Goal: Complete application form: Complete application form

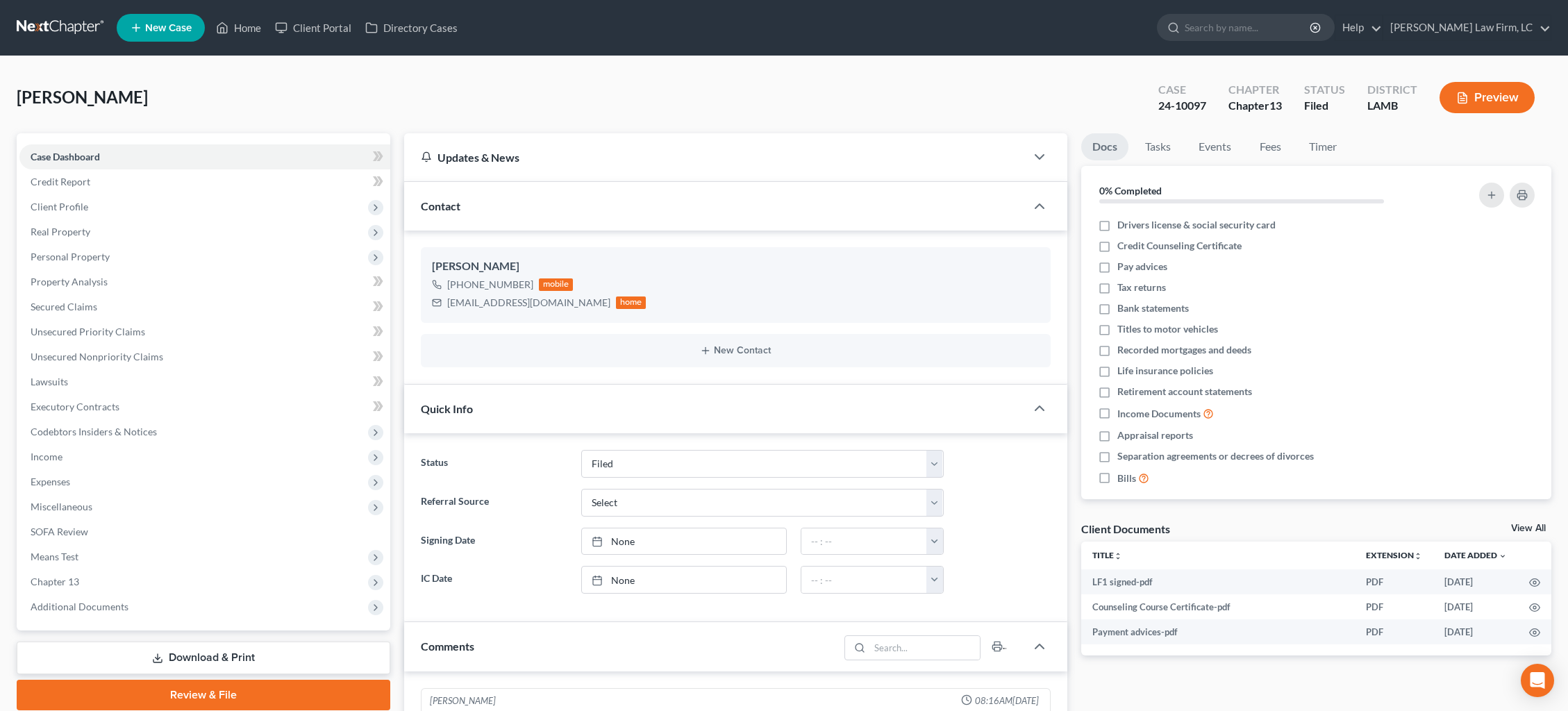
select select "2"
click at [164, 594] on span "Additional Documents" at bounding box center [205, 607] width 371 height 25
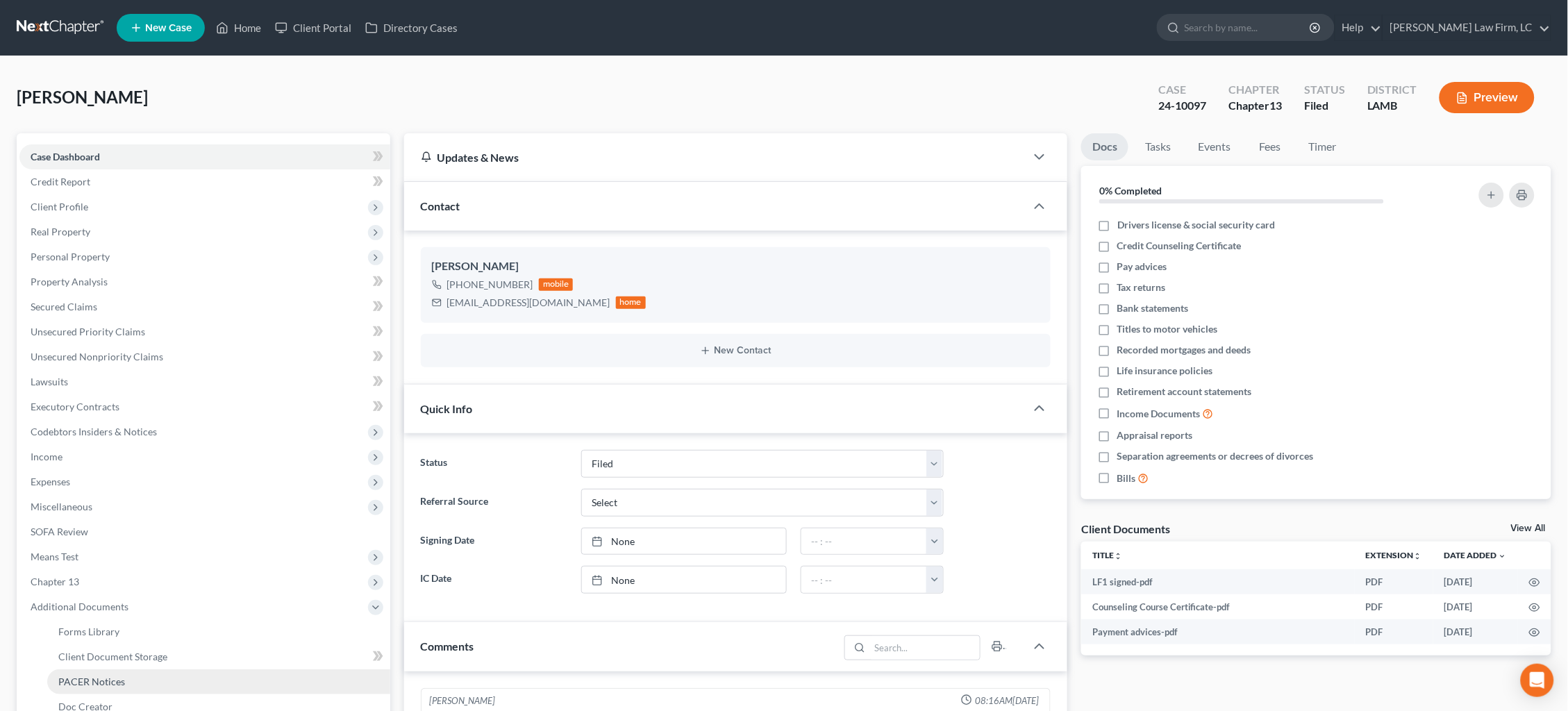
click at [156, 669] on link "PACER Notices" at bounding box center [218, 681] width 343 height 25
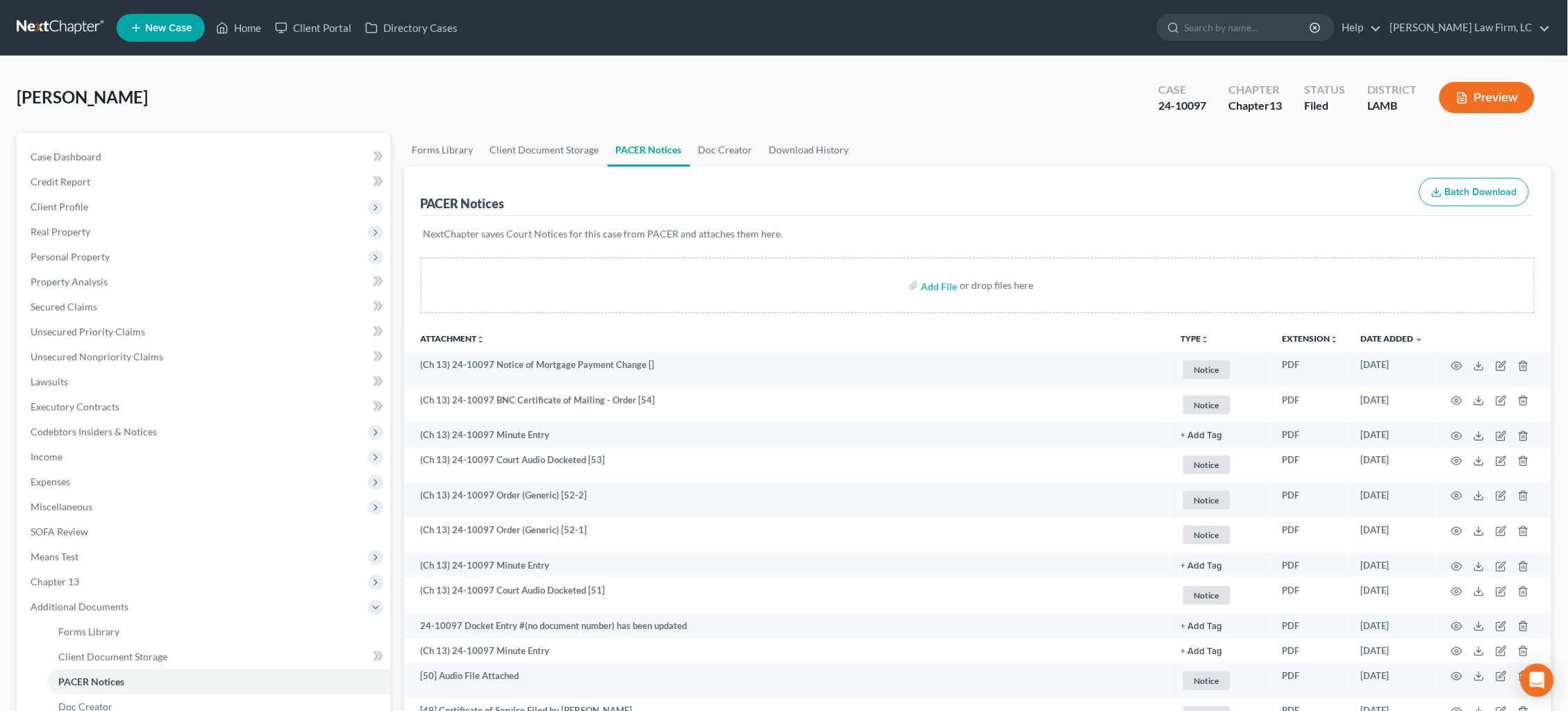
click at [63, 26] on link at bounding box center [61, 28] width 89 height 25
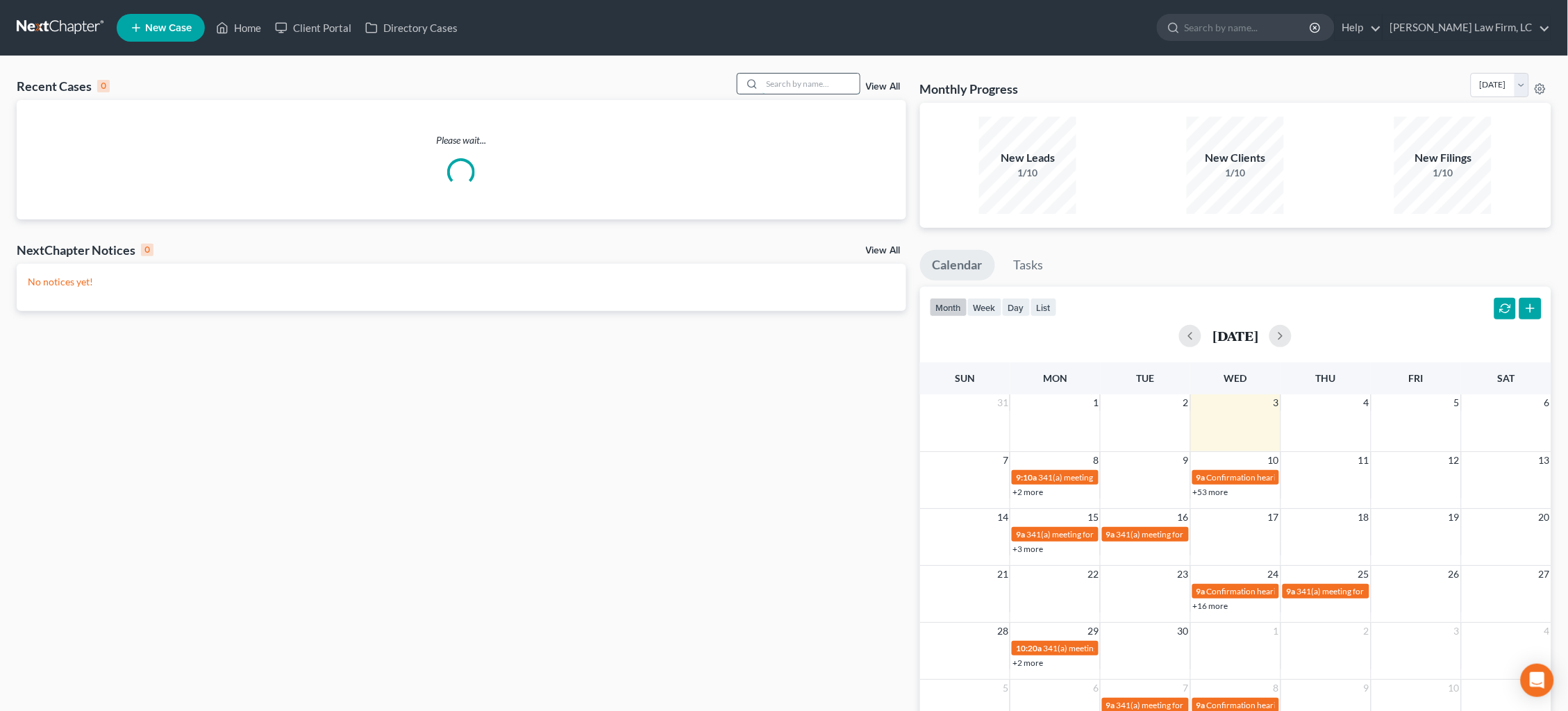
click at [824, 81] on input "search" at bounding box center [811, 84] width 97 height 20
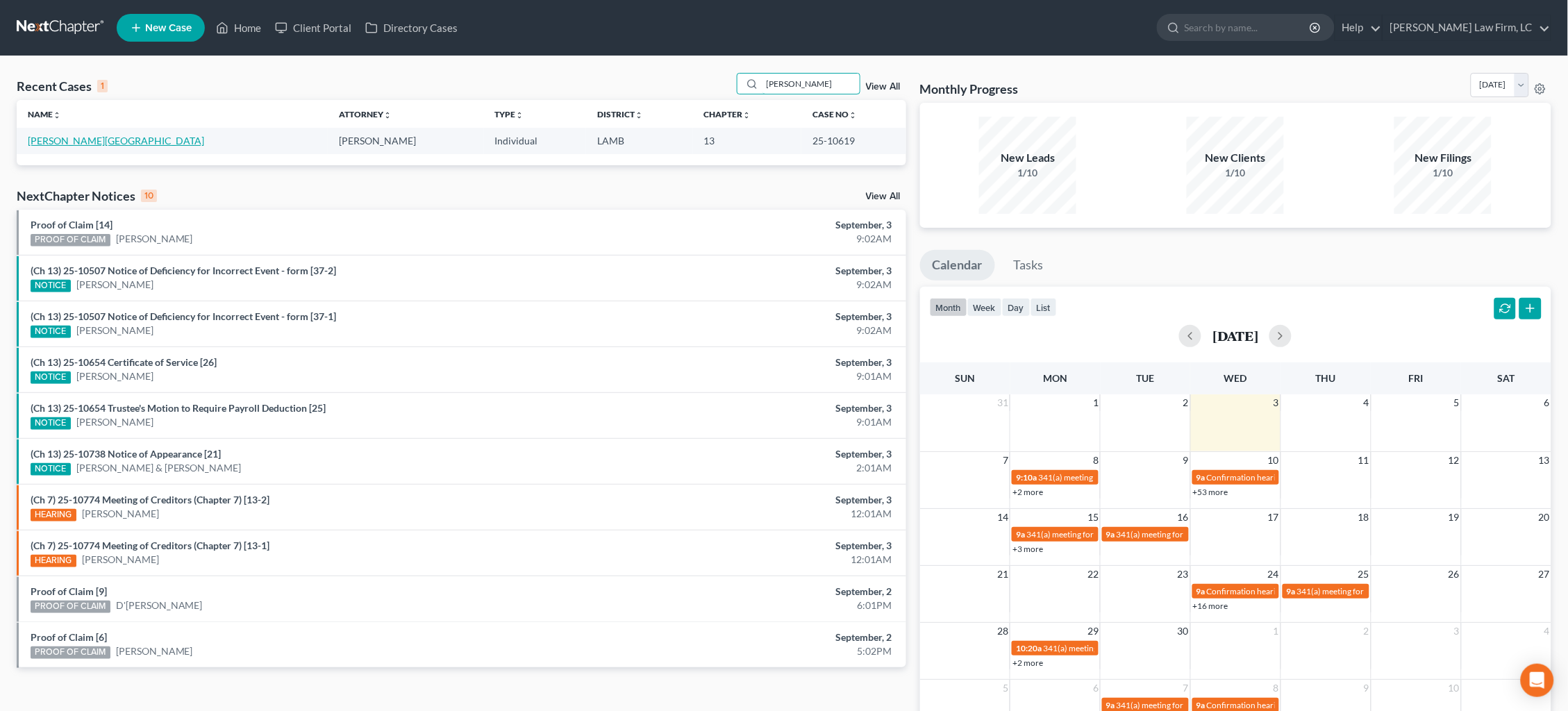
type input "skidmore"
click at [63, 142] on link "[PERSON_NAME][GEOGRAPHIC_DATA]" at bounding box center [115, 140] width 176 height 12
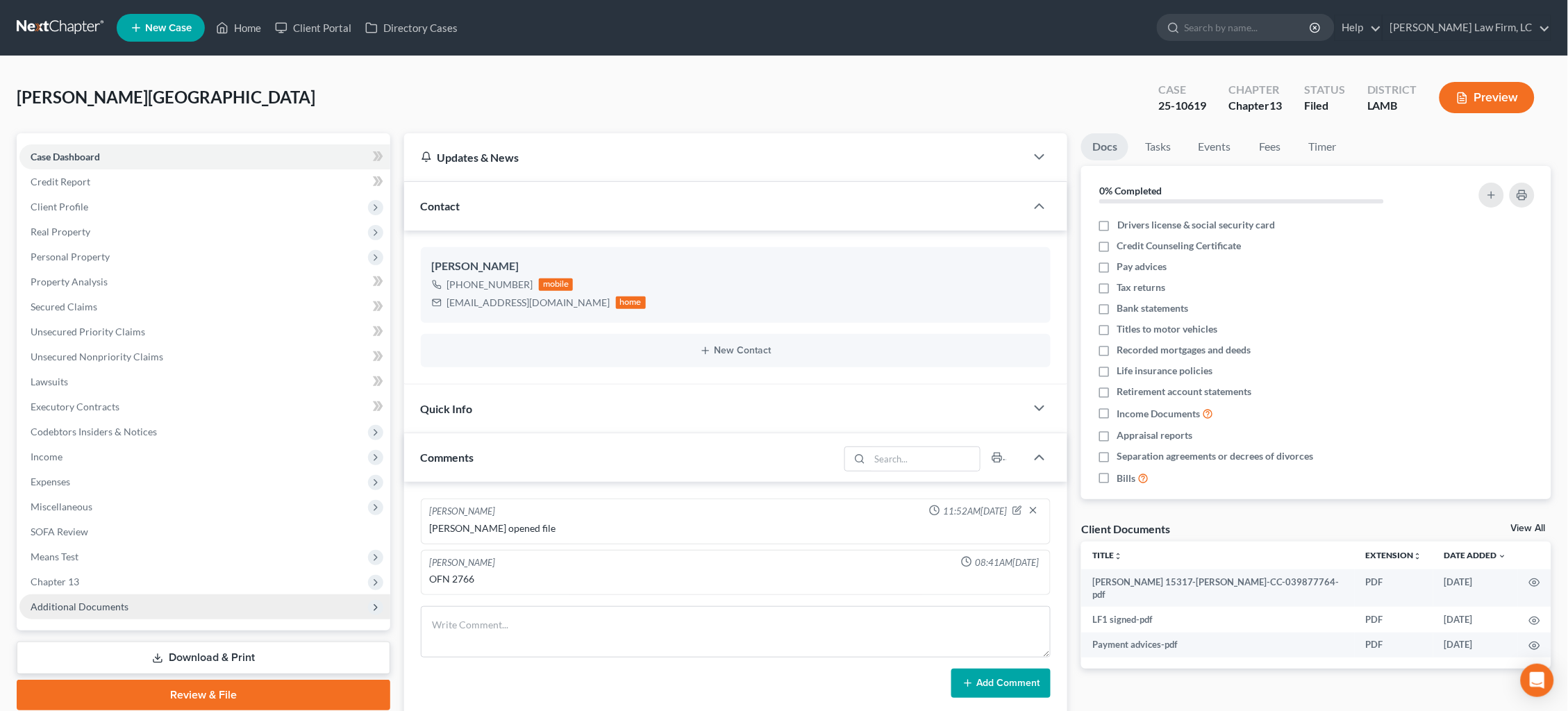
click at [172, 594] on span "Additional Documents" at bounding box center [205, 607] width 371 height 25
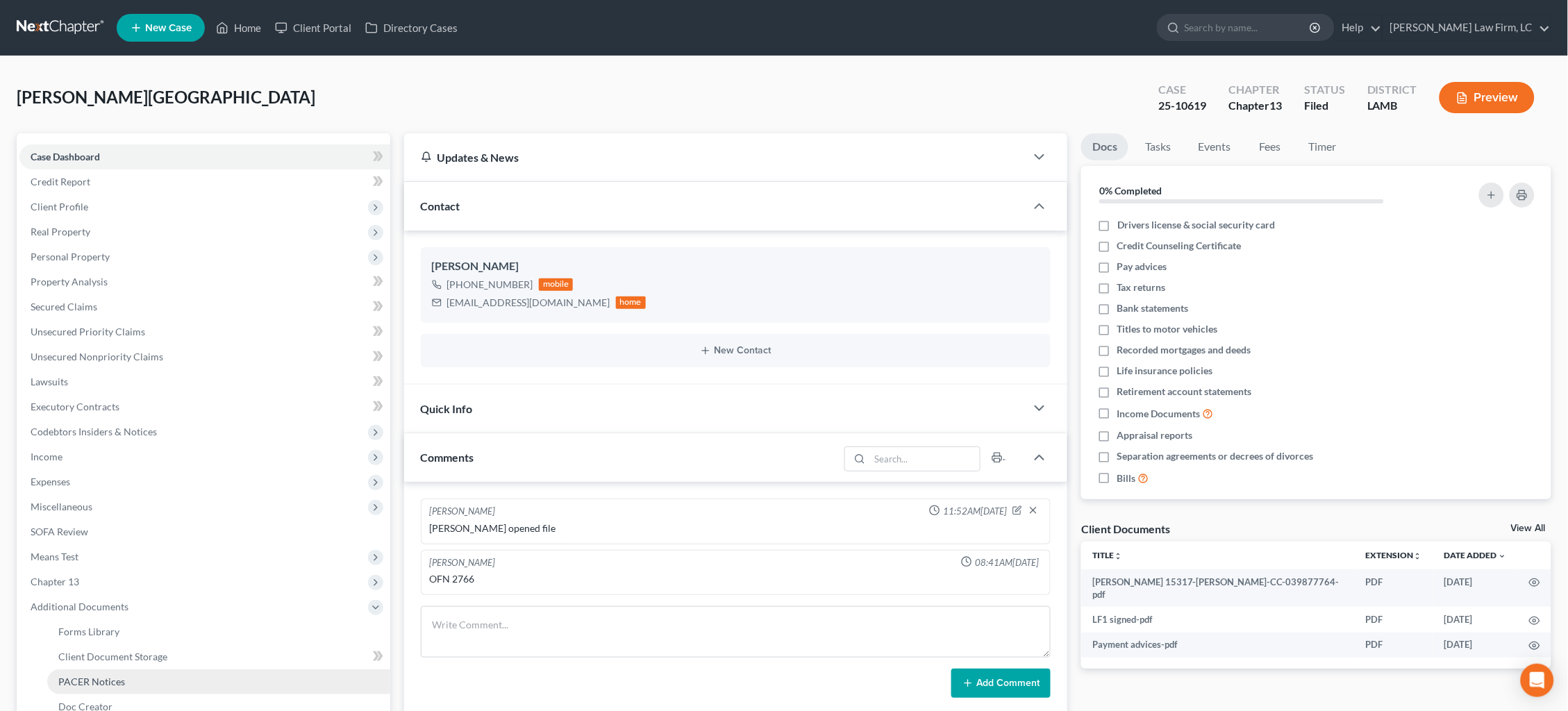
click at [147, 669] on link "PACER Notices" at bounding box center [218, 681] width 343 height 25
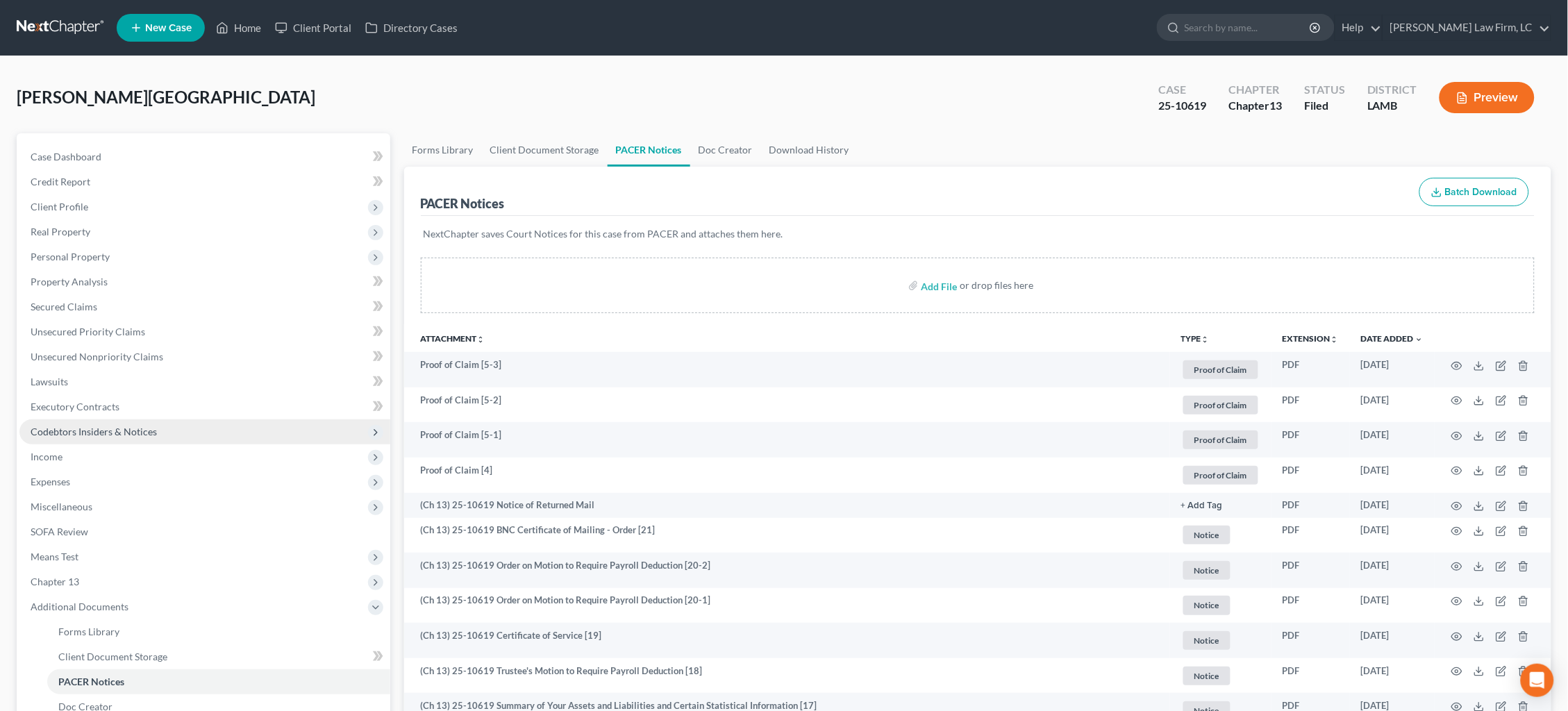
click at [135, 426] on span "Codebtors Insiders & Notices" at bounding box center [93, 431] width 126 height 12
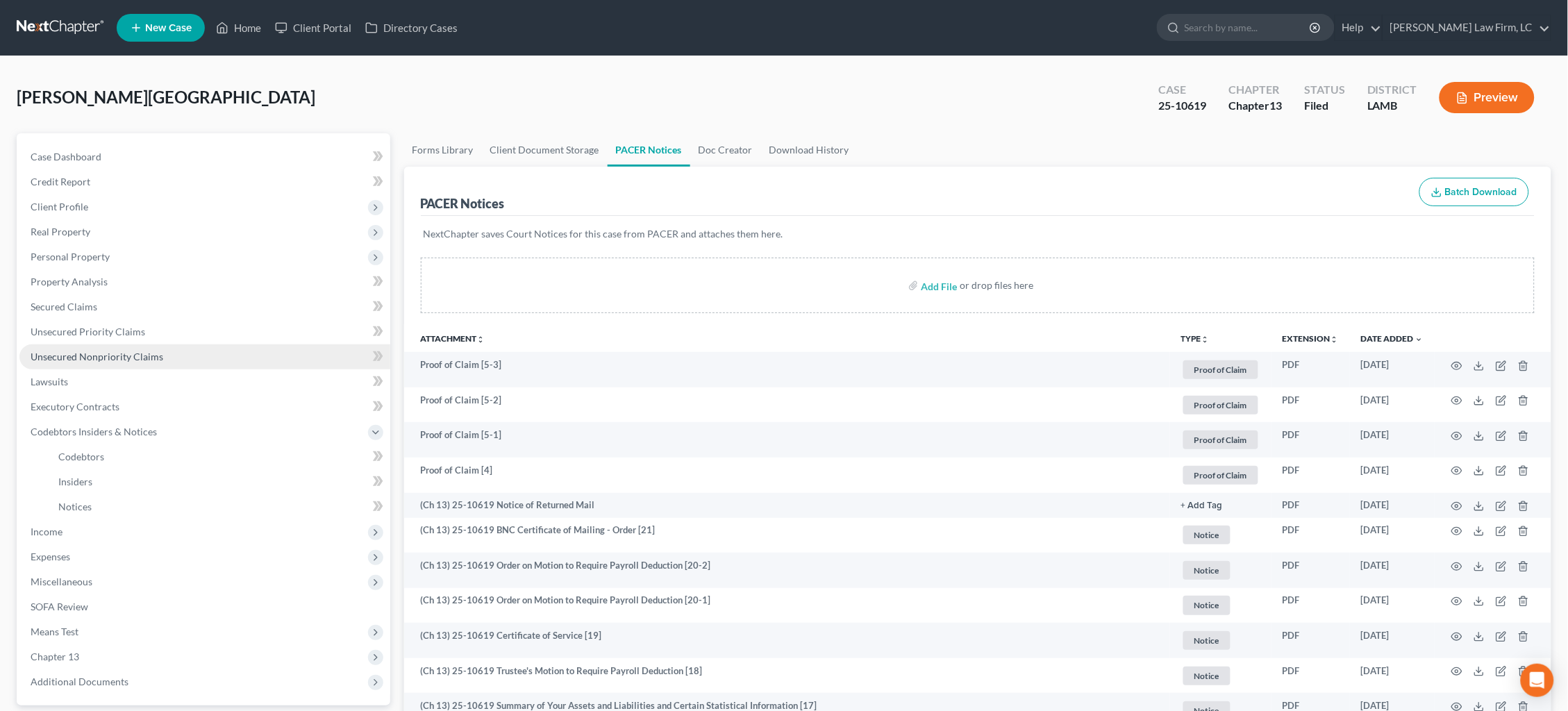
click at [113, 355] on link "Unsecured Nonpriority Claims" at bounding box center [205, 357] width 371 height 25
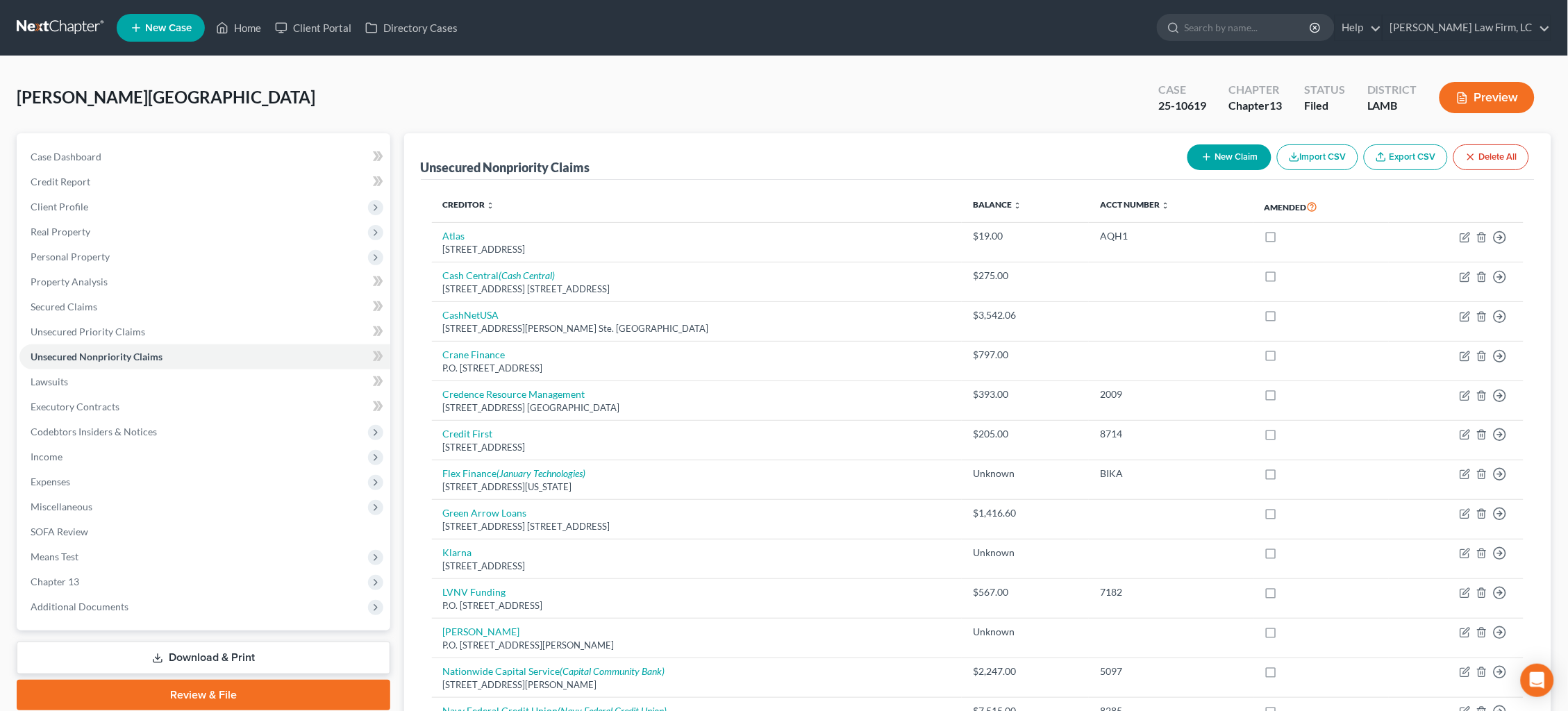
click at [1482, 98] on button "Preview" at bounding box center [1487, 98] width 95 height 31
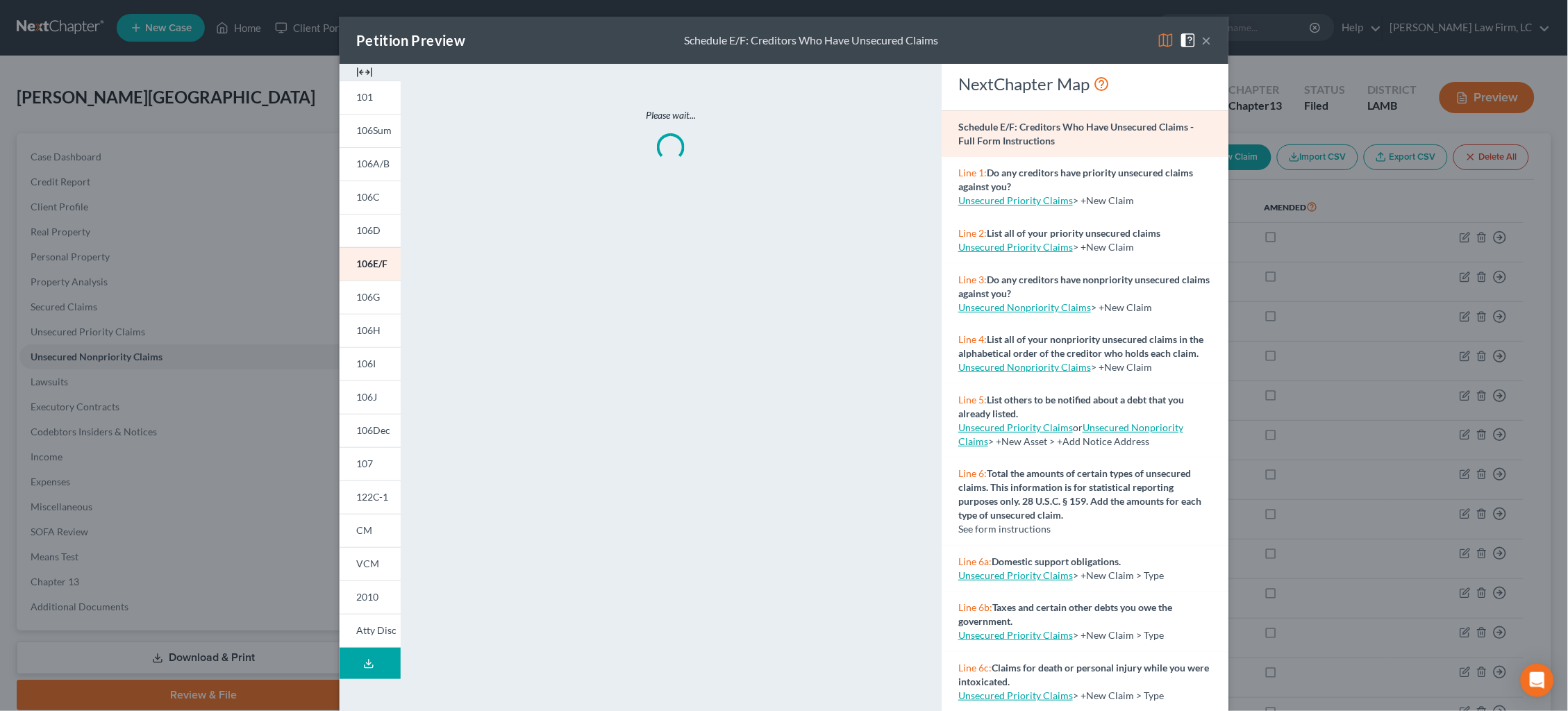
click at [1167, 39] on img at bounding box center [1165, 40] width 16 height 16
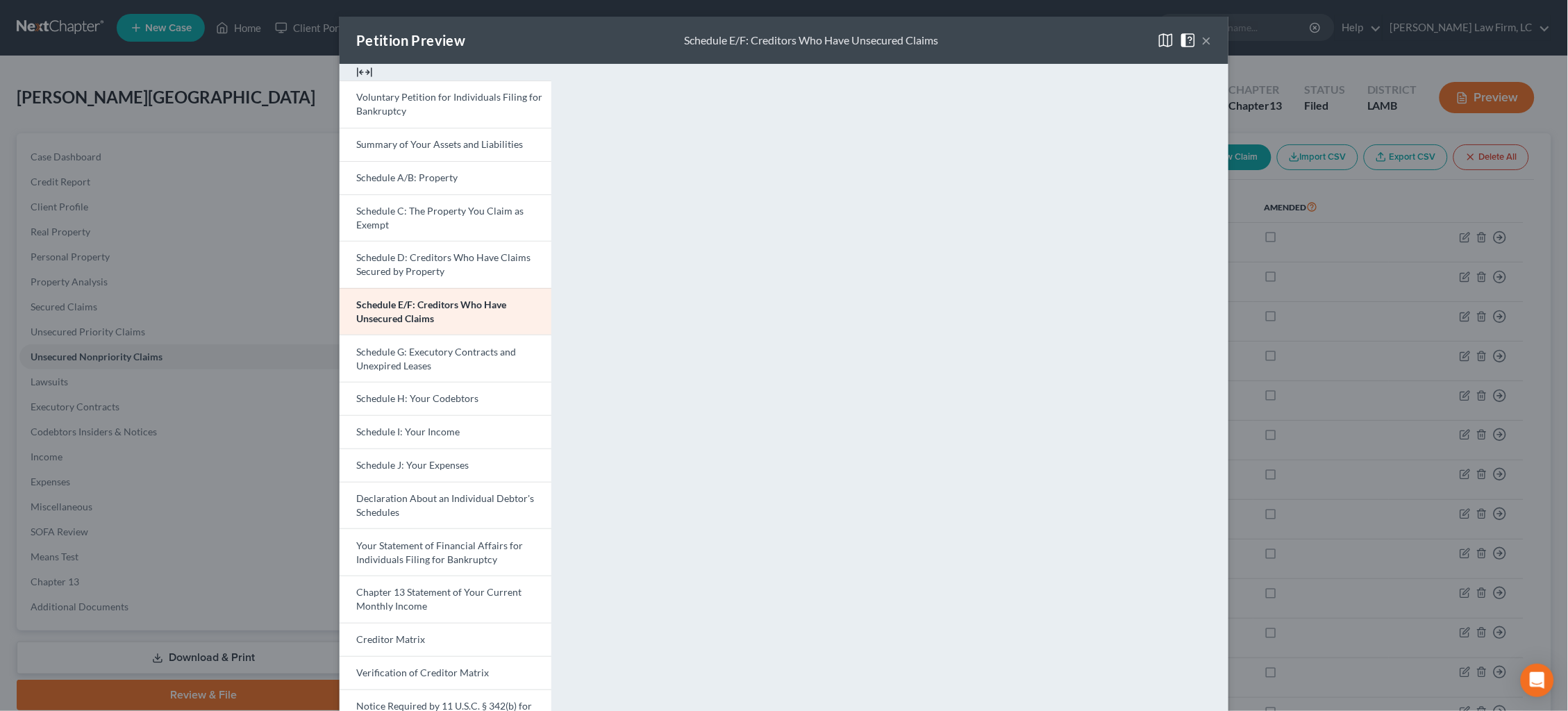
drag, startPoint x: 1352, startPoint y: 102, endPoint x: 1343, endPoint y: 101, distance: 9.1
click at [1352, 102] on div "Petition Preview Schedule E/F: Creditors Who Have Unsecured Claims × Voluntary …" at bounding box center [784, 355] width 1568 height 711
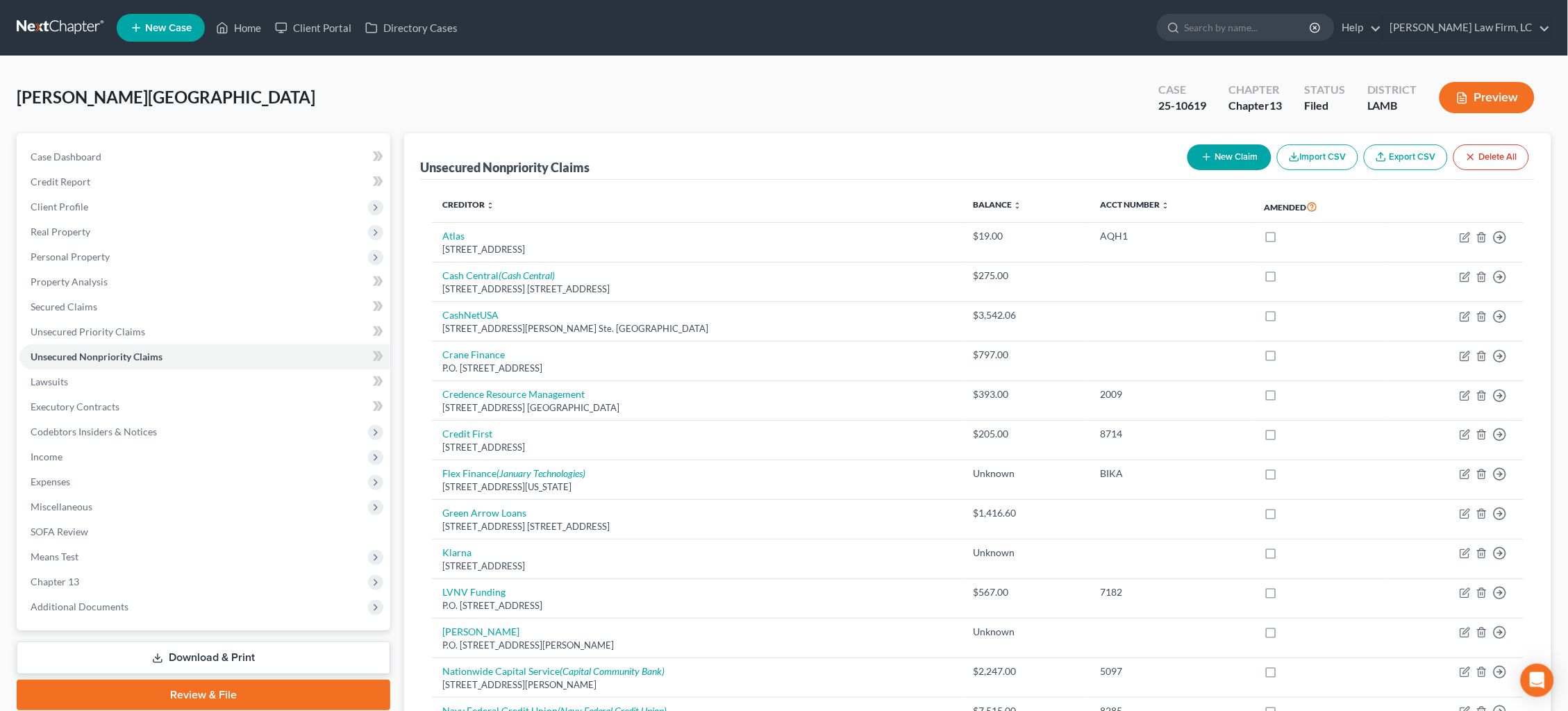
click at [75, 39] on link at bounding box center [61, 28] width 89 height 25
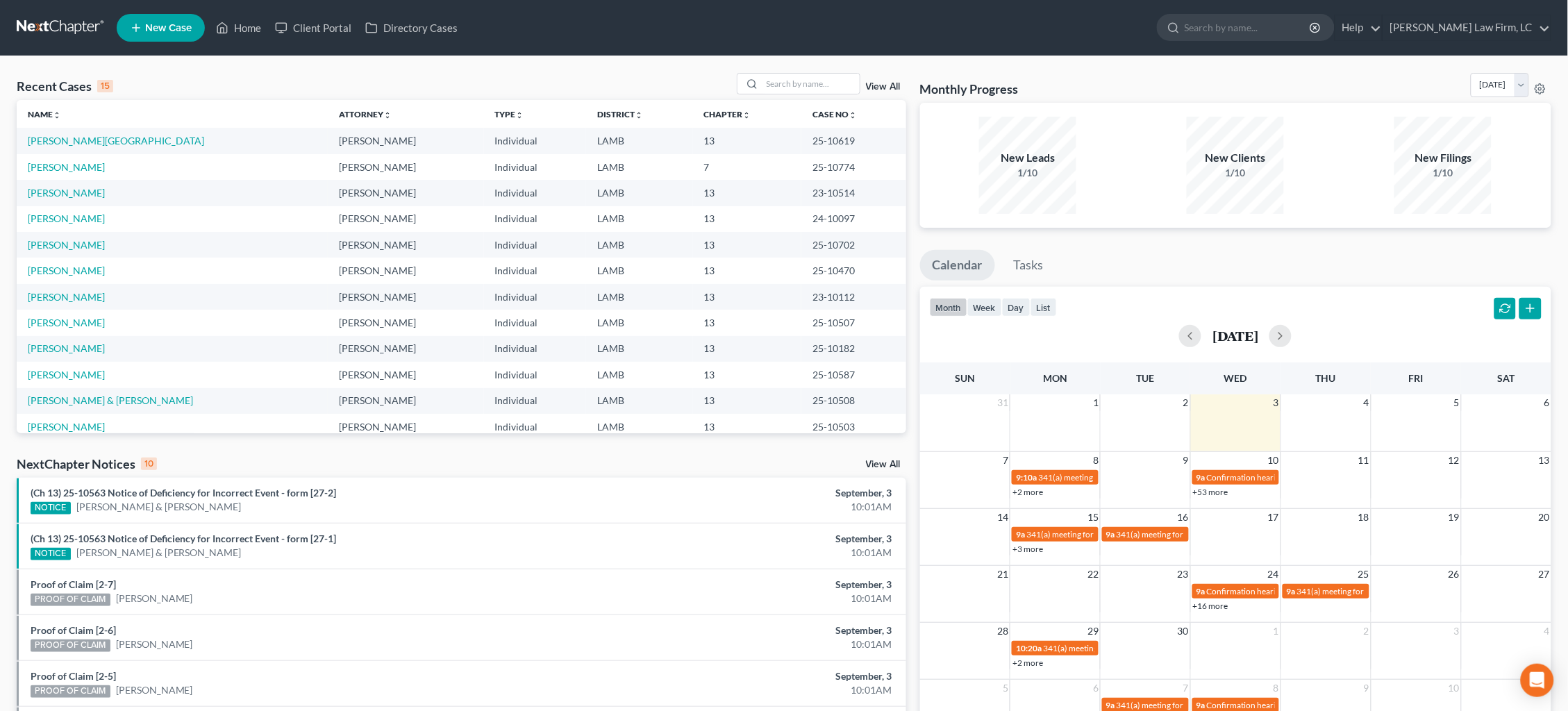
click at [169, 31] on span "New Case" at bounding box center [167, 27] width 46 height 10
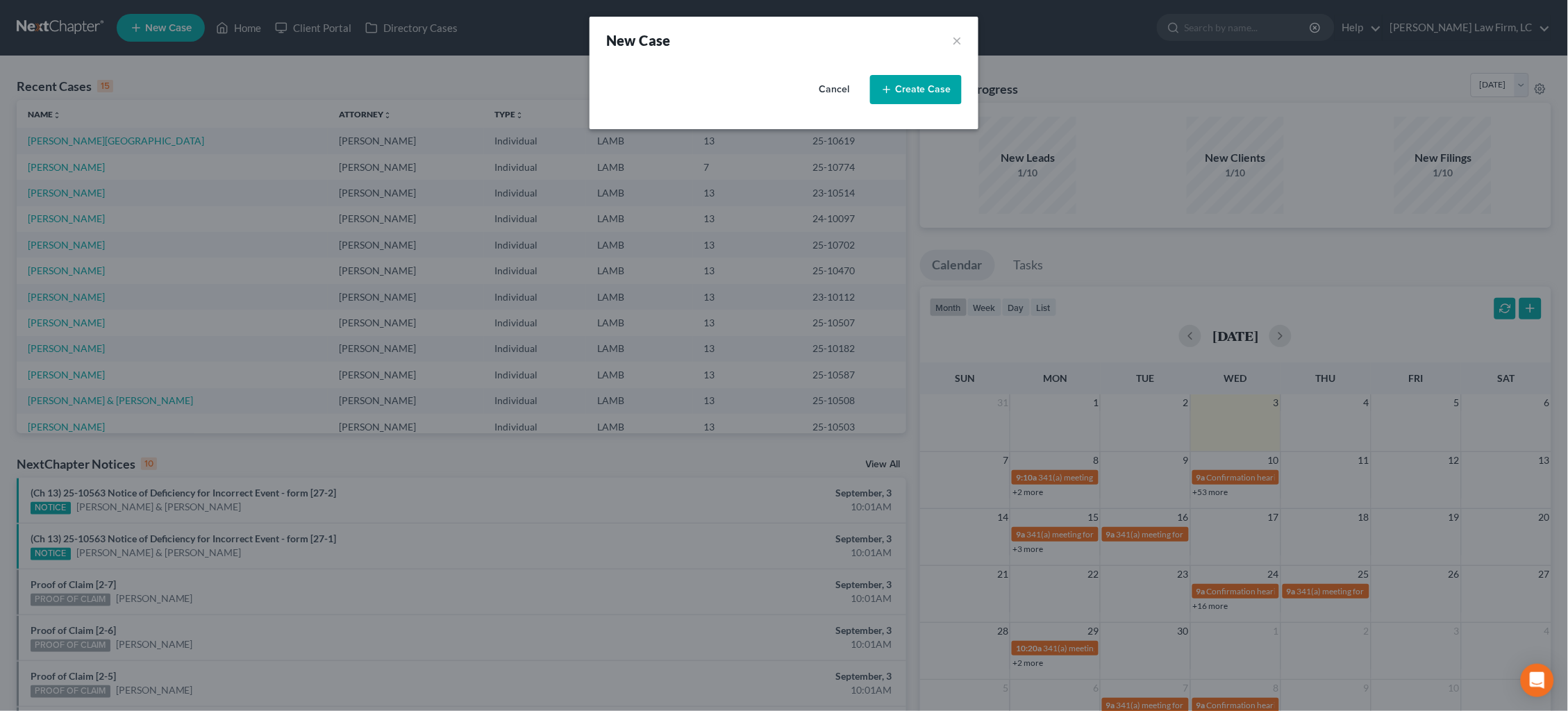
select select "35"
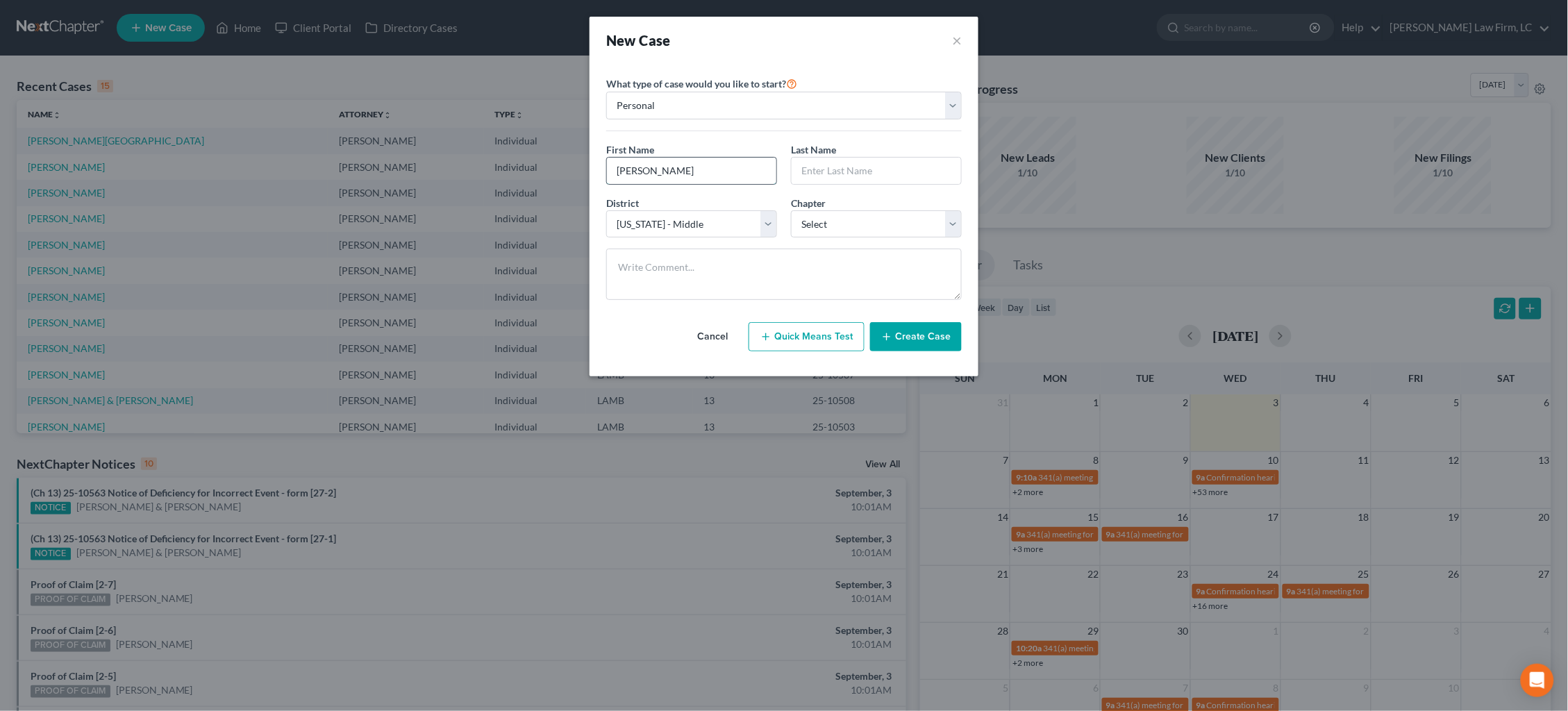
type input "[PERSON_NAME]"
type input "Unbehagen"
select select "3"
click at [828, 267] on textarea at bounding box center [784, 275] width 355 height 52
type textarea "David opened file"
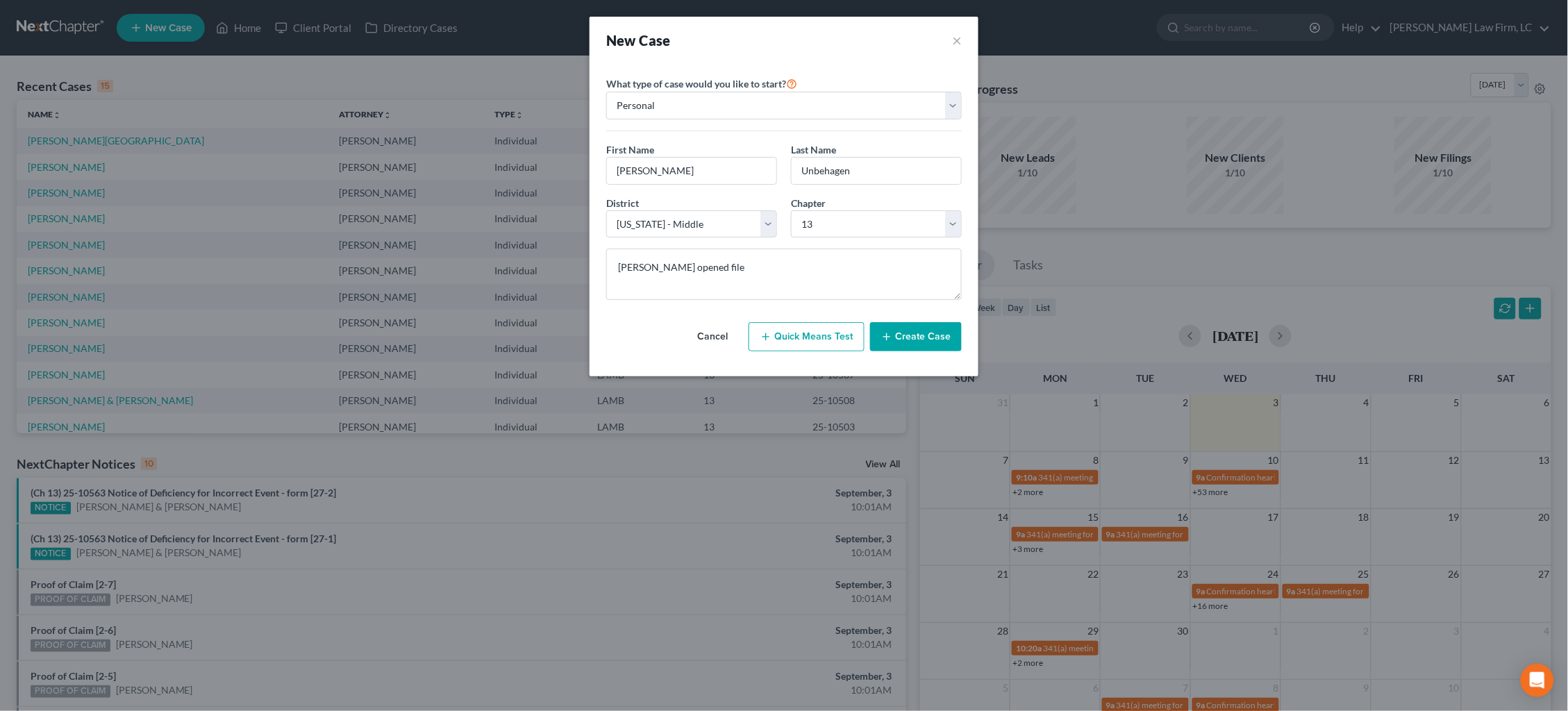
click at [928, 336] on button "Create Case" at bounding box center [915, 336] width 92 height 29
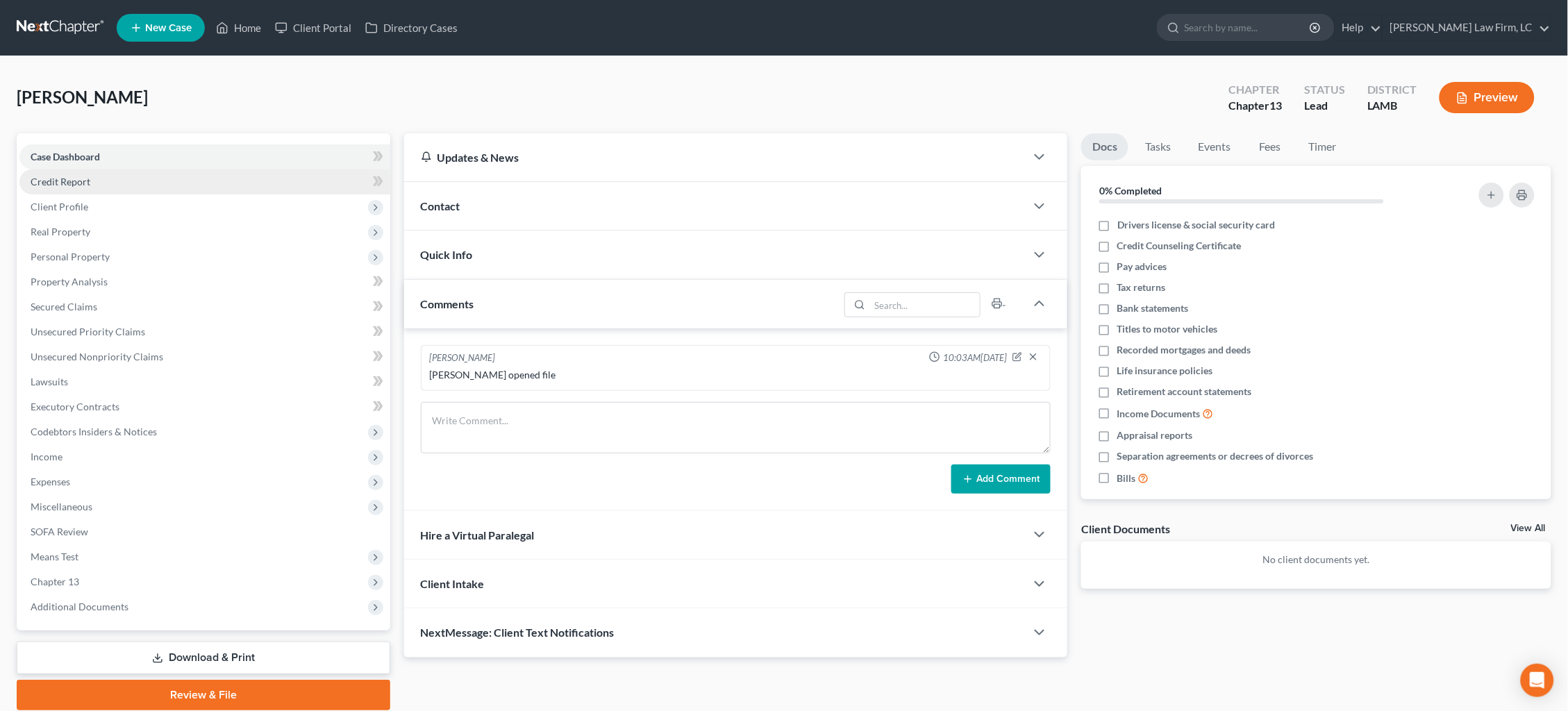
click at [86, 183] on span "Credit Report" at bounding box center [60, 181] width 59 height 12
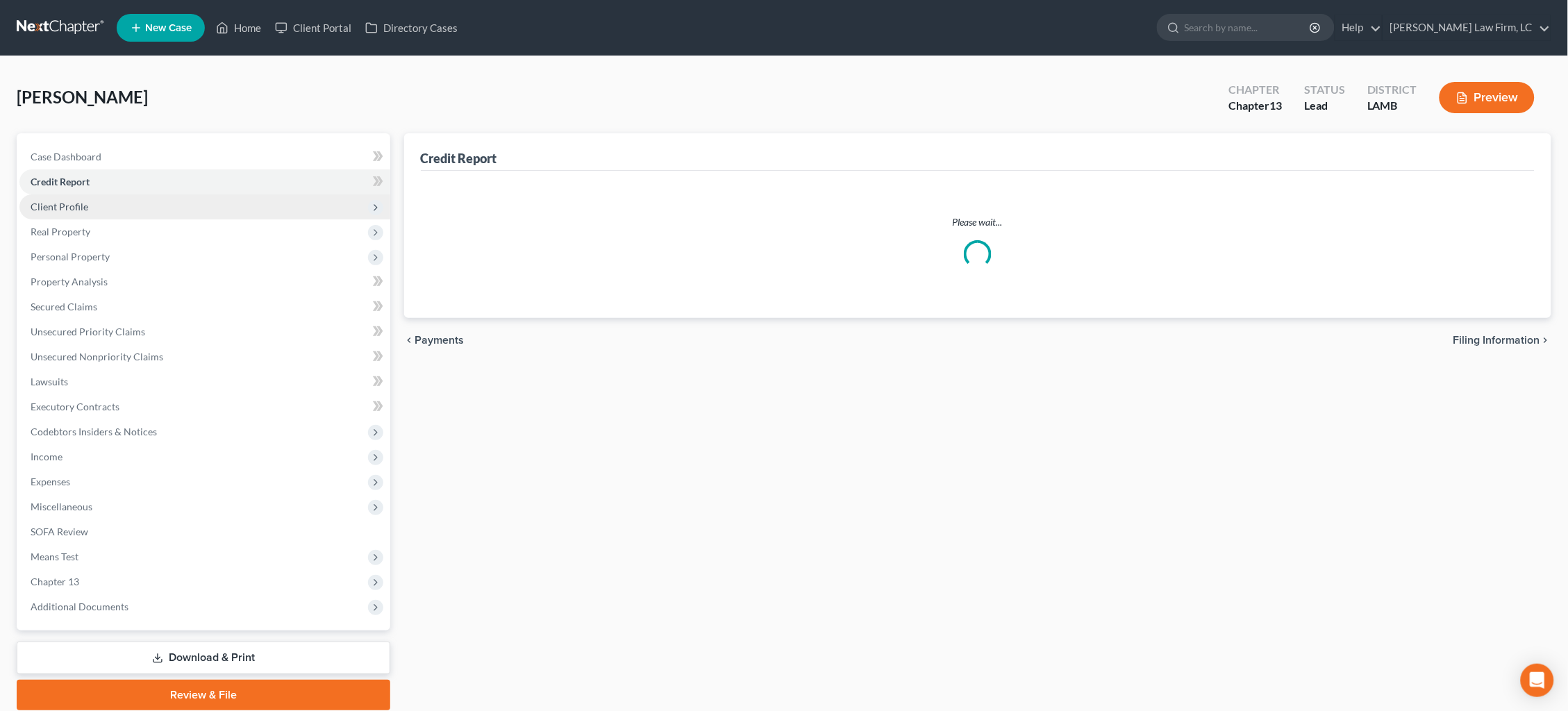
click at [90, 201] on span "Client Profile" at bounding box center [205, 206] width 371 height 25
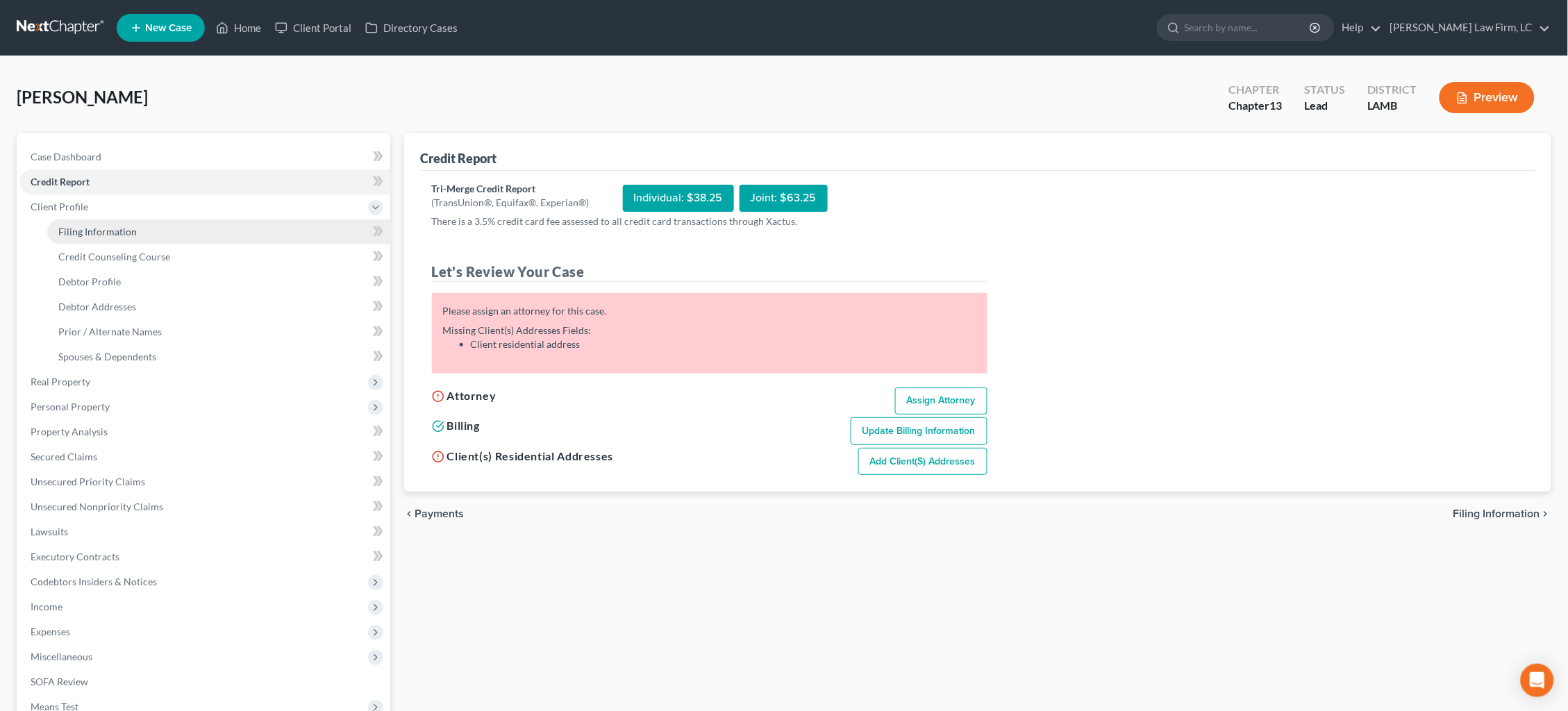
click at [110, 228] on span "Filing Information" at bounding box center [98, 231] width 78 height 12
select select "1"
select select "0"
select select "3"
select select "35"
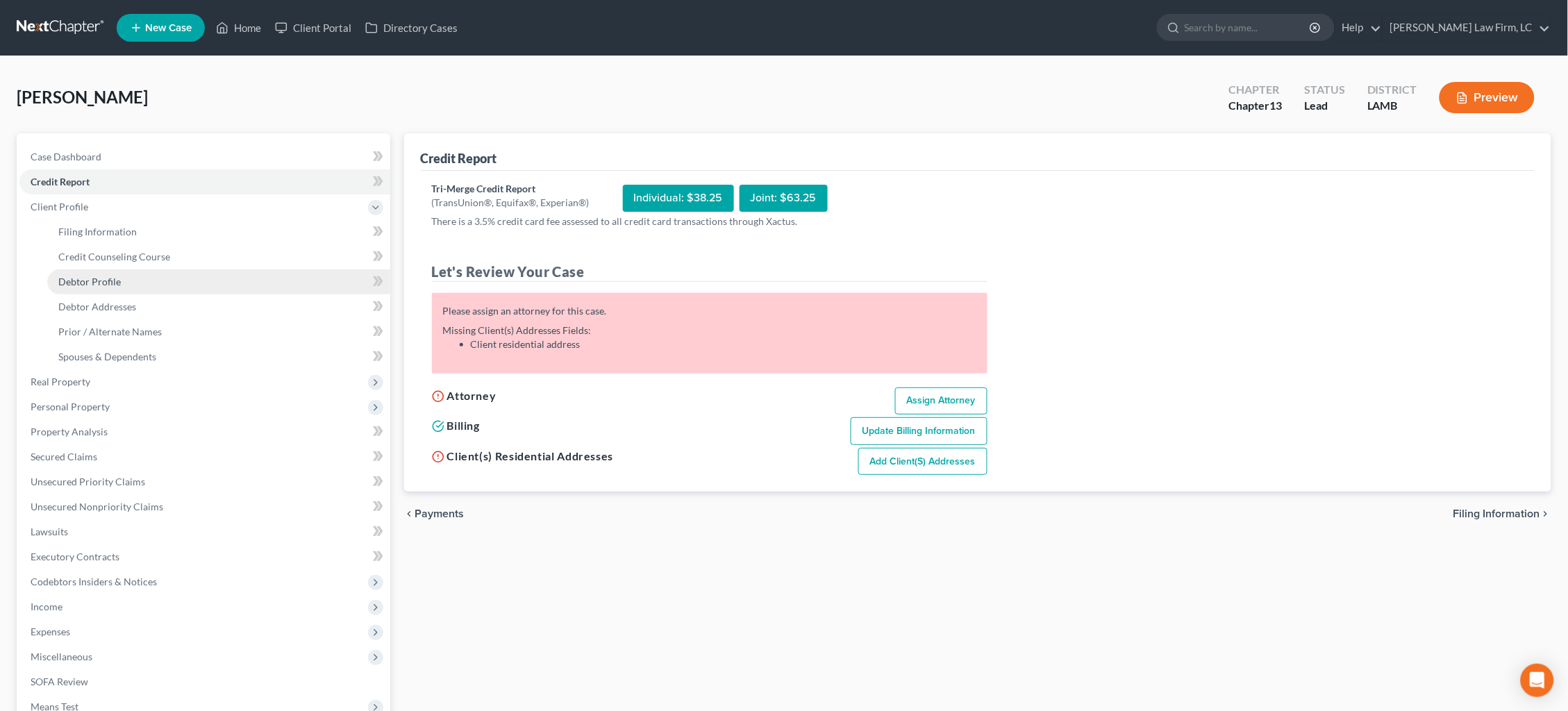
select select "19"
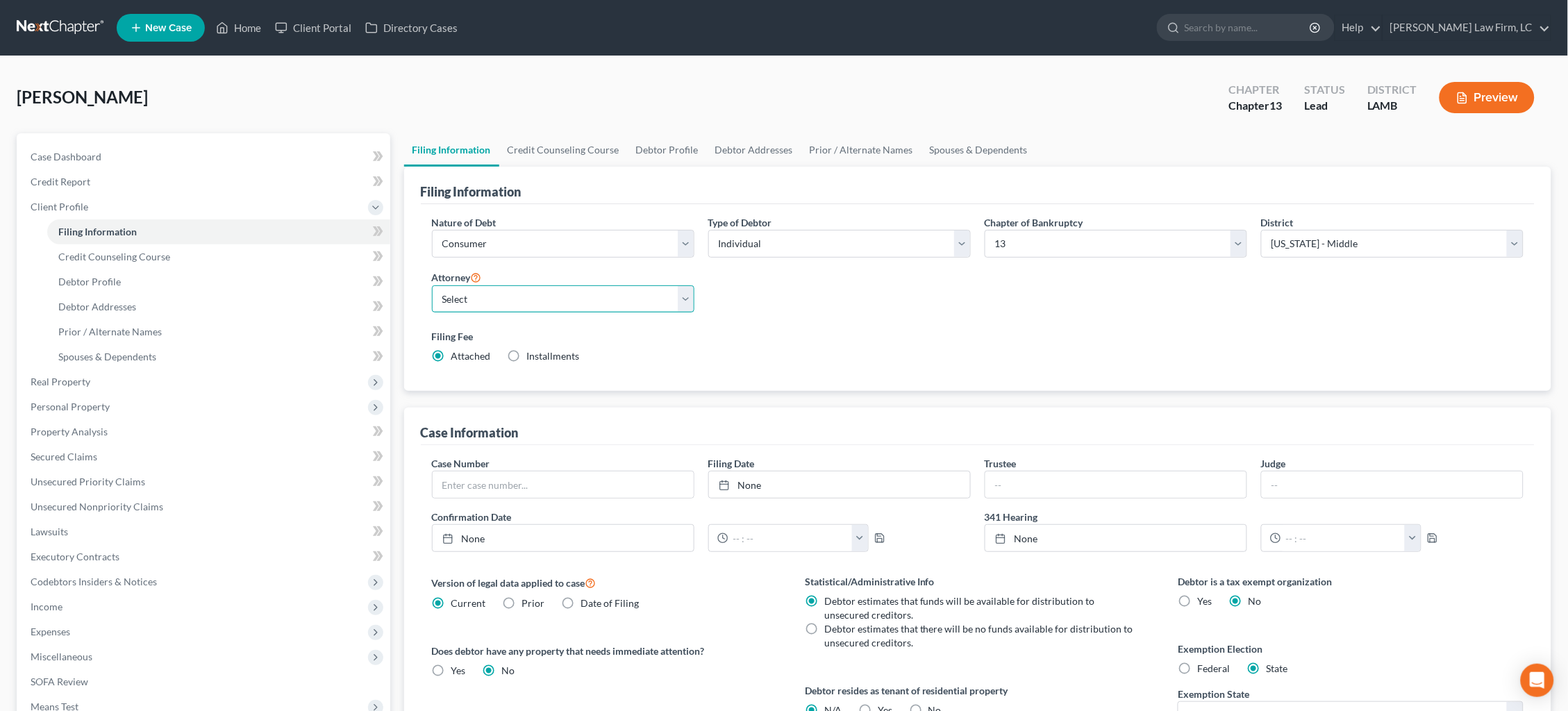
select select "0"
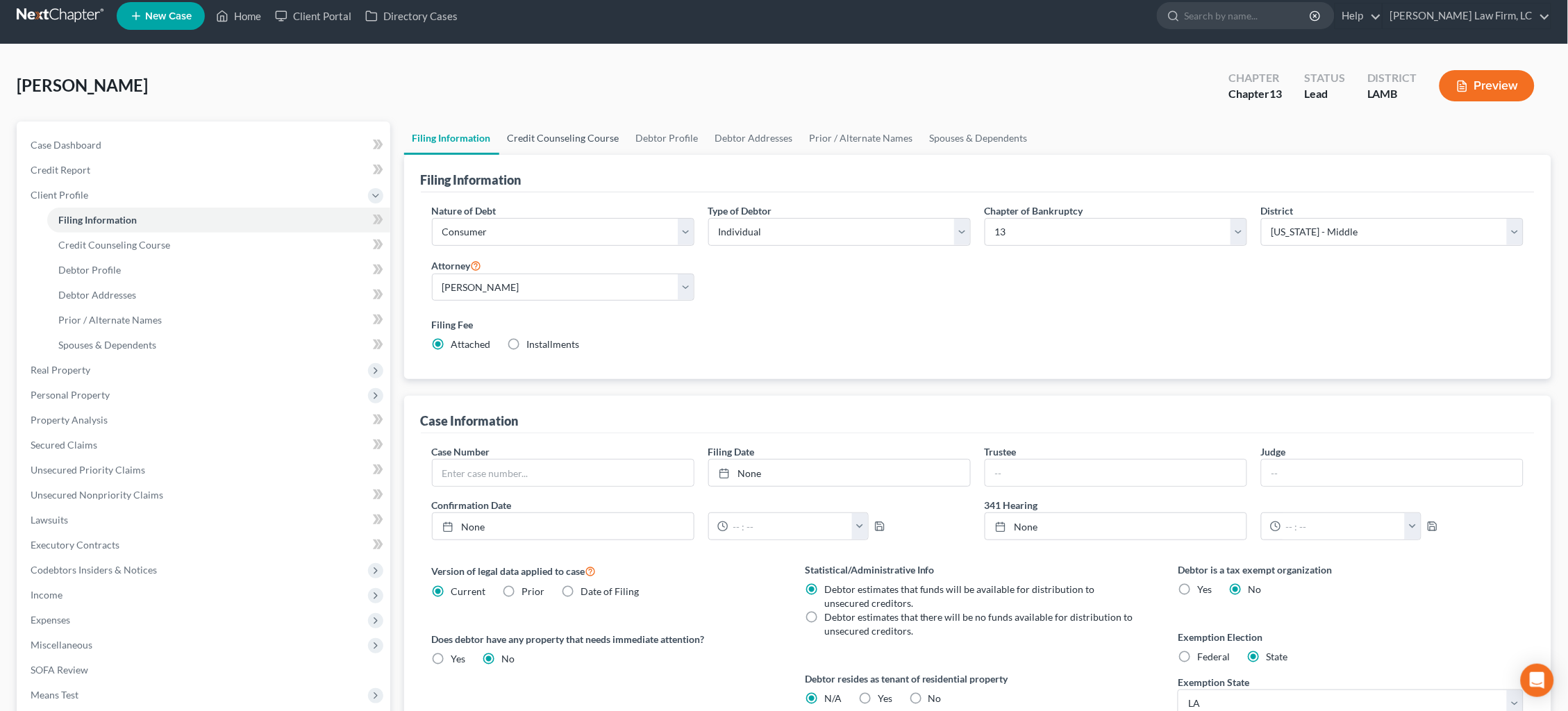
click at [575, 135] on link "Credit Counseling Course" at bounding box center [563, 138] width 128 height 34
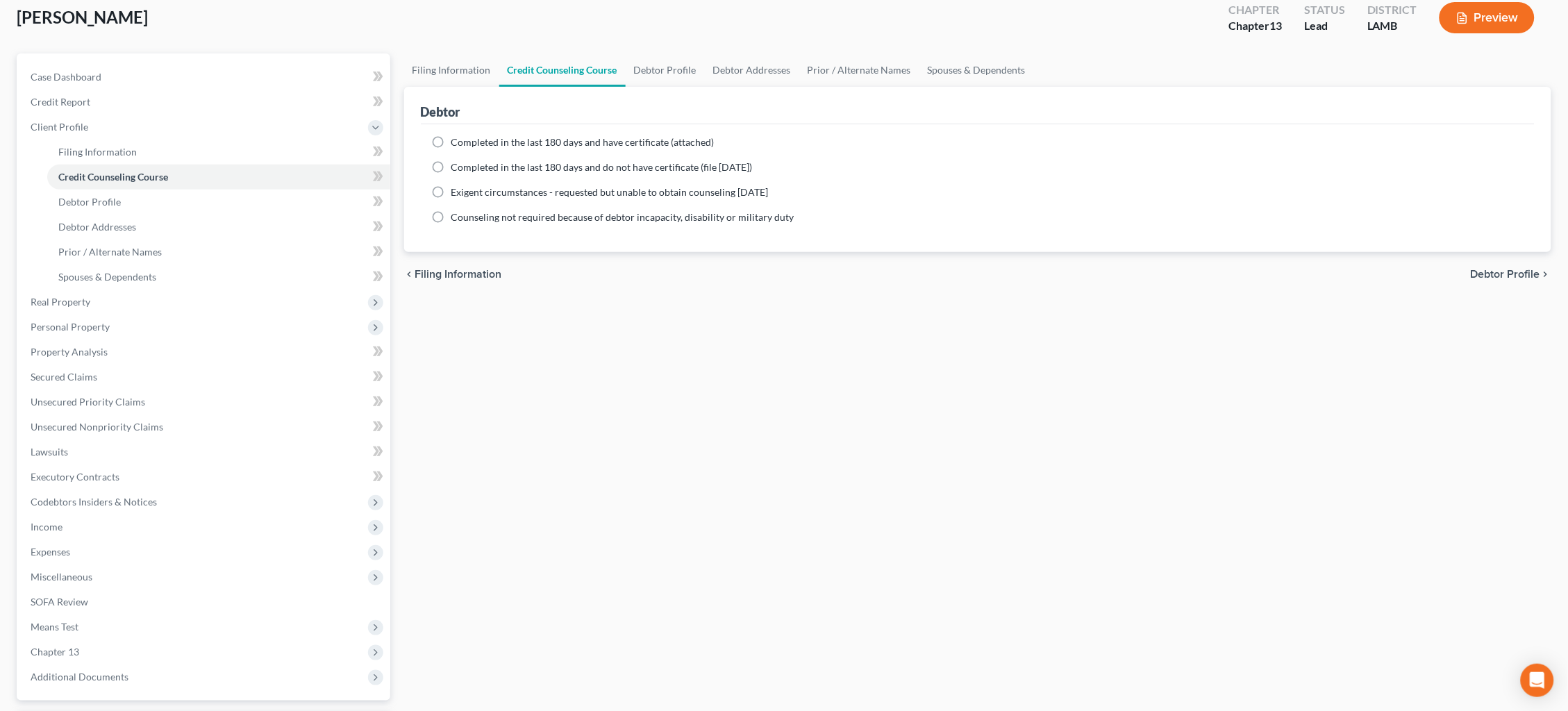
scroll to position [76, 0]
click at [673, 67] on link "Debtor Profile" at bounding box center [664, 74] width 79 height 34
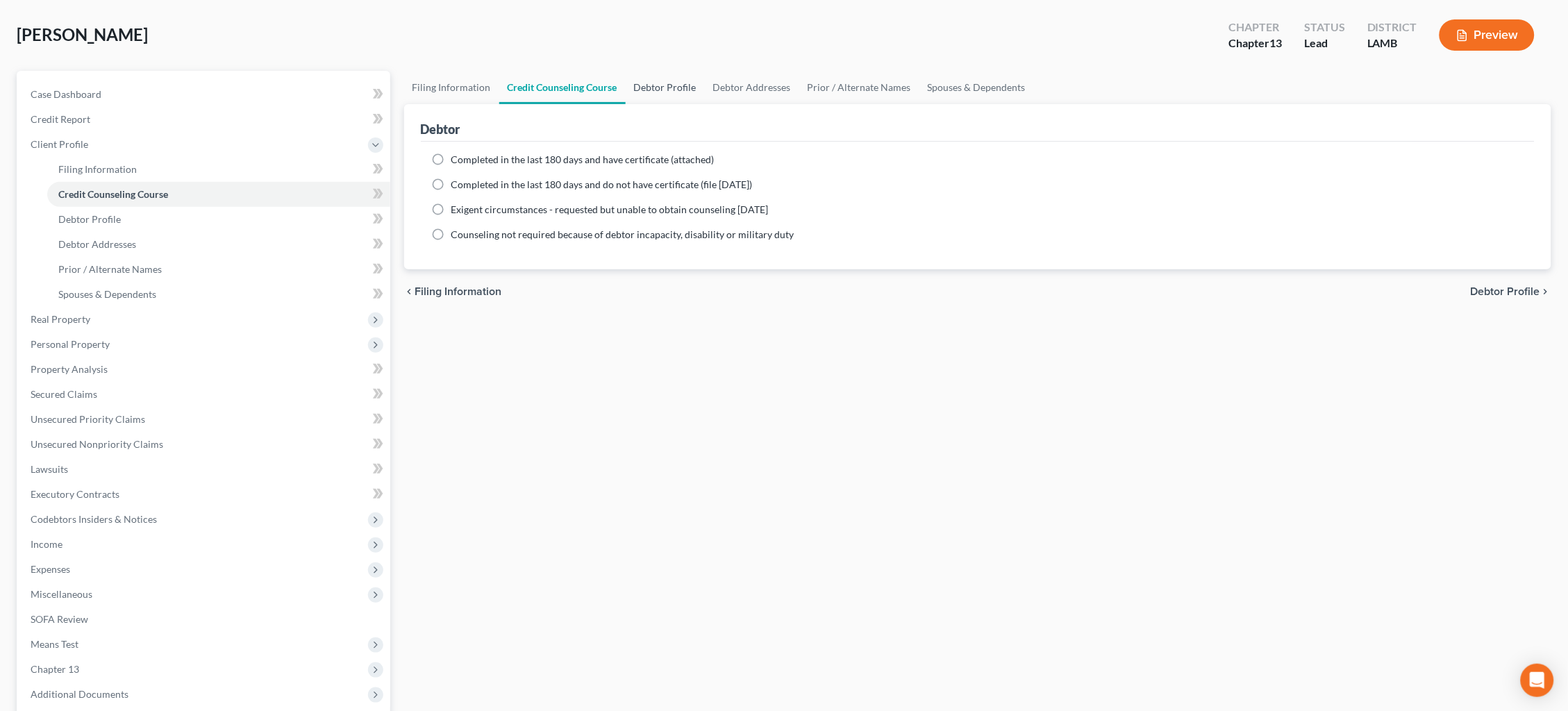
select select "0"
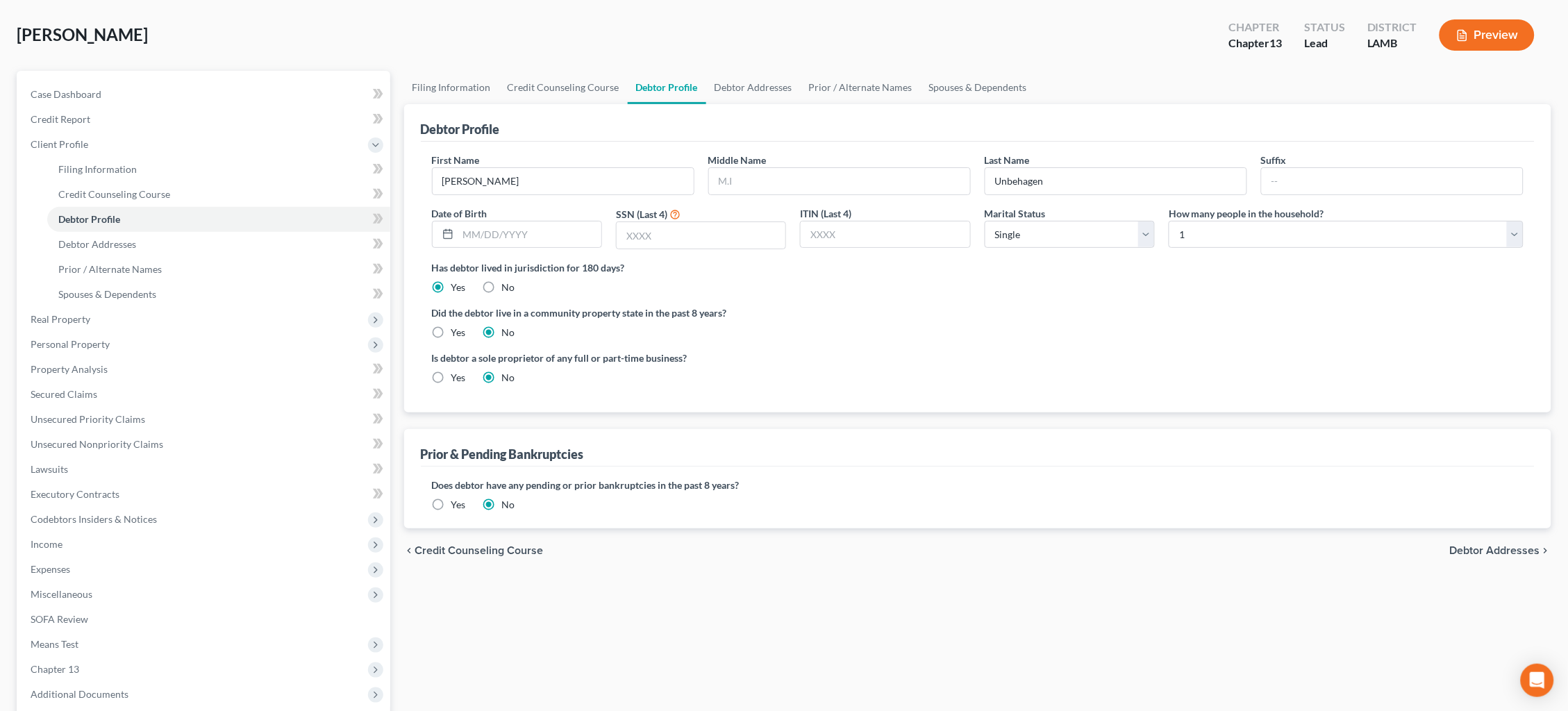
scroll to position [0, 0]
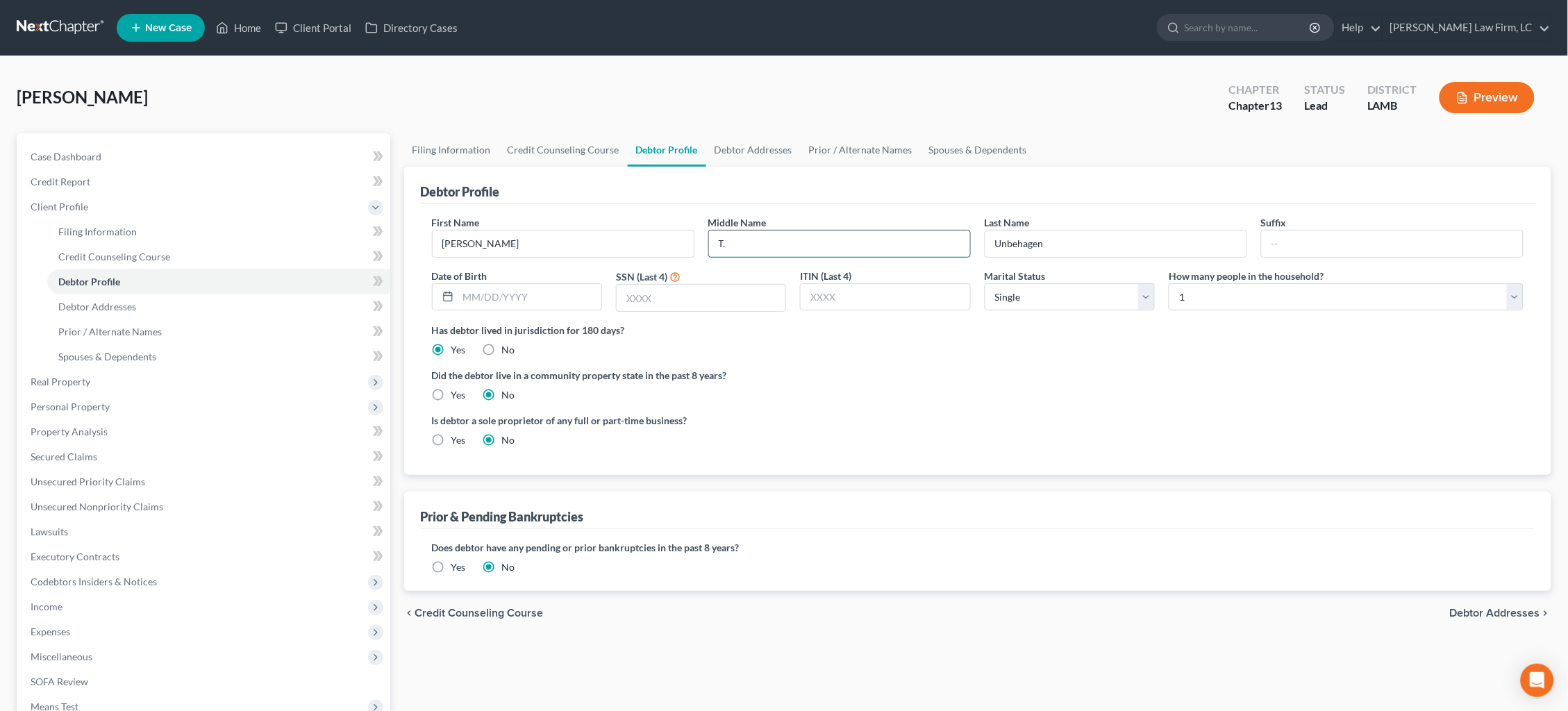
type input "T."
type input "04/30/1985"
type input "8169"
select select "3"
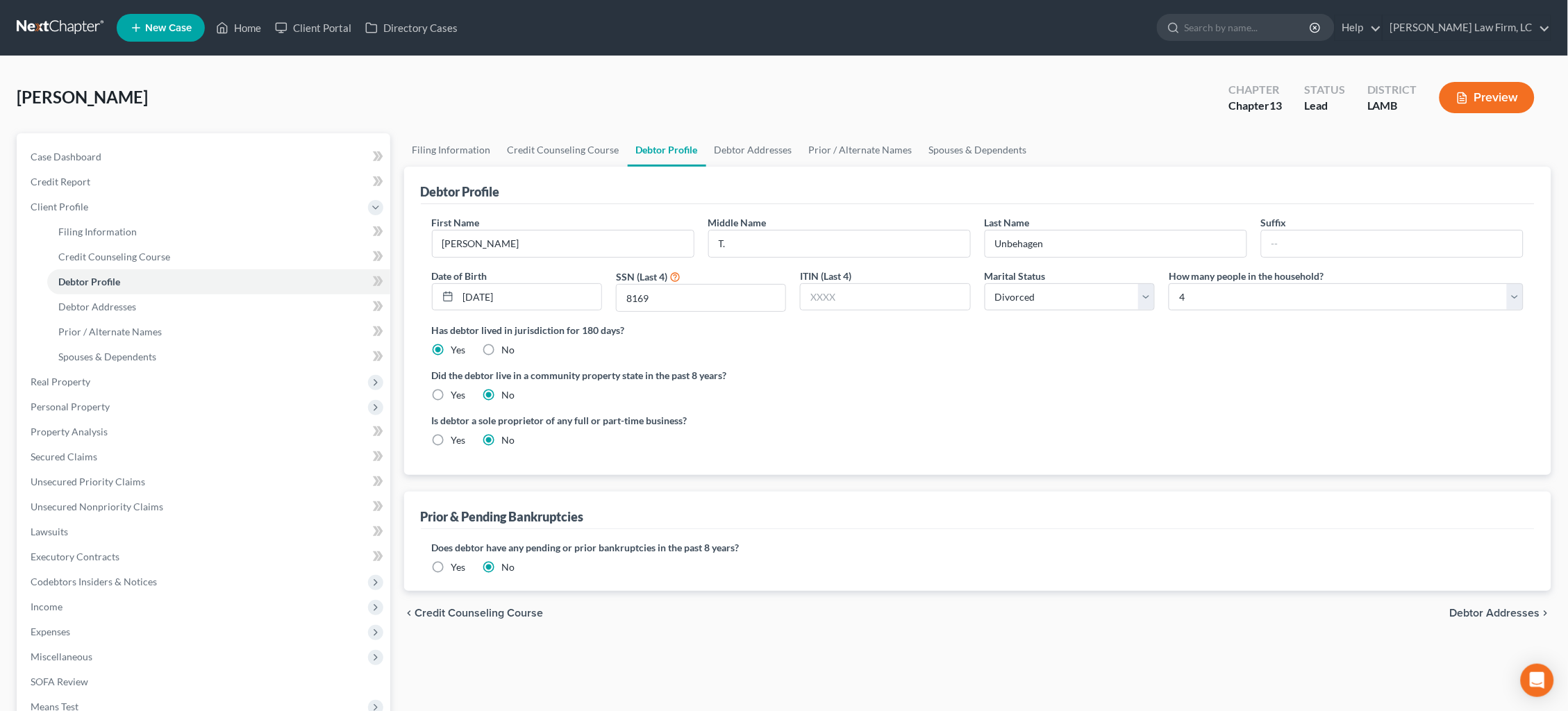
click at [451, 394] on label "Yes" at bounding box center [459, 395] width 15 height 14
click at [457, 394] on input "Yes" at bounding box center [462, 393] width 9 height 9
radio input "true"
radio input "false"
click at [755, 160] on link "Debtor Addresses" at bounding box center [753, 149] width 95 height 34
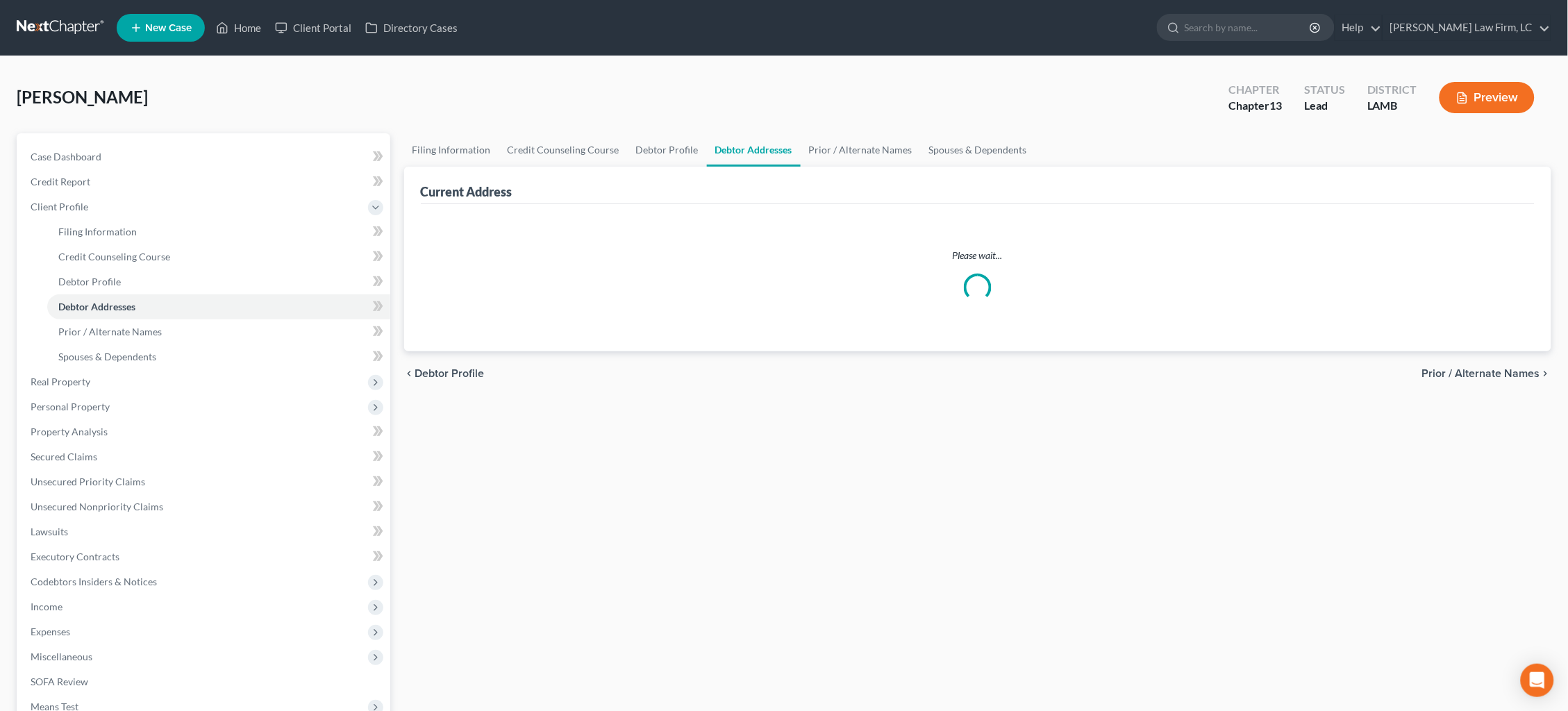
select select "0"
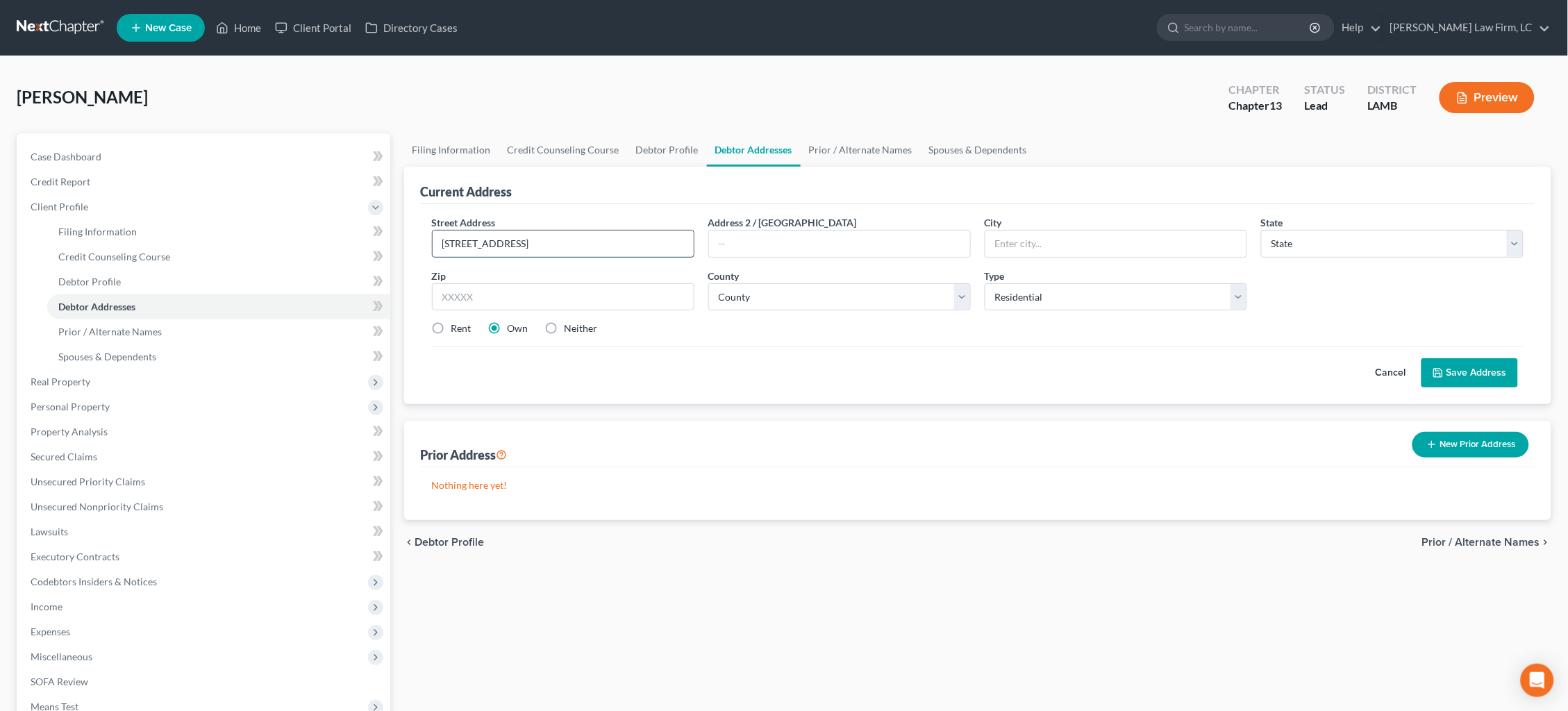
type input "17036 Good Times Rd."
type input "French Settlement"
select select "19"
type input "70733"
select select "31"
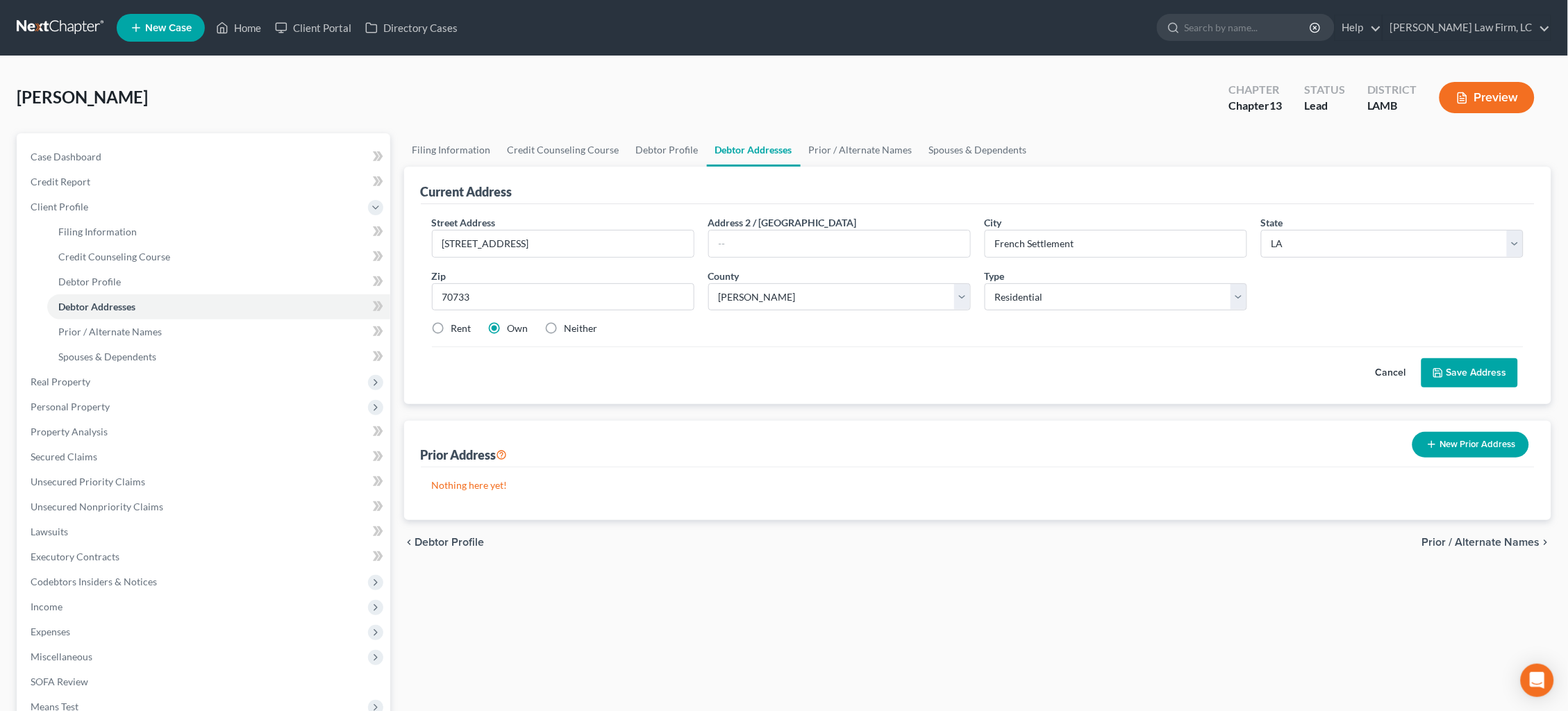
click at [1487, 373] on button "Save Address" at bounding box center [1469, 372] width 96 height 29
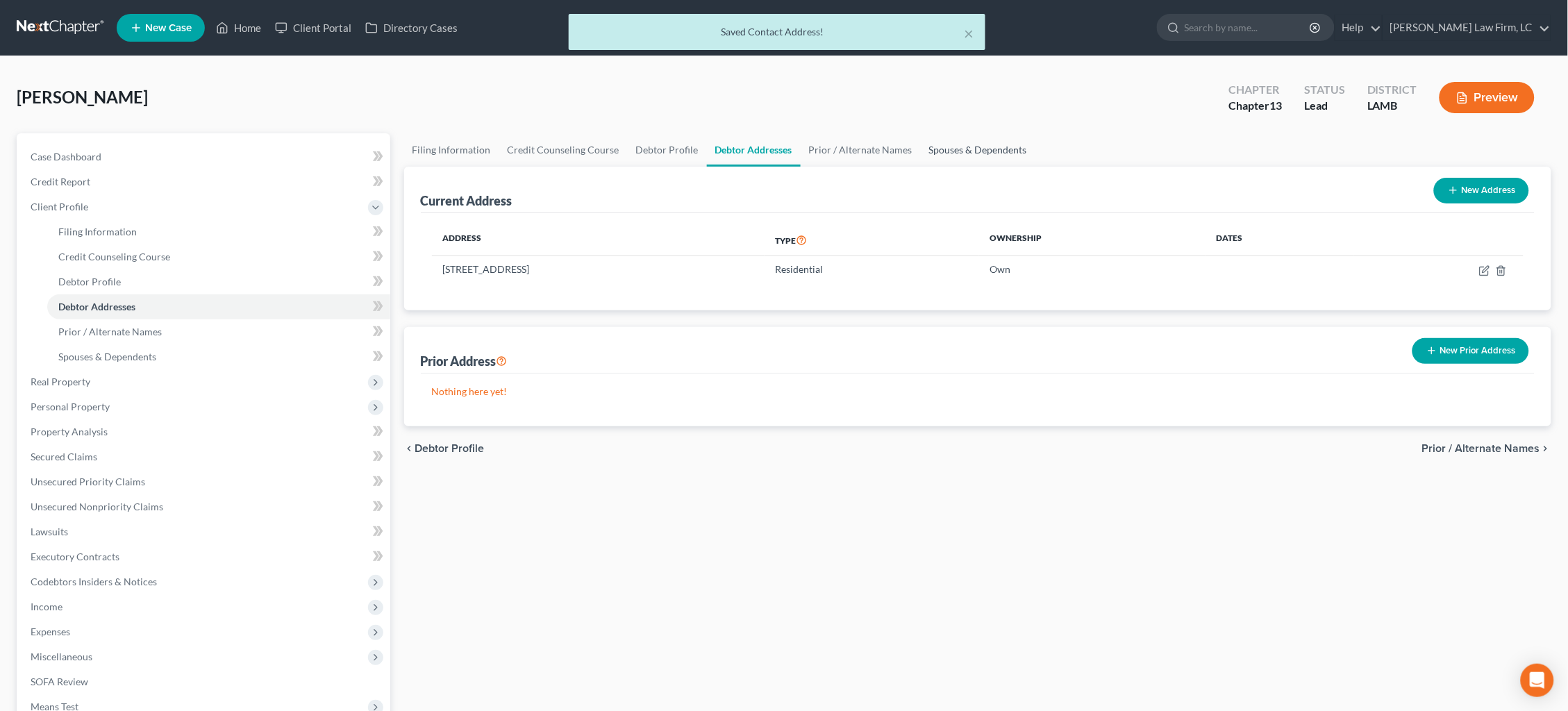
click at [999, 145] on link "Spouses & Dependents" at bounding box center [978, 149] width 114 height 34
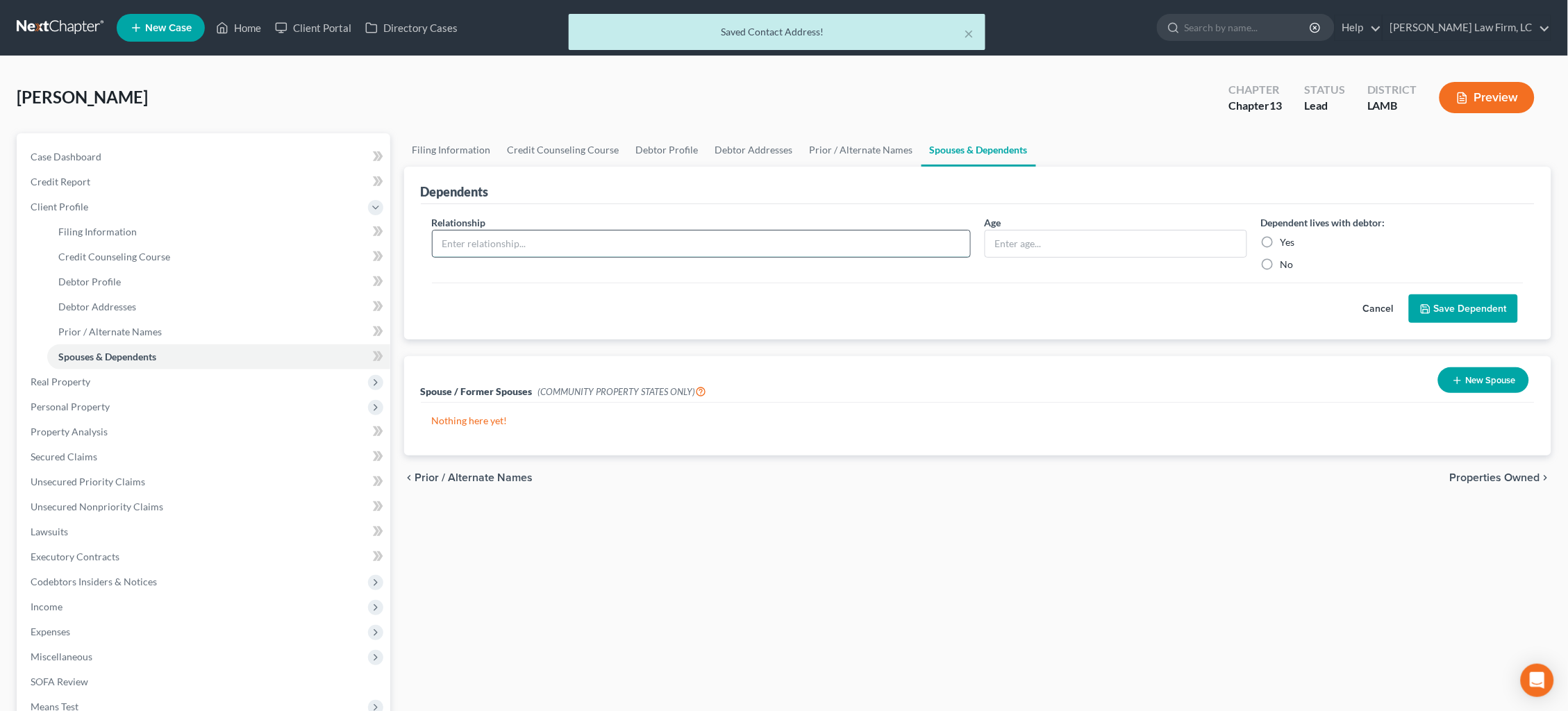
click at [818, 243] on input "text" at bounding box center [701, 244] width 538 height 27
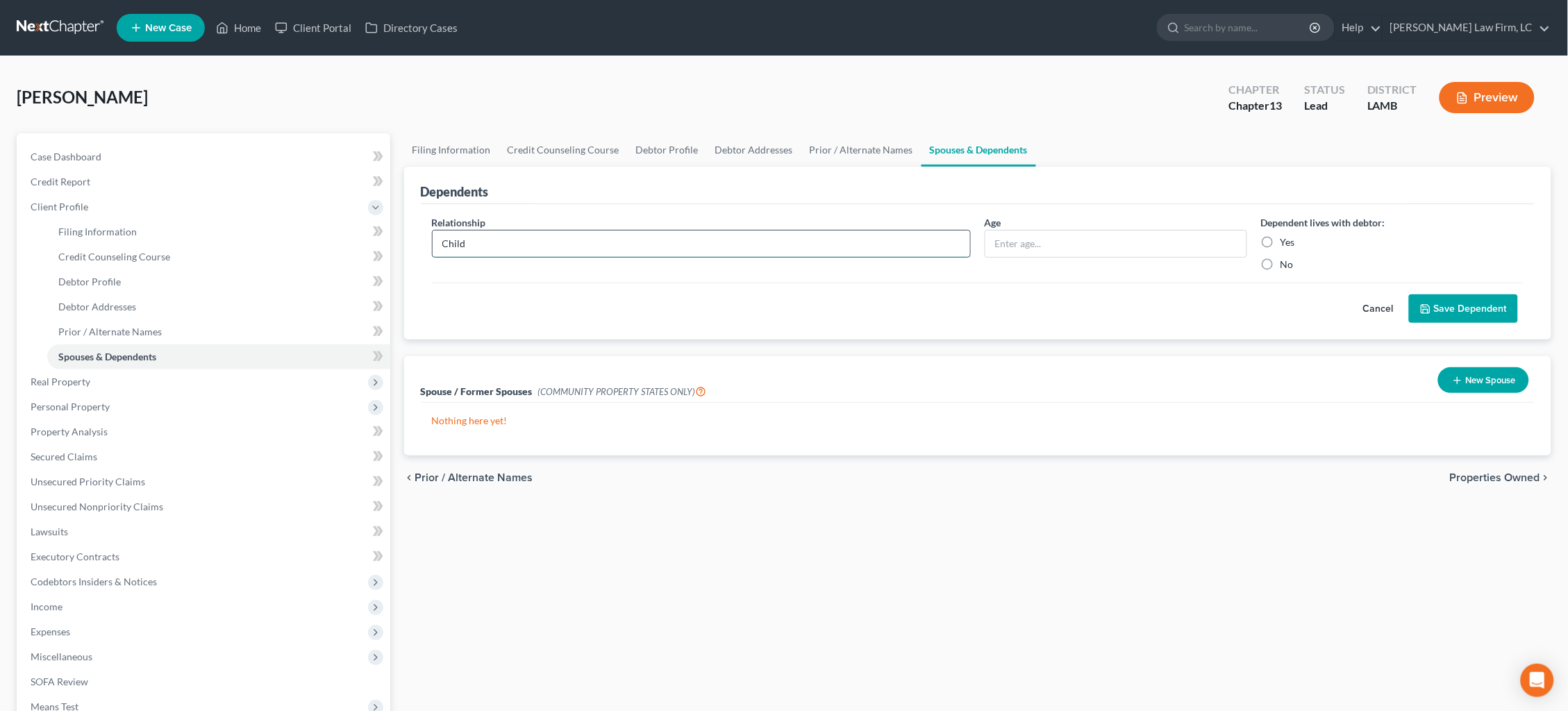
type input "Child"
type input "13"
drag, startPoint x: 1264, startPoint y: 238, endPoint x: 1360, endPoint y: 270, distance: 101.2
click at [1280, 237] on label "Yes" at bounding box center [1287, 242] width 15 height 14
click at [1286, 237] on input "Yes" at bounding box center [1290, 240] width 9 height 9
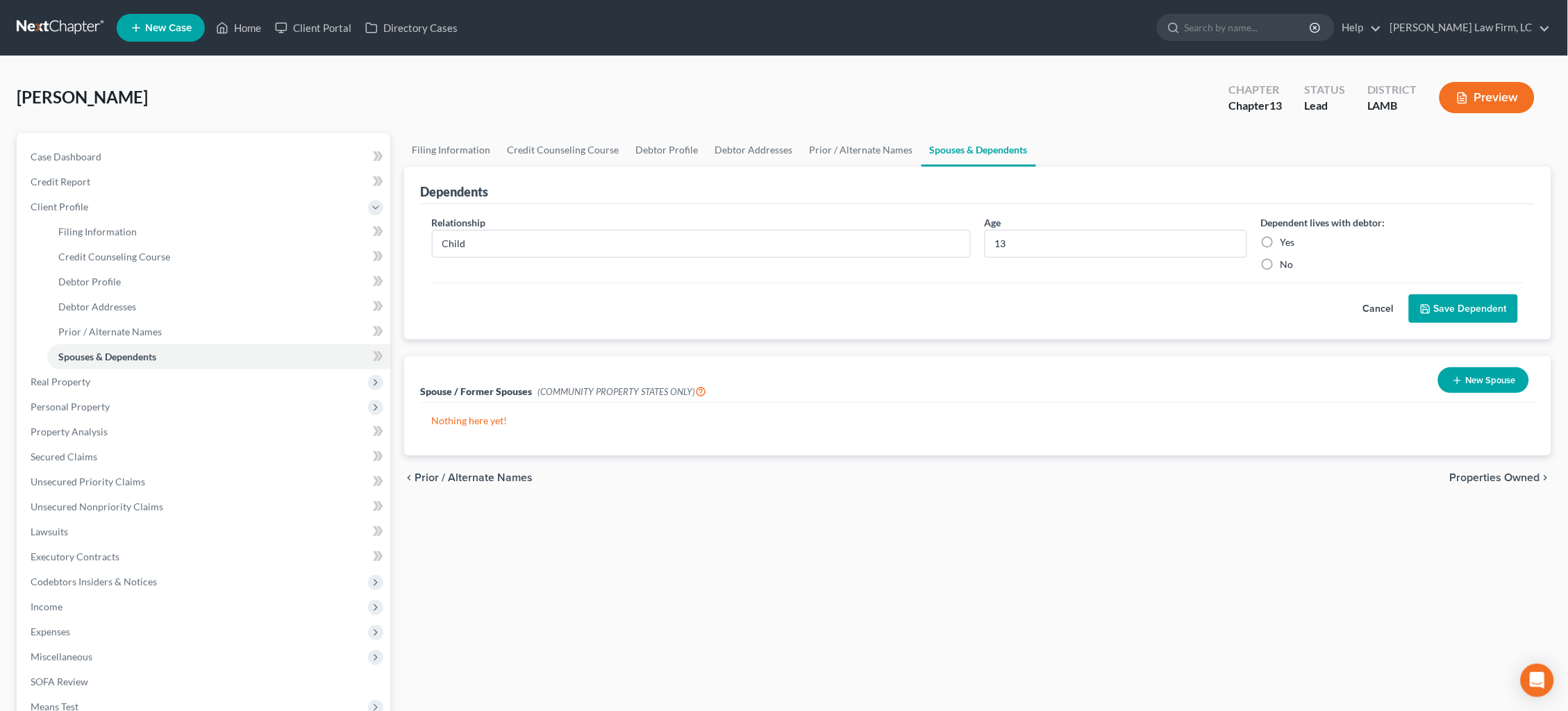
radio input "true"
drag, startPoint x: 1478, startPoint y: 307, endPoint x: 1332, endPoint y: 325, distance: 147.1
click at [1476, 306] on button "Save Dependent" at bounding box center [1462, 308] width 109 height 29
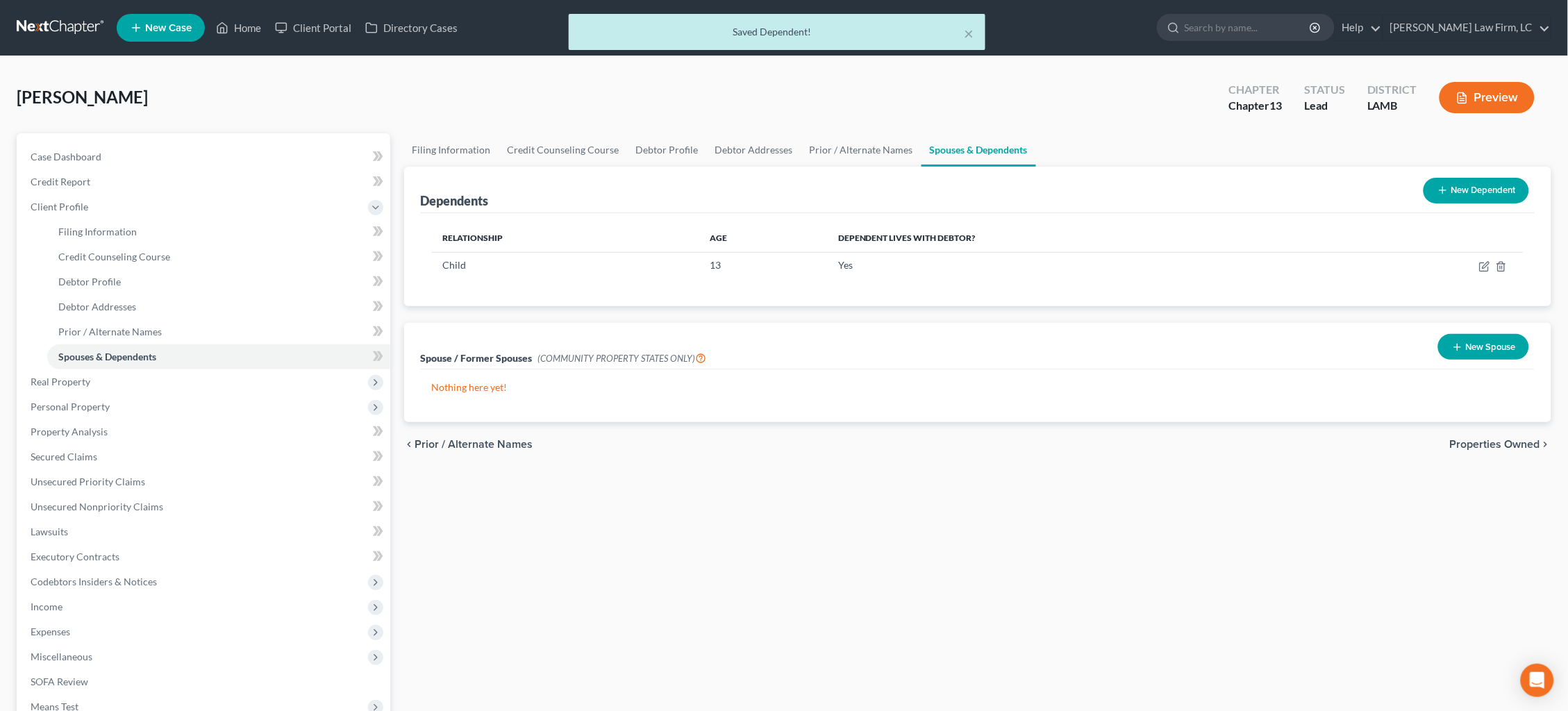
drag, startPoint x: 1495, startPoint y: 182, endPoint x: 1146, endPoint y: 195, distance: 349.2
click at [1493, 183] on button "New Dependent" at bounding box center [1476, 190] width 106 height 26
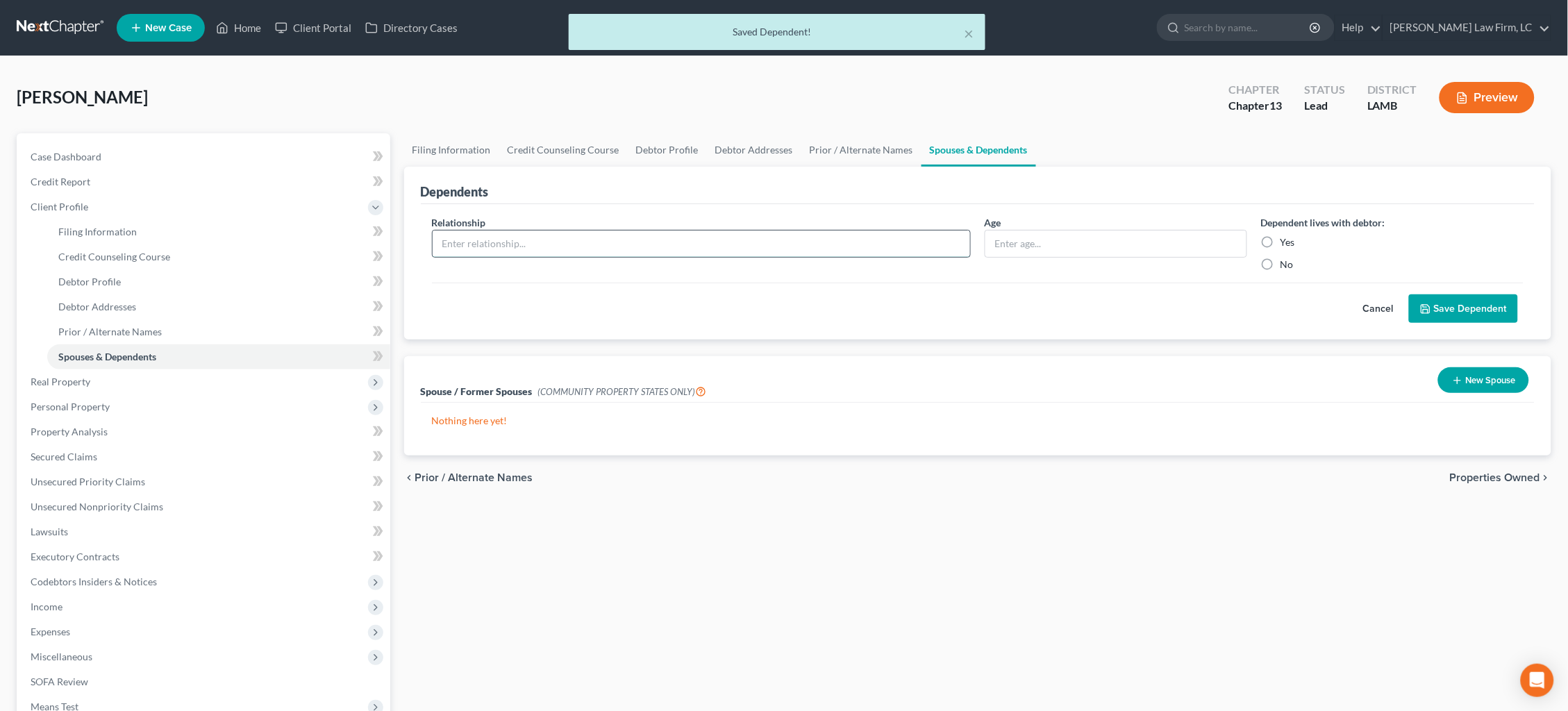
click at [546, 237] on input "text" at bounding box center [701, 244] width 538 height 27
type input "Child"
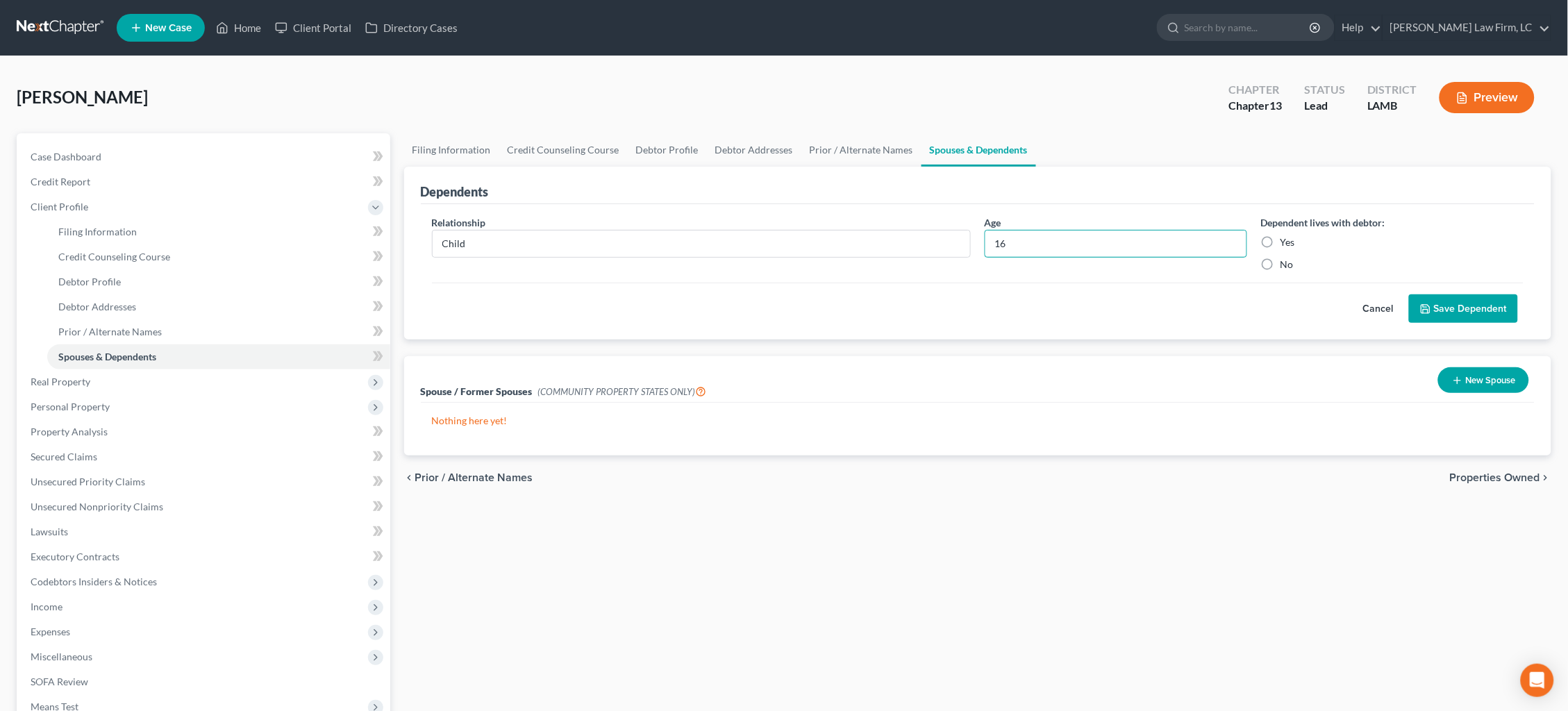
type input "16"
click at [1280, 241] on label "Yes" at bounding box center [1287, 242] width 15 height 14
click at [1286, 241] on input "Yes" at bounding box center [1290, 240] width 9 height 9
radio input "true"
click at [1491, 311] on button "Save Dependent" at bounding box center [1462, 308] width 109 height 29
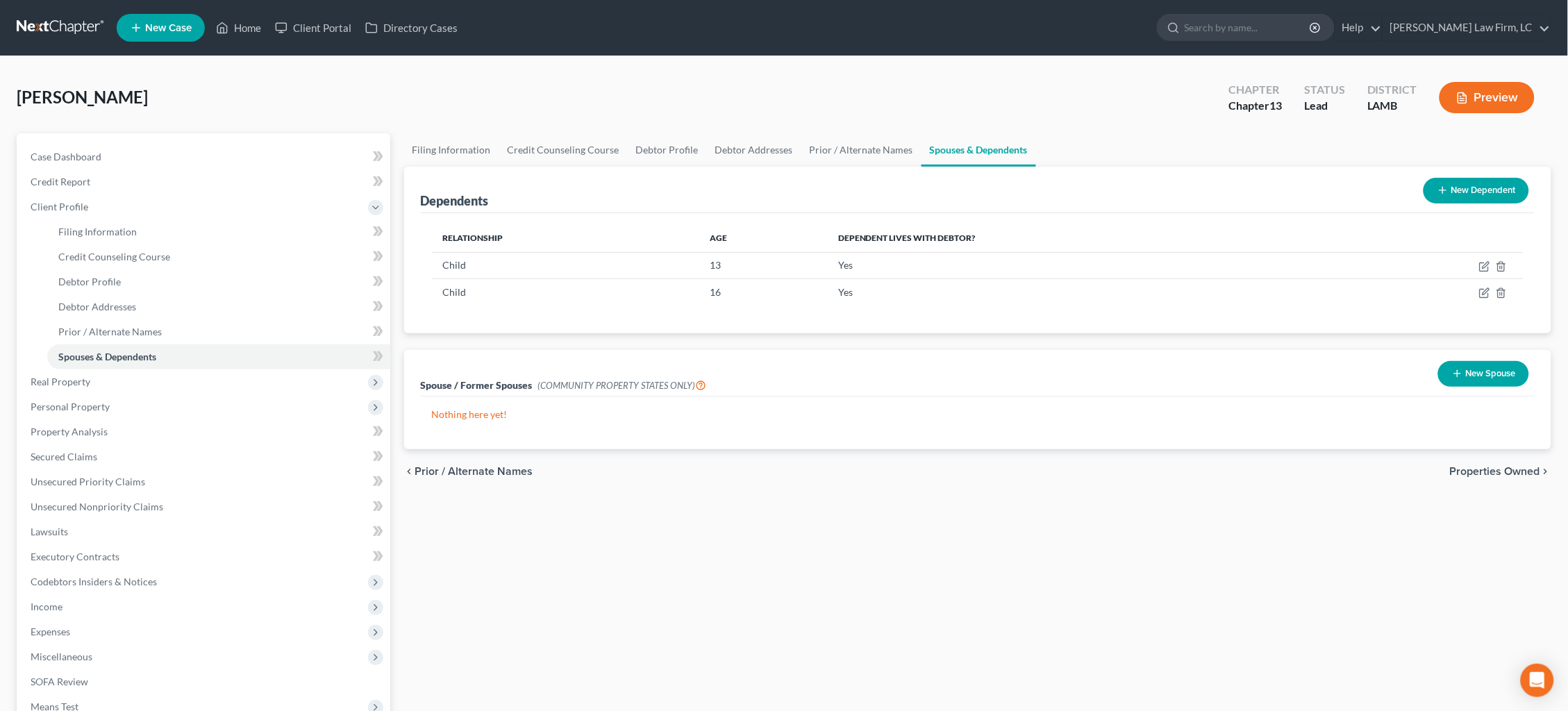
drag, startPoint x: 1499, startPoint y: 190, endPoint x: 1391, endPoint y: 197, distance: 108.2
click at [1499, 190] on button "New Dependent" at bounding box center [1476, 190] width 106 height 26
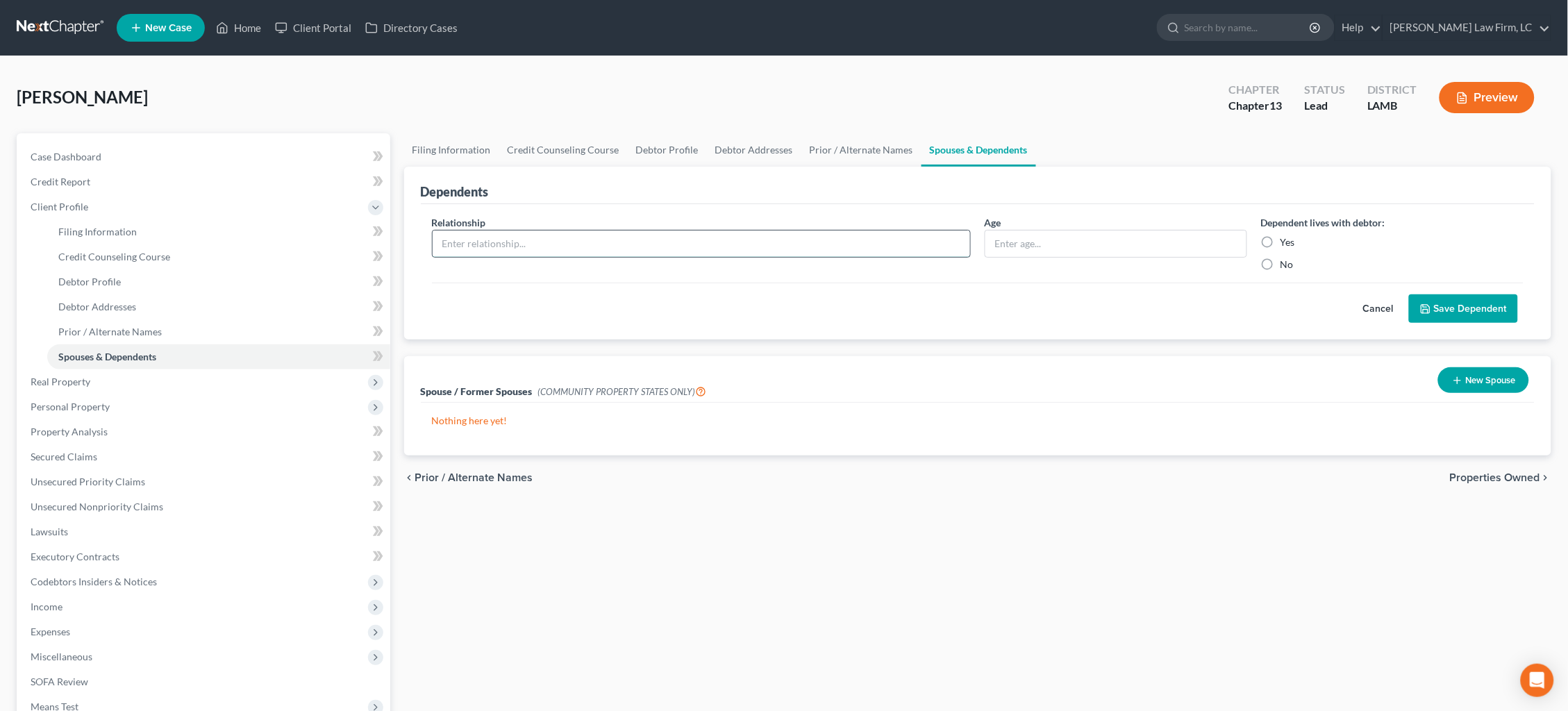
click at [640, 251] on input "text" at bounding box center [701, 244] width 538 height 27
type input "Child"
type input "6"
drag, startPoint x: 1265, startPoint y: 239, endPoint x: 1304, endPoint y: 256, distance: 42.5
click at [1280, 239] on label "Yes" at bounding box center [1287, 242] width 15 height 14
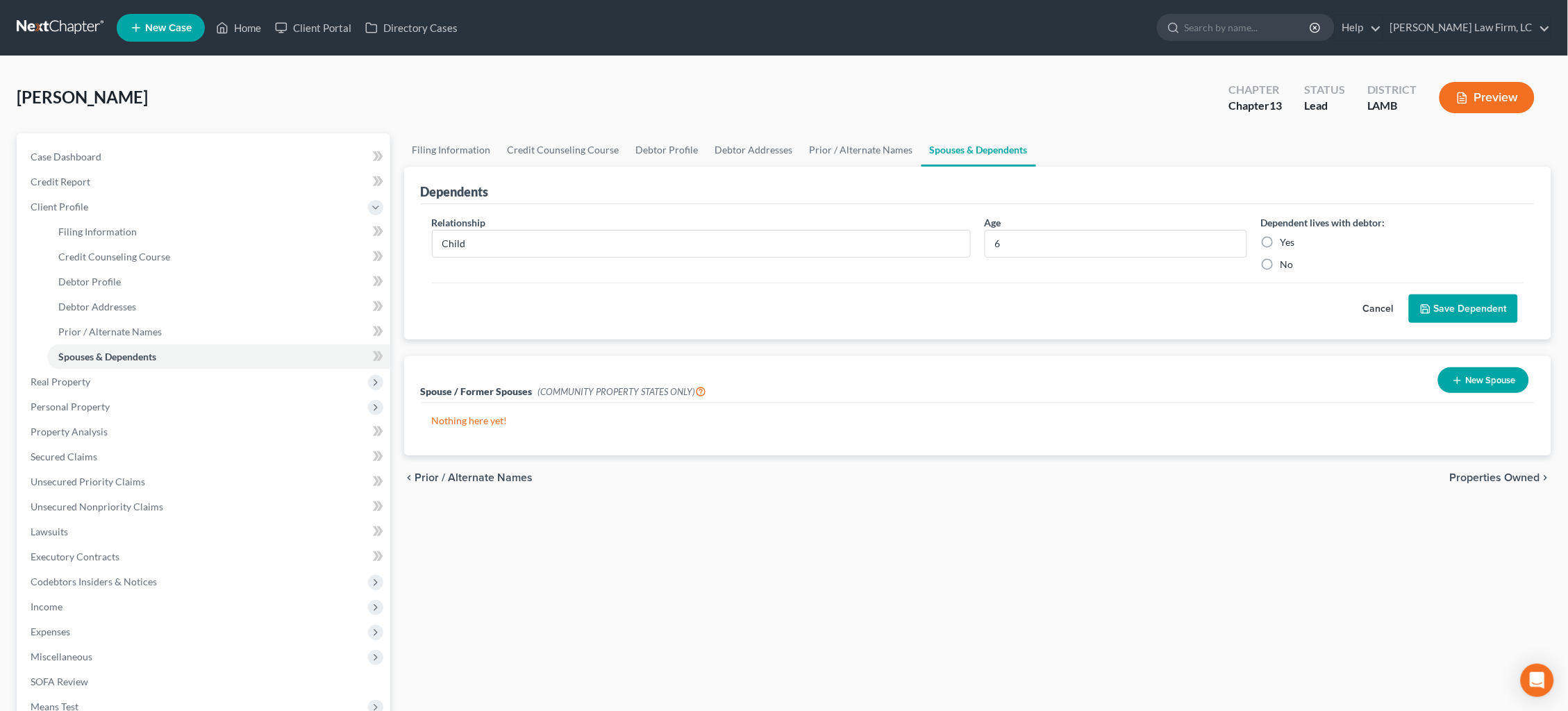
click at [1286, 239] on input "Yes" at bounding box center [1290, 240] width 9 height 9
radio input "true"
click at [1464, 311] on button "Save Dependent" at bounding box center [1462, 308] width 109 height 29
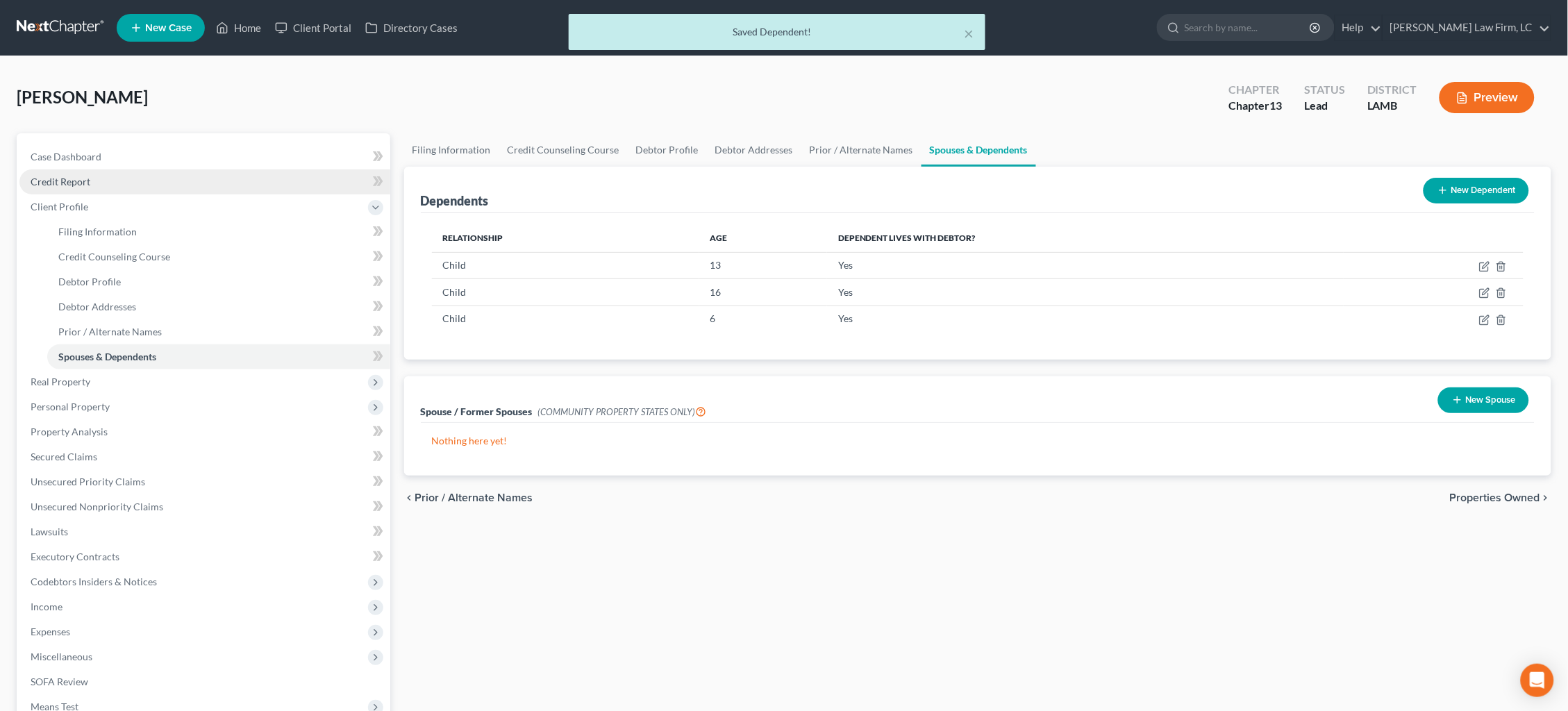
click at [140, 186] on link "Credit Report" at bounding box center [205, 182] width 371 height 25
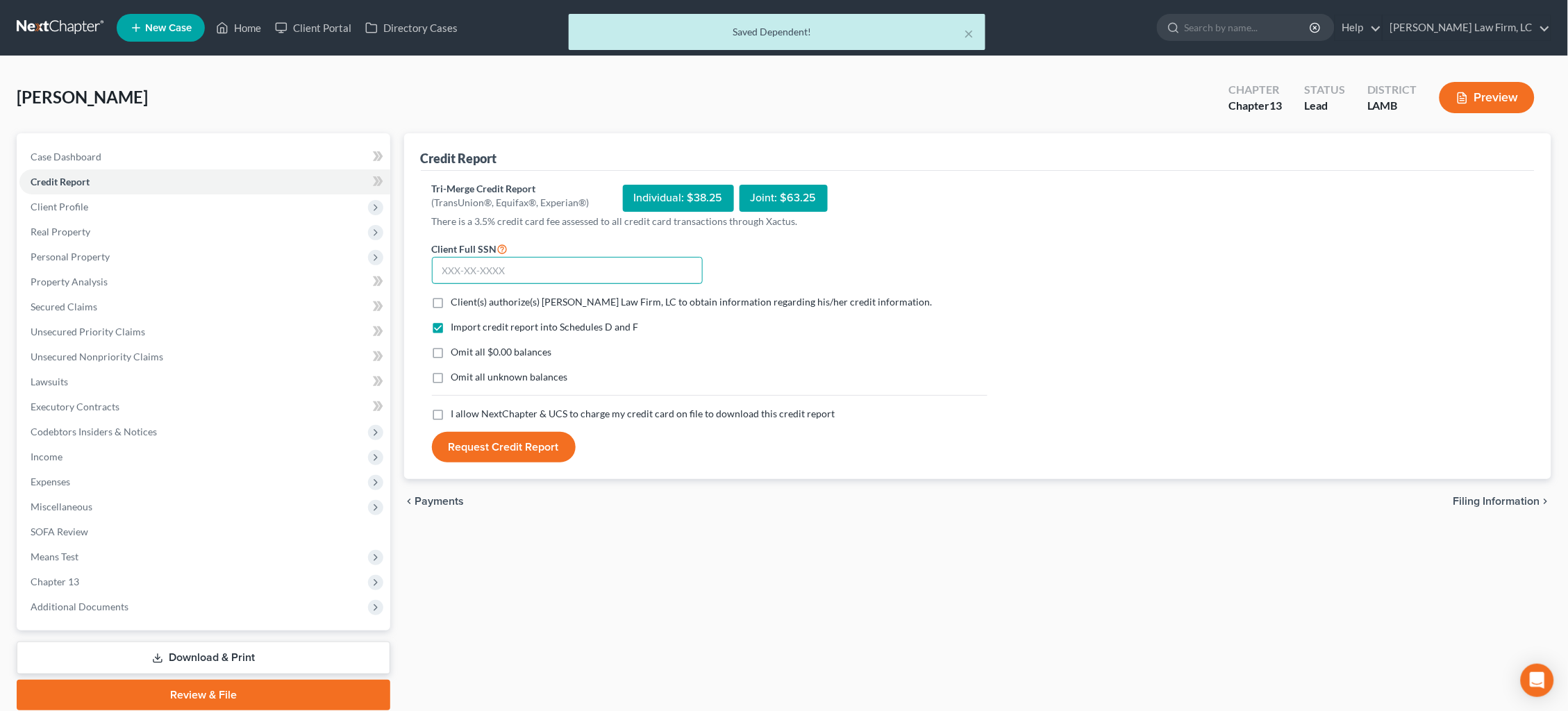
click at [513, 261] on input "text" at bounding box center [567, 270] width 271 height 27
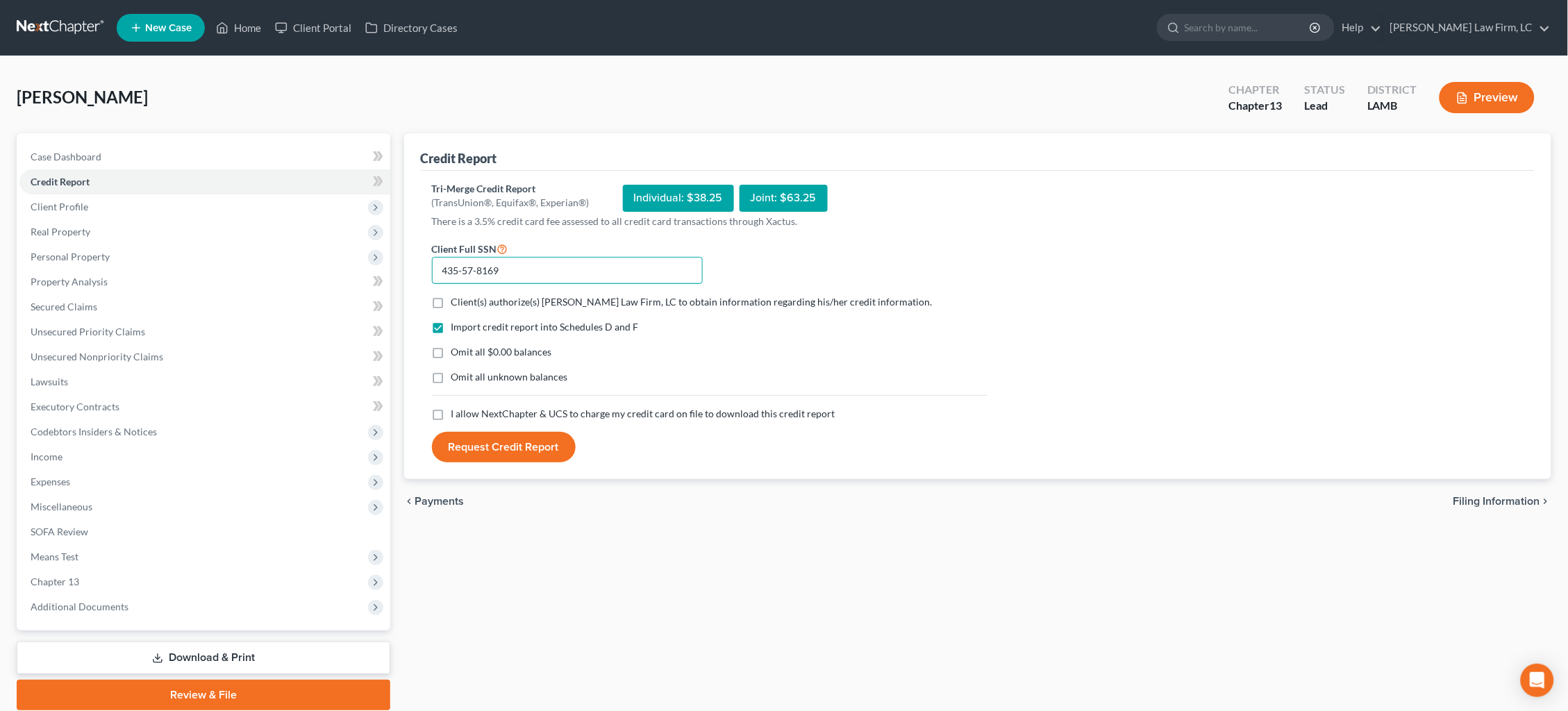
type input "435-57-8169"
click at [594, 299] on span "Client(s) authorize(s) Dickson Law Firm, LC to obtain information regarding his…" at bounding box center [692, 301] width 481 height 12
click at [466, 299] on input "Client(s) authorize(s) Dickson Law Firm, LC to obtain information regarding his…" at bounding box center [462, 300] width 9 height 9
checkbox input "true"
click at [601, 412] on span "I allow NextChapter & UCS to charge my credit card on file to download this cre…" at bounding box center [643, 413] width 384 height 12
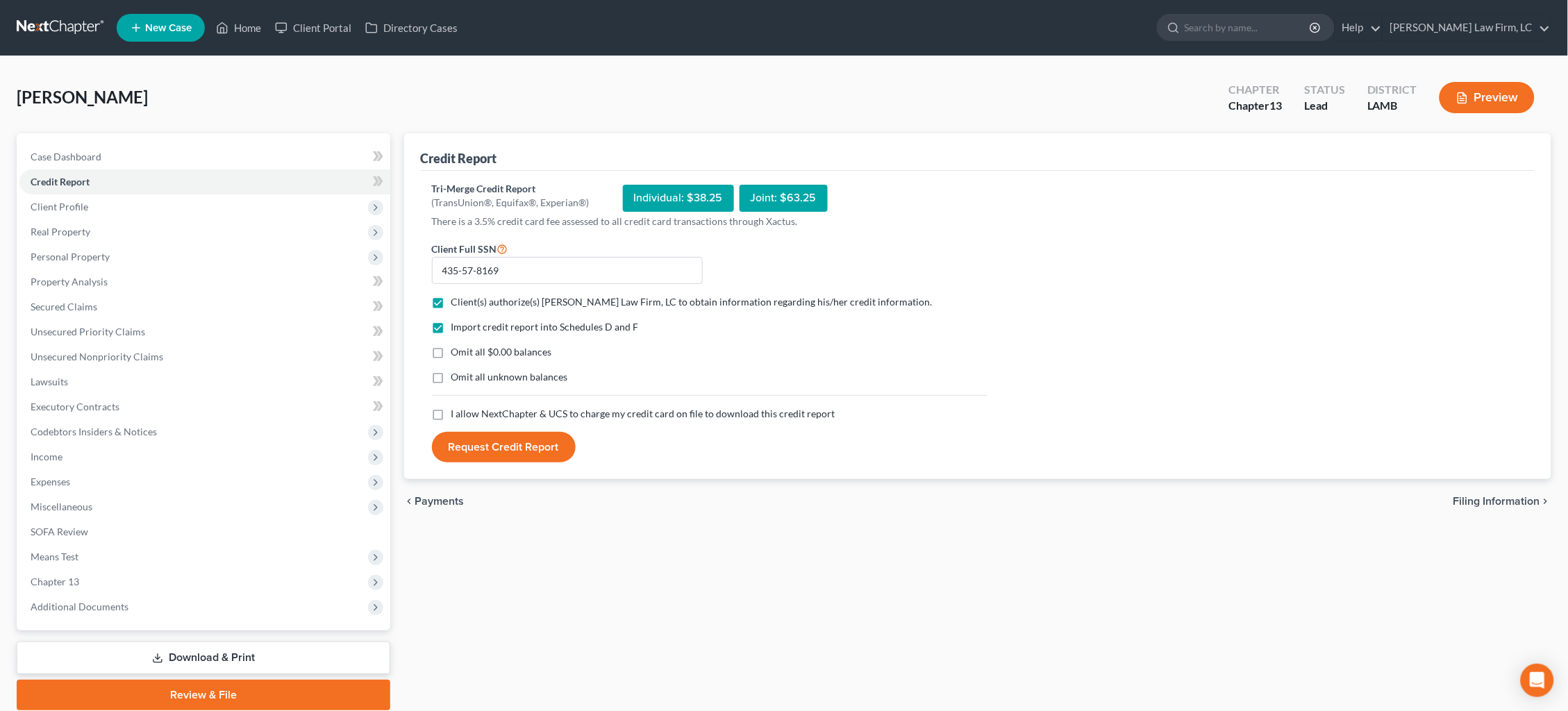
click at [466, 412] on input "I allow NextChapter & UCS to charge my credit card on file to download this cre…" at bounding box center [462, 411] width 9 height 9
checkbox input "true"
click at [511, 449] on button "Request Credit Report" at bounding box center [504, 447] width 144 height 31
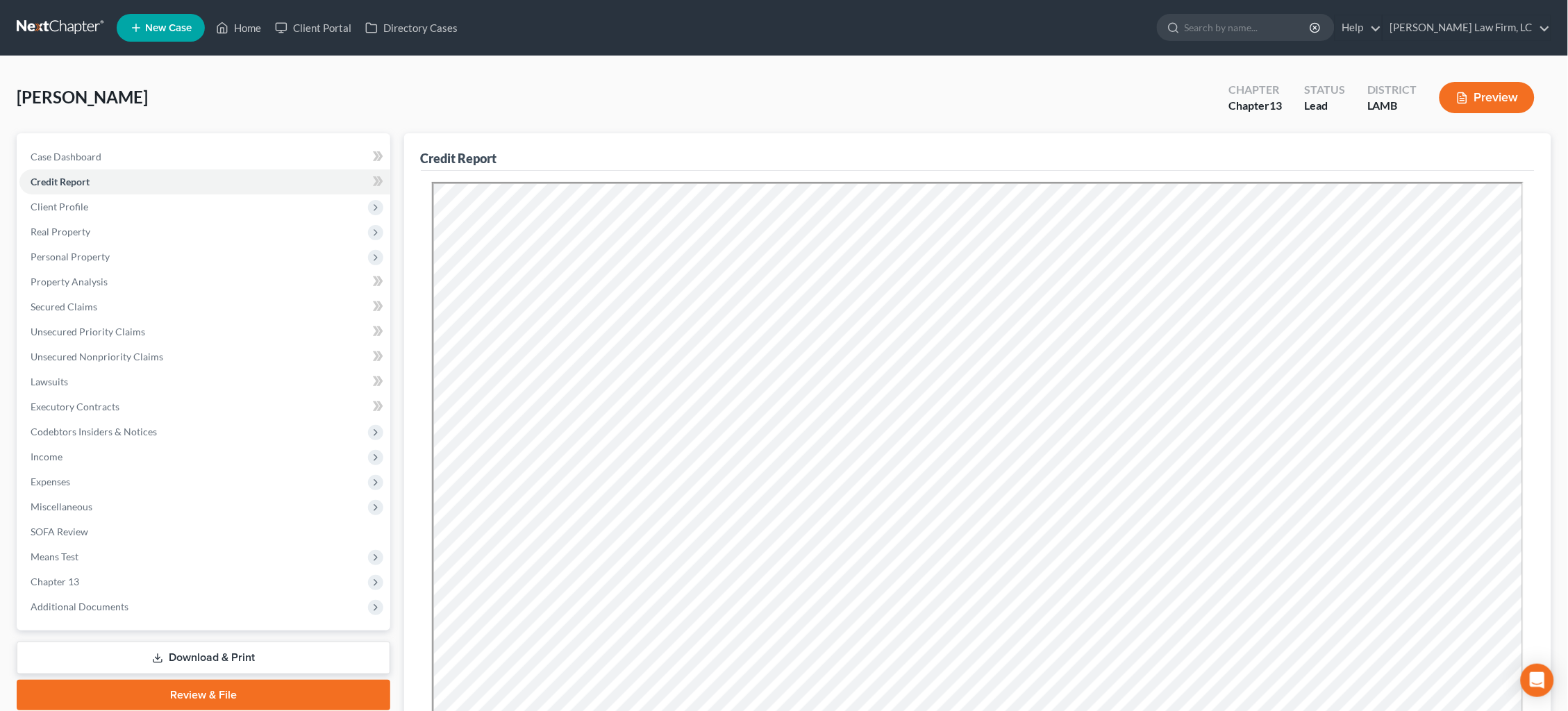
scroll to position [53, 0]
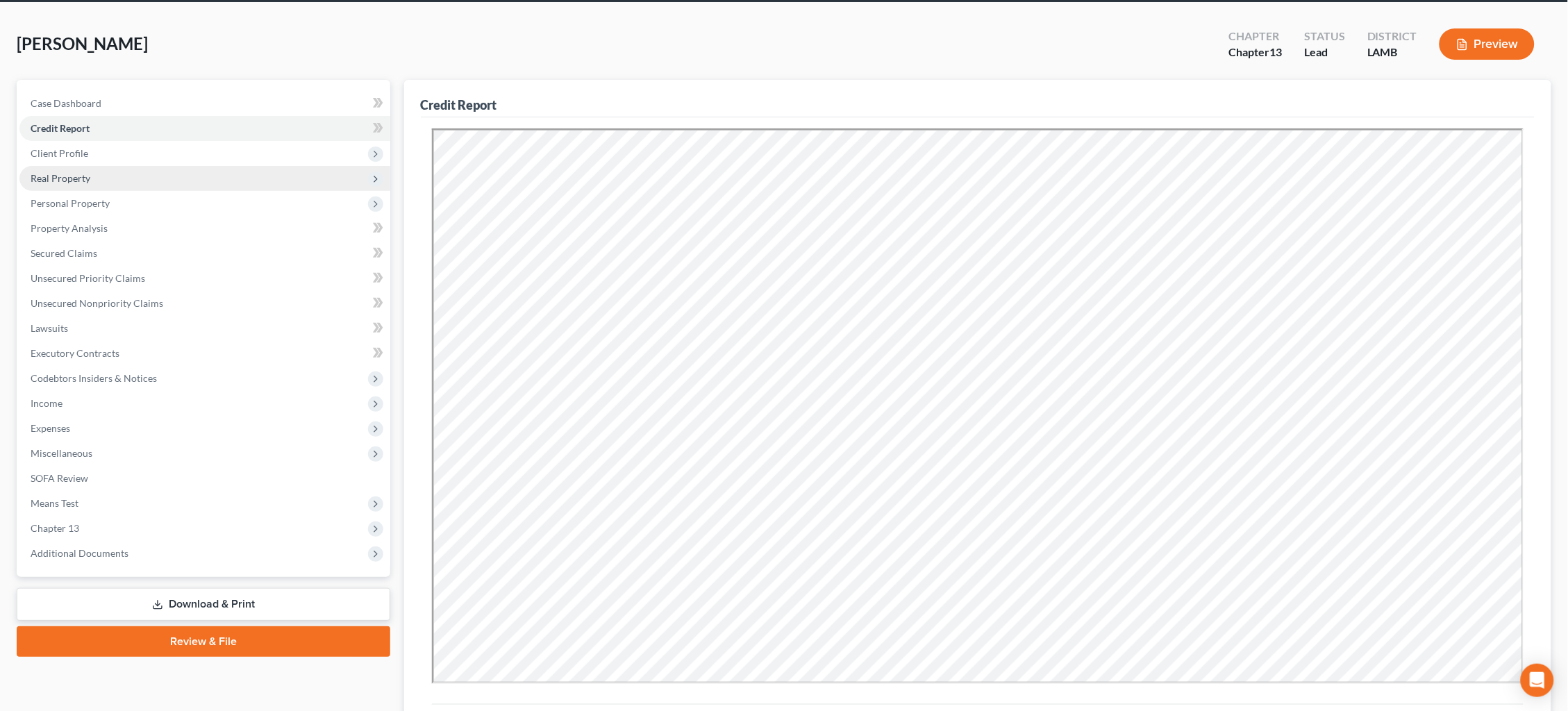
click at [77, 180] on span "Real Property" at bounding box center [205, 178] width 371 height 25
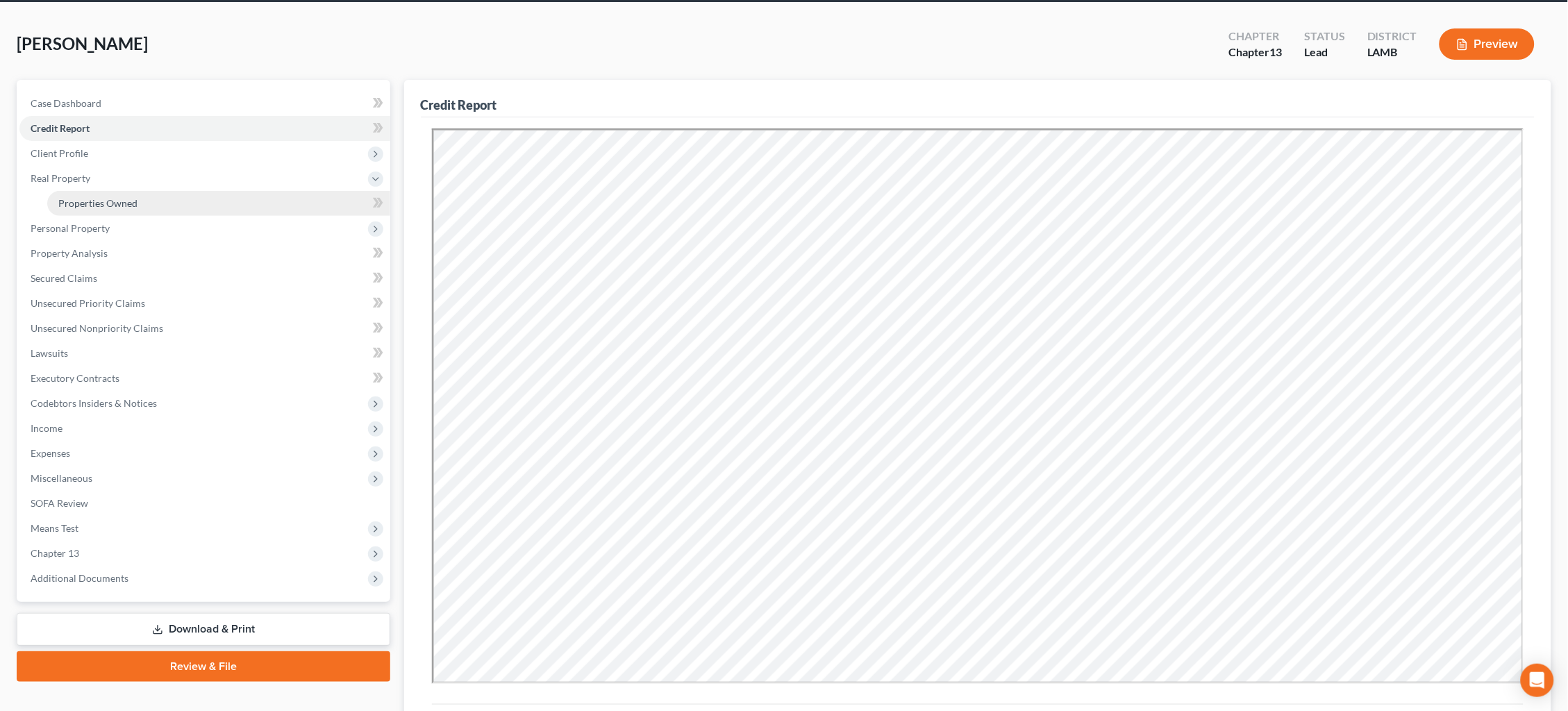
click at [117, 199] on span "Properties Owned" at bounding box center [98, 203] width 79 height 12
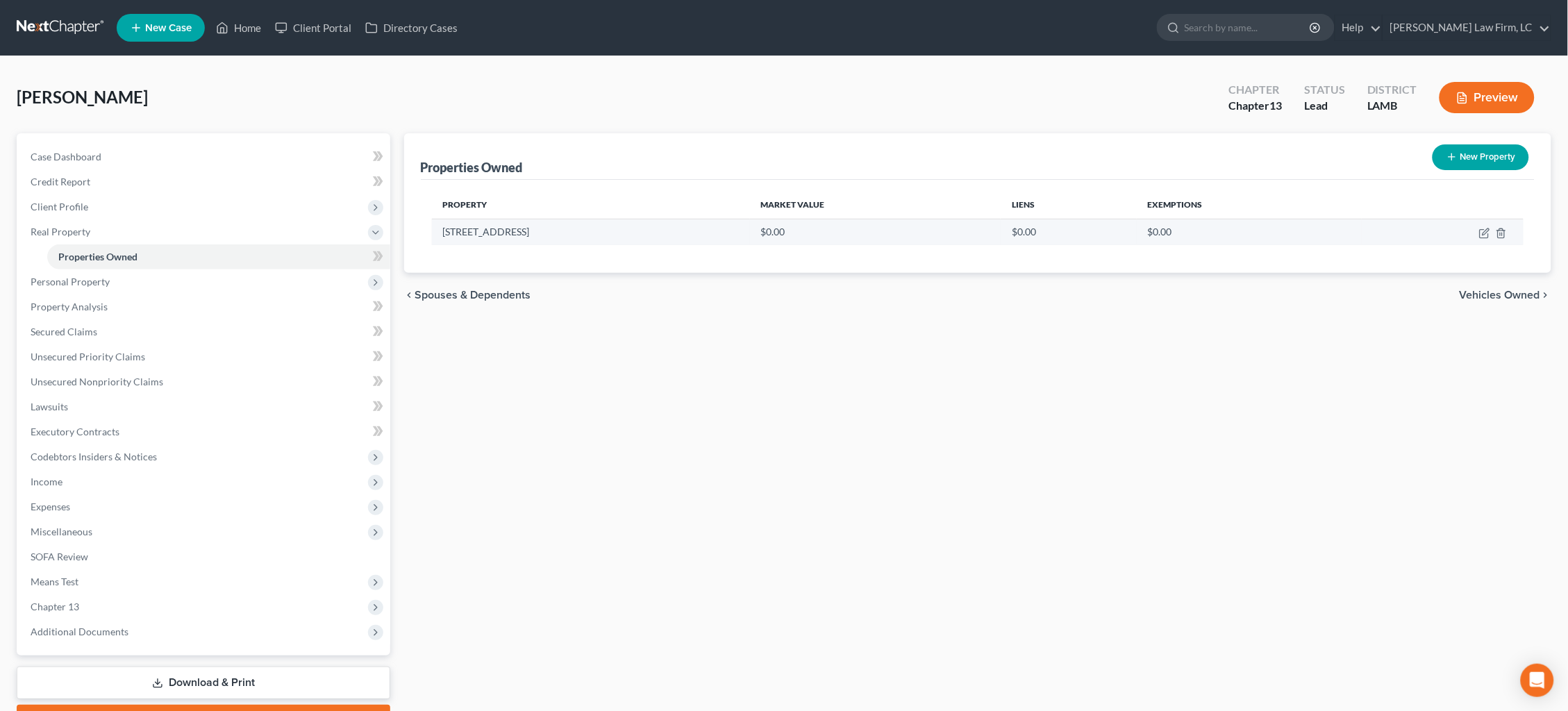
drag, startPoint x: 1483, startPoint y: 231, endPoint x: 1420, endPoint y: 234, distance: 63.1
click at [1482, 231] on icon "button" at bounding box center [1484, 233] width 11 height 11
select select "19"
select select "31"
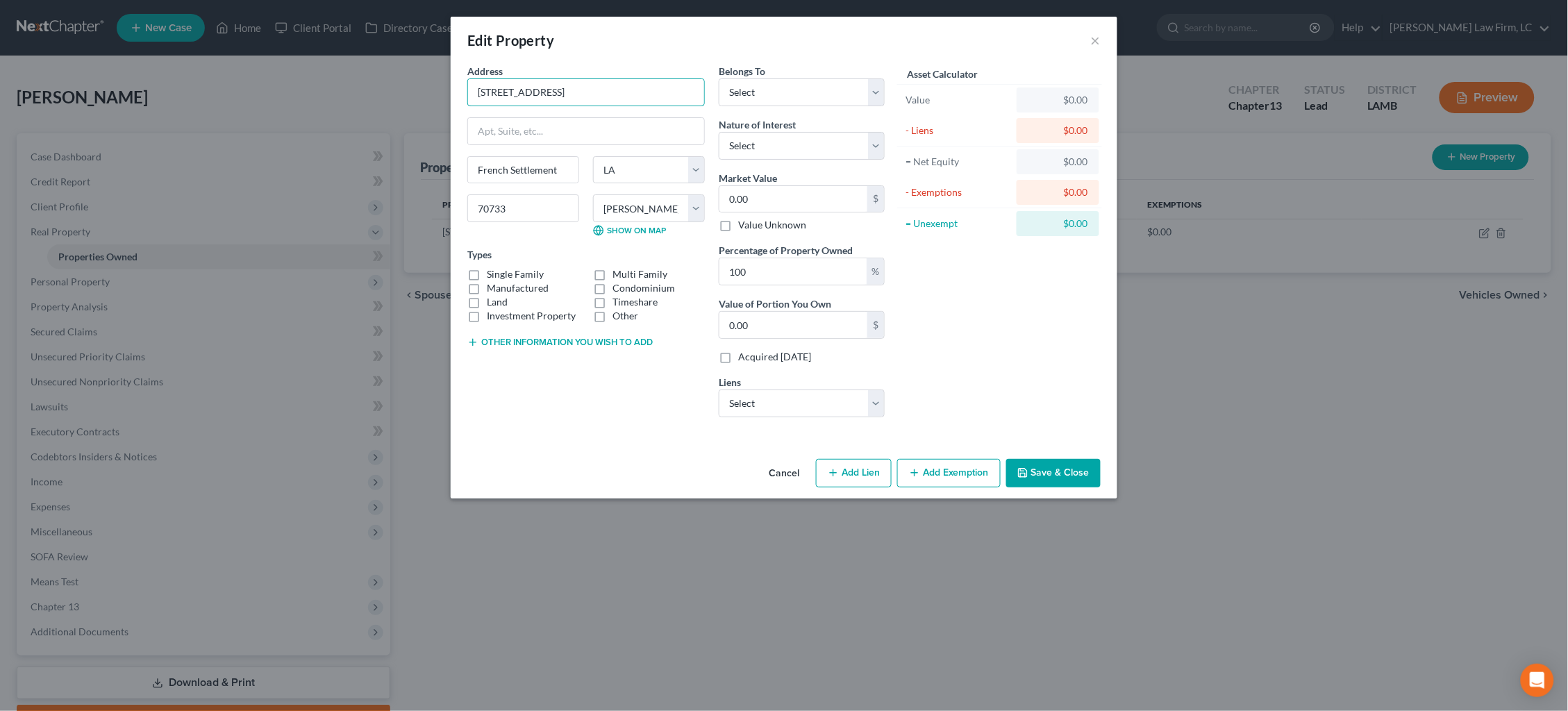
drag, startPoint x: 591, startPoint y: 95, endPoint x: 349, endPoint y: 72, distance: 243.1
select select "0"
drag, startPoint x: 649, startPoint y: 190, endPoint x: 635, endPoint y: 188, distance: 14.1
click at [635, 188] on div "Address * 17036 Good Times Rd. French Settlement State AL AK AR AZ CA CO CT DE …" at bounding box center [675, 246] width 431 height 364
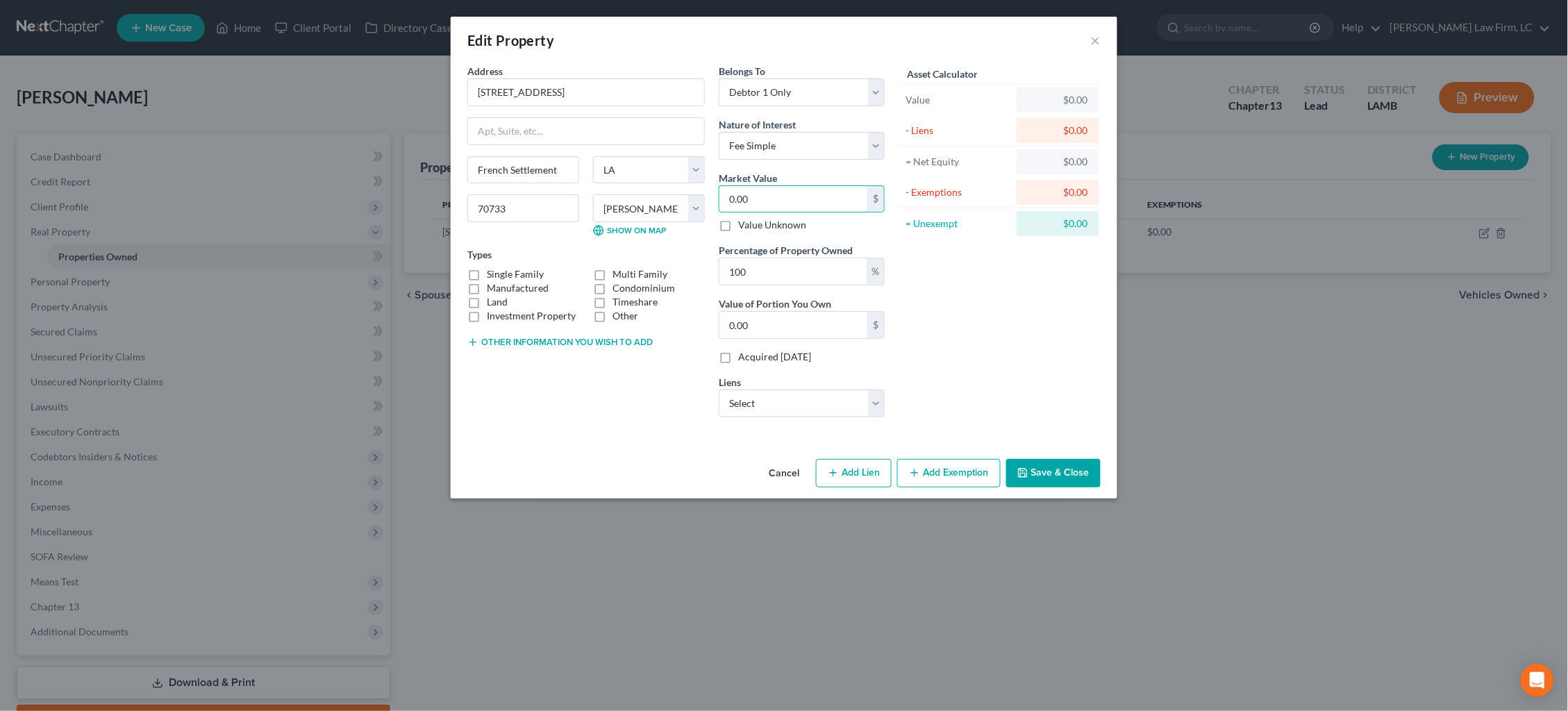
type input "3"
type input "3.00"
type input "34"
type input "34.00"
type input "345"
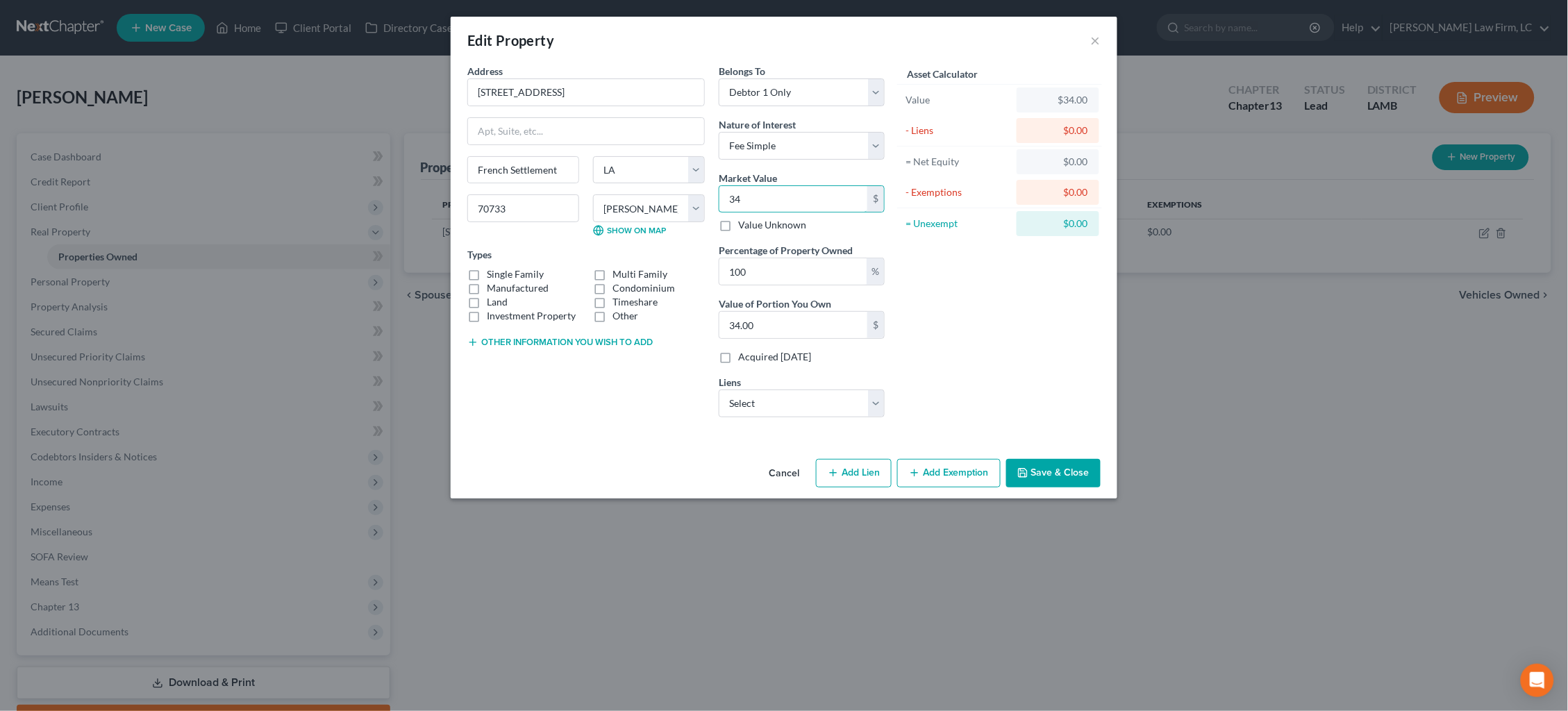
type input "345.00"
type input "3450"
type input "3,450.00"
type input "3,4500"
type input "34,500.00"
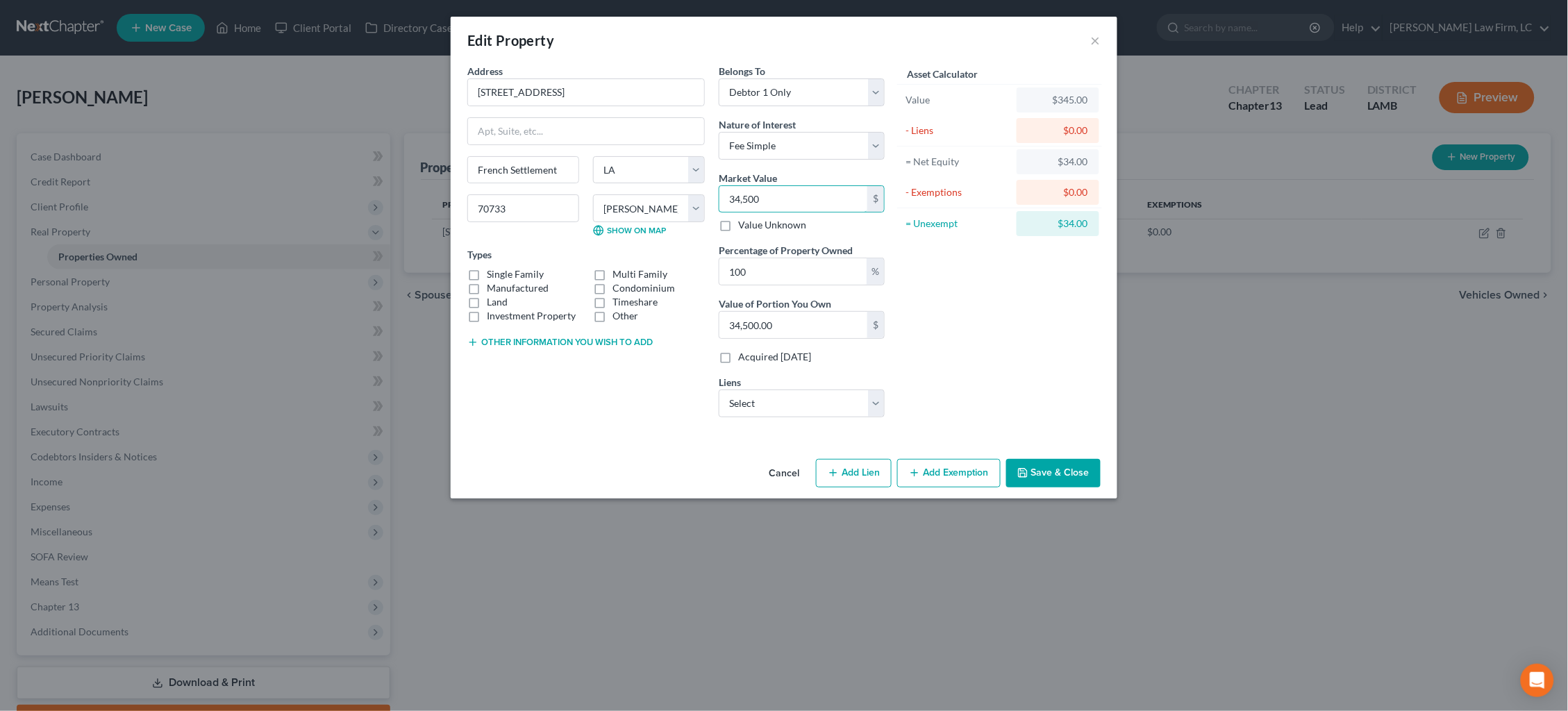
type input "34,5000"
type input "345,000.00"
type input "345,000"
click at [534, 271] on label "Single Family" at bounding box center [515, 275] width 57 height 14
click at [502, 271] on input "Single Family" at bounding box center [497, 272] width 9 height 9
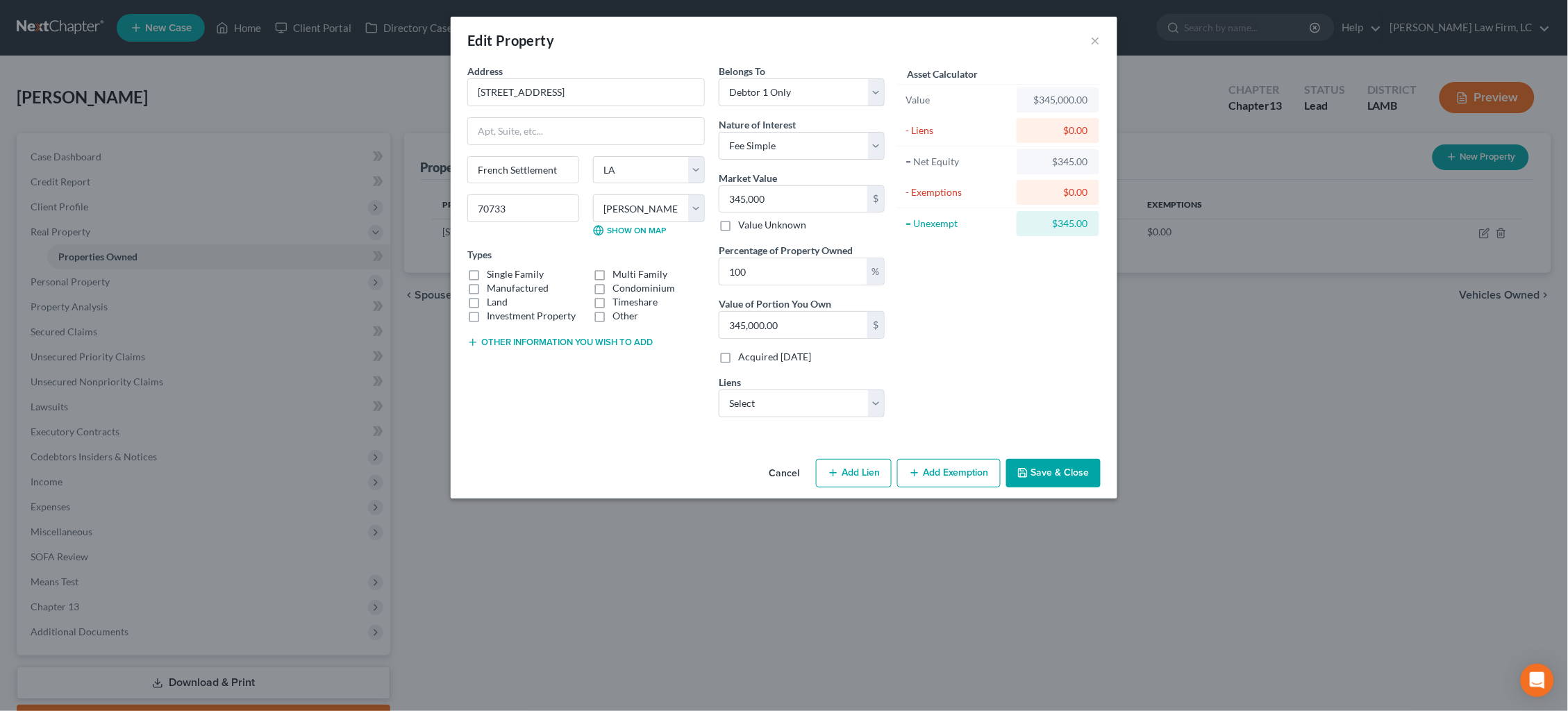
checkbox input "true"
click at [1063, 471] on button "Save & Close" at bounding box center [1053, 473] width 95 height 29
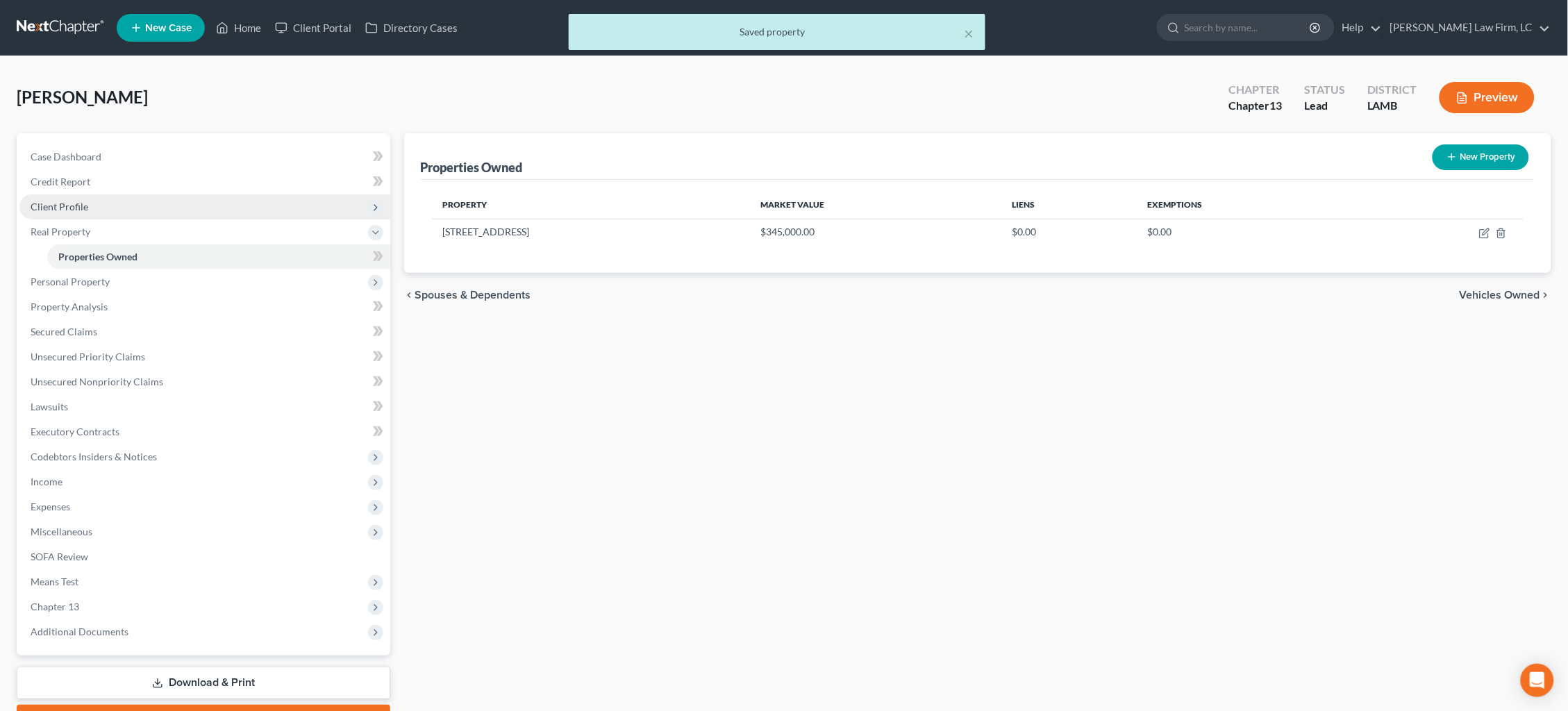
click at [164, 207] on span "Client Profile" at bounding box center [205, 206] width 371 height 25
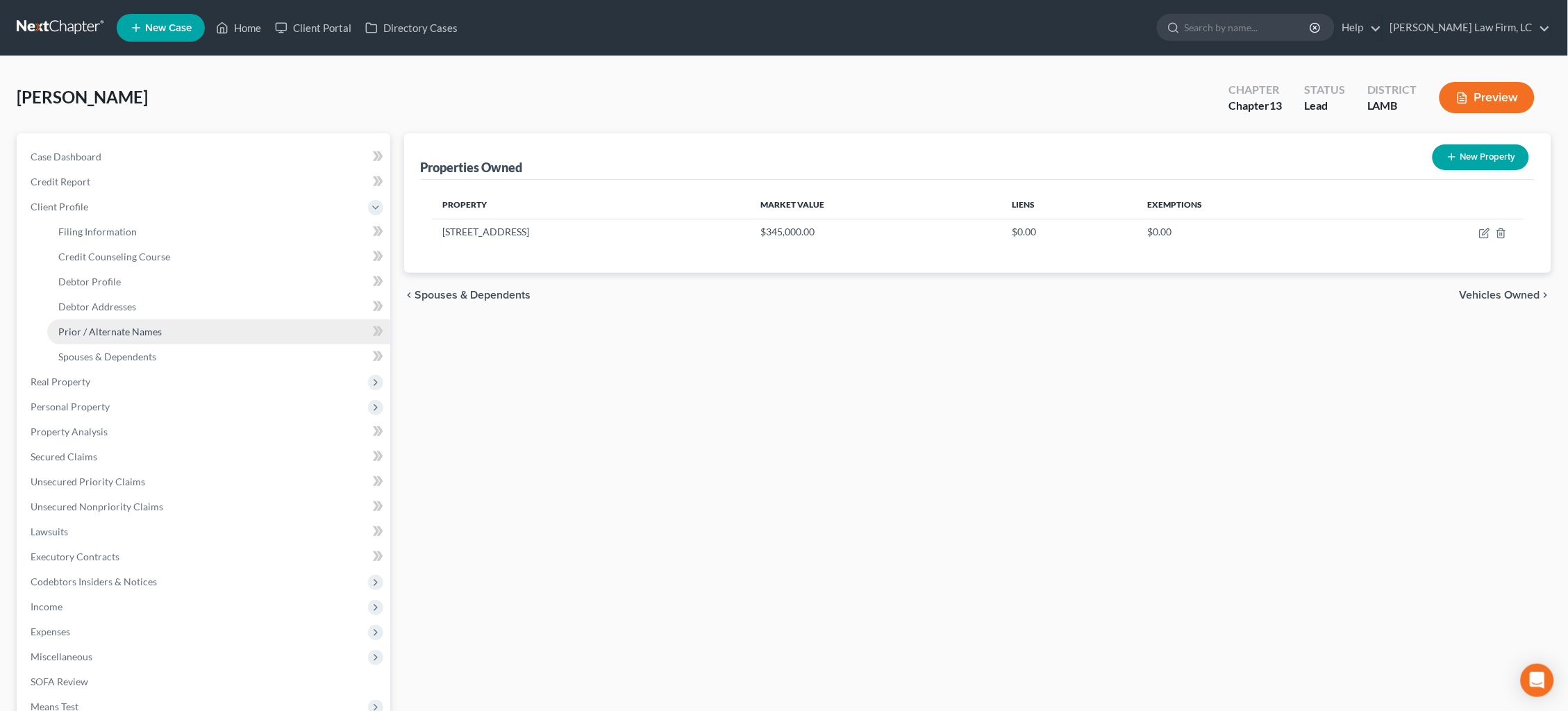
click at [149, 328] on span "Prior / Alternate Names" at bounding box center [110, 331] width 103 height 12
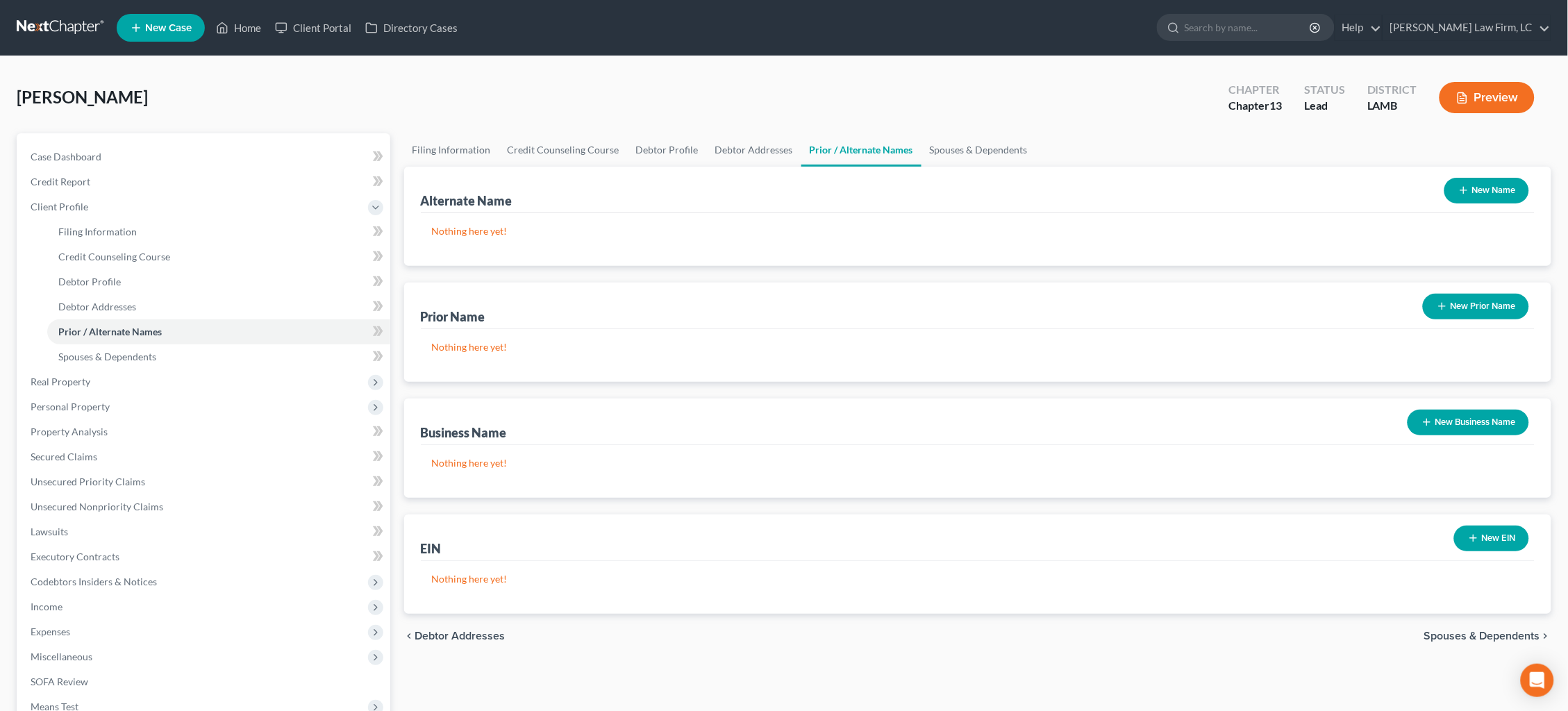
click at [1475, 192] on button "New Name" at bounding box center [1487, 190] width 85 height 26
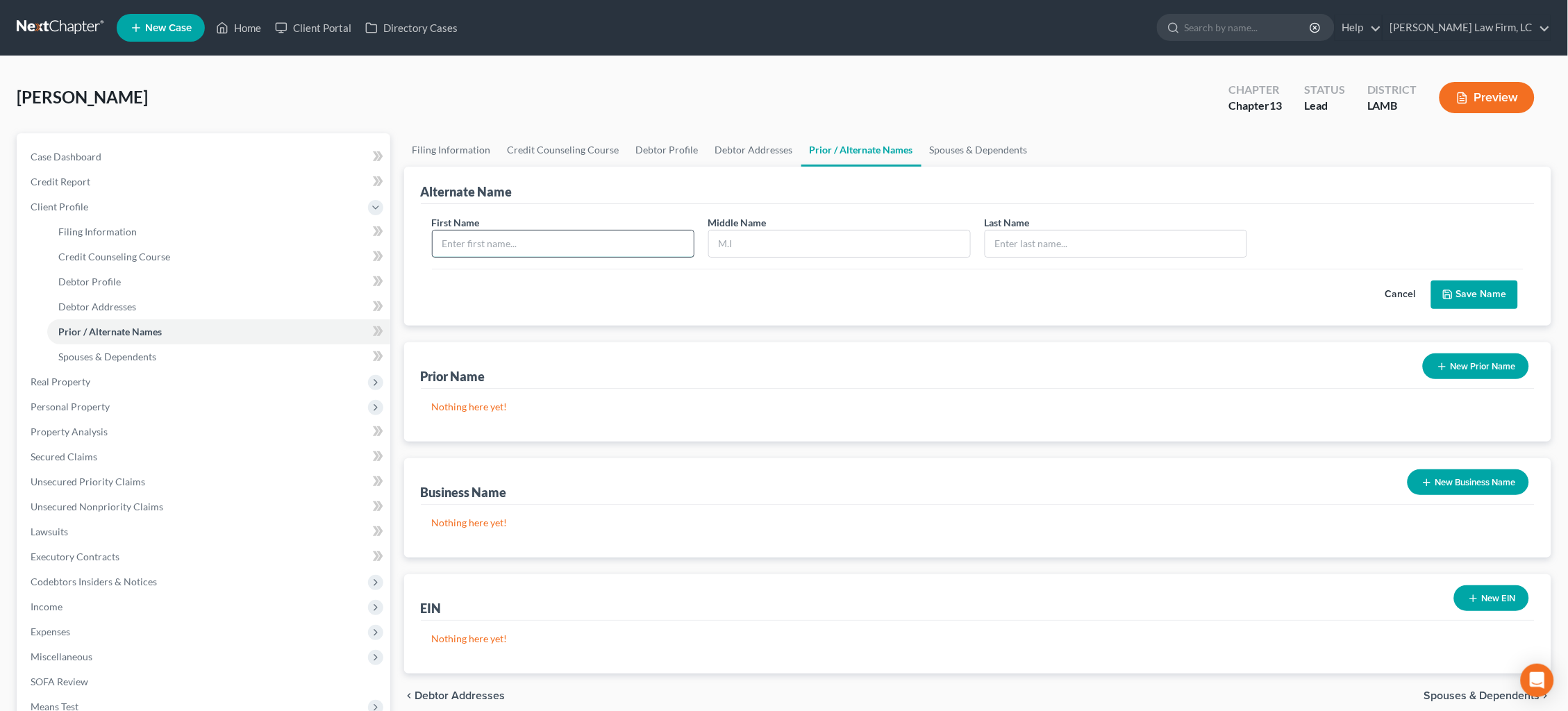
click at [581, 242] on input "text" at bounding box center [563, 244] width 261 height 27
type input "Haley"
type input "Marie"
type input "Taylor"
click at [1487, 289] on button "Save Name" at bounding box center [1474, 294] width 87 height 29
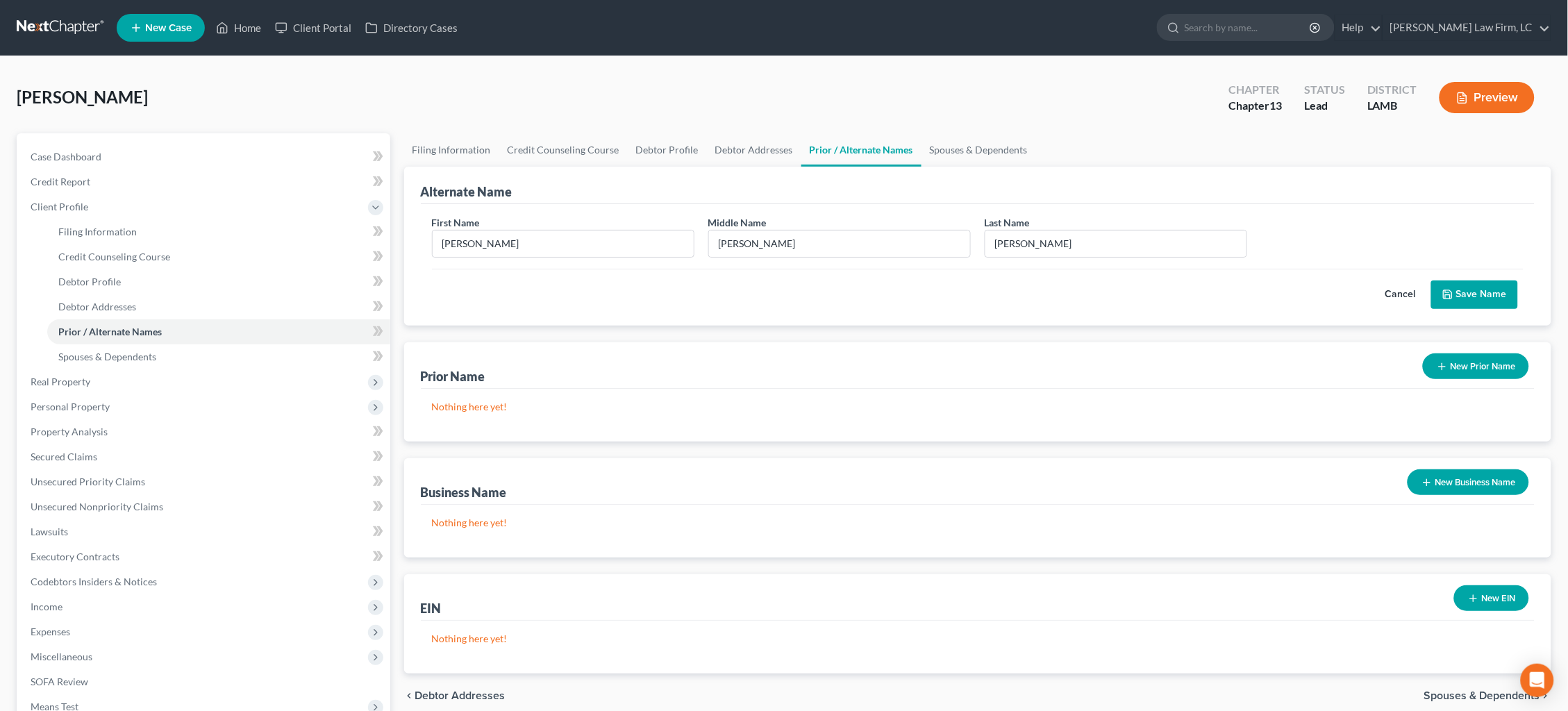
scroll to position [2, 0]
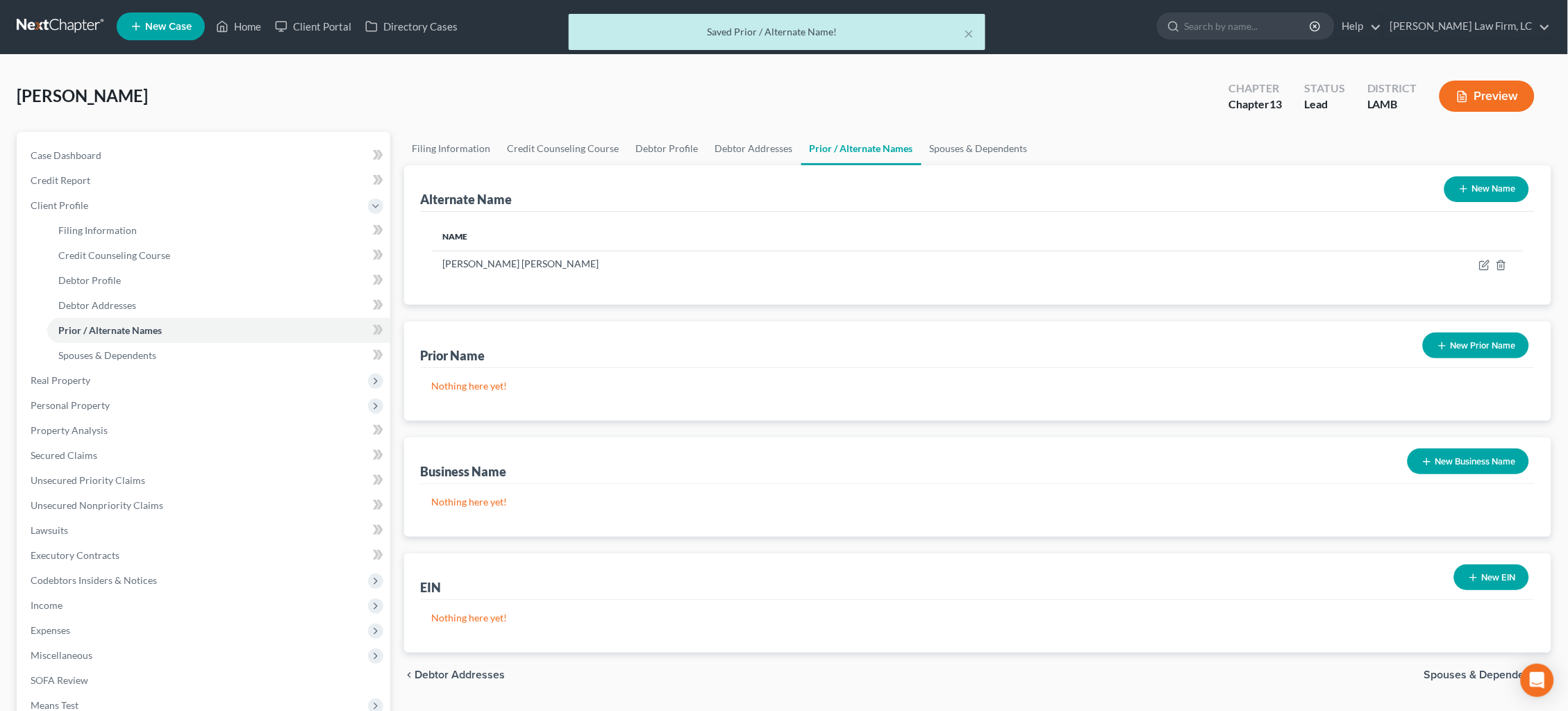
click at [1477, 181] on button "New Name" at bounding box center [1487, 189] width 85 height 26
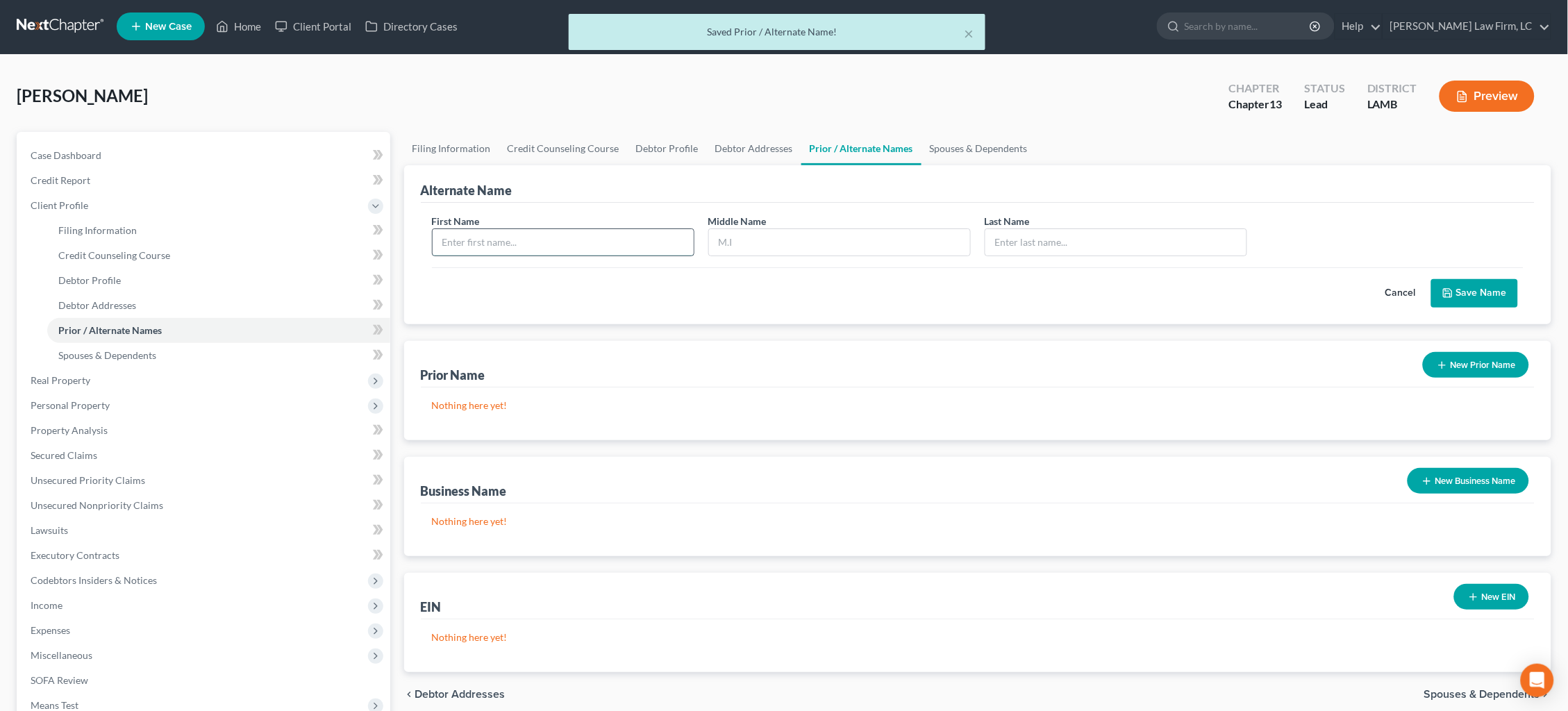
click at [684, 238] on input "text" at bounding box center [563, 242] width 261 height 27
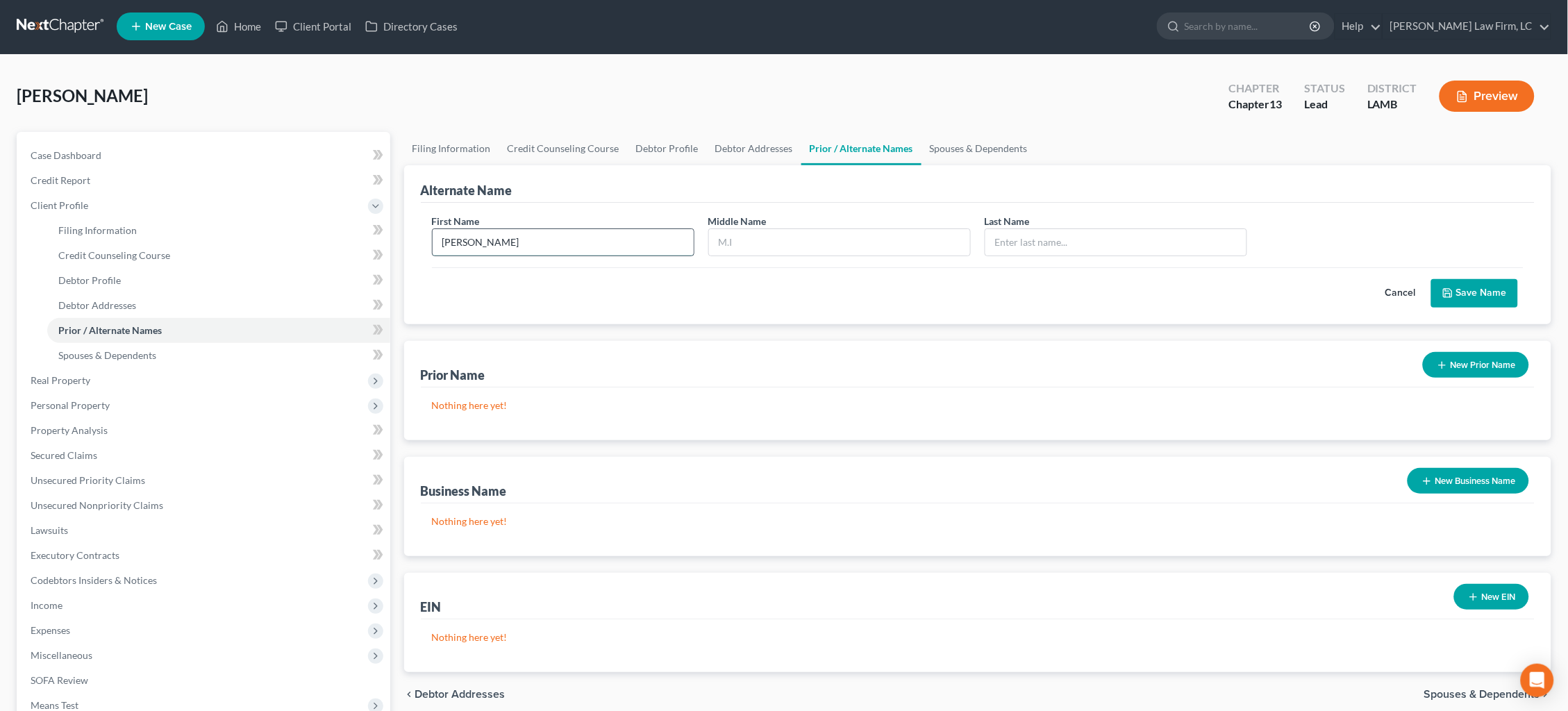
type input "Haley"
click at [757, 233] on input "text" at bounding box center [840, 242] width 261 height 27
type input "M."
type input "Unbehagen"
click at [1474, 295] on button "Save Name" at bounding box center [1474, 293] width 87 height 29
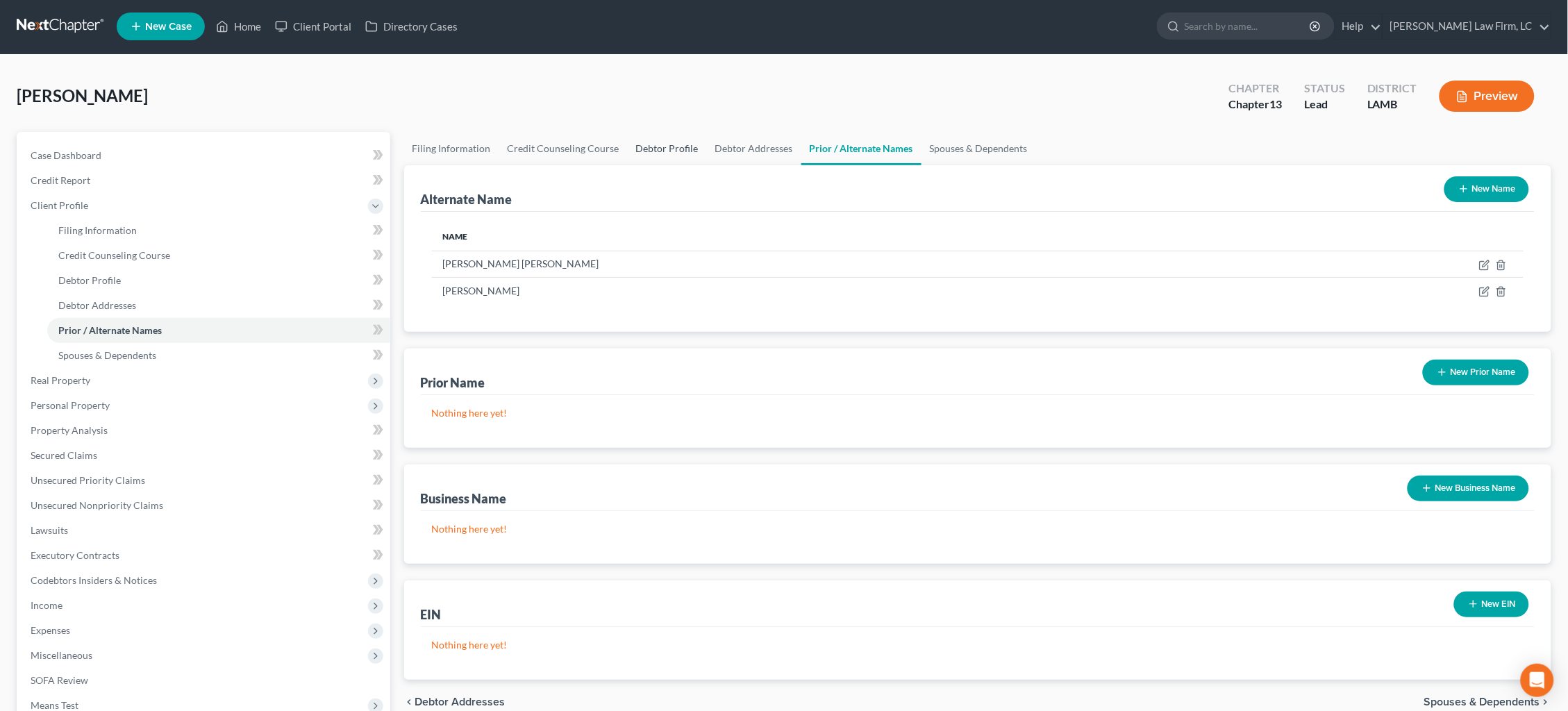
click at [642, 142] on link "Debtor Profile" at bounding box center [667, 149] width 79 height 34
select select "3"
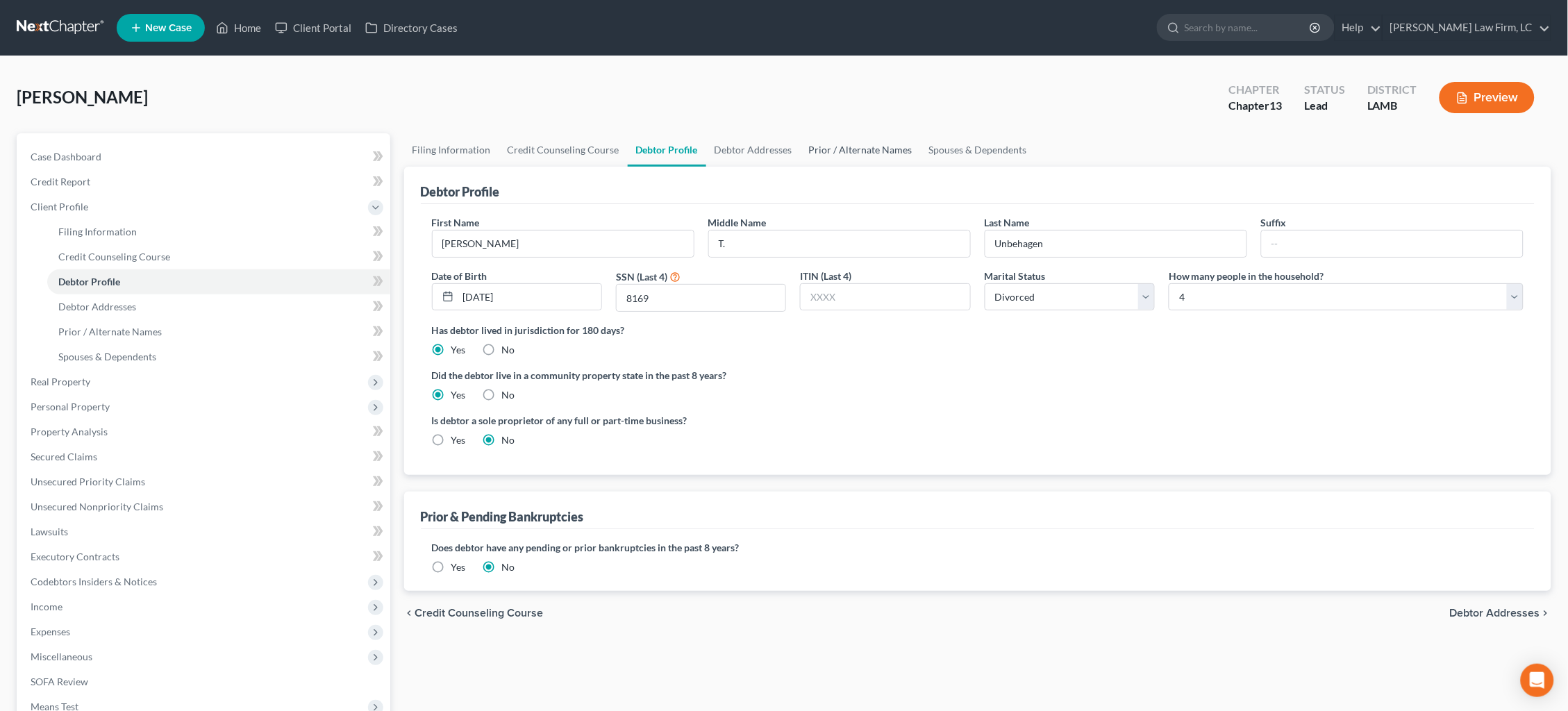
click at [874, 153] on link "Prior / Alternate Names" at bounding box center [861, 149] width 120 height 34
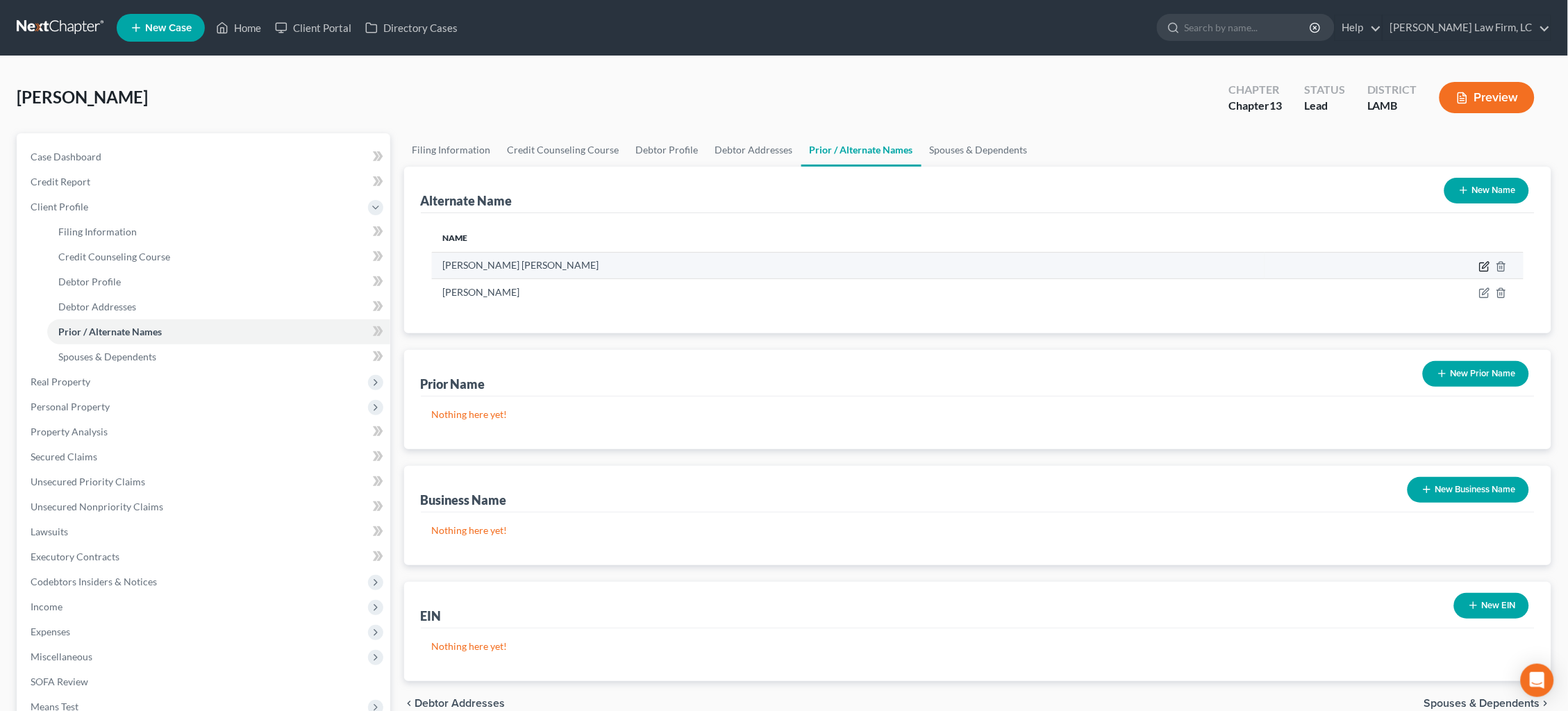
click at [1482, 269] on icon at bounding box center [1483, 267] width 9 height 9
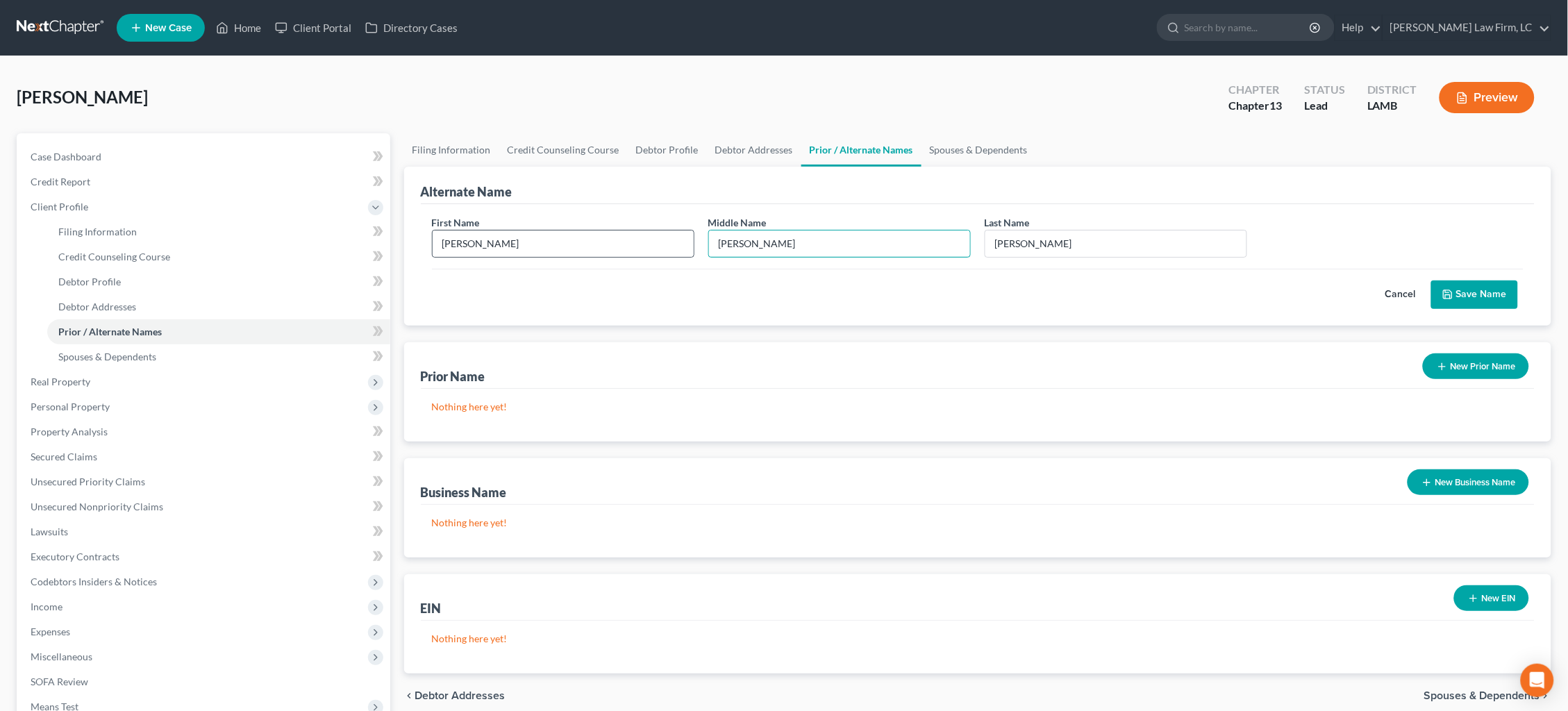
drag, startPoint x: 711, startPoint y: 235, endPoint x: 644, endPoint y: 228, distance: 67.4
click at [644, 228] on div "First Name Haley Middle Name Marie Last Name * Taylor" at bounding box center [977, 242] width 1106 height 53
type input "M."
click at [1498, 282] on button "Save Name" at bounding box center [1474, 294] width 87 height 29
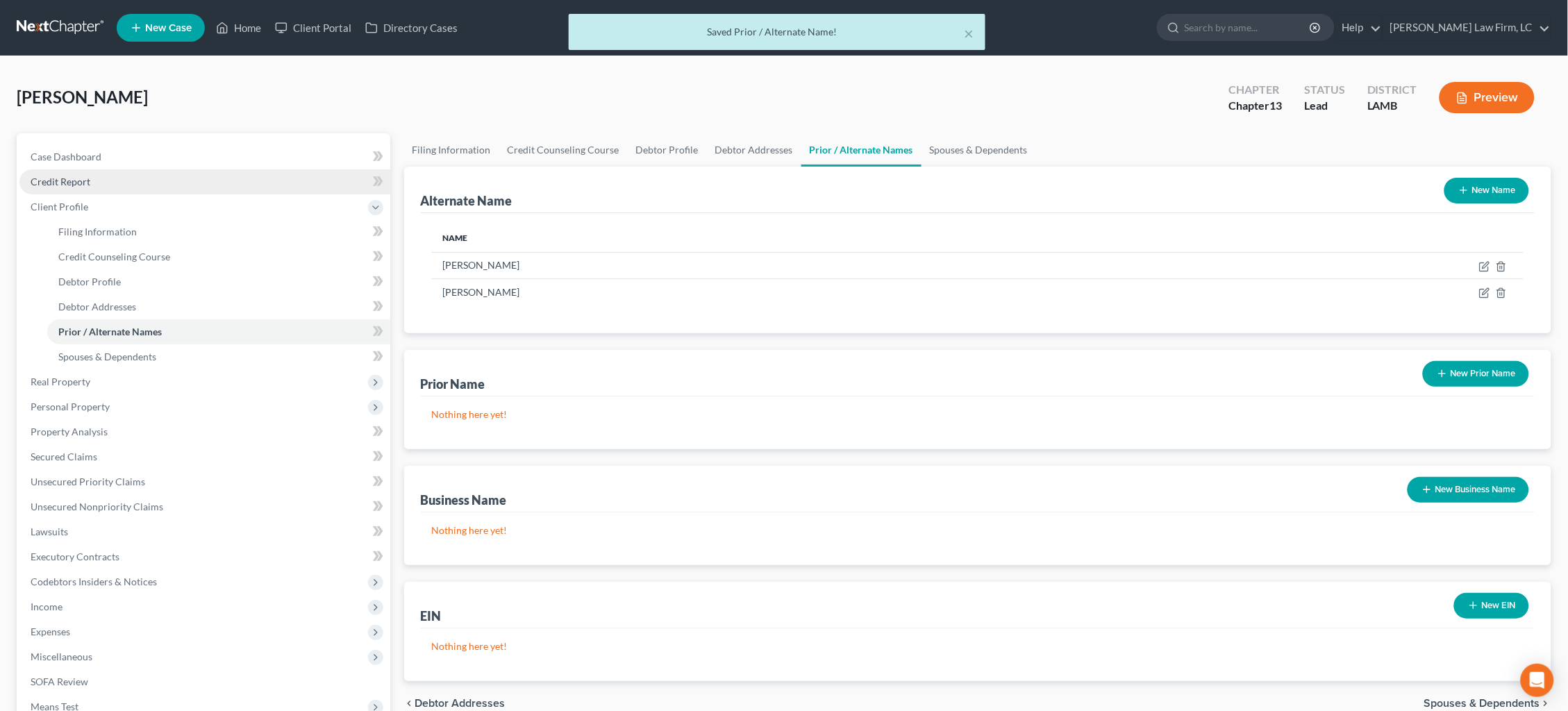
click at [88, 183] on span "Credit Report" at bounding box center [60, 181] width 59 height 12
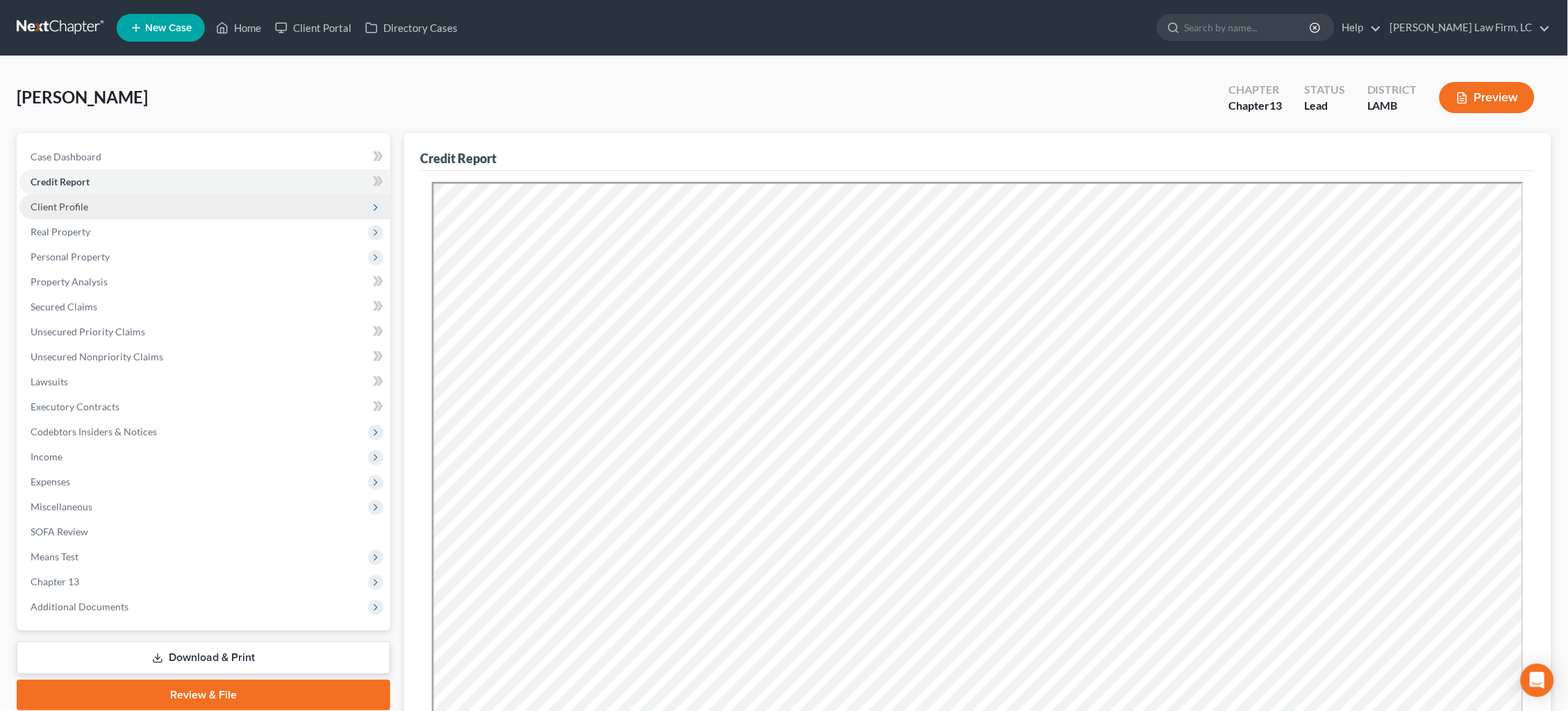
click at [120, 202] on span "Client Profile" at bounding box center [205, 206] width 371 height 25
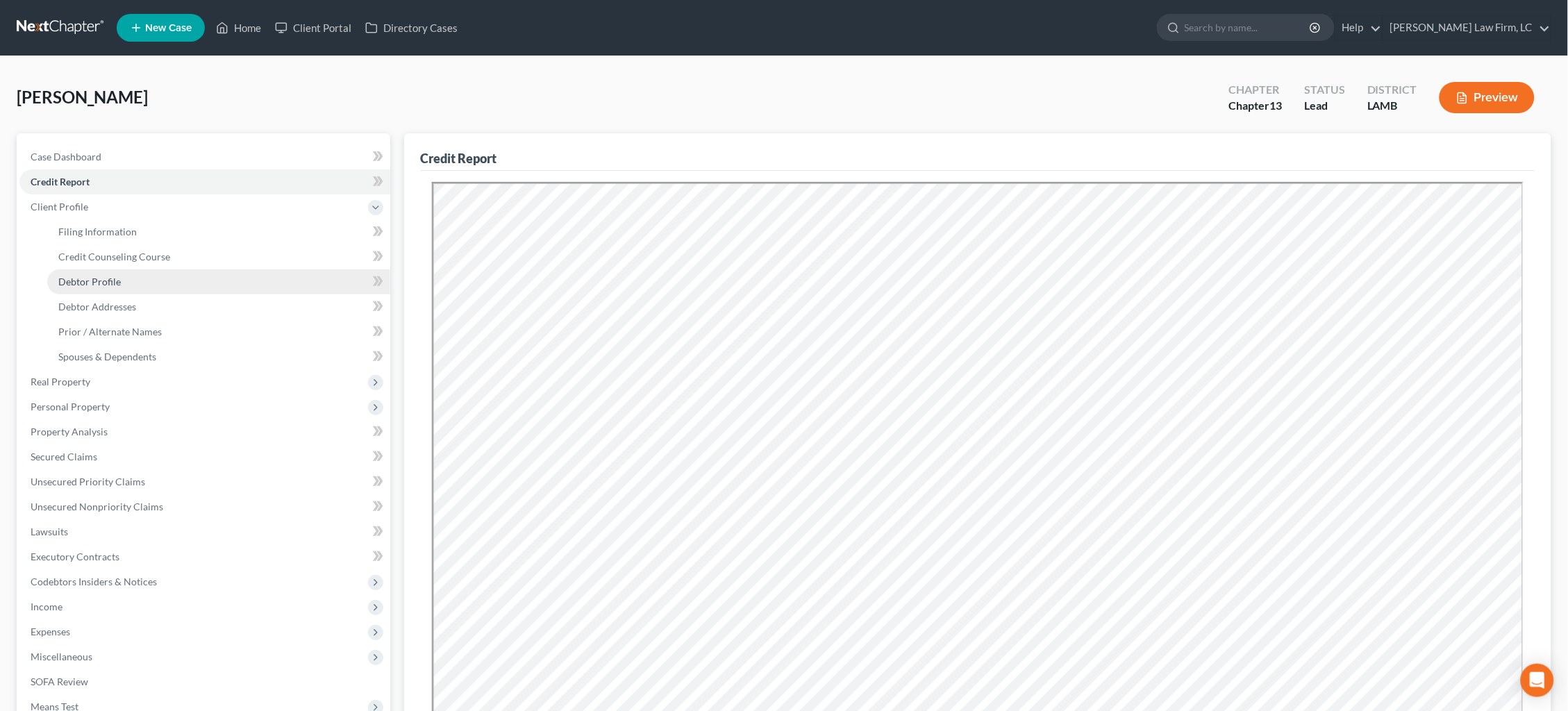
drag, startPoint x: 126, startPoint y: 277, endPoint x: 163, endPoint y: 286, distance: 38.1
click at [126, 277] on link "Debtor Profile" at bounding box center [218, 282] width 343 height 25
select select "3"
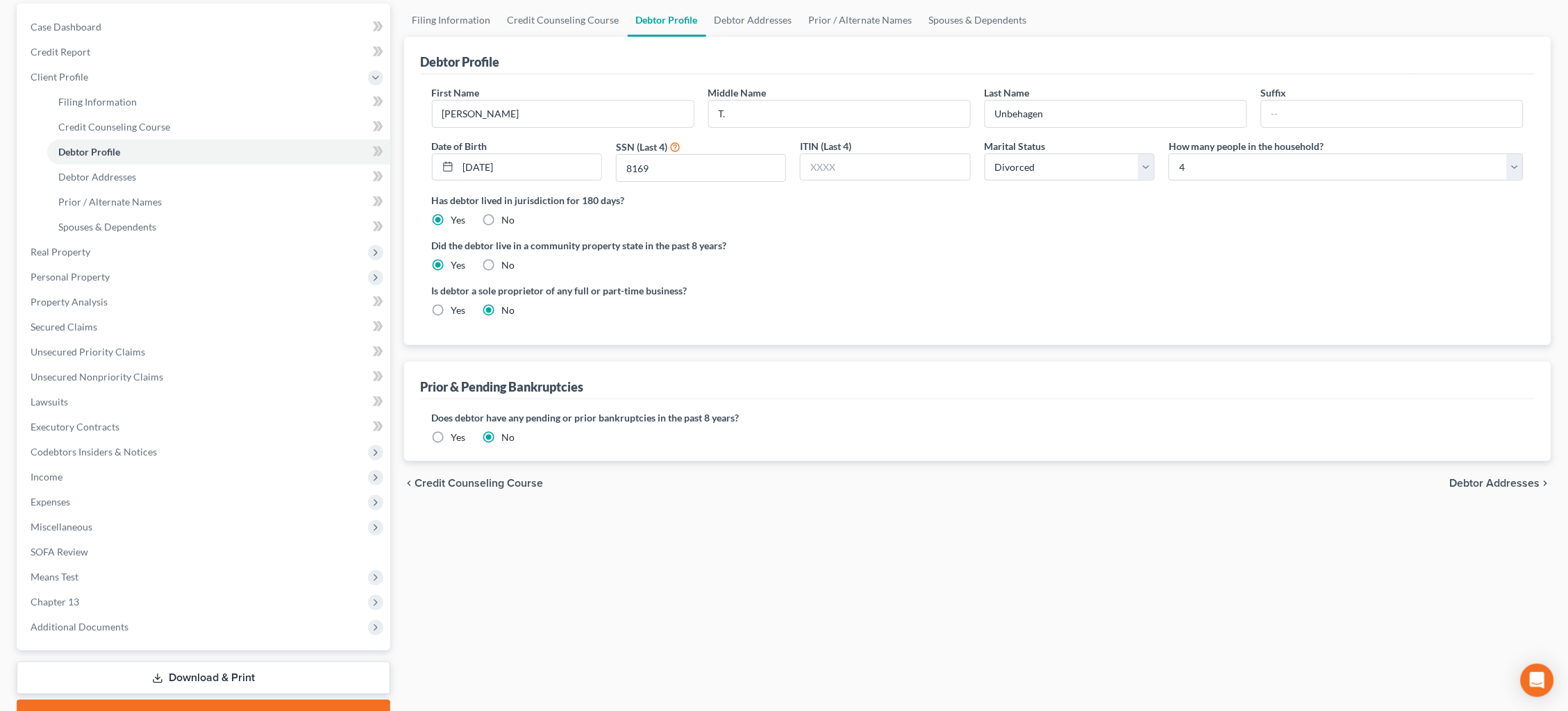
scroll to position [141, 0]
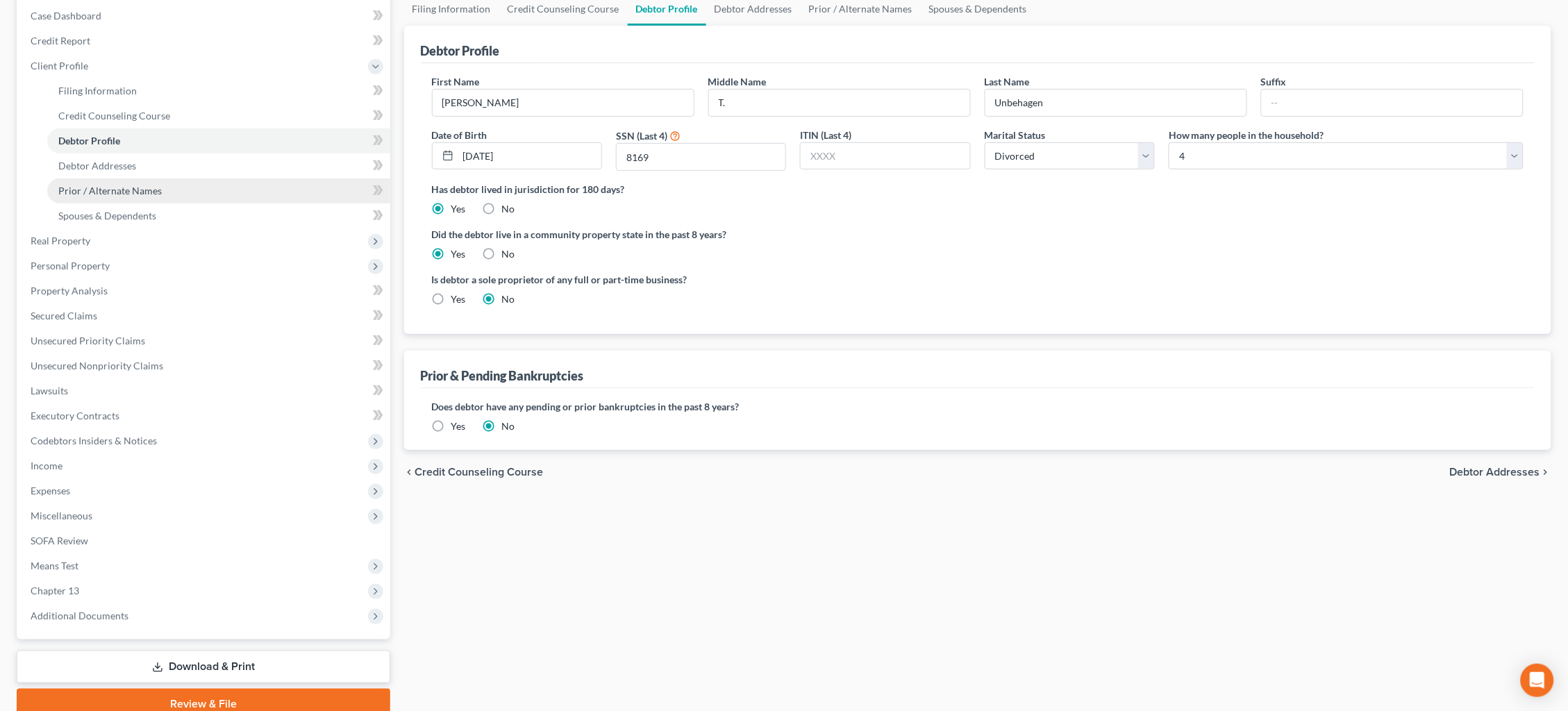
click at [166, 180] on link "Prior / Alternate Names" at bounding box center [218, 191] width 343 height 25
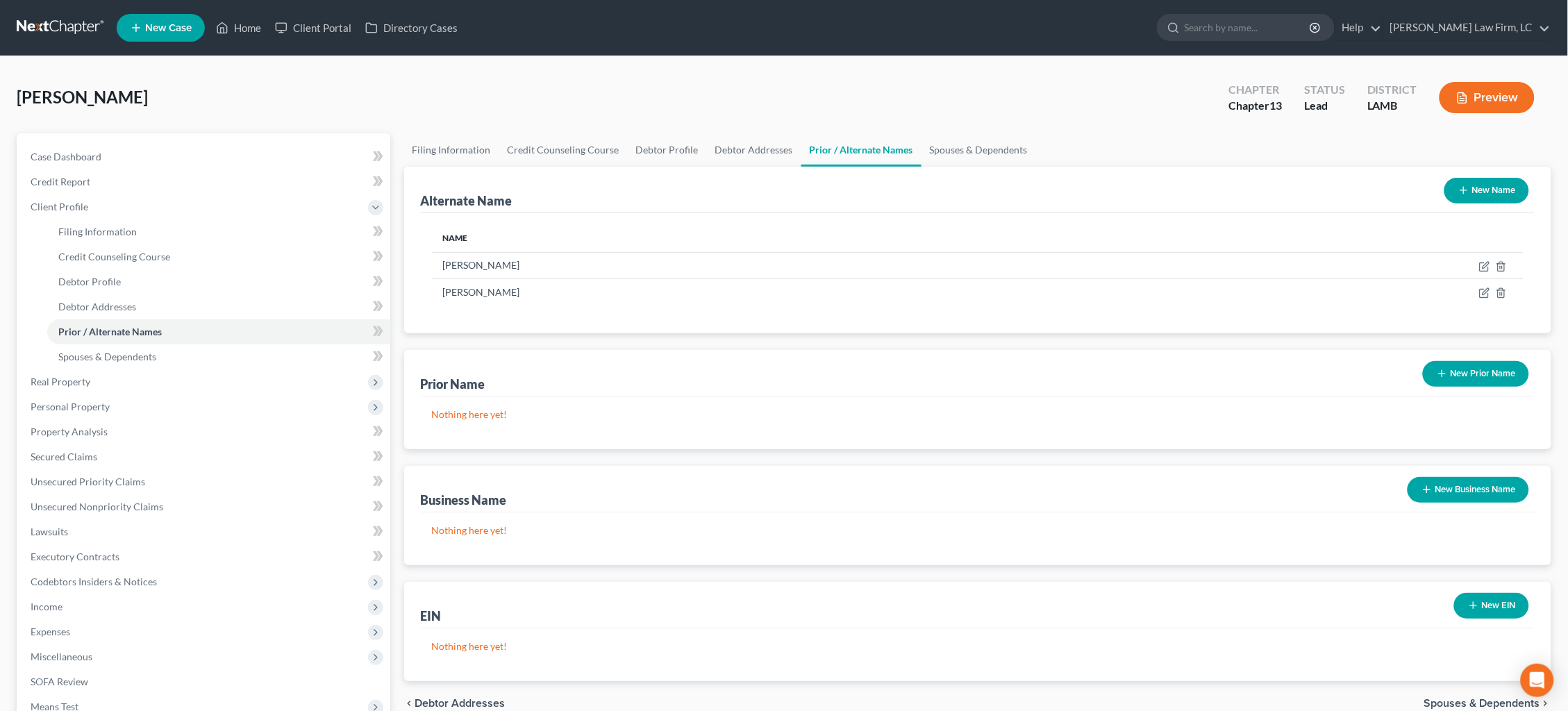
drag, startPoint x: 1485, startPoint y: 194, endPoint x: 1466, endPoint y: 199, distance: 19.6
click at [1485, 193] on button "New Name" at bounding box center [1487, 190] width 85 height 26
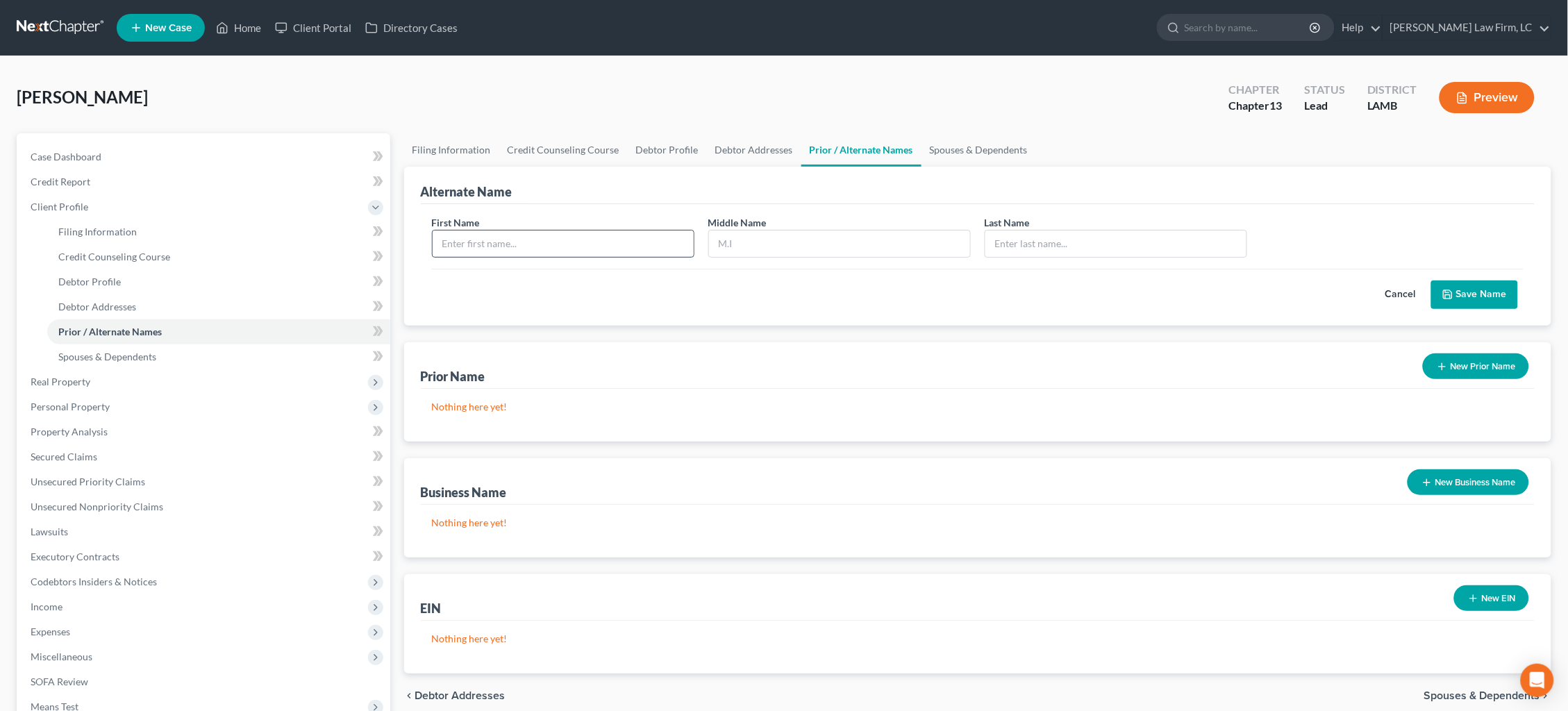
click at [517, 242] on input "text" at bounding box center [563, 244] width 261 height 27
click at [575, 289] on div "Cancel Save Name" at bounding box center [978, 289] width 1092 height 41
click at [1396, 298] on button "Cancel" at bounding box center [1401, 294] width 61 height 27
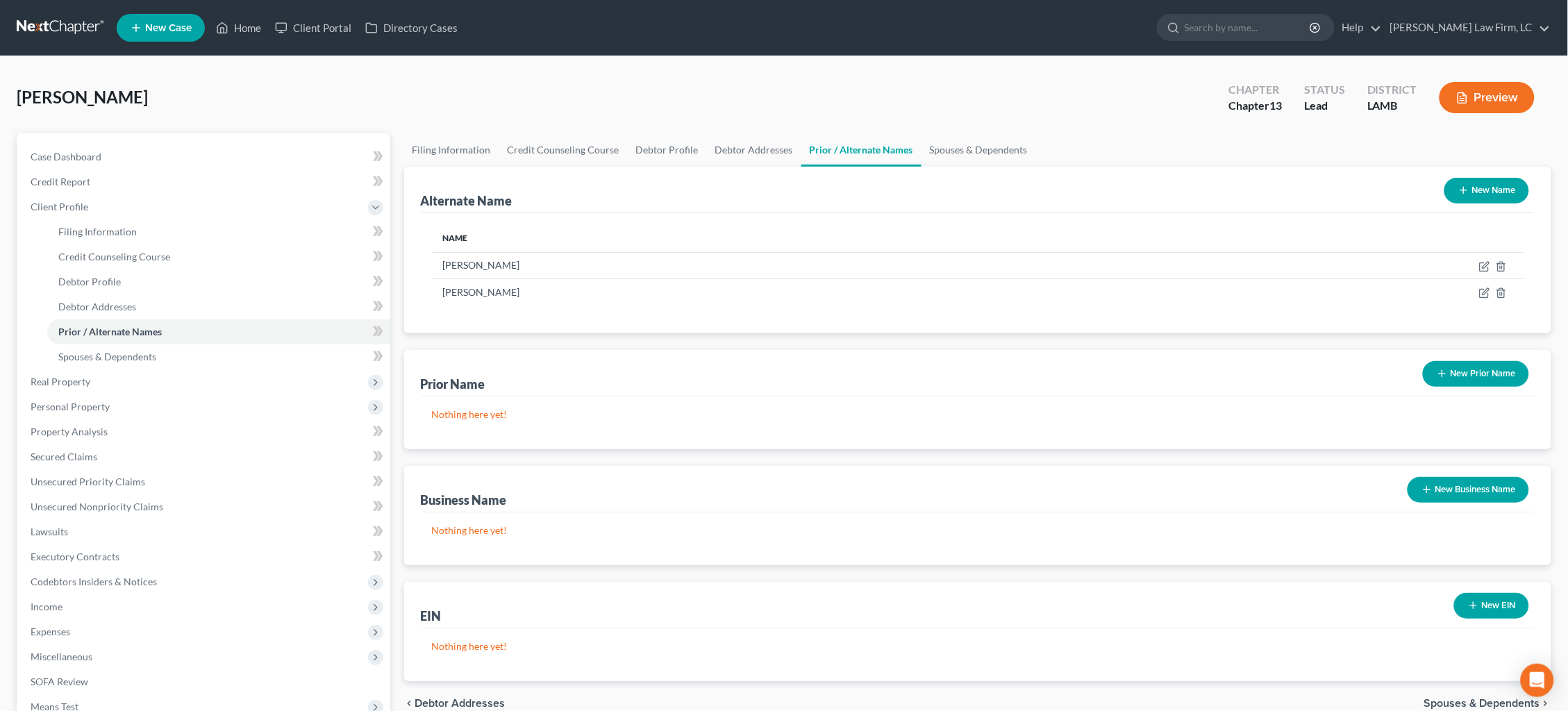
drag, startPoint x: 1463, startPoint y: 368, endPoint x: 1445, endPoint y: 375, distance: 19.3
click at [1463, 368] on button "New Prior Name" at bounding box center [1476, 373] width 106 height 26
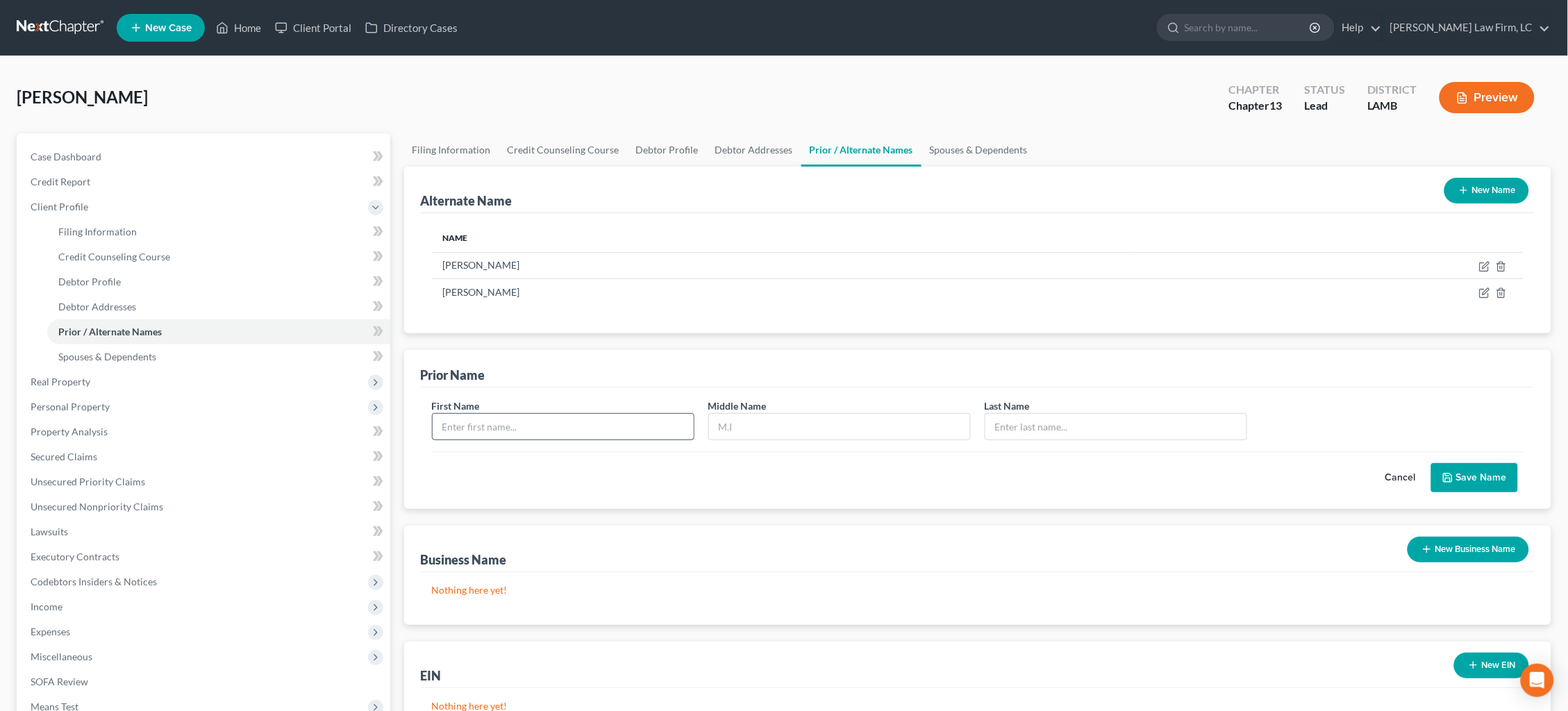
click at [568, 429] on input "text" at bounding box center [563, 427] width 261 height 27
type input "Haley"
type input "M."
type input "Taylor"
click at [1455, 471] on button "Save Name" at bounding box center [1474, 477] width 87 height 29
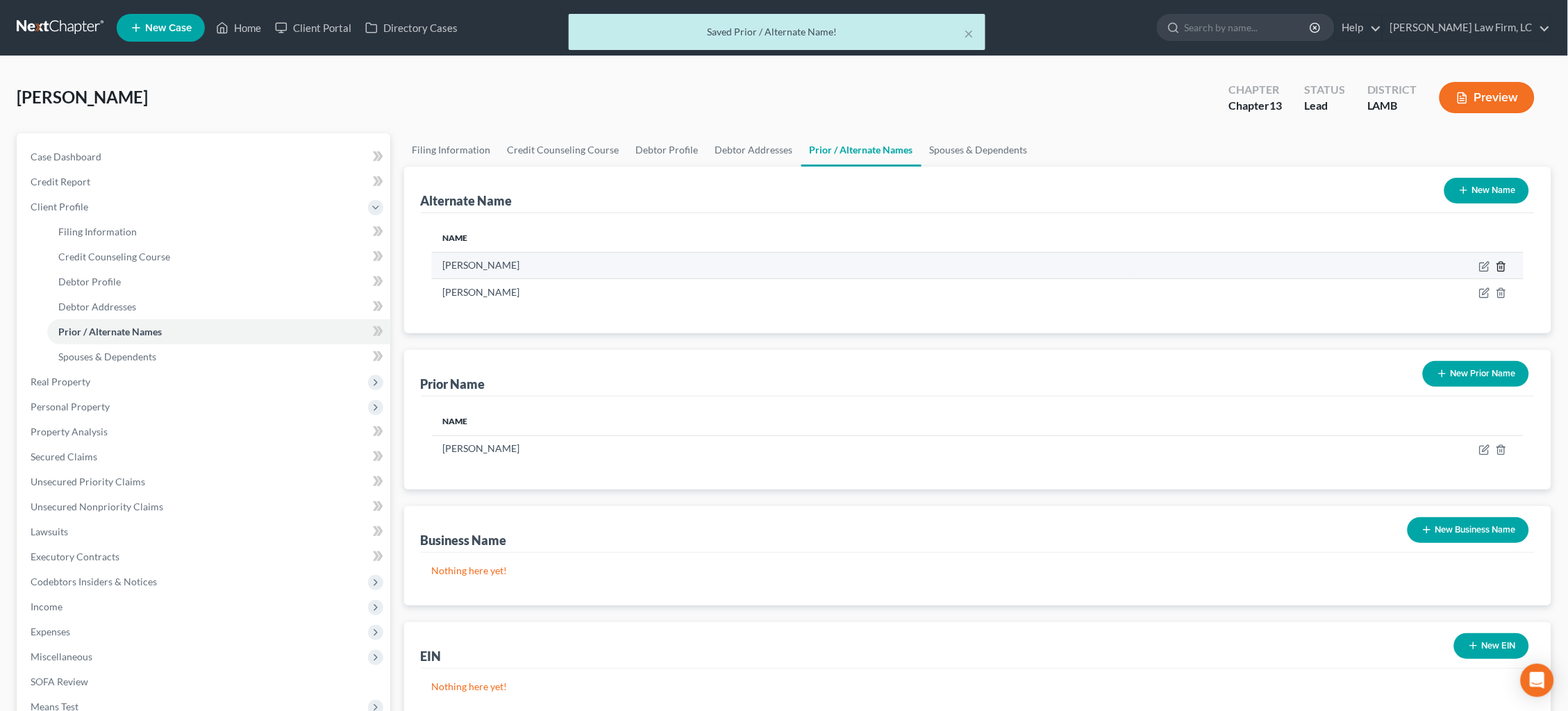
click at [1498, 262] on icon at bounding box center [1501, 267] width 11 height 11
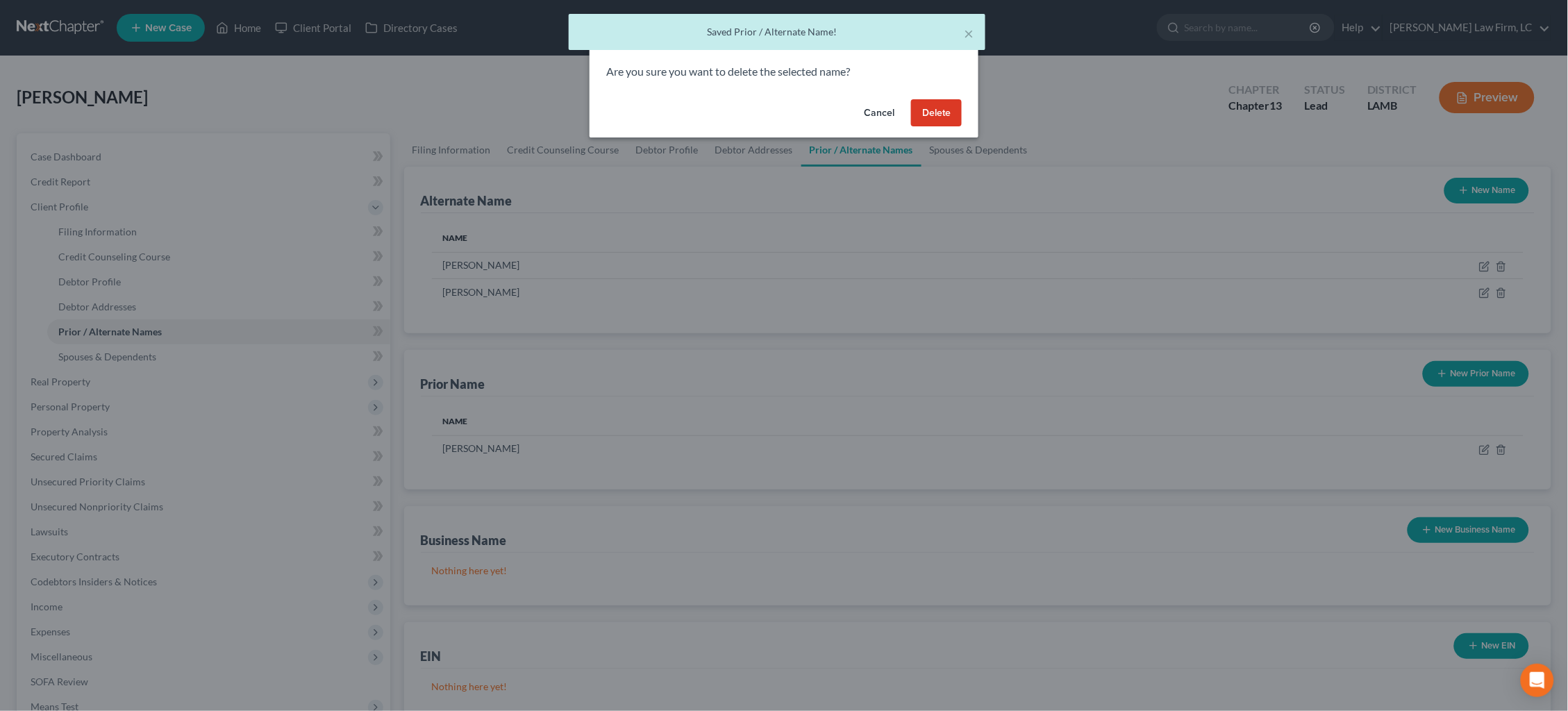
click at [937, 116] on button "Delete" at bounding box center [936, 113] width 51 height 27
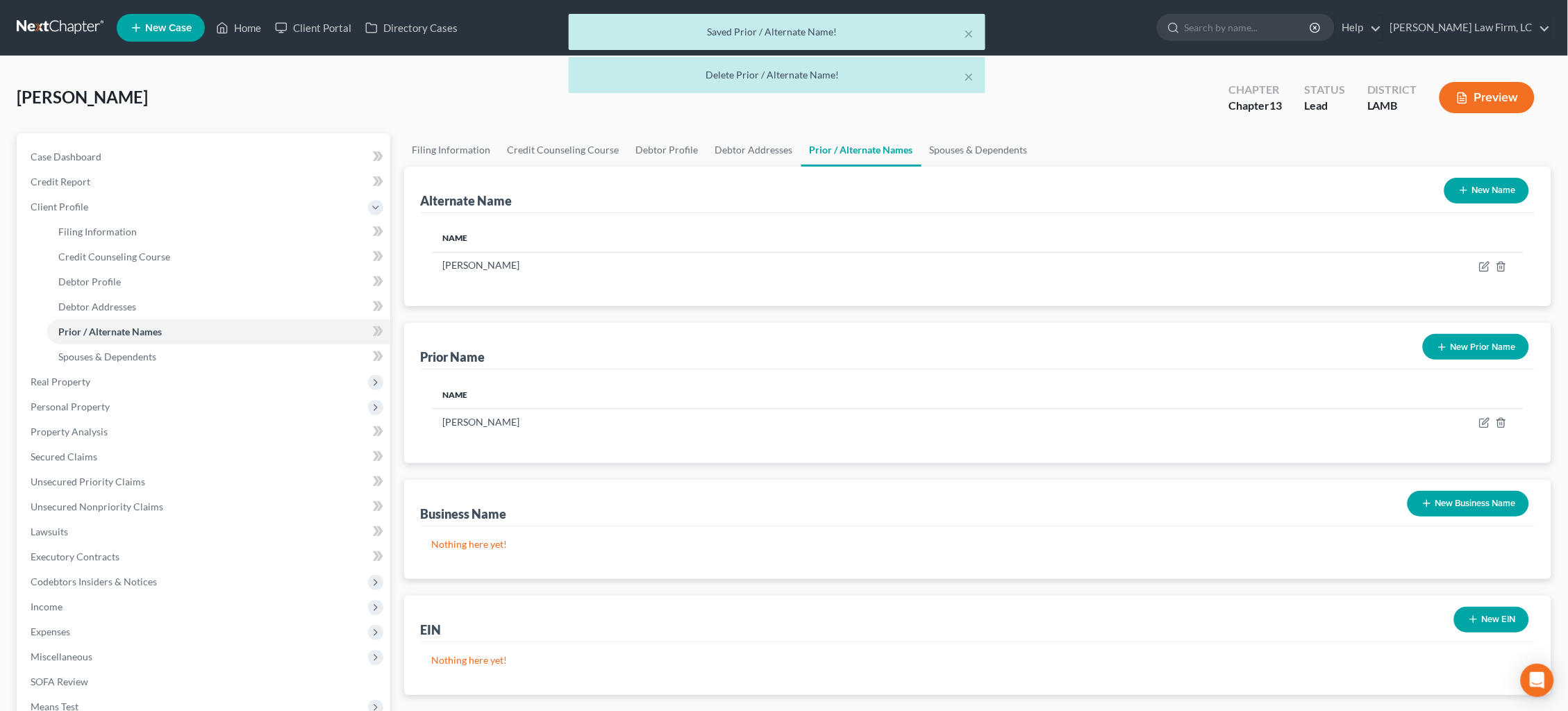
click at [1483, 354] on button "New Prior Name" at bounding box center [1476, 347] width 106 height 26
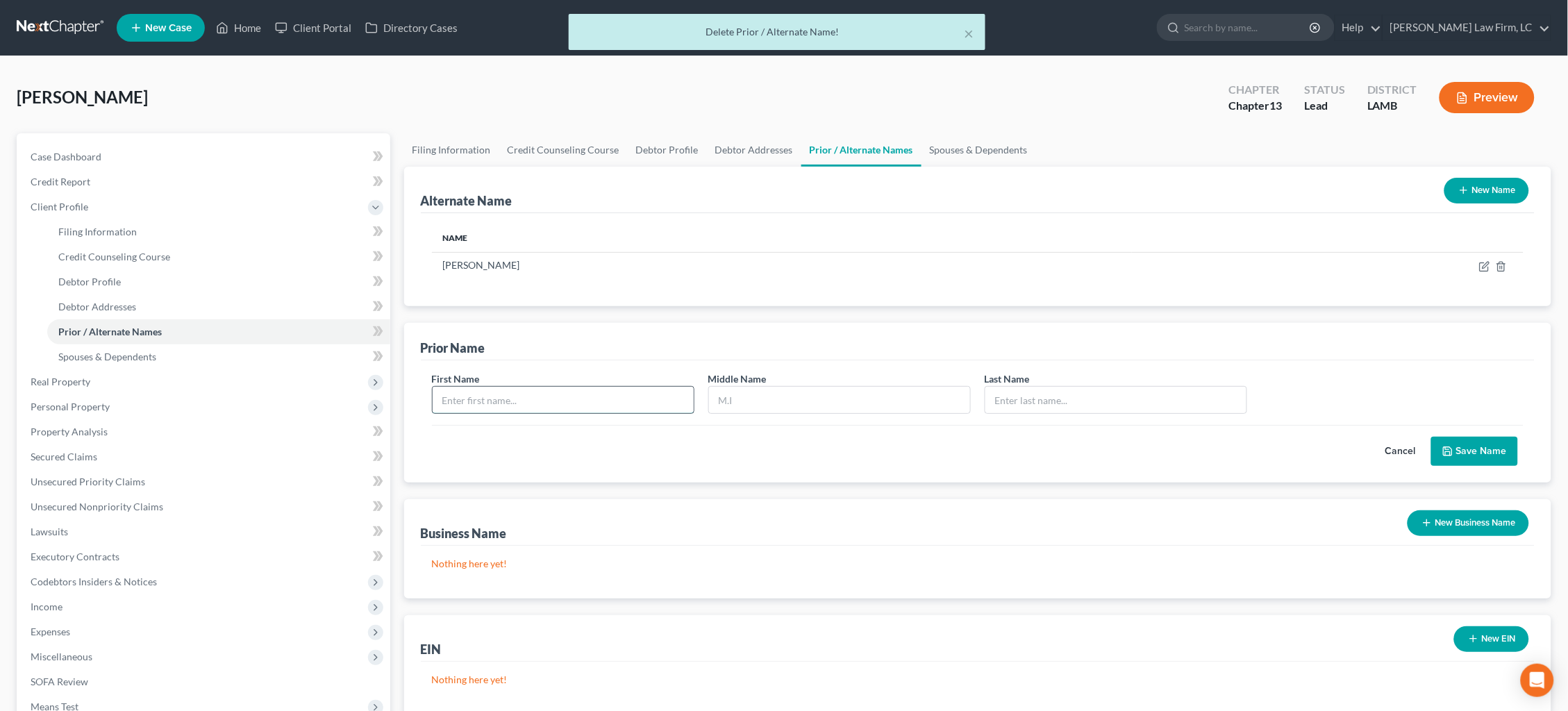
click at [545, 404] on input "text" at bounding box center [563, 400] width 261 height 27
type input "Haley"
type input "t"
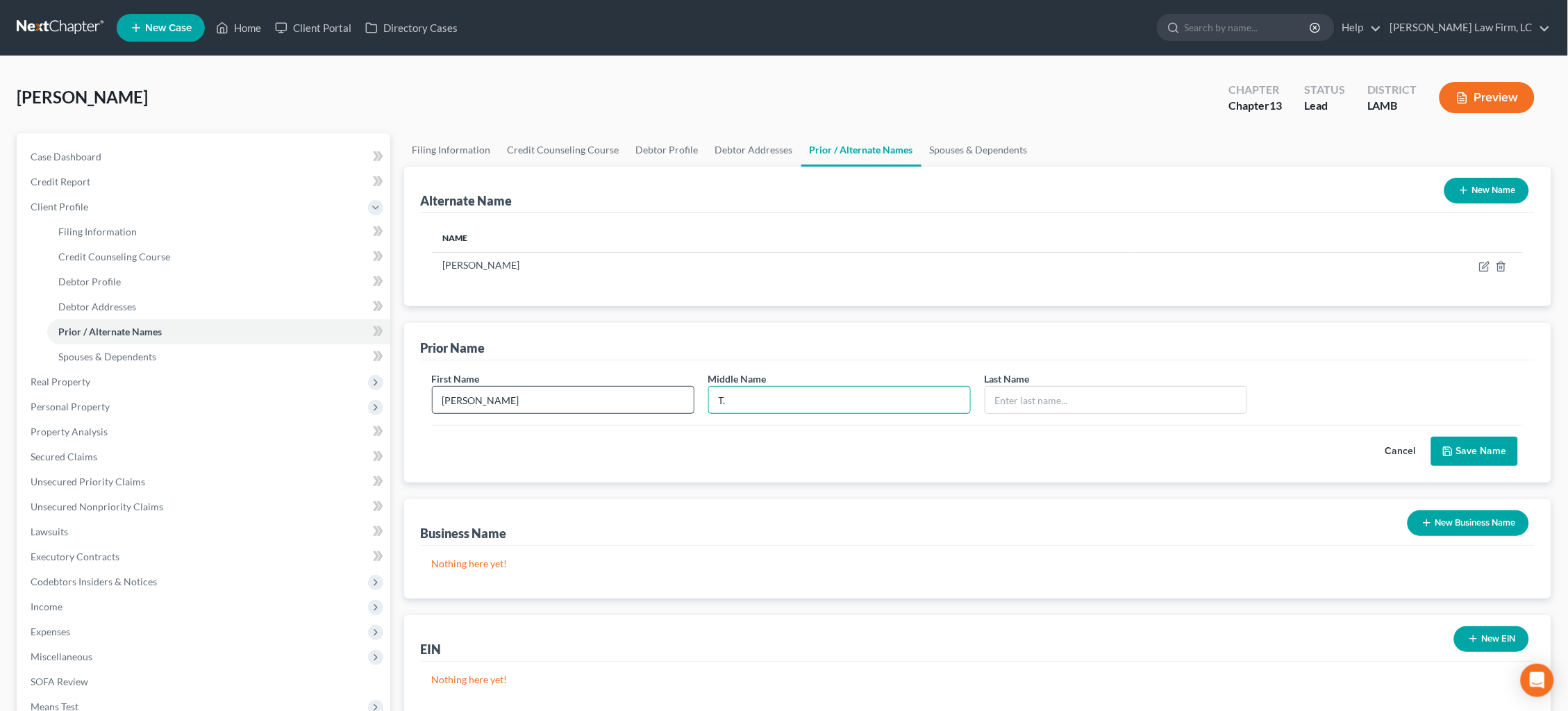
type input "T."
type input "Lambert"
click at [1478, 452] on button "Save Name" at bounding box center [1474, 451] width 87 height 29
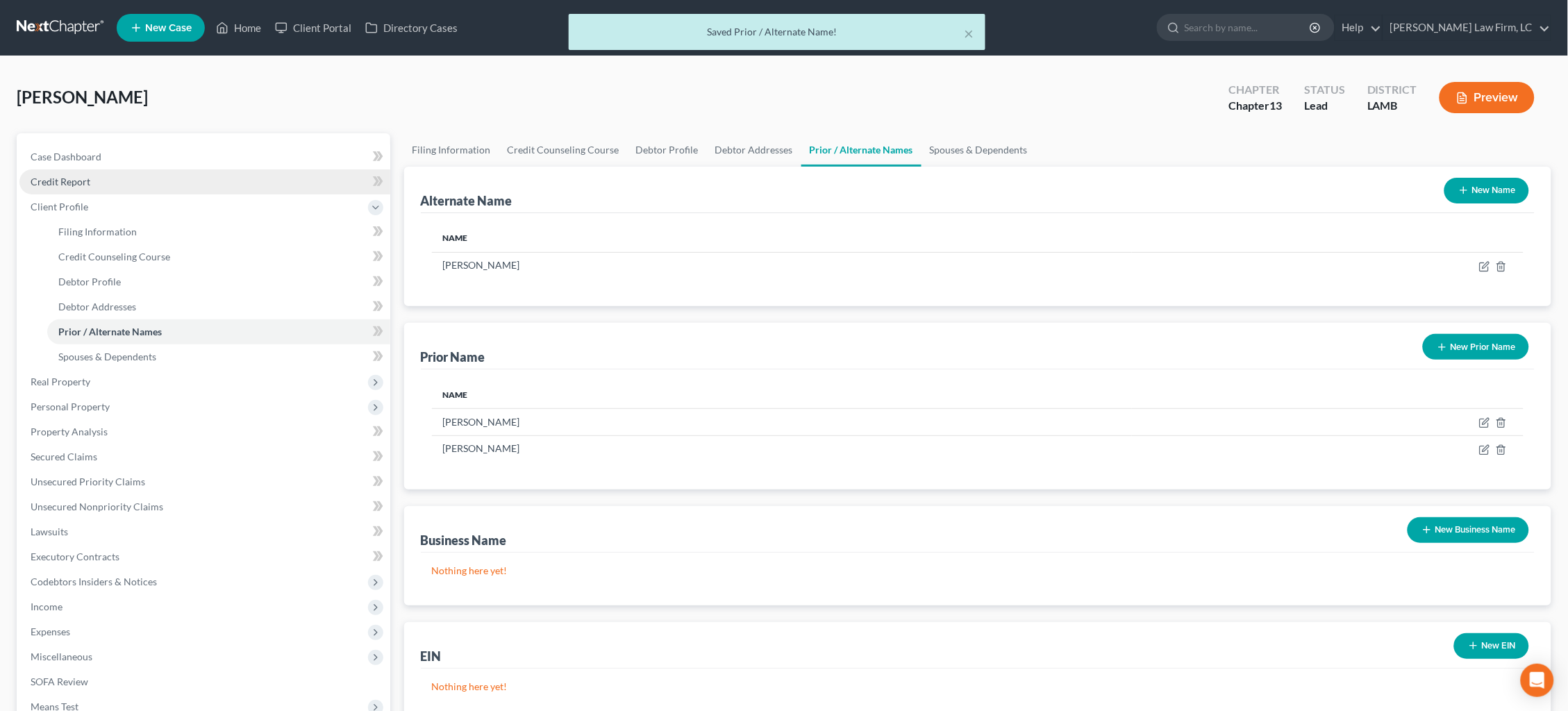
click at [72, 187] on link "Credit Report" at bounding box center [205, 182] width 371 height 25
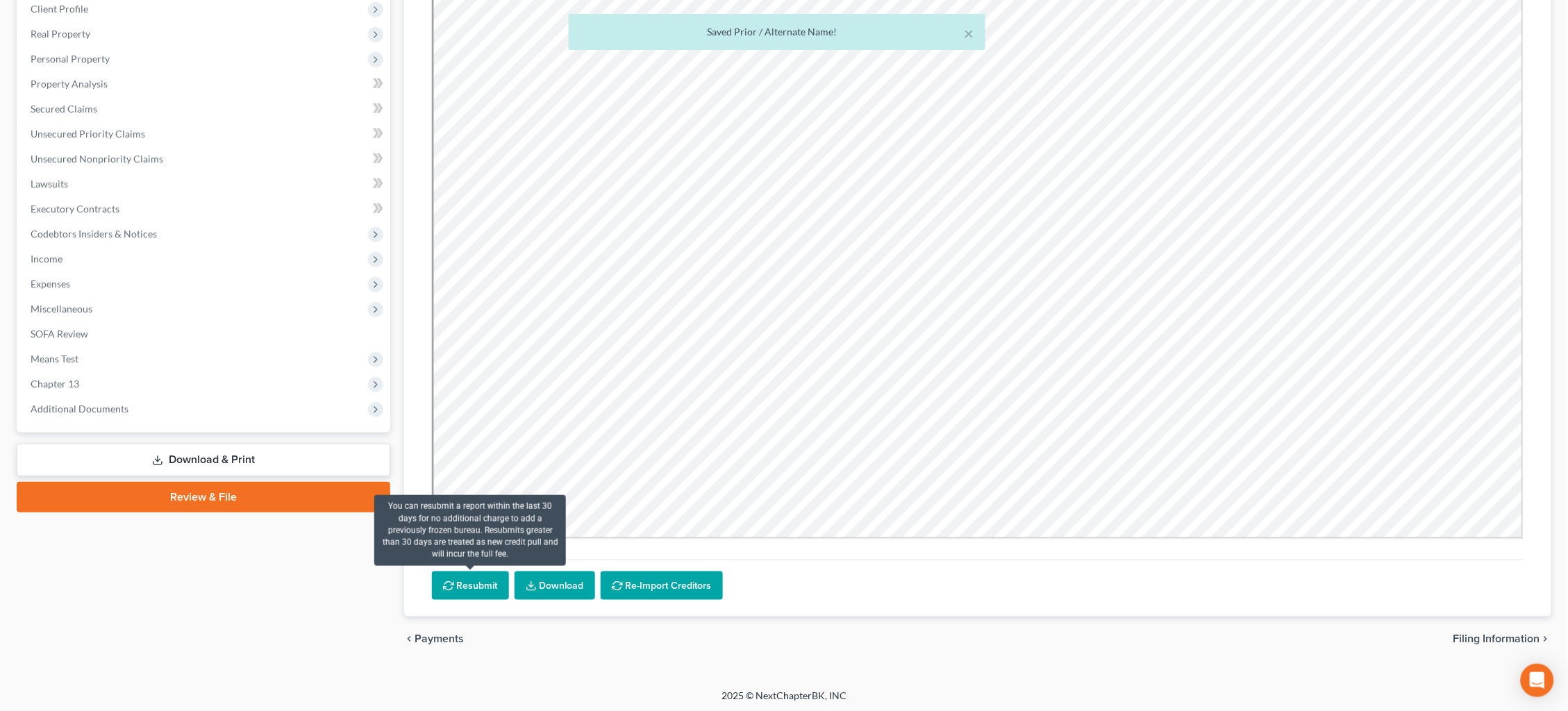
click at [462, 582] on button "Resubmit" at bounding box center [470, 585] width 77 height 29
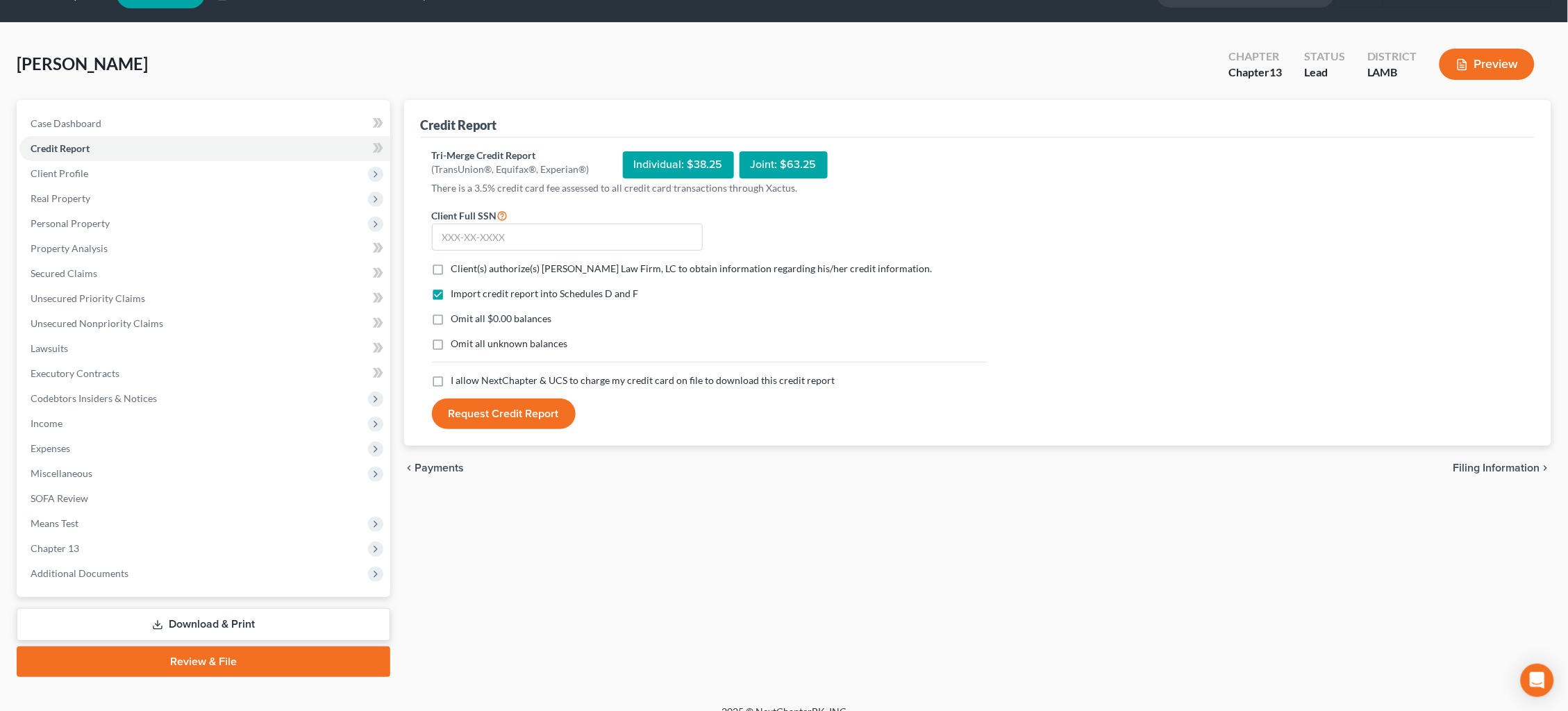
click at [461, 262] on span "Client(s) authorize(s) Dickson Law Firm, LC to obtain information regarding his…" at bounding box center [692, 268] width 481 height 12
click at [461, 262] on input "Client(s) authorize(s) Dickson Law Firm, LC to obtain information regarding his…" at bounding box center [462, 267] width 9 height 9
checkbox input "true"
click at [514, 377] on span "I allow NextChapter & UCS to charge my credit card on file to download this cre…" at bounding box center [643, 379] width 384 height 12
click at [466, 377] on input "I allow NextChapter & UCS to charge my credit card on file to download this cre…" at bounding box center [462, 378] width 9 height 9
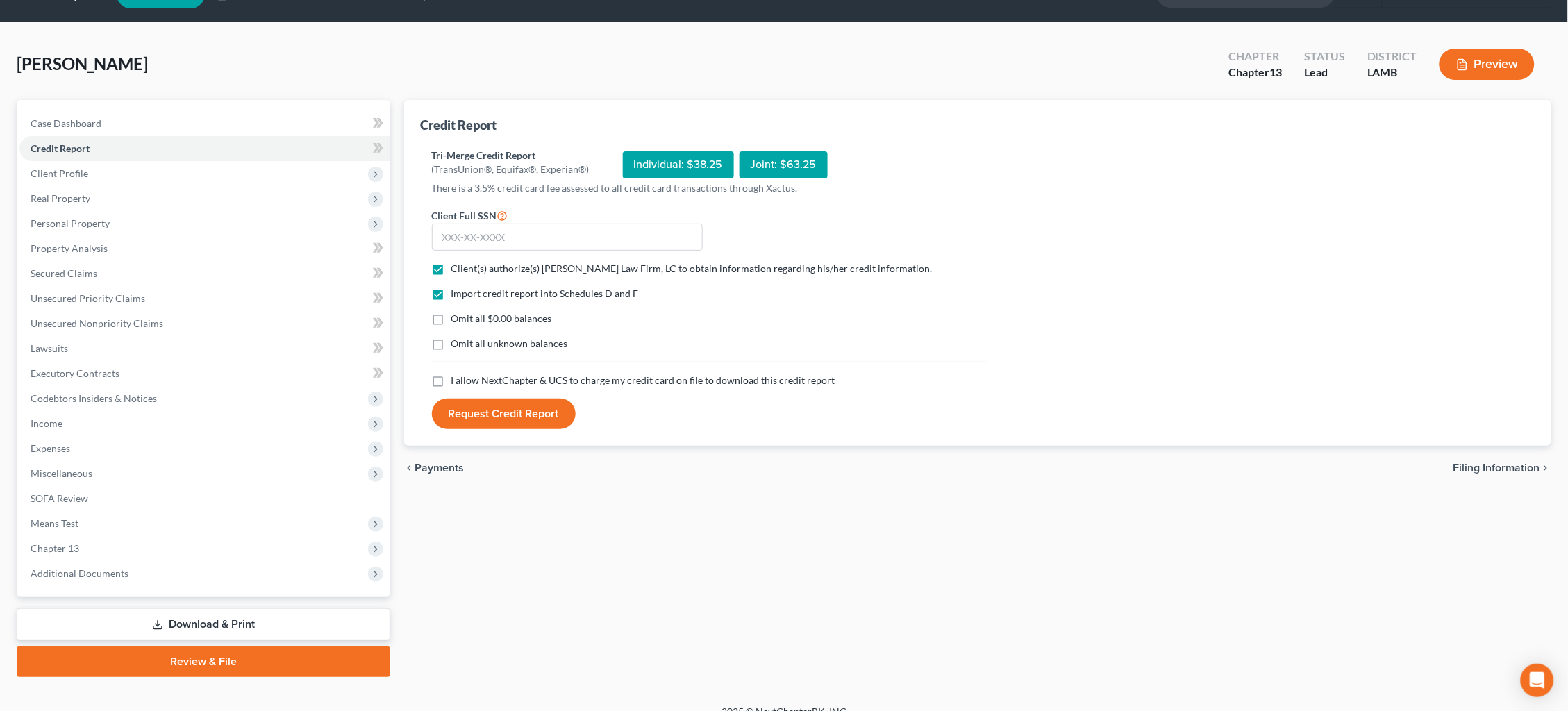
checkbox input "true"
click at [502, 241] on input "text" at bounding box center [567, 237] width 271 height 27
type input "436-57-8169"
click at [513, 420] on button "Request Credit Report" at bounding box center [504, 413] width 144 height 31
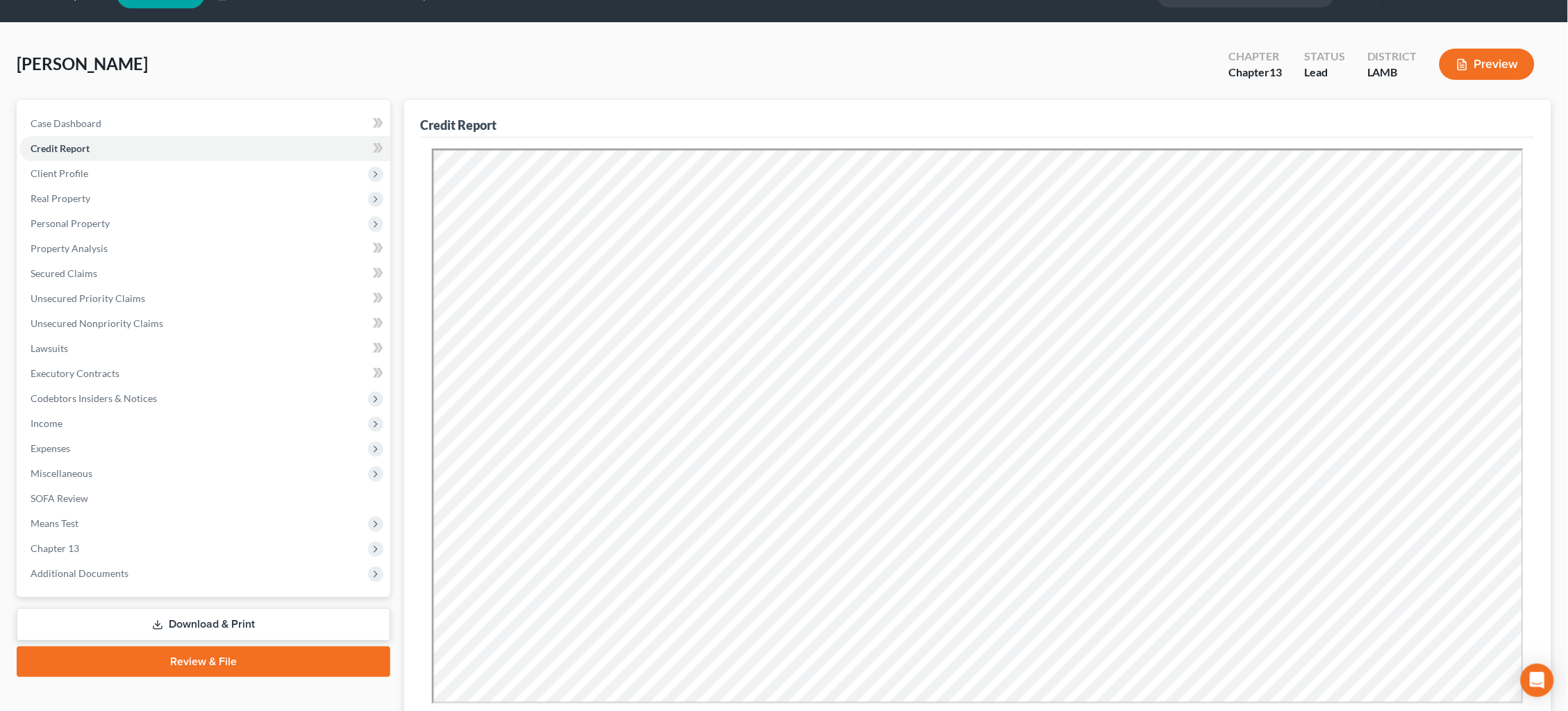
scroll to position [0, 0]
click at [85, 270] on span "Secured Claims" at bounding box center [63, 273] width 67 height 12
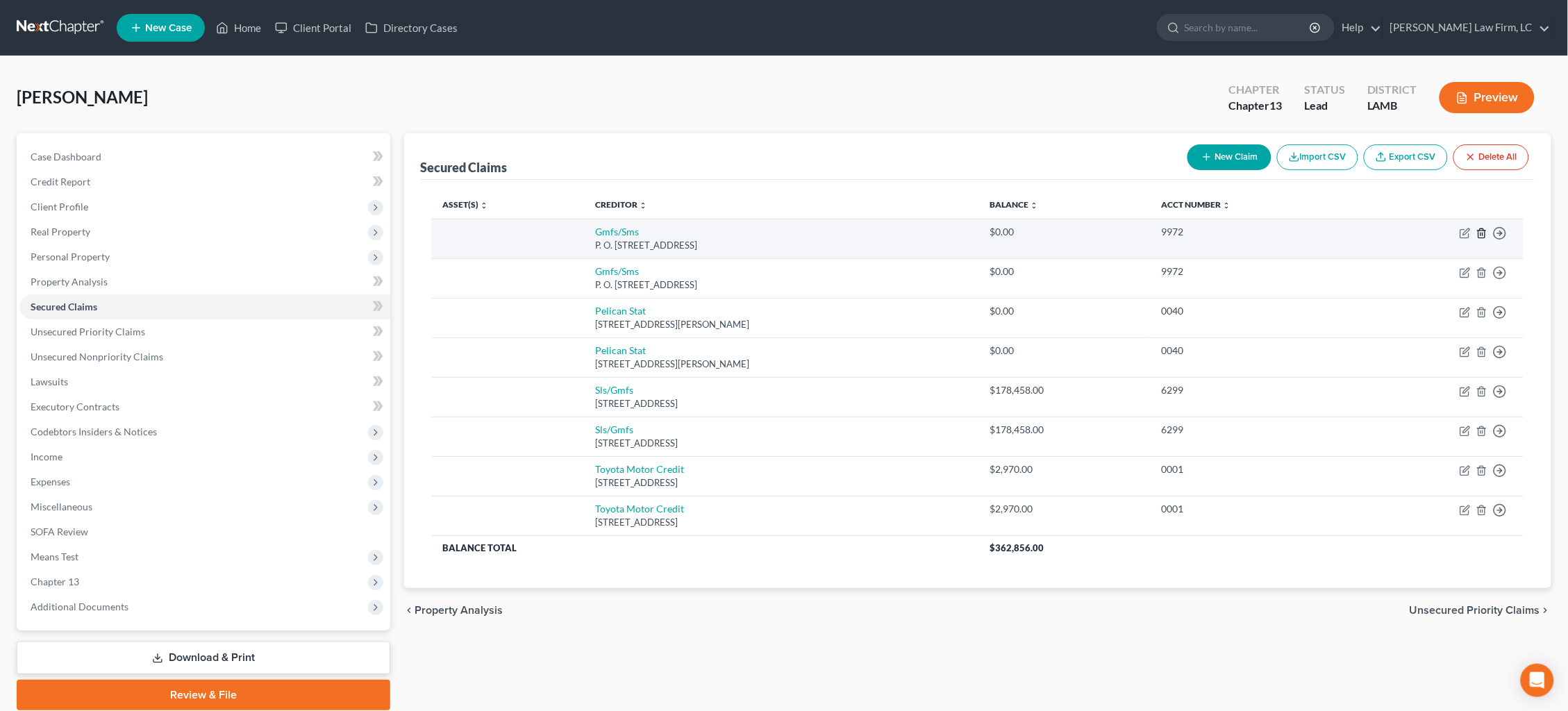
click at [1480, 231] on polyline "button" at bounding box center [1481, 231] width 9 height 0
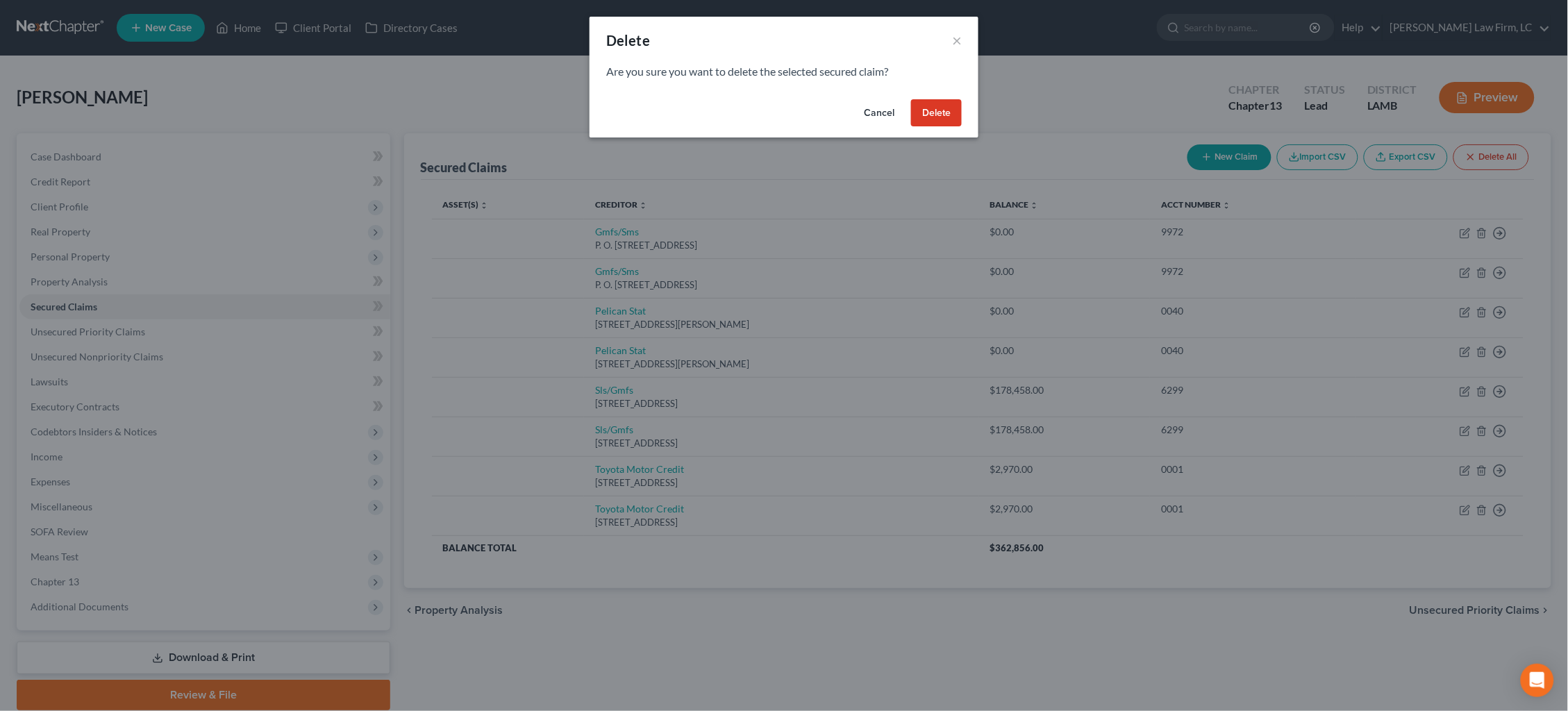
drag, startPoint x: 927, startPoint y: 99, endPoint x: 946, endPoint y: 108, distance: 21.0
click at [927, 99] on button "Delete" at bounding box center [936, 113] width 51 height 27
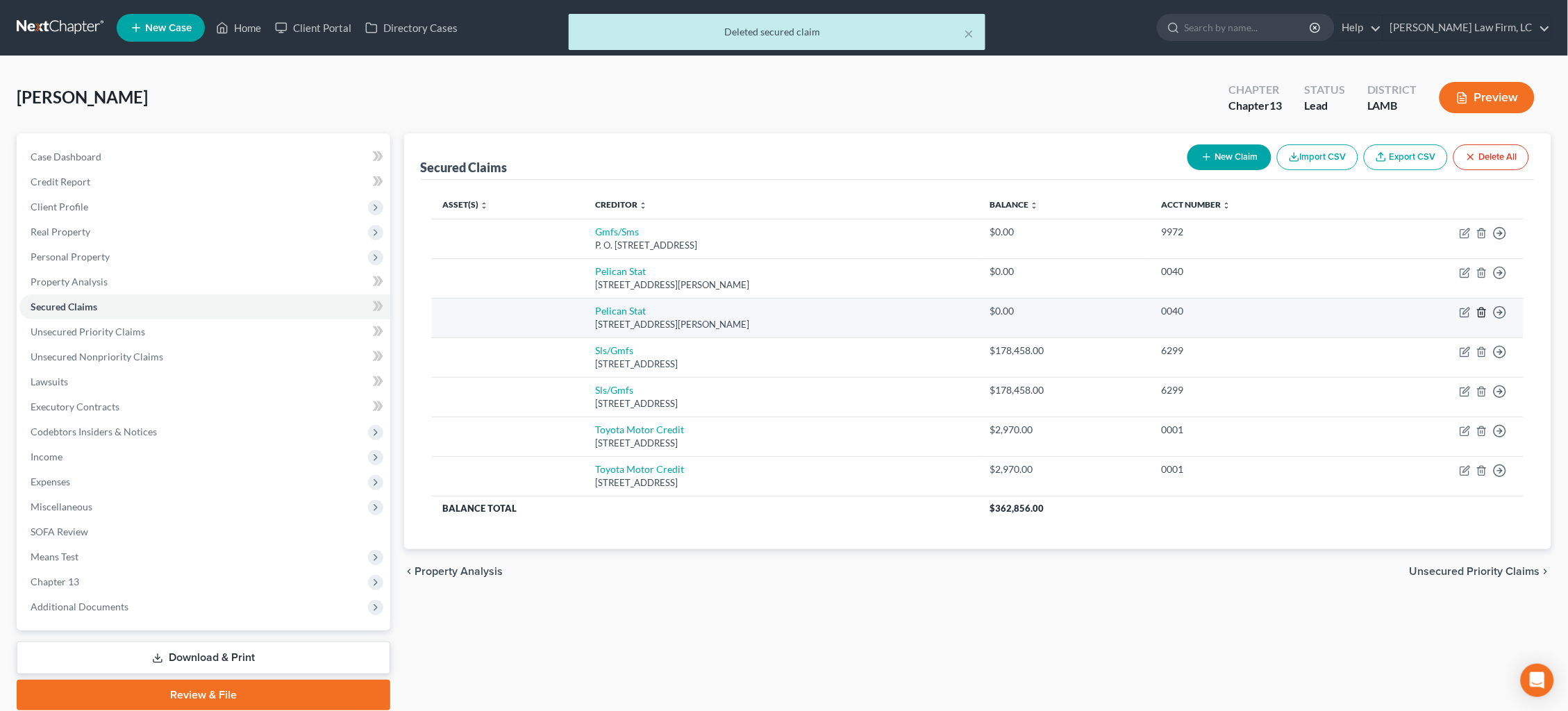
click at [1478, 309] on icon "button" at bounding box center [1481, 312] width 11 height 11
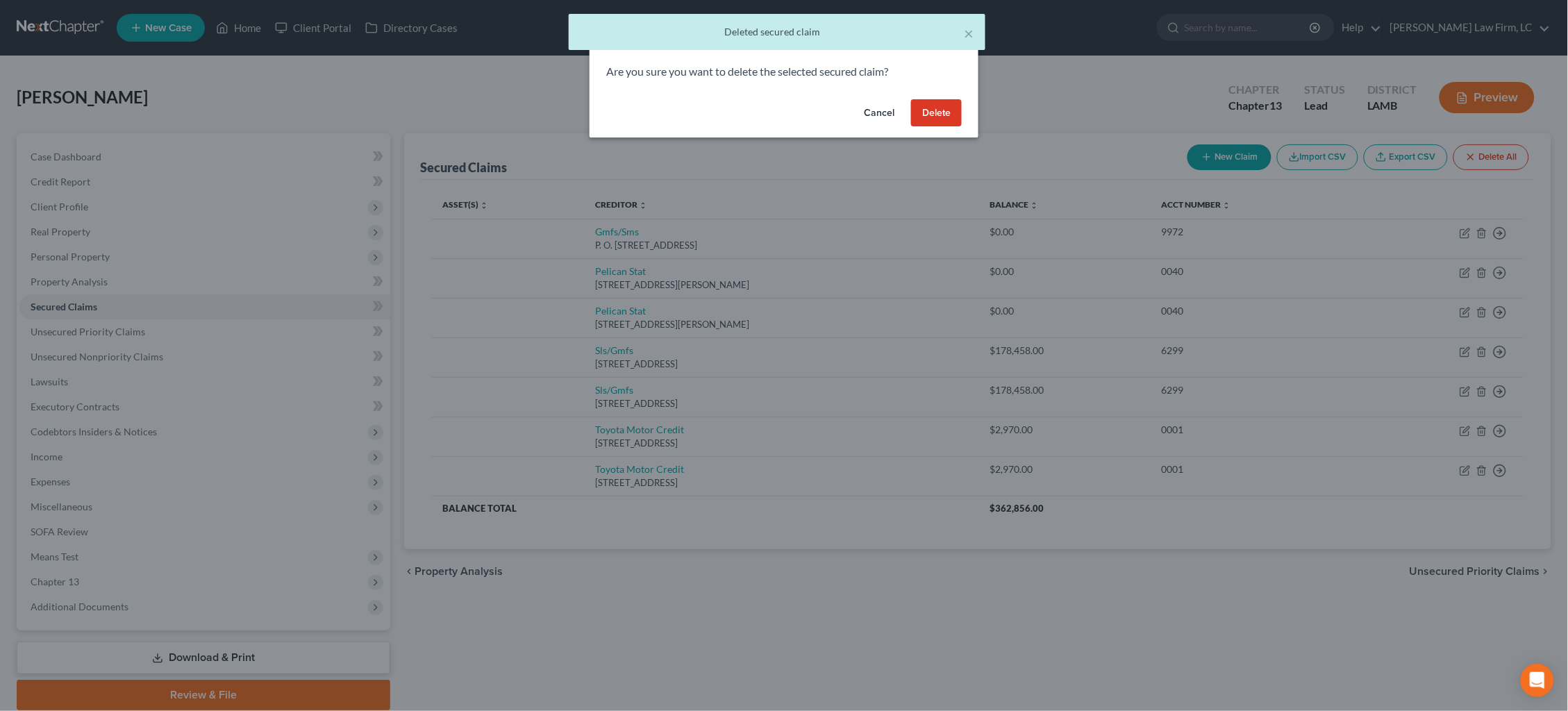
drag, startPoint x: 937, startPoint y: 118, endPoint x: 966, endPoint y: 138, distance: 35.2
click at [938, 118] on button "Delete" at bounding box center [936, 113] width 51 height 27
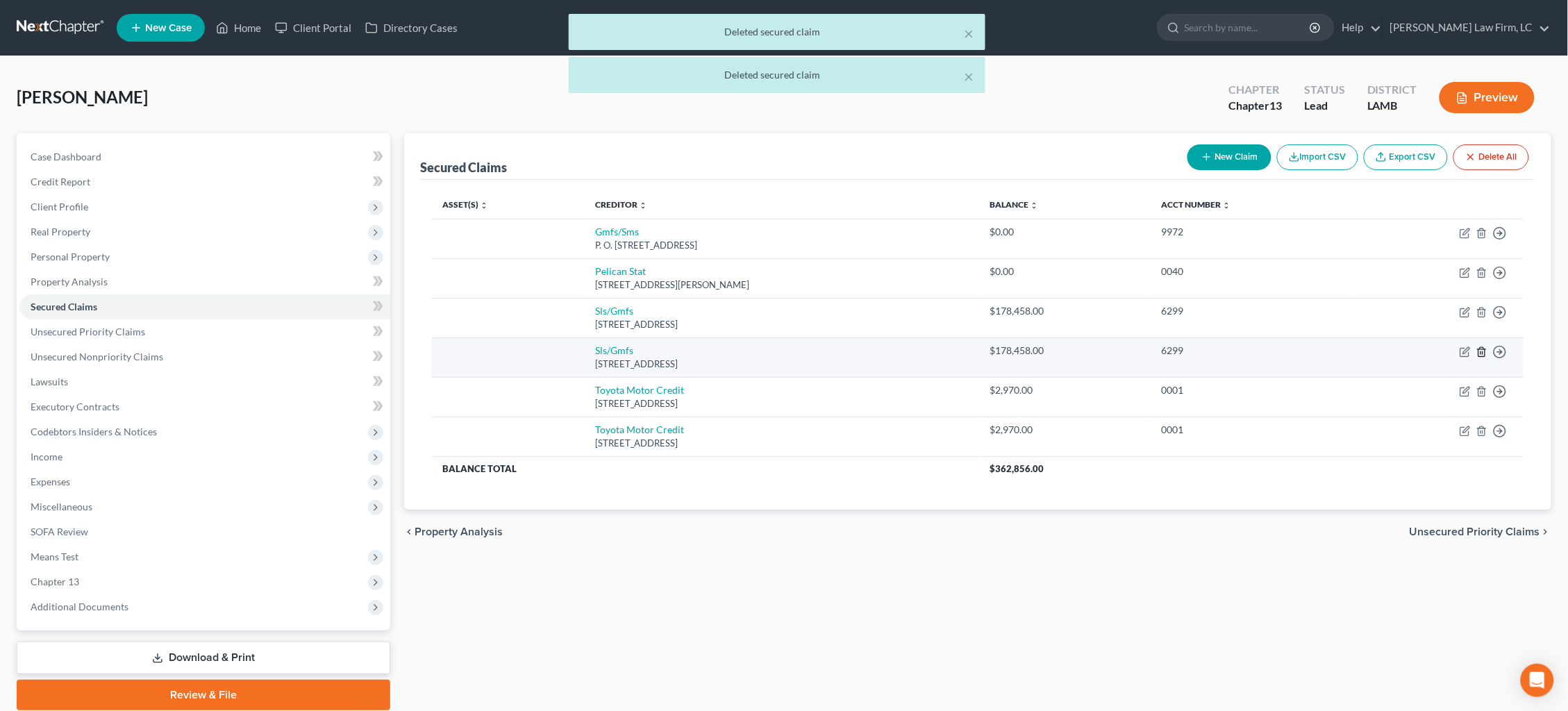
click at [1484, 349] on icon "button" at bounding box center [1481, 352] width 6 height 9
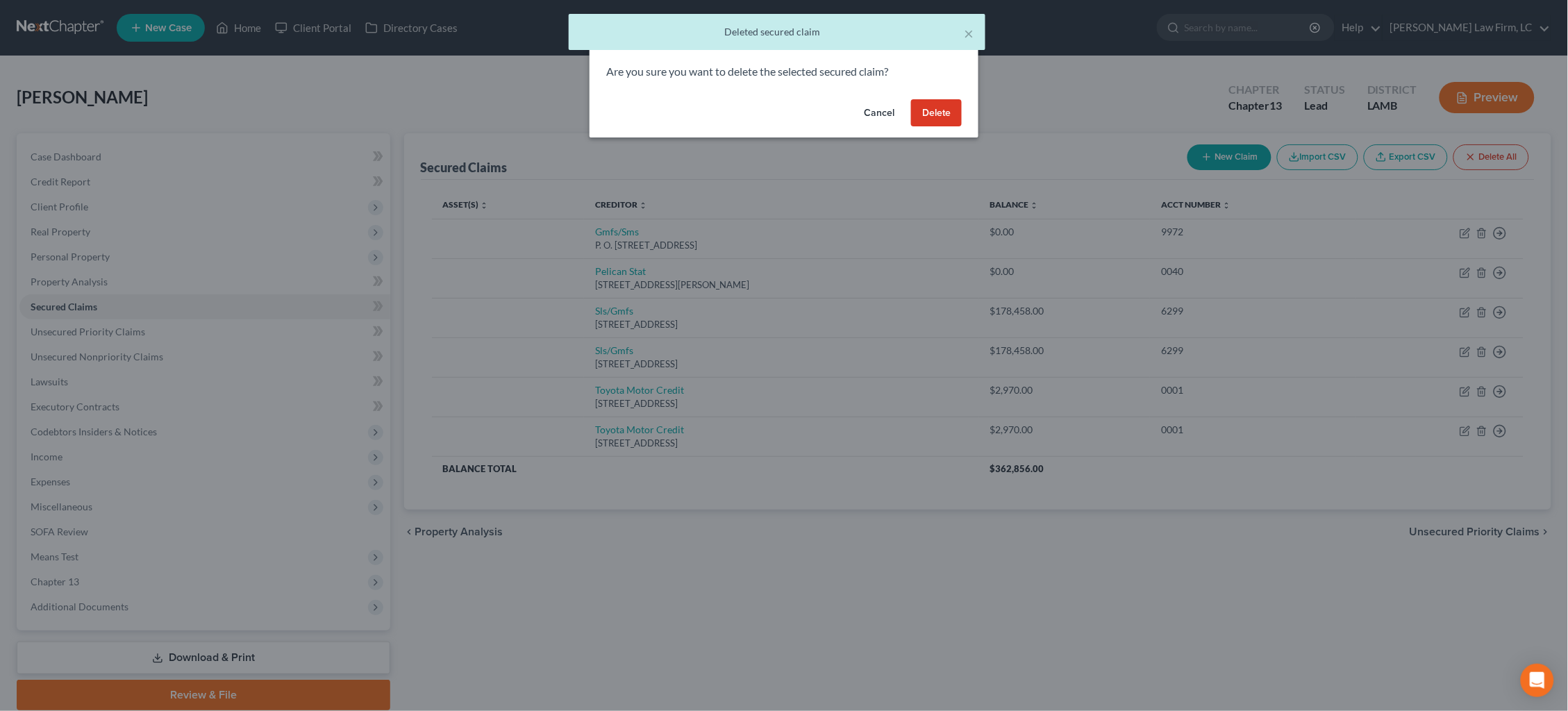
click at [933, 119] on button "Delete" at bounding box center [936, 113] width 51 height 27
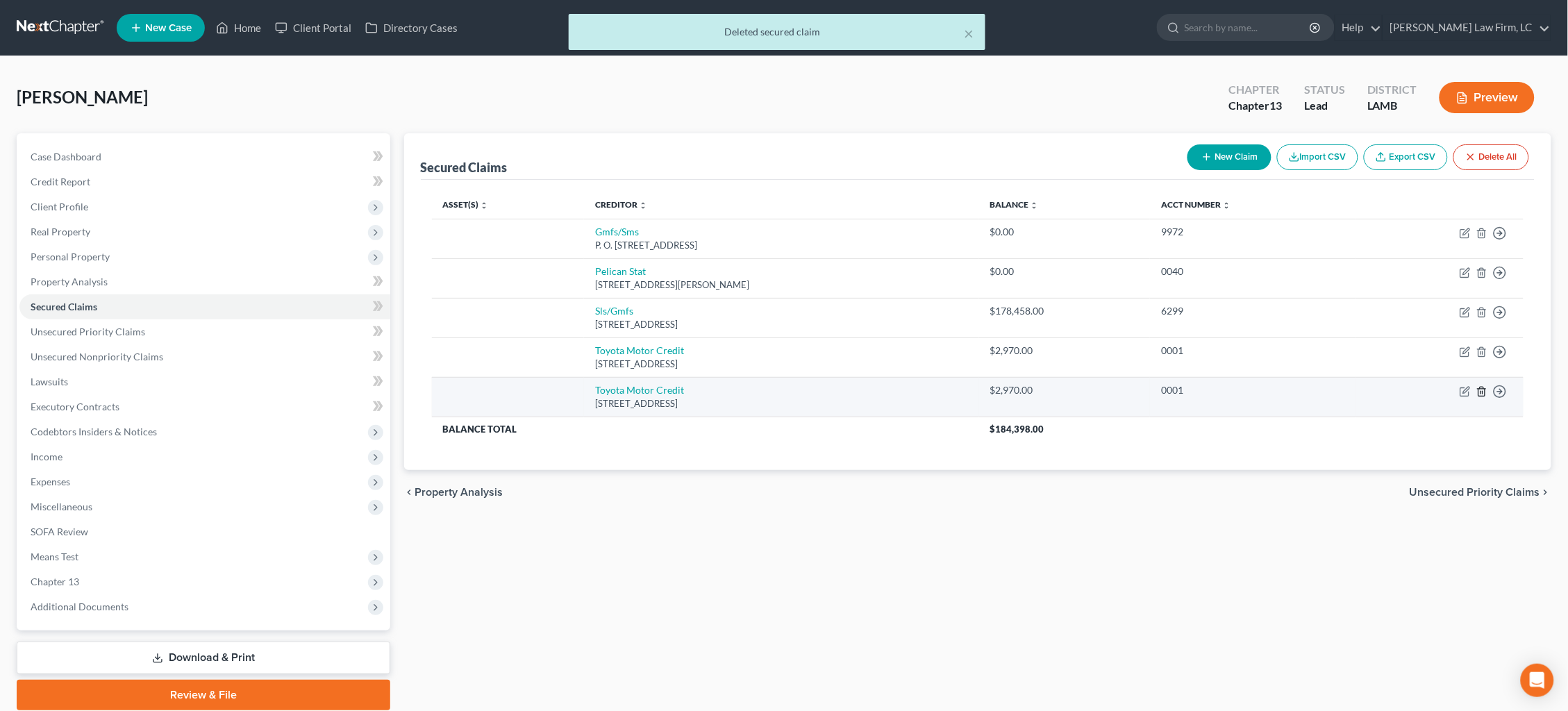
click at [1482, 386] on icon "button" at bounding box center [1481, 391] width 11 height 11
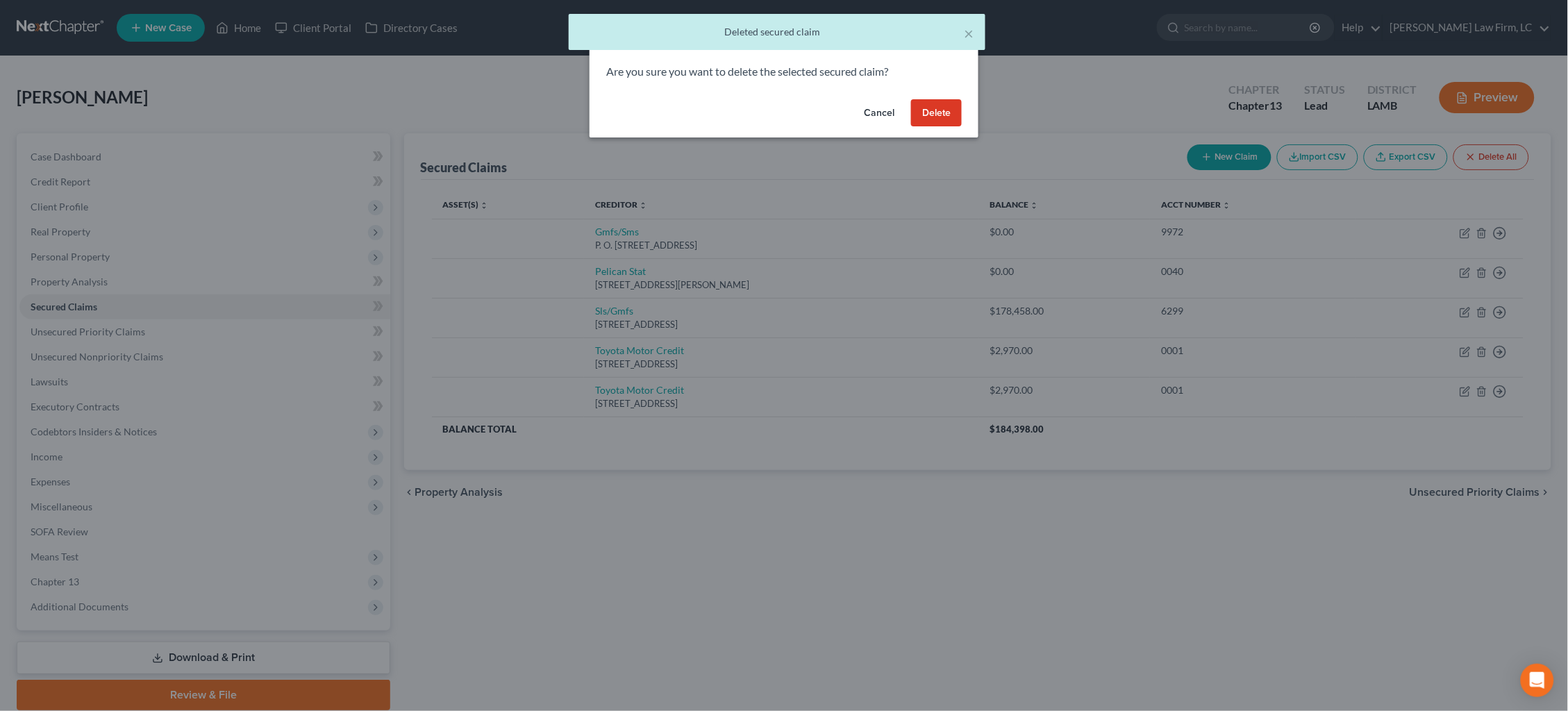
drag, startPoint x: 937, startPoint y: 119, endPoint x: 890, endPoint y: 140, distance: 51.5
click at [936, 119] on button "Delete" at bounding box center [936, 113] width 51 height 27
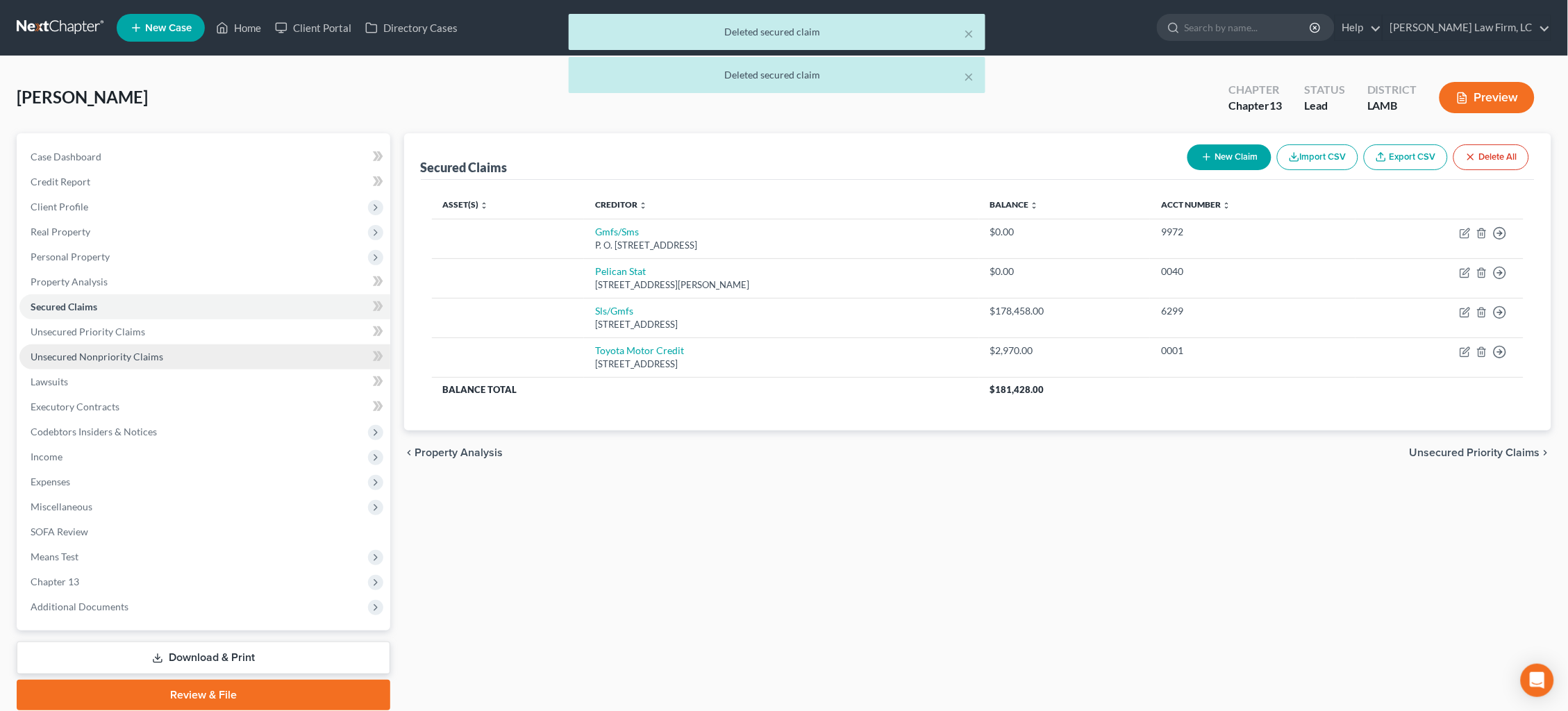
click at [232, 348] on link "Unsecured Nonpriority Claims" at bounding box center [205, 357] width 371 height 25
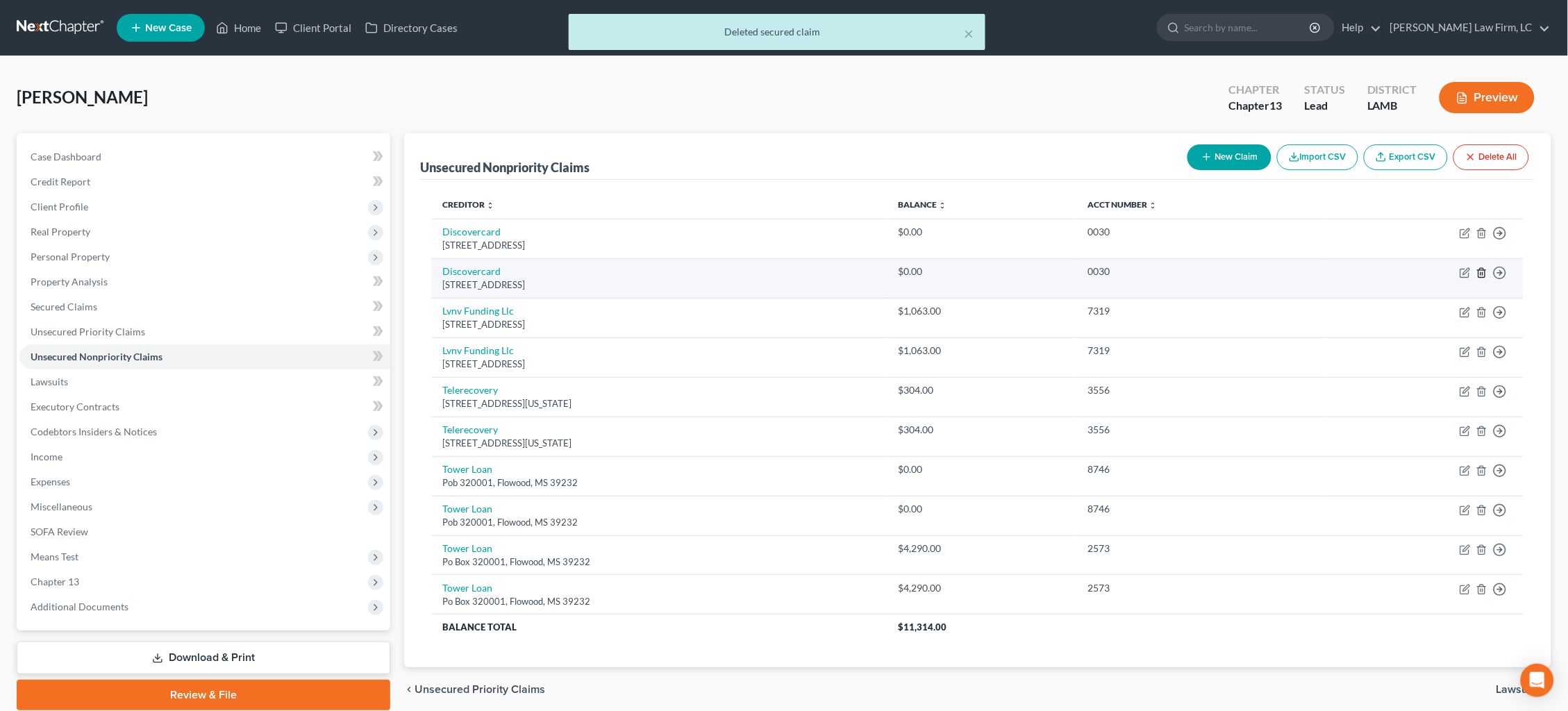
click at [1480, 269] on icon "button" at bounding box center [1481, 273] width 11 height 11
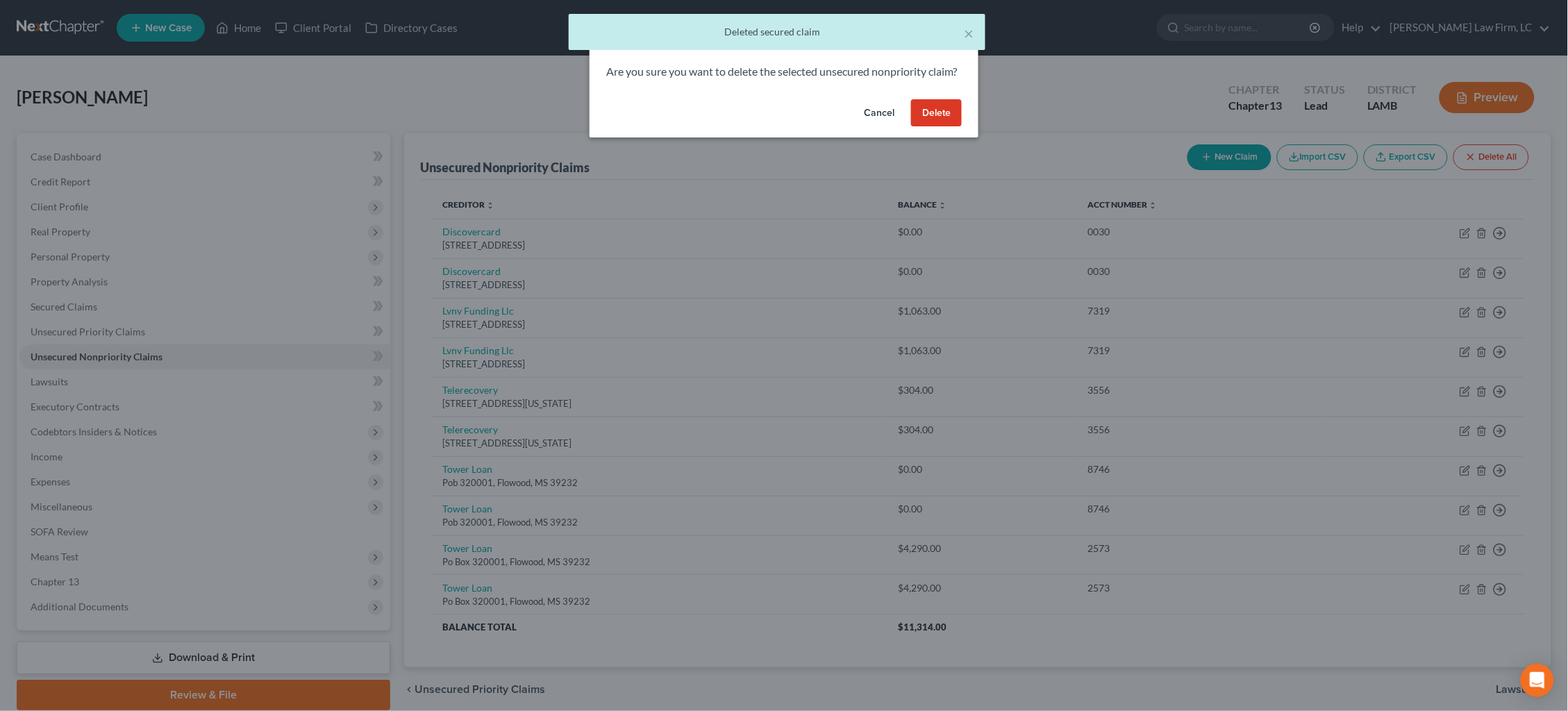
click at [937, 127] on button "Delete" at bounding box center [936, 113] width 51 height 27
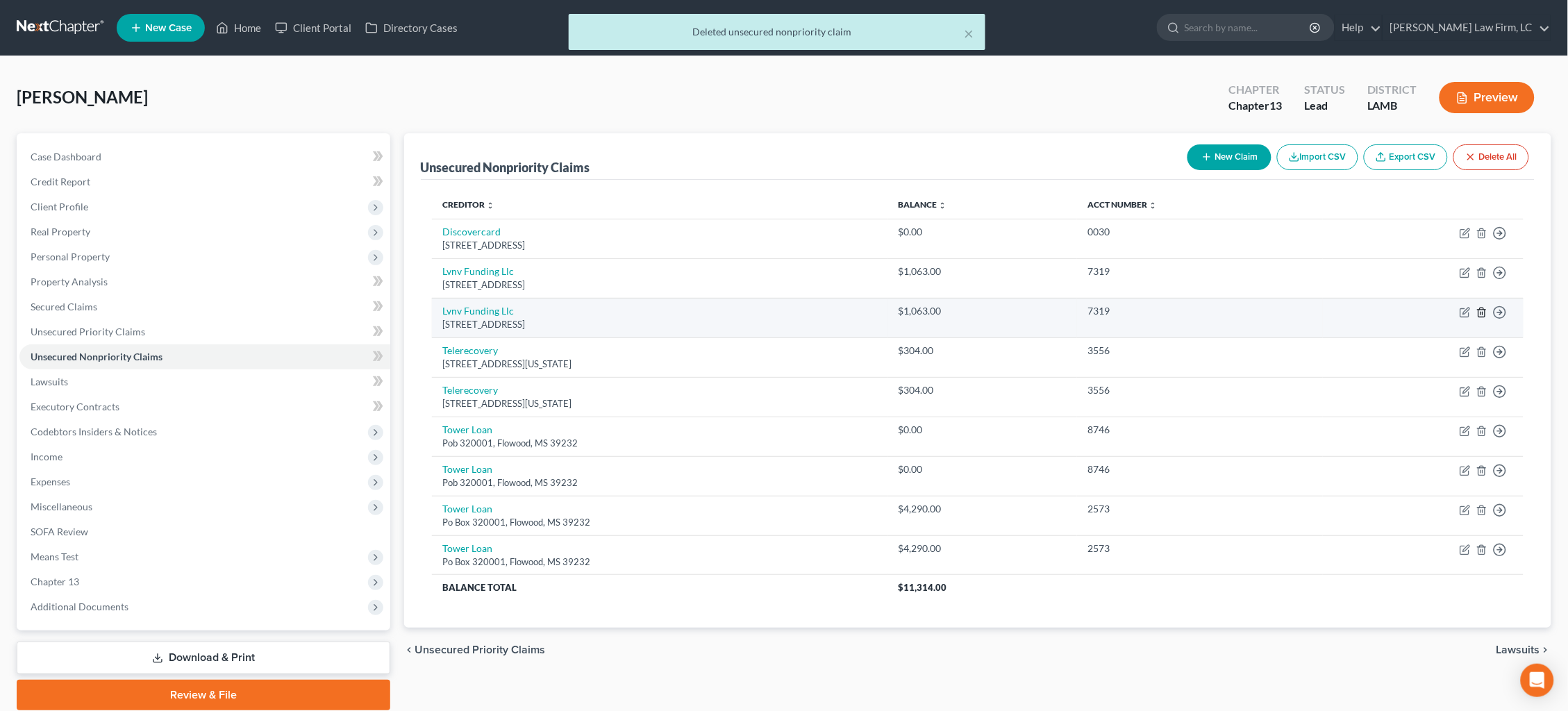
click at [1483, 311] on icon "button" at bounding box center [1481, 312] width 11 height 11
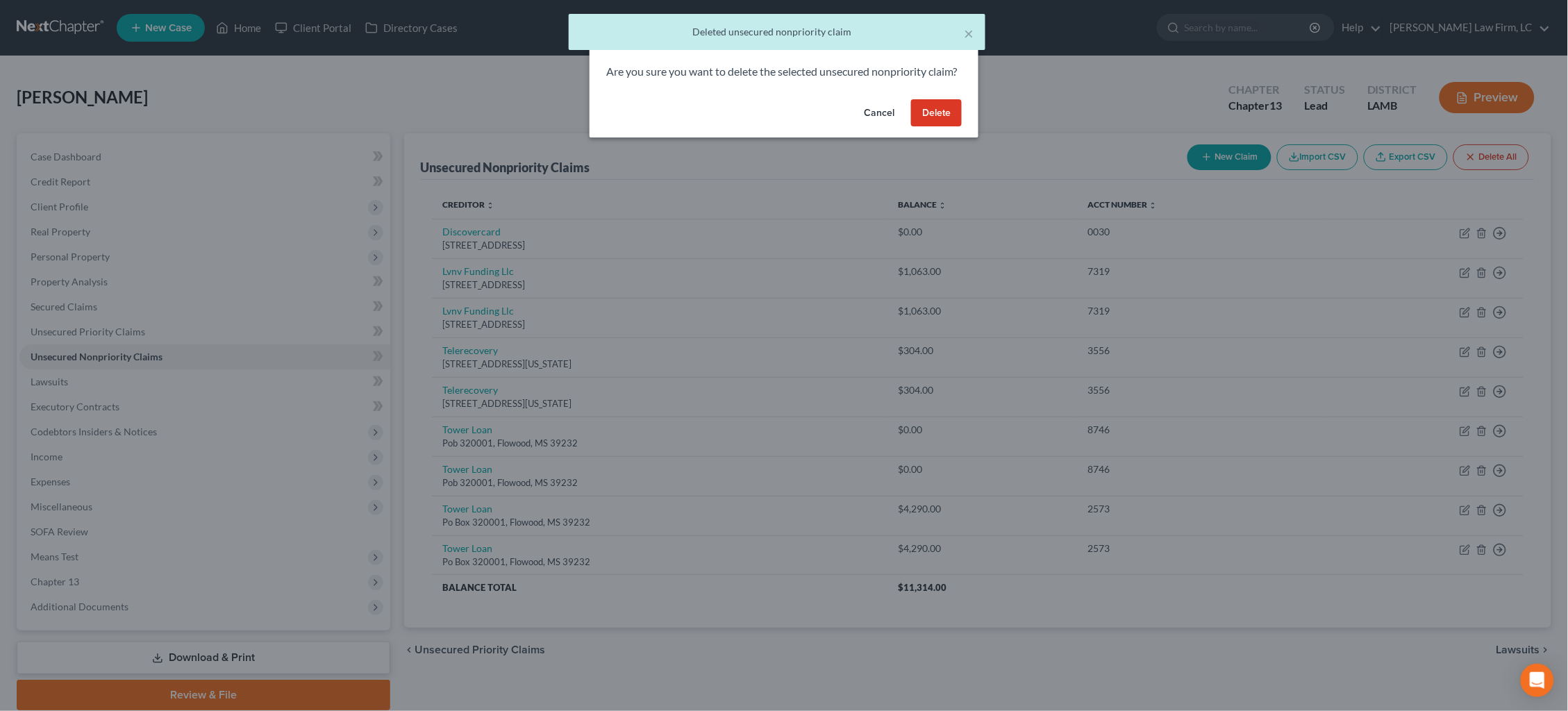
click at [940, 127] on button "Delete" at bounding box center [936, 113] width 51 height 27
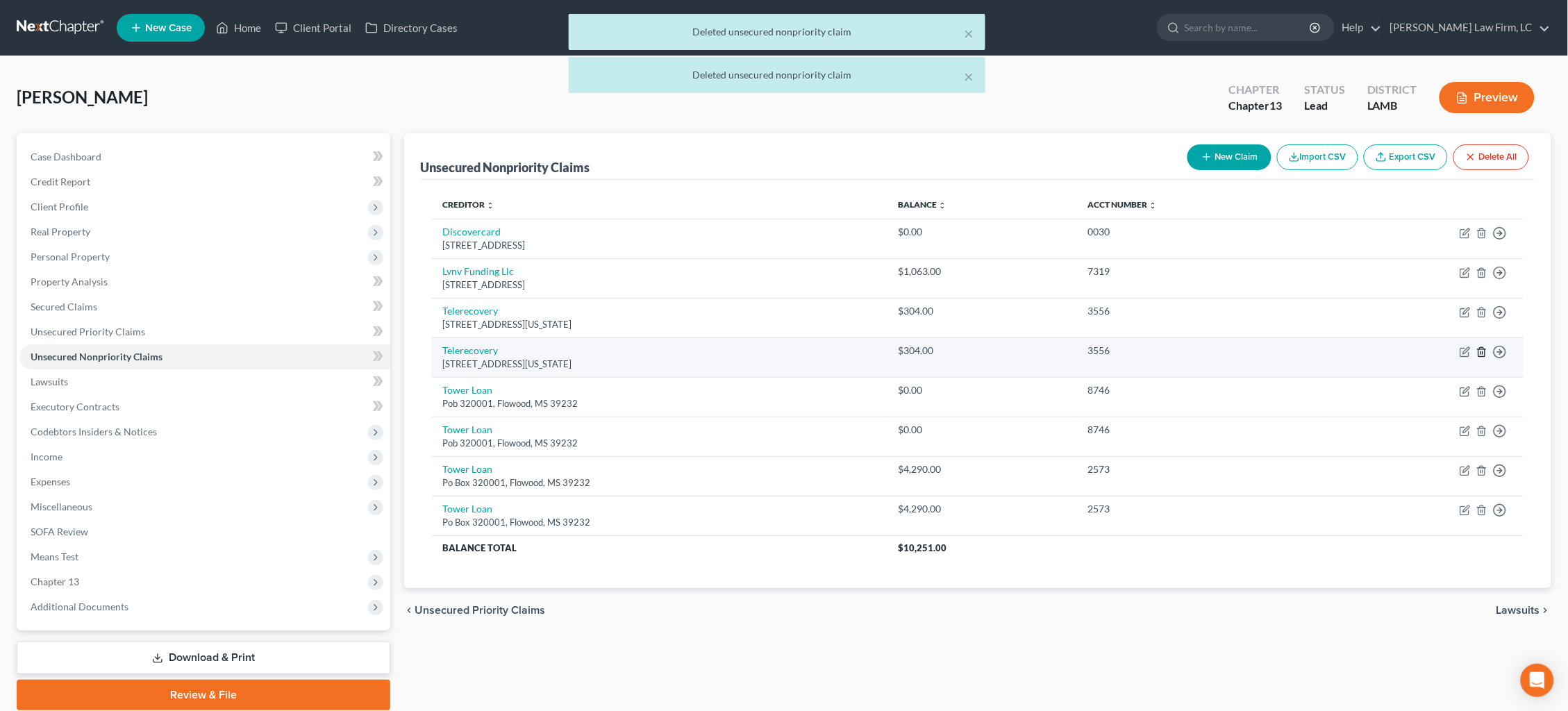
click at [1480, 348] on icon "button" at bounding box center [1481, 352] width 11 height 11
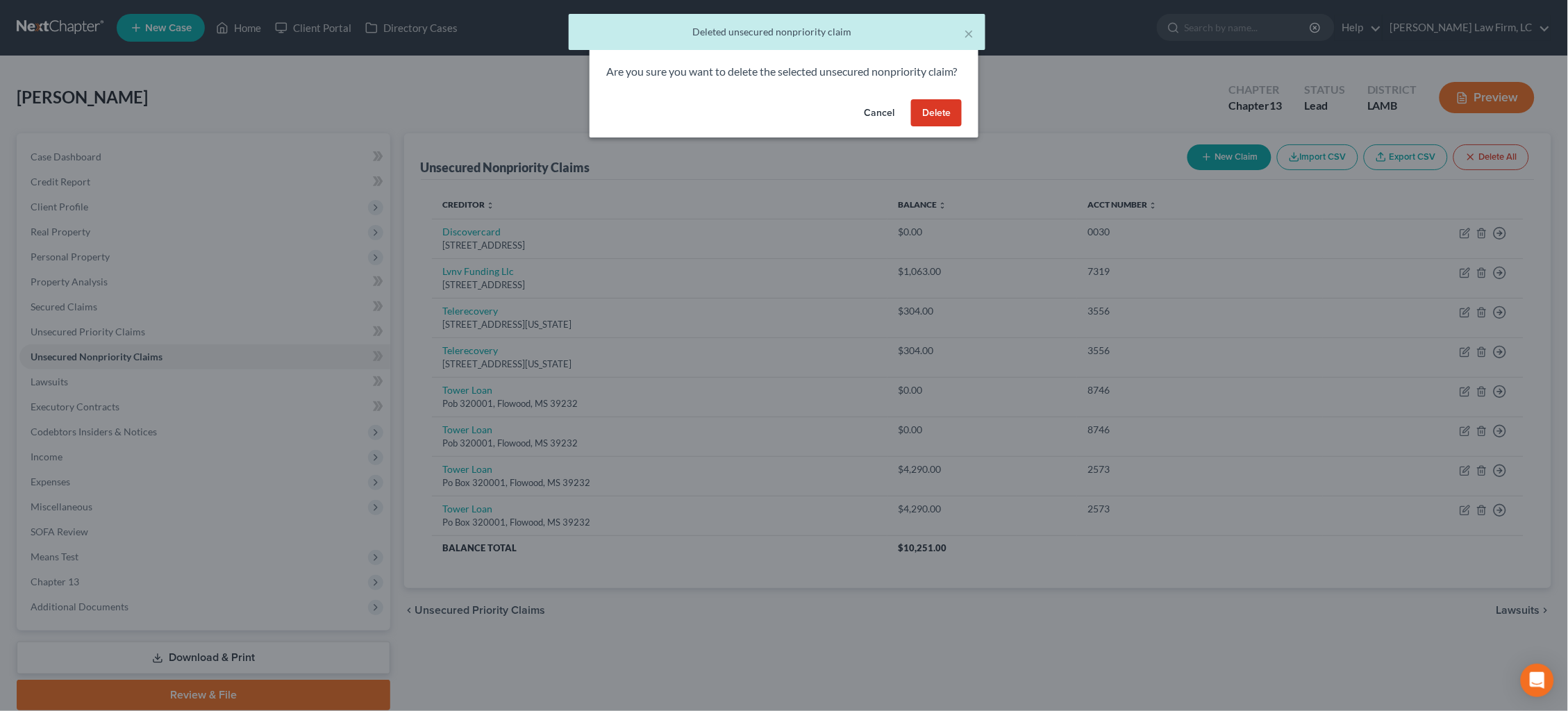
drag, startPoint x: 943, startPoint y: 123, endPoint x: 964, endPoint y: 145, distance: 30.4
click at [942, 124] on button "Delete" at bounding box center [936, 113] width 51 height 27
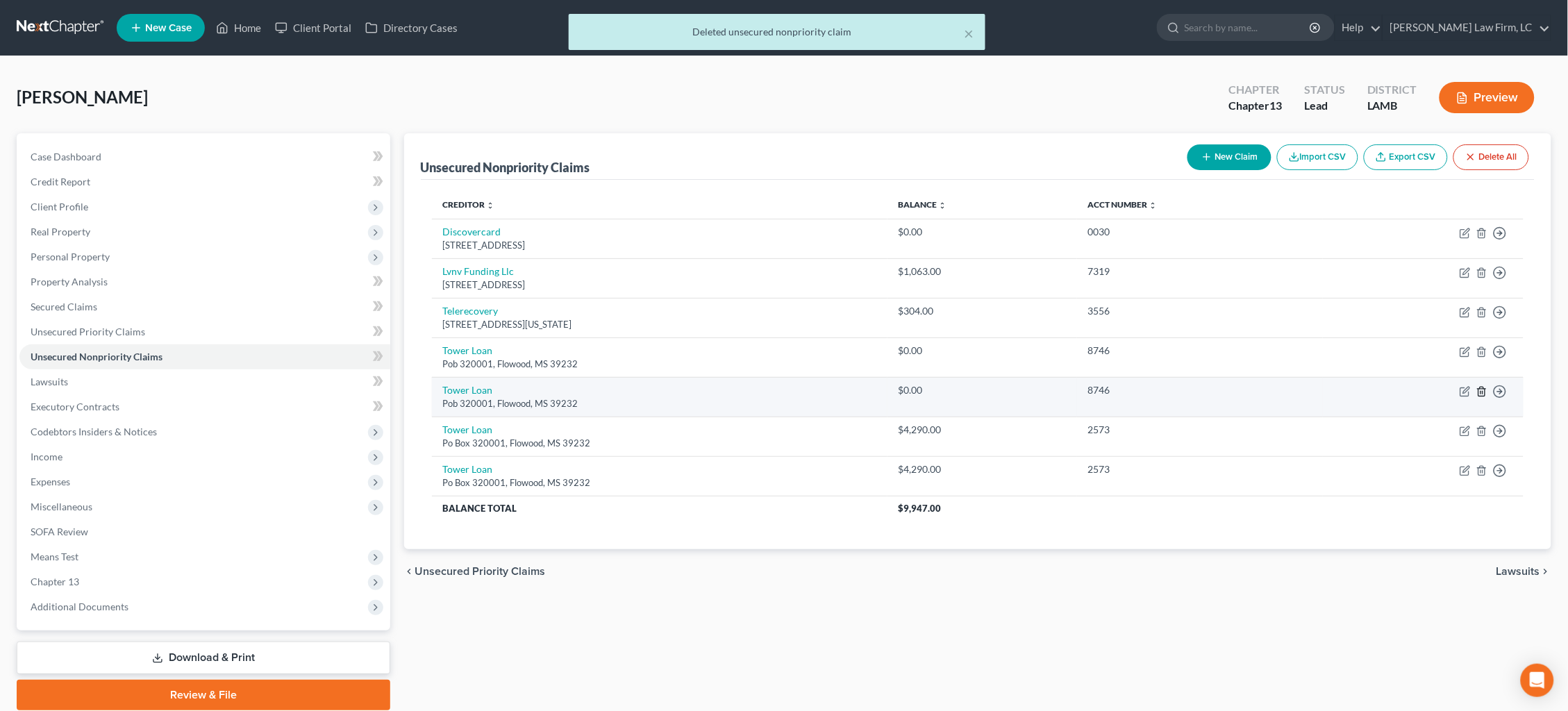
click at [1479, 386] on icon "button" at bounding box center [1481, 391] width 11 height 11
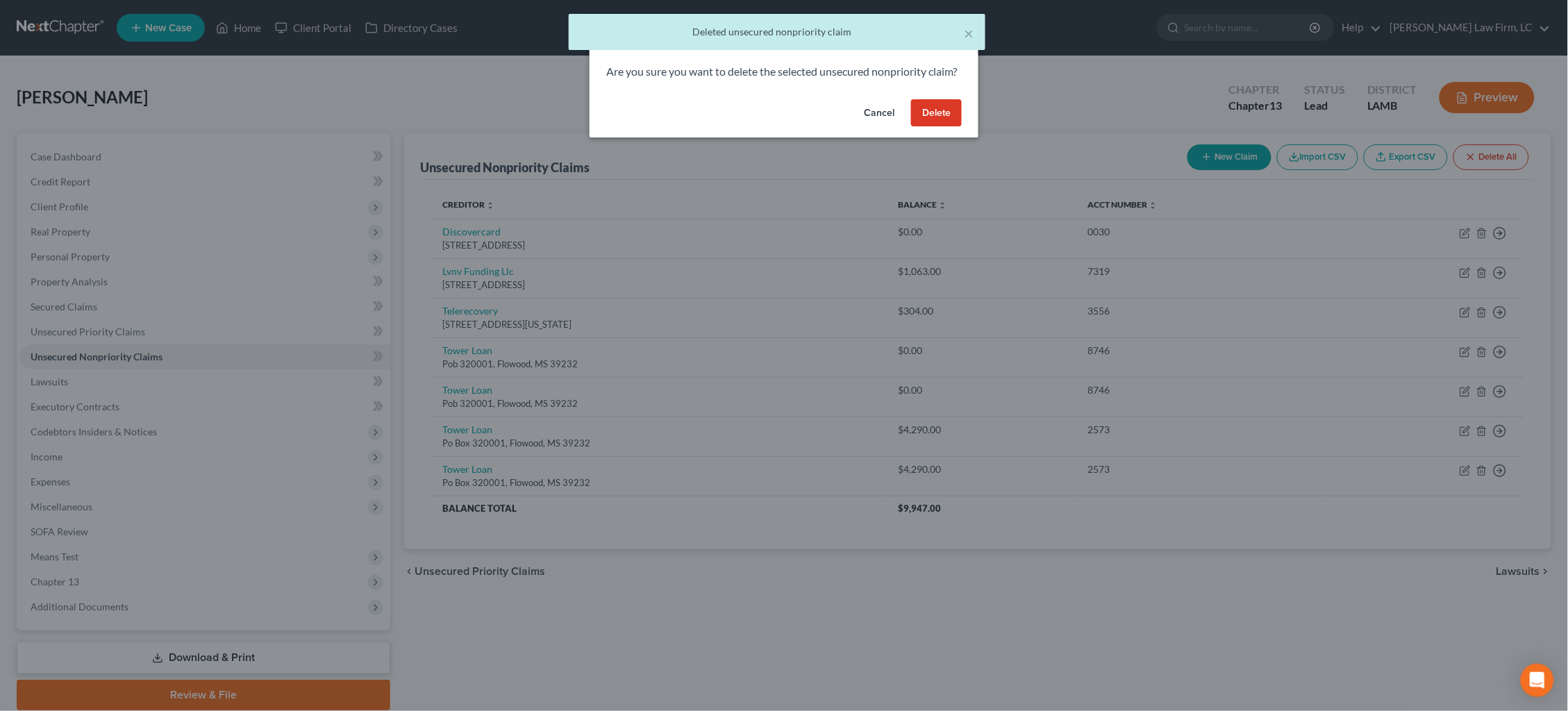
drag, startPoint x: 936, startPoint y: 126, endPoint x: 945, endPoint y: 140, distance: 16.6
click at [936, 126] on button "Delete" at bounding box center [936, 113] width 51 height 27
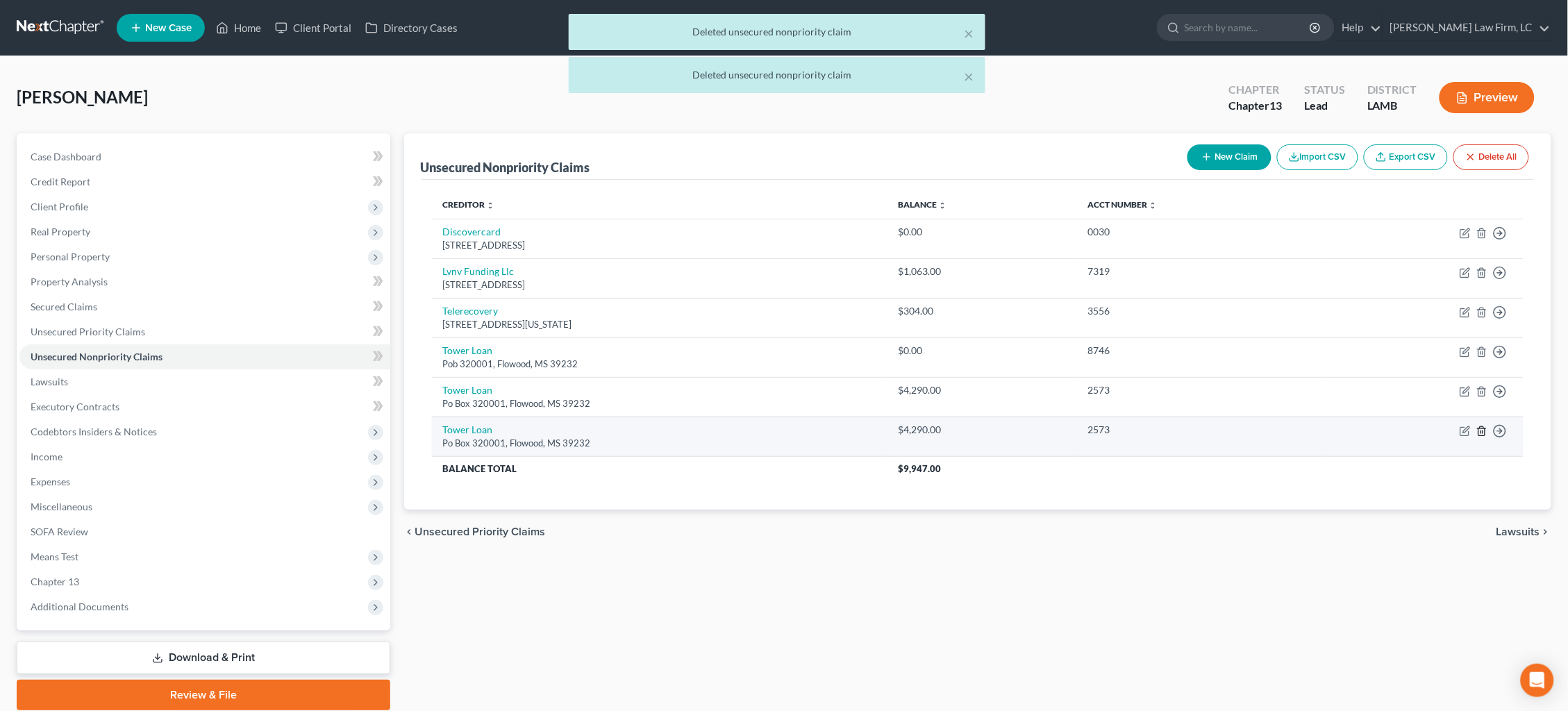
click at [1480, 426] on icon "button" at bounding box center [1481, 431] width 11 height 11
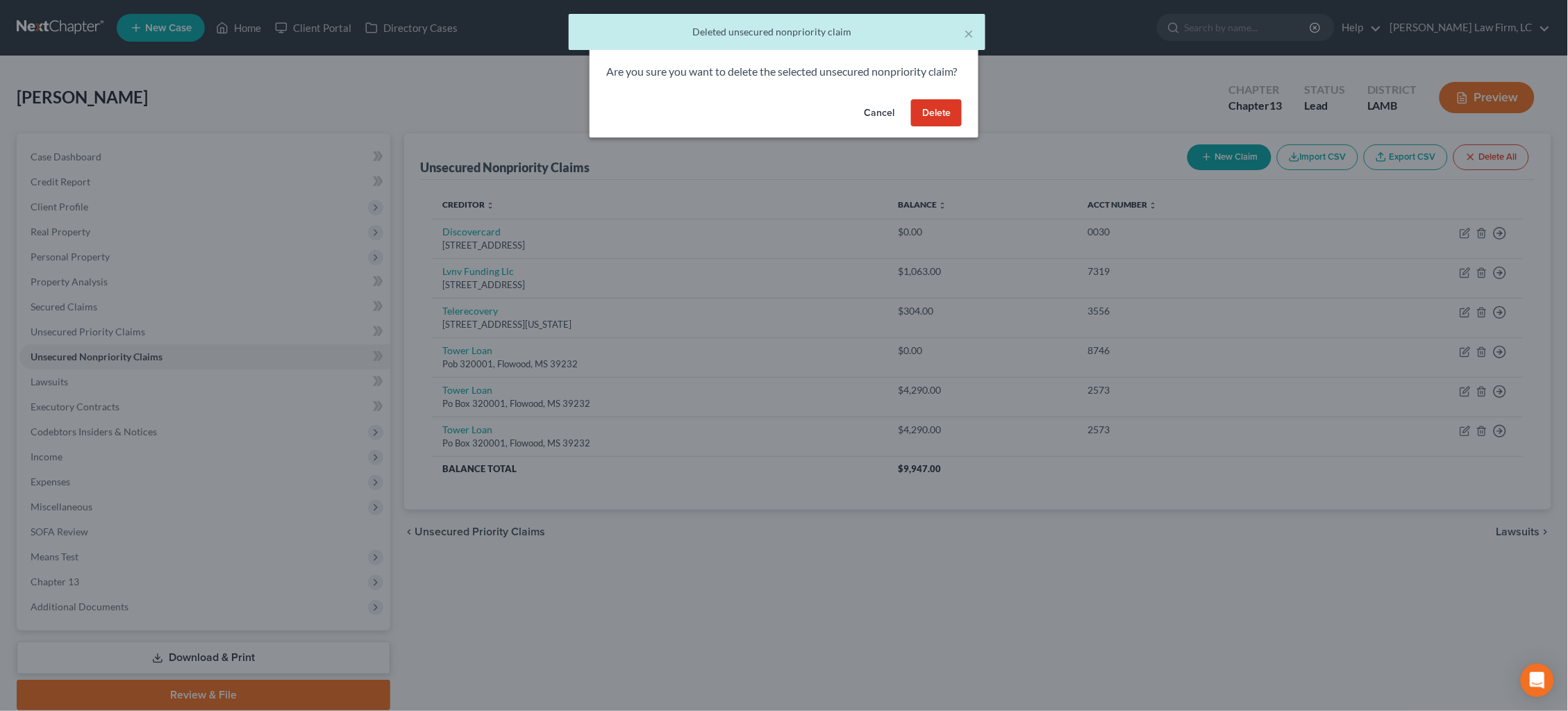
click at [928, 127] on button "Delete" at bounding box center [936, 113] width 51 height 27
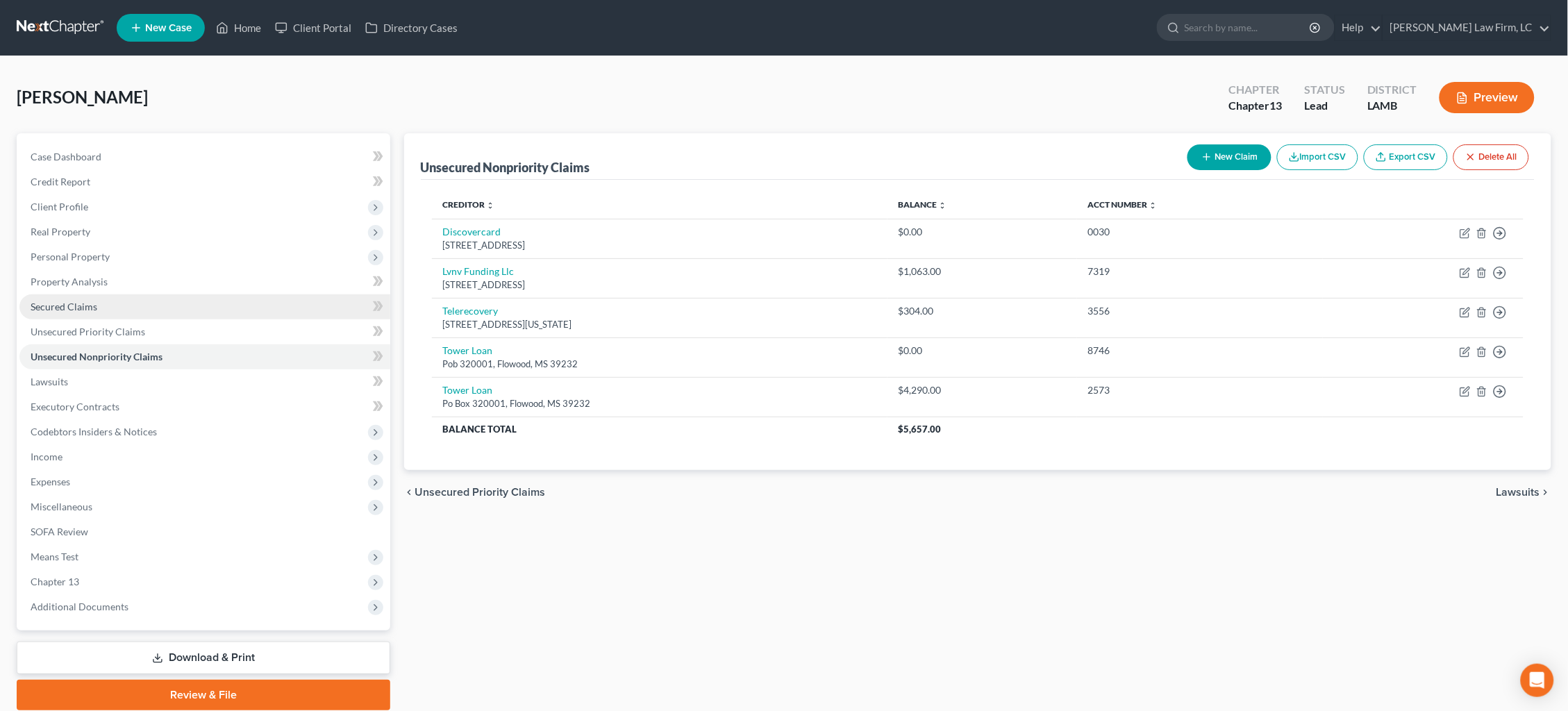
click at [132, 303] on link "Secured Claims" at bounding box center [205, 307] width 371 height 25
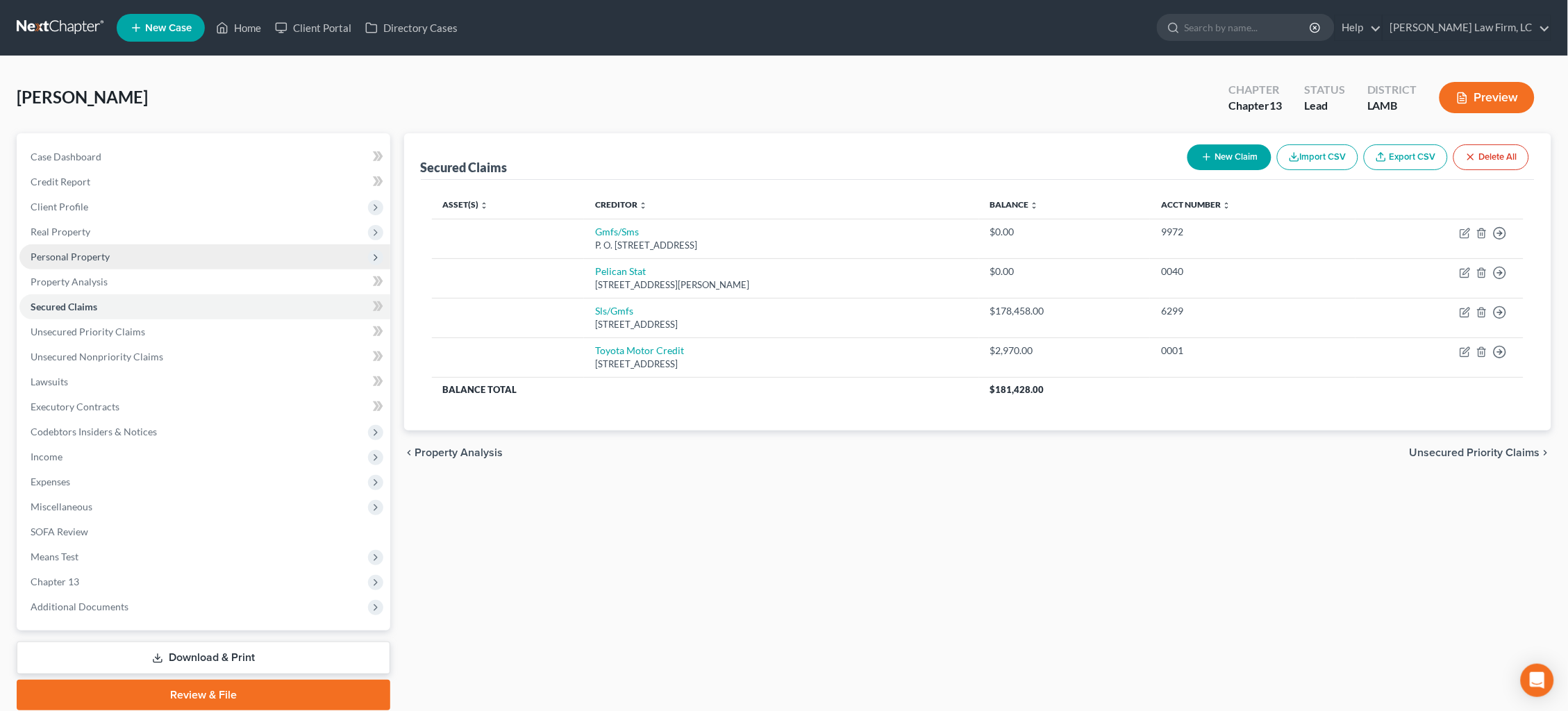
click at [156, 247] on span "Personal Property" at bounding box center [205, 257] width 371 height 25
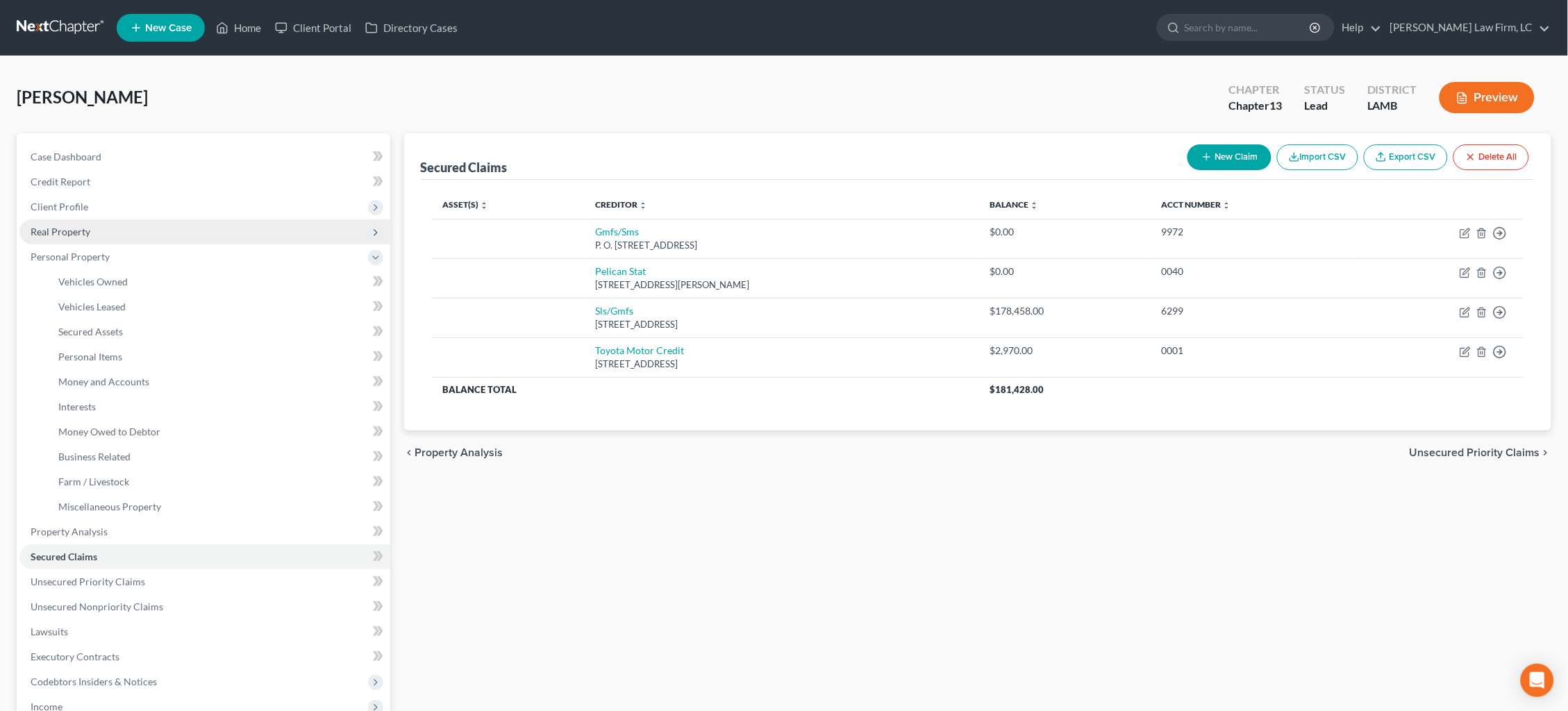
drag, startPoint x: 86, startPoint y: 228, endPoint x: 98, endPoint y: 234, distance: 13.4
click at [86, 228] on span "Real Property" at bounding box center [60, 231] width 59 height 12
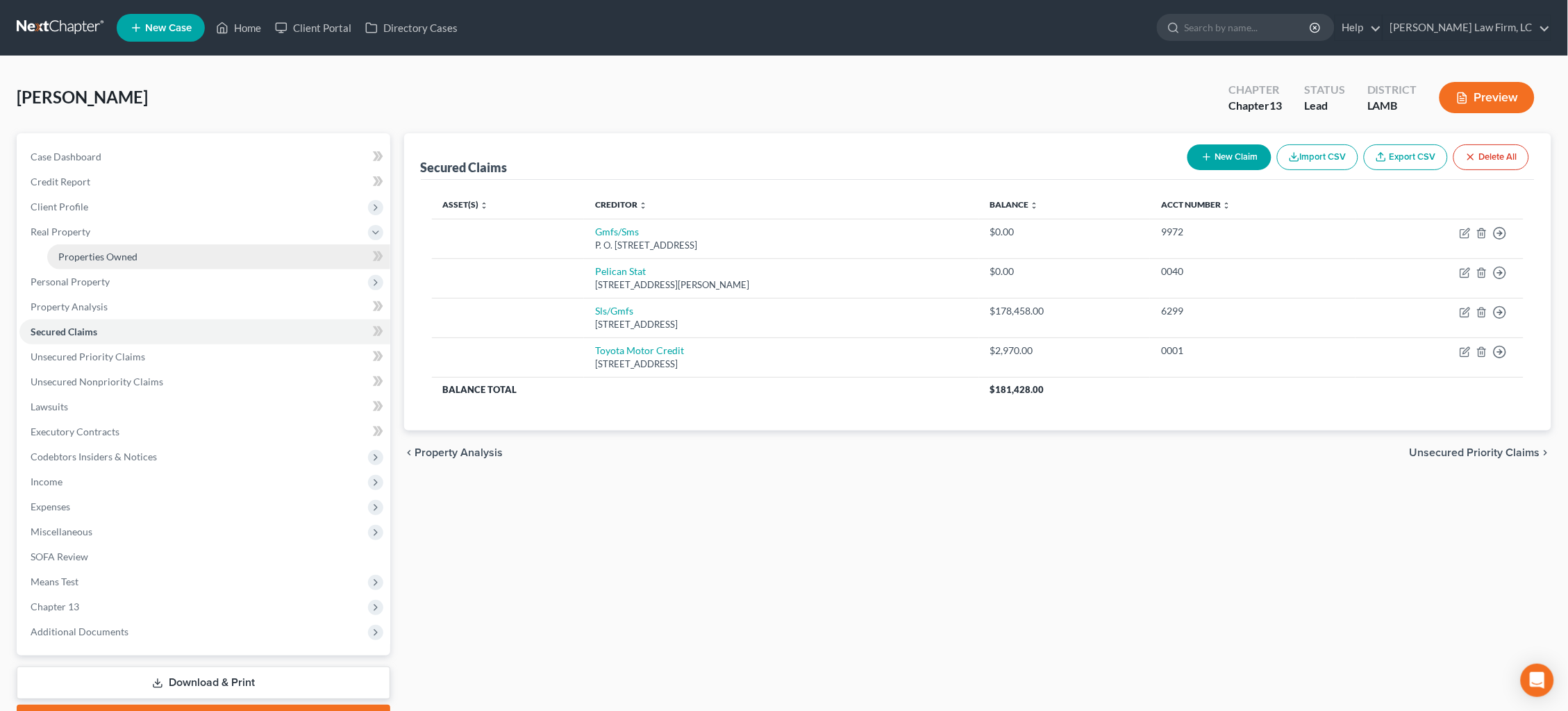
click at [119, 253] on span "Properties Owned" at bounding box center [98, 256] width 79 height 12
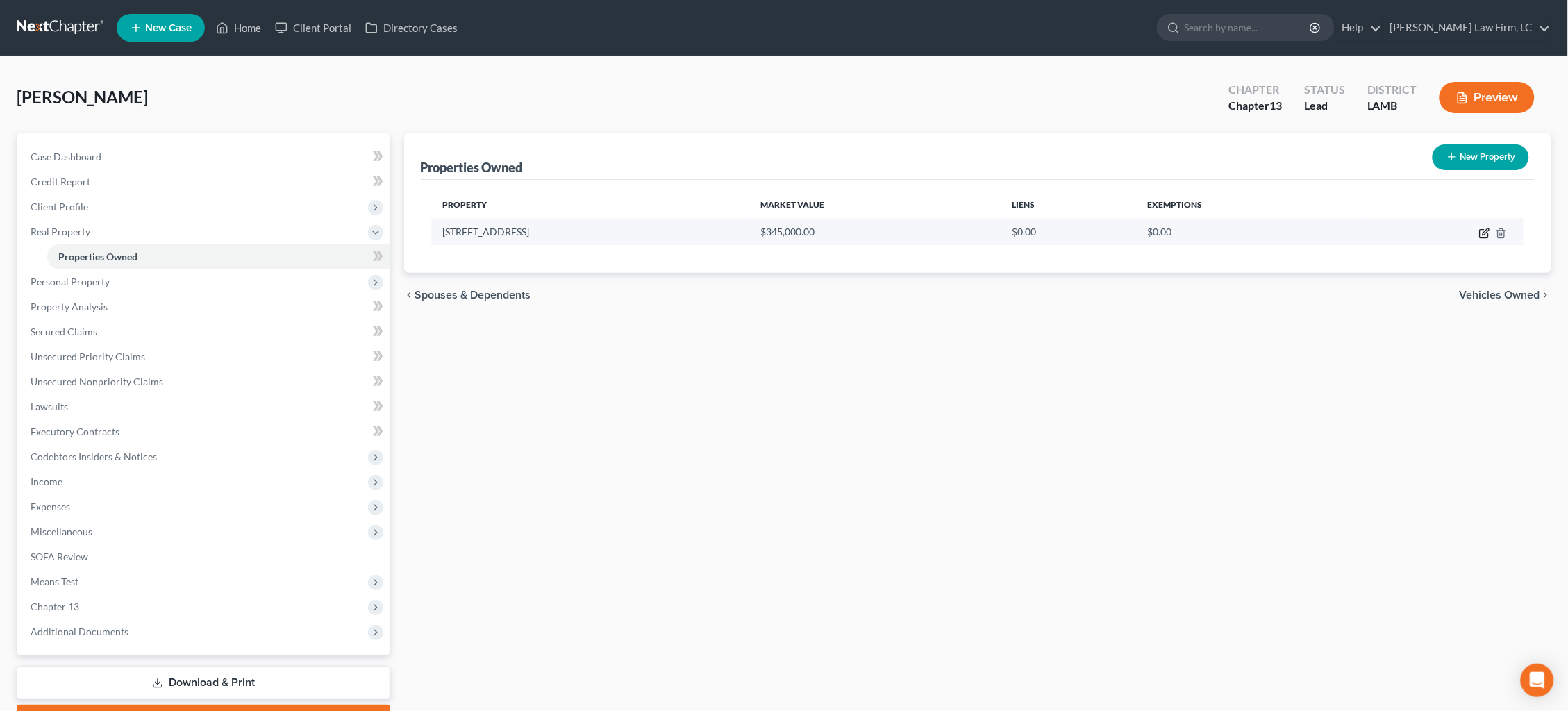
click at [1483, 232] on icon "button" at bounding box center [1484, 233] width 11 height 11
select select "19"
select select "31"
select select "0"
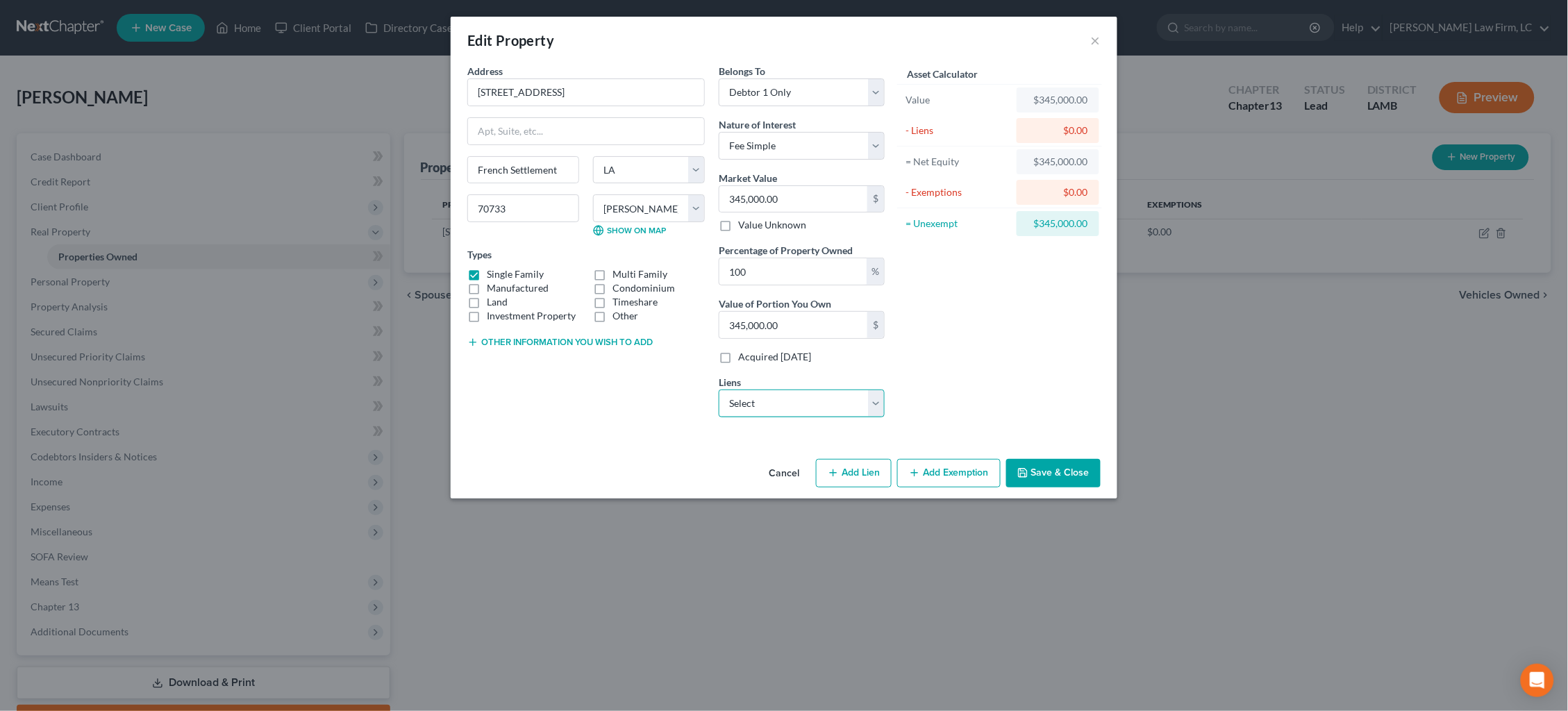
select select "1"
select select
select select "5"
select select "0"
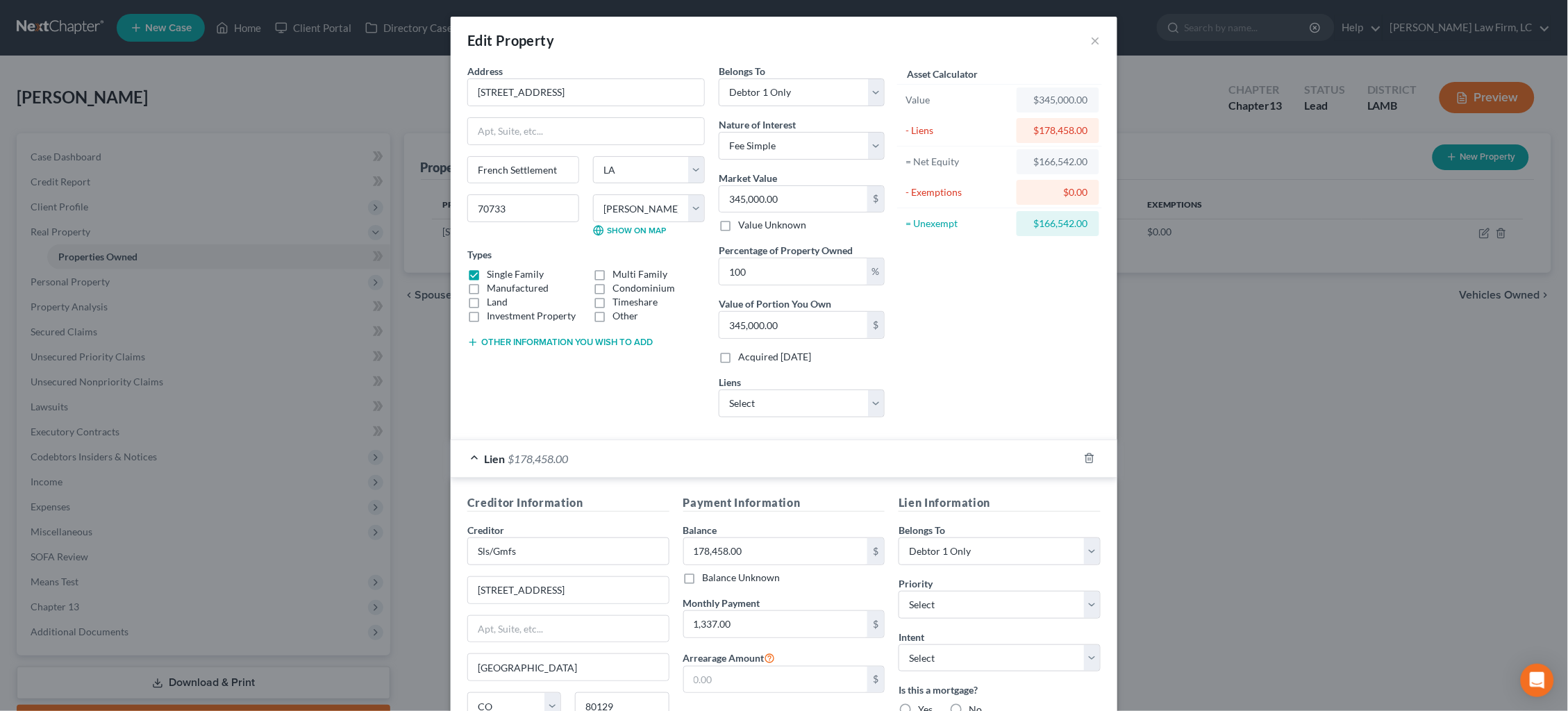
click at [971, 477] on div "Creditor Information Creditor * Sls/Gmfs 8742 Lucent Blvd Ste 300 Highlands Ran…" at bounding box center [784, 630] width 667 height 306
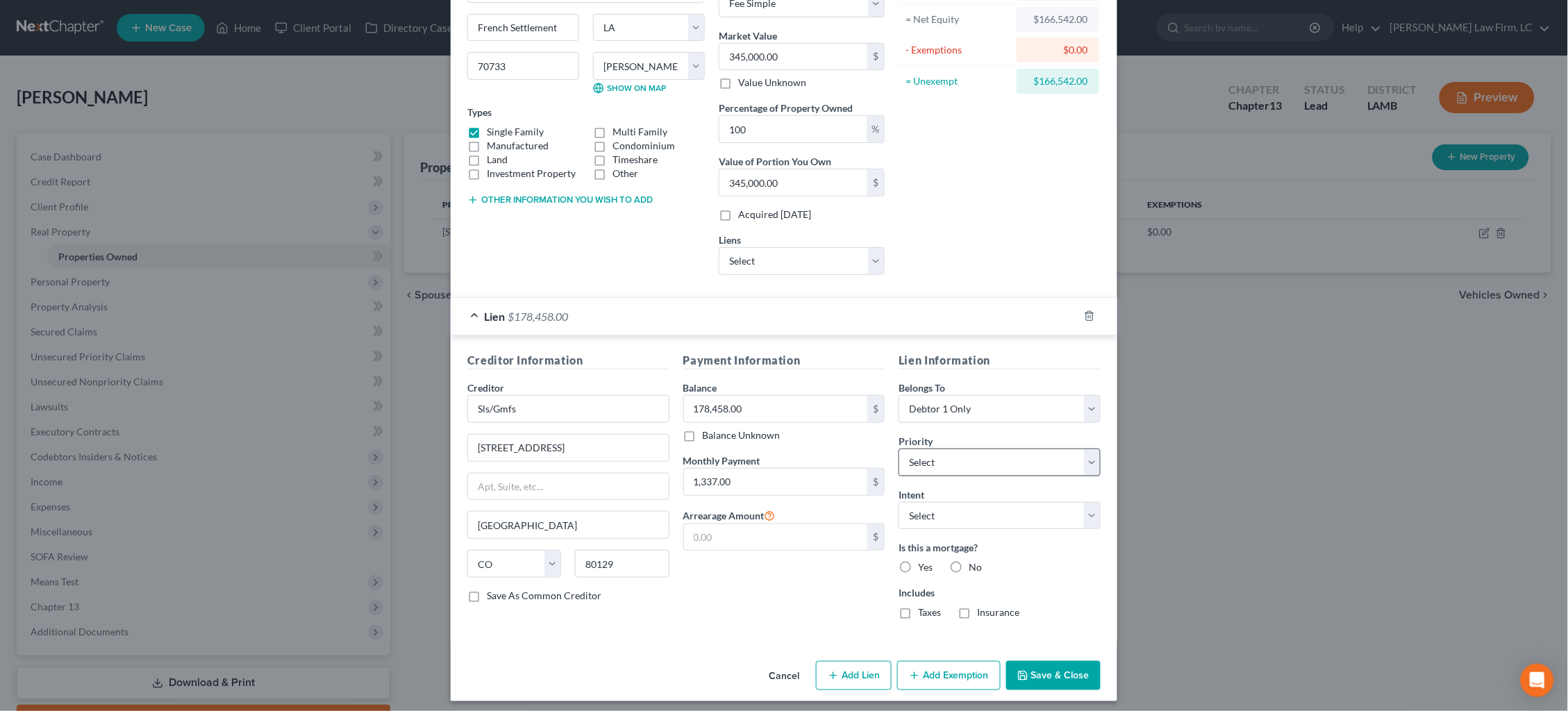
scroll to position [142, 0]
select select "0"
drag, startPoint x: 906, startPoint y: 558, endPoint x: 910, endPoint y: 581, distance: 23.3
click at [918, 561] on label "Yes" at bounding box center [925, 568] width 15 height 14
click at [923, 561] on input "Yes" at bounding box center [928, 566] width 9 height 9
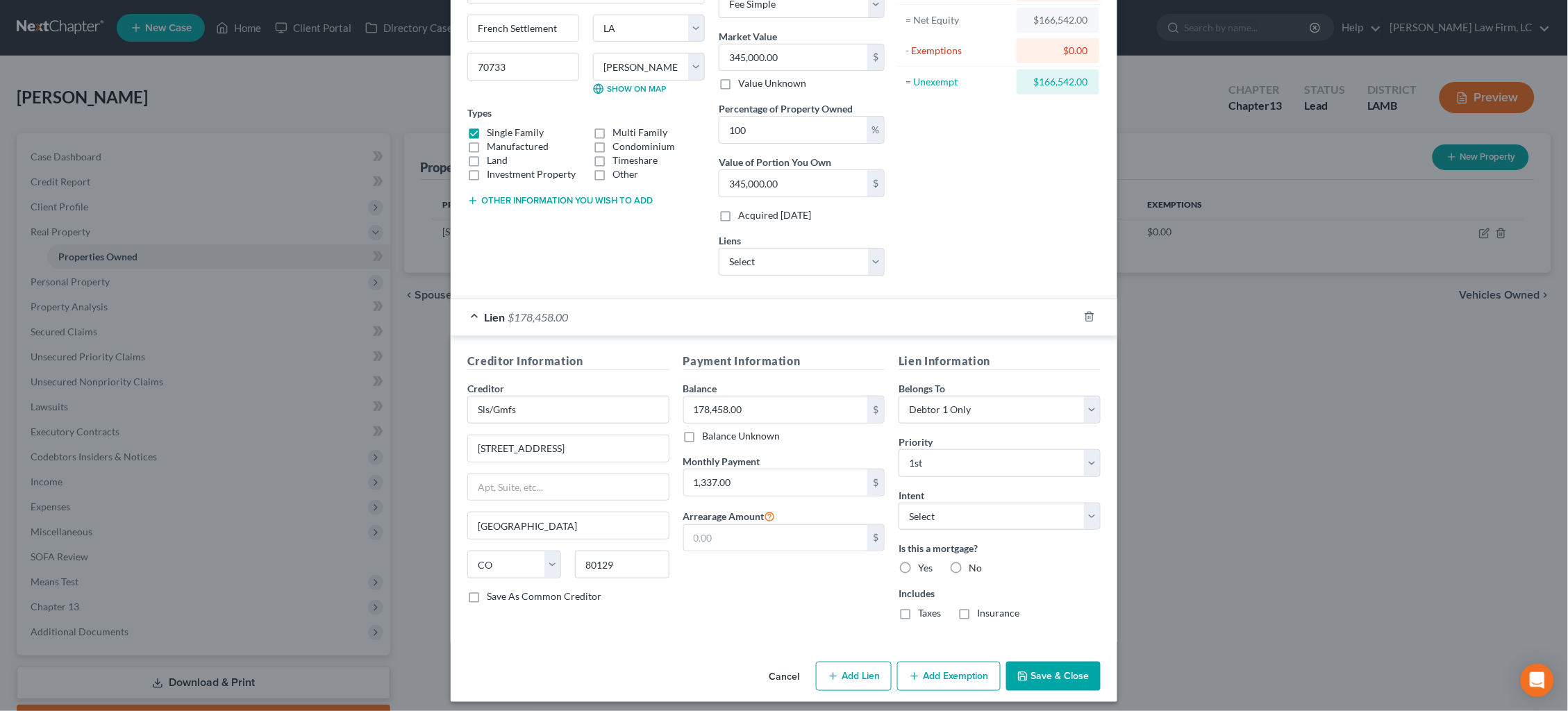
radio input "true"
click at [936, 667] on button "Add Exemption" at bounding box center [948, 676] width 103 height 29
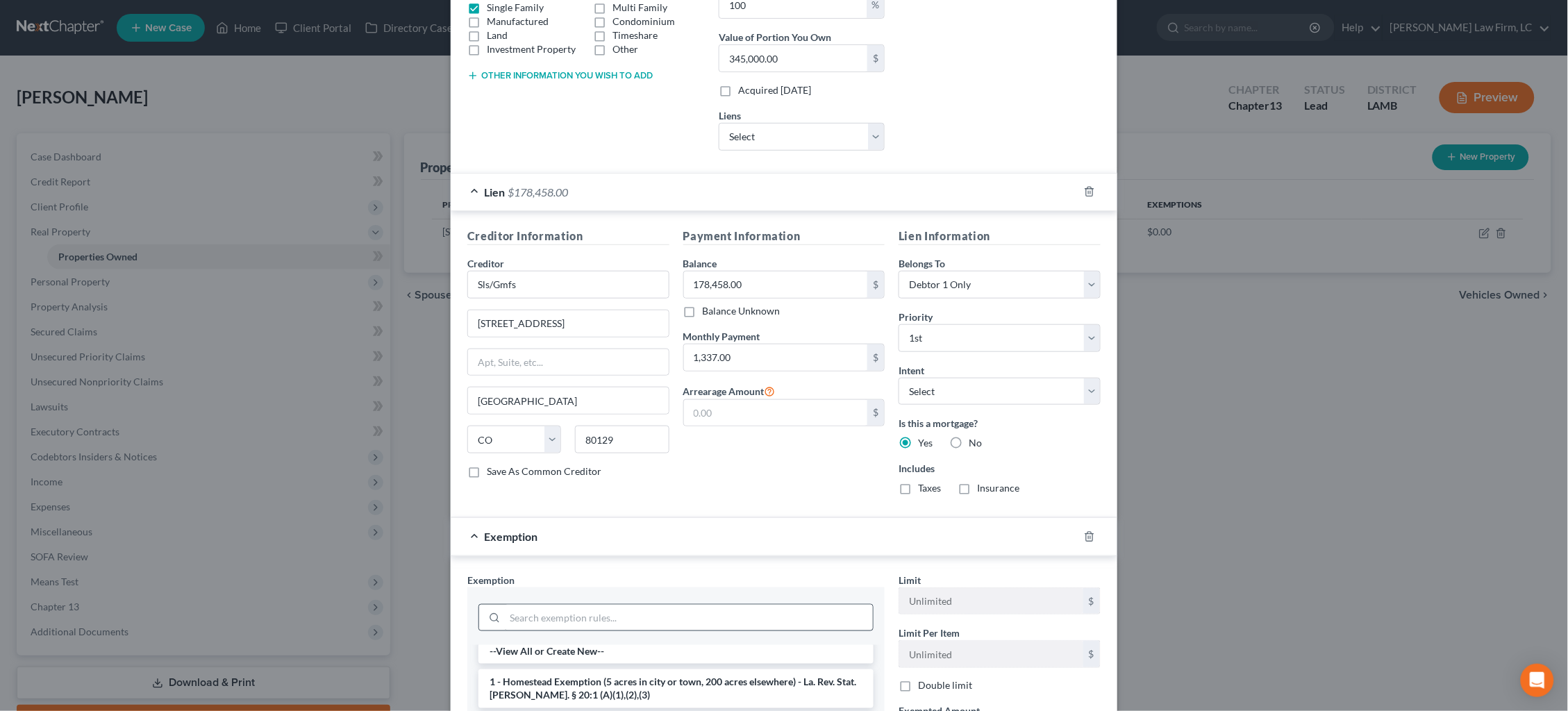
scroll to position [6, 0]
drag, startPoint x: 646, startPoint y: 683, endPoint x: 689, endPoint y: 657, distance: 50.2
click at [646, 683] on li "1 - Homestead Exemption (5 acres in city or town, 200 acres elsewhere) - La. Re…" at bounding box center [675, 688] width 395 height 39
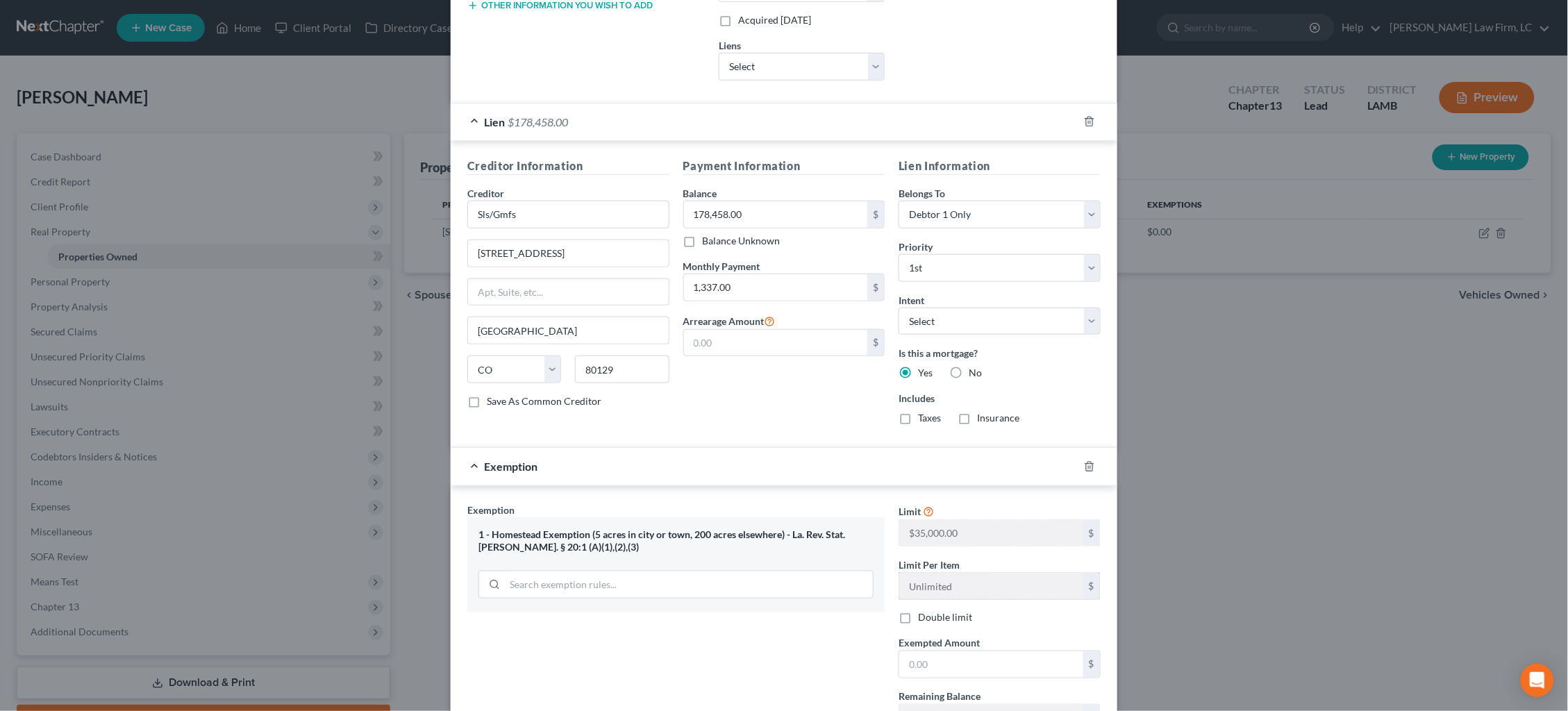
scroll to position [343, 0]
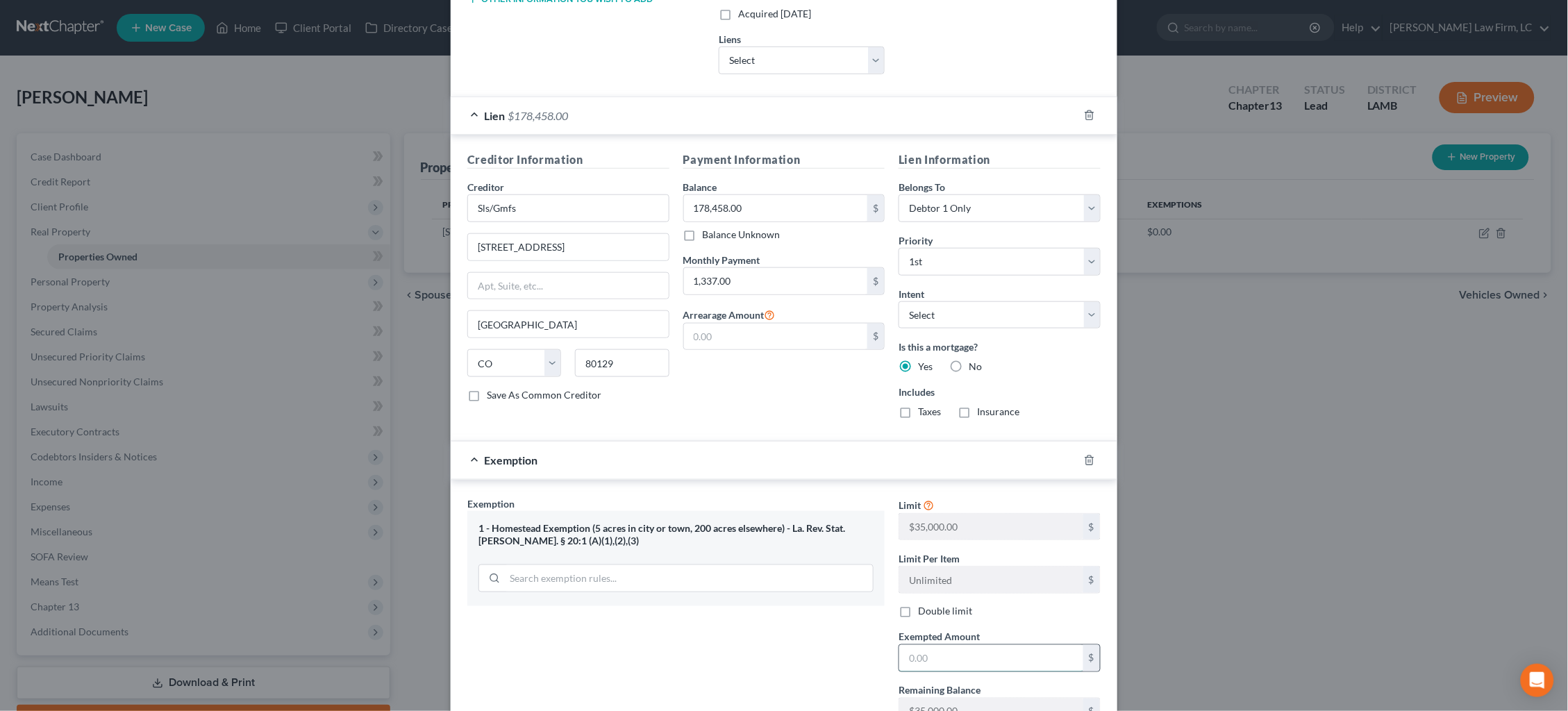
click at [954, 650] on input "text" at bounding box center [991, 658] width 184 height 27
type input "35,000"
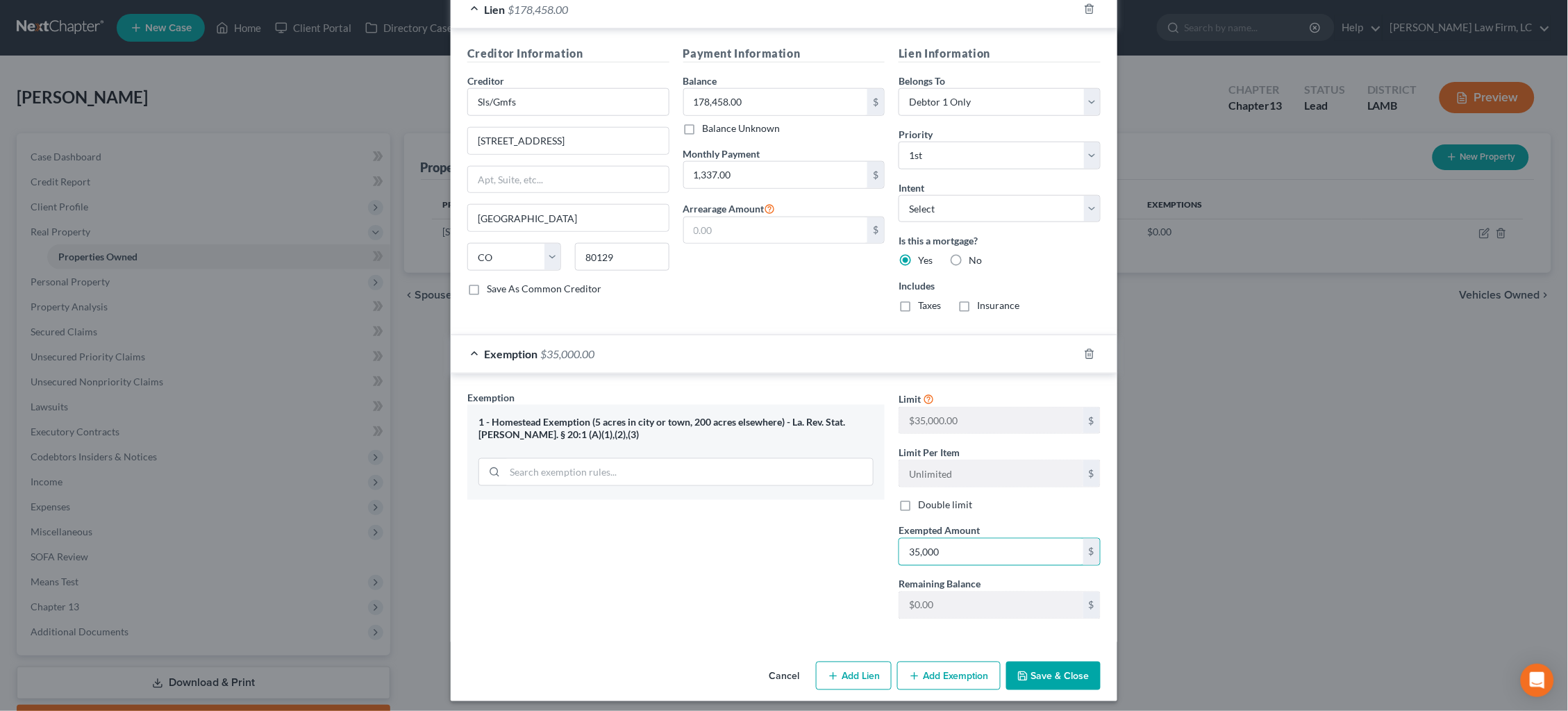
scroll to position [447, 0]
click at [1077, 669] on button "Save & Close" at bounding box center [1053, 677] width 95 height 29
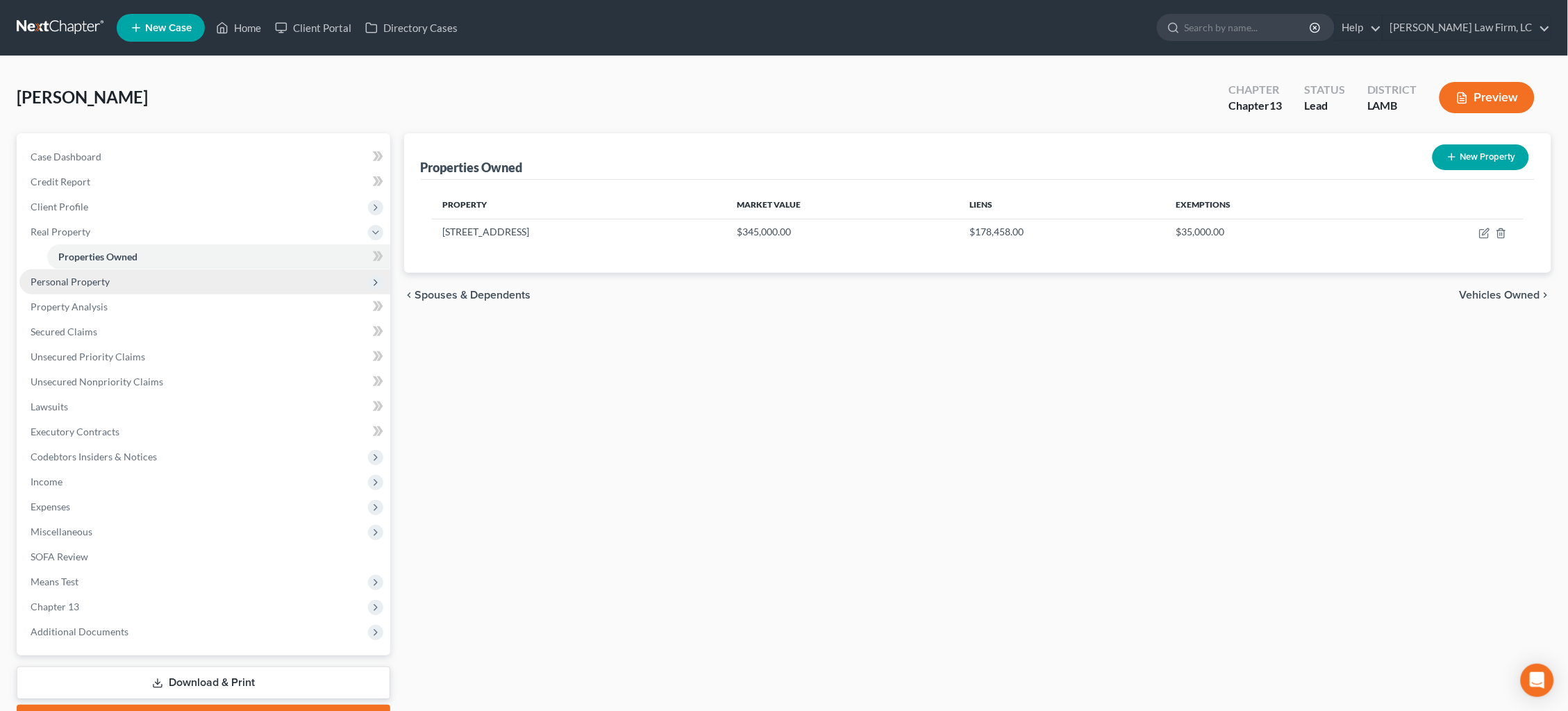
click at [96, 282] on span "Personal Property" at bounding box center [205, 282] width 371 height 25
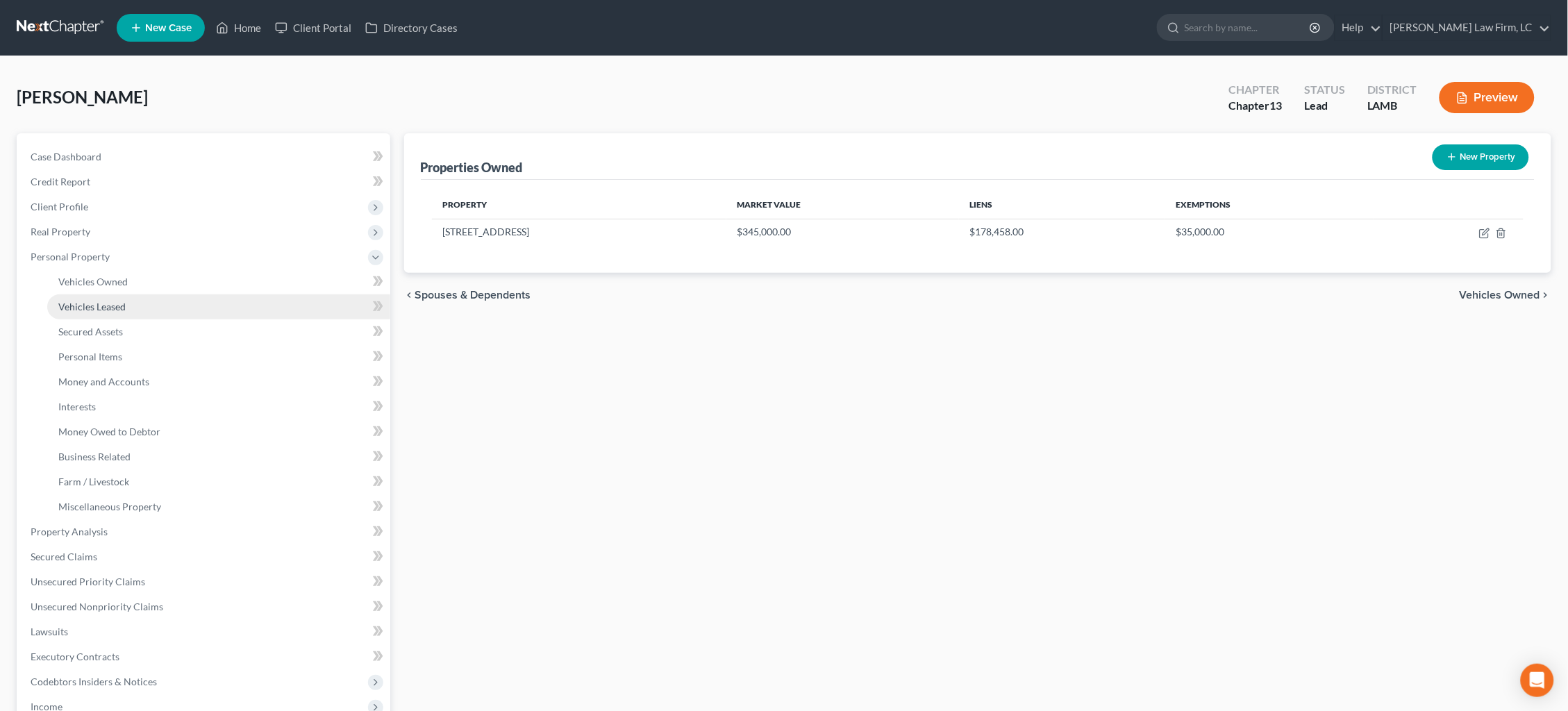
click at [107, 300] on span "Vehicles Leased" at bounding box center [92, 306] width 67 height 12
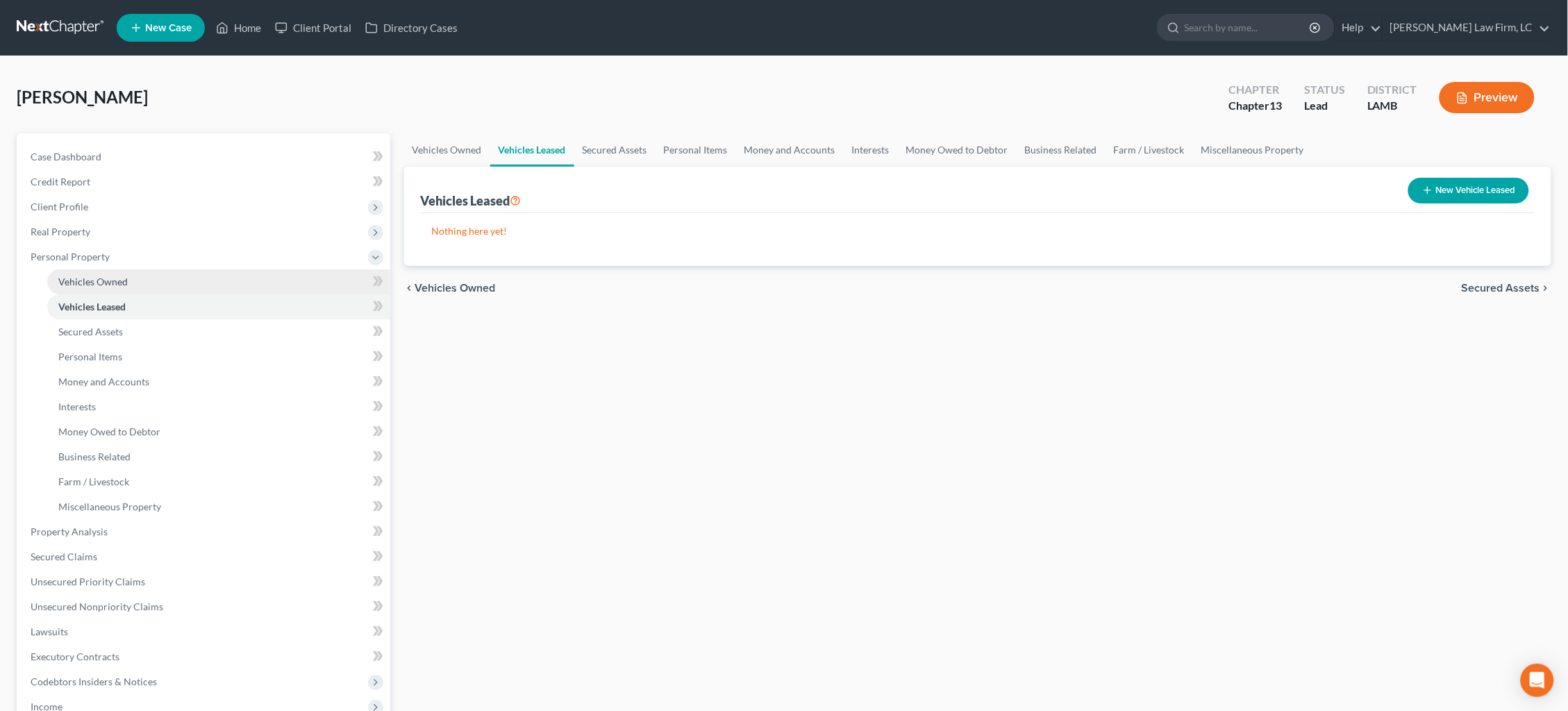
click at [108, 280] on span "Vehicles Owned" at bounding box center [93, 281] width 70 height 12
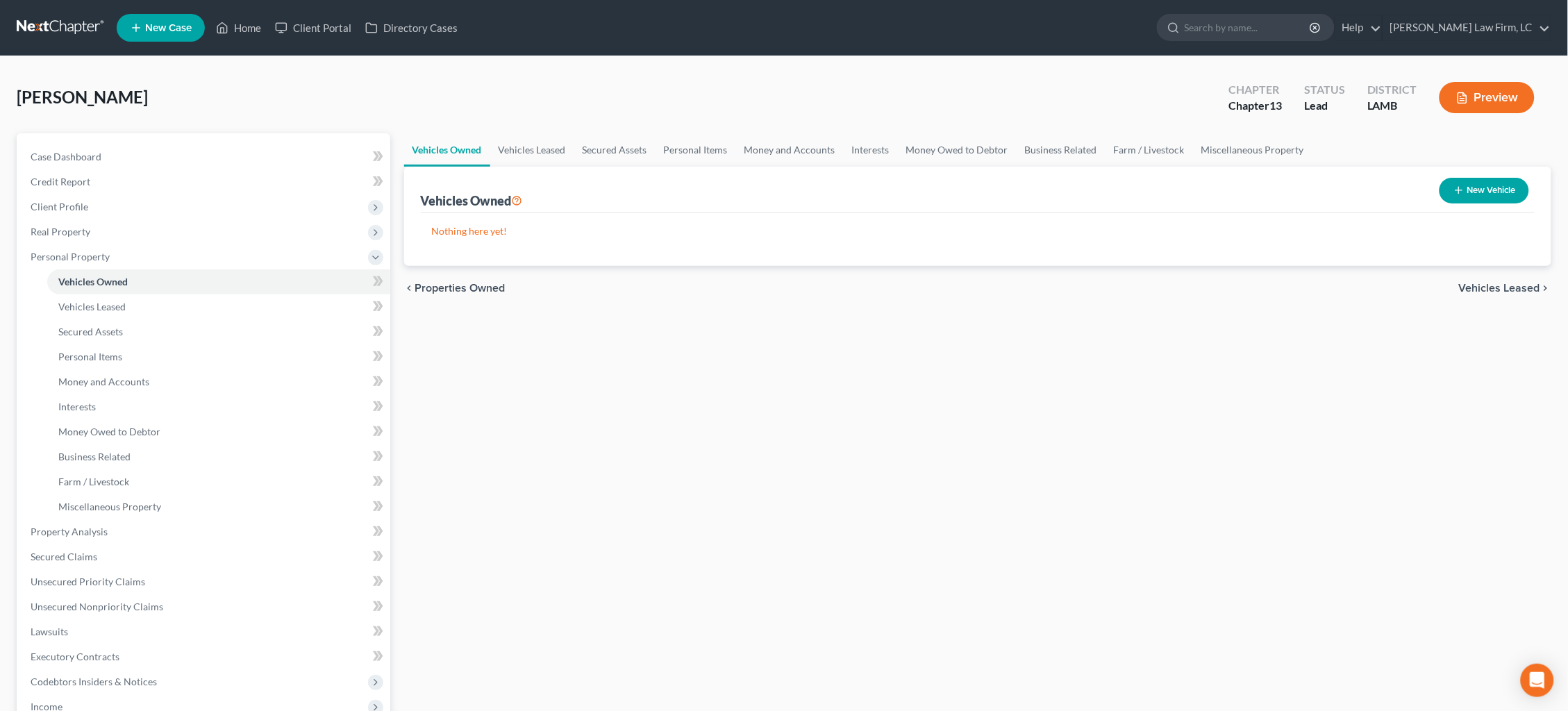
click at [1482, 188] on button "New Vehicle" at bounding box center [1483, 190] width 89 height 26
select select "0"
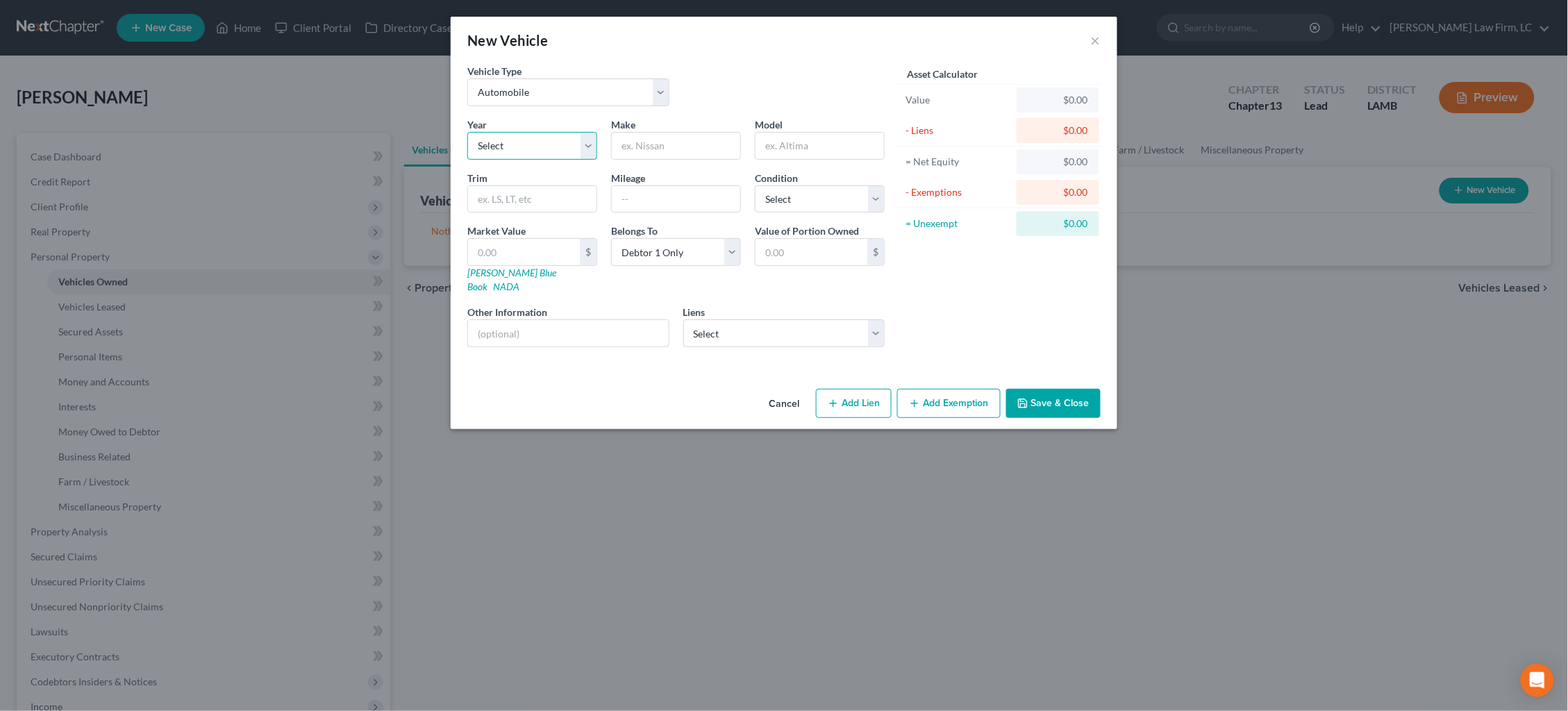
select select "10"
click at [693, 145] on input "text" at bounding box center [676, 145] width 128 height 27
type input "Toyota"
type input "Highlander"
select select "3"
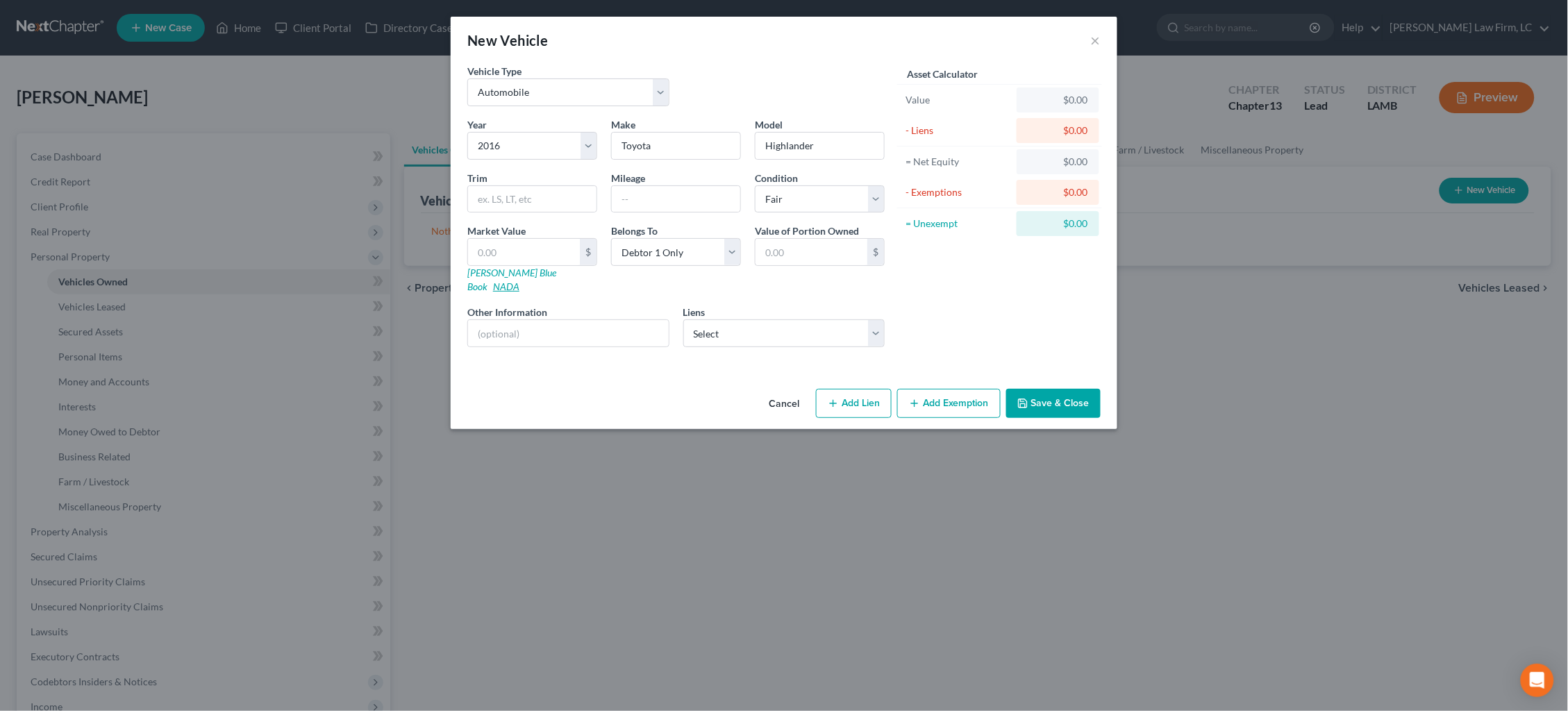
click at [520, 280] on link "NADA" at bounding box center [506, 285] width 27 height 12
click at [523, 241] on input "text" at bounding box center [523, 252] width 112 height 27
type input "1"
type input "1.00"
type input "14"
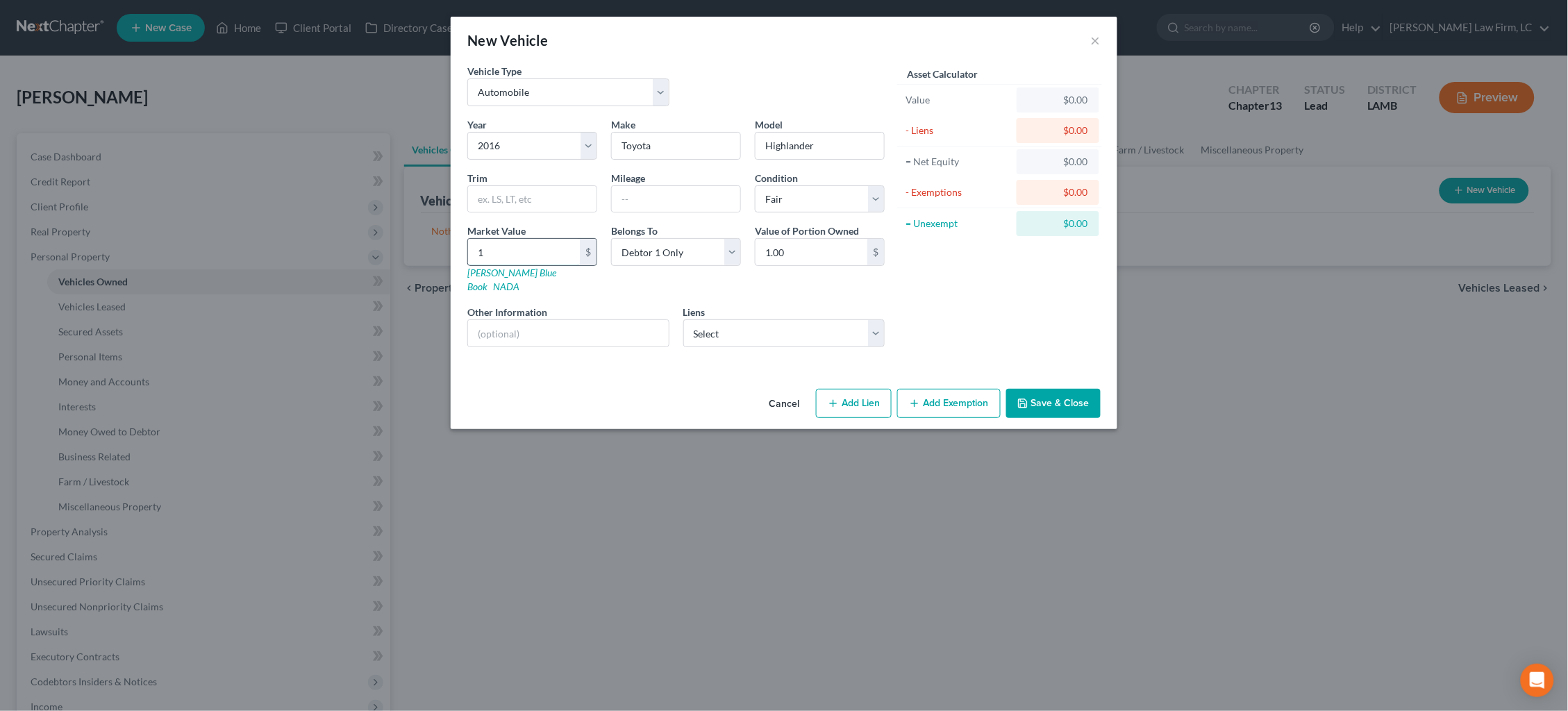
type input "14.00"
type input "145"
type input "145.00"
type input "1450"
type input "1,450.00"
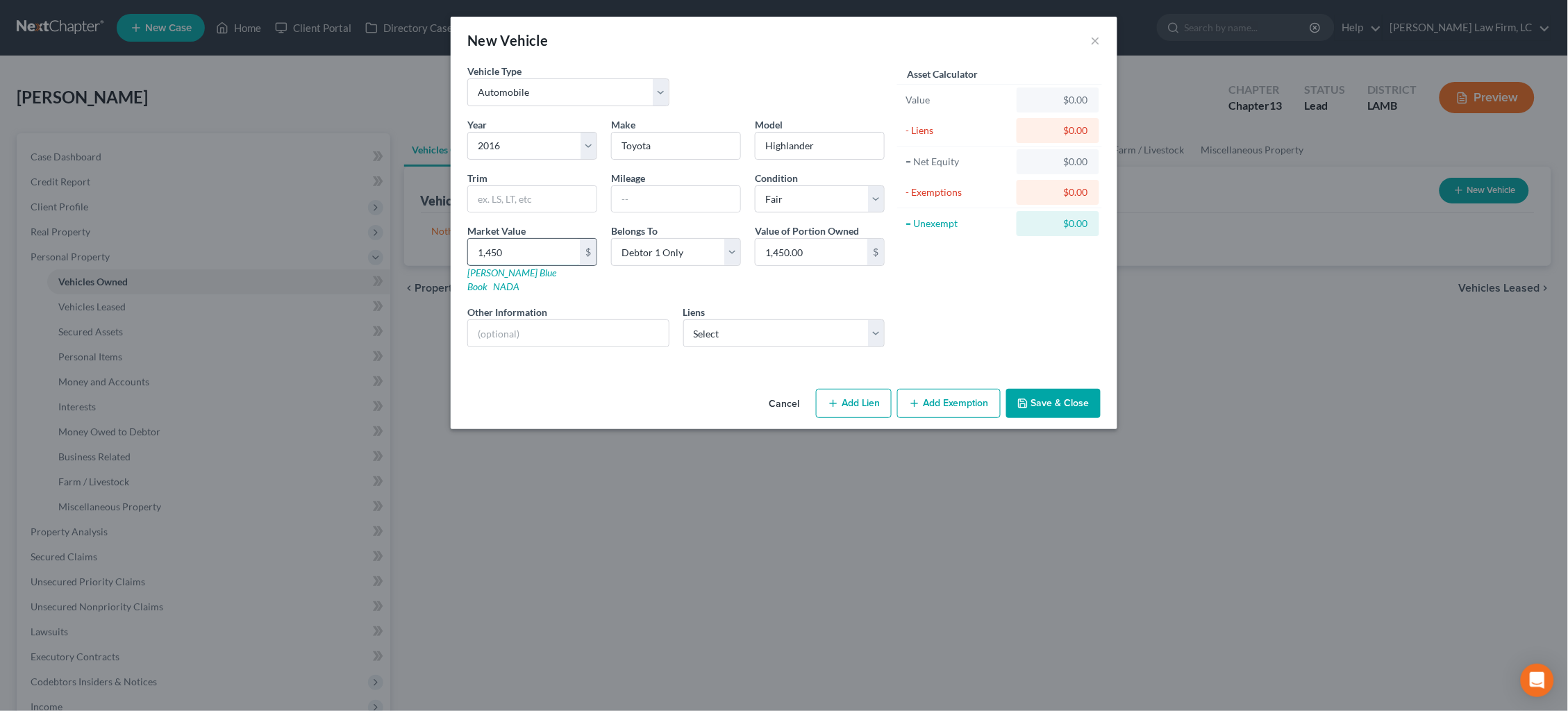
type input "1,4500"
type input "14,500.00"
type input "14,500"
select select "1"
select select
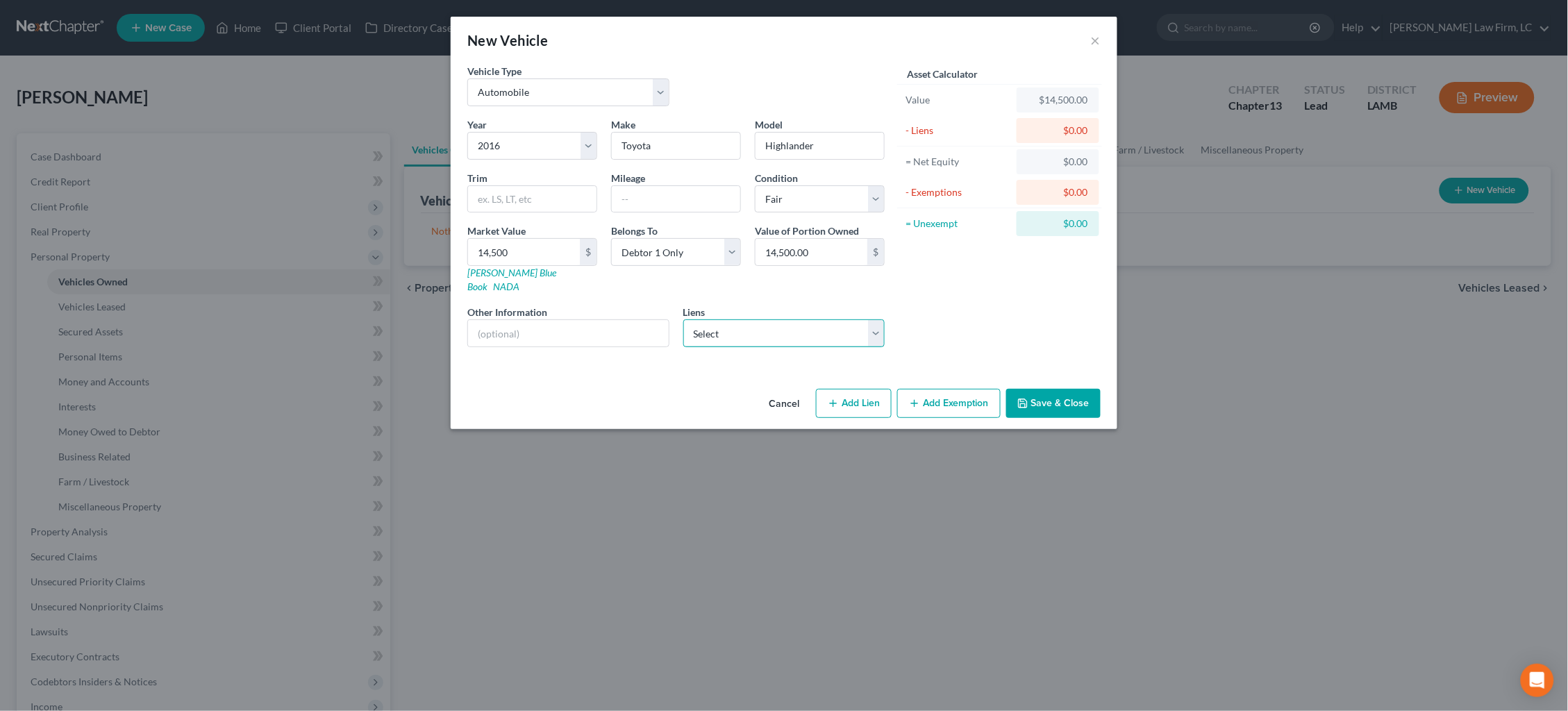
select select "16"
select select "0"
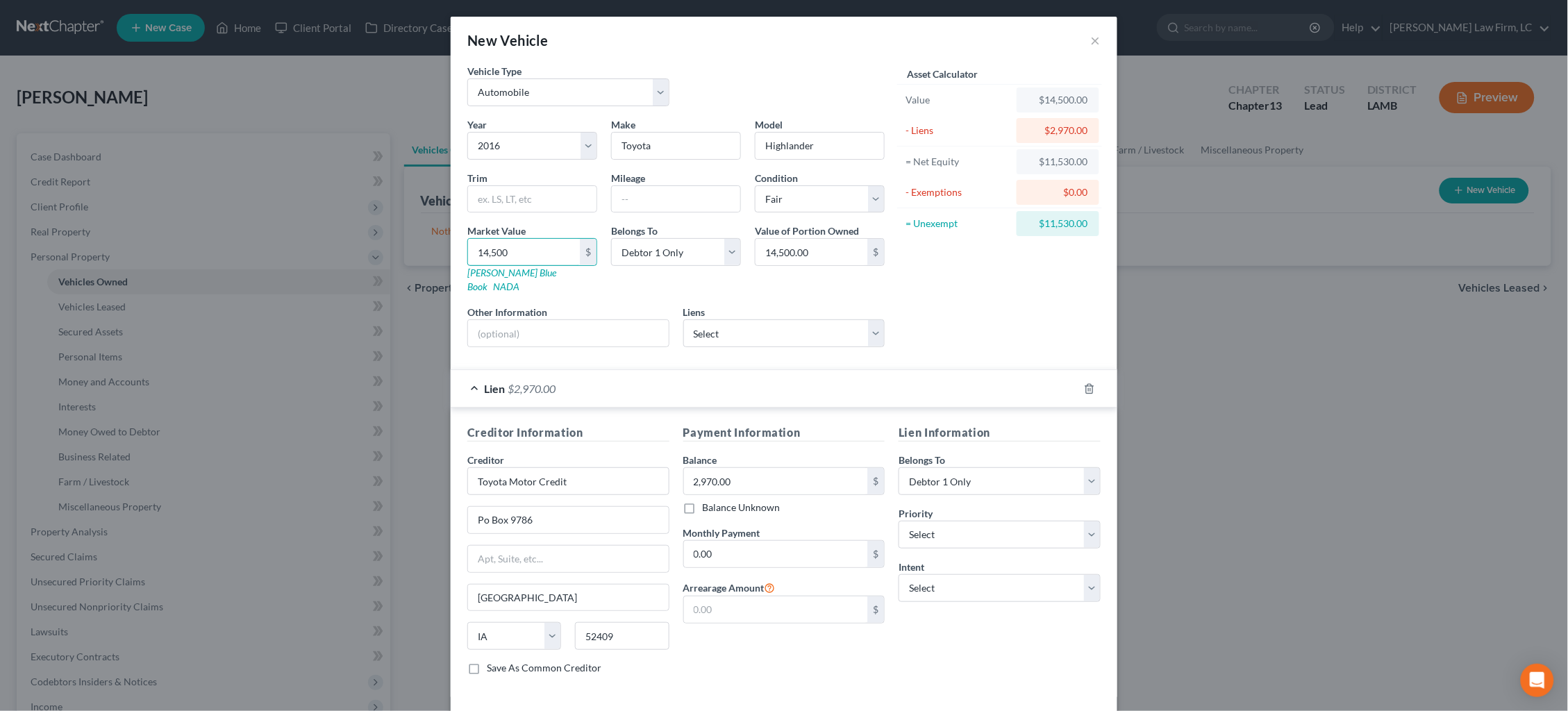
drag, startPoint x: 465, startPoint y: 252, endPoint x: 364, endPoint y: 239, distance: 101.8
click at [368, 241] on div "New Vehicle × Vehicle Type Select Automobile Truck Trailer Watercraft Aircraft …" at bounding box center [784, 355] width 1568 height 711
type input "1"
type input "1.00"
type input "12"
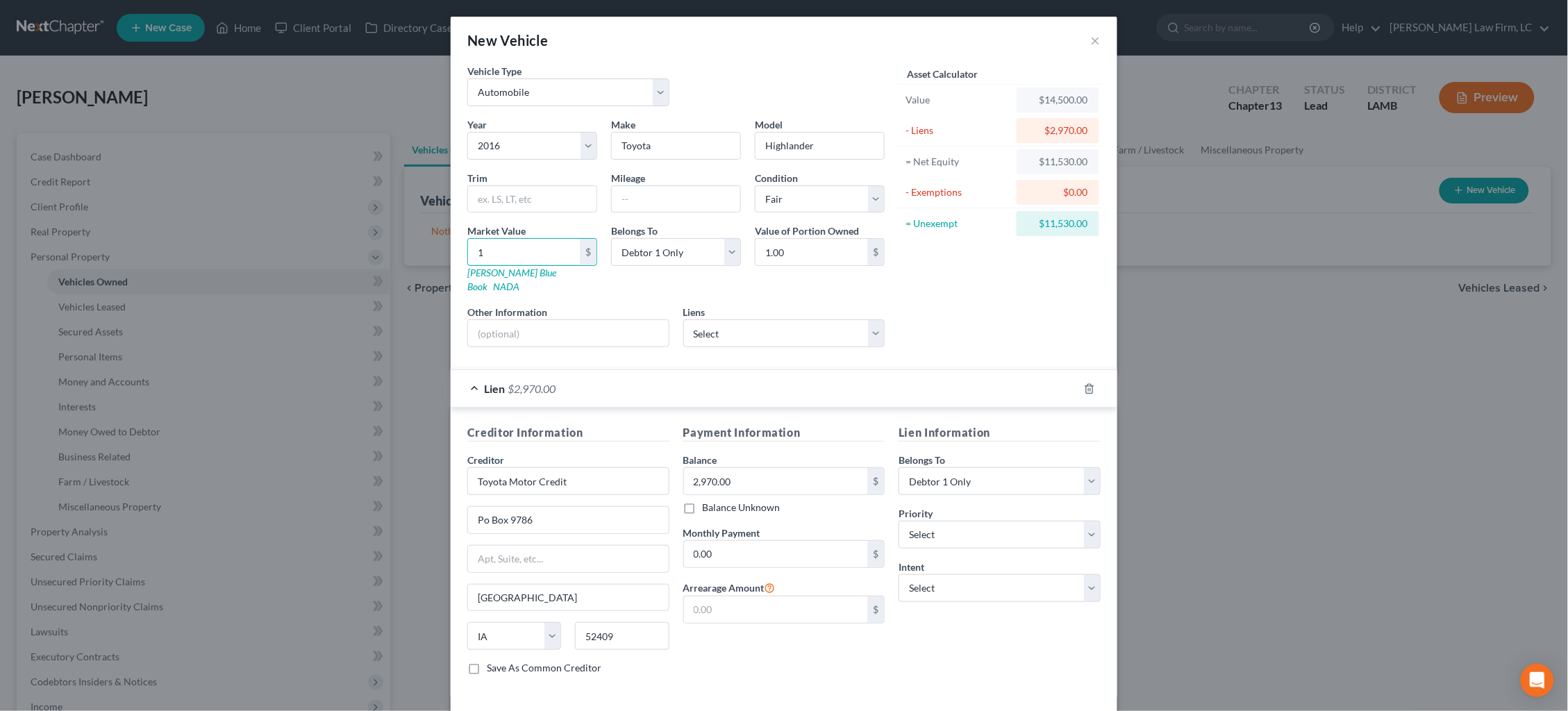
type input "12.00"
type input "120"
type input "120.00"
type input "1200"
type input "1,200.00"
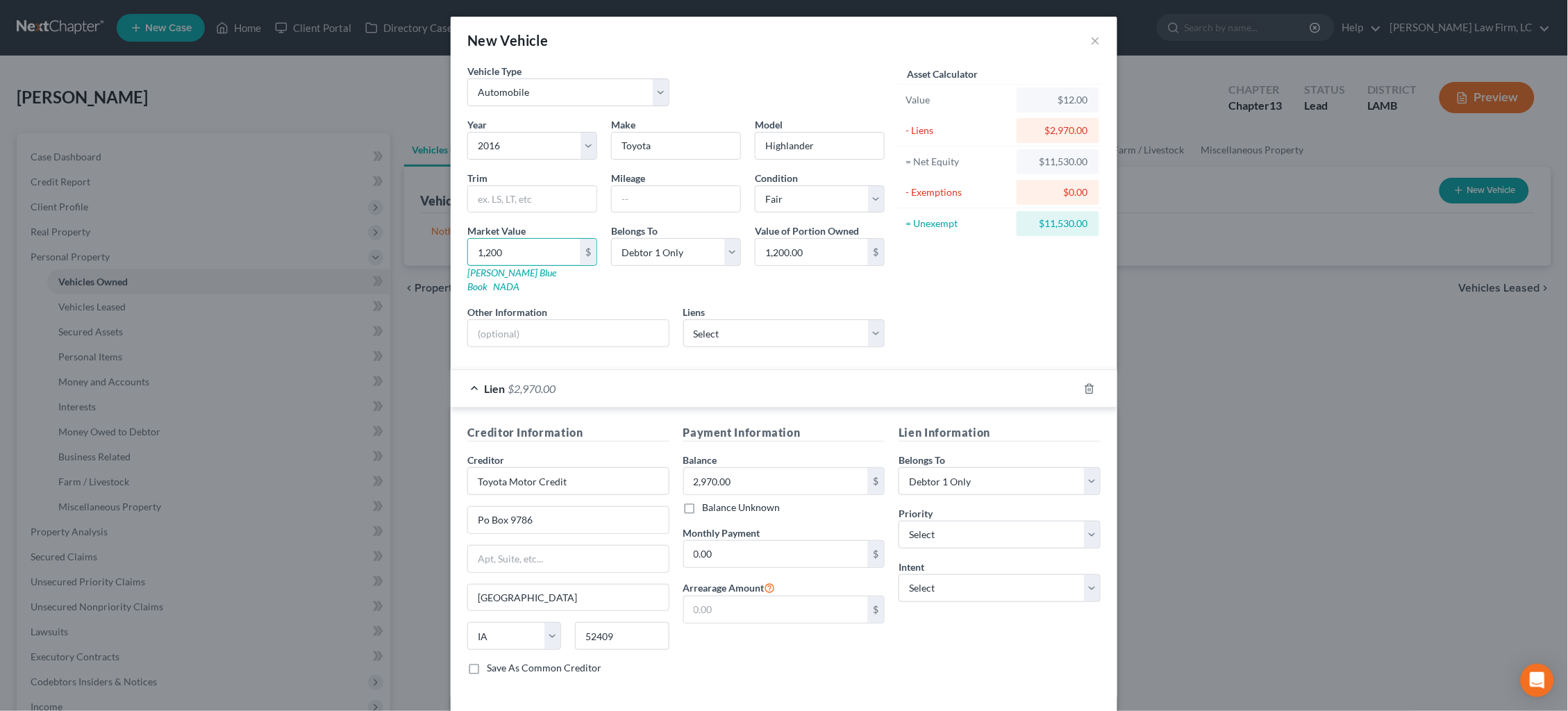
type input "1,2000"
type input "12,000.00"
type input "12,000"
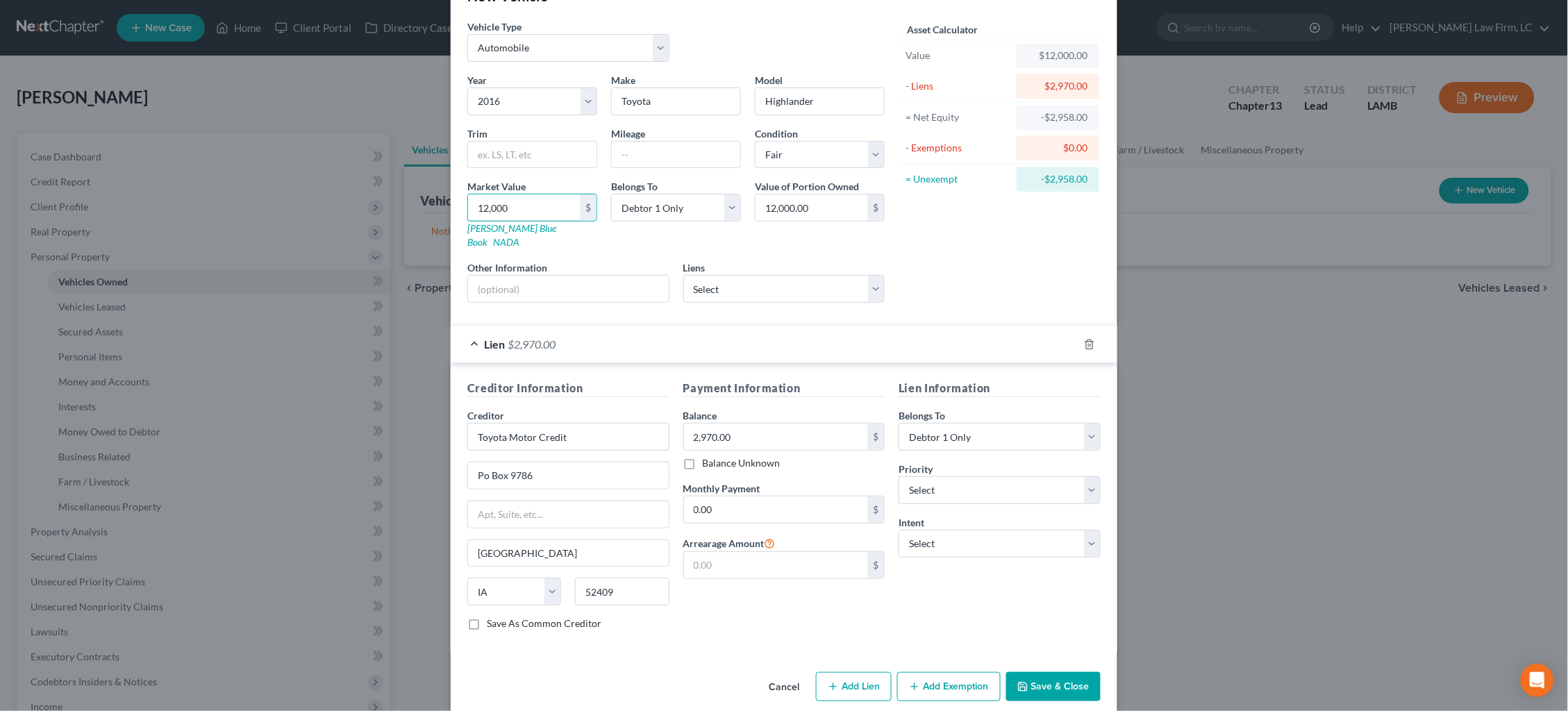
scroll to position [44, 0]
select select "0"
click at [954, 673] on button "Add Exemption" at bounding box center [948, 687] width 103 height 29
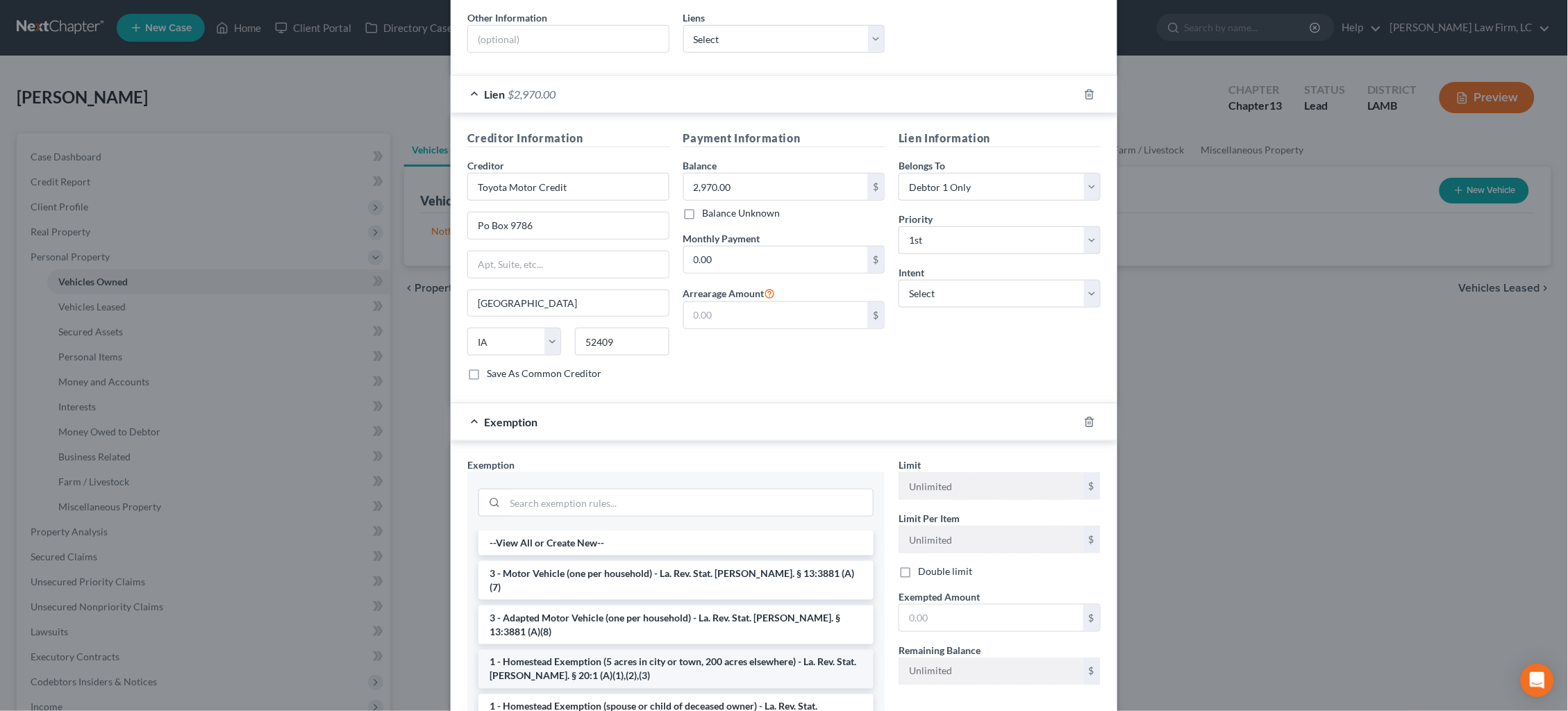
scroll to position [329, 0]
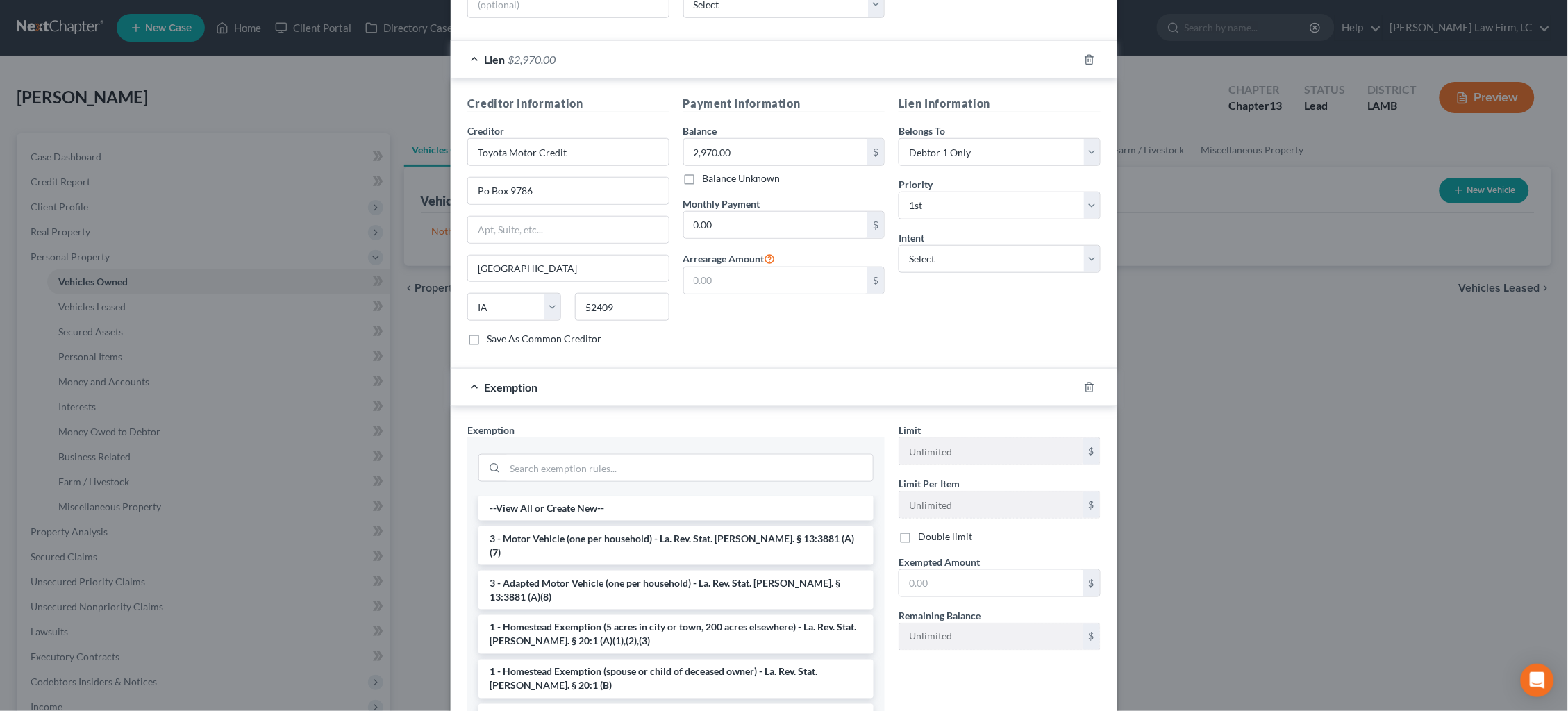
drag, startPoint x: 617, startPoint y: 524, endPoint x: 821, endPoint y: 544, distance: 205.0
click at [617, 526] on li "3 - Motor Vehicle (one per household) - La. Rev. Stat. Ann. § 13:3881 (A)(7)" at bounding box center [675, 546] width 395 height 39
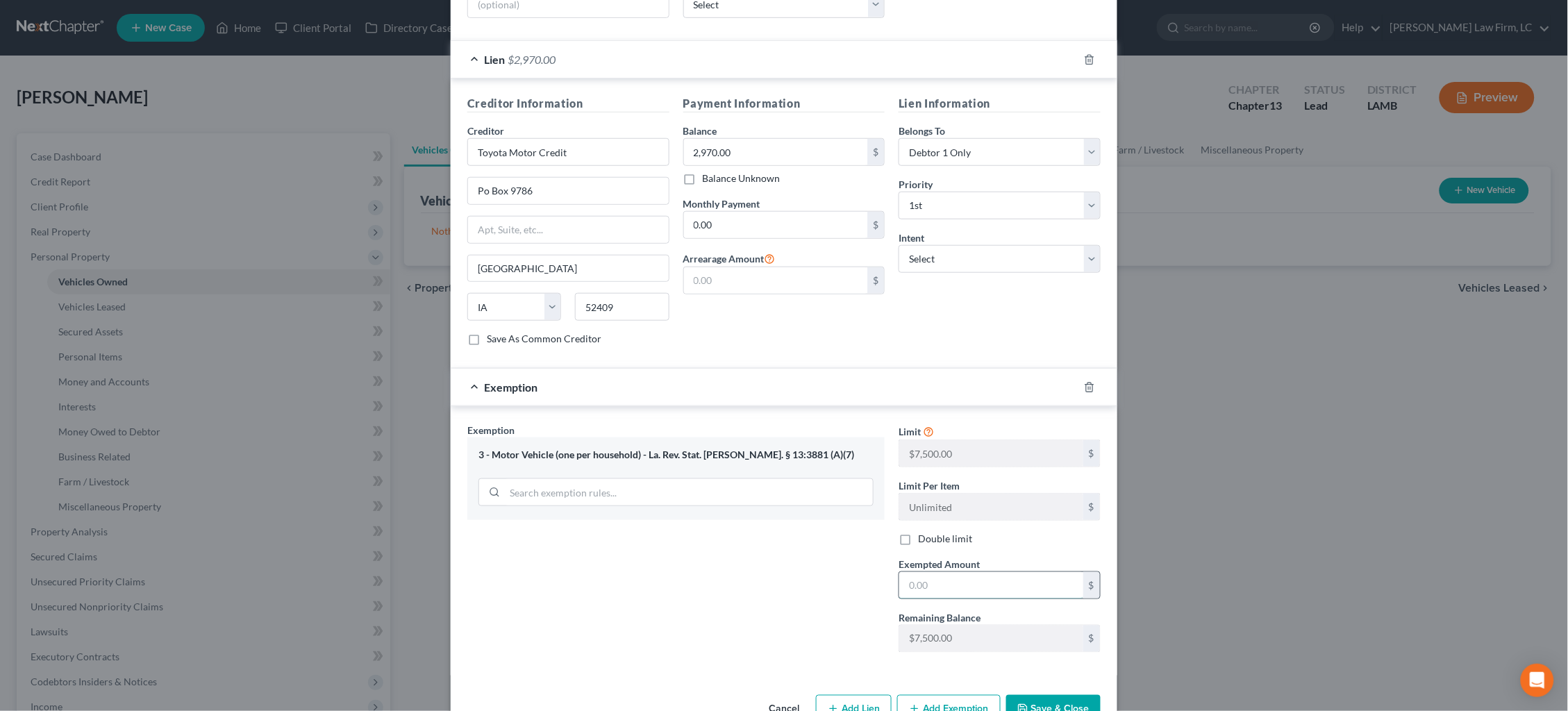
click at [1006, 572] on input "text" at bounding box center [991, 585] width 184 height 27
type input "7,500"
click at [1062, 695] on button "Save & Close" at bounding box center [1053, 709] width 95 height 29
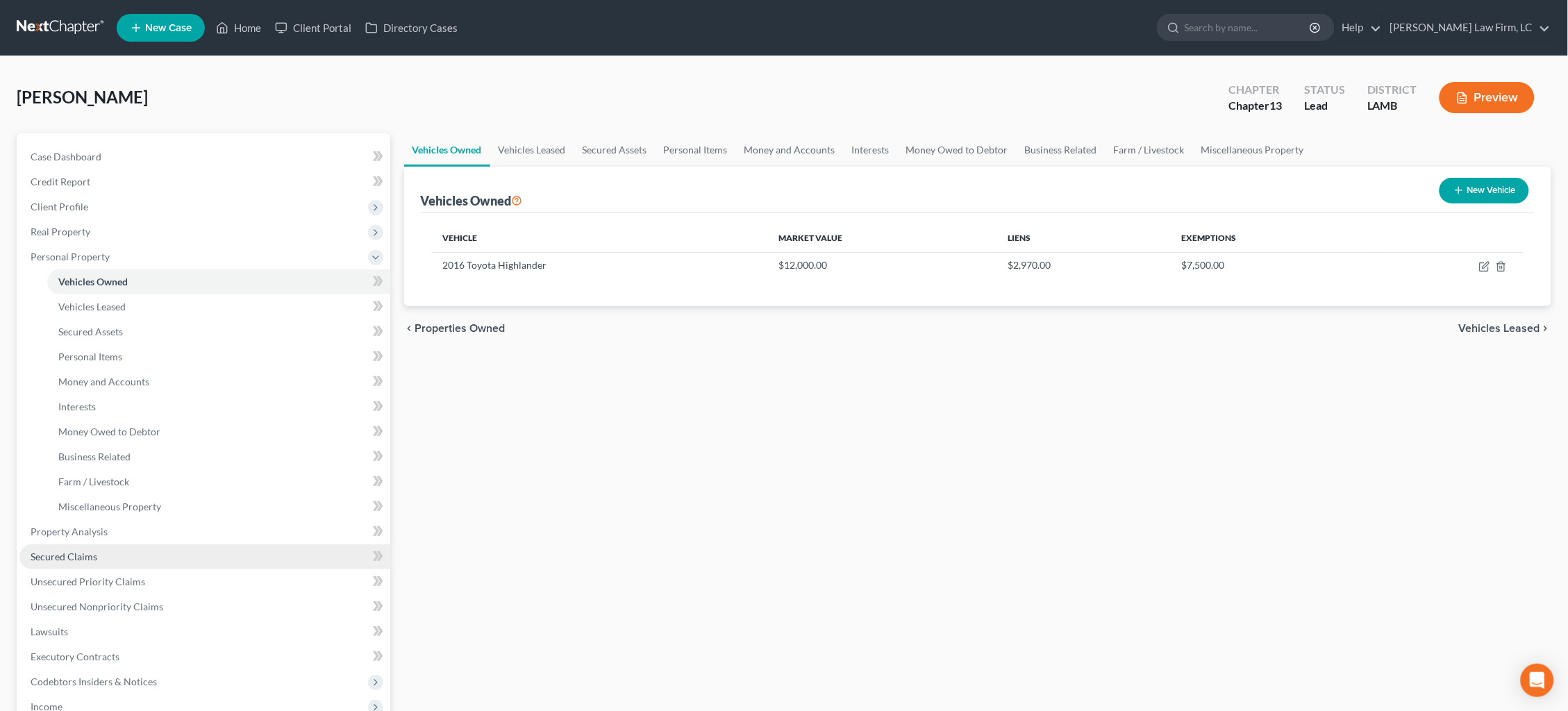
click at [95, 544] on link "Secured Claims" at bounding box center [205, 557] width 371 height 25
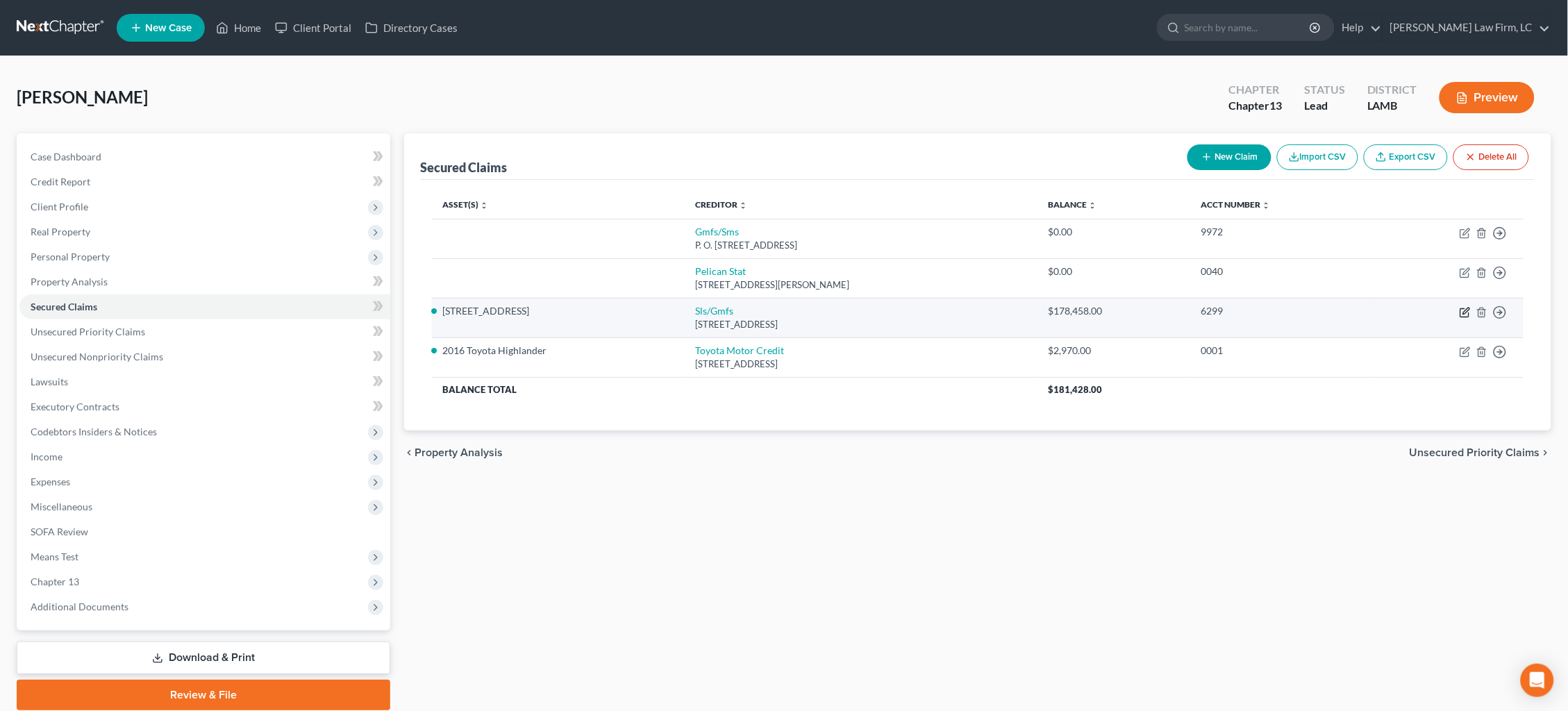
click at [1461, 309] on icon "button" at bounding box center [1464, 313] width 9 height 9
select select "5"
select select "3"
select select "0"
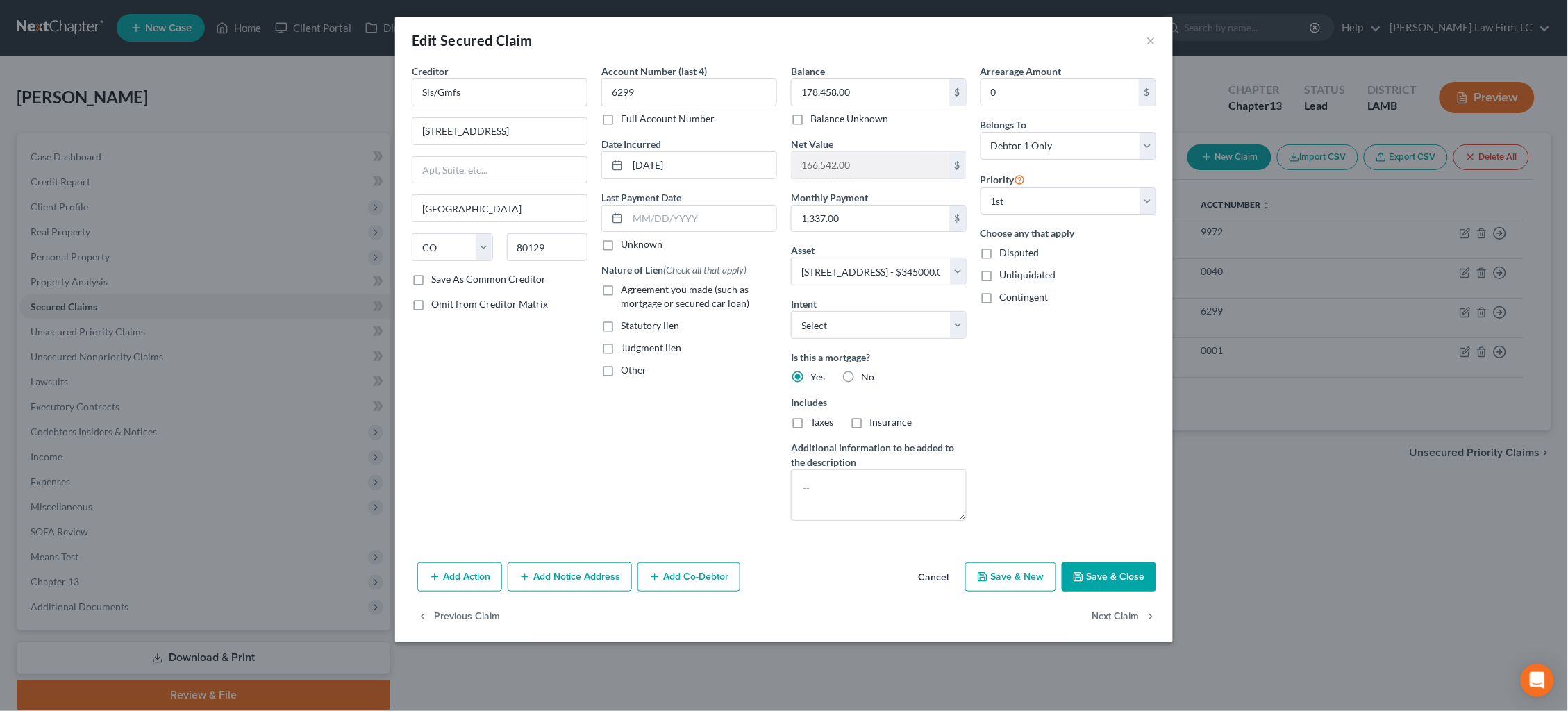
click at [570, 570] on button "Add Notice Address" at bounding box center [570, 576] width 124 height 29
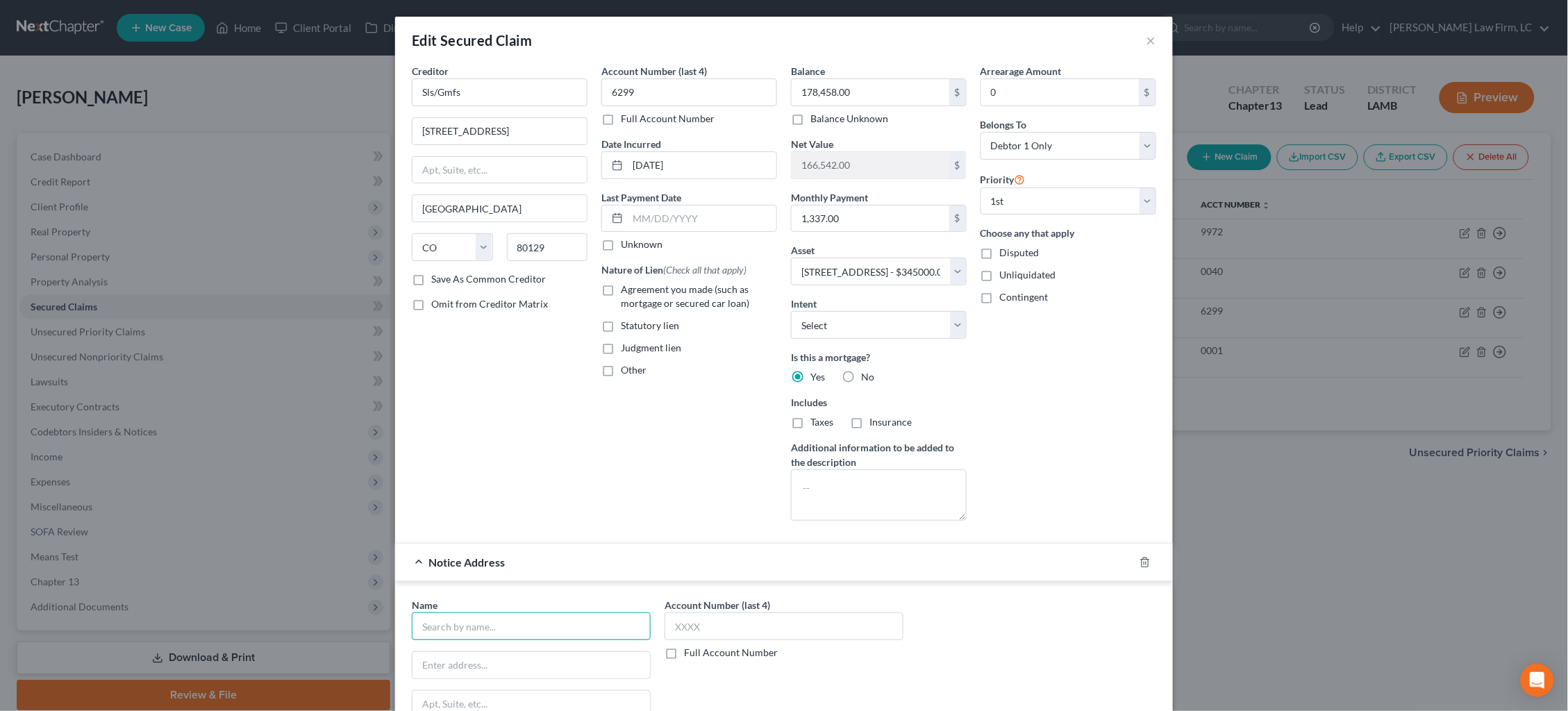
click at [563, 622] on input "text" at bounding box center [530, 626] width 239 height 27
click at [557, 616] on input "text" at bounding box center [530, 625] width 239 height 27
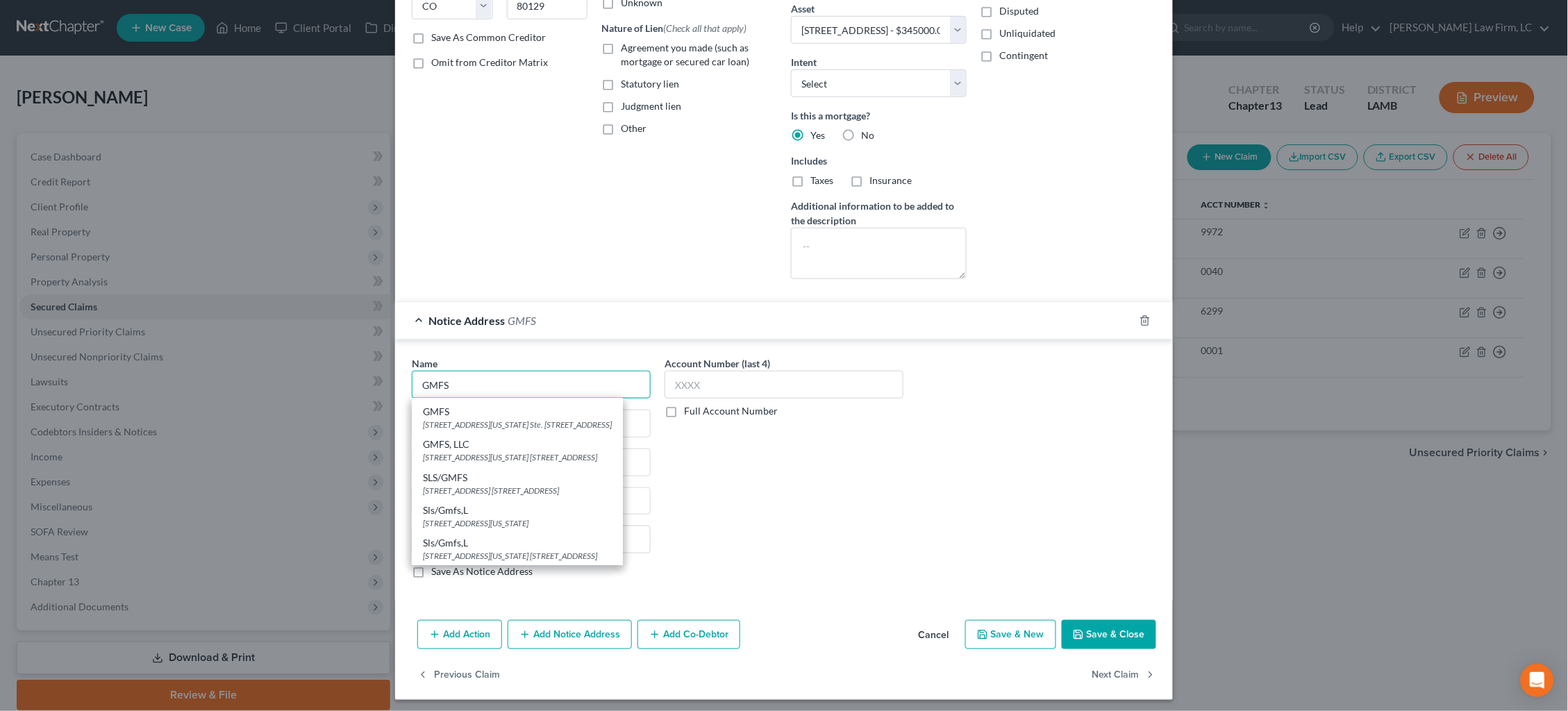
scroll to position [77, 0]
type input "GMFS"
click at [1142, 316] on icon "button" at bounding box center [1145, 321] width 6 height 9
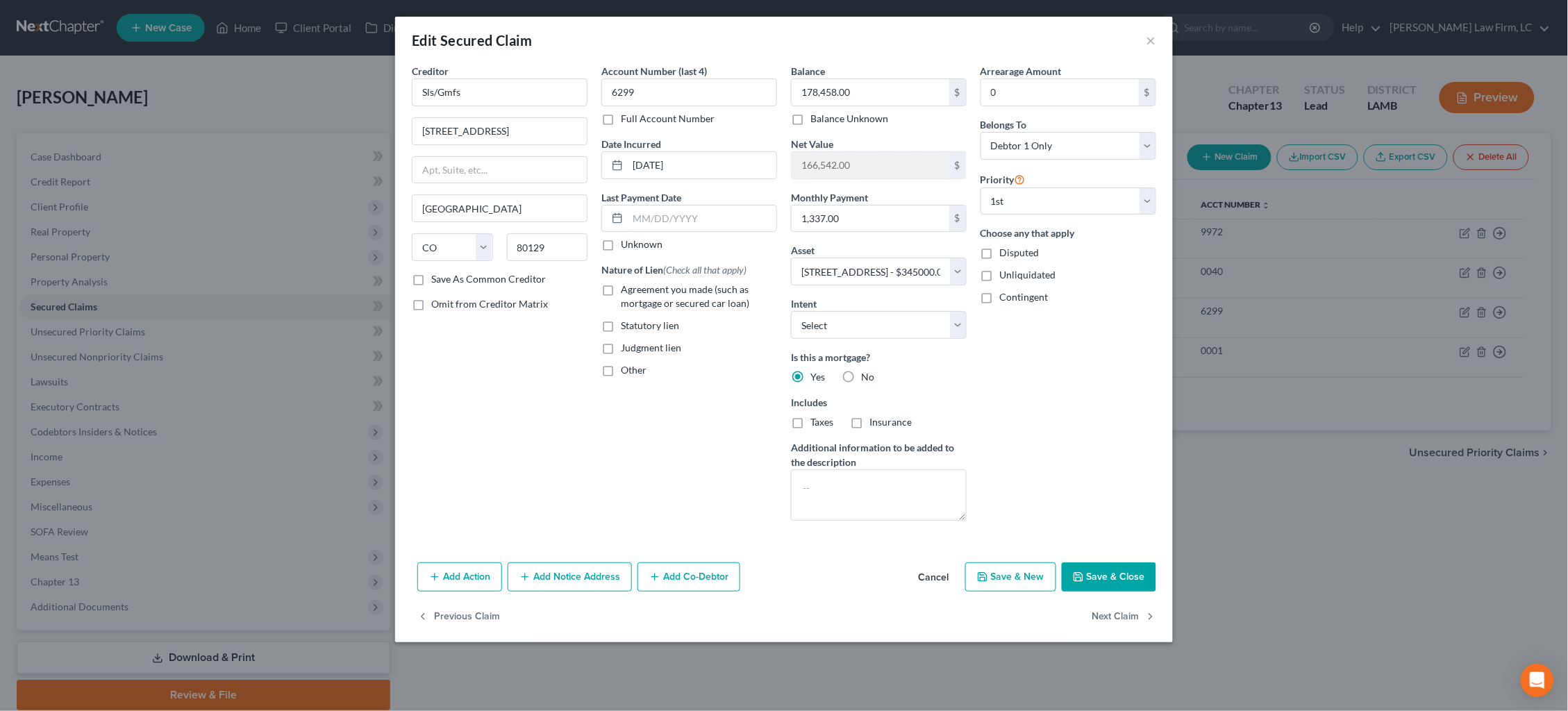
scroll to position [0, 0]
click at [588, 569] on button "Add Notice Address" at bounding box center [570, 576] width 124 height 29
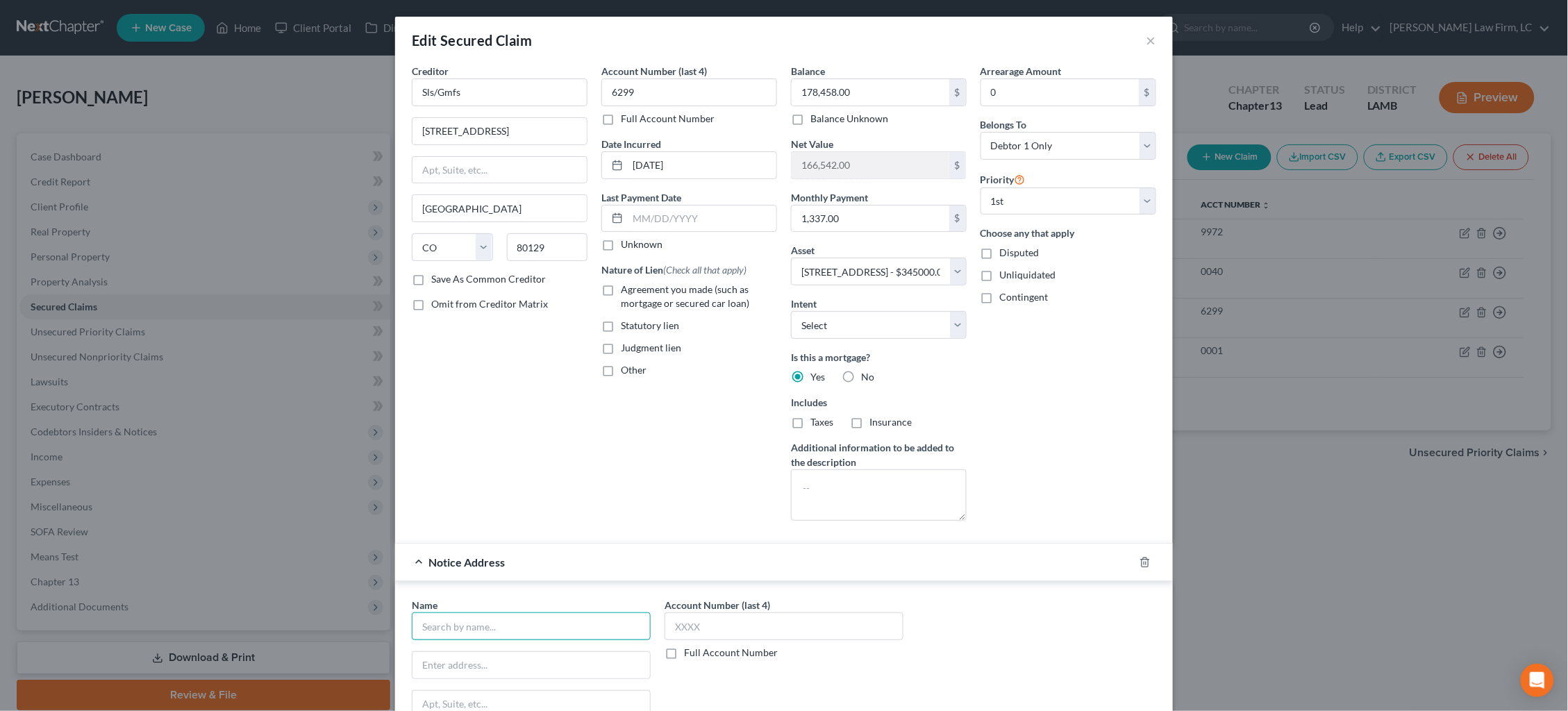
click at [546, 616] on input "text" at bounding box center [530, 626] width 239 height 27
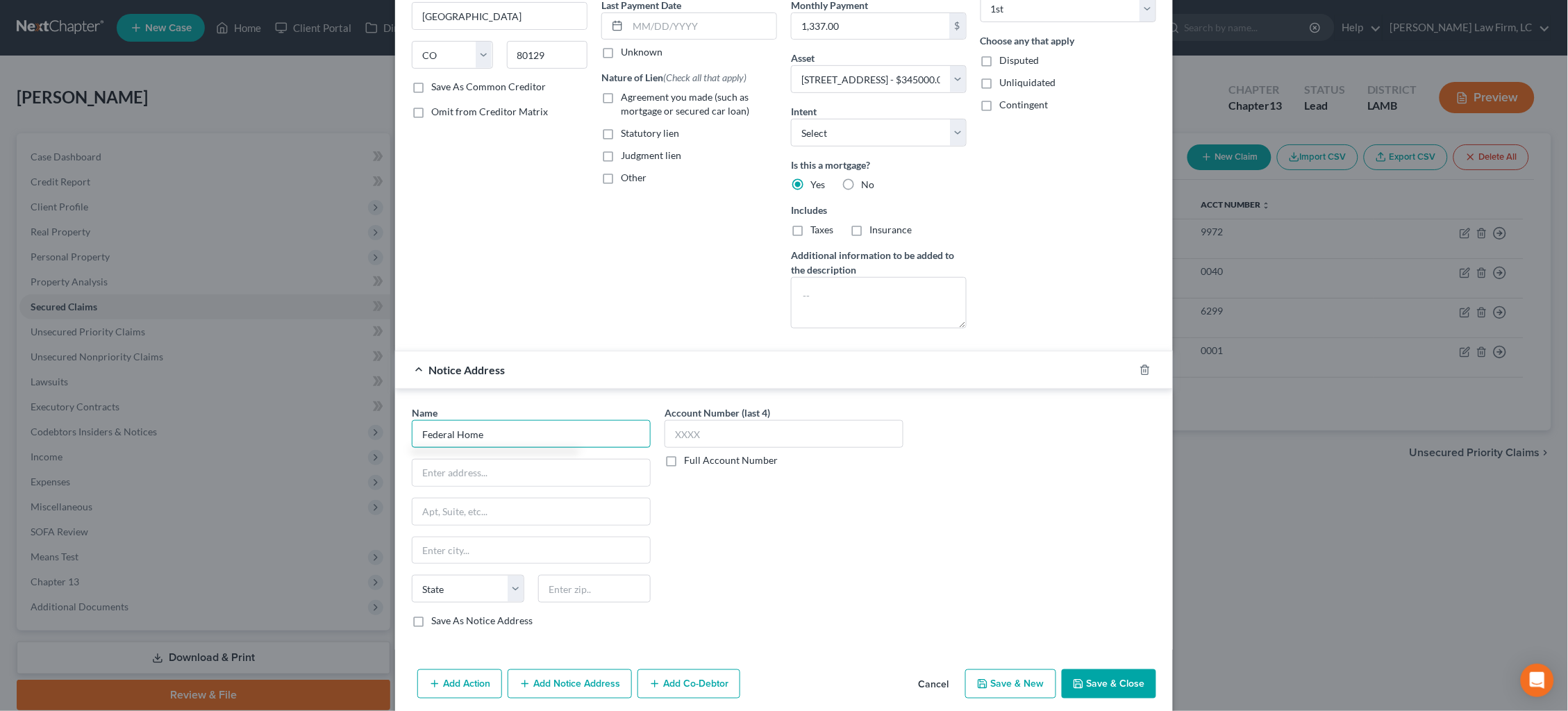
scroll to position [199, 0]
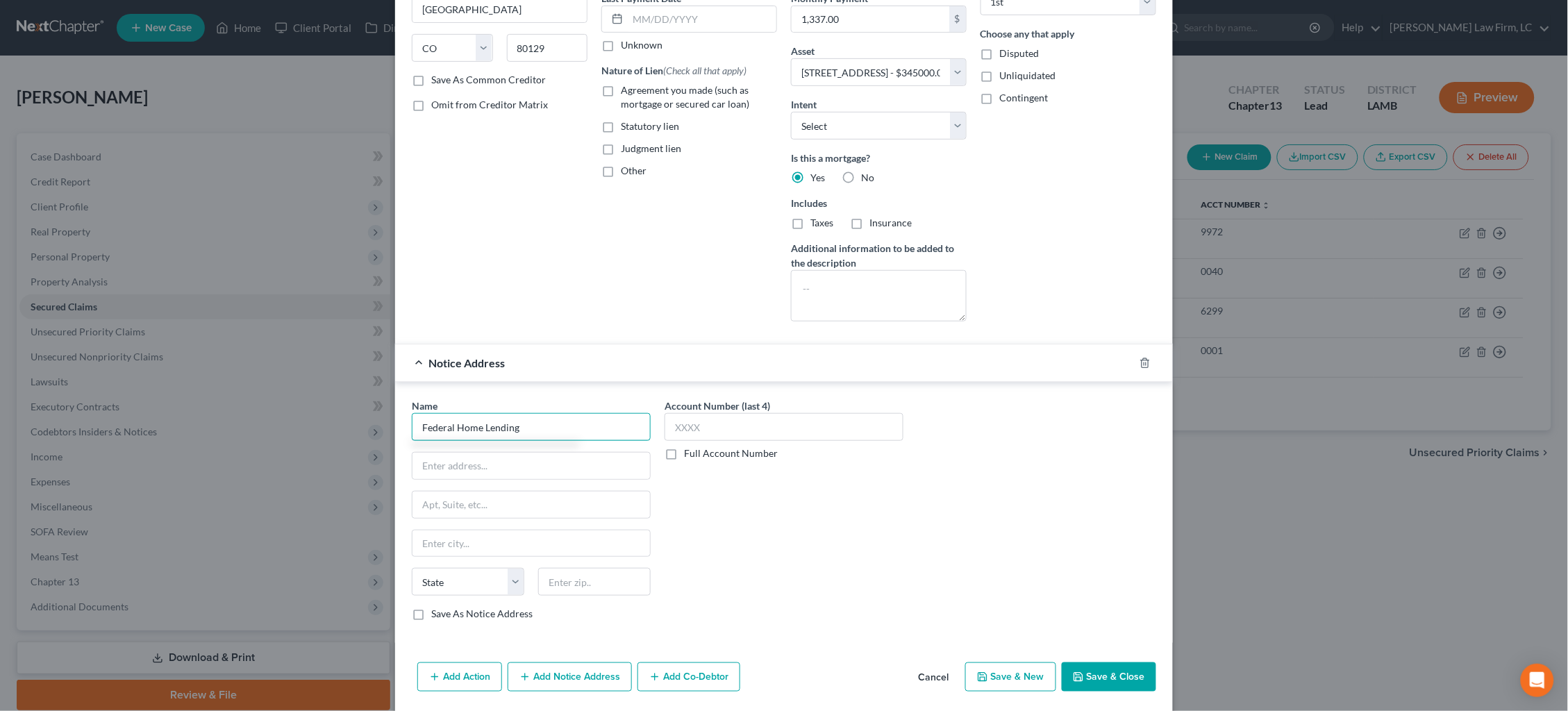
drag, startPoint x: 527, startPoint y: 422, endPoint x: 390, endPoint y: 414, distance: 137.2
click at [390, 414] on div "Edit Secured Claim × Creditor * Sls/Gmfs 8742 Lucent Blvd Ste 300 Highlands Ran…" at bounding box center [784, 355] width 1568 height 711
click at [485, 447] on div "Law Offices of Herschel C. Adcock, Jr." at bounding box center [494, 451] width 145 height 14
type input "Law Offices of Herschel C. Adcock, Jr."
type input "P.O. Box 87379"
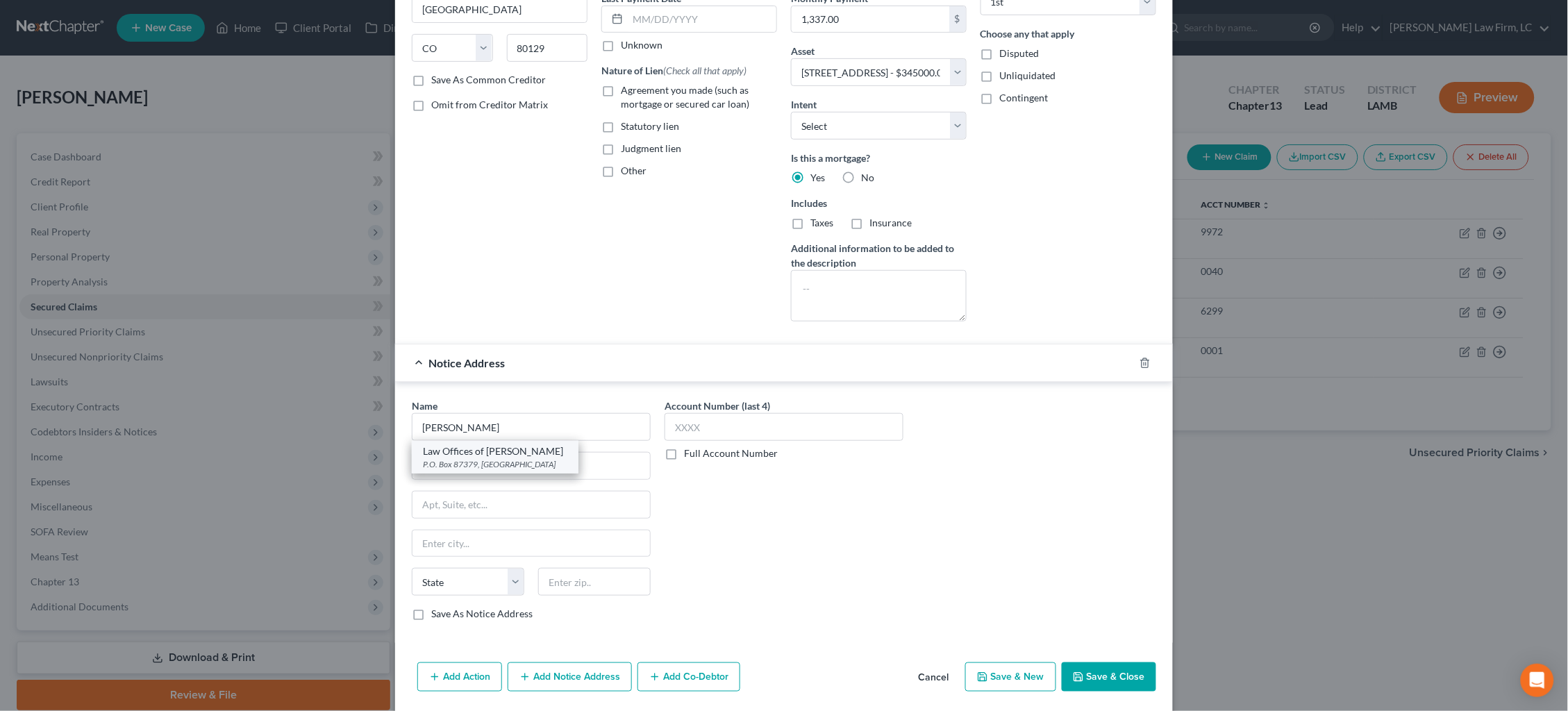
type input "Baton Rouge"
select select "19"
type input "70879"
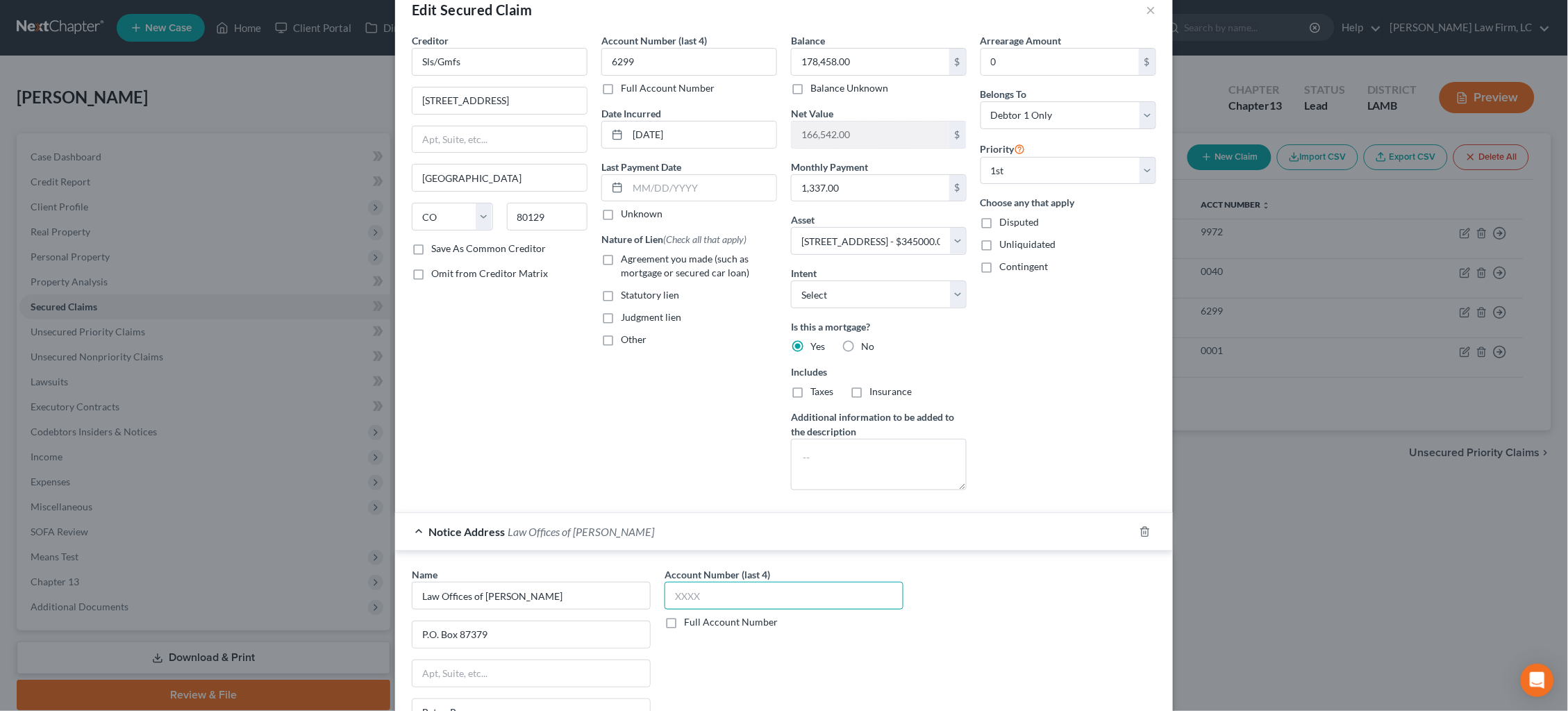
scroll to position [30, 0]
type input "6299"
click at [468, 55] on input "Sls/Gmfs" at bounding box center [499, 62] width 175 height 27
click at [517, 348] on div "Creditor * Sls/Gmfs 8742 Lucent Blvd Ste 300 Highlands Ranch State AL AK AR AZ …" at bounding box center [499, 268] width 189 height 468
click at [505, 62] on input "Sls/Gmfs" at bounding box center [499, 62] width 175 height 27
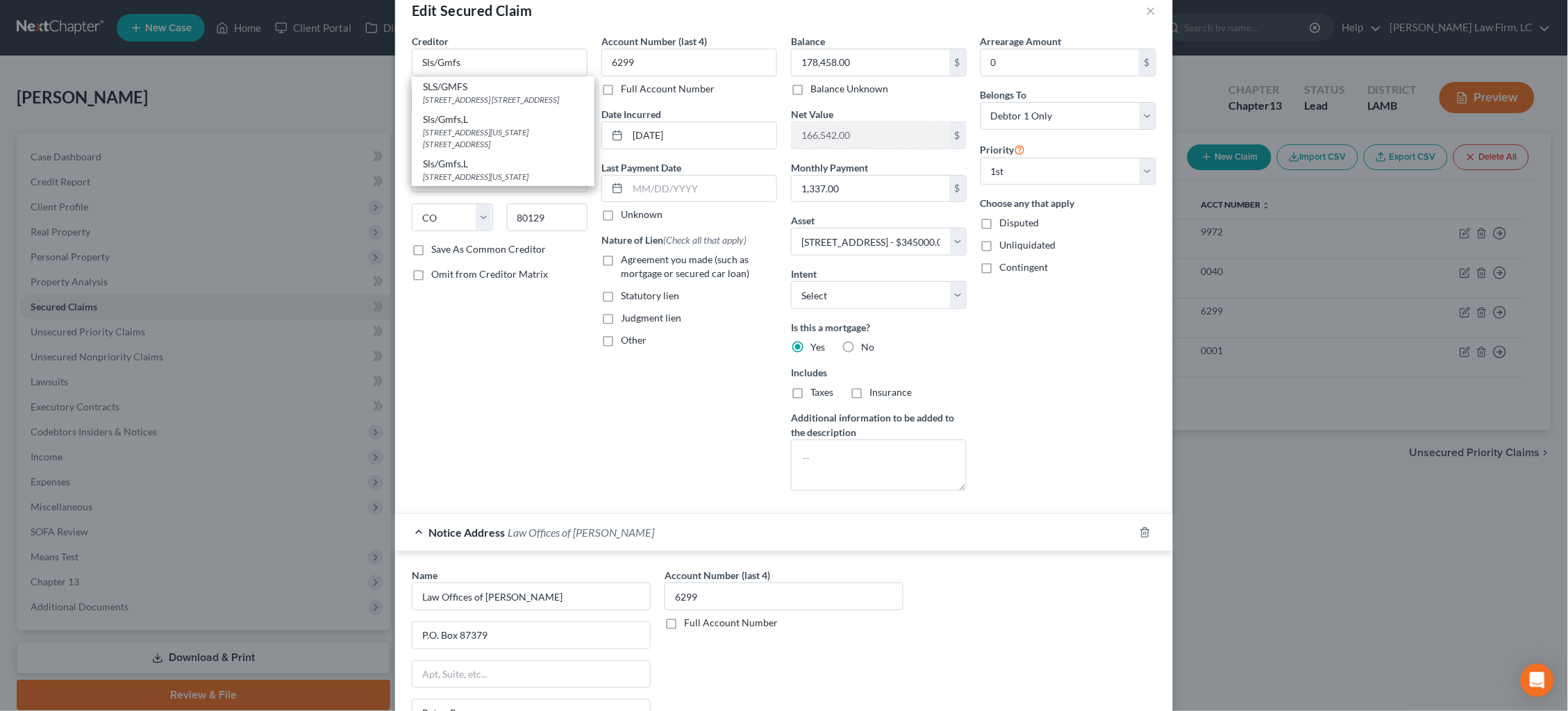
click at [524, 102] on div "8742 Lucent Blvd. Ste 300, Littleton, CO 80129" at bounding box center [502, 99] width 160 height 12
type input "SLS/GMFS"
type input "8742 Lucent Blvd."
type input "Ste 300"
type input "Littleton"
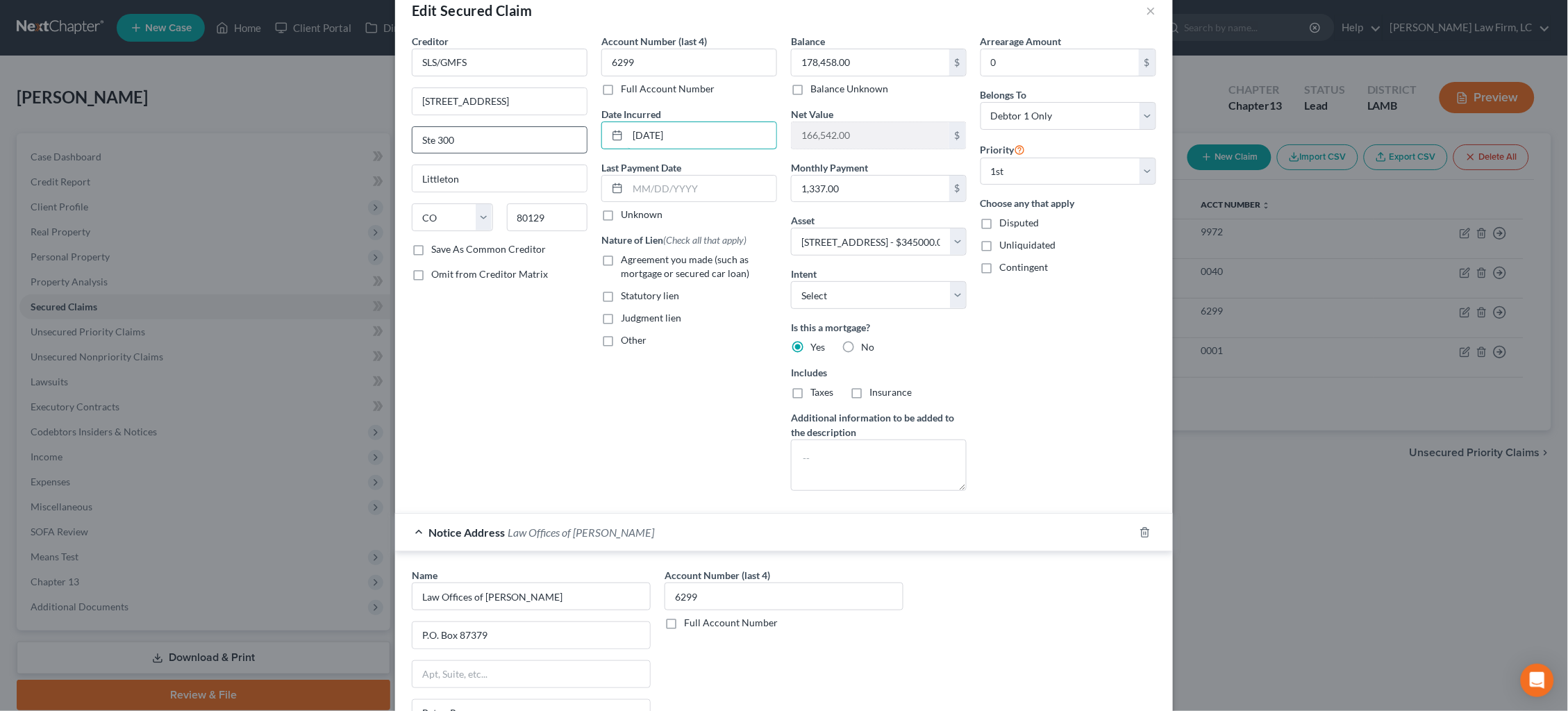
drag, startPoint x: 662, startPoint y: 131, endPoint x: 570, endPoint y: 127, distance: 92.1
click at [570, 127] on div "Creditor * SLS/GMFS 8742 Lucent Blvd. Ste 300 Littleton State AL AK AR AZ CA CO…" at bounding box center [783, 268] width 758 height 468
type input "2019"
click at [647, 262] on span "Agreement you made (such as mortgage or secured car loan)" at bounding box center [685, 266] width 128 height 26
click at [635, 262] on input "Agreement you made (such as mortgage or secured car loan)" at bounding box center [631, 257] width 9 height 9
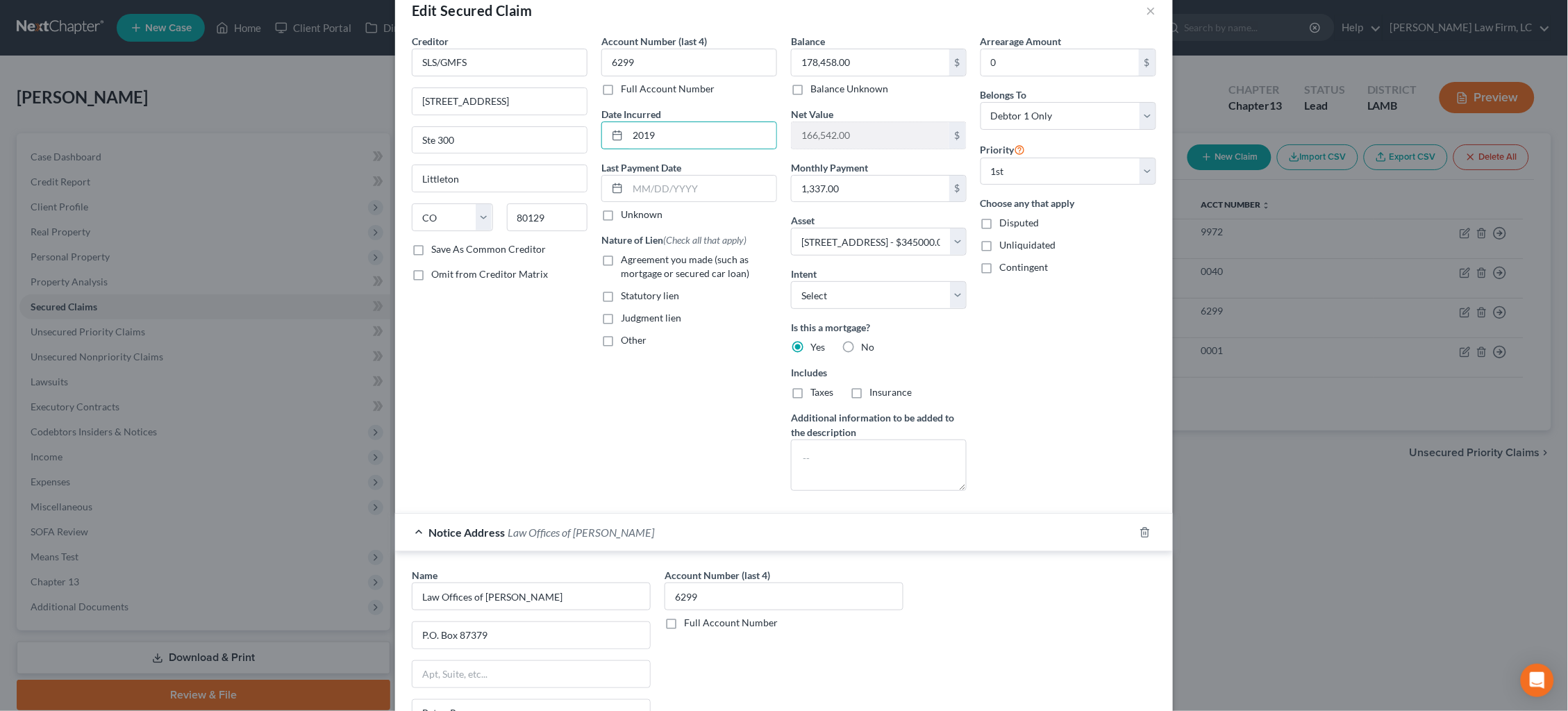
checkbox input "true"
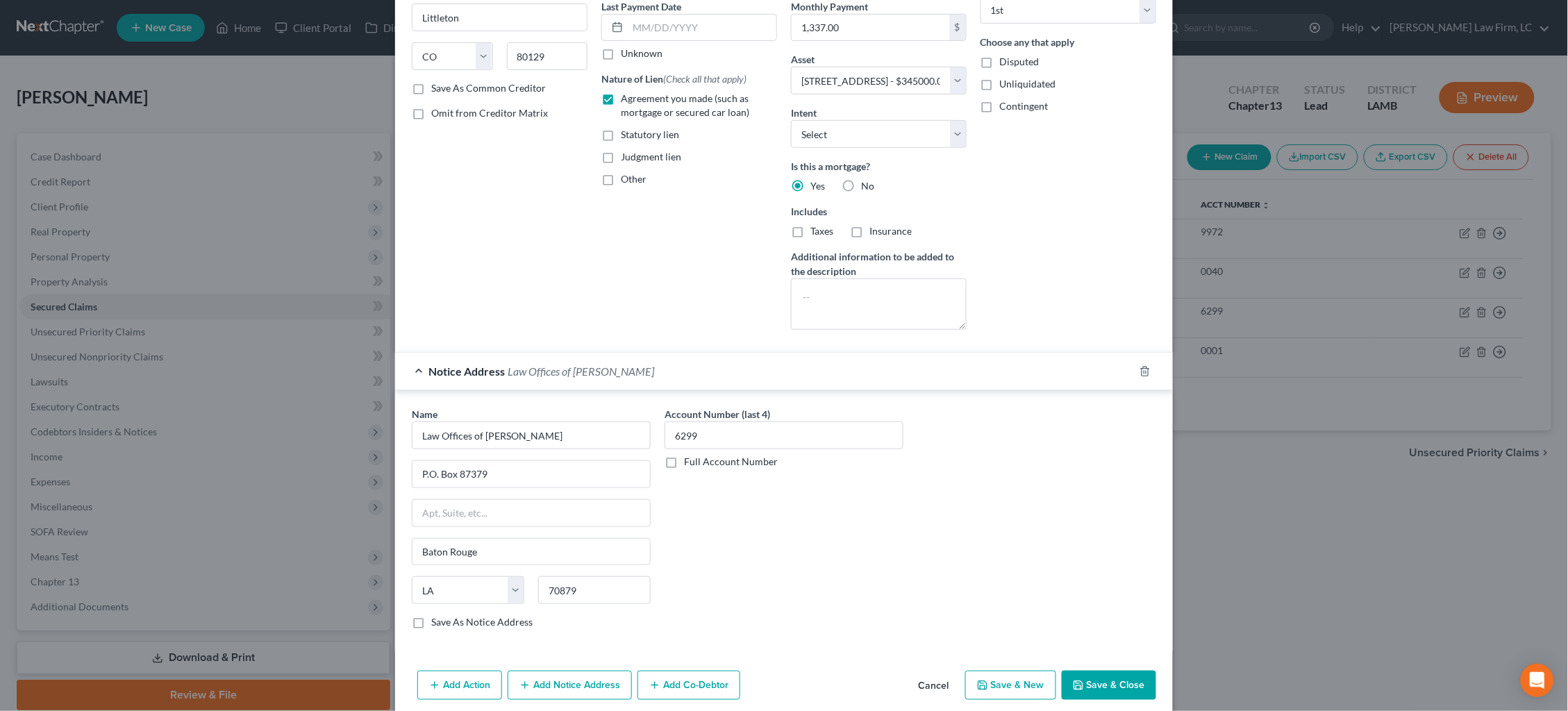
scroll to position [196, 0]
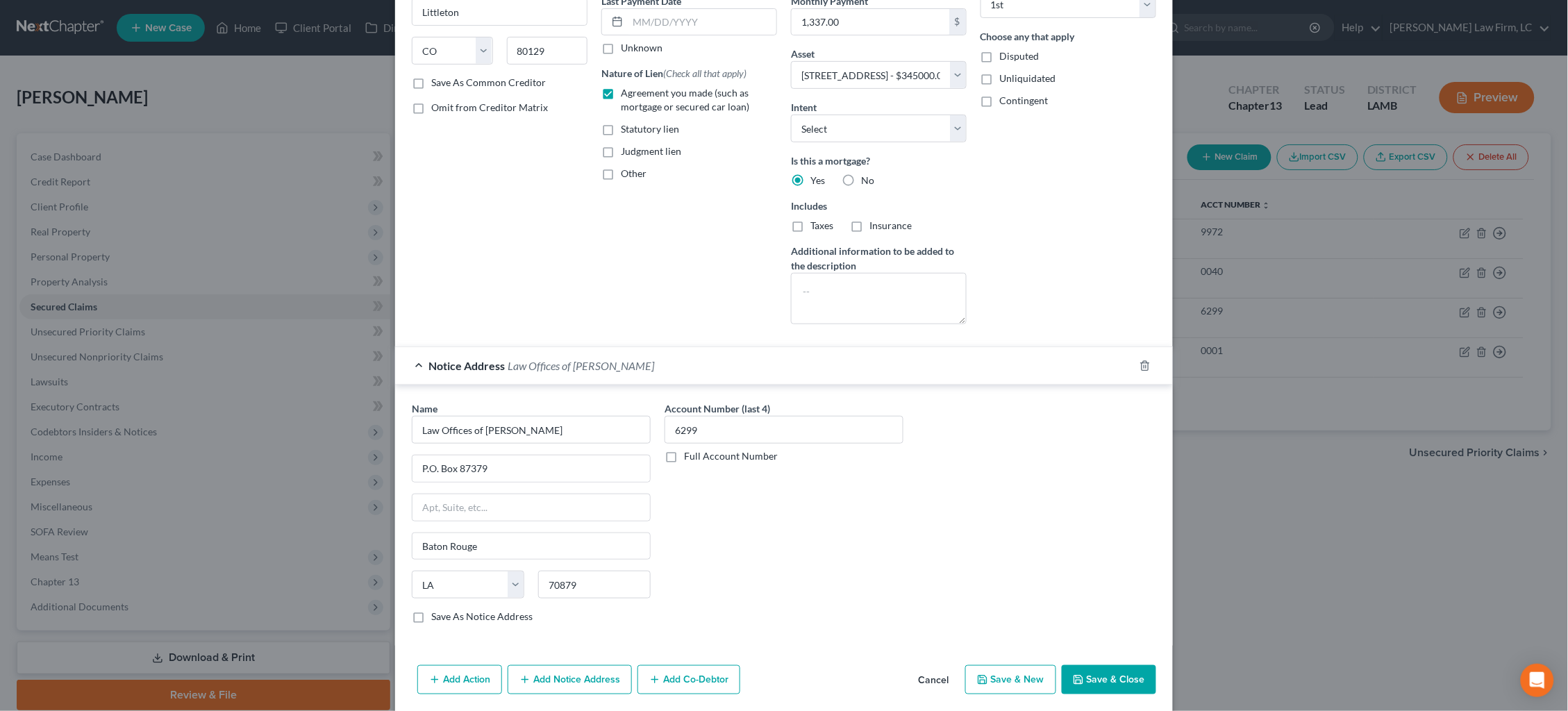
click at [1124, 677] on button "Save & Close" at bounding box center [1109, 679] width 95 height 29
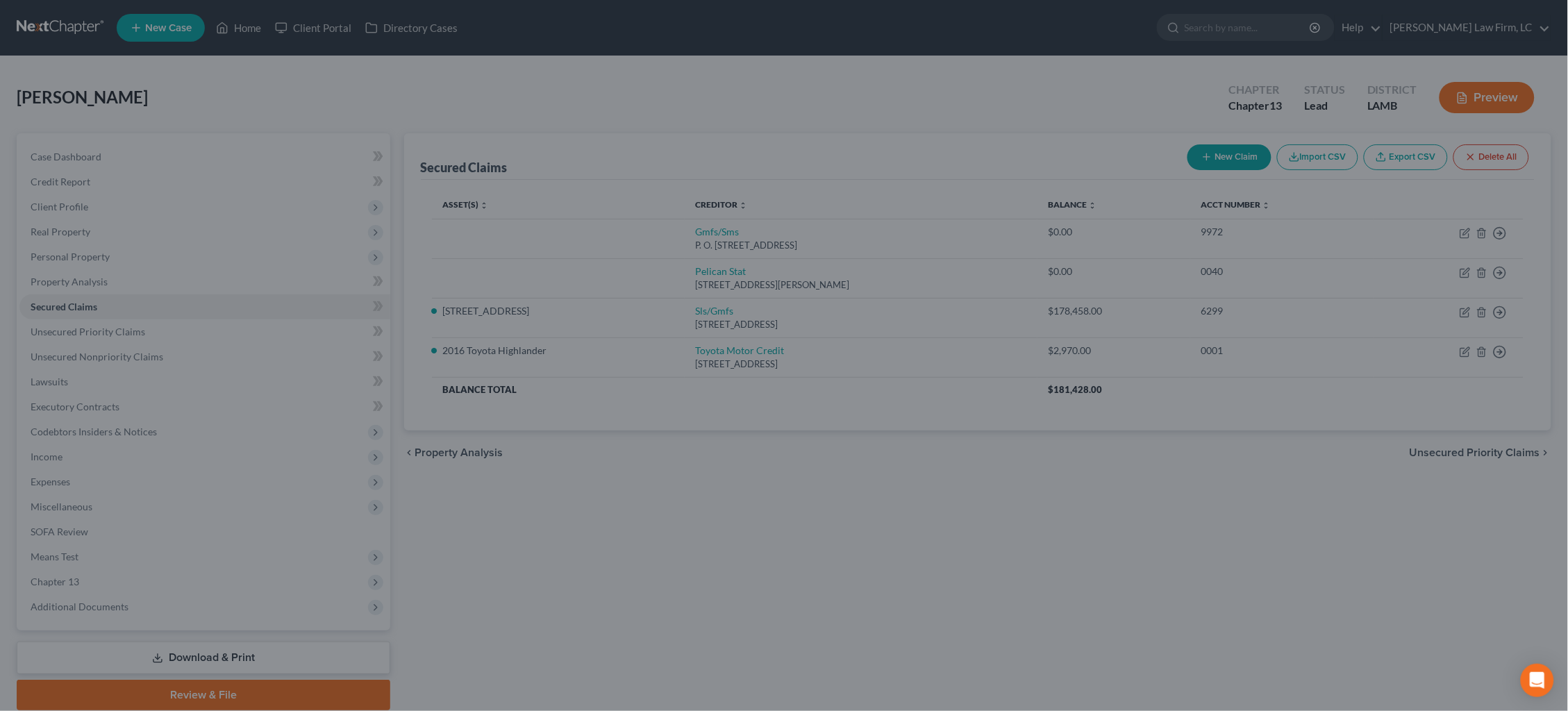
select select
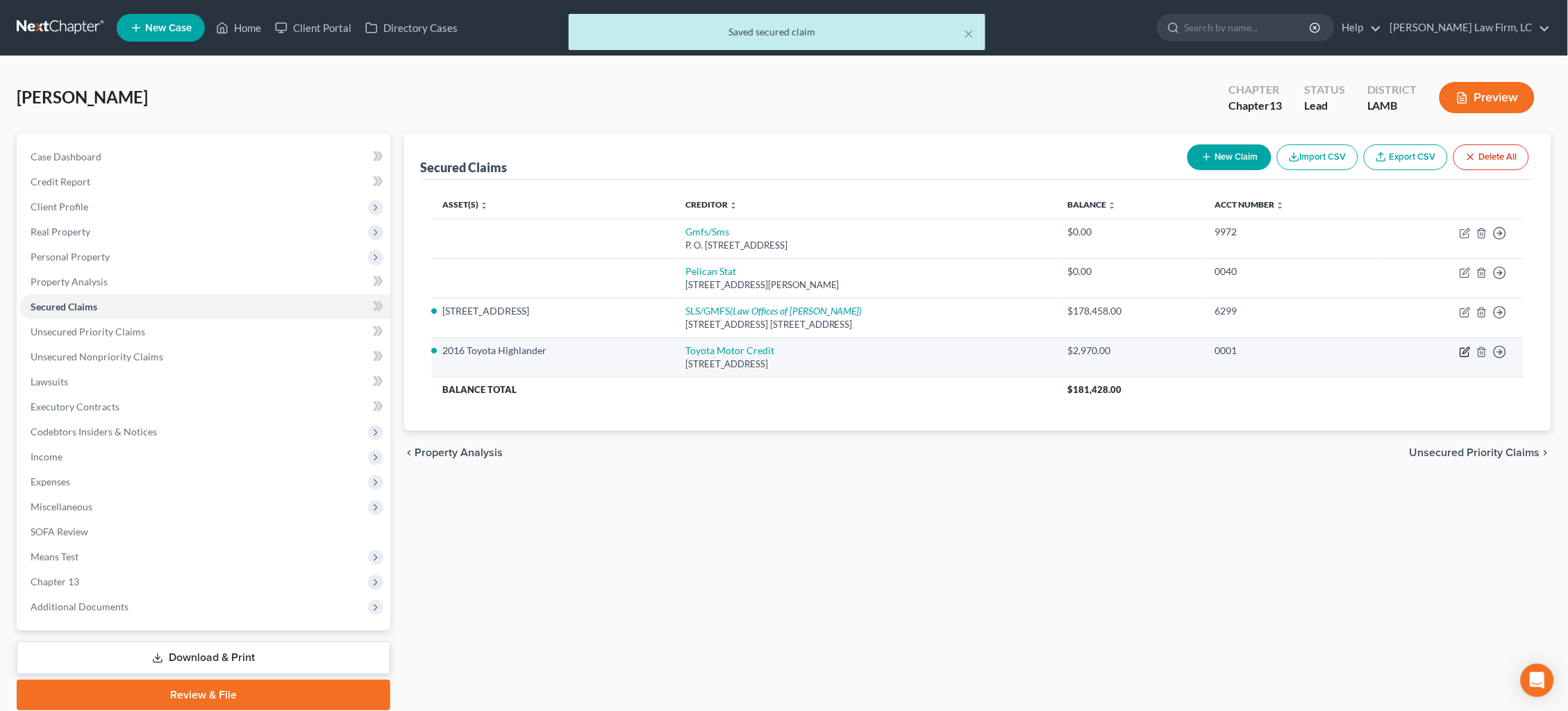
click at [1464, 347] on icon "button" at bounding box center [1465, 352] width 11 height 11
select select "16"
select select "0"
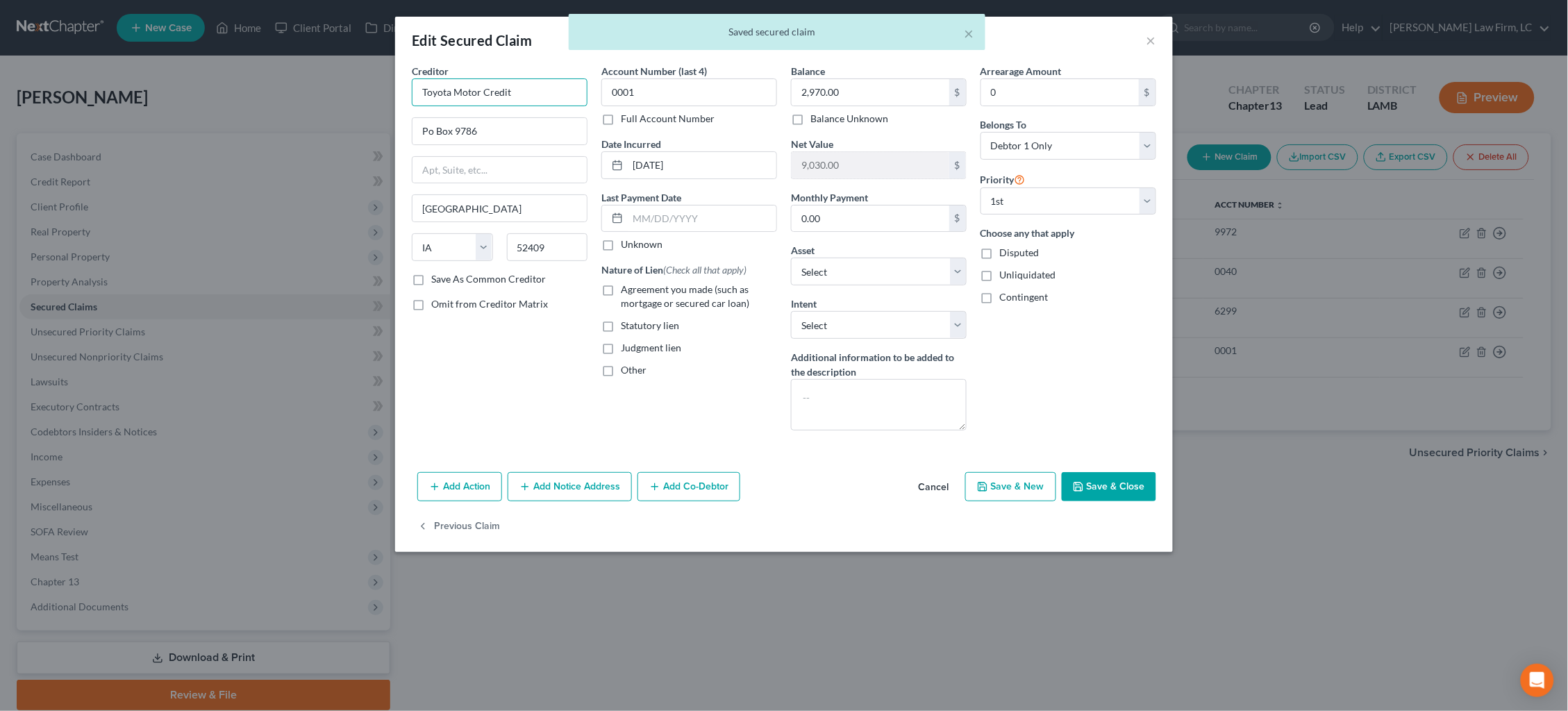
click at [528, 88] on input "Toyota Motor Credit" at bounding box center [499, 92] width 175 height 27
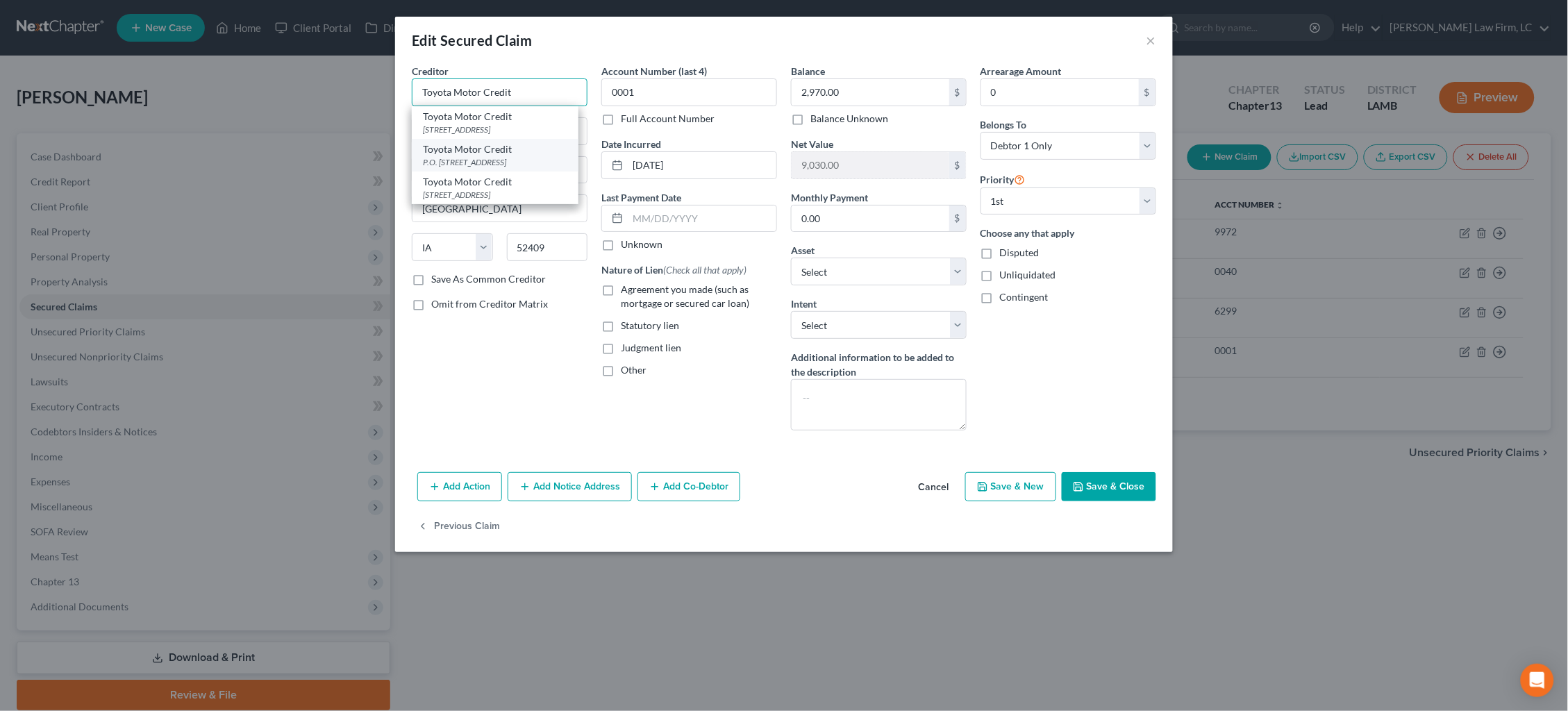
type input "Toyota Motor Credit"
drag, startPoint x: 506, startPoint y: 156, endPoint x: 552, endPoint y: 165, distance: 46.9
click at [506, 156] on div "P.O. Box 9786, Cedar Rapids, IA 52409" at bounding box center [494, 162] width 145 height 12
type input "P.O. Box 9786"
drag, startPoint x: 641, startPoint y: 167, endPoint x: 559, endPoint y: 160, distance: 82.3
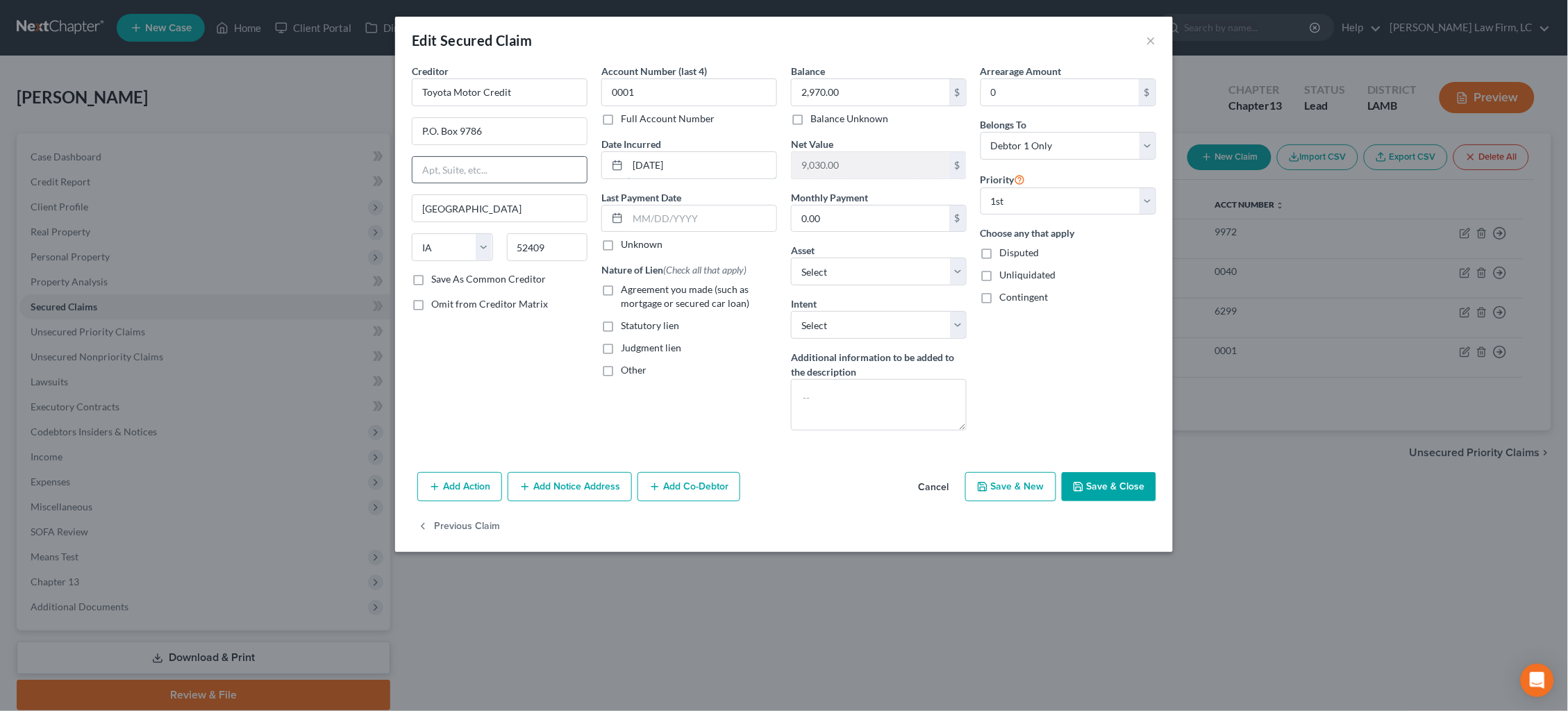
click at [559, 160] on div "Creditor * Toyota Motor Credit P.O. Box 9786 Cedar Rapids State AL AK AR AZ CA …" at bounding box center [783, 253] width 758 height 378
type input "2019"
drag, startPoint x: 608, startPoint y: 290, endPoint x: 641, endPoint y: 289, distance: 33.0
click at [620, 290] on label "Agreement you made (such as mortgage or secured car loan)" at bounding box center [699, 296] width 156 height 27
click at [626, 290] on input "Agreement you made (such as mortgage or secured car loan)" at bounding box center [631, 287] width 9 height 9
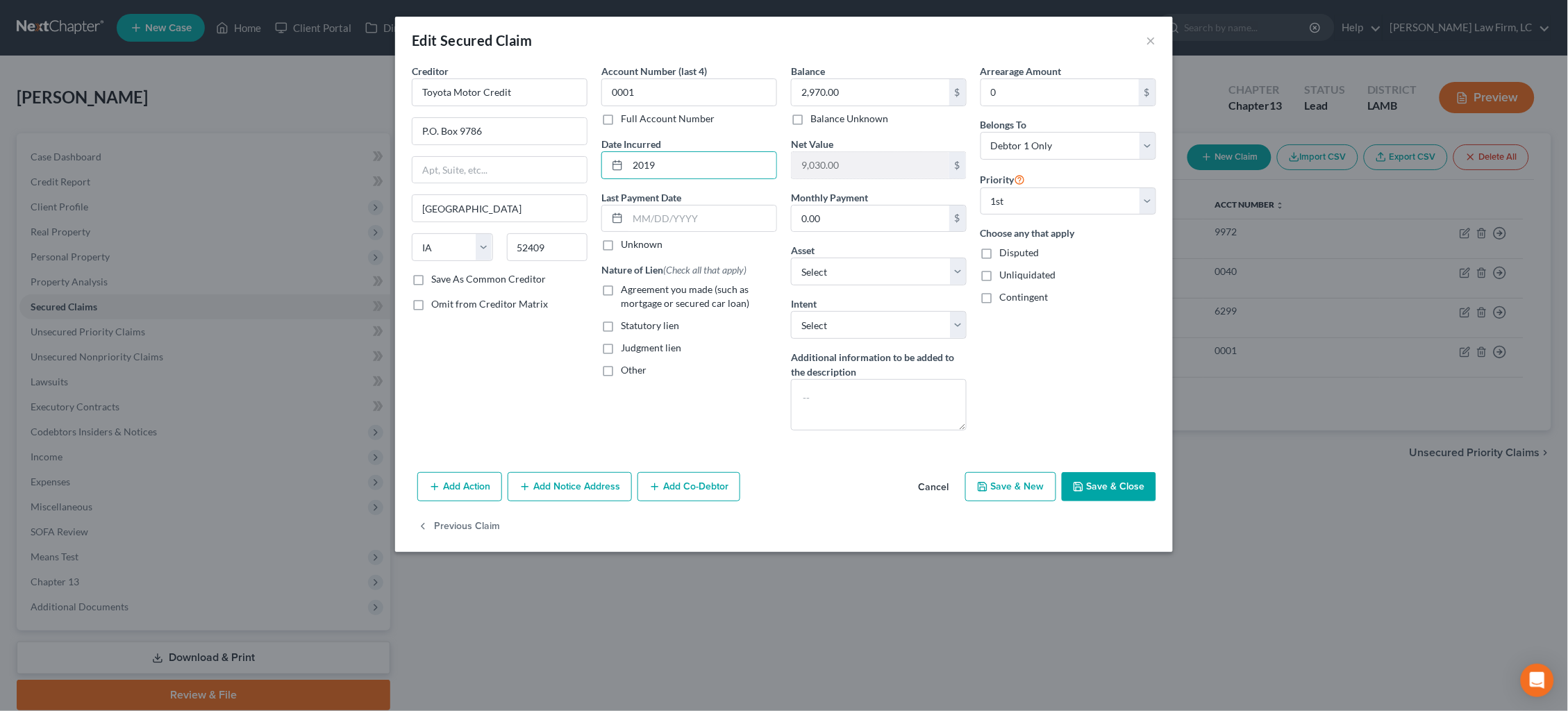
checkbox input "true"
click at [1128, 487] on button "Save & Close" at bounding box center [1109, 486] width 95 height 29
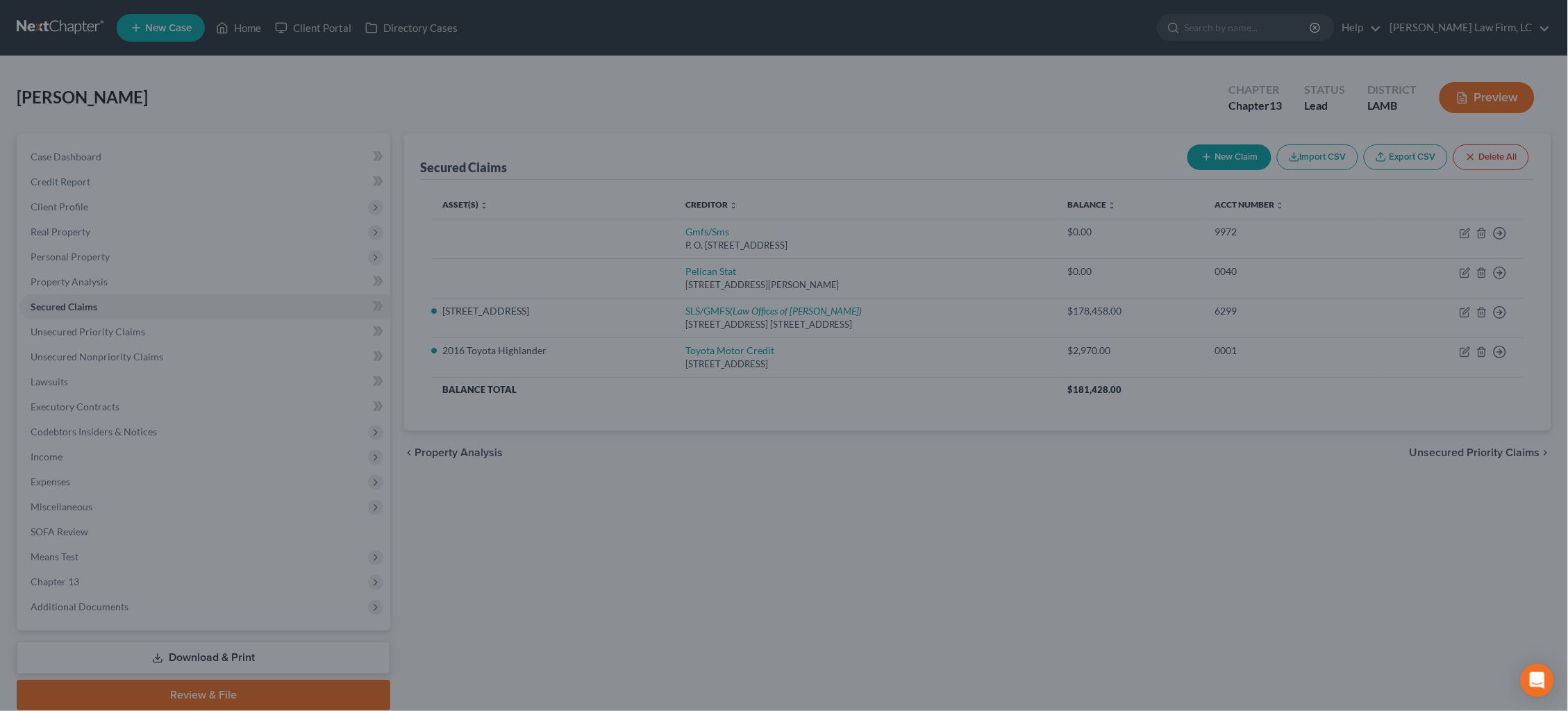
select select "2"
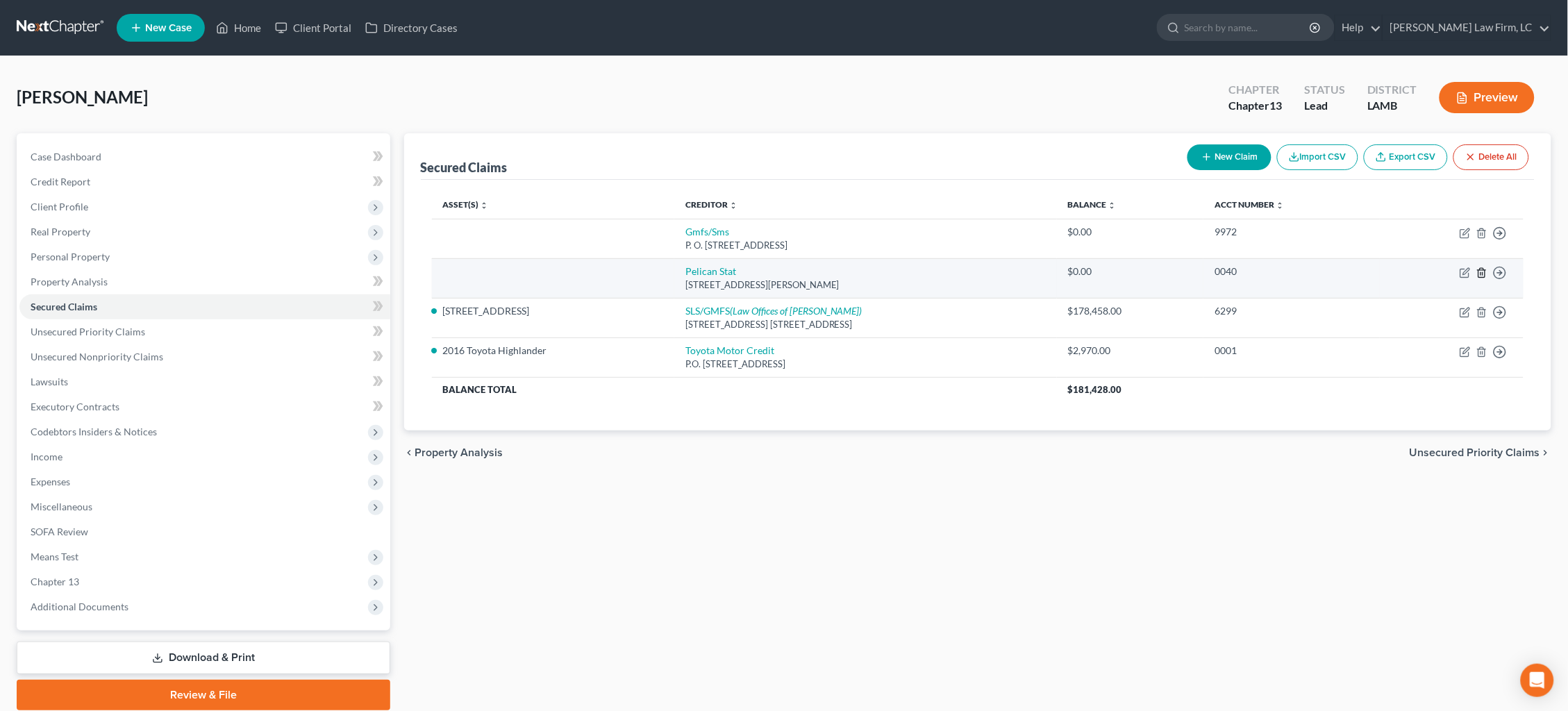
click at [1480, 269] on icon "button" at bounding box center [1481, 273] width 11 height 11
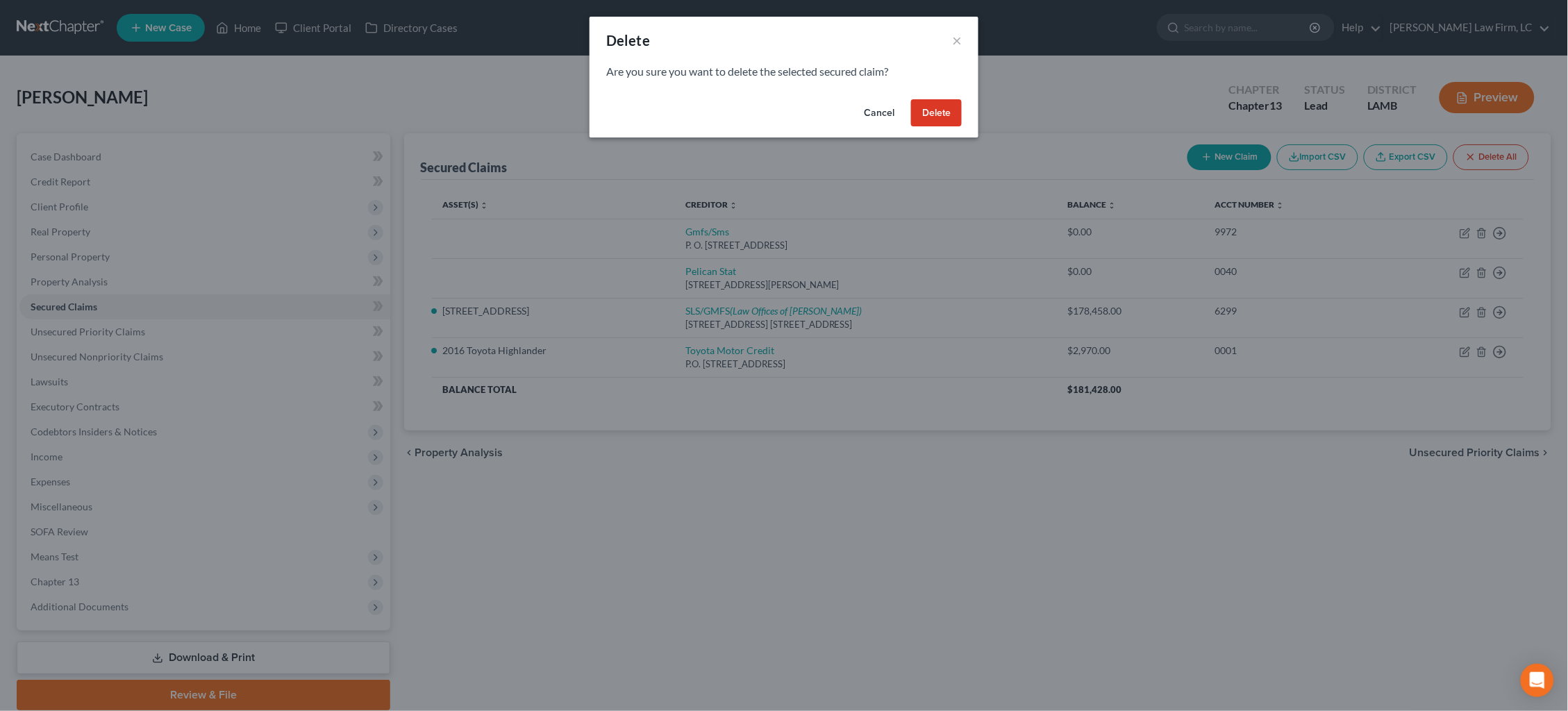
click at [915, 114] on button "Delete" at bounding box center [936, 113] width 51 height 27
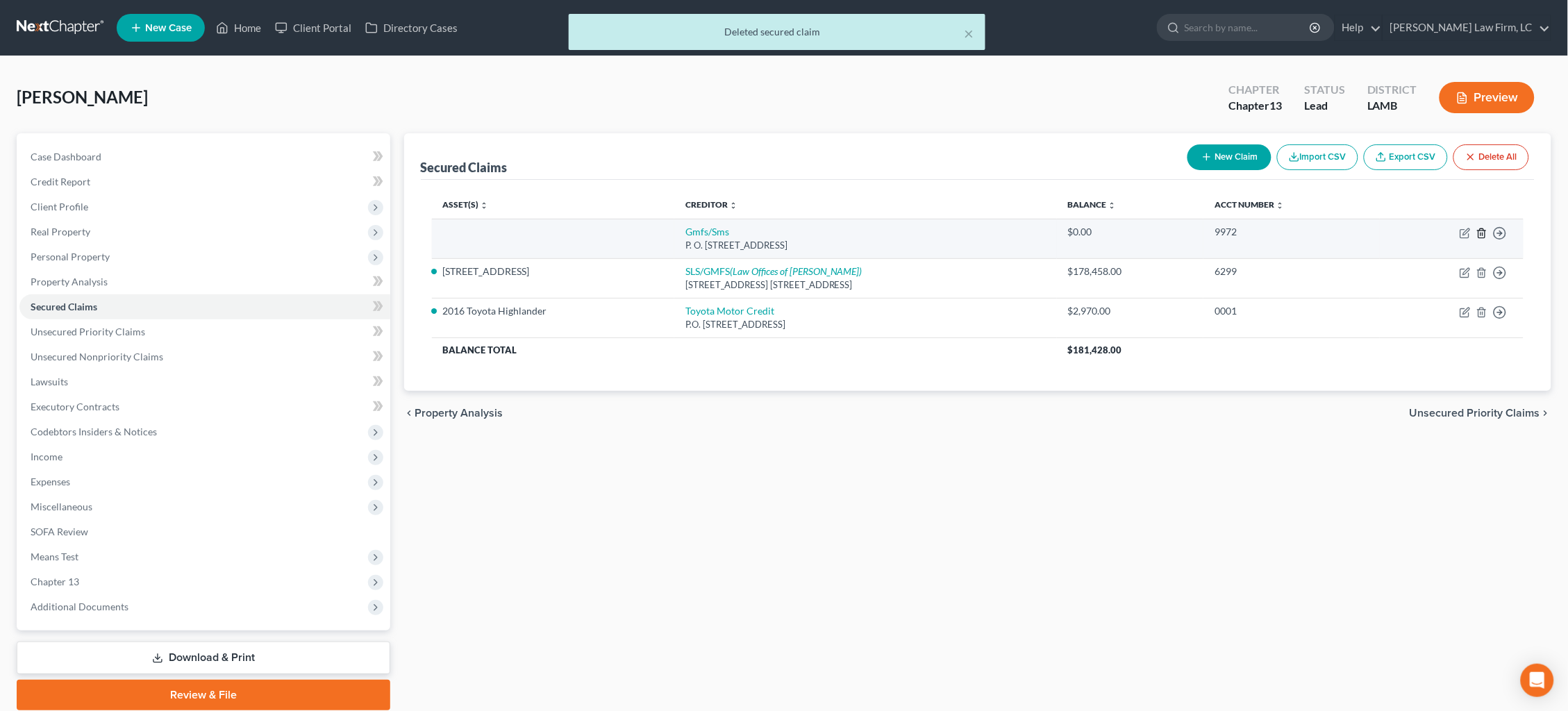
click at [1480, 230] on icon "button" at bounding box center [1481, 233] width 11 height 11
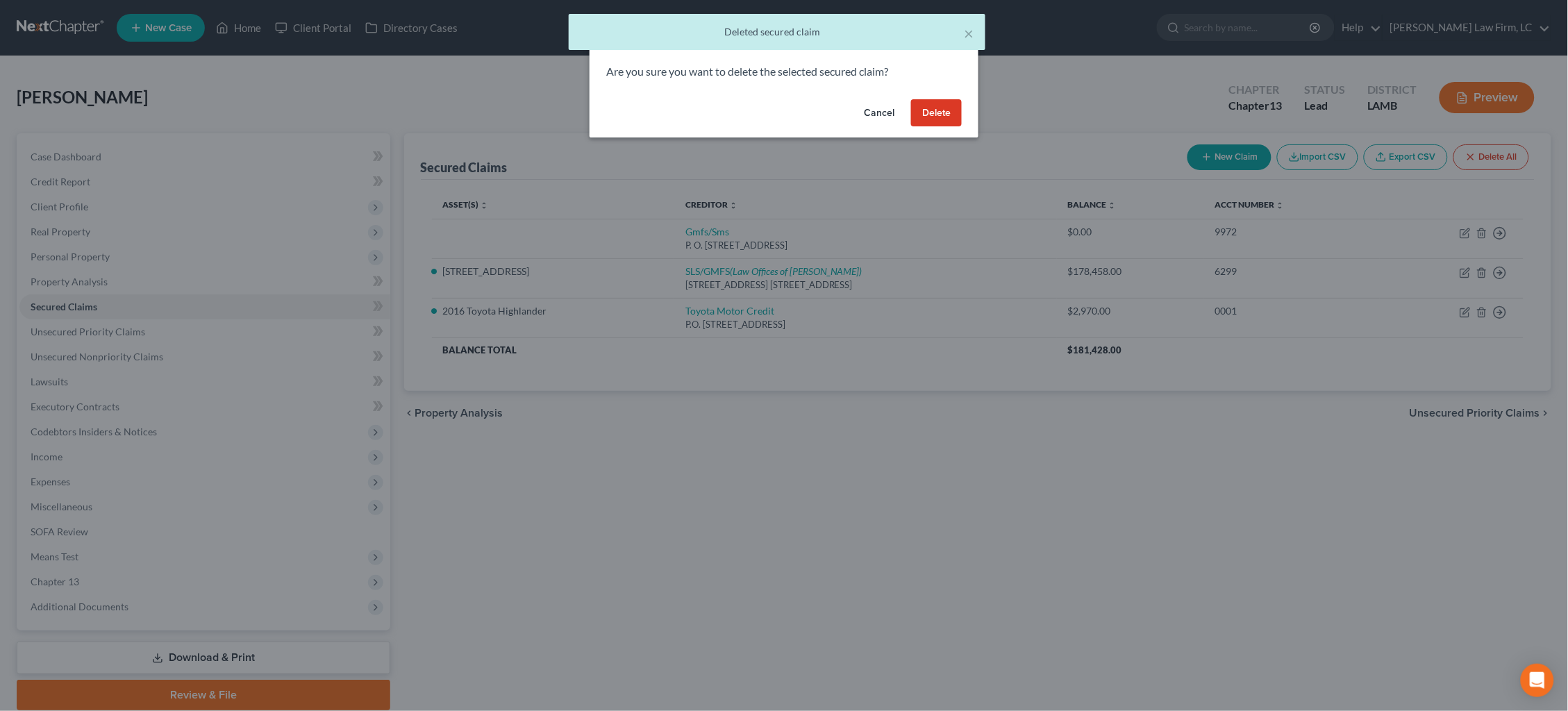
click at [929, 108] on button "Delete" at bounding box center [936, 113] width 51 height 27
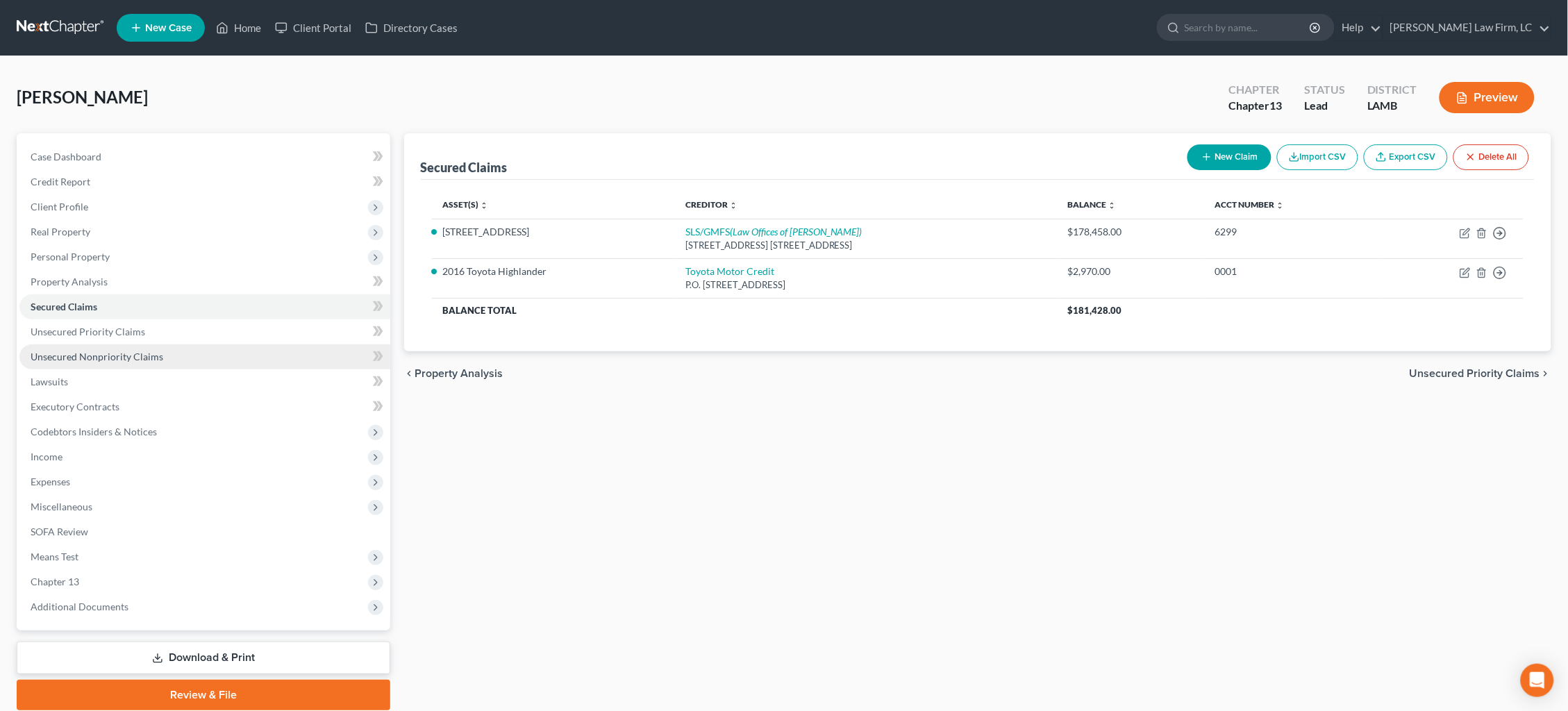
click at [158, 350] on span "Unsecured Nonpriority Claims" at bounding box center [96, 356] width 132 height 12
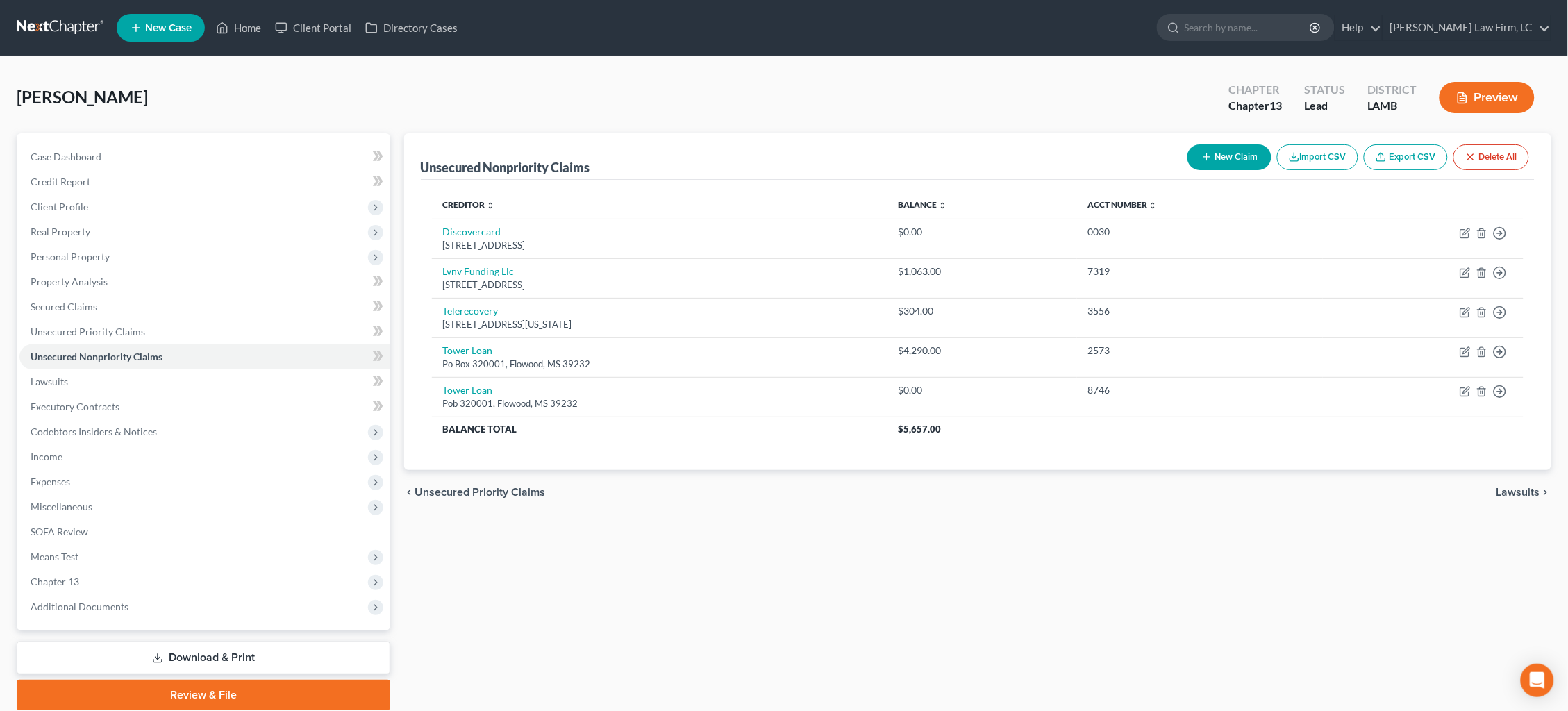
click at [38, 24] on link at bounding box center [61, 28] width 89 height 25
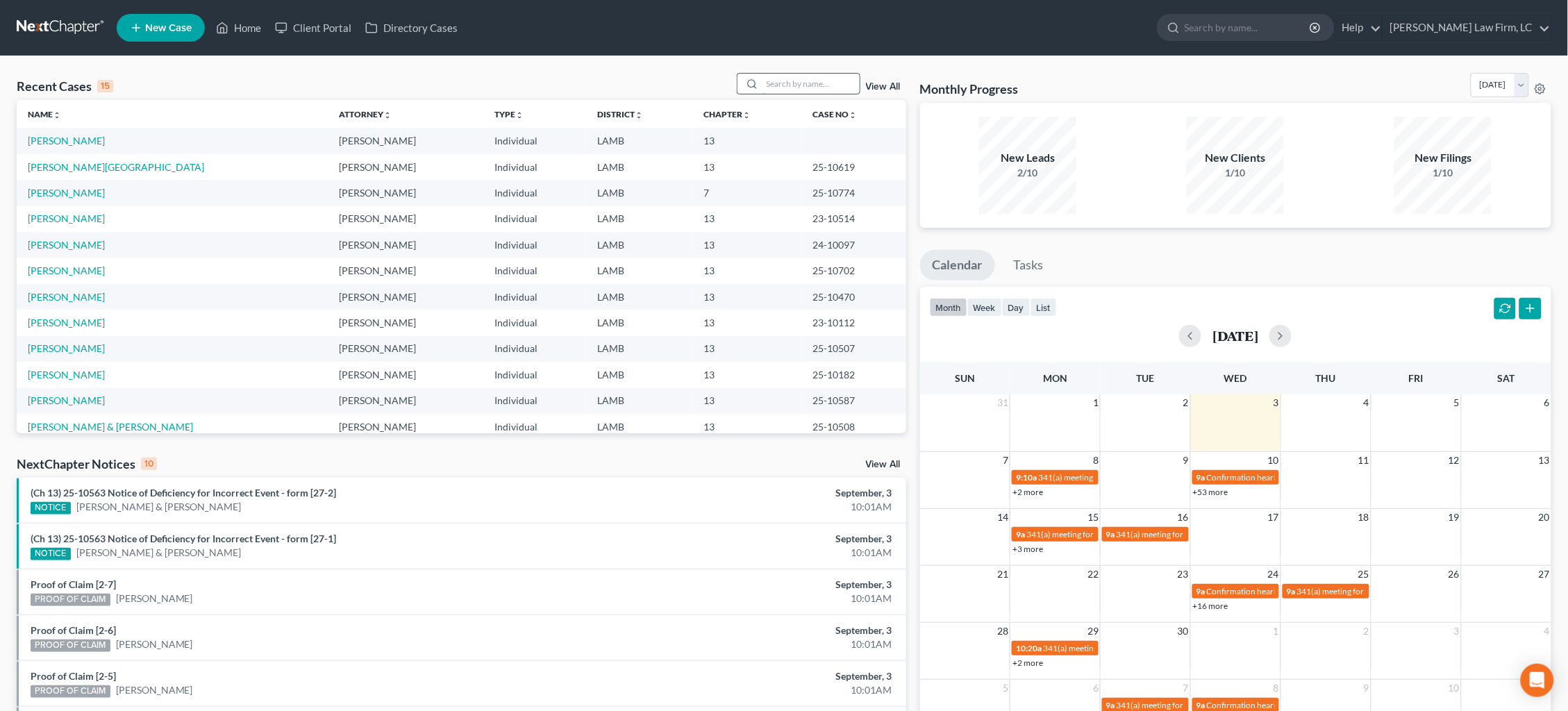
click at [814, 81] on input "search" at bounding box center [811, 84] width 97 height 20
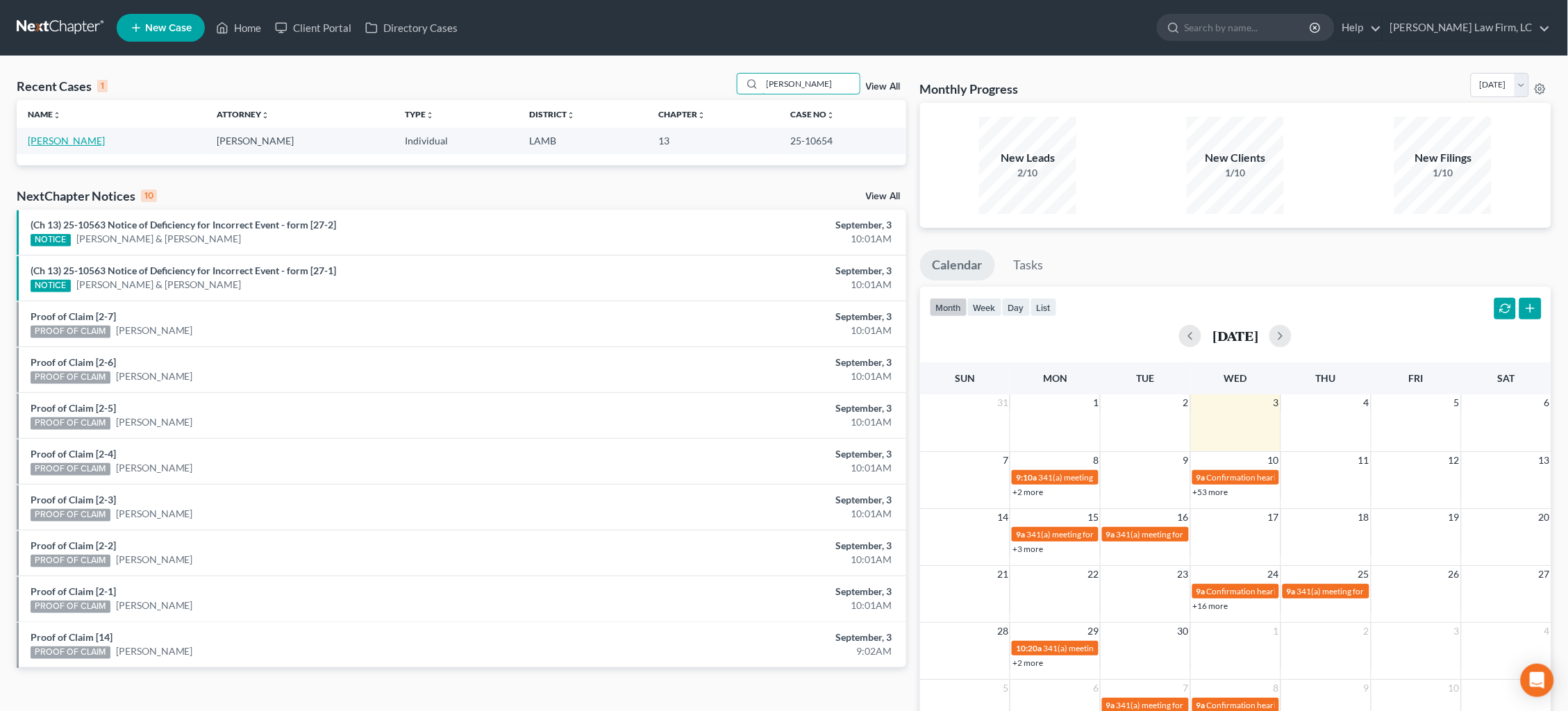
type input "cramer"
click at [70, 141] on link "Cramer, John" at bounding box center [66, 140] width 77 height 12
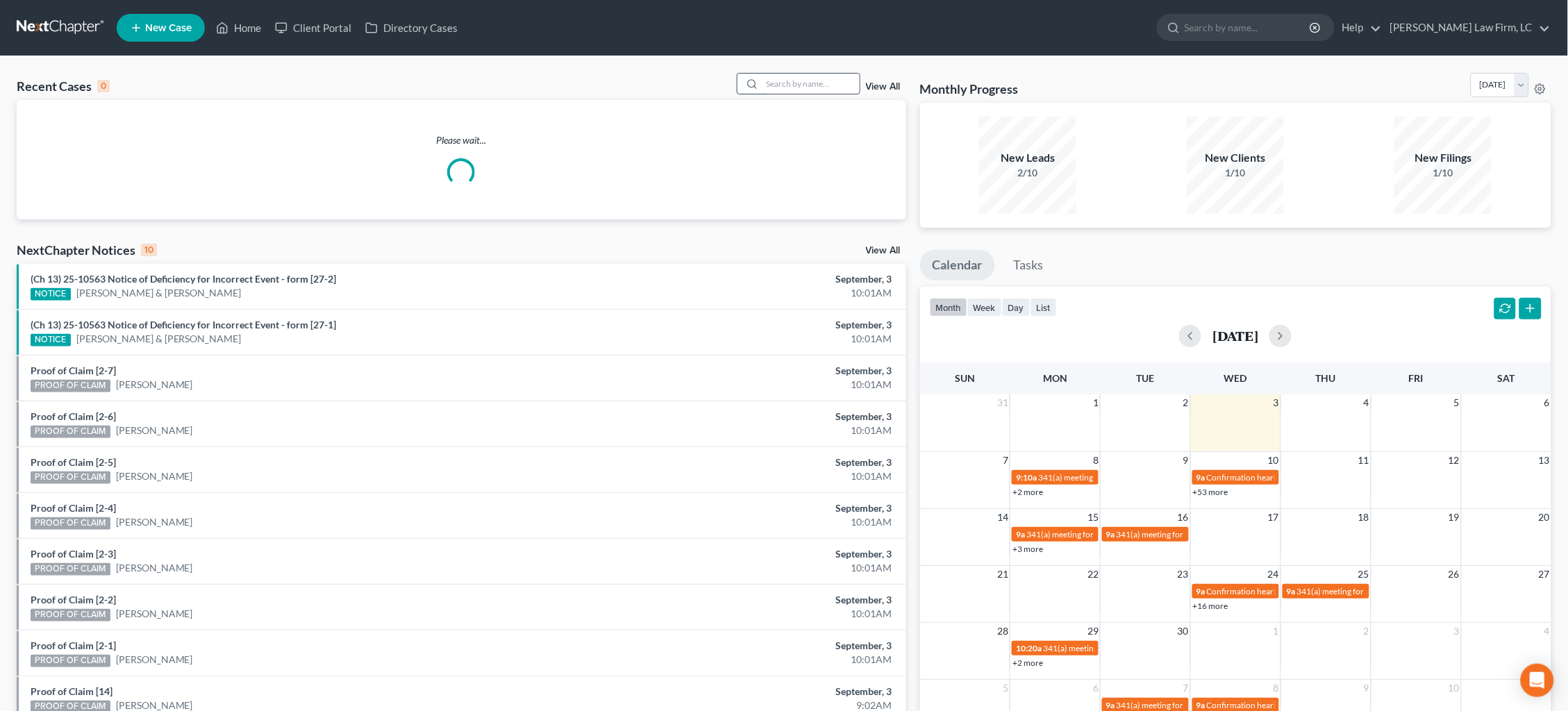
click at [829, 83] on input "search" at bounding box center [811, 84] width 97 height 20
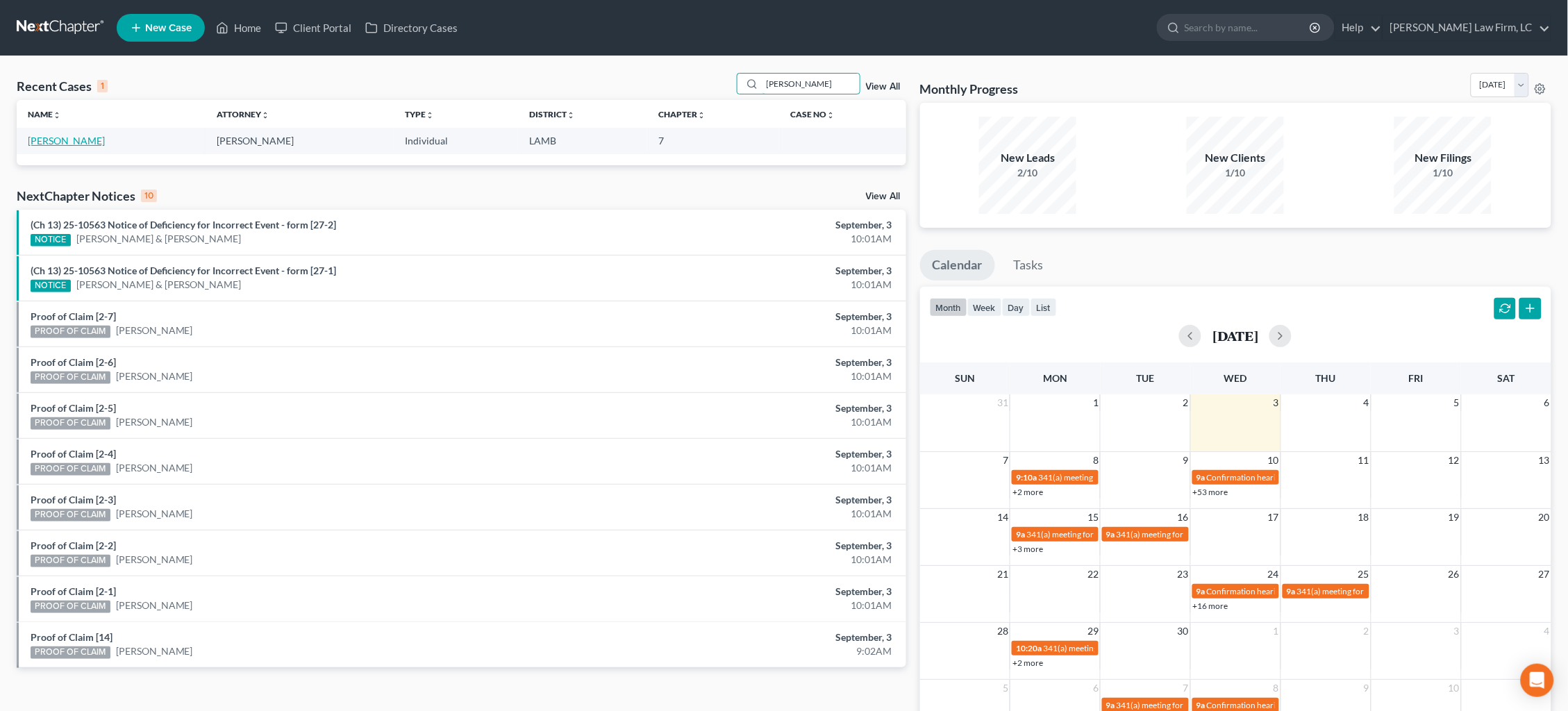
type input "[PERSON_NAME]"
click at [52, 142] on link "[PERSON_NAME]" at bounding box center [66, 140] width 77 height 12
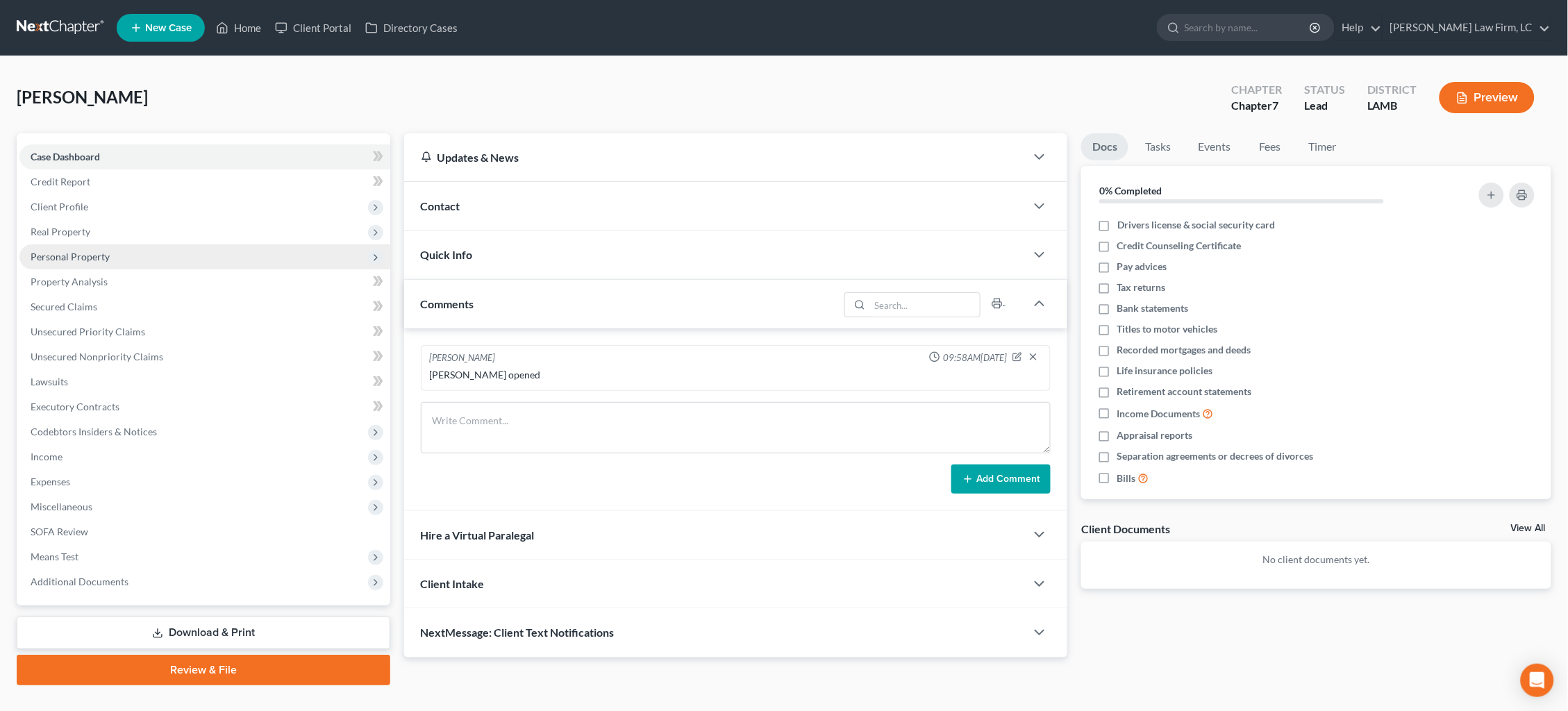
click at [64, 250] on span "Personal Property" at bounding box center [70, 256] width 79 height 12
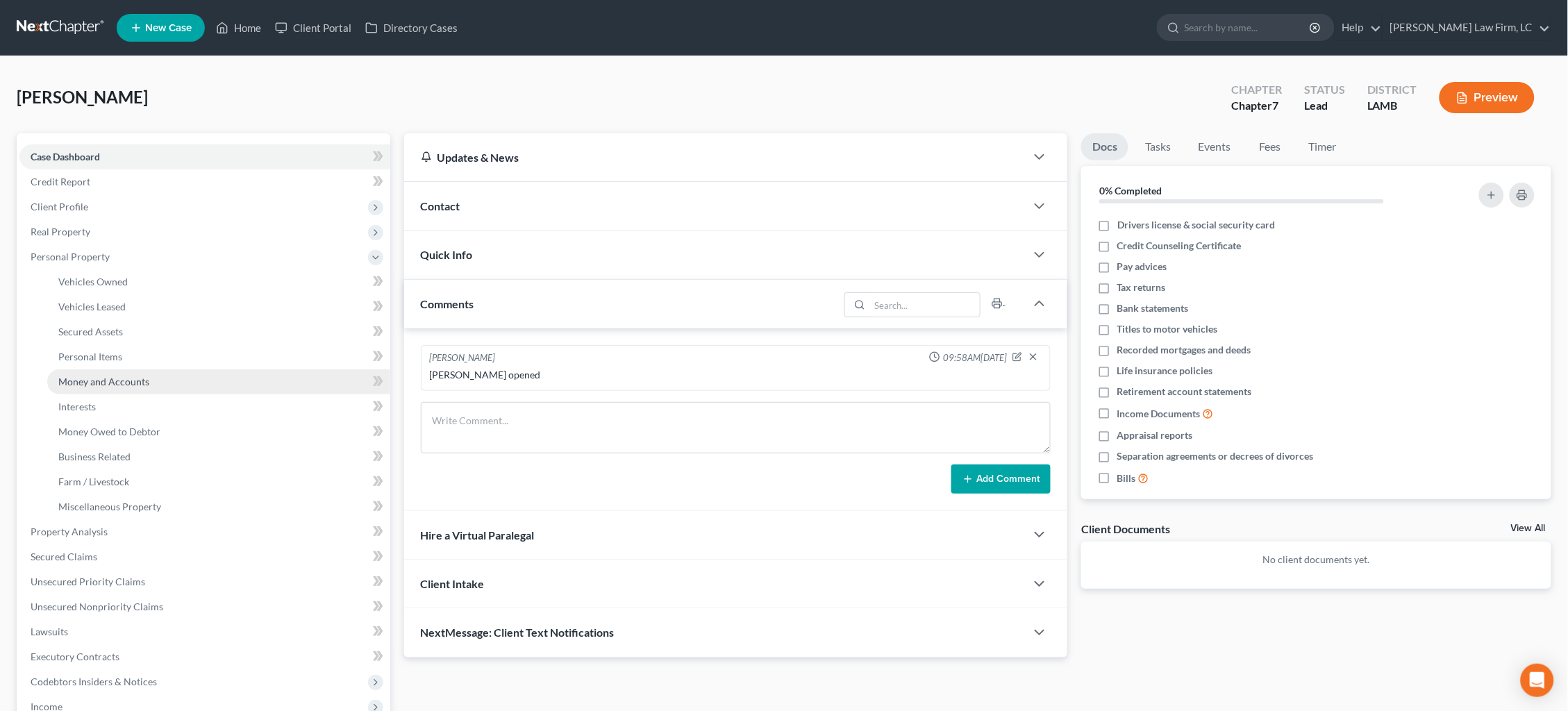
click at [107, 375] on span "Money and Accounts" at bounding box center [104, 381] width 91 height 12
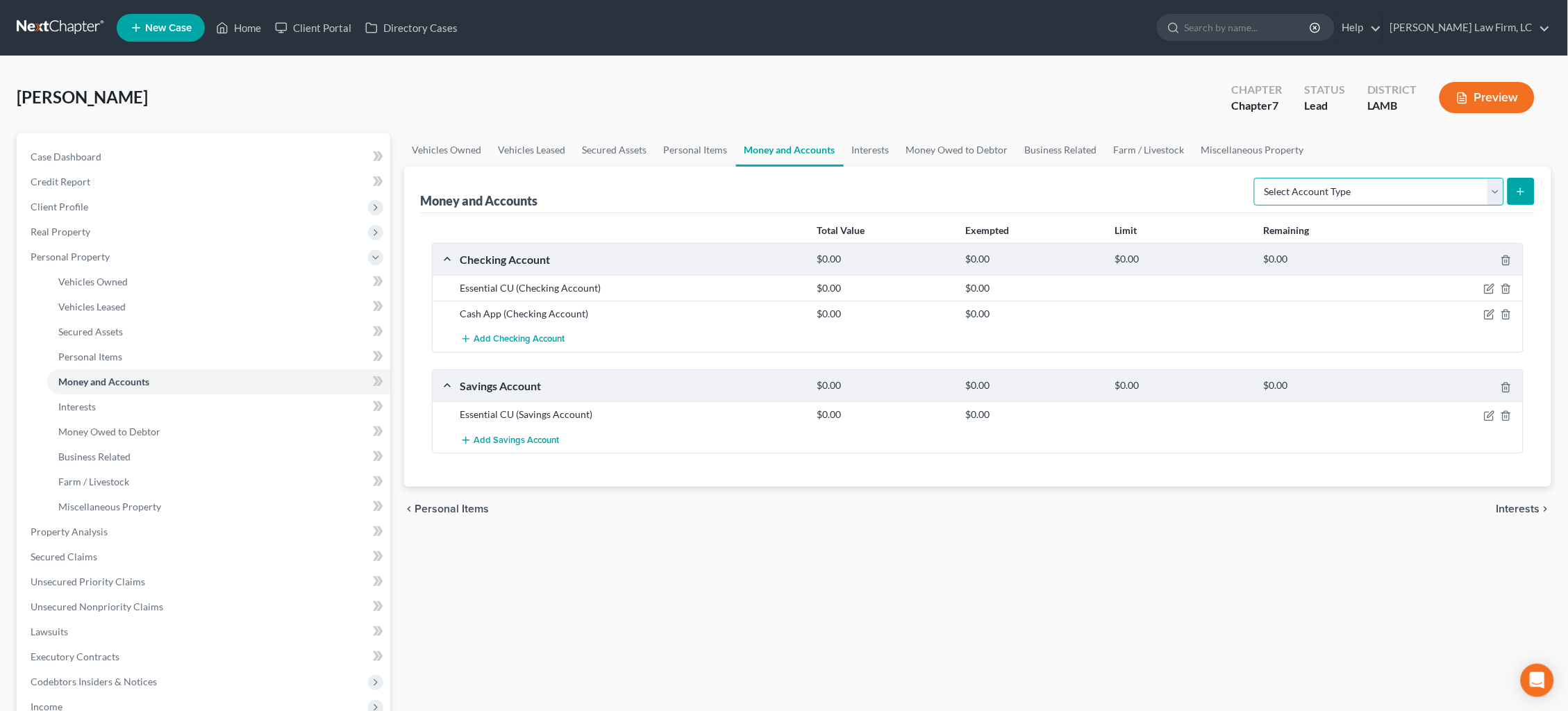
select select "checking"
click at [1512, 197] on button "submit" at bounding box center [1520, 191] width 27 height 27
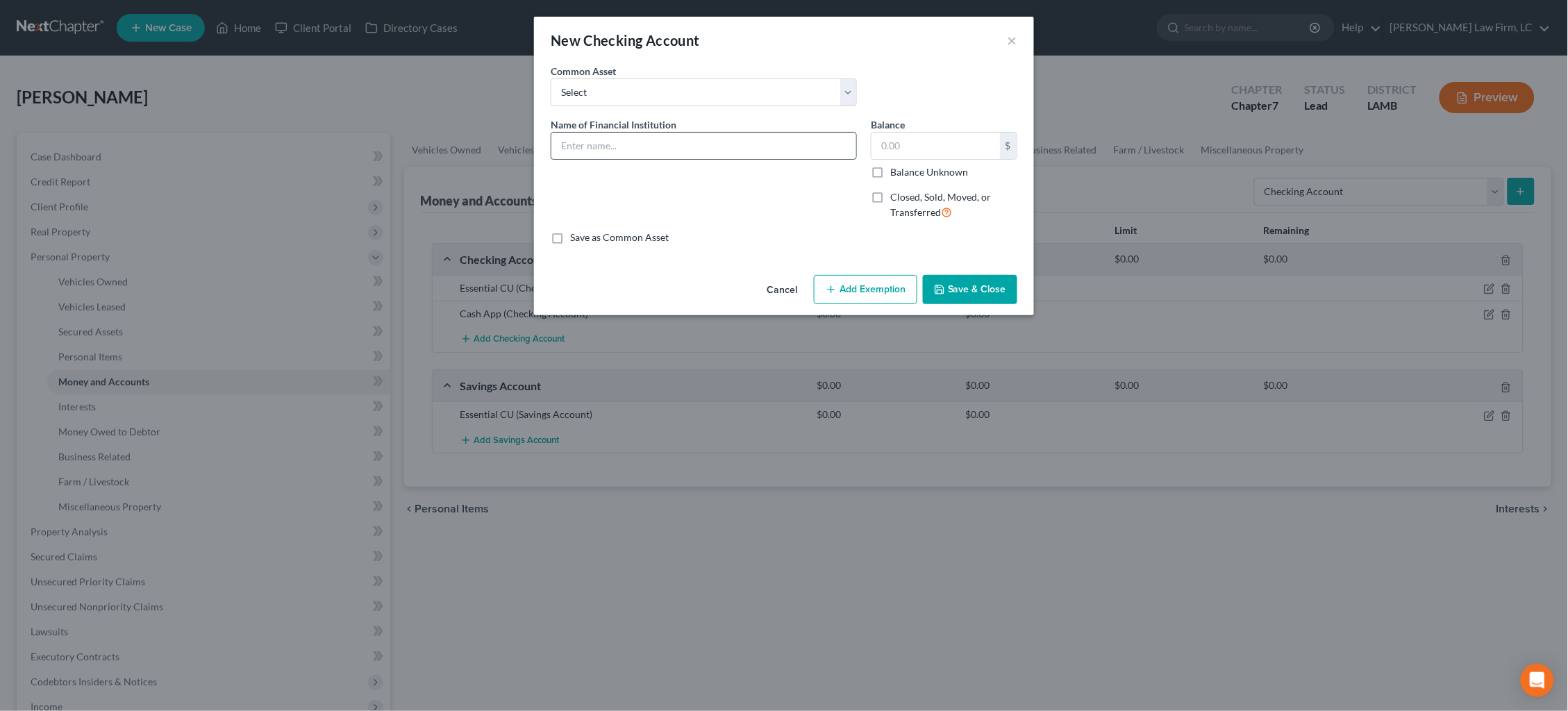
click at [697, 145] on input "text" at bounding box center [704, 145] width 305 height 27
type input "Navy FCU"
click at [918, 175] on label "Balance Unknown" at bounding box center [929, 172] width 77 height 14
click at [904, 174] on input "Balance Unknown" at bounding box center [901, 170] width 9 height 9
checkbox input "true"
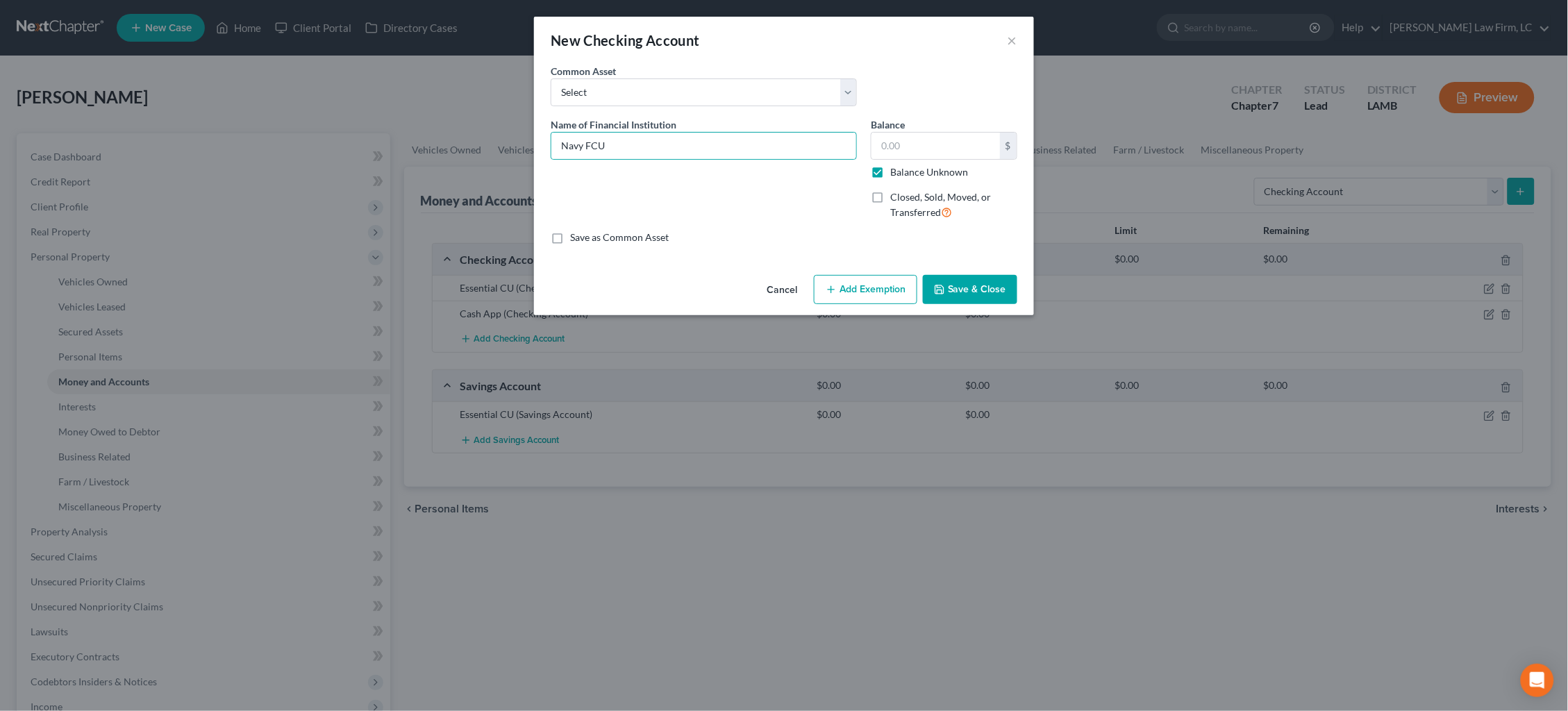
type input "0.00"
drag, startPoint x: 973, startPoint y: 293, endPoint x: 984, endPoint y: 289, distance: 11.7
click at [974, 291] on button "Save & Close" at bounding box center [969, 289] width 95 height 29
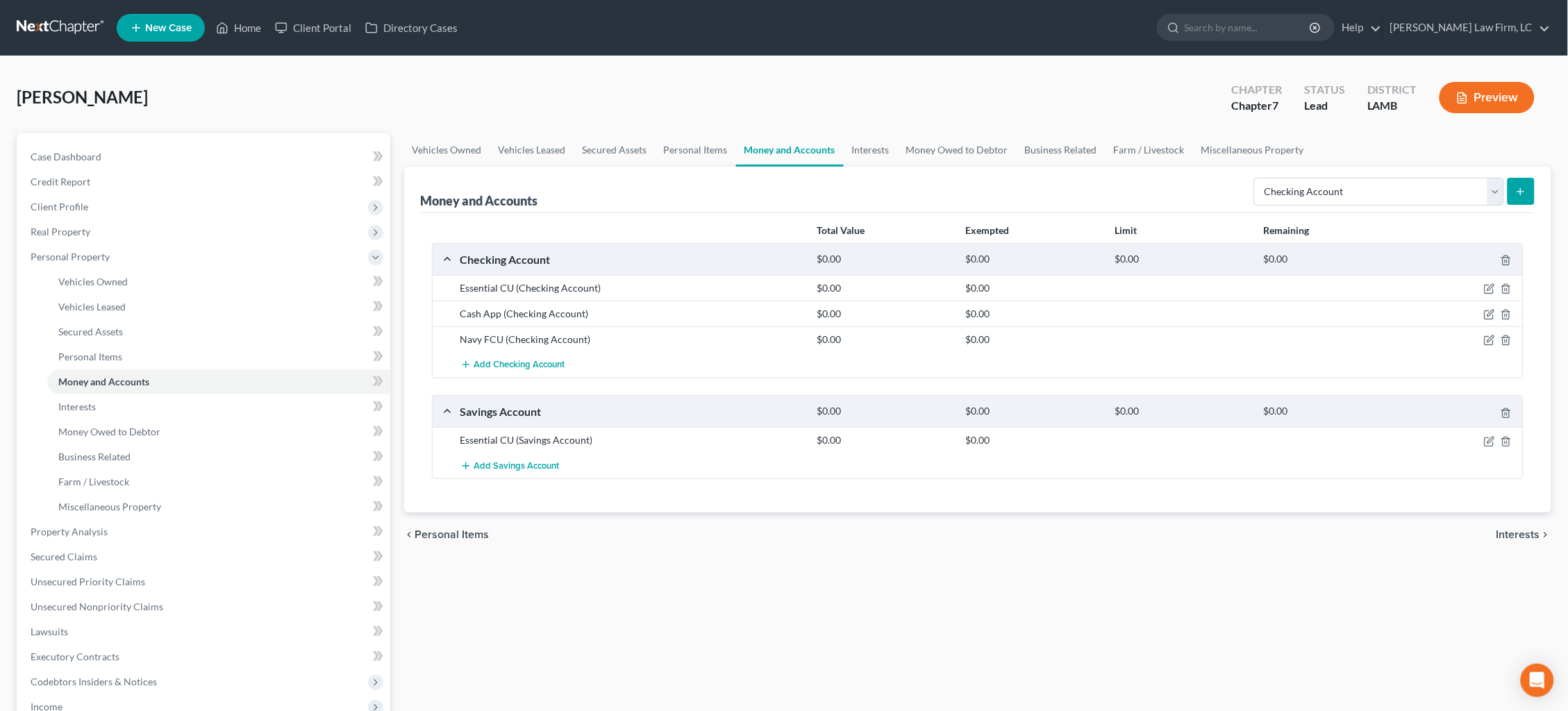
click at [1519, 196] on icon "submit" at bounding box center [1520, 192] width 11 height 11
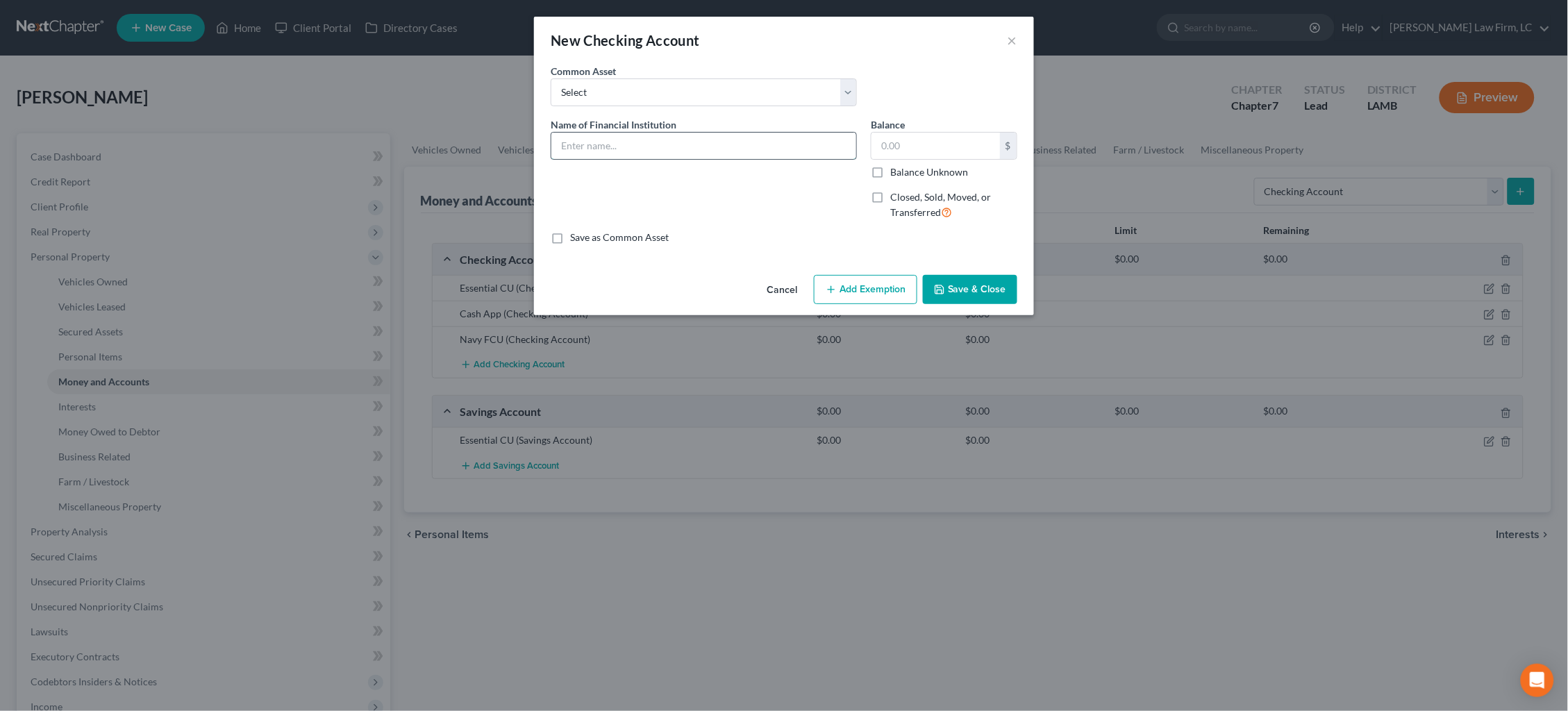
click at [729, 145] on input "text" at bounding box center [704, 145] width 305 height 27
type input "Regions"
click at [913, 167] on label "Balance Unknown" at bounding box center [929, 172] width 77 height 14
click at [904, 167] on input "Balance Unknown" at bounding box center [901, 170] width 9 height 9
checkbox input "true"
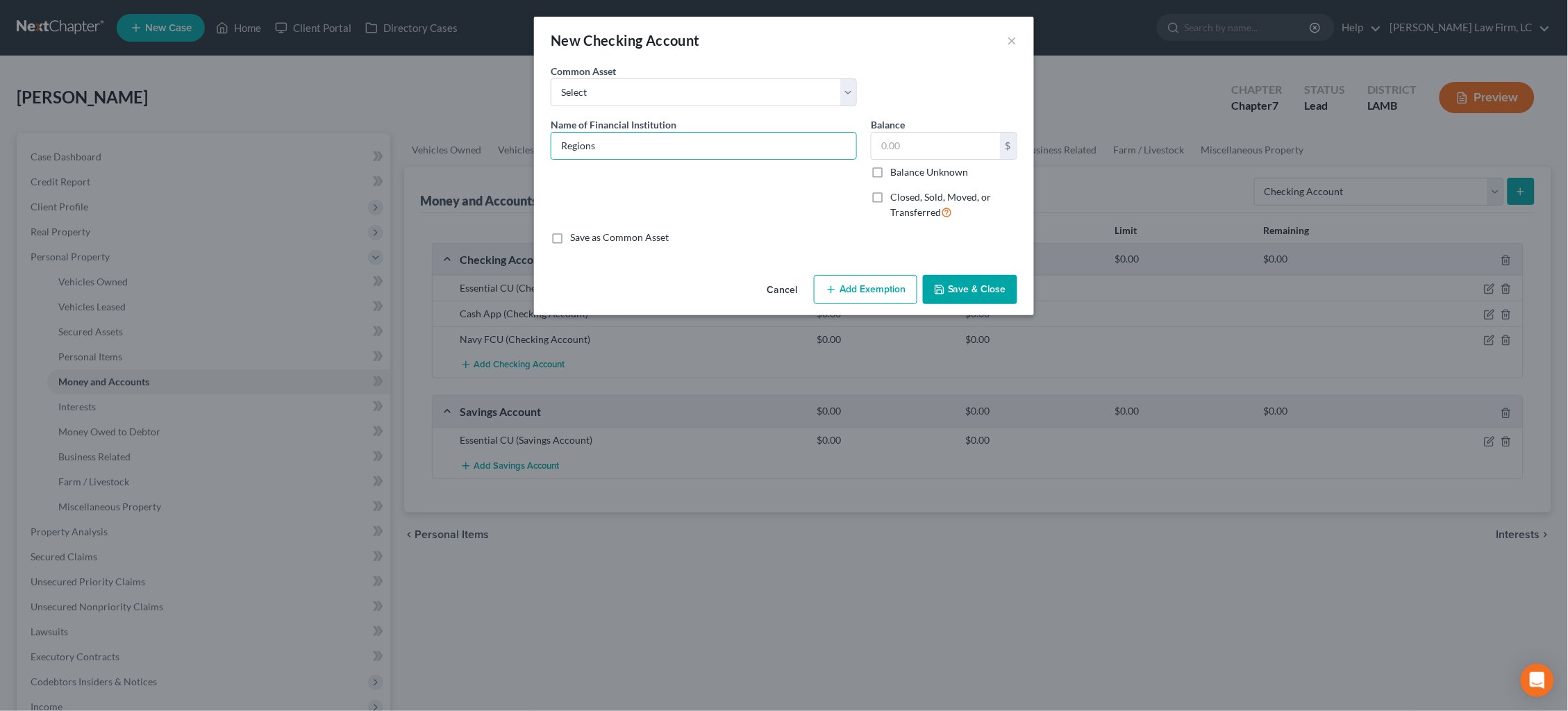
type input "0.00"
click at [974, 287] on button "Save & Close" at bounding box center [969, 289] width 95 height 29
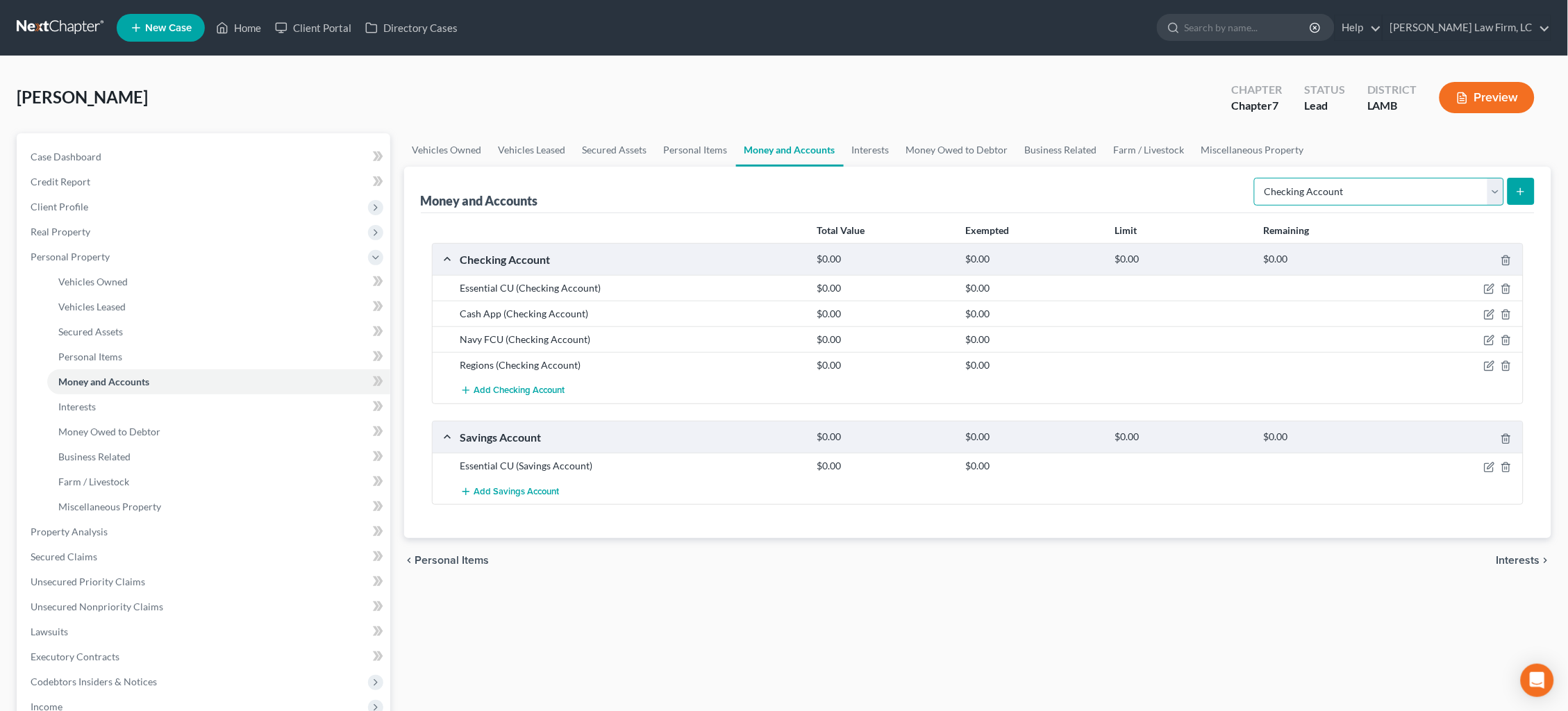
select select "savings"
click at [1515, 186] on button "submit" at bounding box center [1520, 191] width 27 height 27
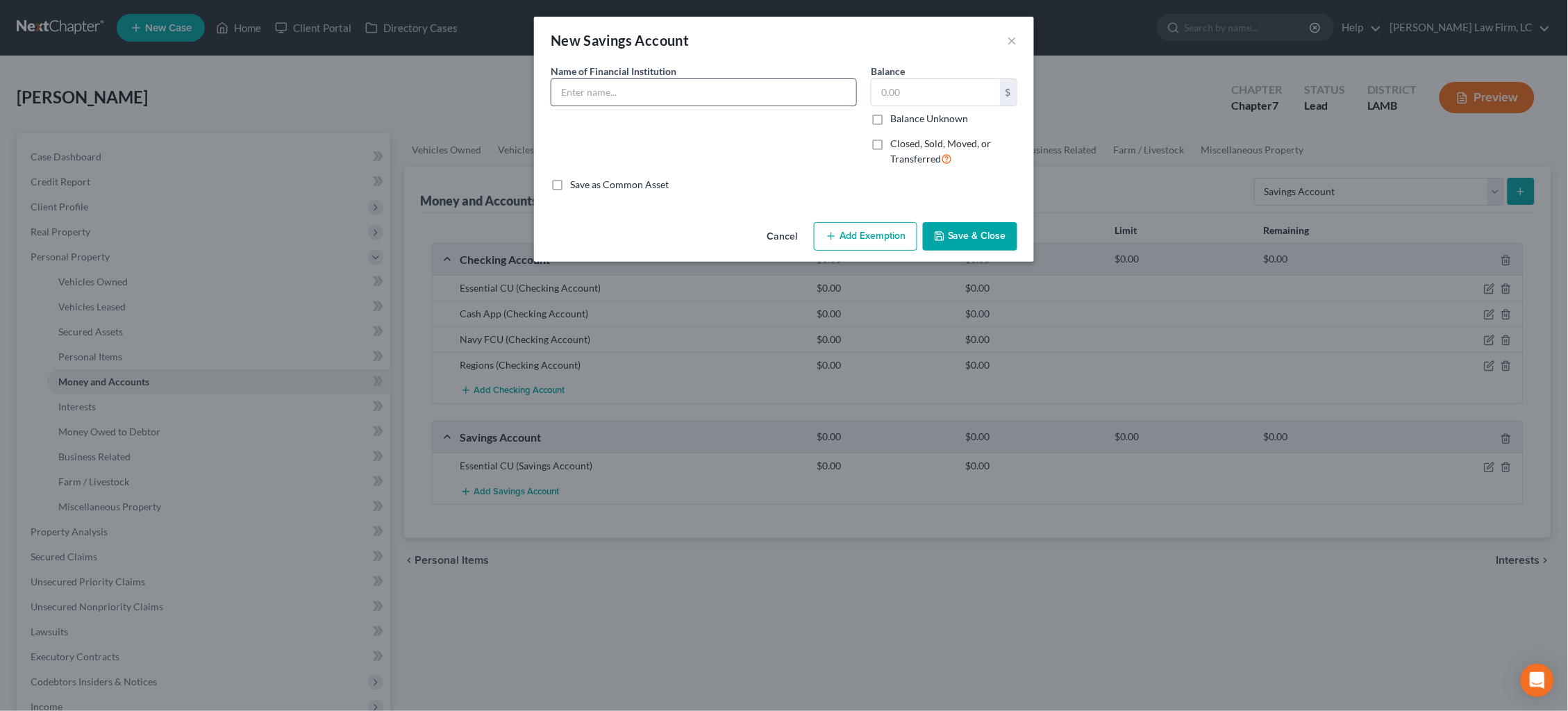
click at [618, 99] on input "text" at bounding box center [704, 92] width 305 height 27
type input "Navy FCU"
click at [928, 123] on label "Balance Unknown" at bounding box center [929, 119] width 77 height 14
click at [904, 120] on input "Balance Unknown" at bounding box center [901, 117] width 9 height 9
checkbox input "true"
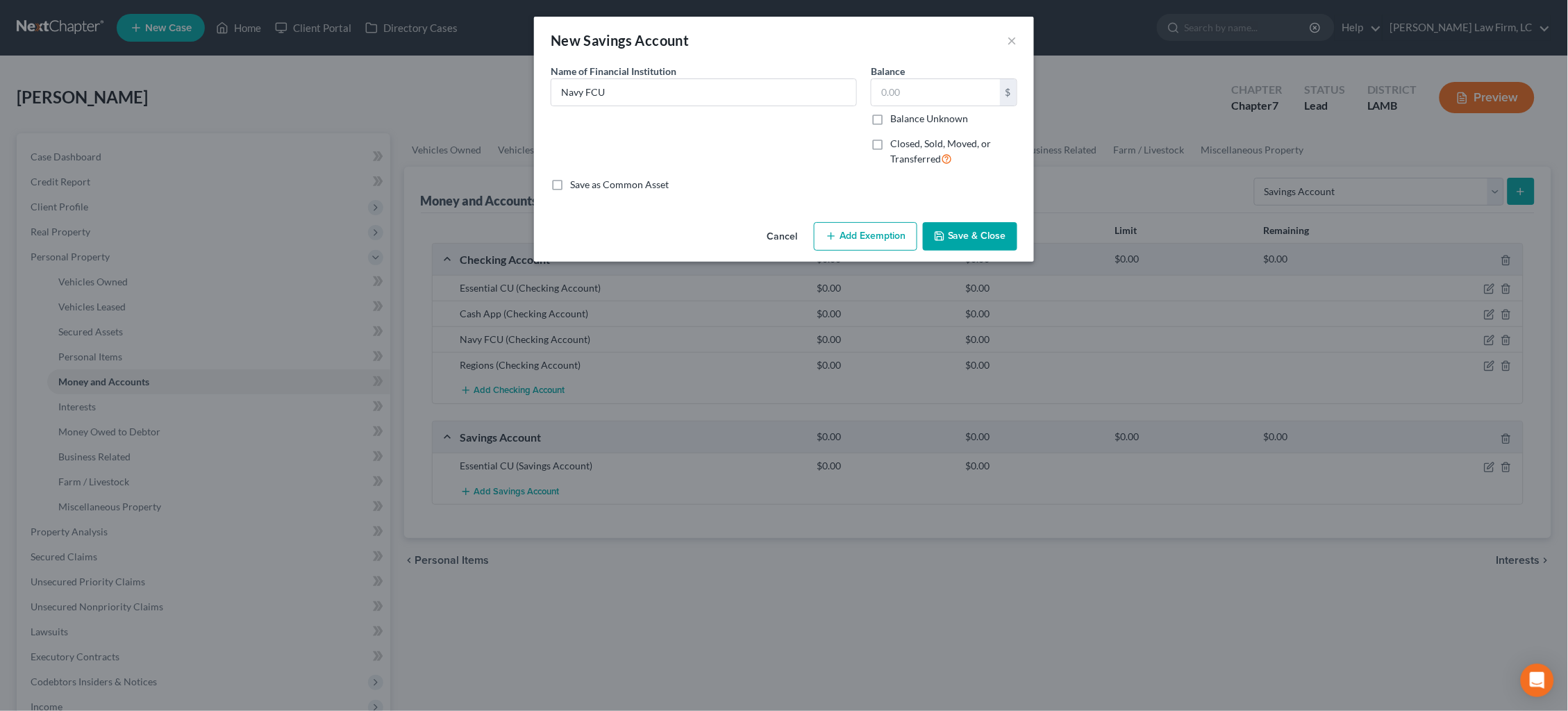
type input "0.00"
click at [942, 237] on icon "button" at bounding box center [939, 236] width 11 height 11
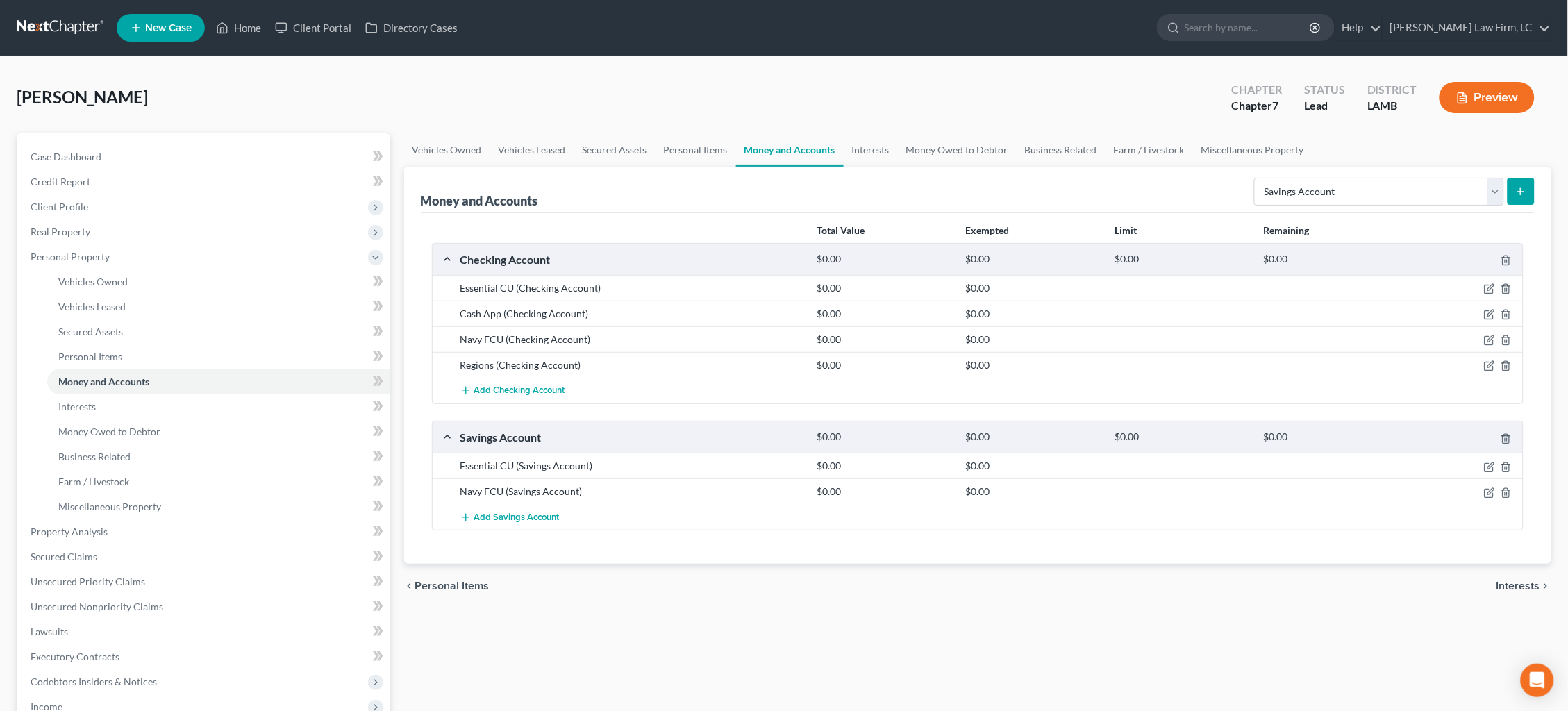
click at [1523, 186] on icon "submit" at bounding box center [1520, 192] width 11 height 11
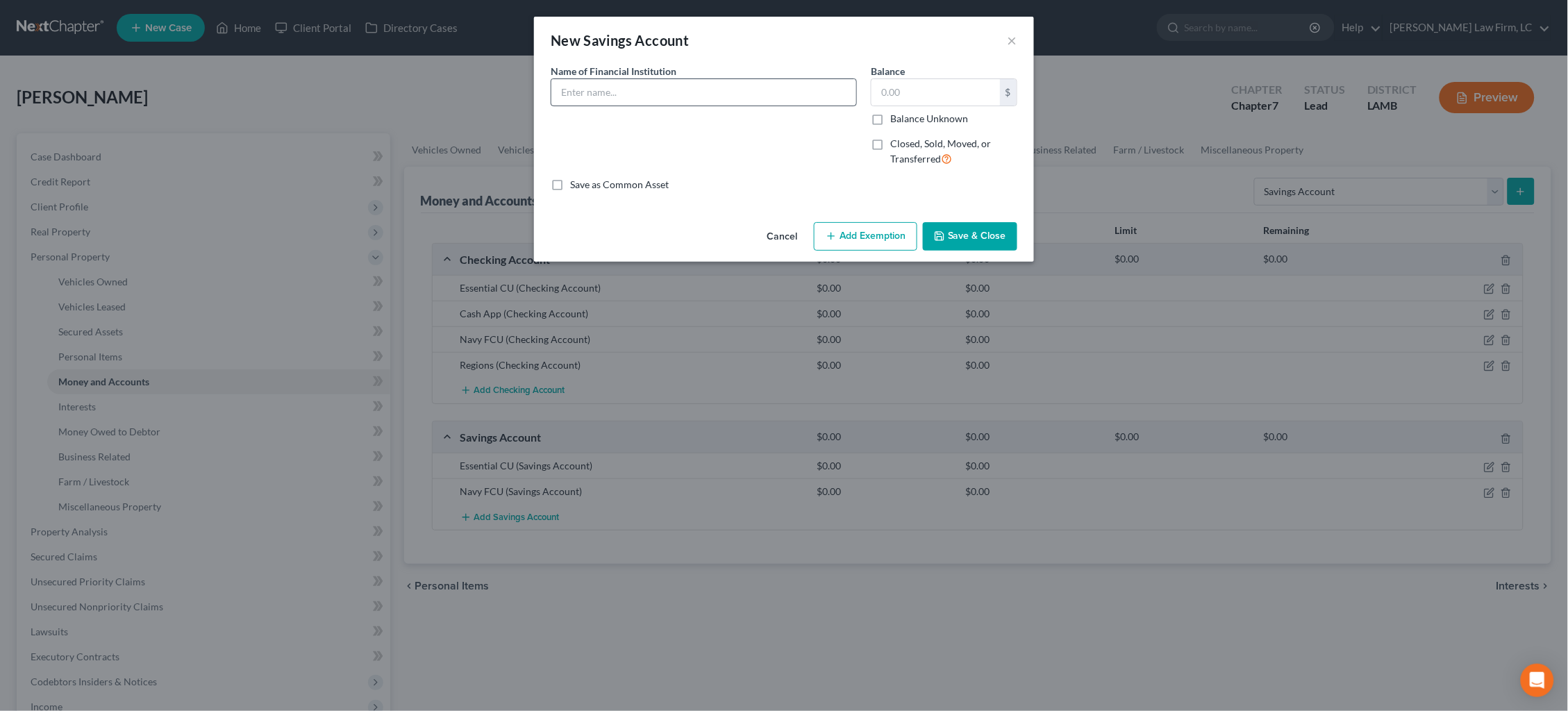
click at [702, 103] on div at bounding box center [703, 92] width 306 height 27
click at [698, 99] on input "text" at bounding box center [704, 92] width 305 height 27
type input "Regions"
drag, startPoint x: 958, startPoint y: 114, endPoint x: 958, endPoint y: 124, distance: 10.0
click at [958, 114] on label "Balance Unknown" at bounding box center [929, 119] width 77 height 14
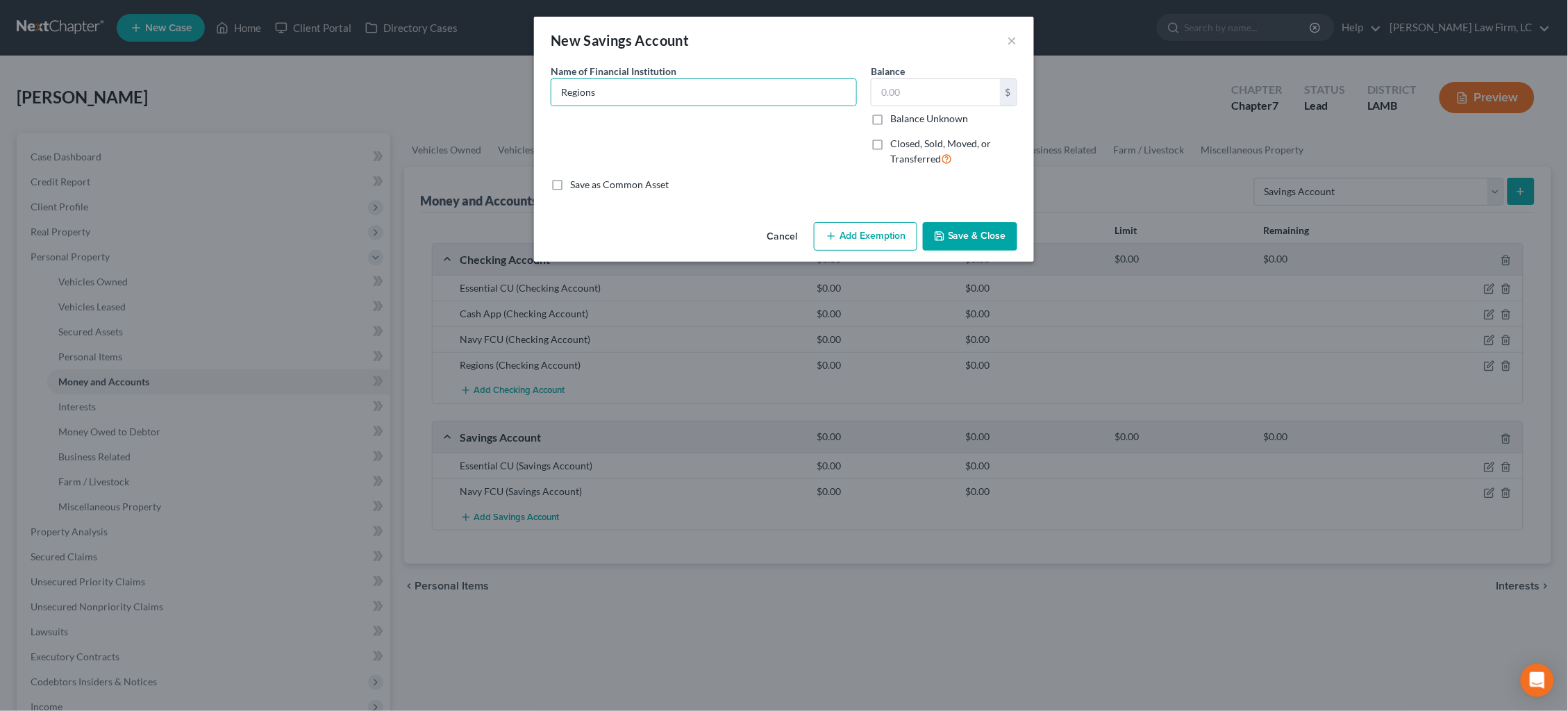
click at [904, 114] on input "Balance Unknown" at bounding box center [901, 117] width 9 height 9
checkbox input "true"
type input "0.00"
click at [960, 228] on button "Save & Close" at bounding box center [969, 236] width 95 height 29
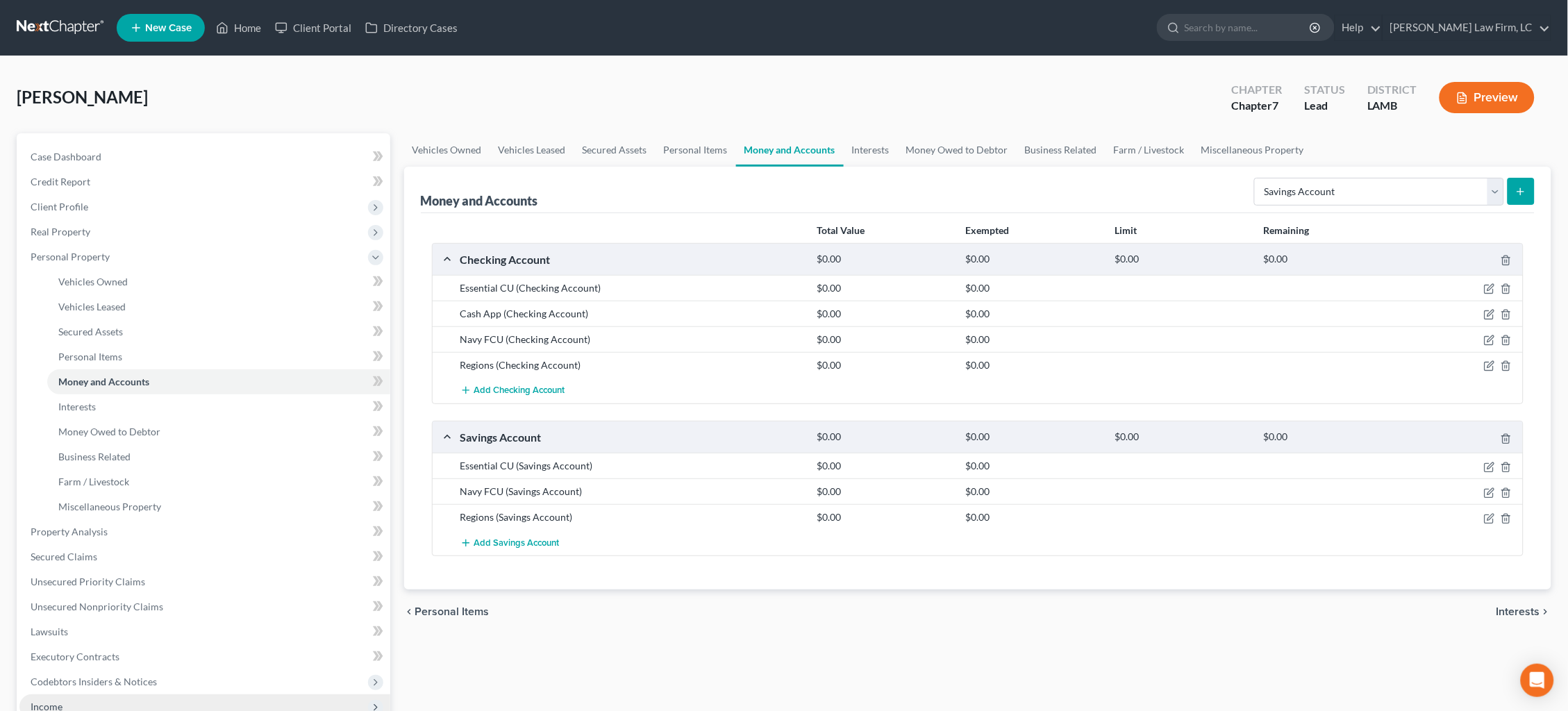
click at [84, 694] on span "Income" at bounding box center [205, 706] width 371 height 25
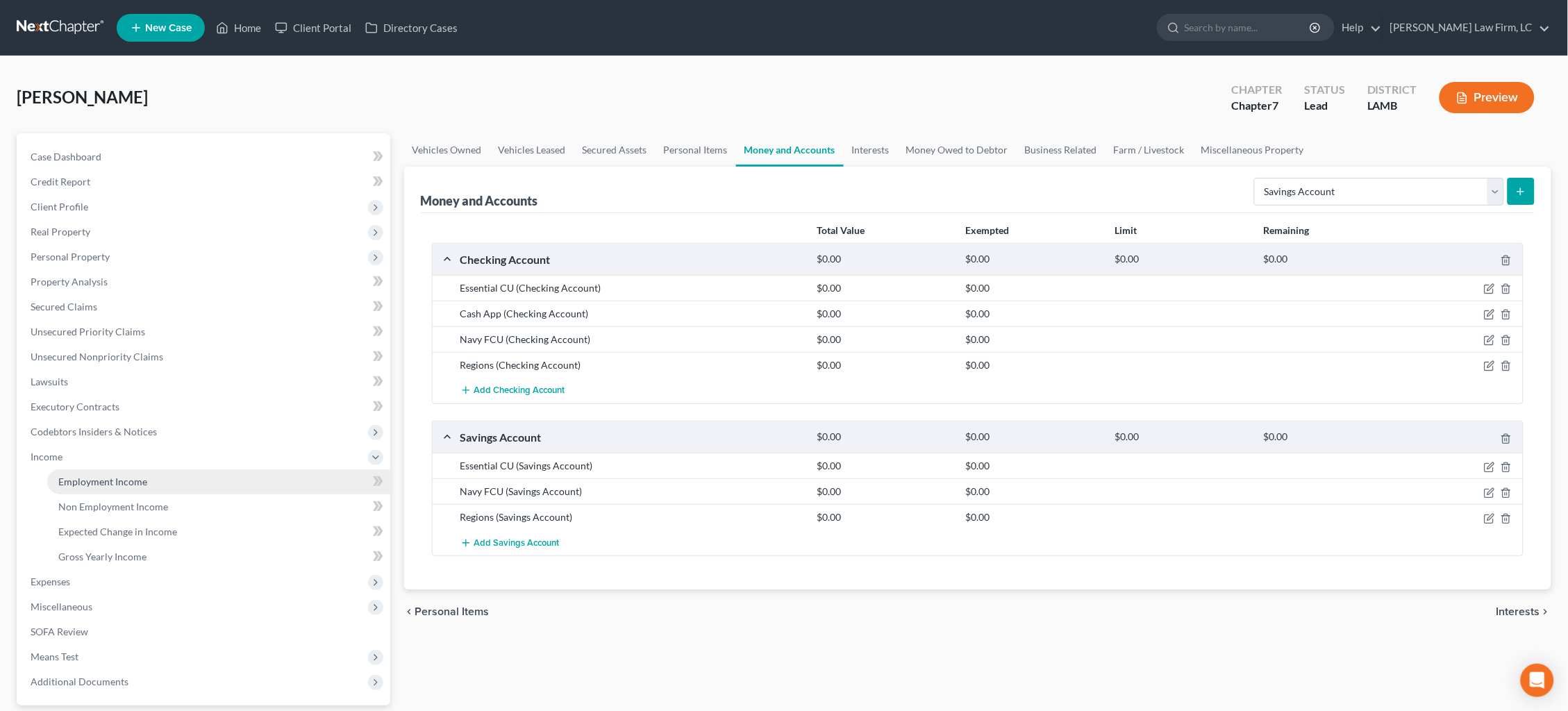
click at [113, 477] on link "Employment Income" at bounding box center [218, 482] width 343 height 25
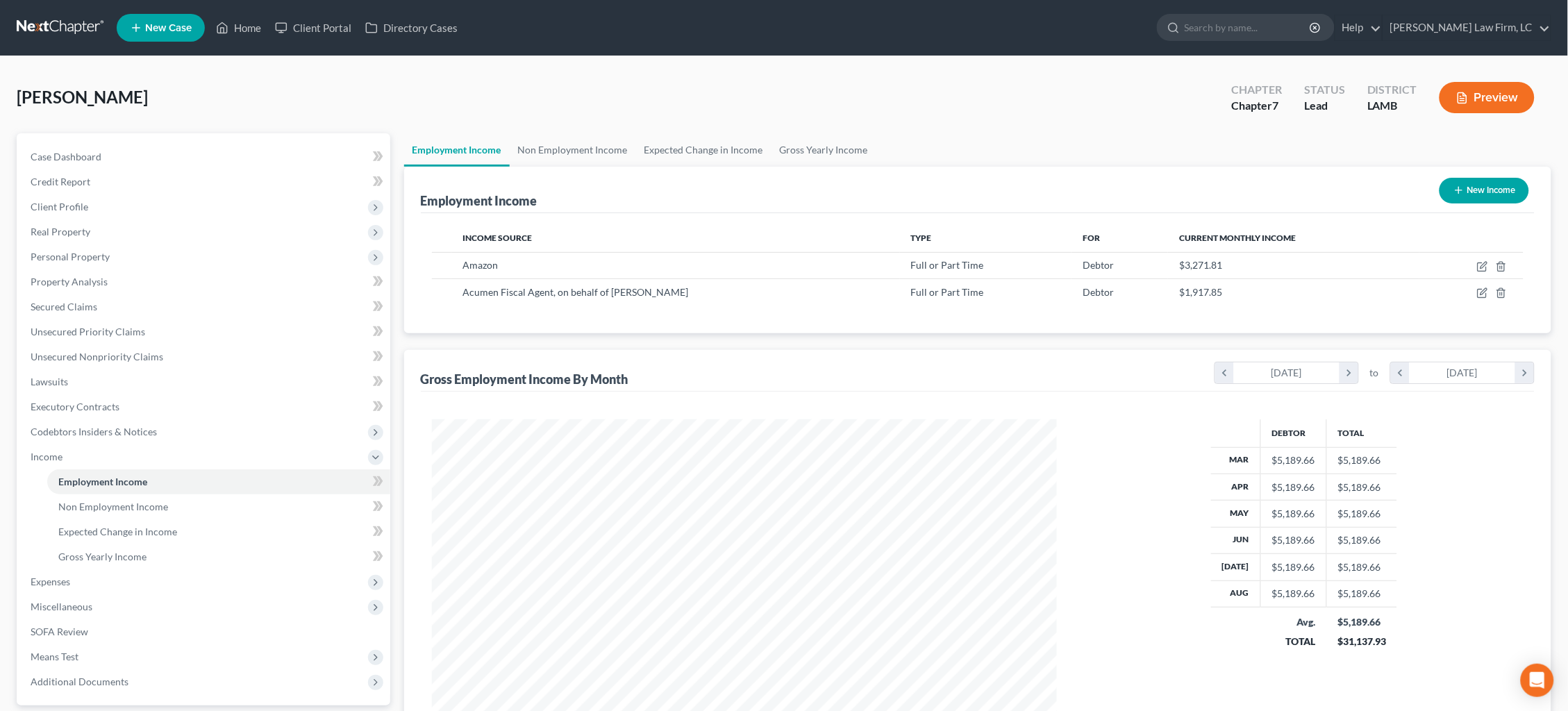
scroll to position [311, 653]
click at [1480, 264] on icon "button" at bounding box center [1482, 267] width 11 height 11
select select "0"
select select "50"
select select "0"
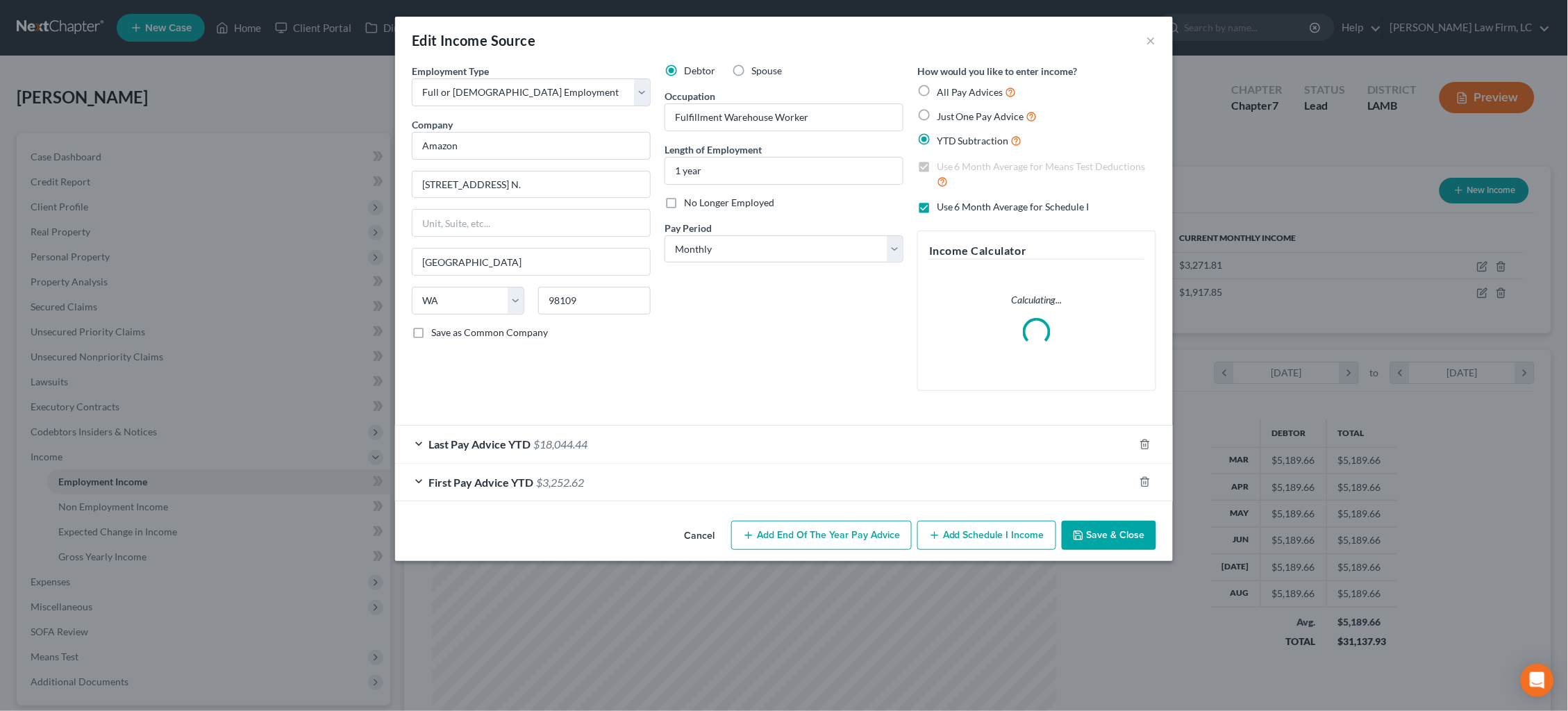
click at [632, 435] on div "Last Pay Advice YTD $18,044.44" at bounding box center [764, 443] width 739 height 37
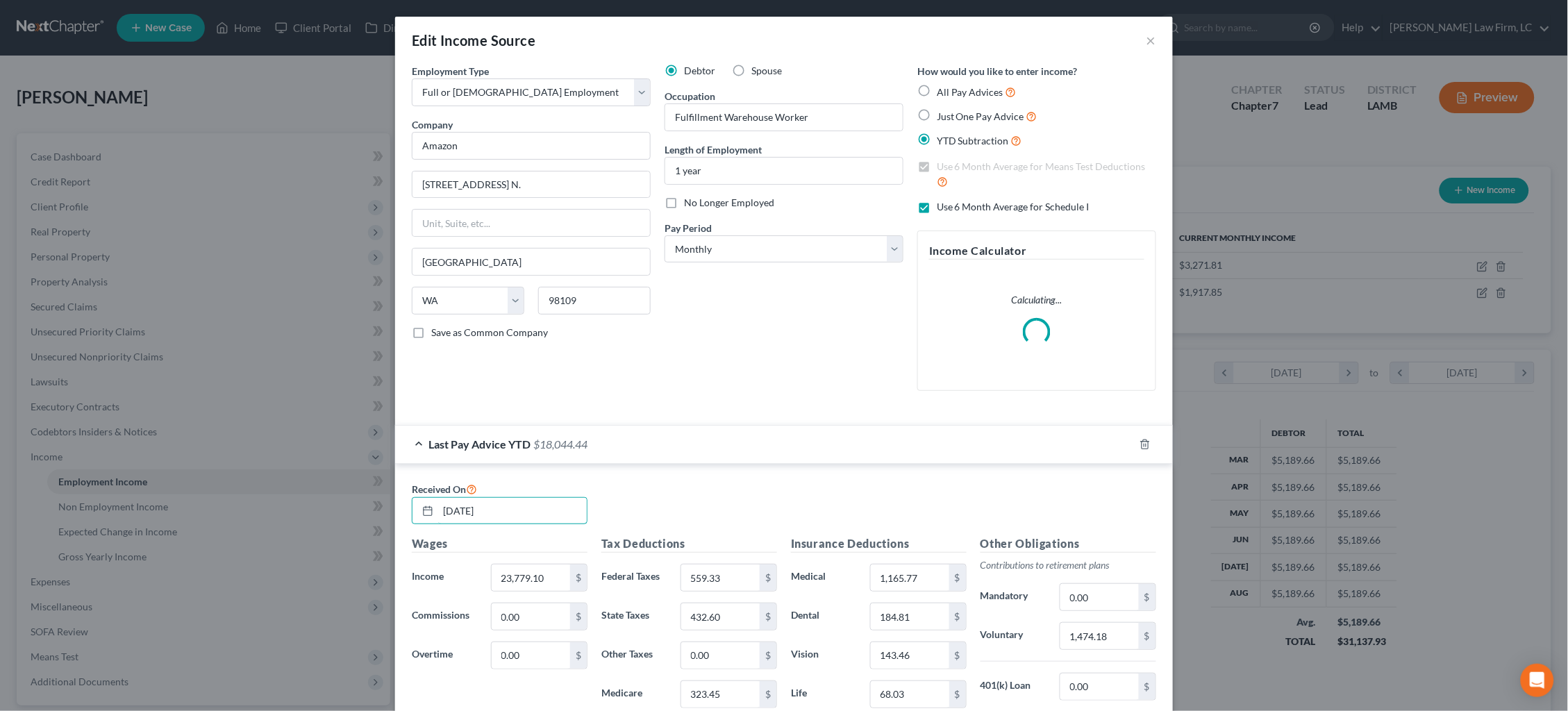
drag, startPoint x: 517, startPoint y: 505, endPoint x: 280, endPoint y: 494, distance: 237.3
click at [281, 494] on div "Edit Income Source × Employment Type * Select Full or [DEMOGRAPHIC_DATA] Employ…" at bounding box center [784, 355] width 1568 height 711
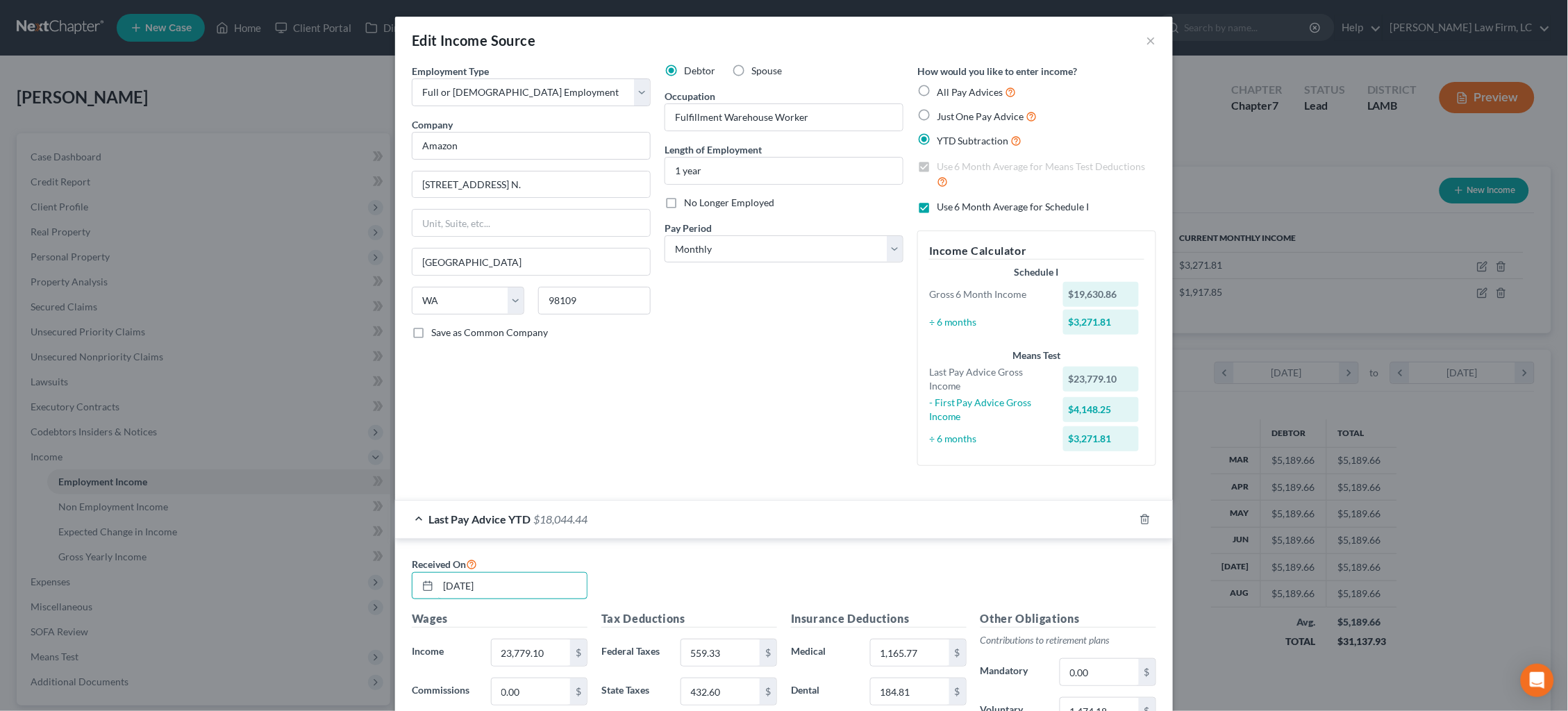
type input "[DATE]"
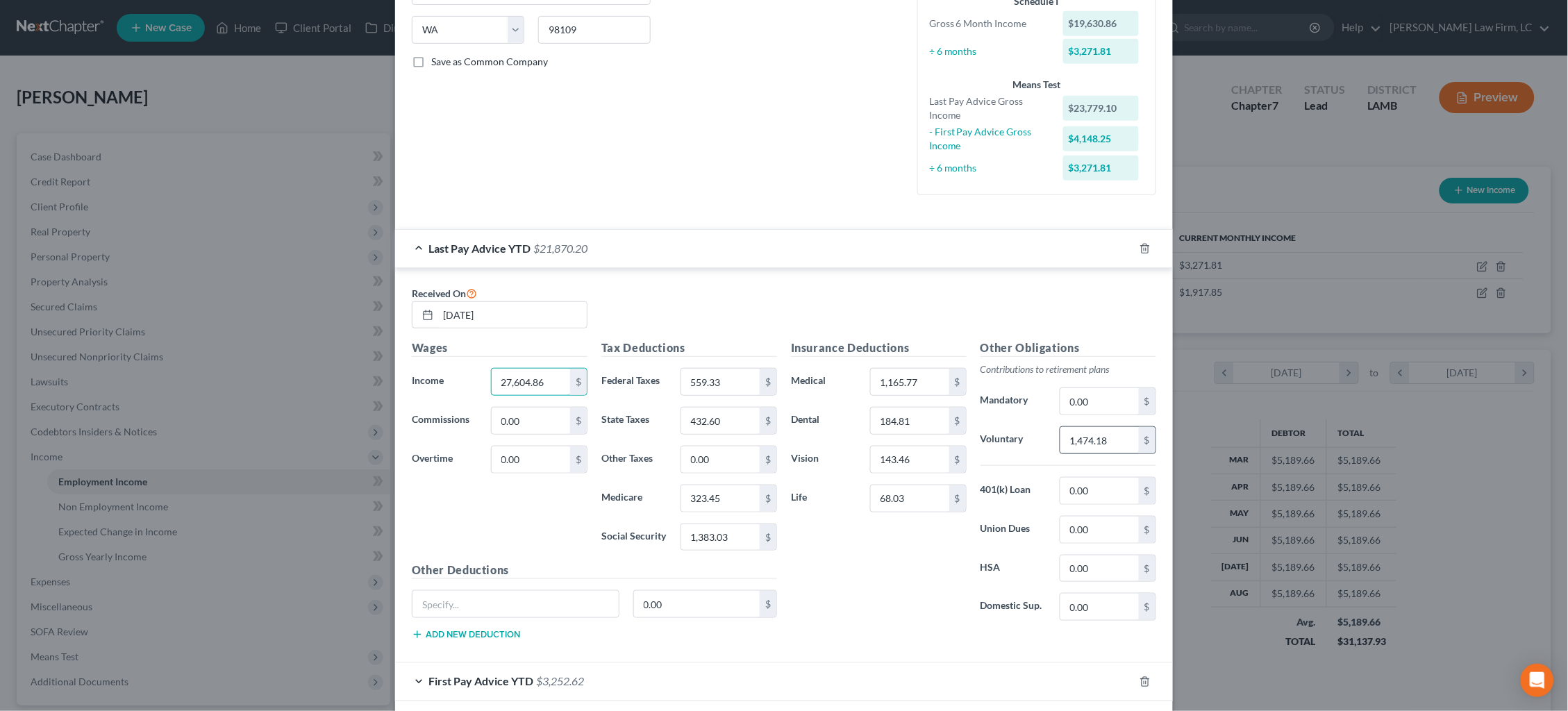
scroll to position [269, 0]
type input "27,604.86"
drag, startPoint x: 672, startPoint y: 364, endPoint x: 599, endPoint y: 352, distance: 74.0
click at [599, 353] on div "Tax Deductions Federal Taxes 559.33 $ State Taxes 432.60 $ Other Taxes 0.00 $ M…" at bounding box center [689, 452] width 189 height 222
type input "613.25"
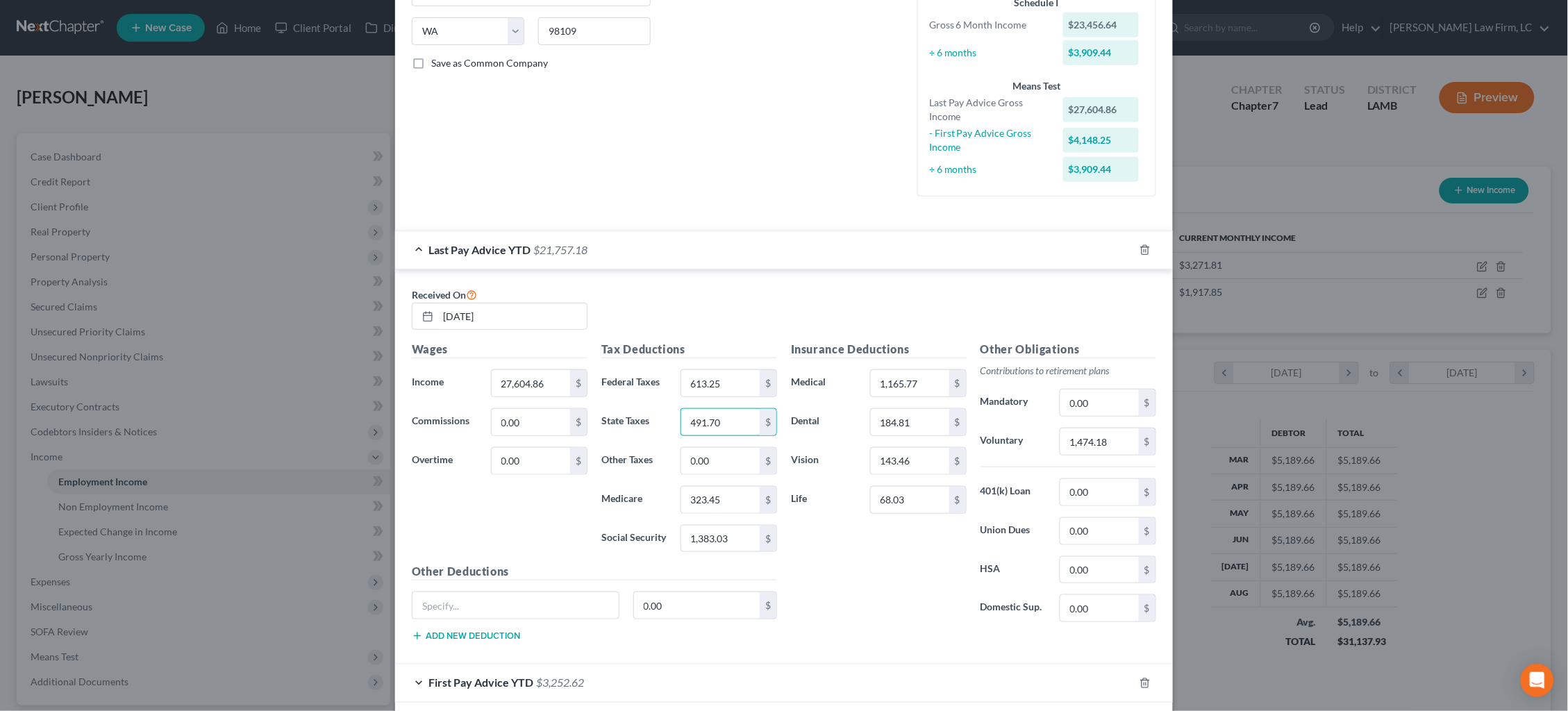
type input "491.70"
type input "372.55"
type input "1,592.99"
type input "1,513.07"
type input "245.96"
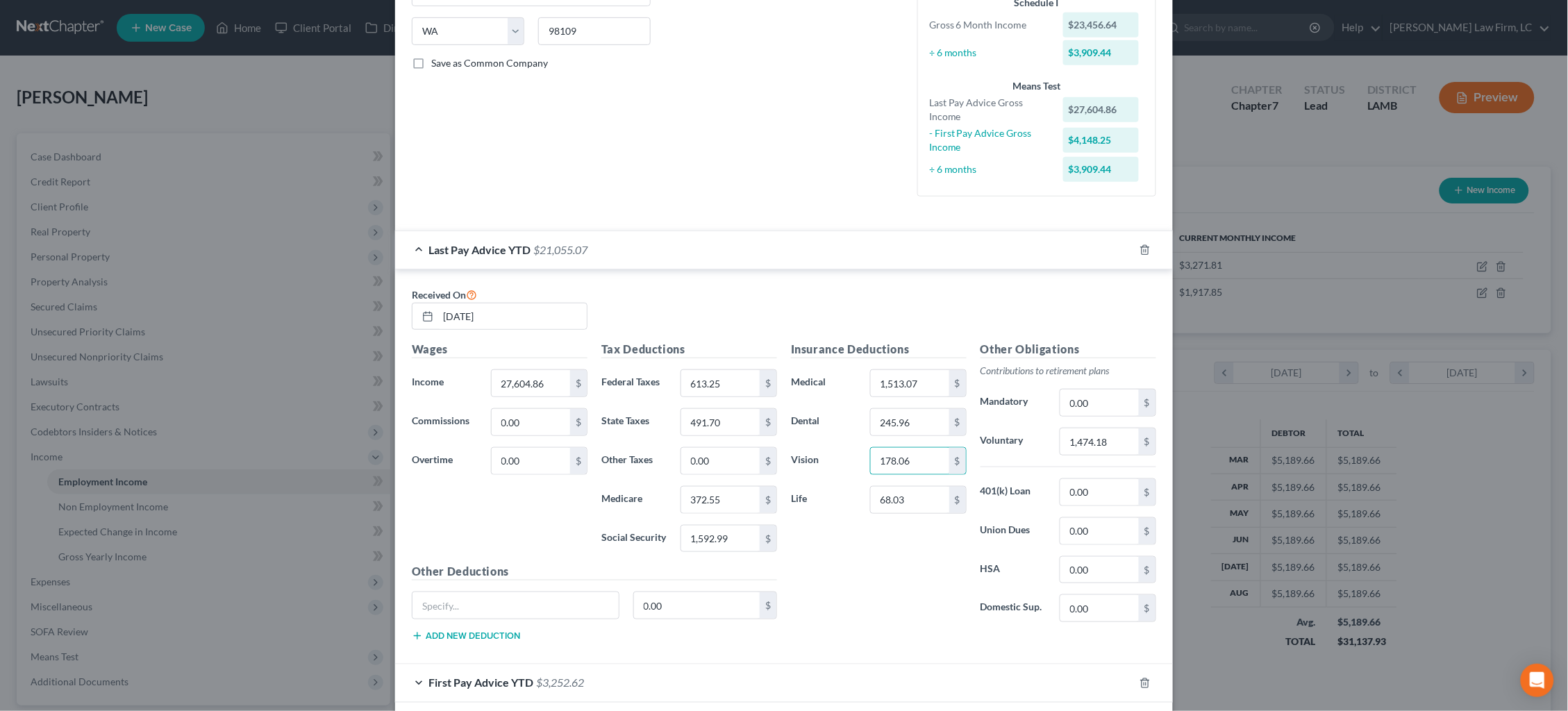
type input "178.06"
type input "80.90"
type input "1,741.99"
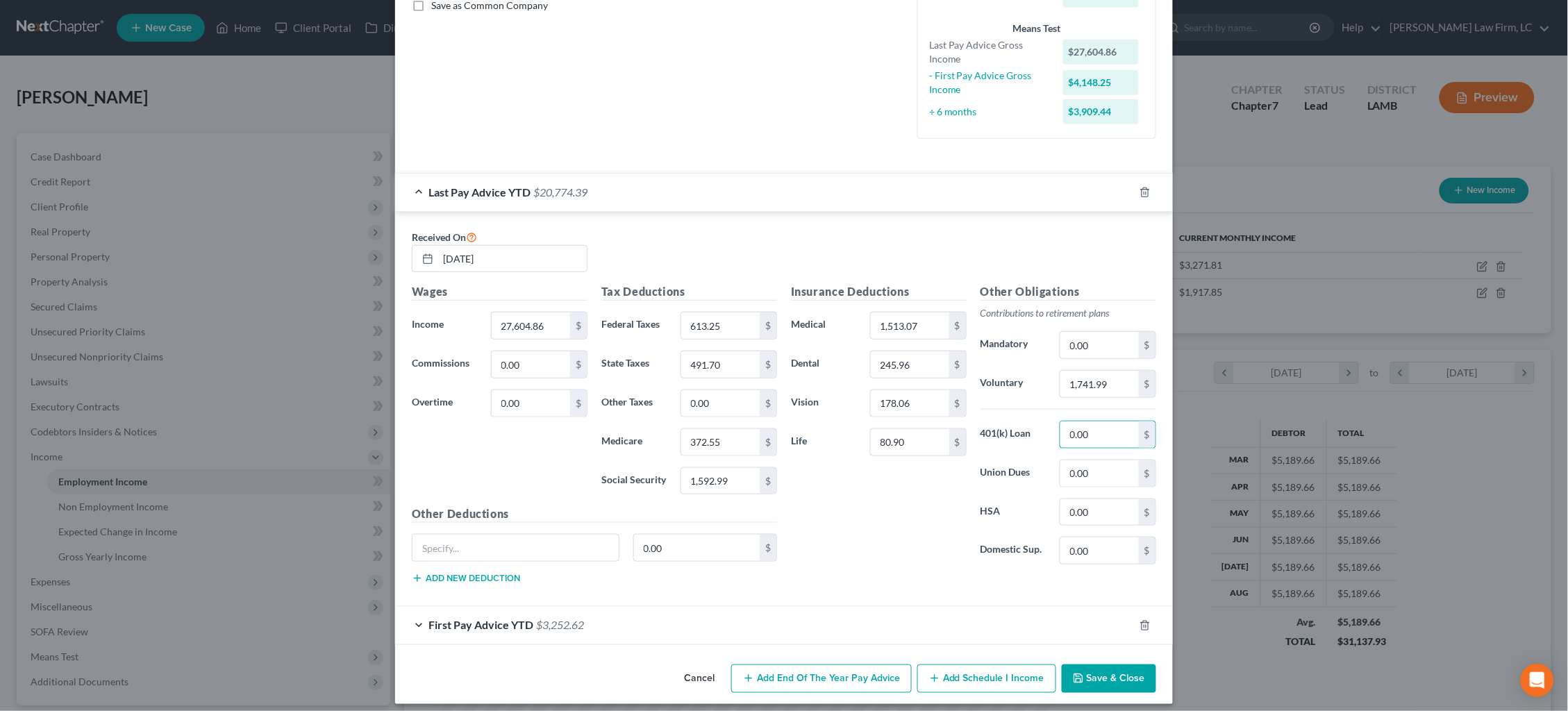
scroll to position [326, 0]
click at [1125, 665] on button "Save & Close" at bounding box center [1109, 679] width 95 height 29
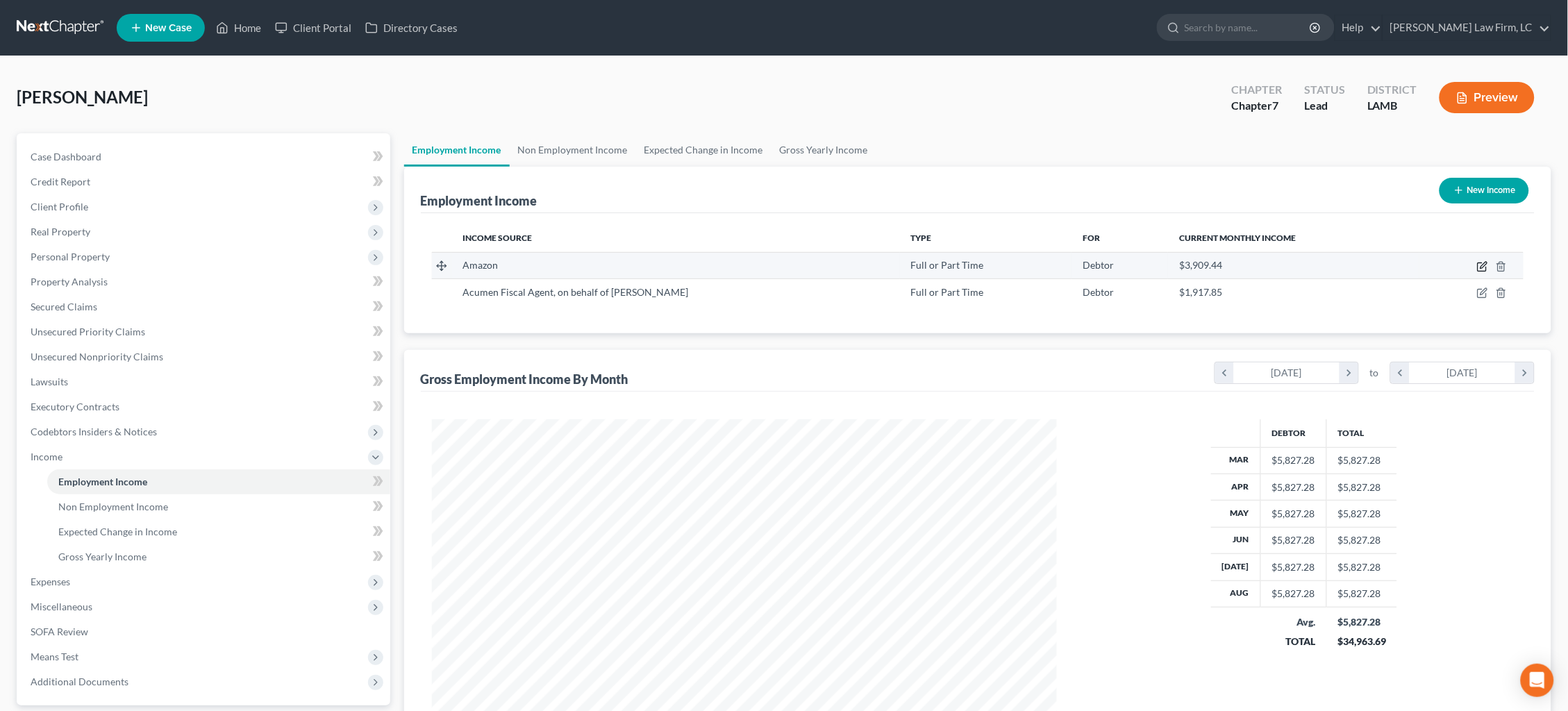
click at [1483, 262] on icon "button" at bounding box center [1482, 267] width 11 height 11
select select "0"
select select "50"
select select "0"
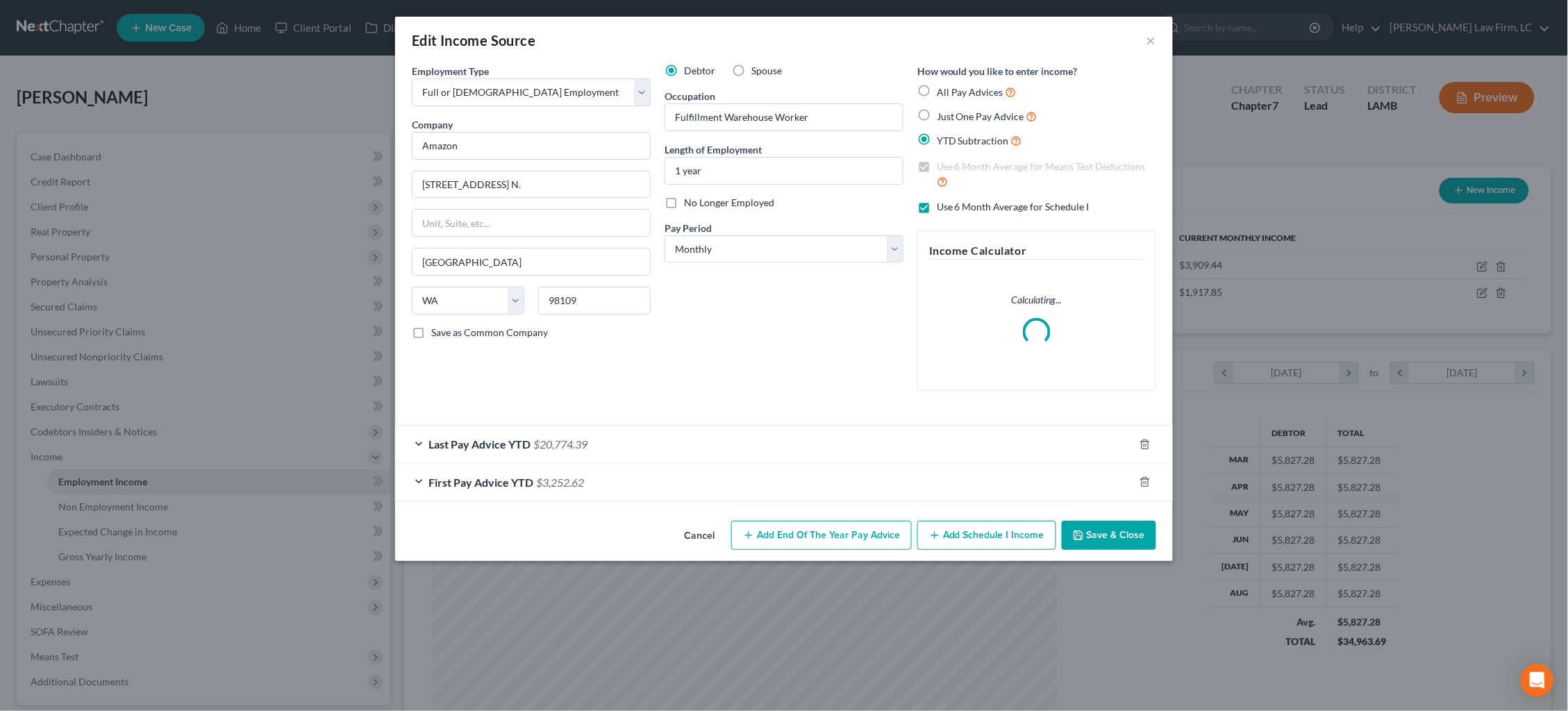
drag, startPoint x: 613, startPoint y: 477, endPoint x: 613, endPoint y: 466, distance: 11.0
click at [612, 478] on div "First Pay Advice YTD $3,252.62" at bounding box center [764, 482] width 739 height 37
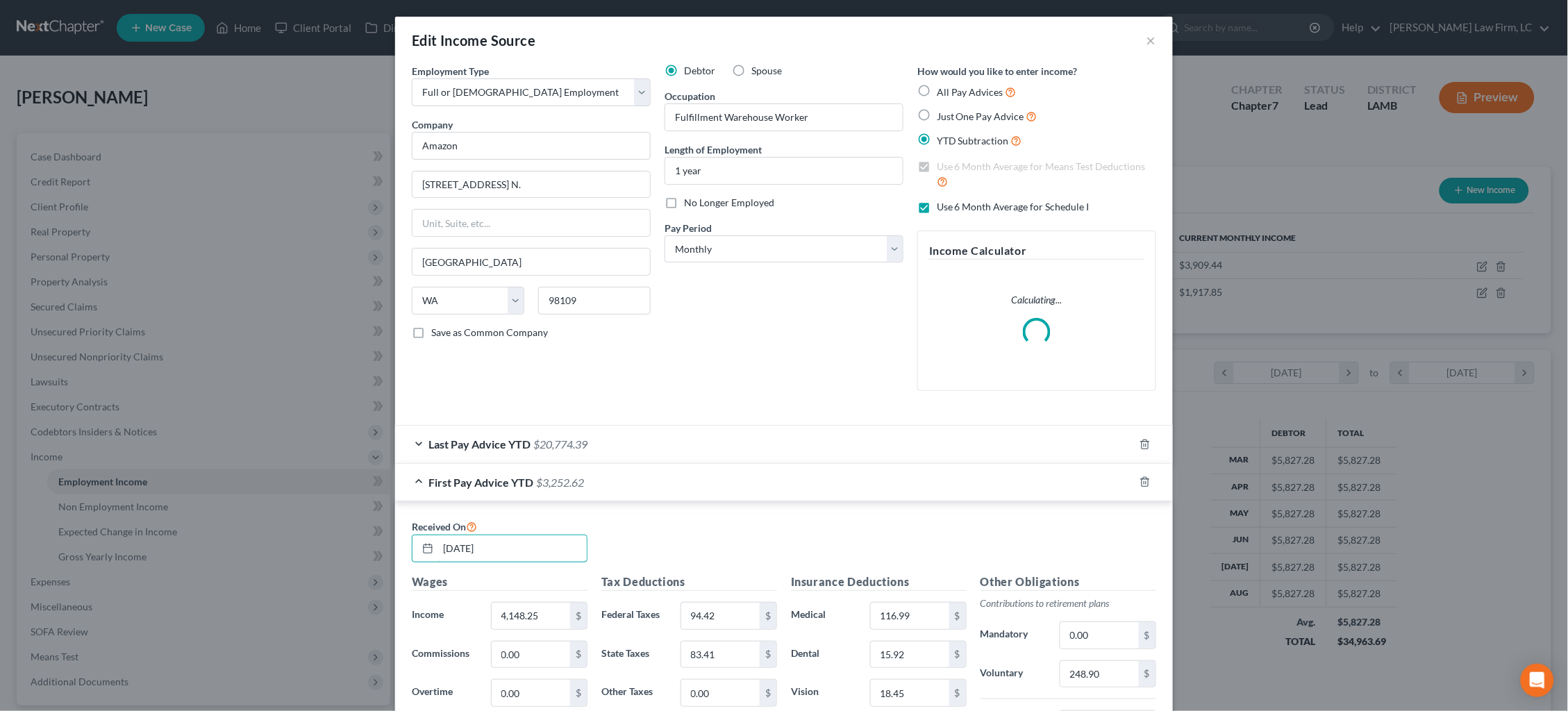
drag, startPoint x: 522, startPoint y: 547, endPoint x: 347, endPoint y: 551, distance: 175.0
click at [349, 555] on div "Edit Income Source × Employment Type * Select Full or [DEMOGRAPHIC_DATA] Employ…" at bounding box center [784, 355] width 1568 height 711
drag, startPoint x: 315, startPoint y: 549, endPoint x: 305, endPoint y: 548, distance: 10.0
click at [305, 548] on div "Edit Income Source × Employment Type * Select Full or [DEMOGRAPHIC_DATA] Employ…" at bounding box center [784, 355] width 1568 height 711
type input "[DATE]"
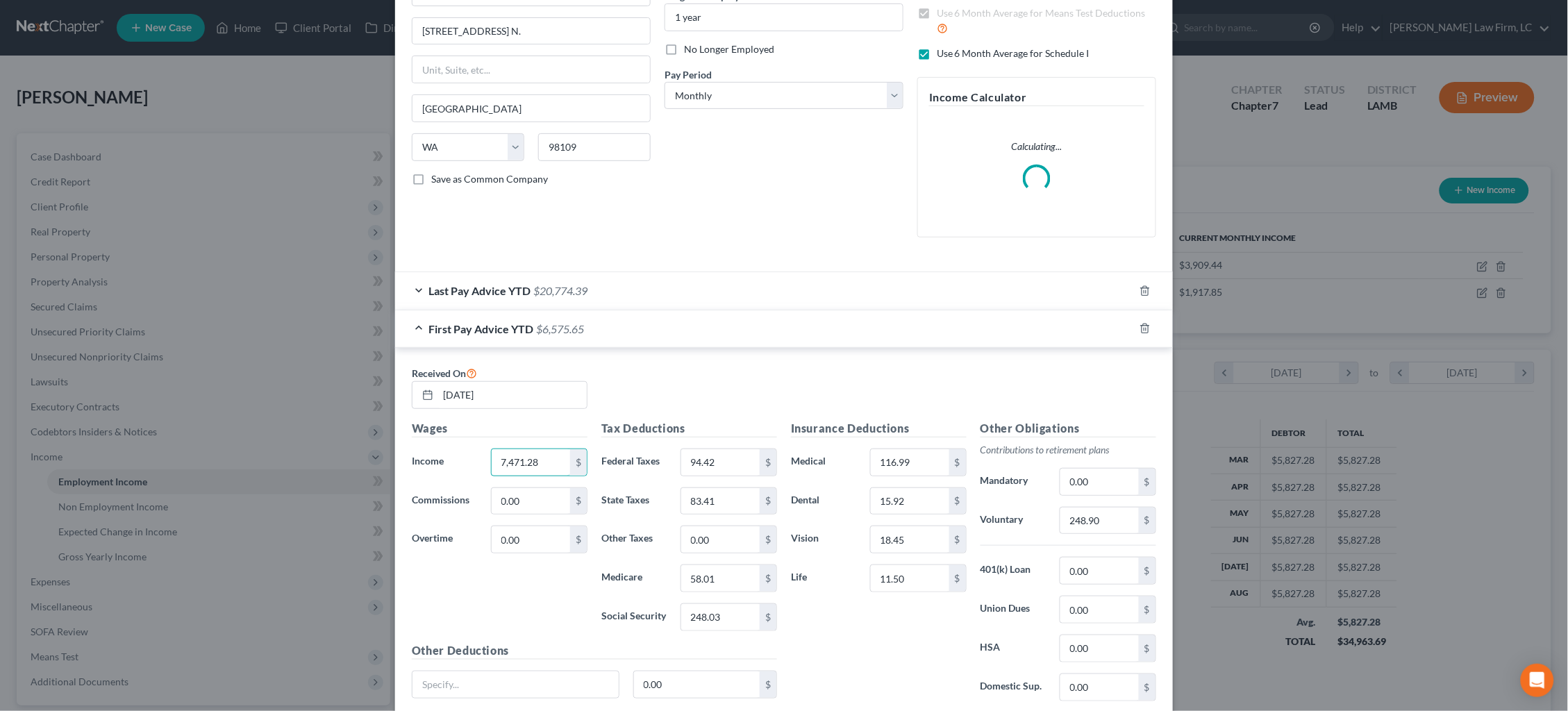
scroll to position [158, 0]
type input "7,471.28"
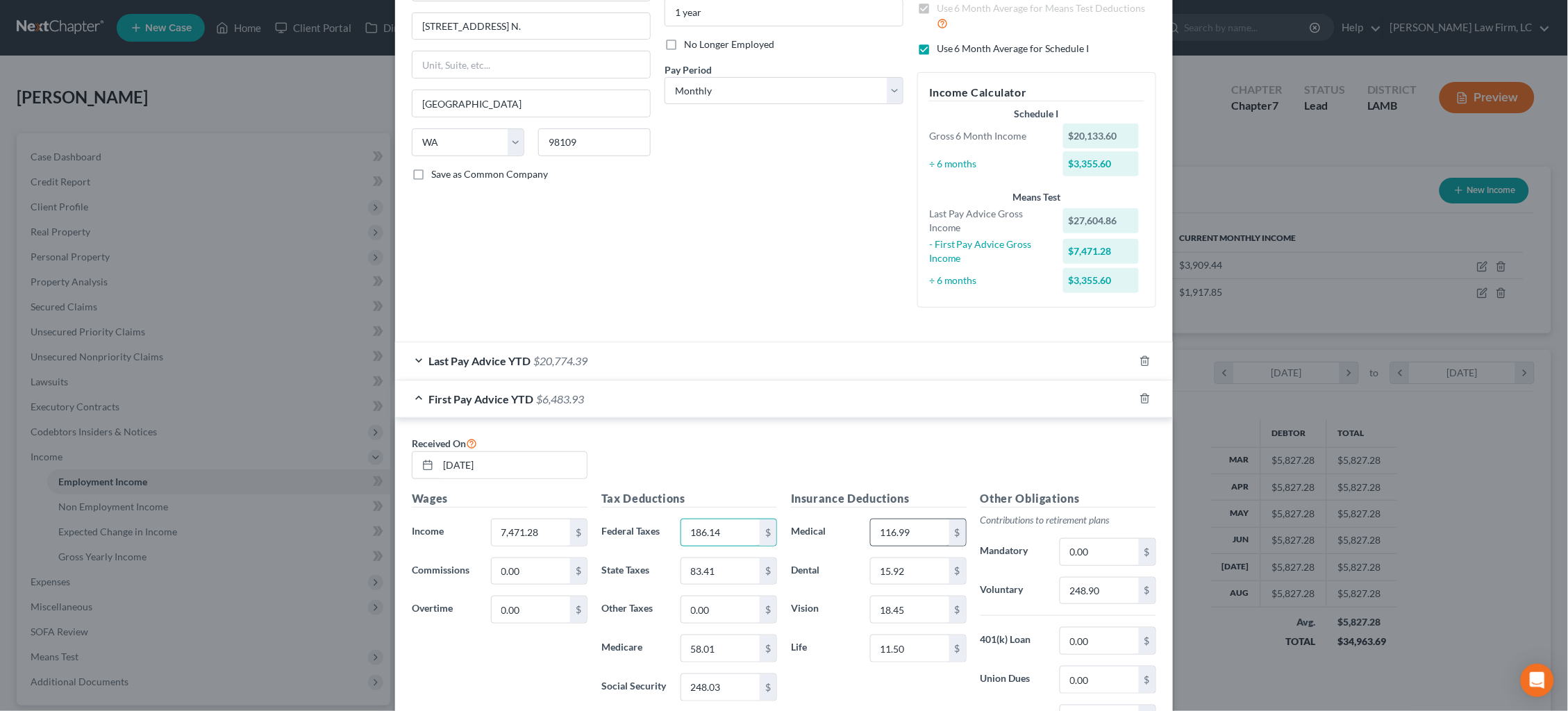
type input "186.14"
type input "146.25"
type input "104.37"
type input "446.28"
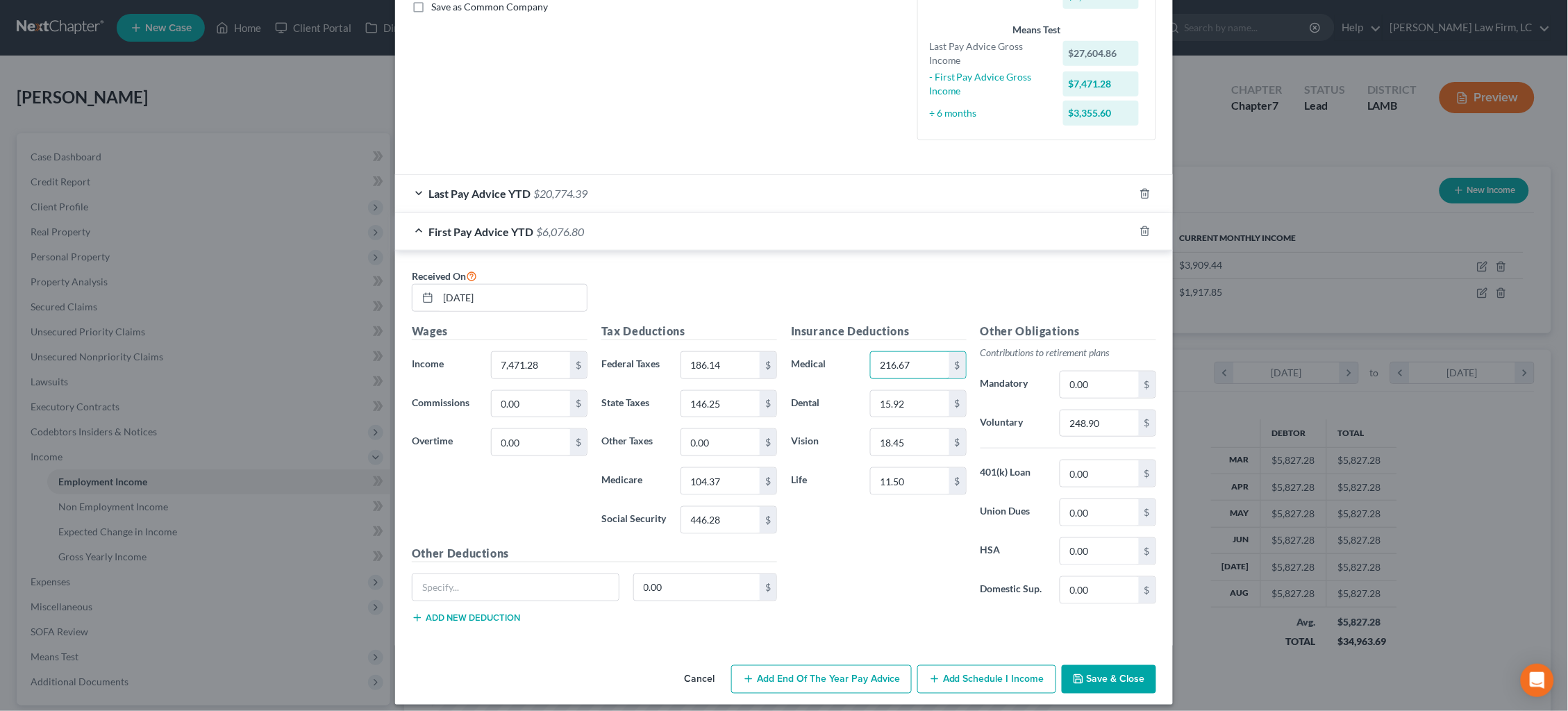
type input "216.67"
type input "29.76"
type input "33.21"
type input "20.70"
type input "448.28"
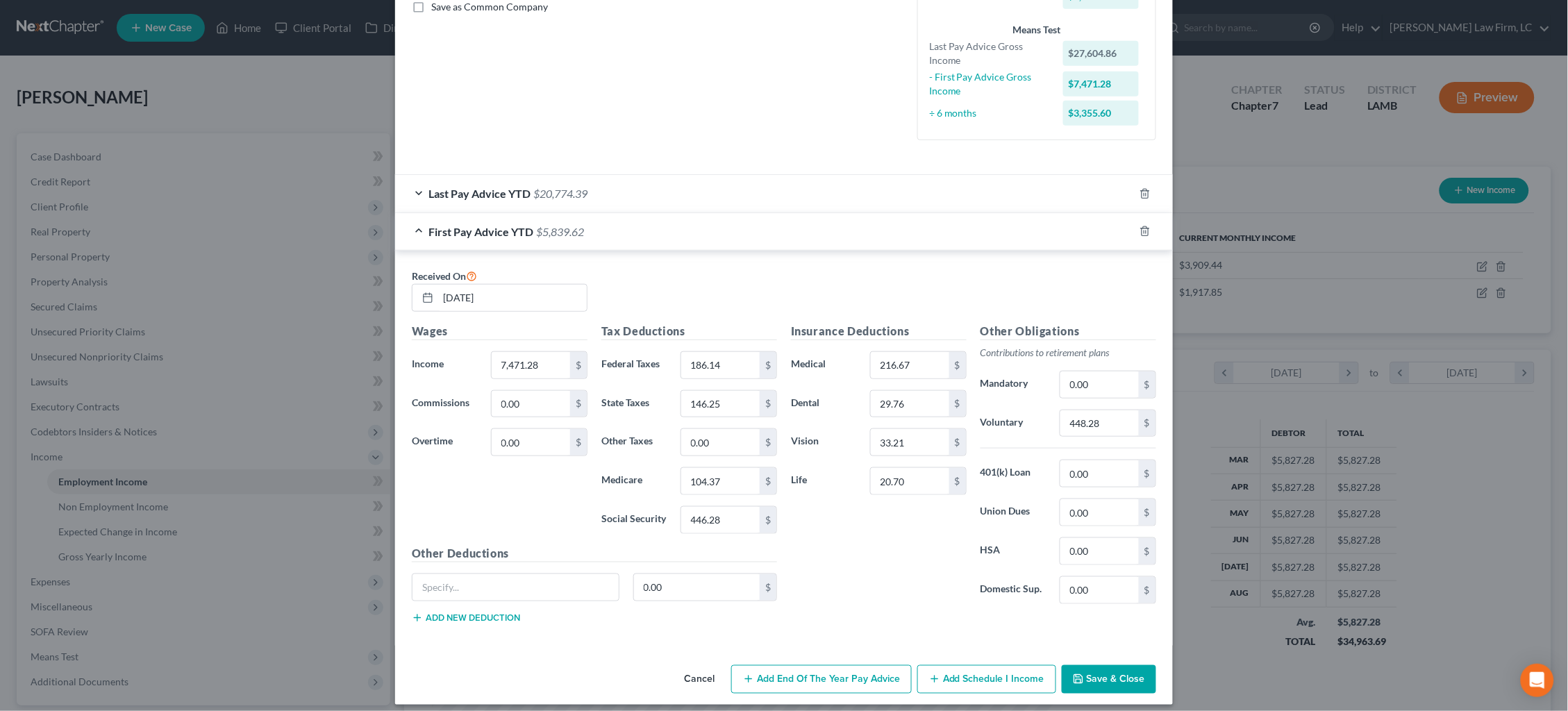
click at [1117, 669] on button "Save & Close" at bounding box center [1109, 679] width 95 height 29
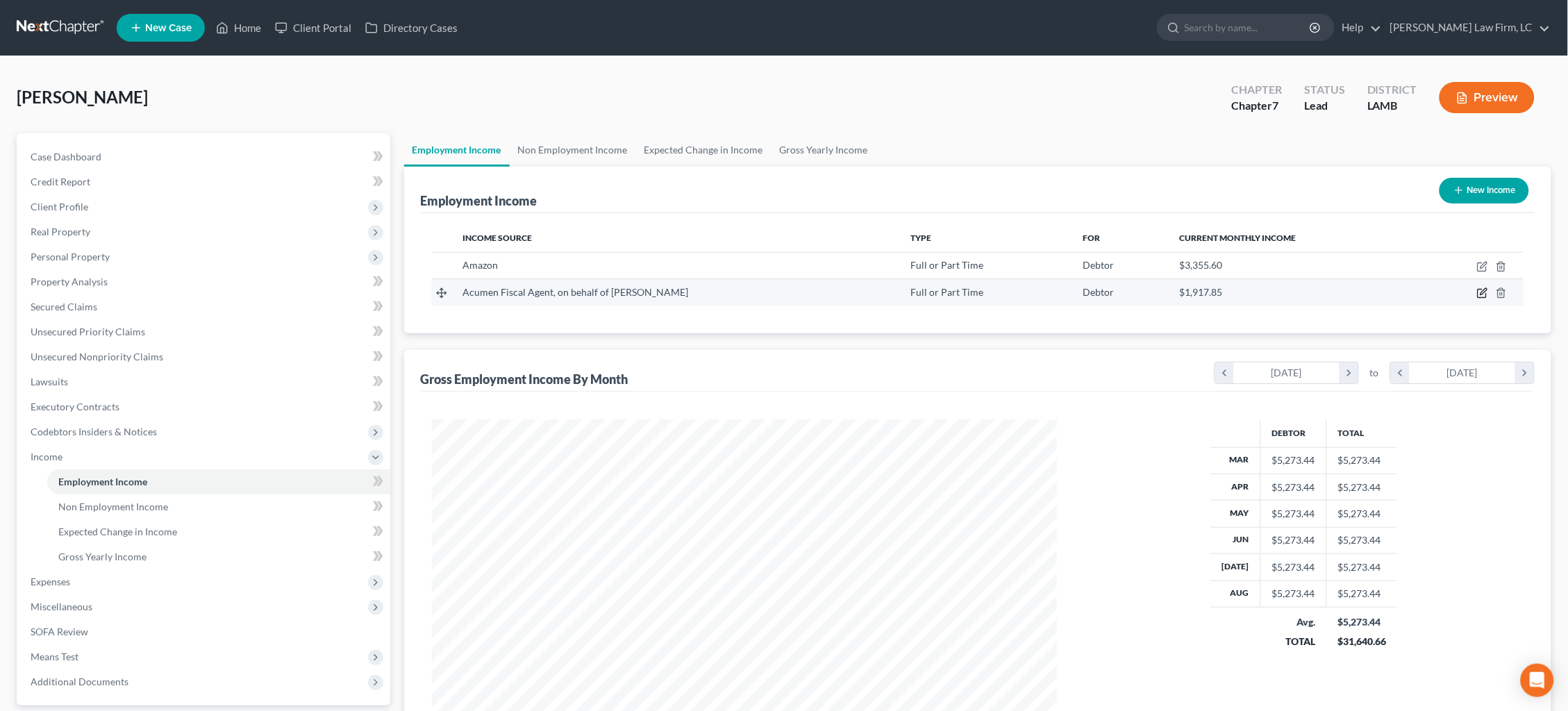
click at [1480, 293] on icon "button" at bounding box center [1482, 293] width 11 height 11
select select "0"
select select "19"
select select "0"
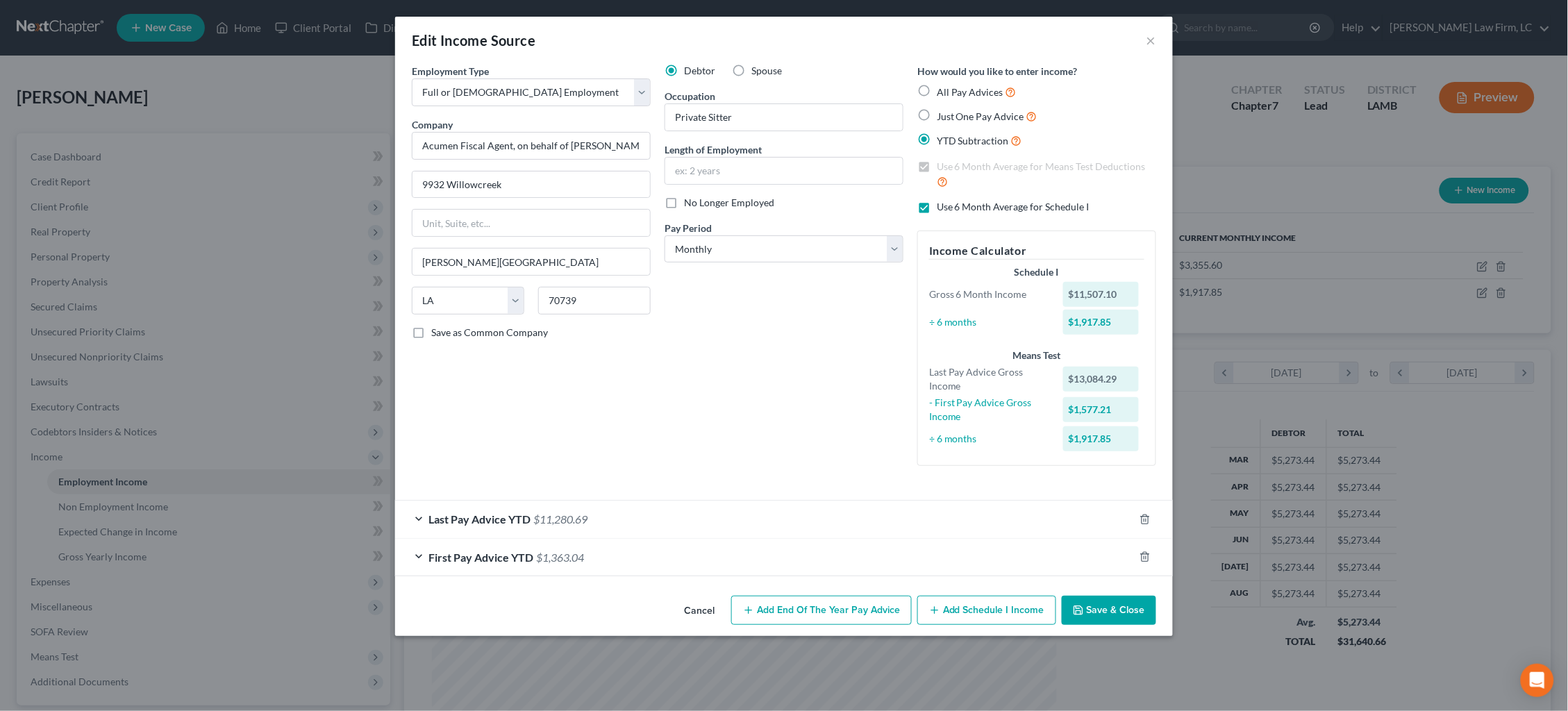
click at [628, 552] on div "First Pay Advice YTD $1,363.04" at bounding box center [764, 557] width 739 height 37
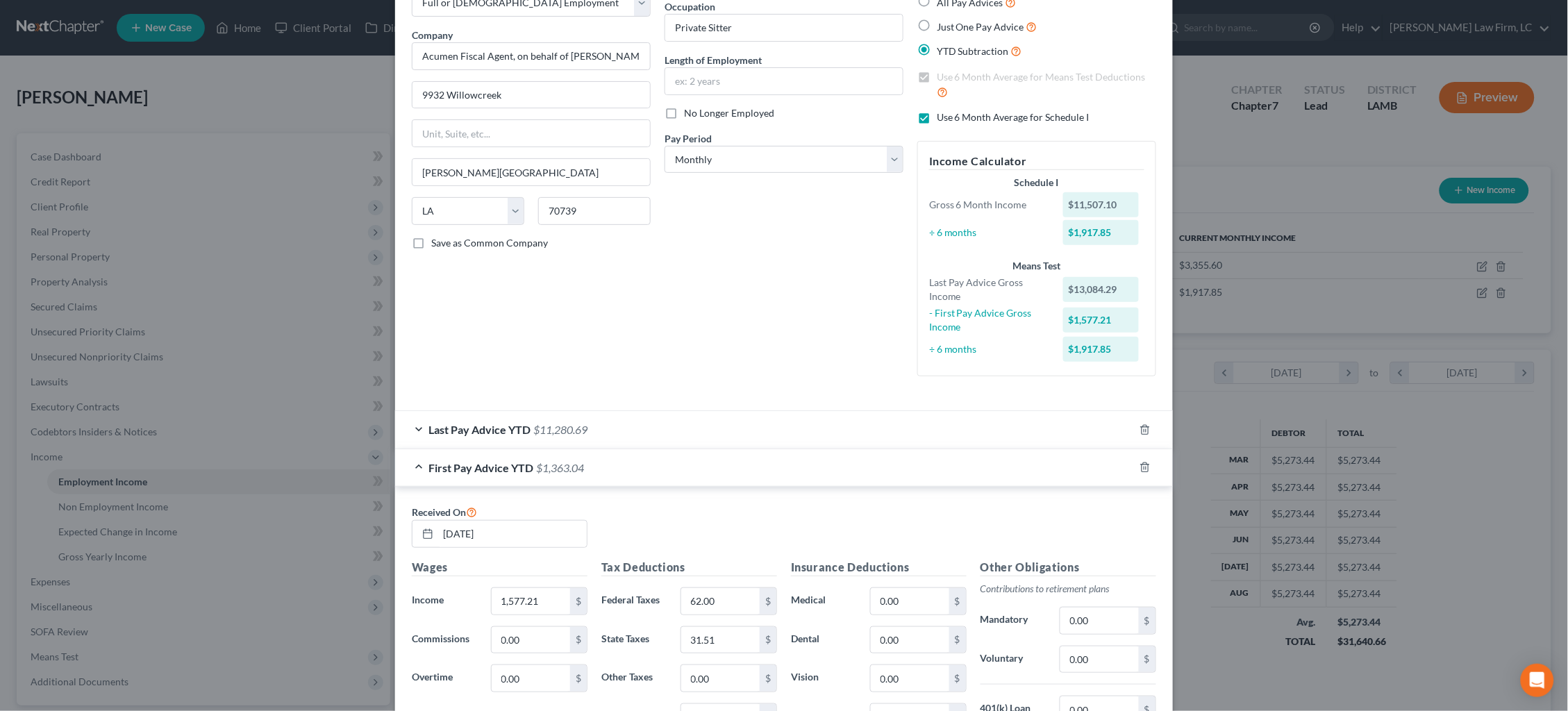
scroll to position [94, 0]
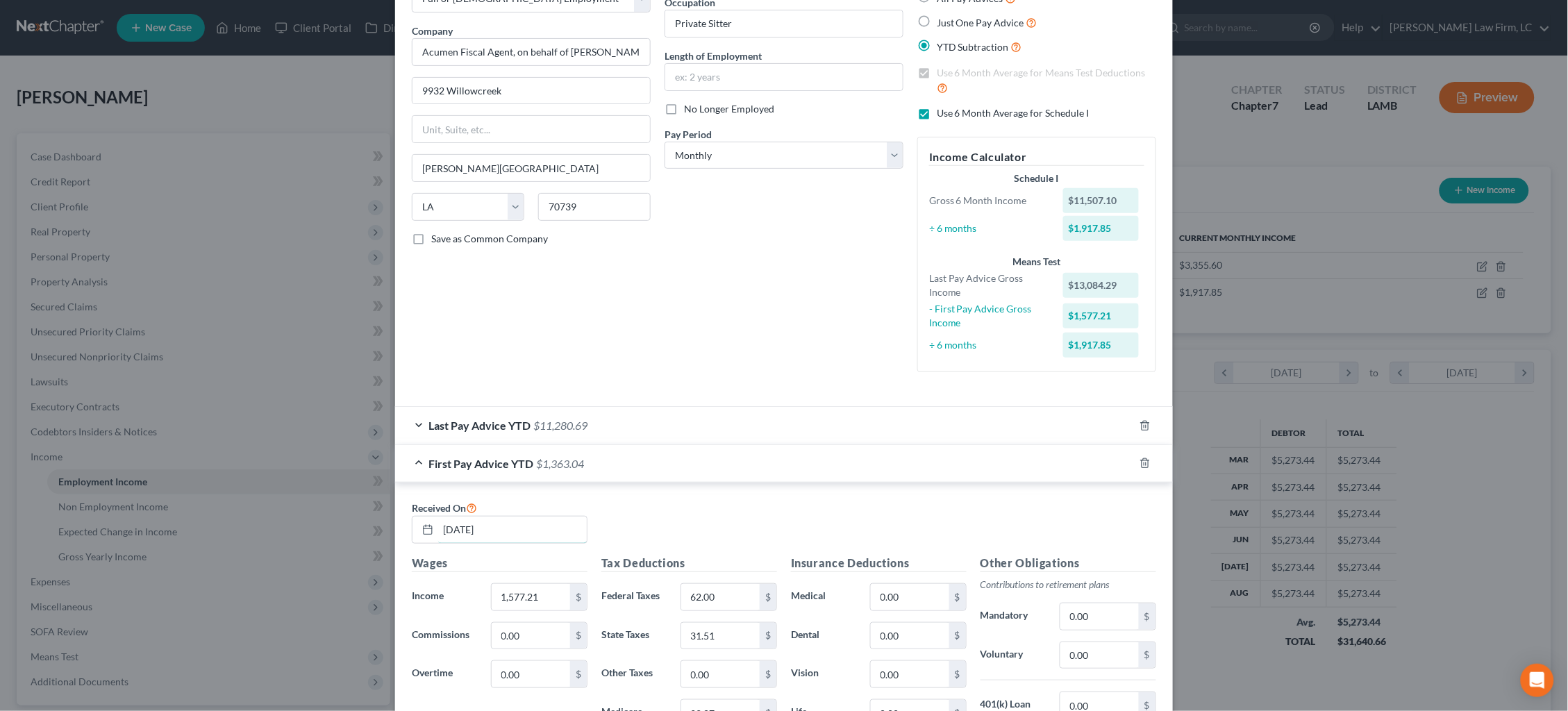
drag, startPoint x: 523, startPoint y: 522, endPoint x: 348, endPoint y: 502, distance: 176.1
click at [348, 502] on div "Edit Income Source × Employment Type * Select Full or [DEMOGRAPHIC_DATA] Employ…" at bounding box center [784, 355] width 1568 height 711
type input "[DATE]"
type input "3,288.04"
type input "138.00"
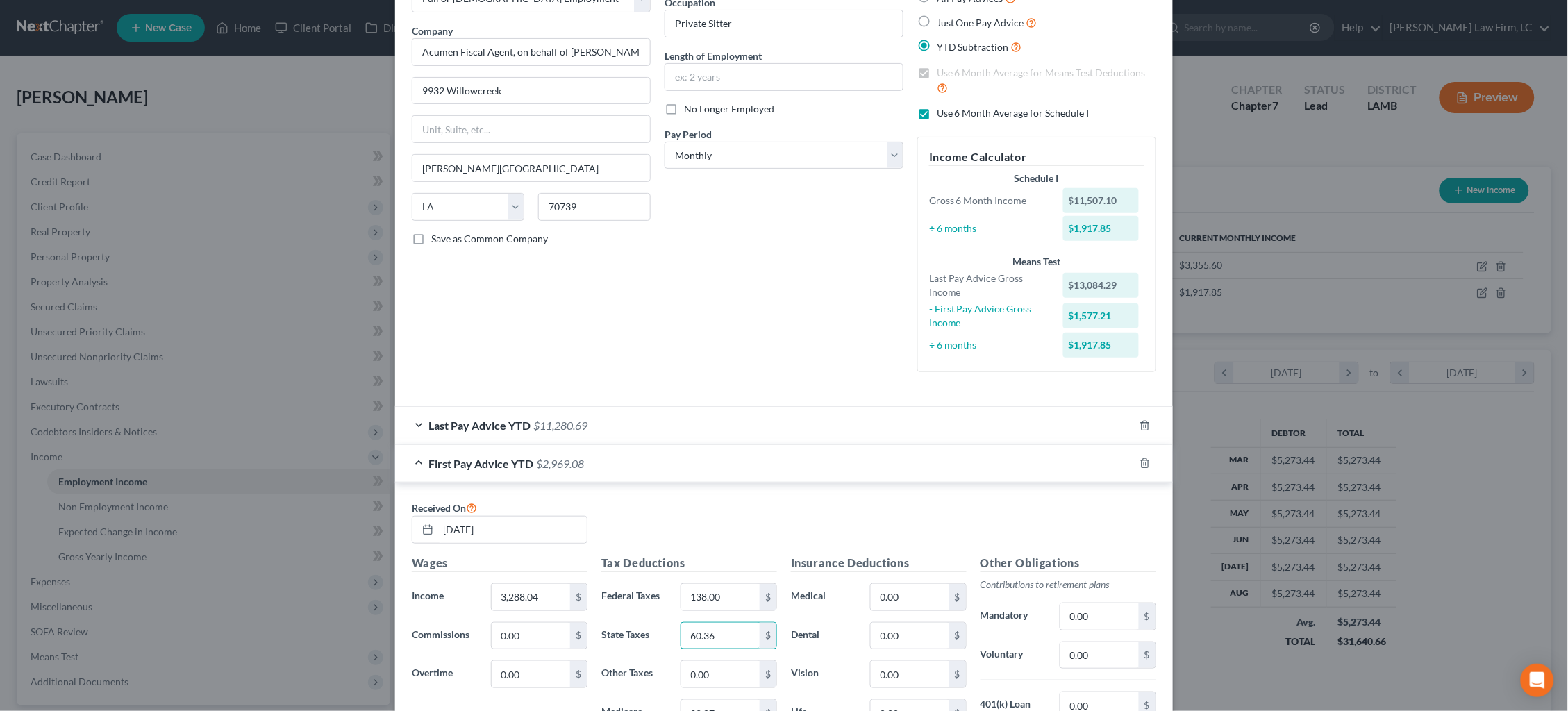
type input "60.36"
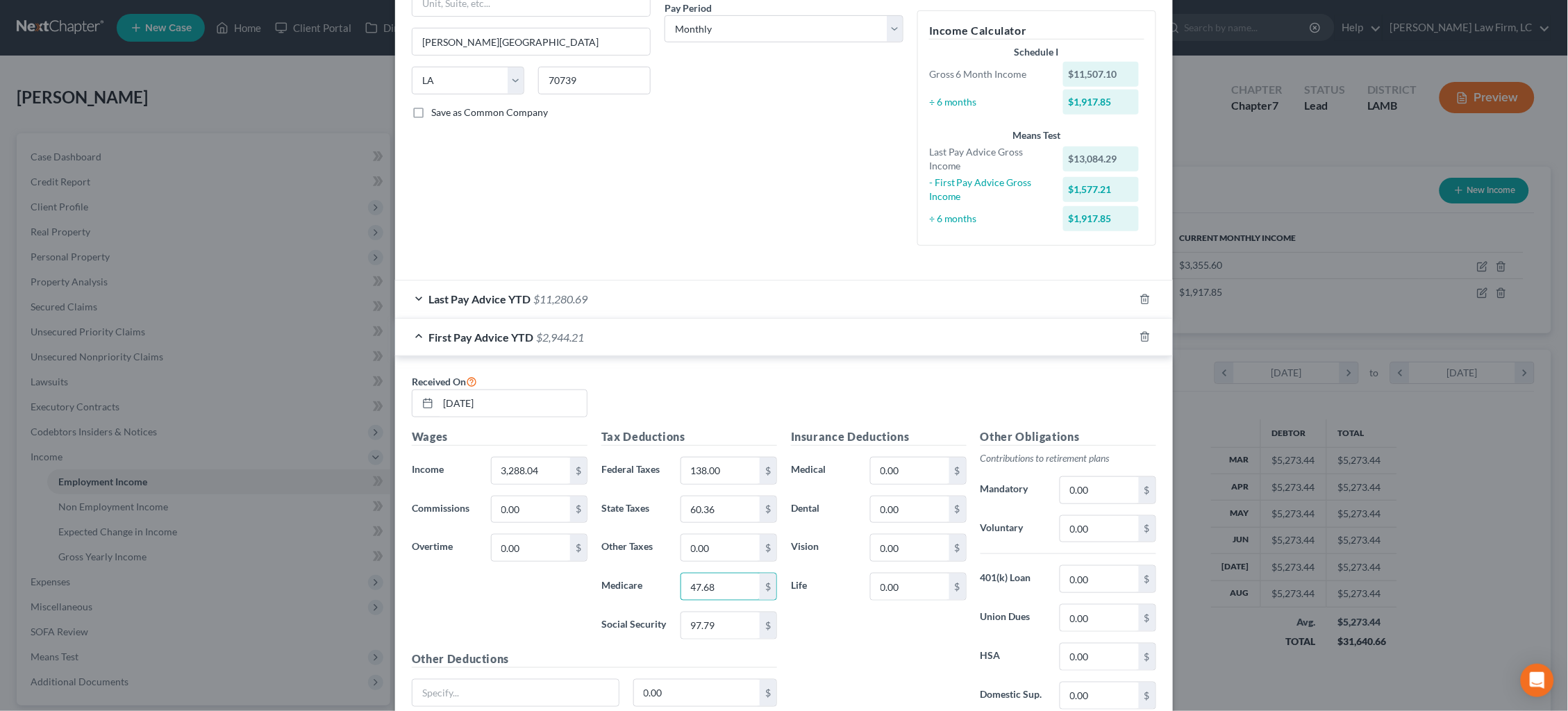
scroll to position [224, 0]
type input "47.68"
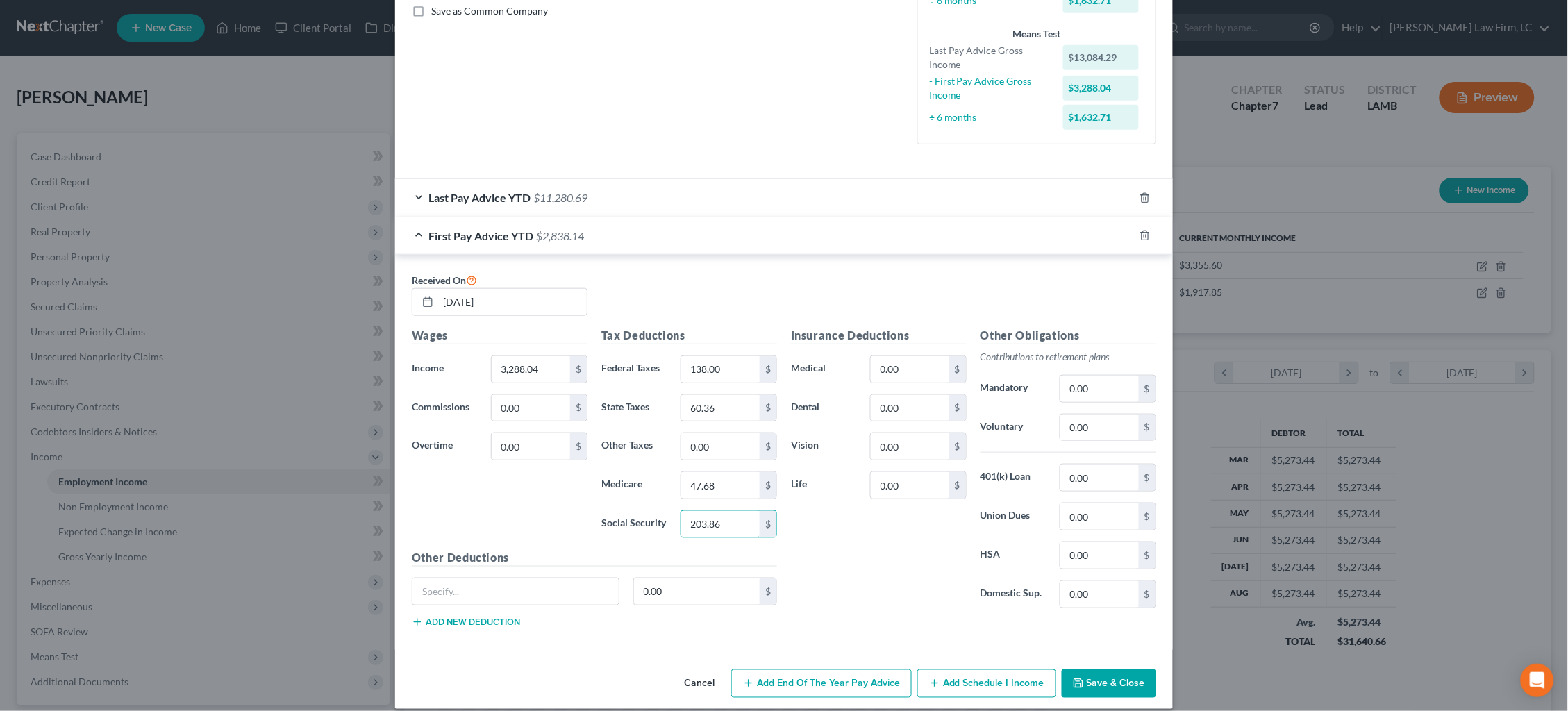
scroll to position [323, 0]
type input "203.86"
click at [797, 194] on div "Last Pay Advice YTD $11,280.69" at bounding box center [764, 196] width 739 height 37
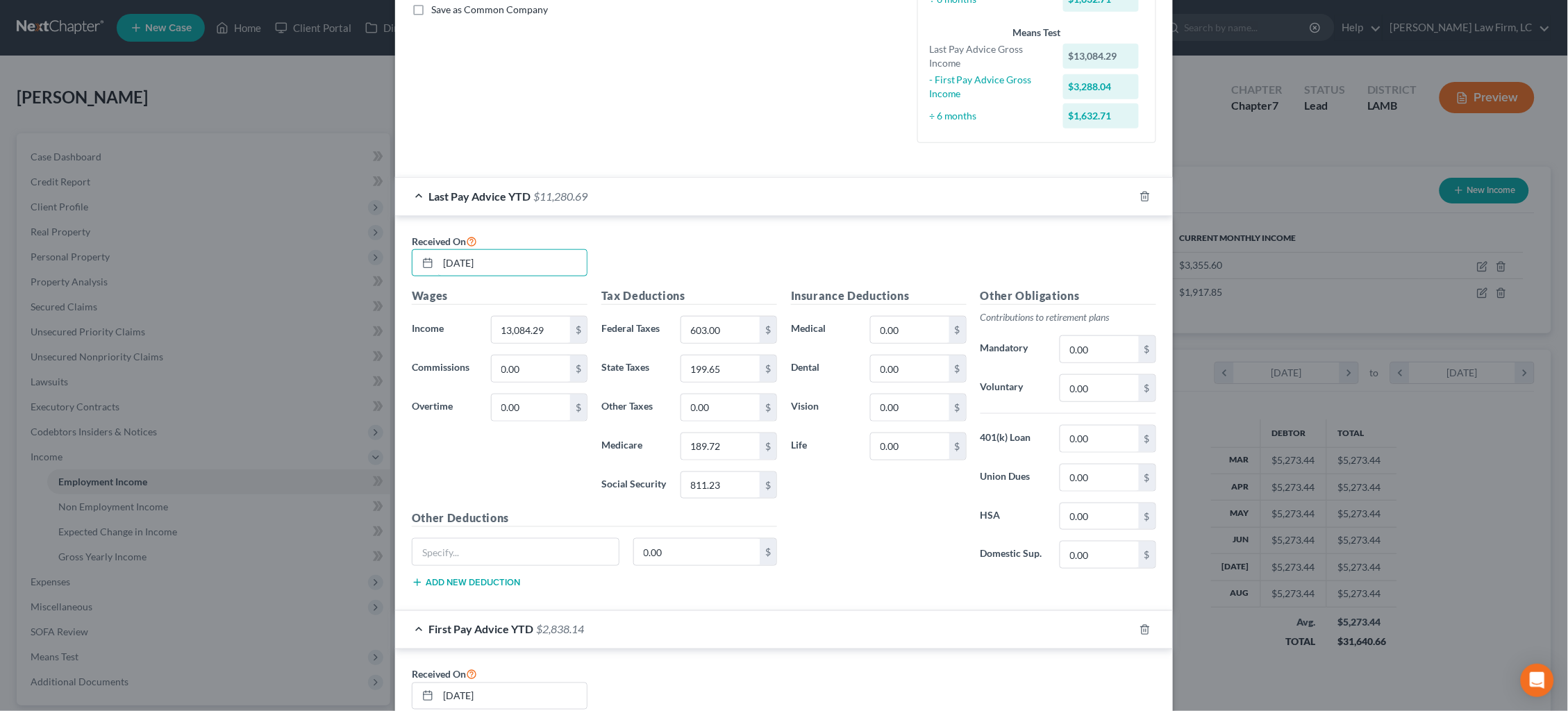
drag, startPoint x: 461, startPoint y: 250, endPoint x: 295, endPoint y: 228, distance: 167.5
click at [295, 229] on div "Edit Income Source × Employment Type * Select Full or [DEMOGRAPHIC_DATA] Employ…" at bounding box center [784, 355] width 1568 height 711
type input "[DATE]"
type input "14,543.16"
type input "5"
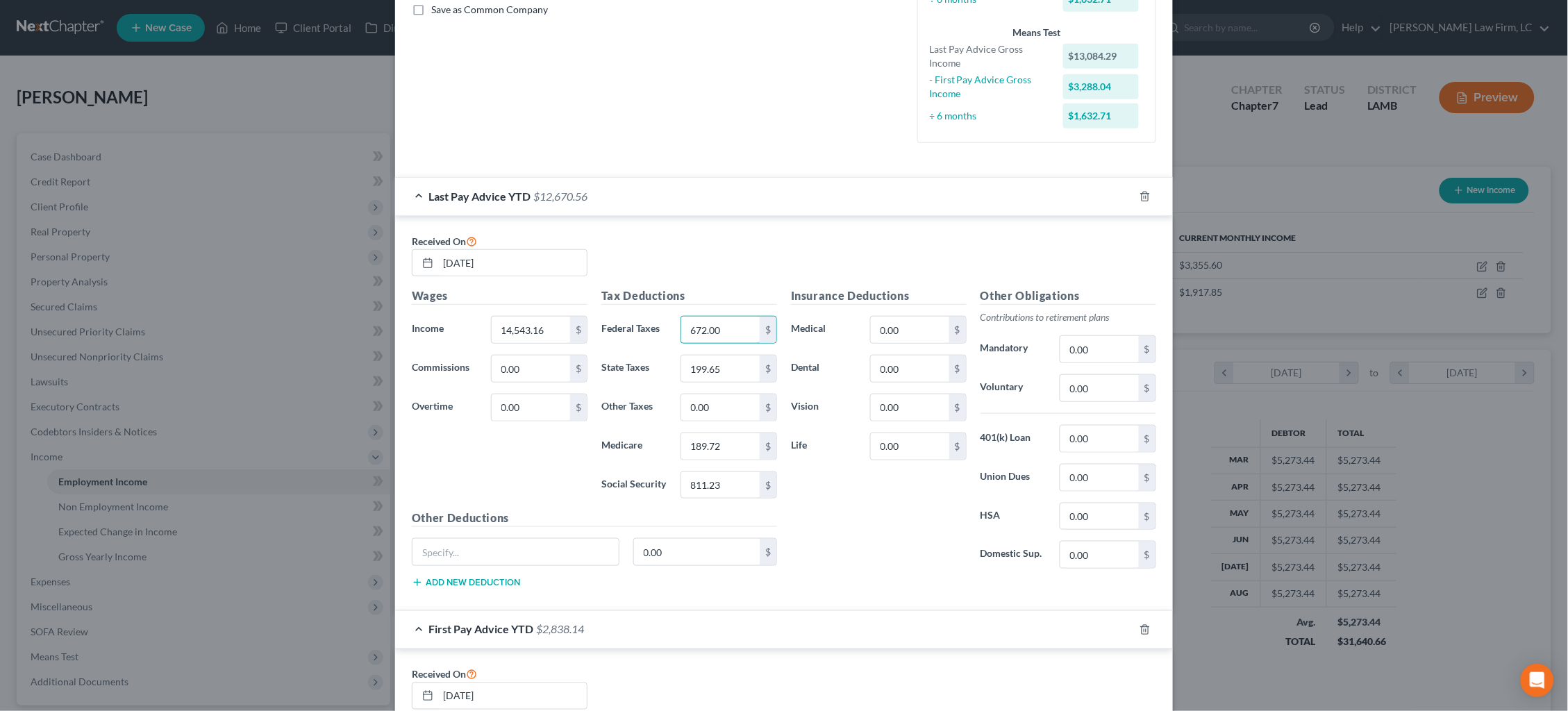
type input "672.00"
type input "217.66"
type input "210.88"
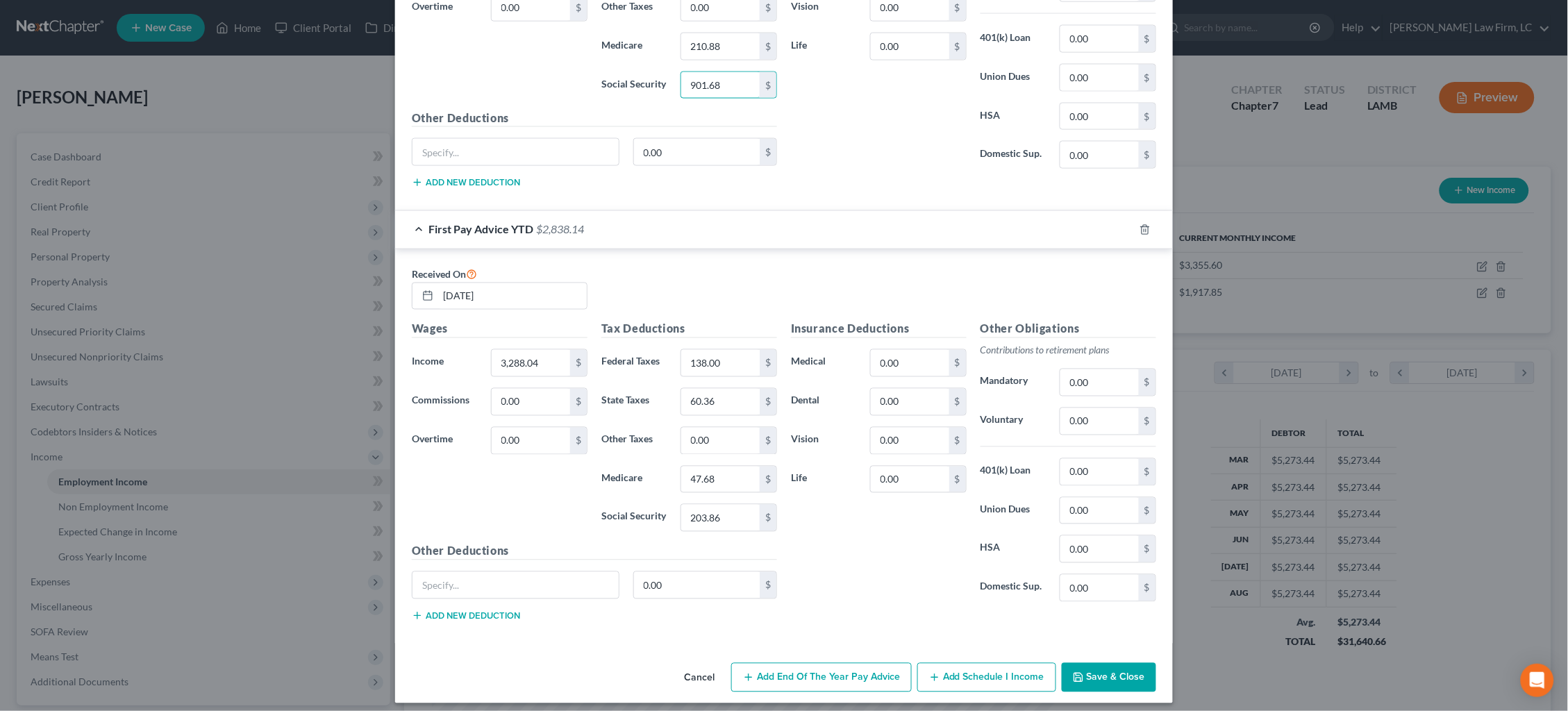
type input "901.68"
click at [1127, 667] on button "Save & Close" at bounding box center [1109, 677] width 95 height 29
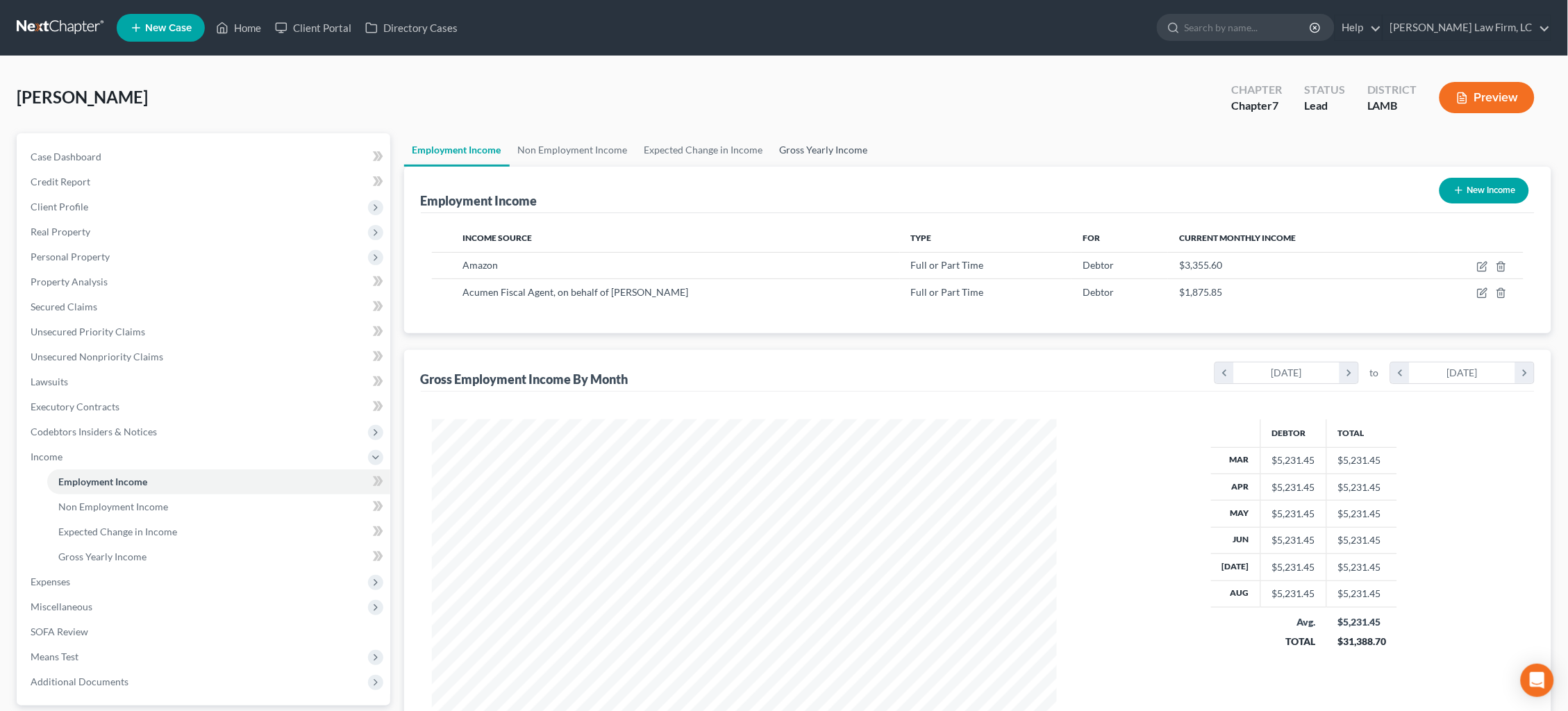
click at [836, 156] on link "Gross Yearly Income" at bounding box center [824, 149] width 105 height 34
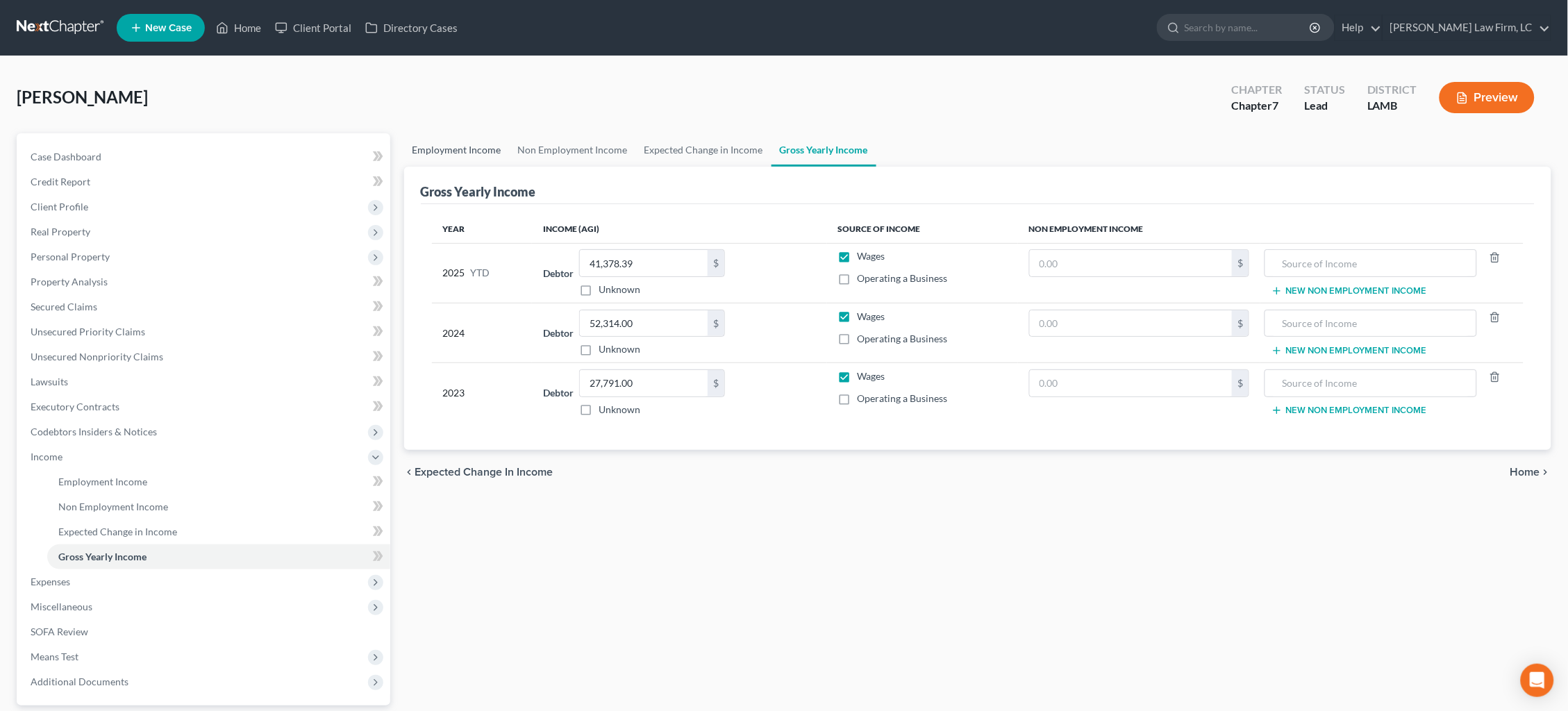
click at [447, 145] on link "Employment Income" at bounding box center [456, 149] width 106 height 34
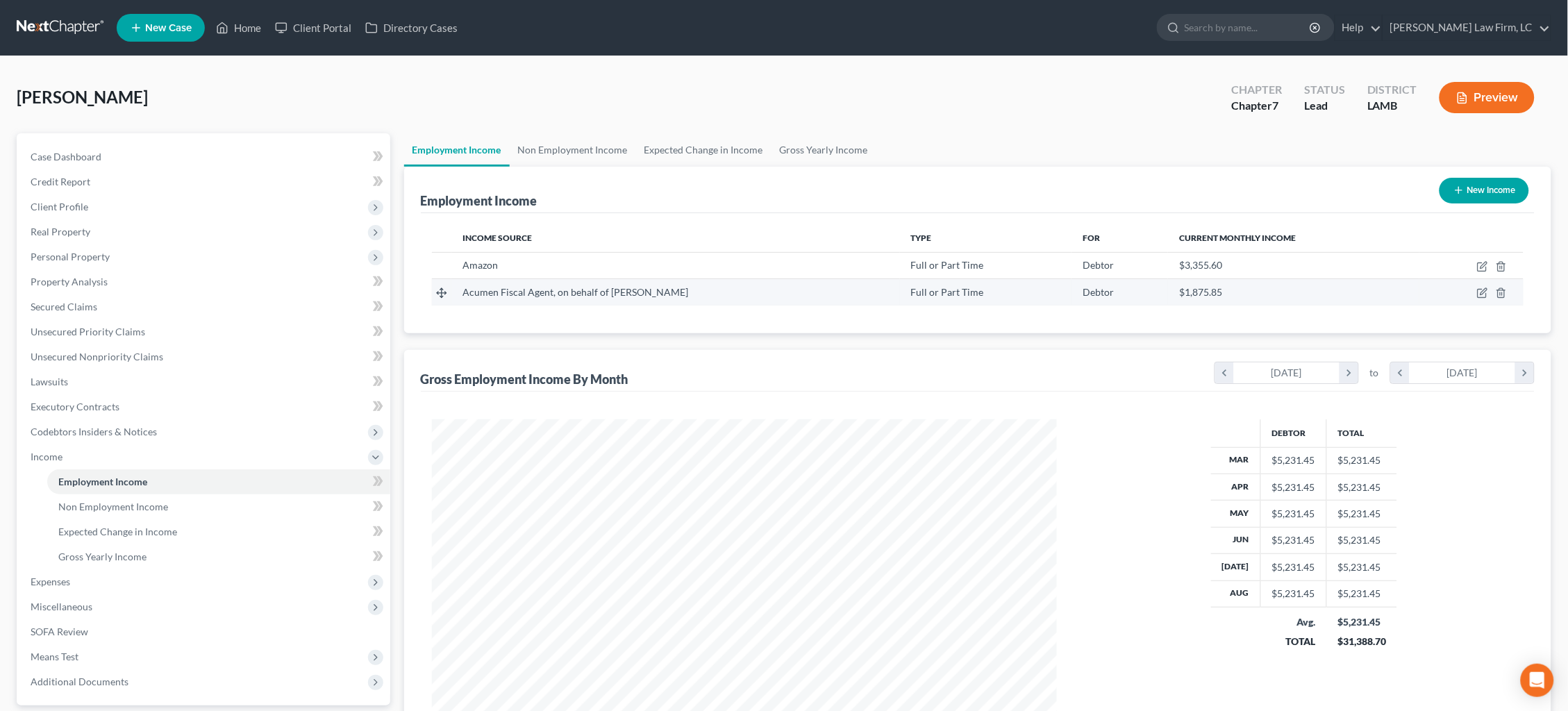
scroll to position [311, 653]
click at [99, 575] on span "Expenses" at bounding box center [205, 582] width 371 height 25
click at [113, 496] on link "Home" at bounding box center [218, 507] width 343 height 25
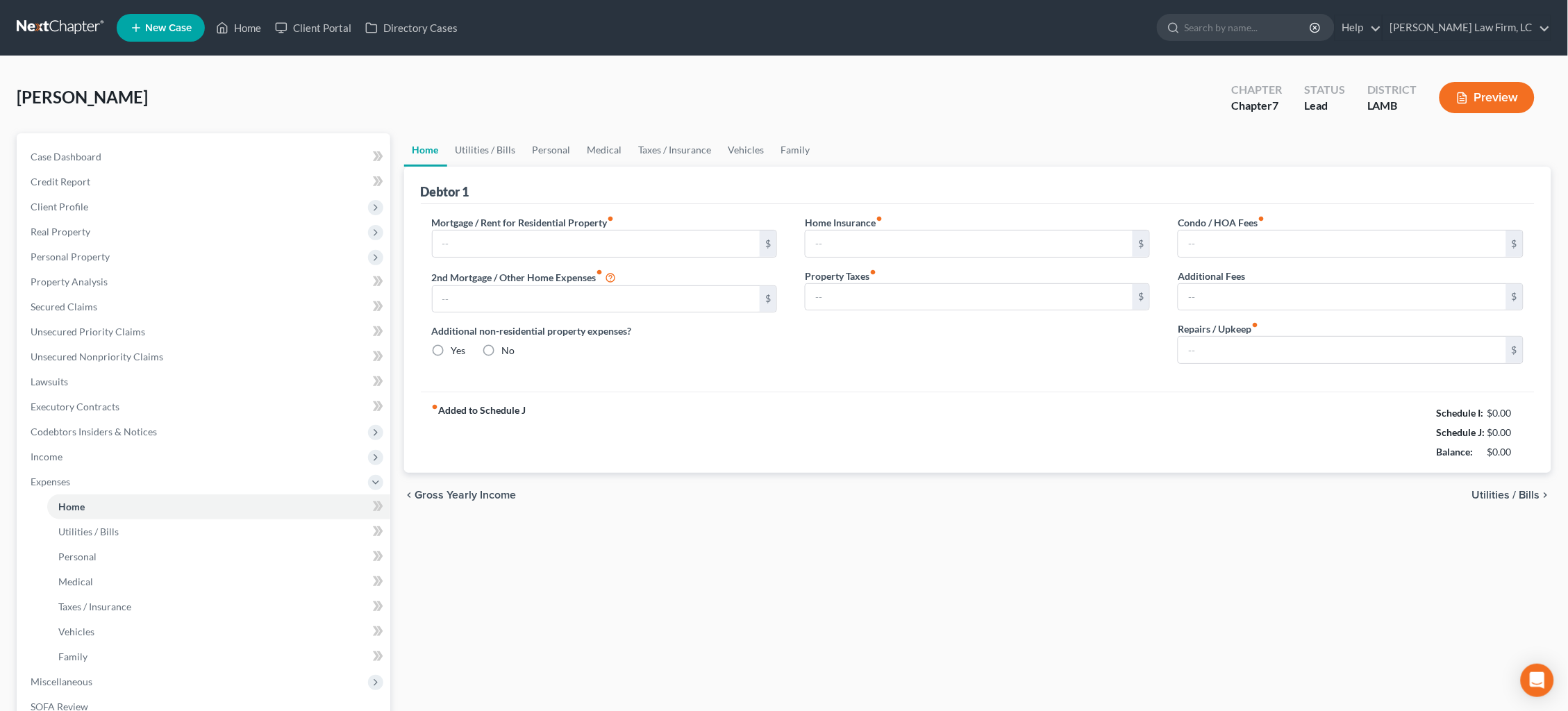
type input "1,100.00"
type input "0.00"
radio input "true"
type input "0.00"
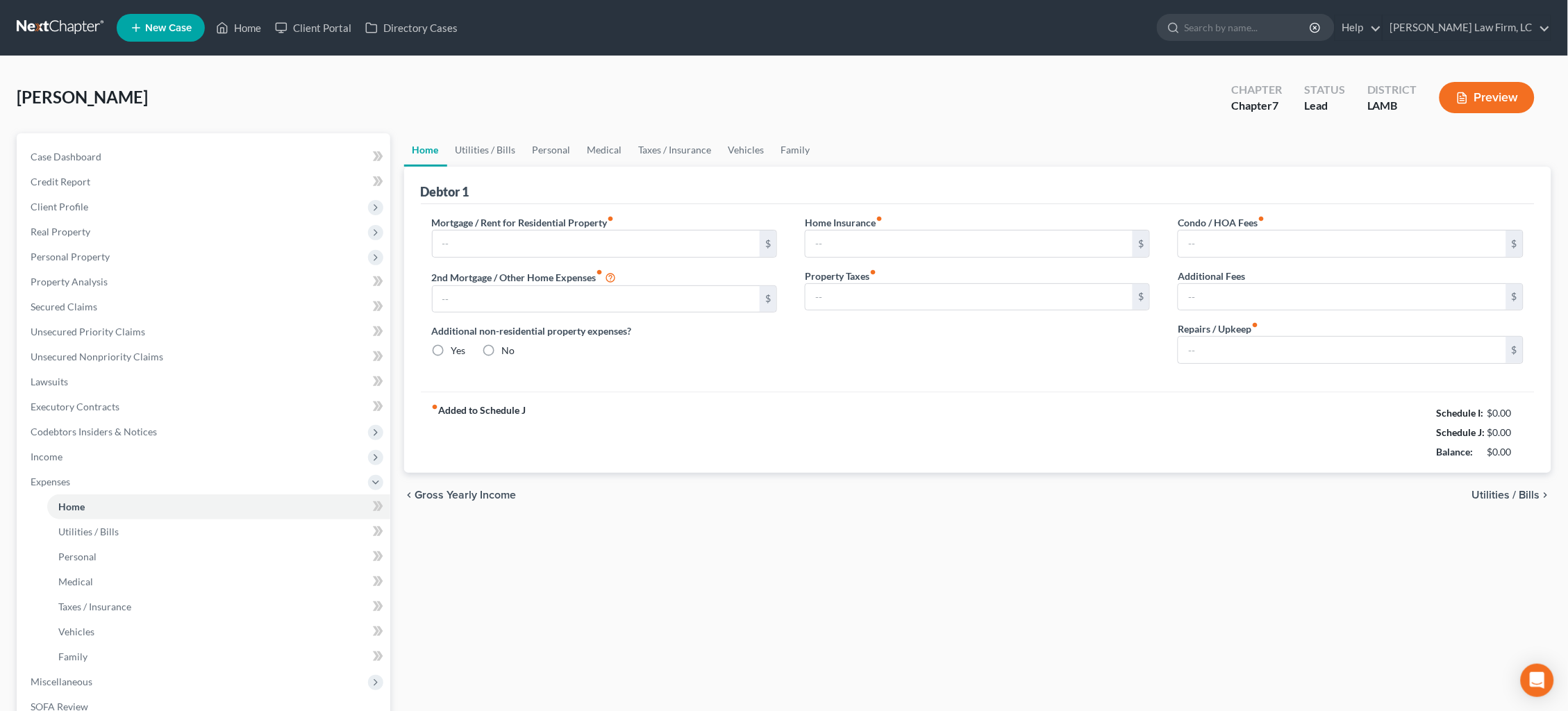
type input "0.00"
click at [484, 156] on link "Utilities / Bills" at bounding box center [485, 149] width 77 height 34
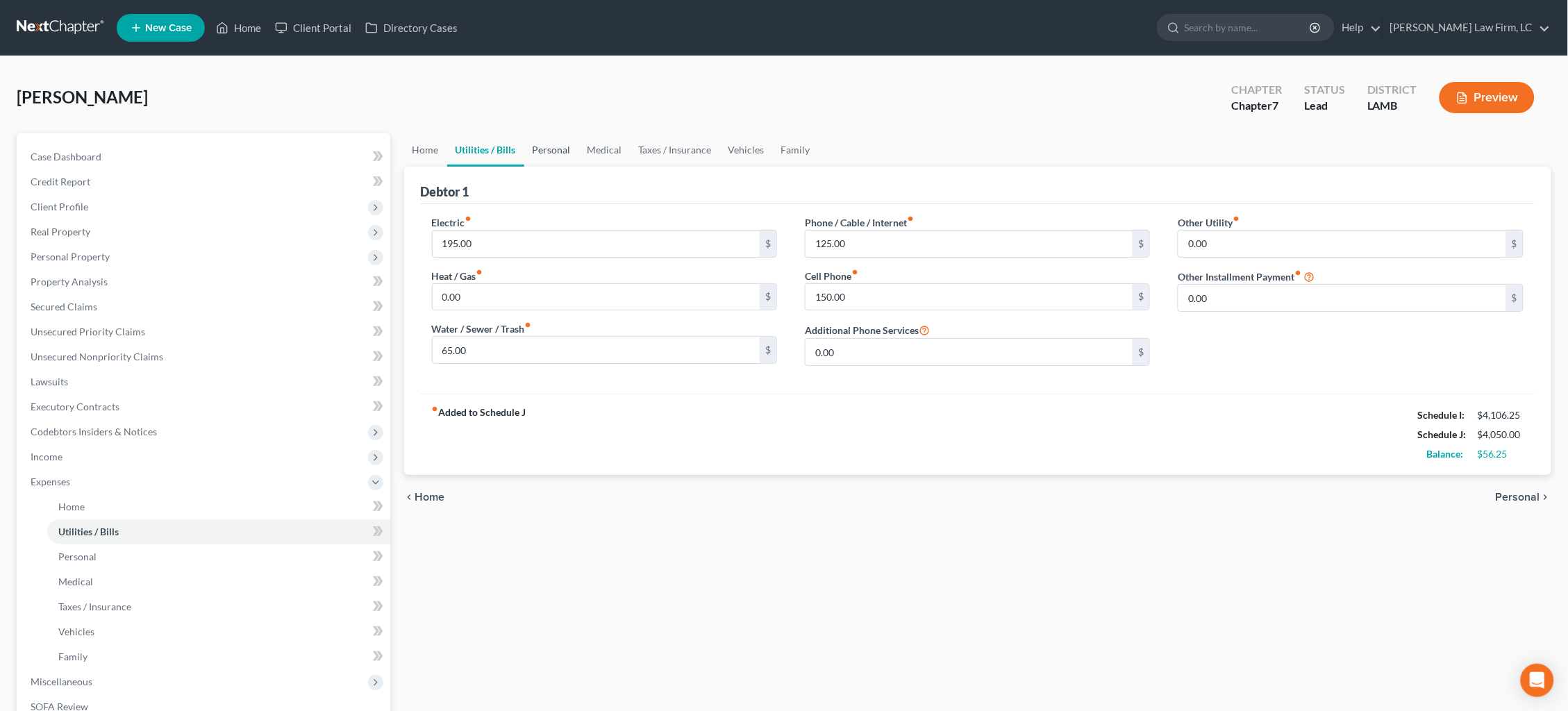
click at [548, 153] on link "Personal" at bounding box center [552, 149] width 55 height 34
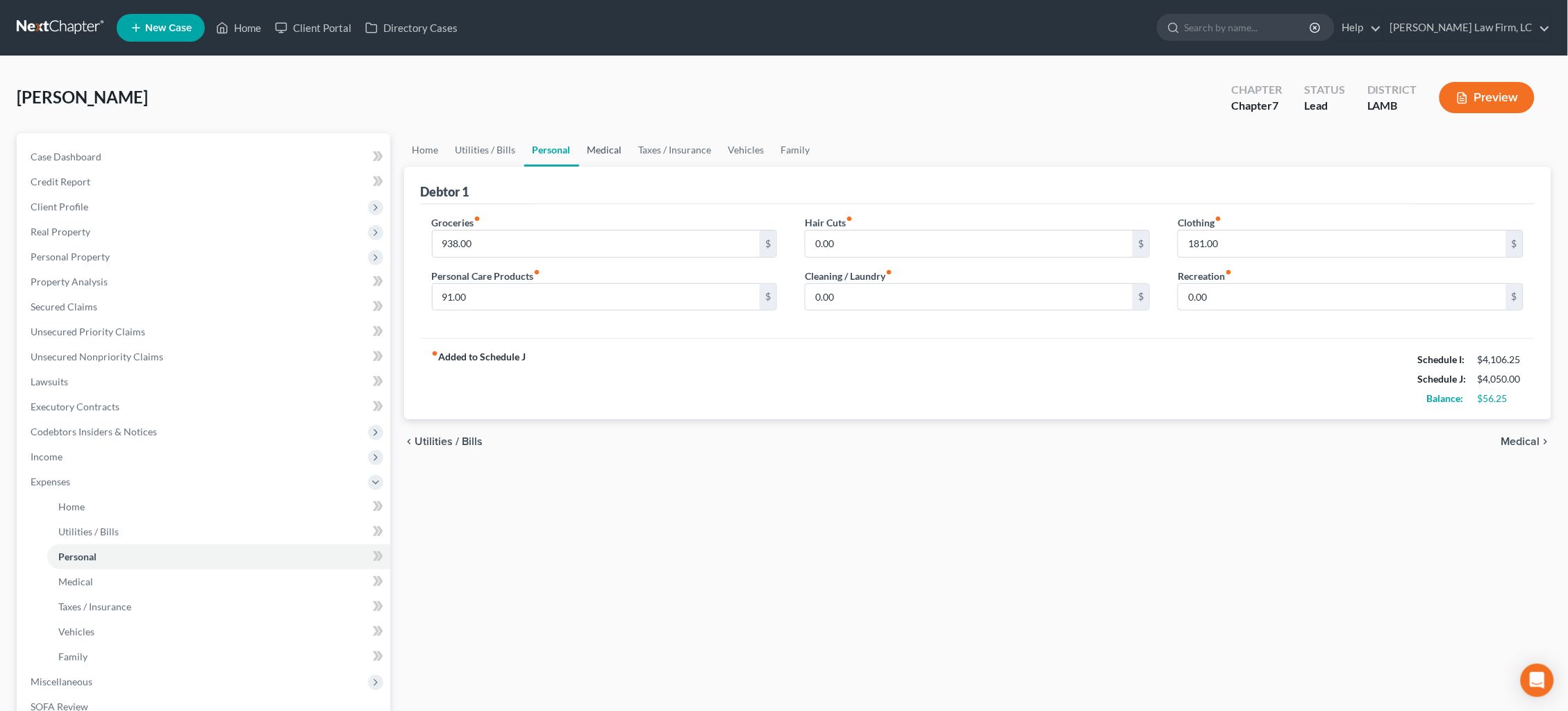
click at [608, 152] on link "Medical" at bounding box center [605, 149] width 52 height 34
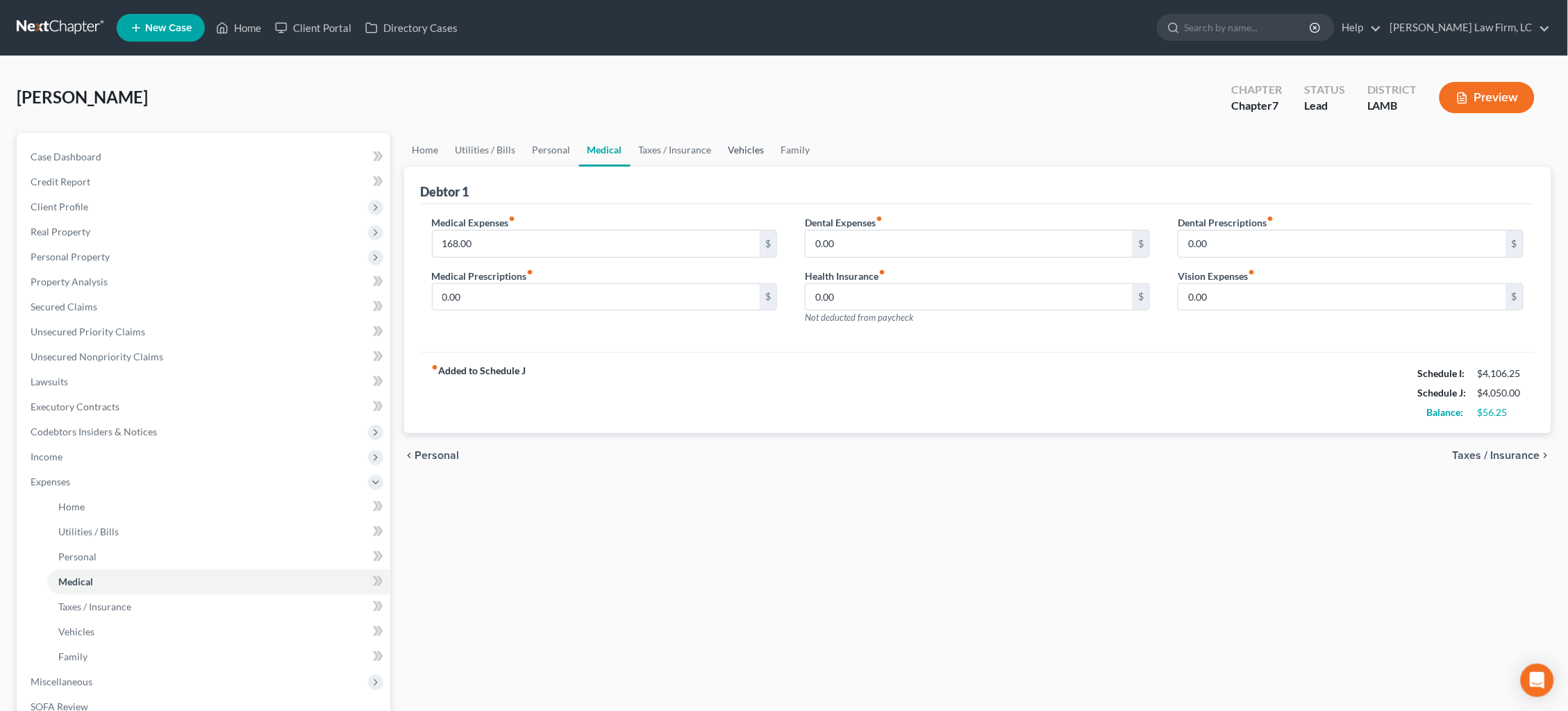
click at [741, 152] on link "Vehicles" at bounding box center [746, 149] width 52 height 34
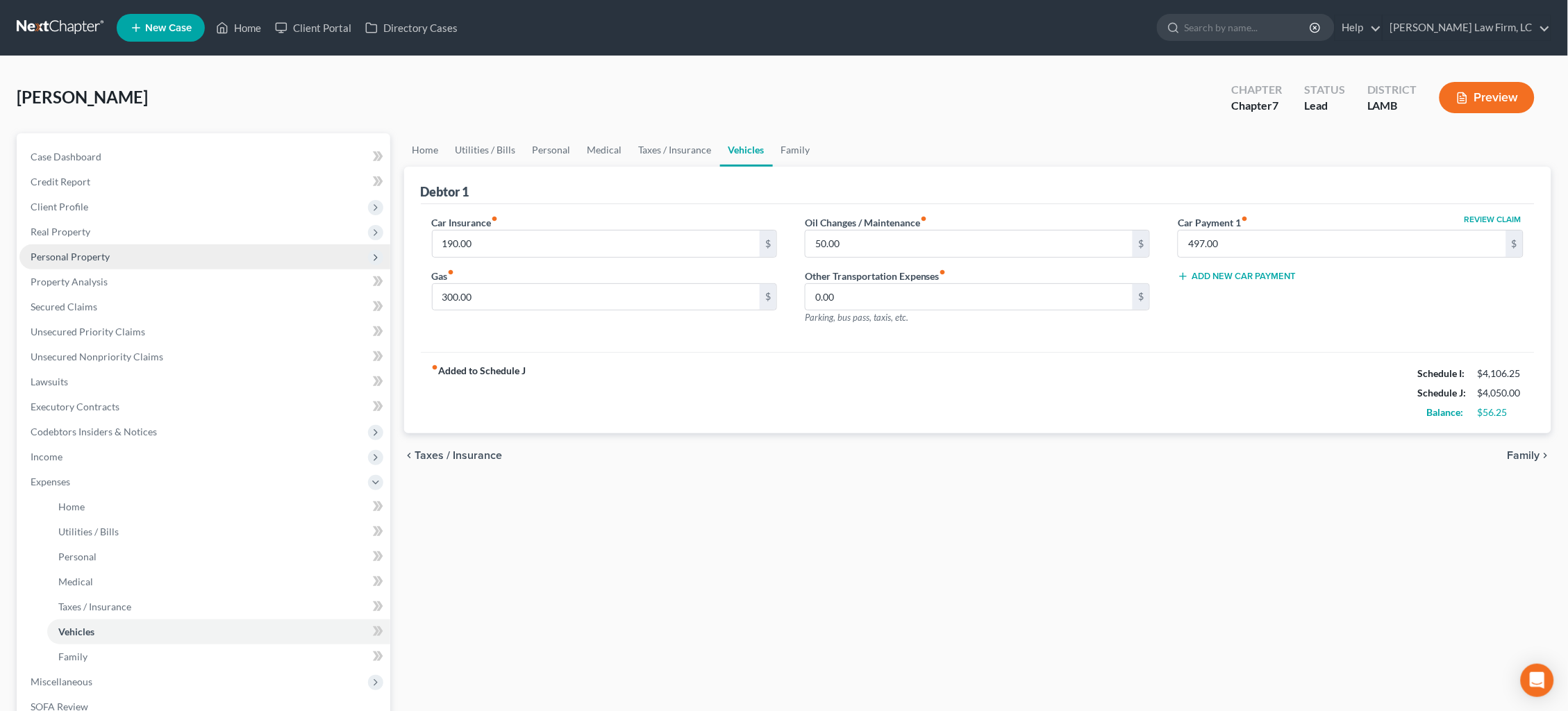
click at [62, 253] on span "Personal Property" at bounding box center [70, 256] width 79 height 12
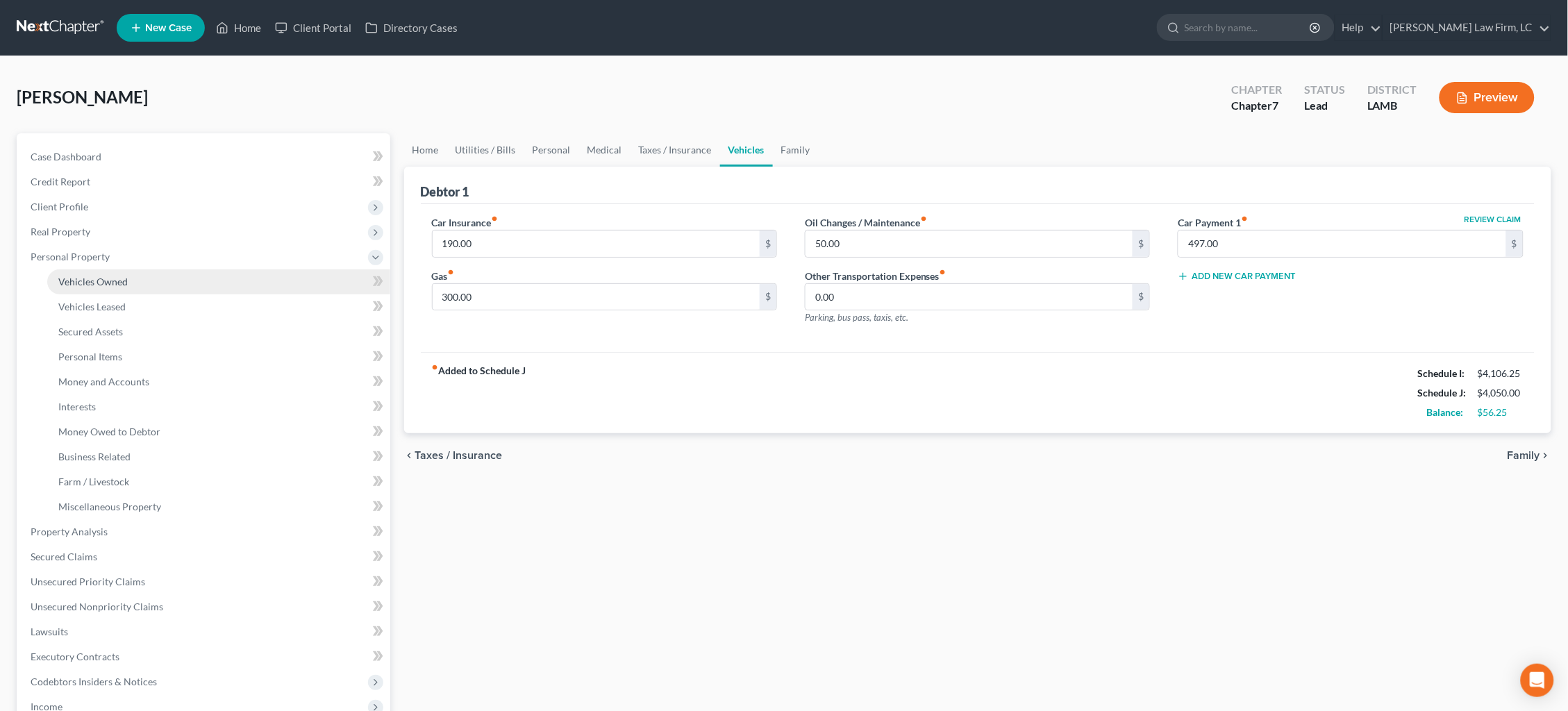
click at [72, 281] on span "Vehicles Owned" at bounding box center [93, 281] width 70 height 12
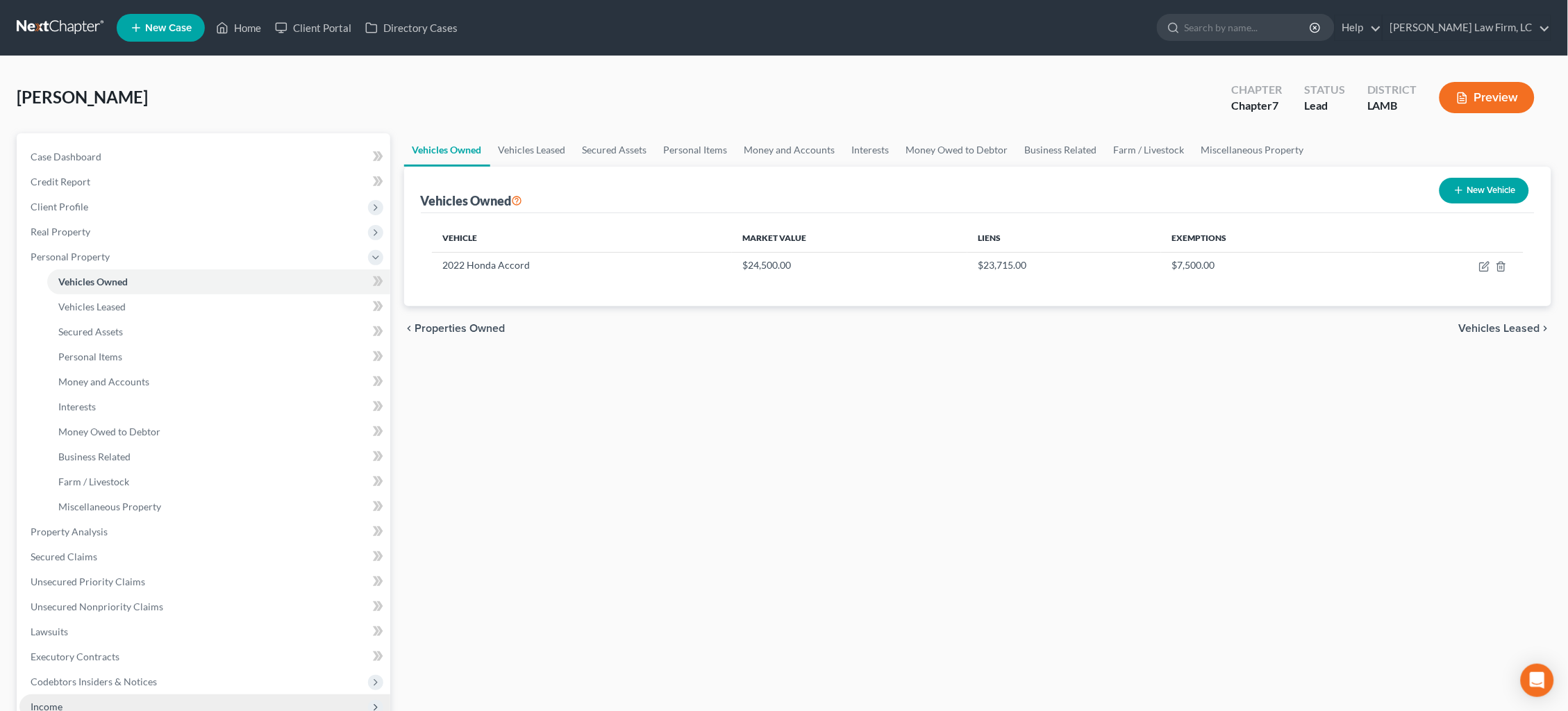
scroll to position [45, 0]
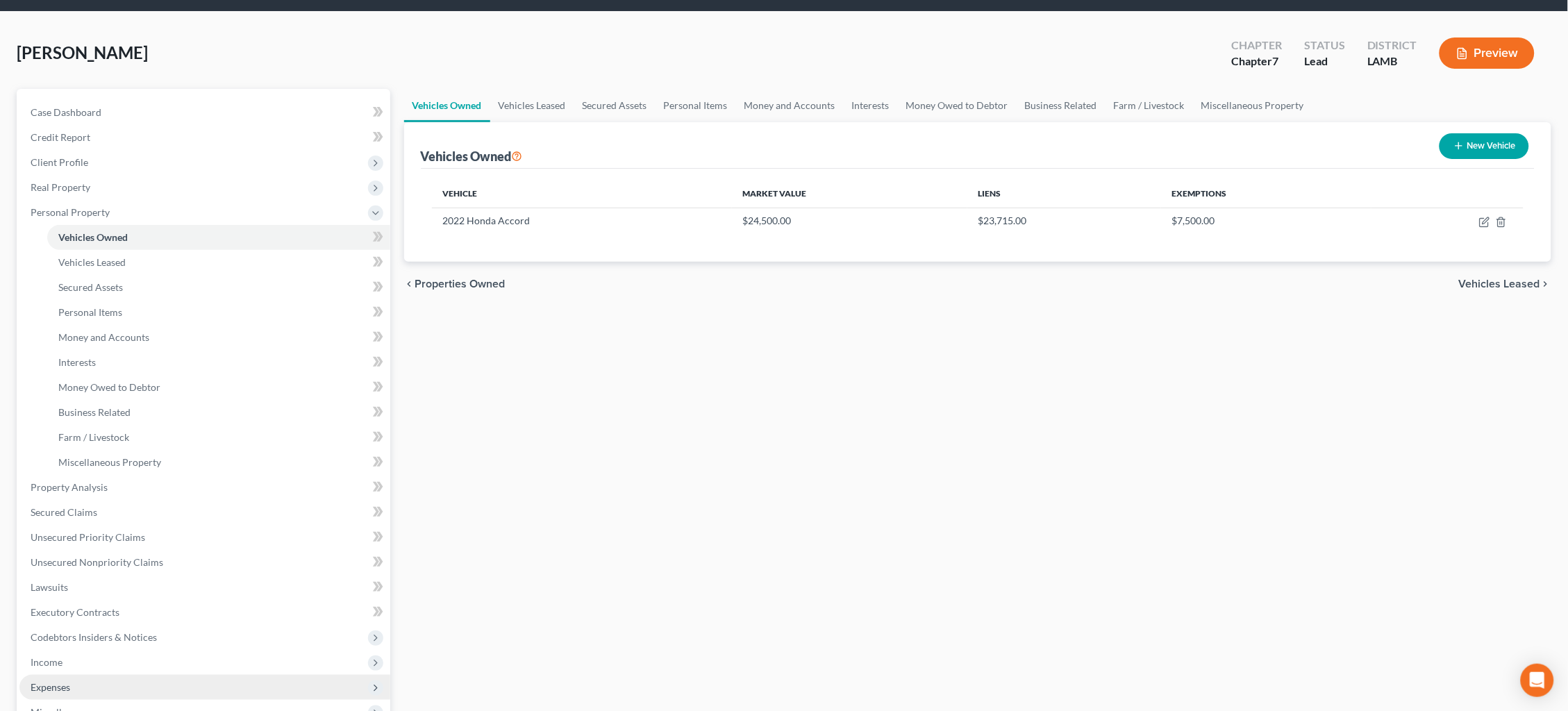
click at [133, 674] on span "Expenses" at bounding box center [205, 687] width 371 height 25
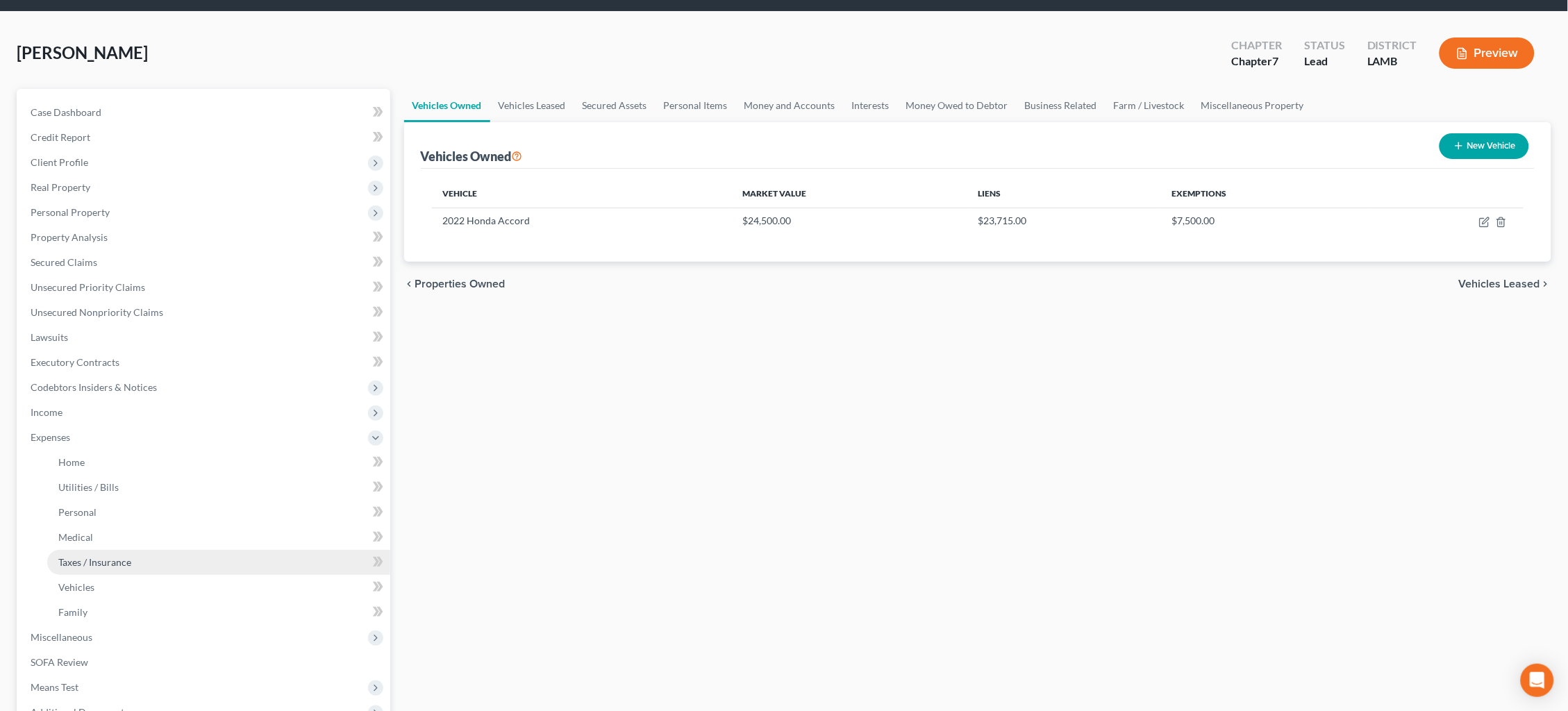
click at [132, 550] on link "Taxes / Insurance" at bounding box center [218, 562] width 343 height 25
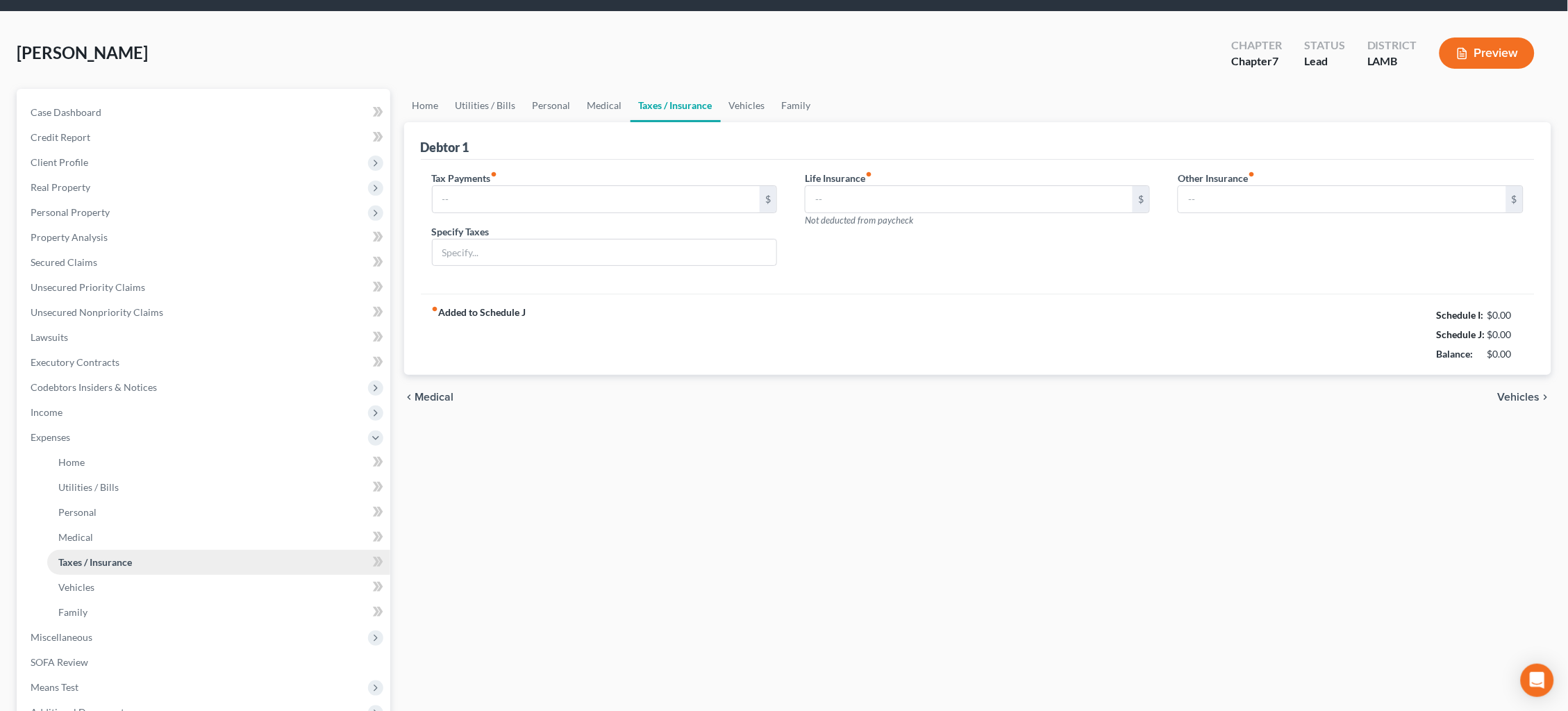
type input "0.00"
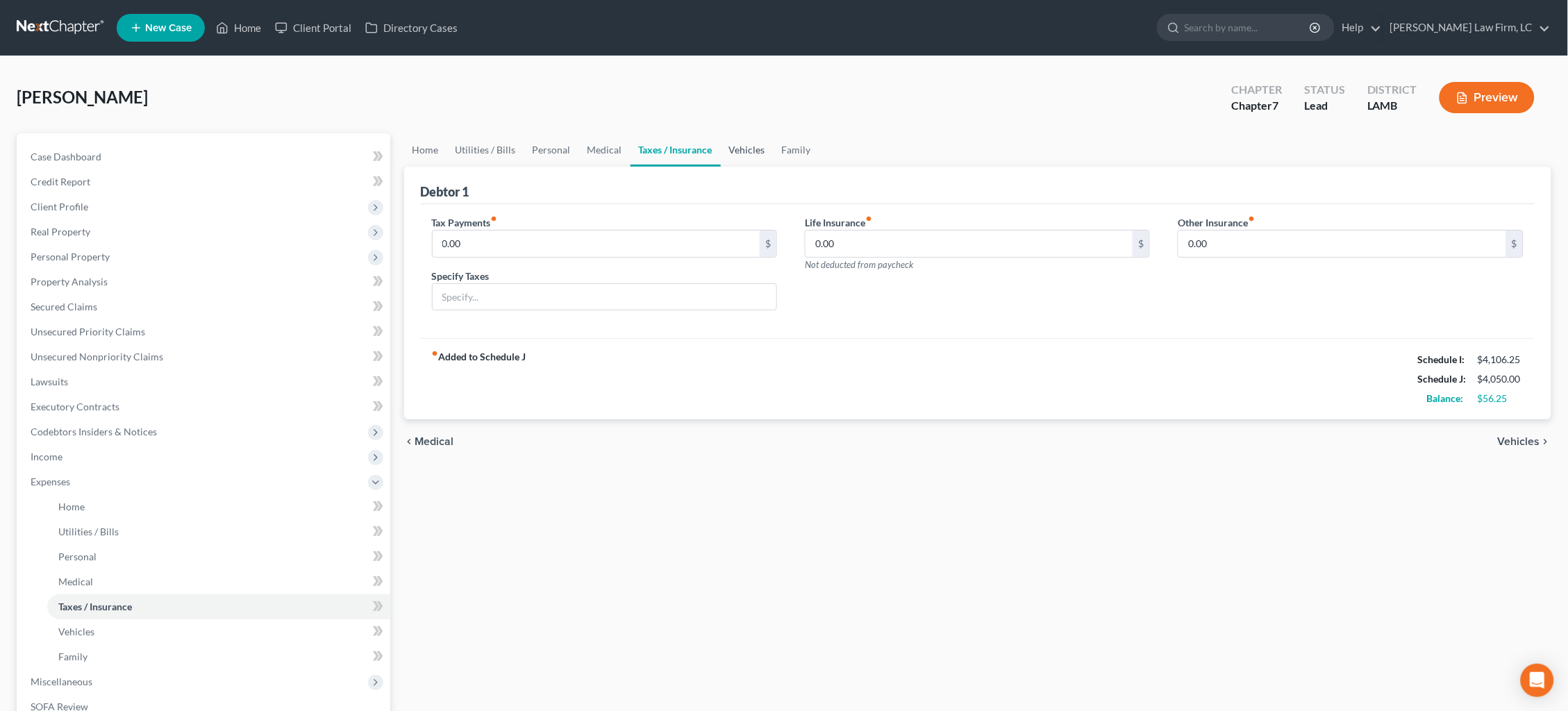
click at [741, 154] on link "Vehicles" at bounding box center [746, 149] width 52 height 34
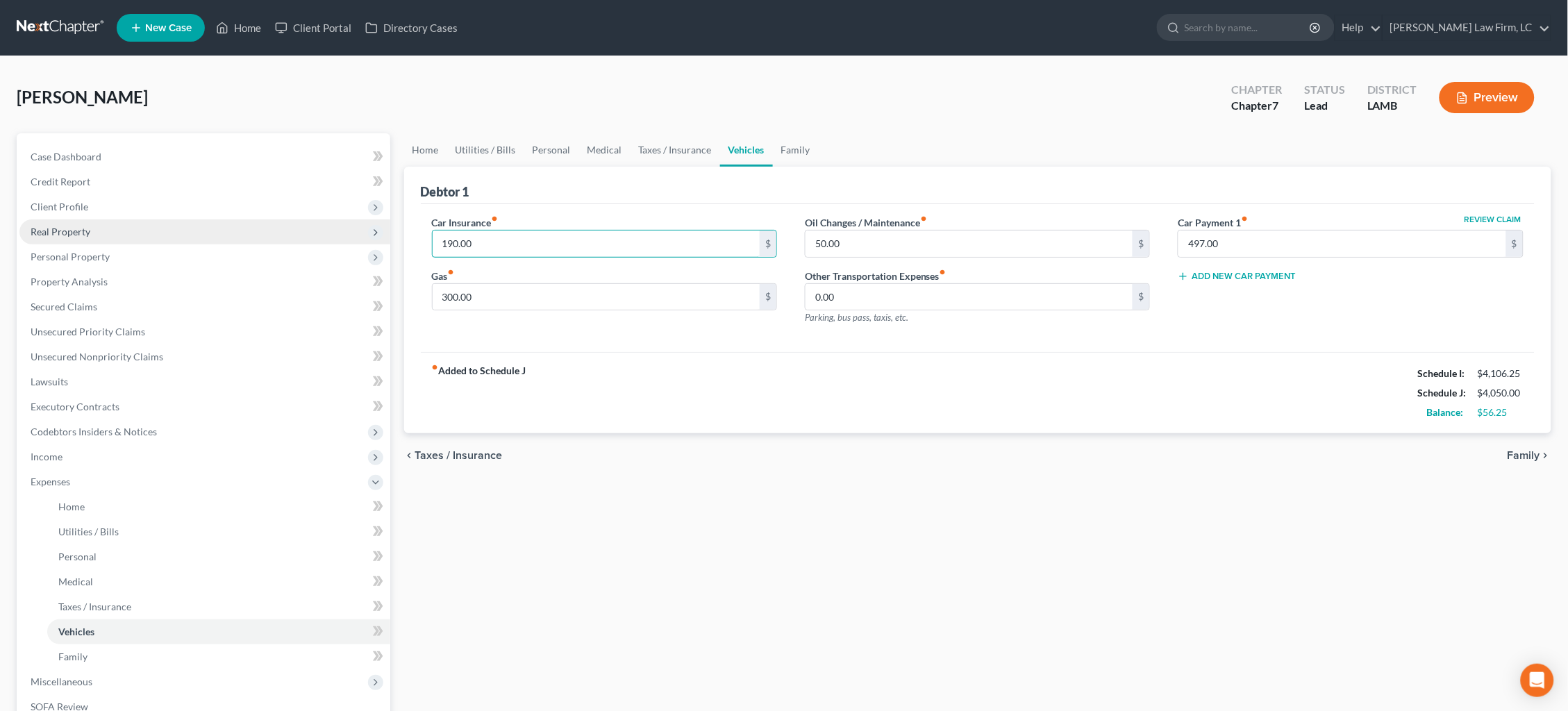
drag, startPoint x: 302, startPoint y: 221, endPoint x: 237, endPoint y: 219, distance: 65.0
click at [251, 217] on div "Petition Navigation Case Dashboard Payments Invoices Payments Payments Credit R…" at bounding box center [783, 496] width 1548 height 727
type input "219.77"
click at [1526, 452] on span "Family" at bounding box center [1523, 455] width 33 height 11
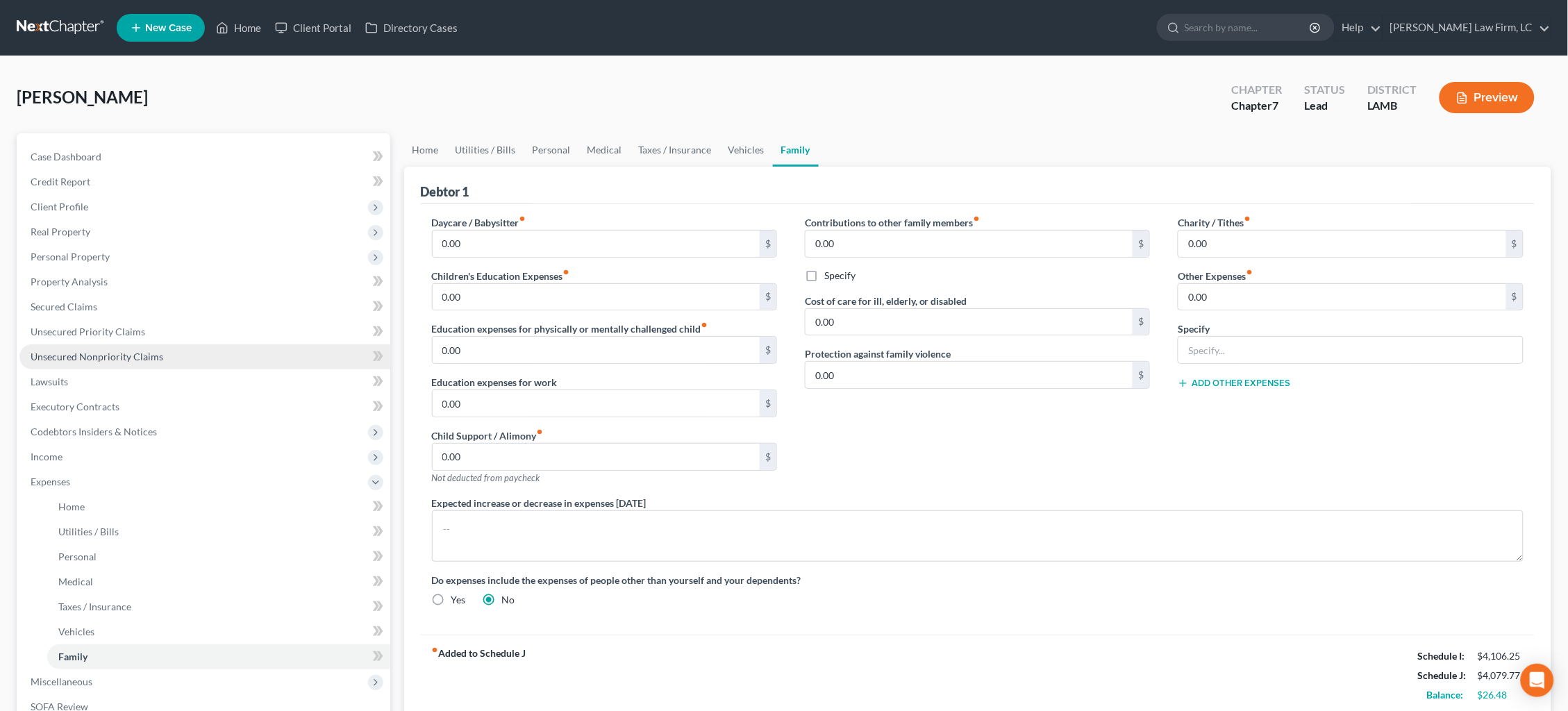
click at [224, 352] on link "Unsecured Nonpriority Claims" at bounding box center [205, 357] width 371 height 25
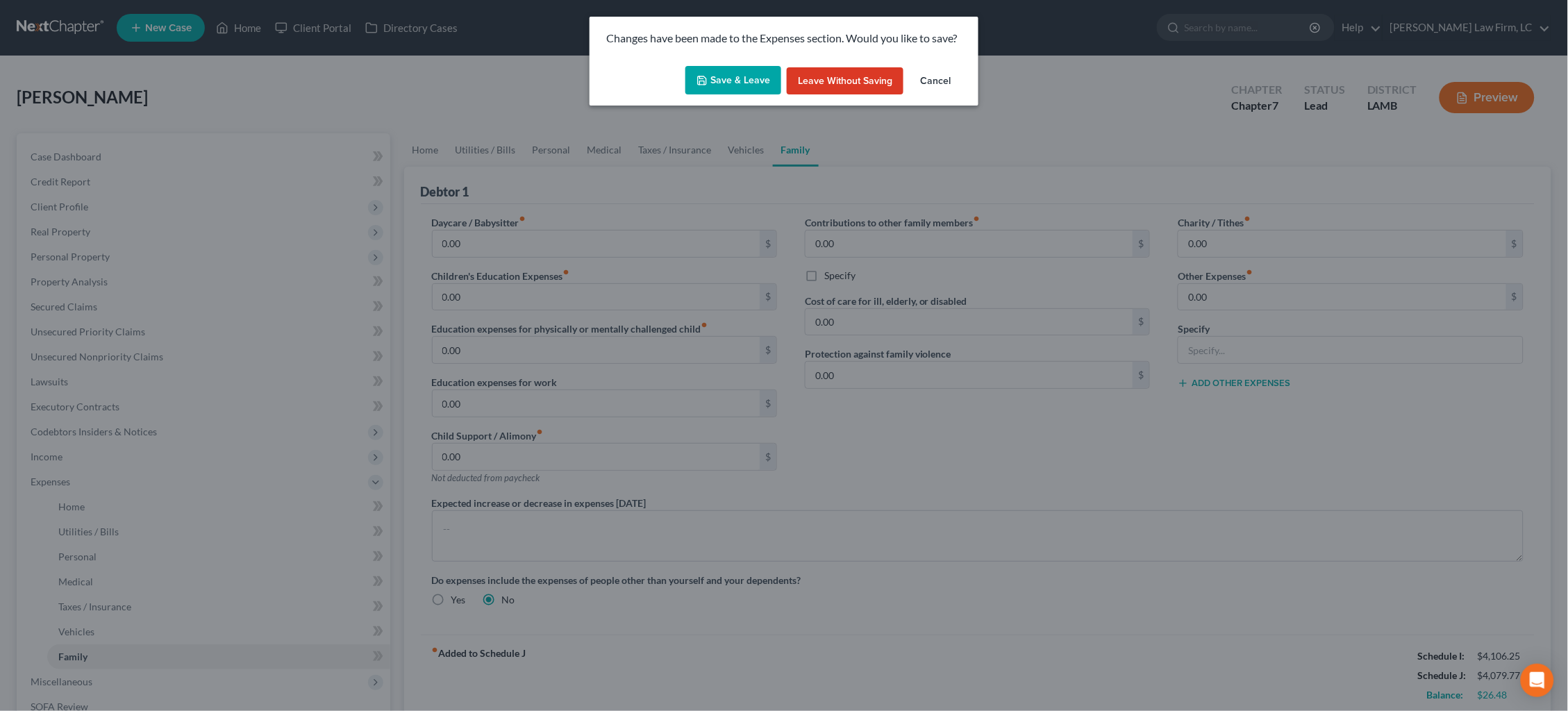
click at [733, 77] on button "Save & Leave" at bounding box center [733, 80] width 95 height 29
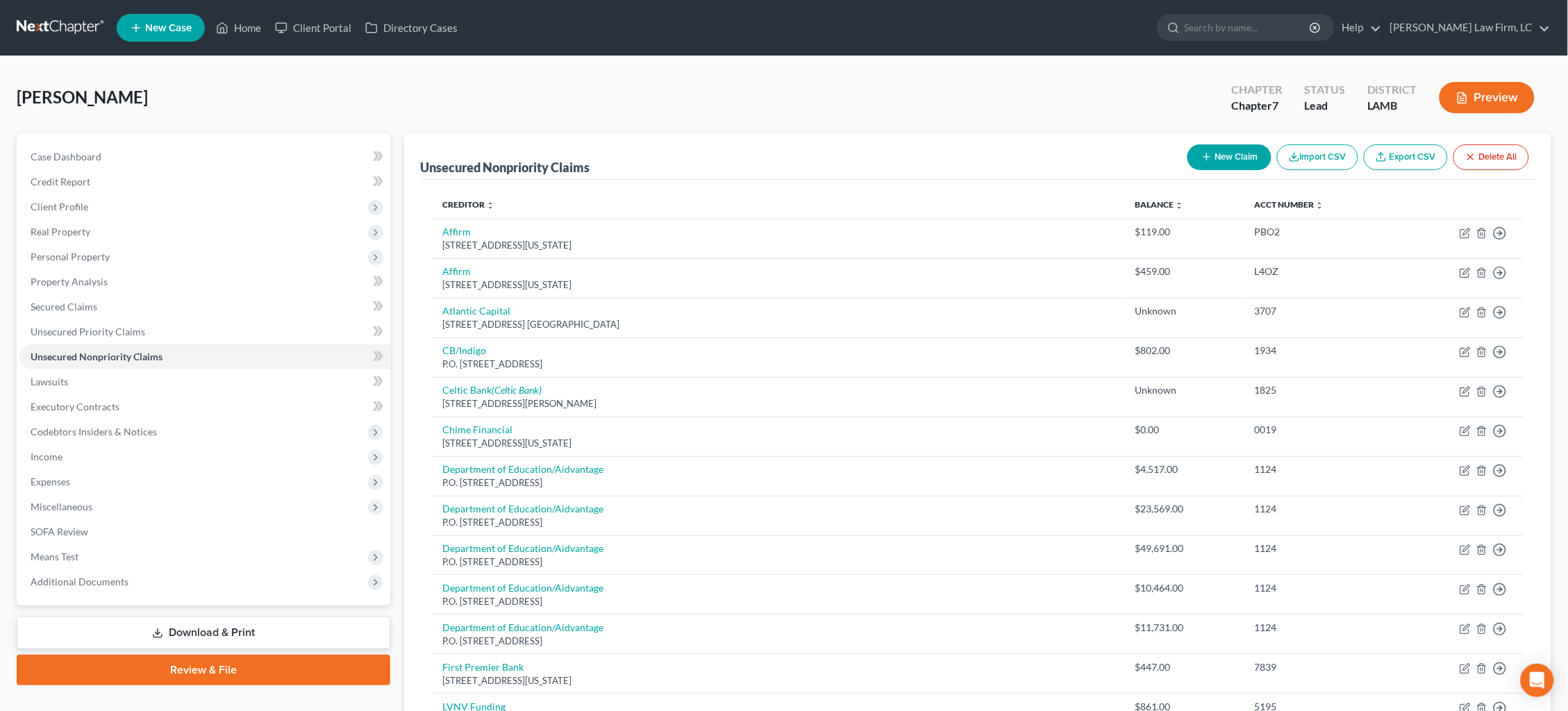
click at [1217, 158] on button "New Claim" at bounding box center [1228, 157] width 84 height 26
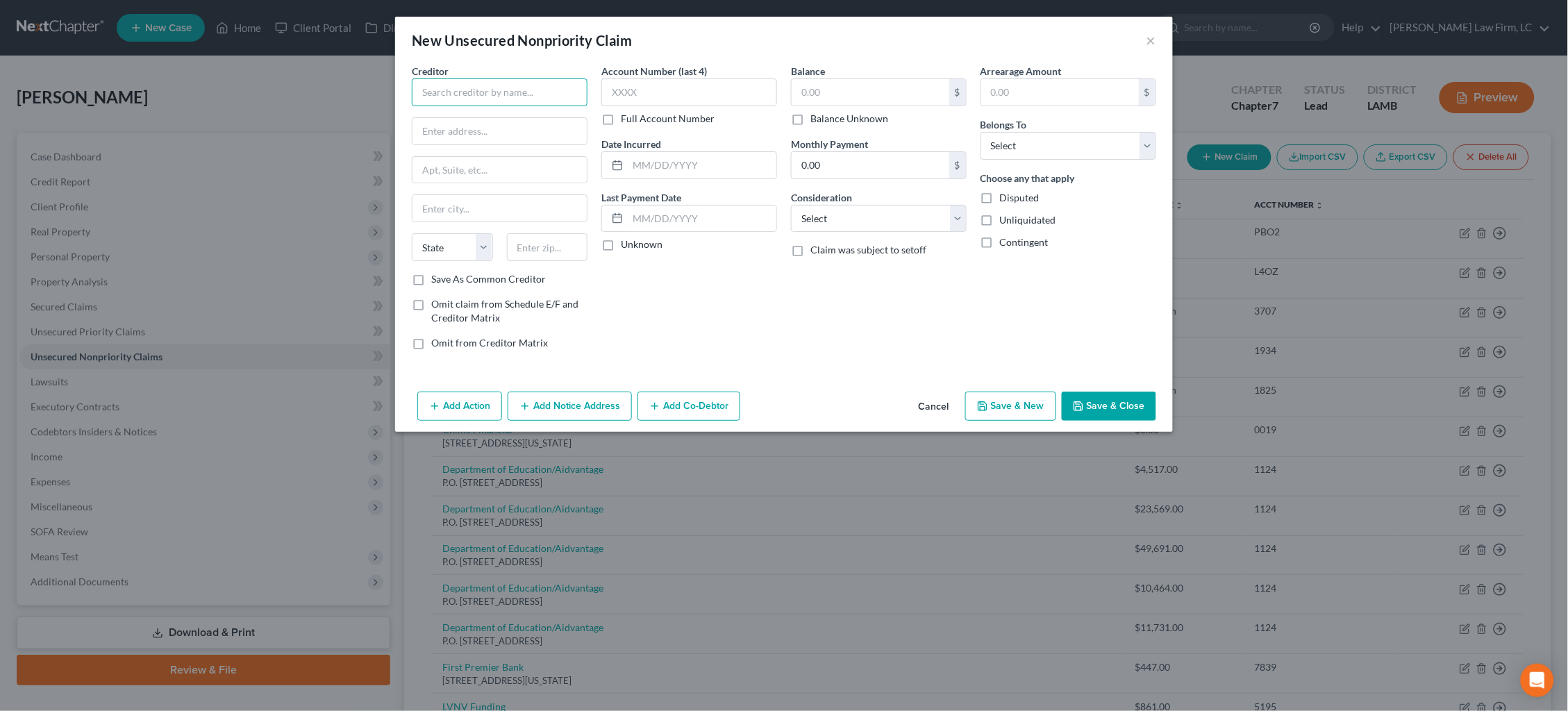
click at [461, 88] on input "text" at bounding box center [499, 92] width 175 height 27
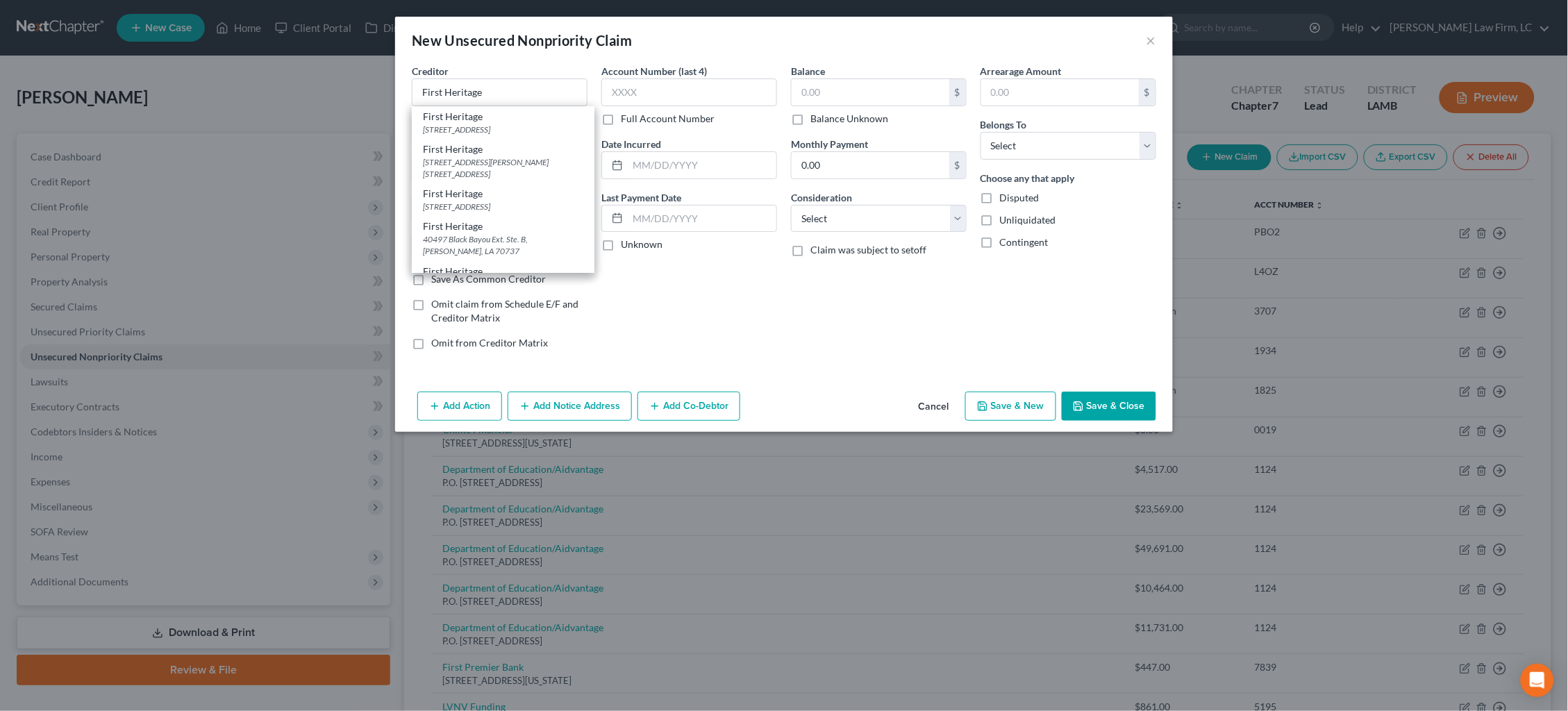
type input "First Heritage"
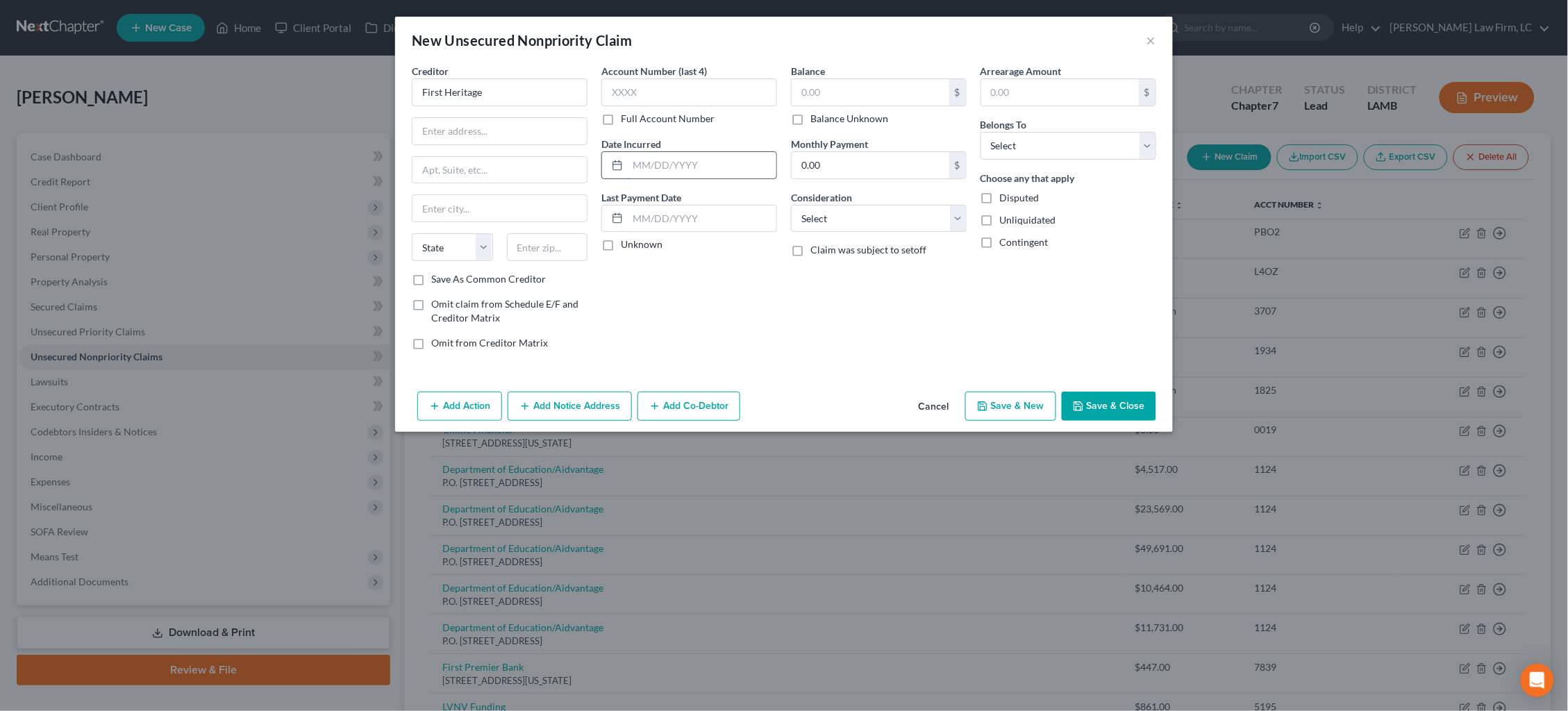
click at [733, 170] on input "text" at bounding box center [702, 165] width 149 height 27
type input "2018"
select select "10"
click at [838, 108] on div "$ Balance Unknown" at bounding box center [879, 102] width 175 height 47
click at [843, 114] on label "Balance Unknown" at bounding box center [848, 119] width 77 height 14
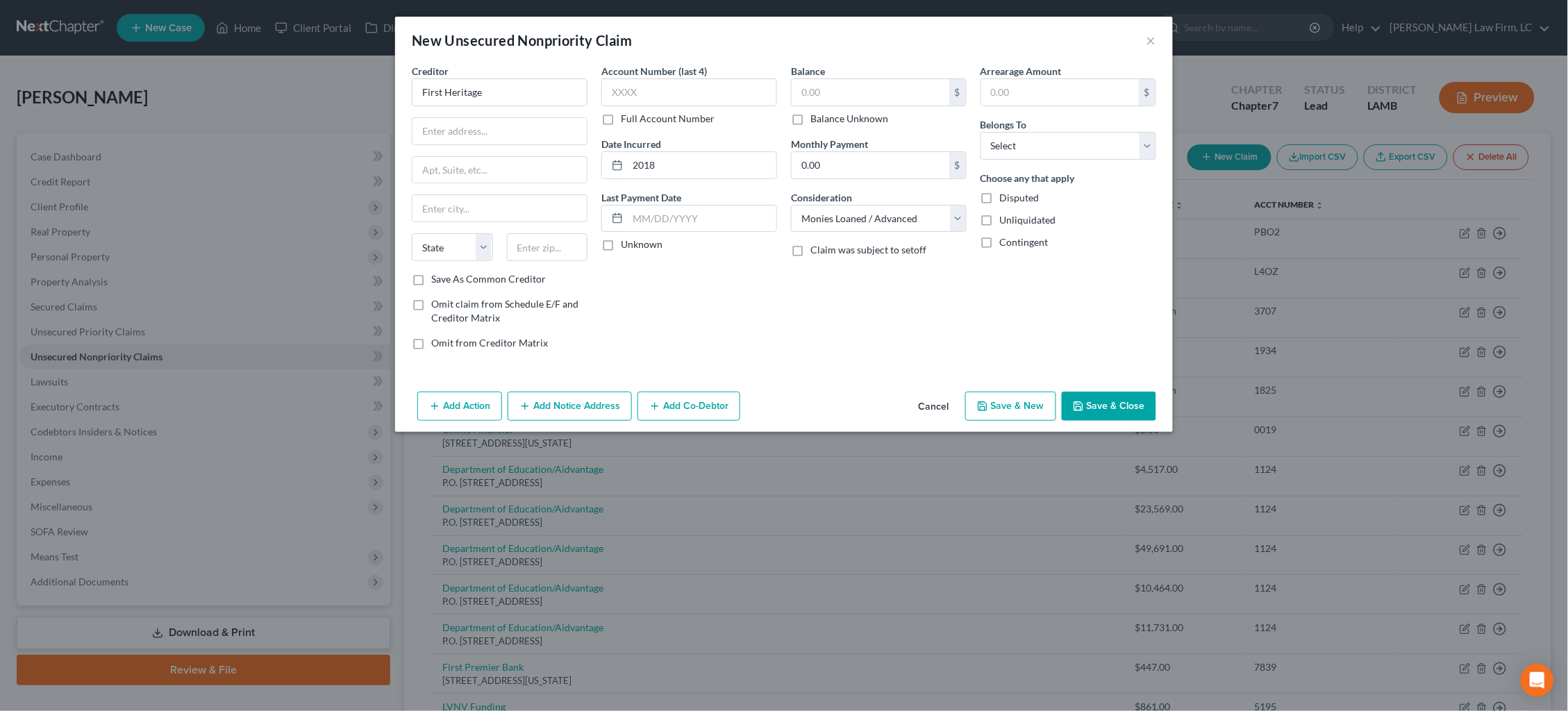
click at [825, 114] on input "Balance Unknown" at bounding box center [821, 117] width 9 height 9
checkbox input "true"
type input "0.00"
select select "0"
click at [519, 102] on input "First Heritage" at bounding box center [499, 92] width 175 height 27
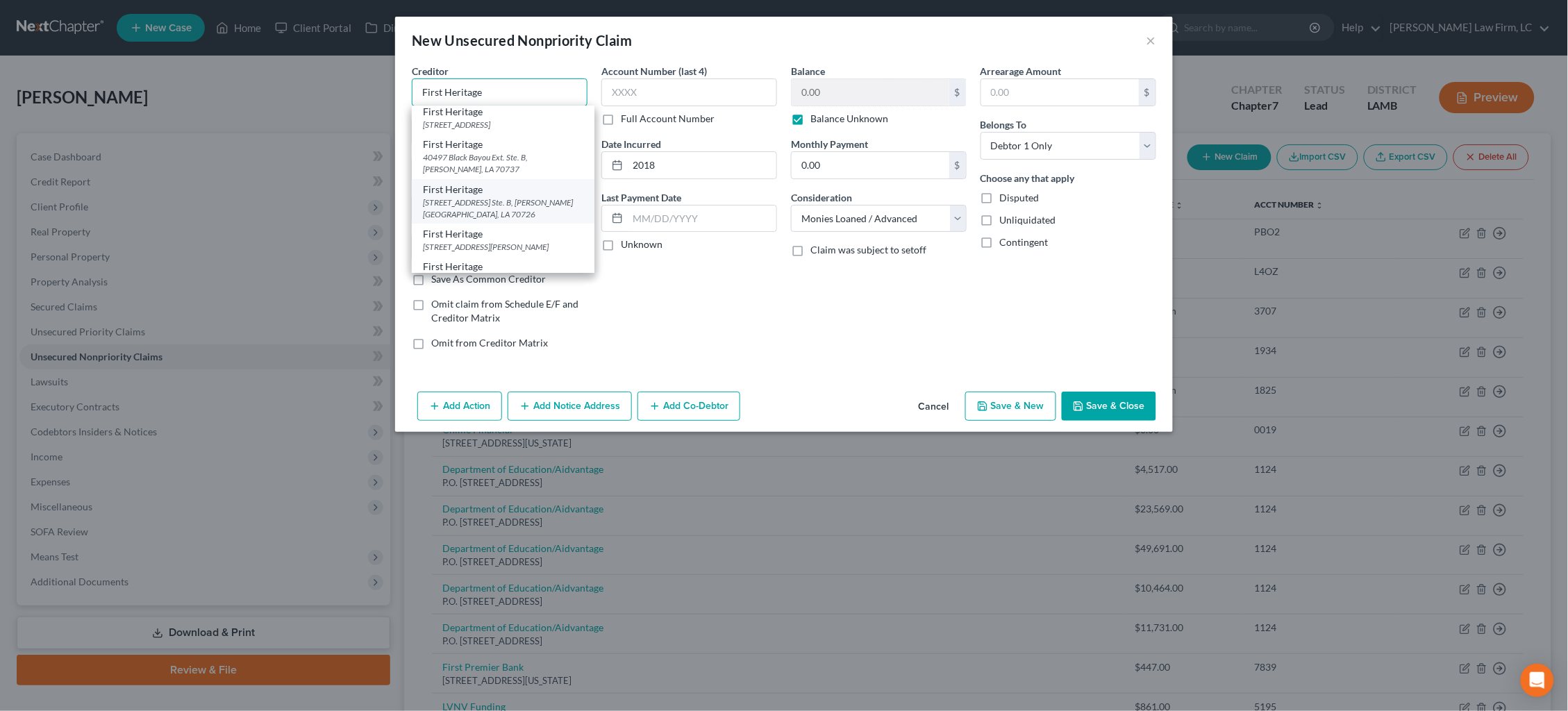
scroll to position [82, 0]
type input "First Heritage"
click at [548, 196] on div "[STREET_ADDRESS] Ste. B, [PERSON_NAME][GEOGRAPHIC_DATA], LA 70726" at bounding box center [502, 208] width 160 height 23
type input "[STREET_ADDRESS]"
type input "Ste. B"
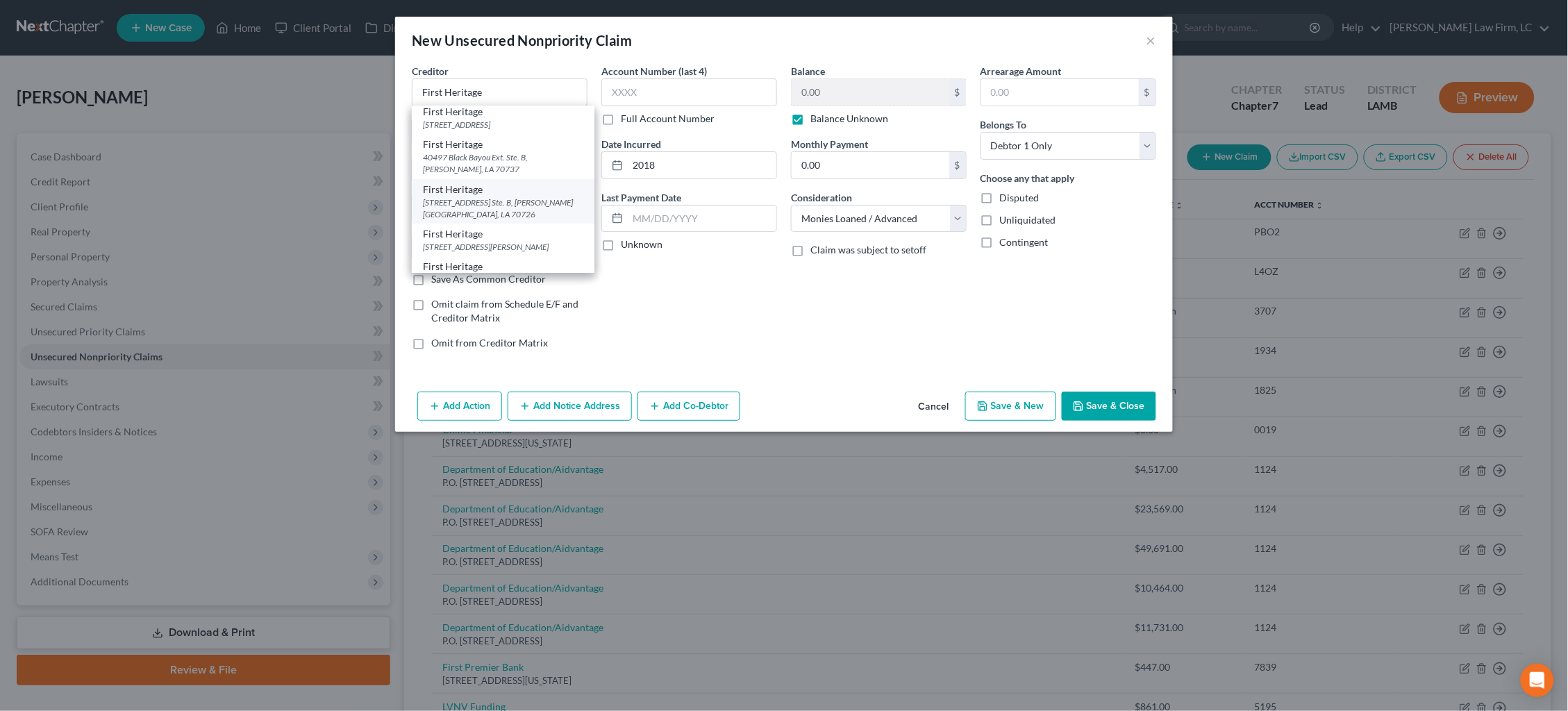
type input "[PERSON_NAME][GEOGRAPHIC_DATA]"
select select "19"
type input "70726"
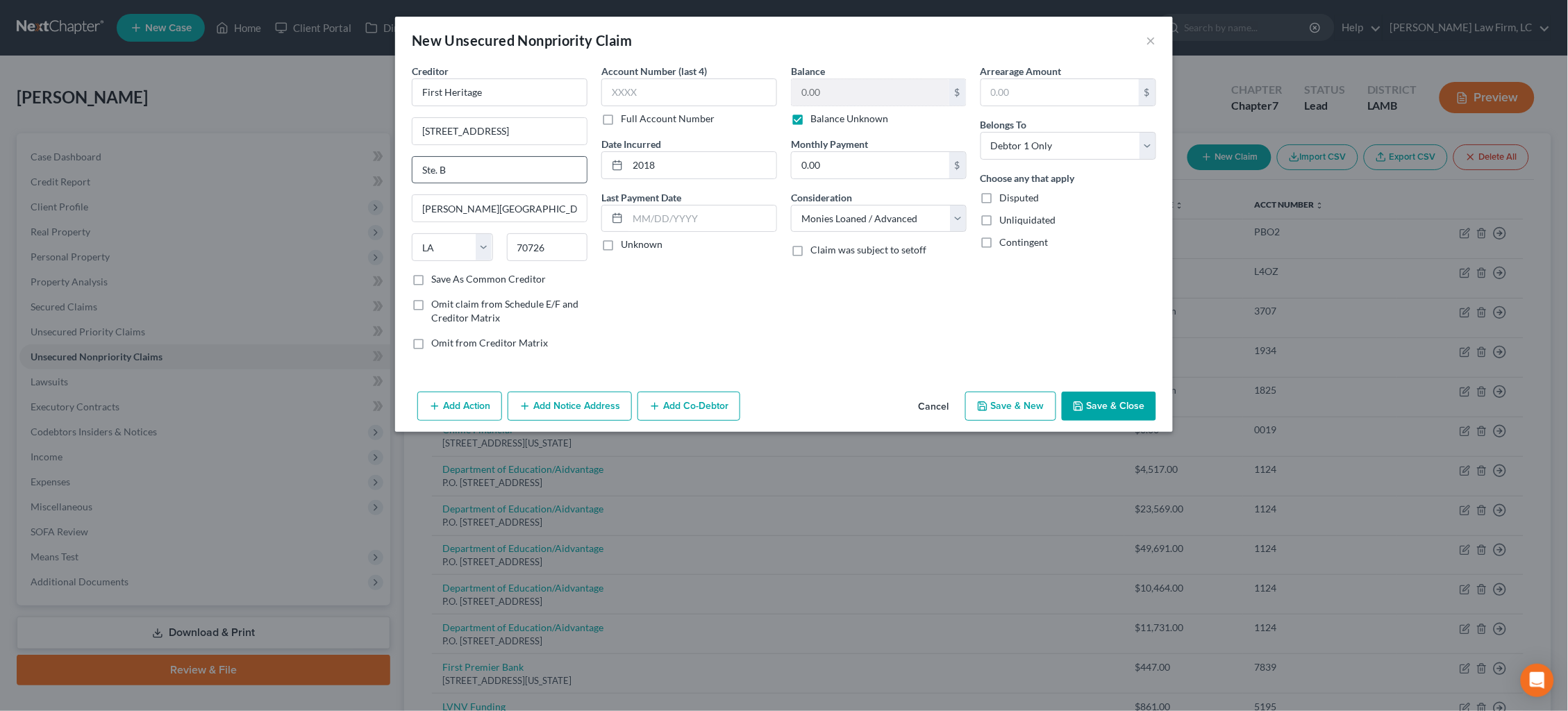
scroll to position [0, 0]
click at [601, 410] on button "Add Notice Address" at bounding box center [570, 405] width 124 height 29
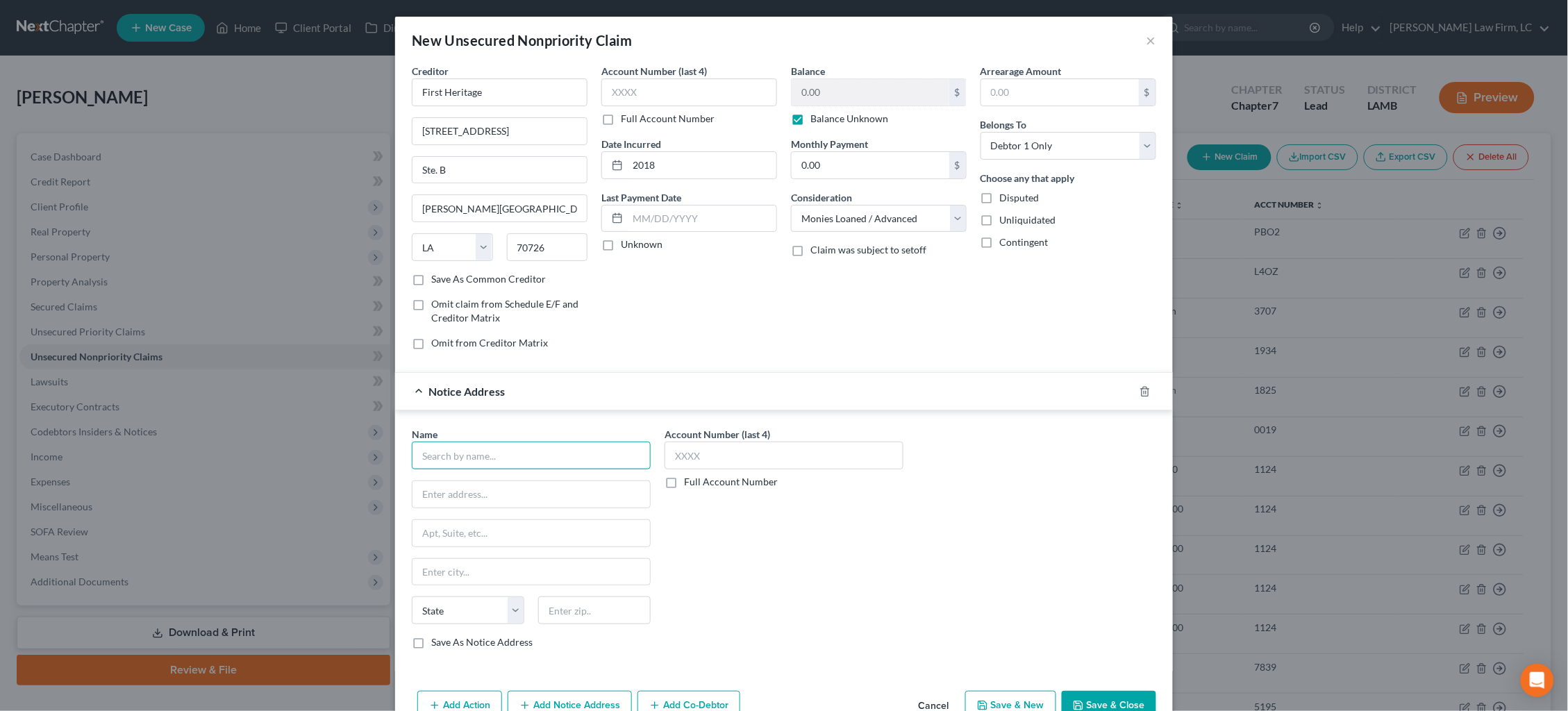
click at [539, 447] on input "text" at bounding box center [530, 454] width 239 height 27
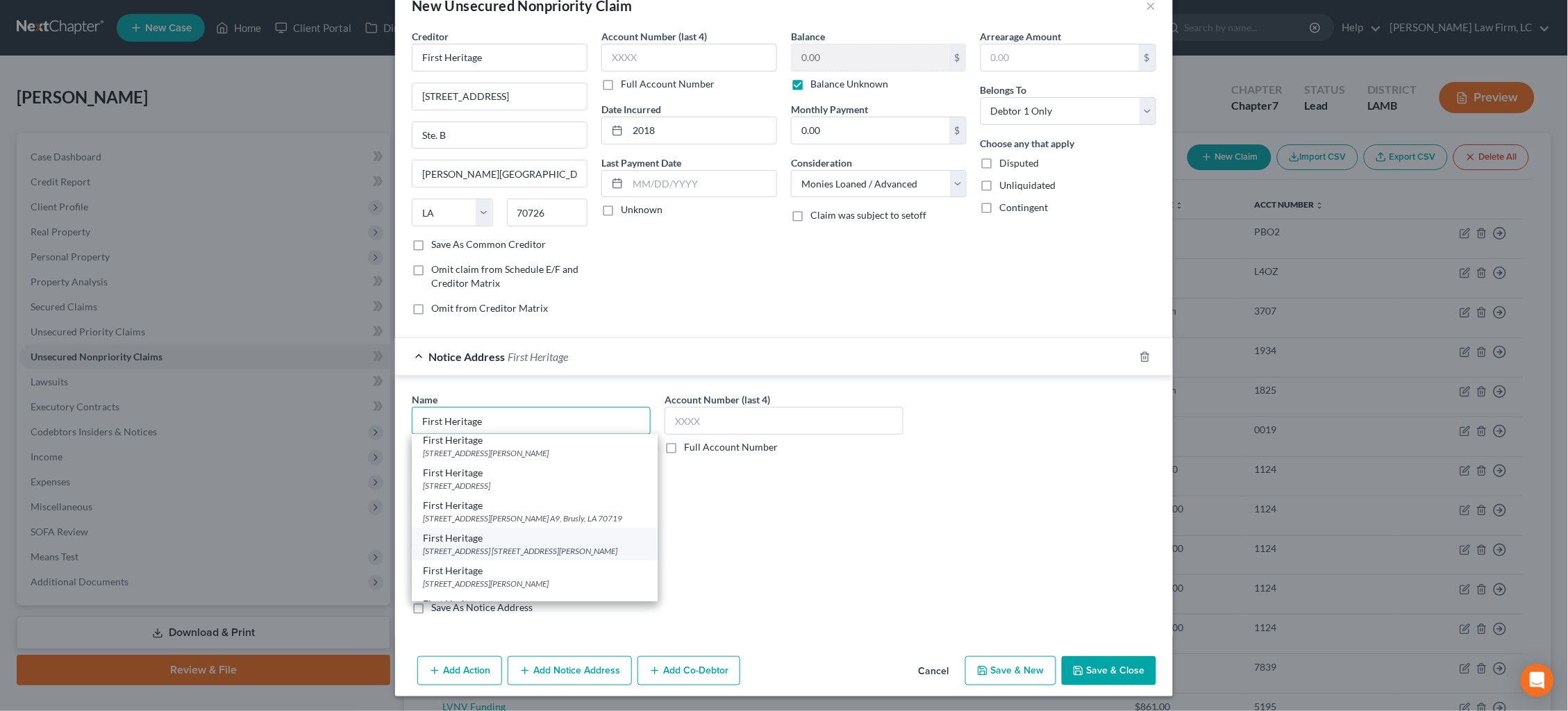
scroll to position [179, 0]
type input "First Heritage"
click at [548, 546] on div "[STREET_ADDRESS] [STREET_ADDRESS][PERSON_NAME]" at bounding box center [534, 551] width 224 height 12
type input "[STREET_ADDRESS]"
type input "Ste. 1"
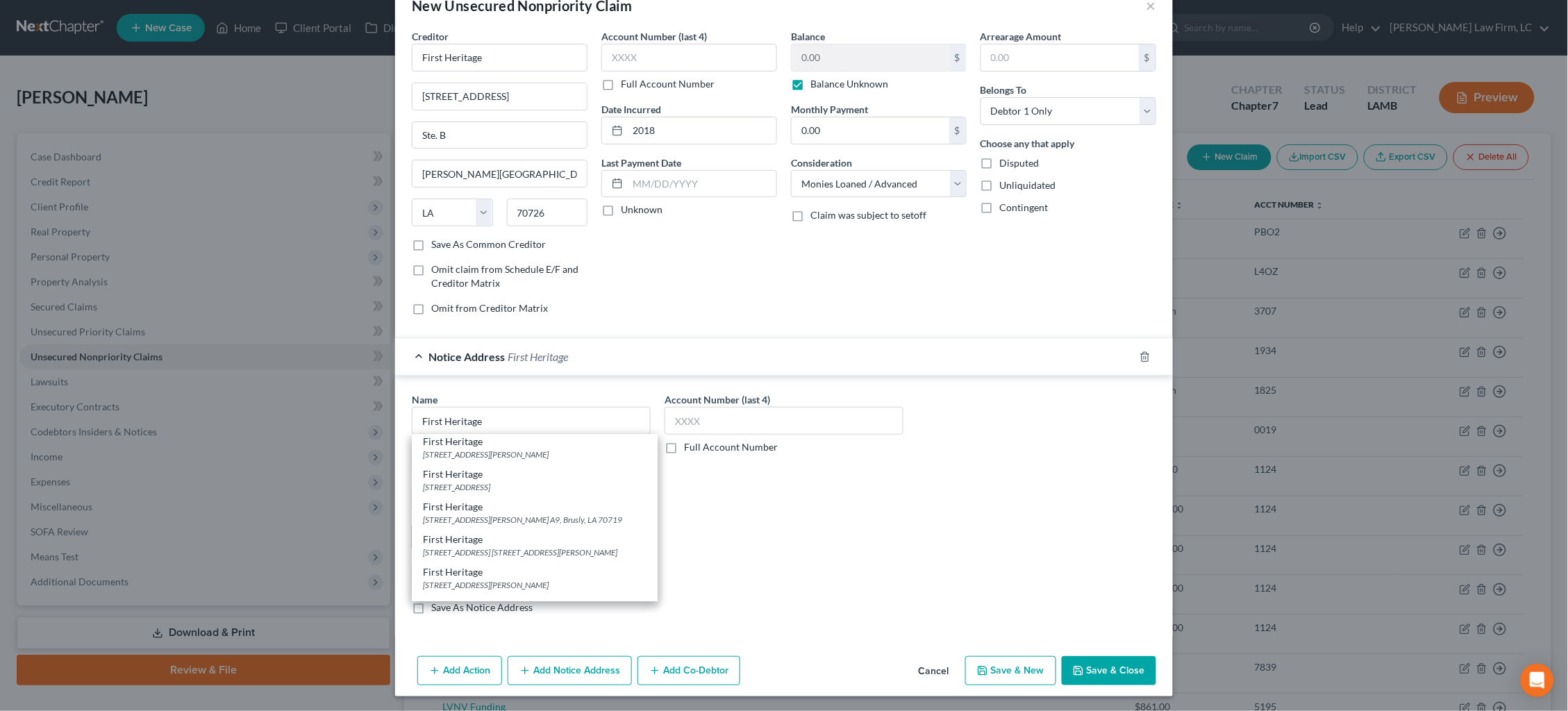
type input "[PERSON_NAME][GEOGRAPHIC_DATA]"
select select "19"
type input "70726"
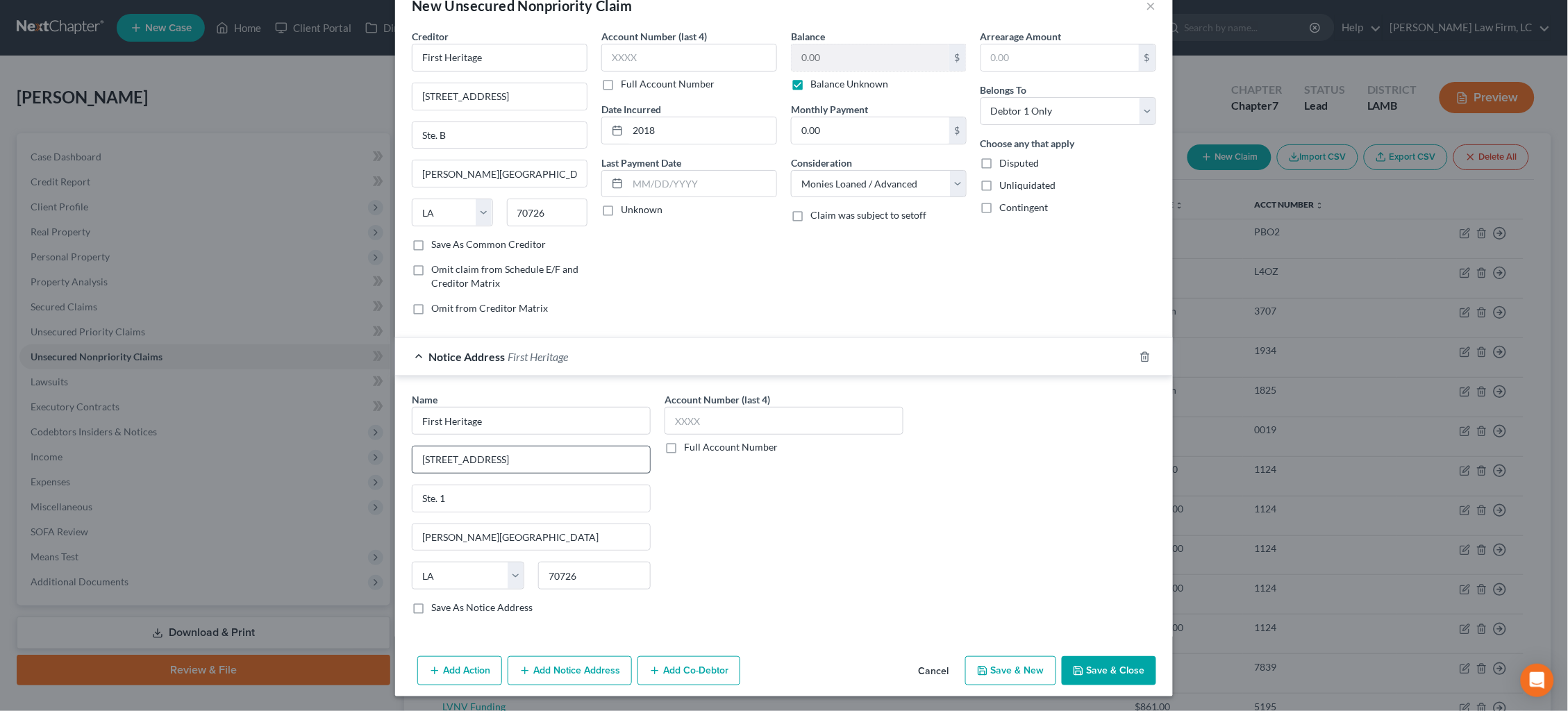
scroll to position [0, 0]
click at [576, 668] on button "Add Notice Address" at bounding box center [570, 670] width 124 height 29
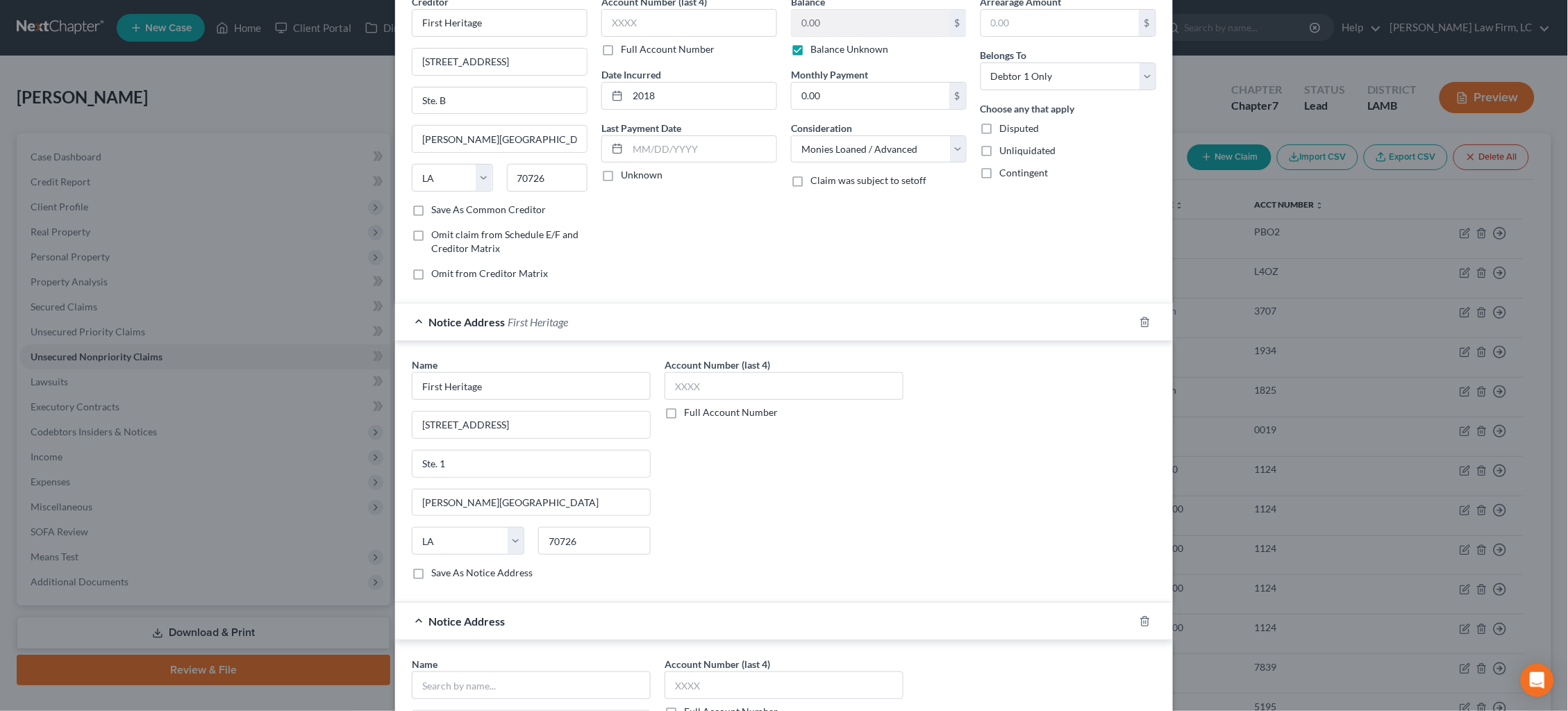
scroll to position [71, 0]
click at [527, 680] on input "text" at bounding box center [530, 683] width 239 height 27
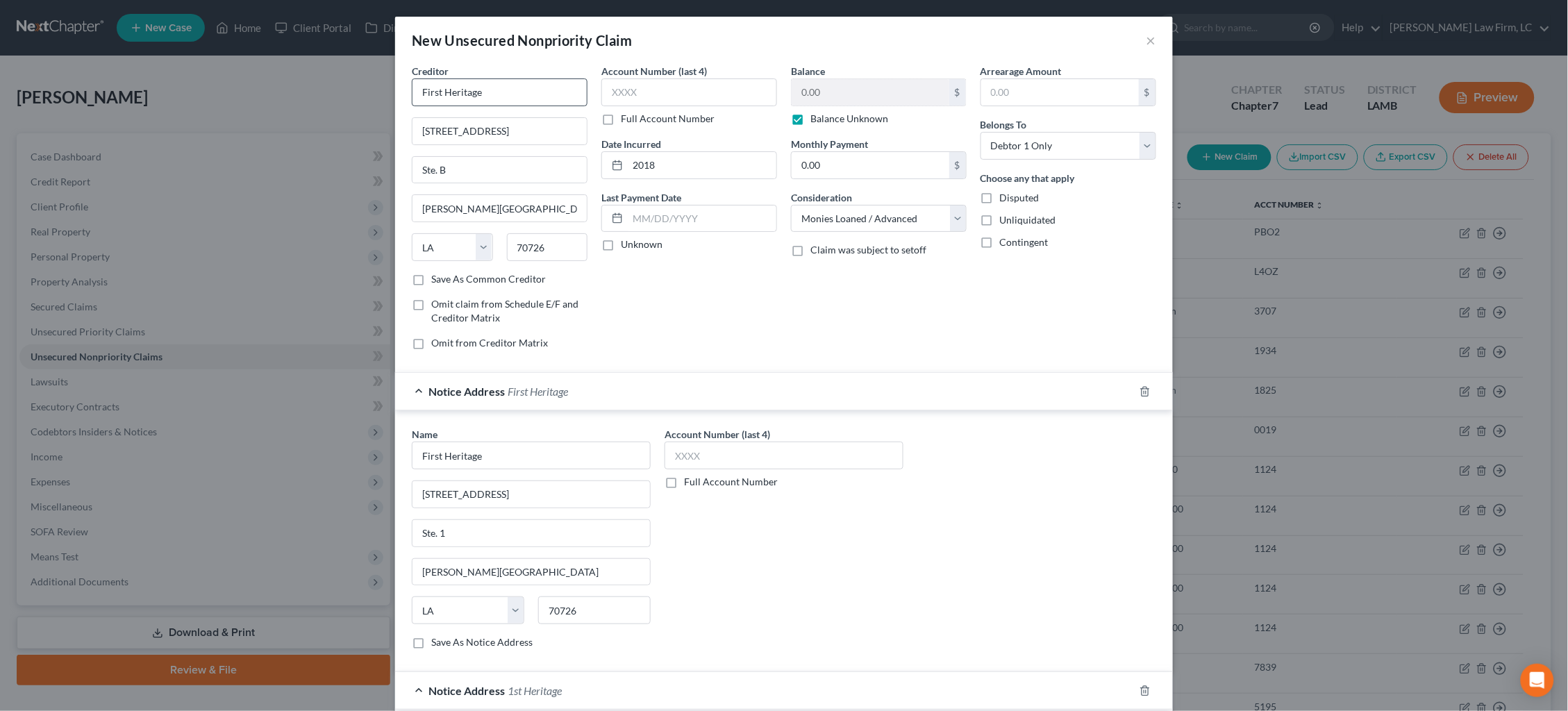
scroll to position [0, 0]
type input "1st Heritage"
drag, startPoint x: 443, startPoint y: 91, endPoint x: 372, endPoint y: 89, distance: 71.0
click at [379, 89] on div "New Unsecured Nonpriority Claim × Creditor * First Heritage [STREET_ADDRESS] St…" at bounding box center [784, 355] width 1568 height 711
click at [528, 91] on input "1st Heritage" at bounding box center [499, 92] width 175 height 27
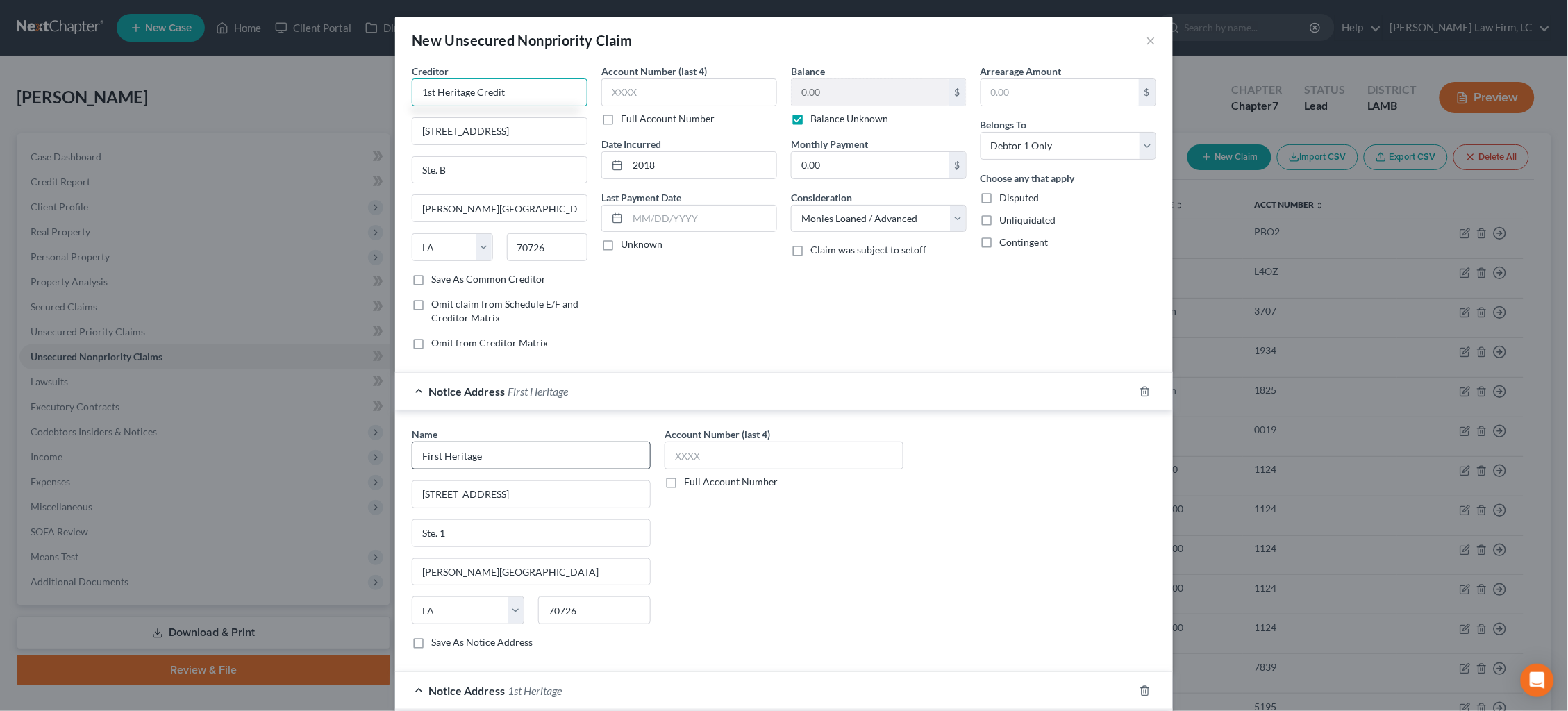
type input "1st Heritage Credit"
drag, startPoint x: 441, startPoint y: 452, endPoint x: 397, endPoint y: 449, distance: 44.1
click at [397, 449] on div "Name * First Heritage [STREET_ADDRESS] Ste. 1 [PERSON_NAME][GEOGRAPHIC_DATA] [U…" at bounding box center [784, 540] width 778 height 262
click at [514, 460] on input "1st Heritage" at bounding box center [530, 454] width 239 height 27
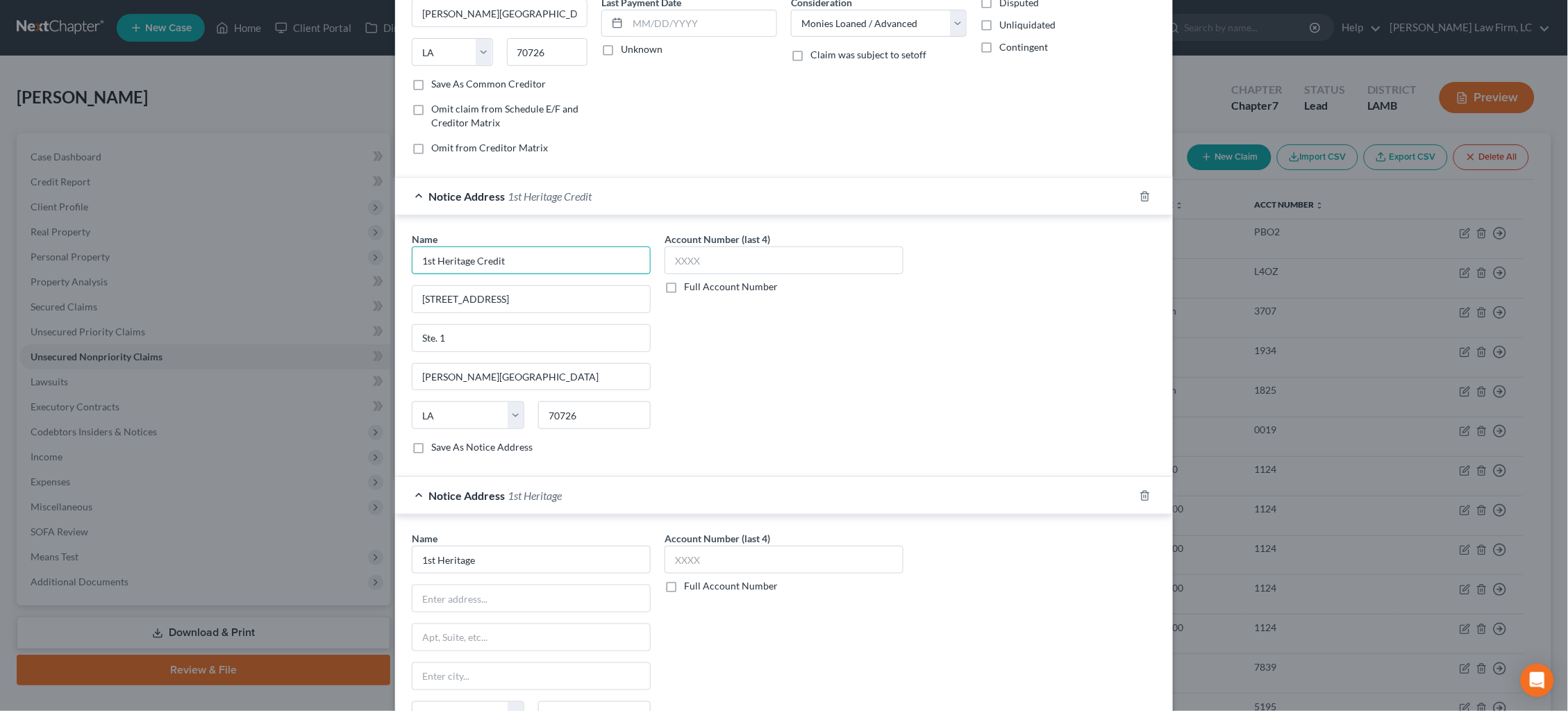
scroll to position [233, 0]
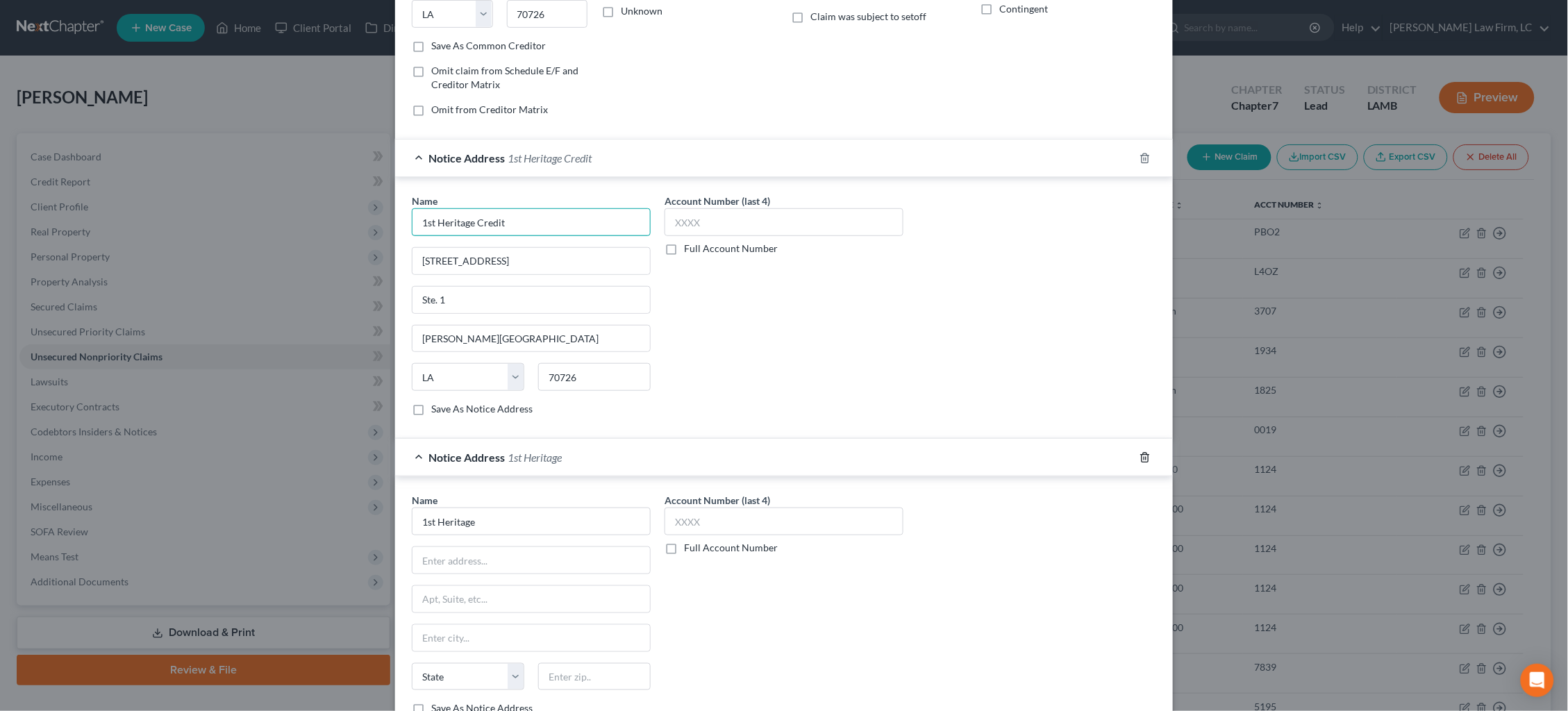
type input "1st Heritage Credit"
click at [1142, 456] on icon "button" at bounding box center [1145, 458] width 11 height 11
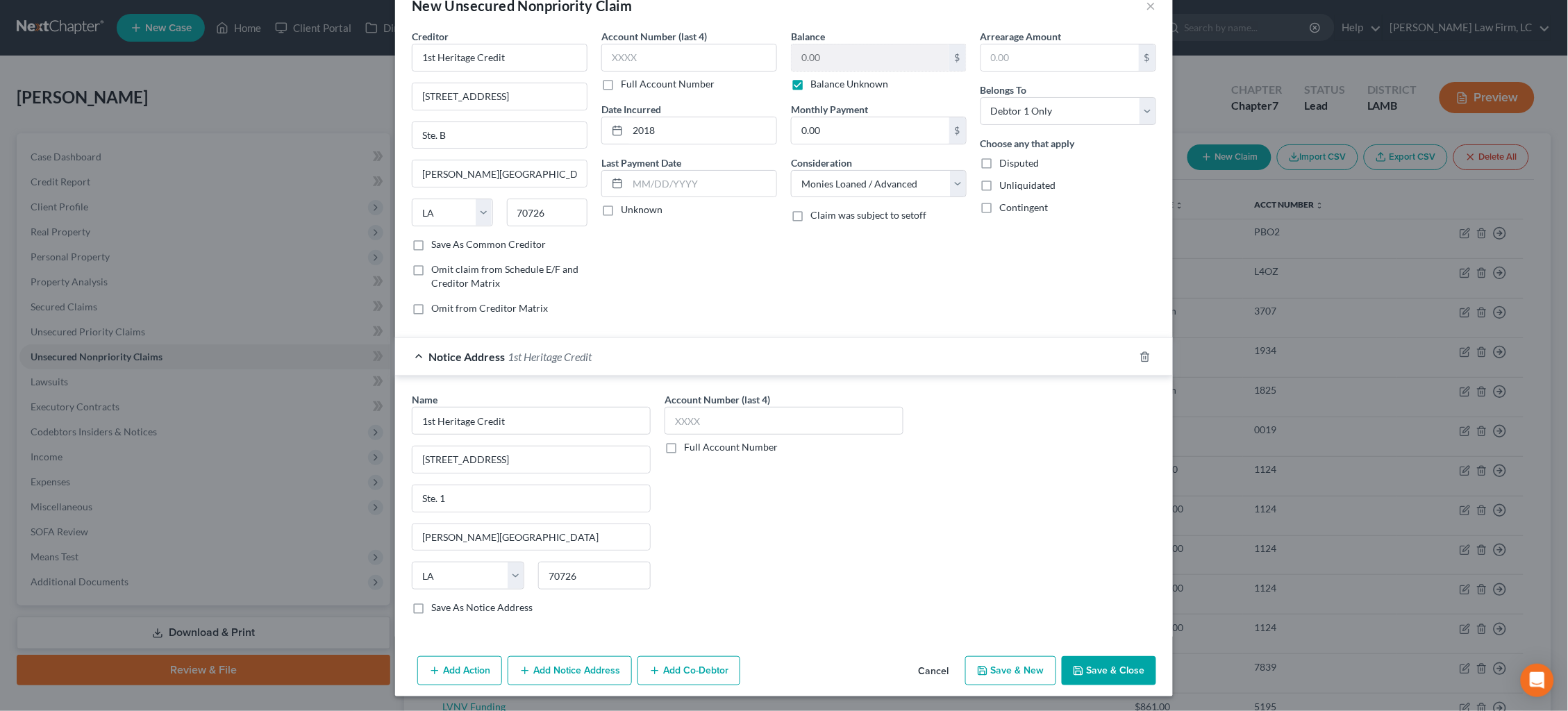
click at [1106, 667] on button "Save & Close" at bounding box center [1109, 670] width 95 height 29
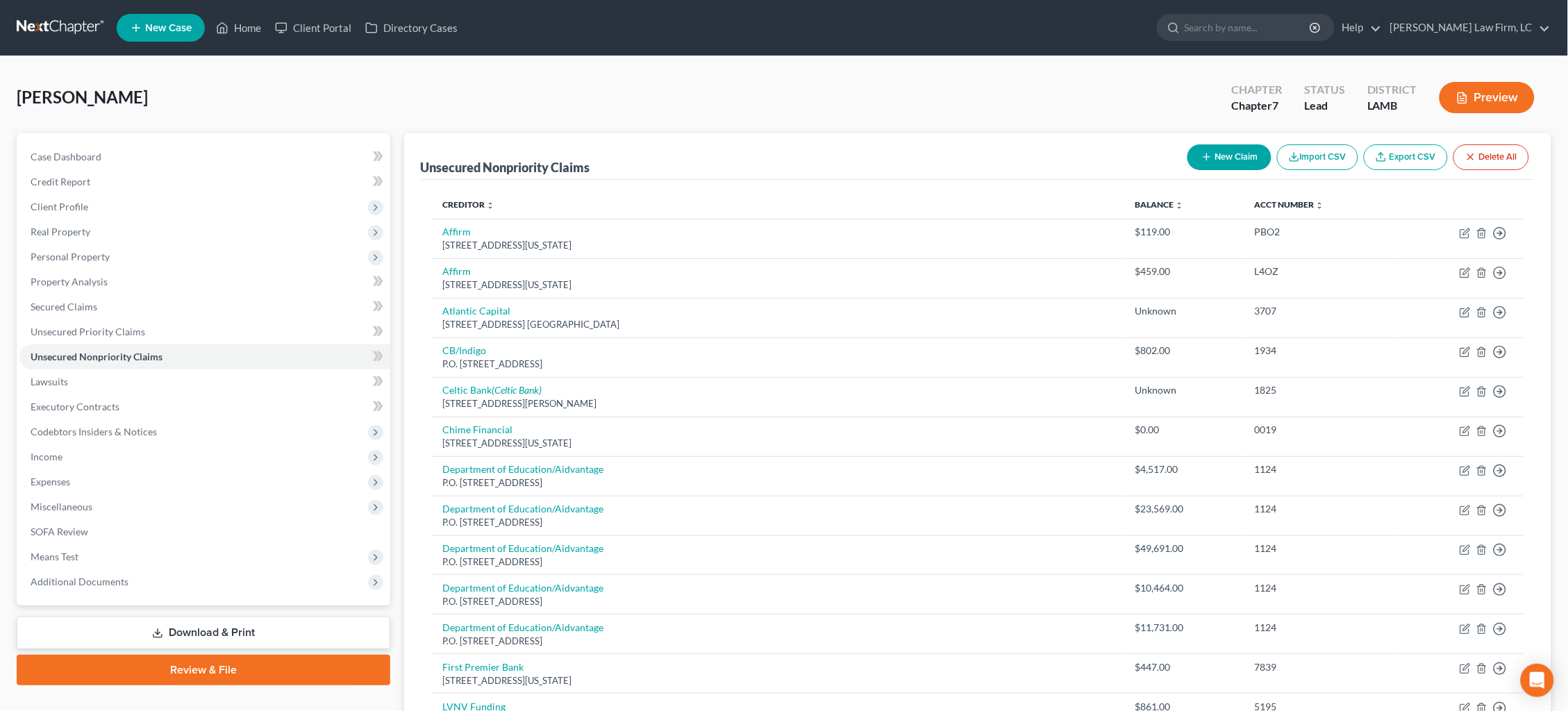
scroll to position [0, 0]
drag, startPoint x: 220, startPoint y: 325, endPoint x: 256, endPoint y: 326, distance: 36.0
click at [220, 325] on link "Unsecured Priority Claims" at bounding box center [205, 332] width 371 height 25
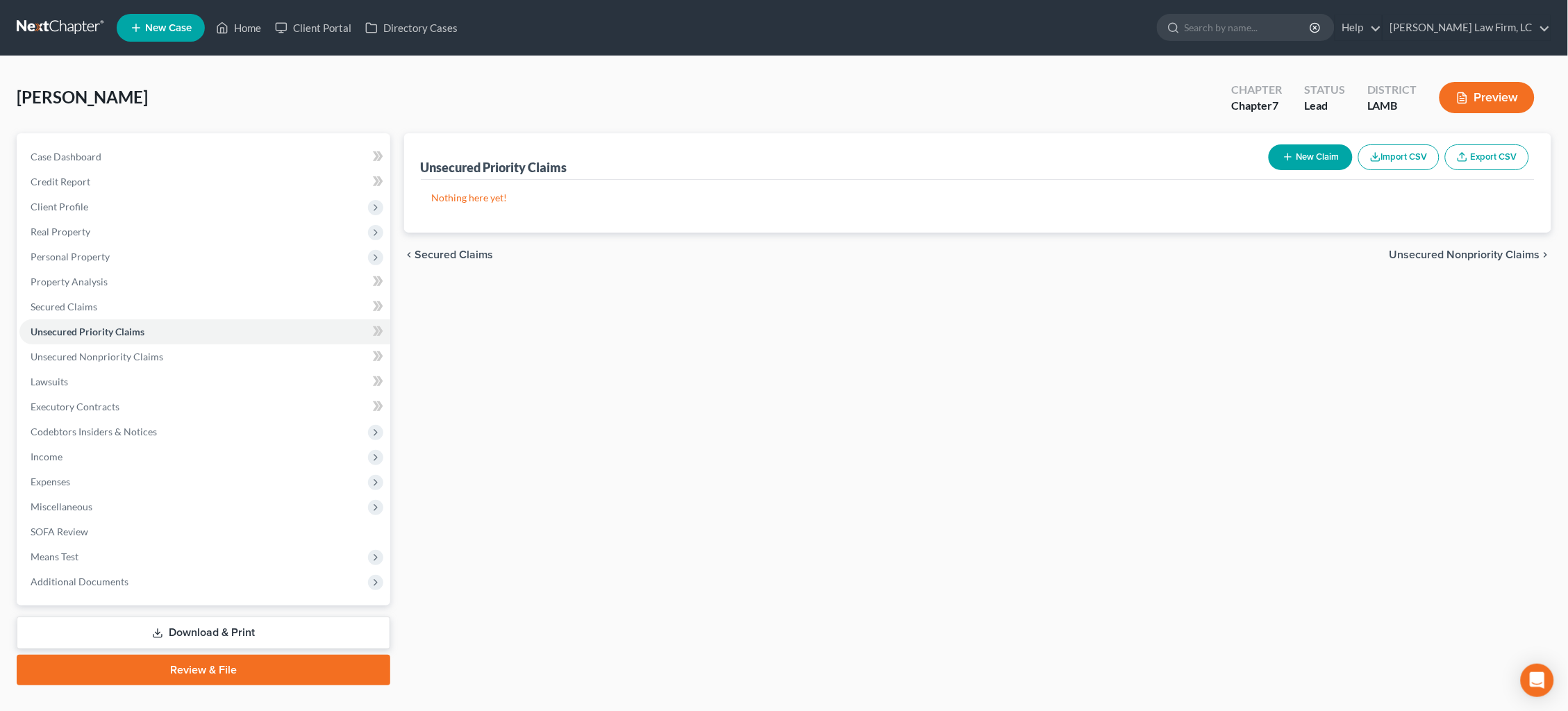
click at [1312, 163] on button "New Claim" at bounding box center [1310, 157] width 84 height 26
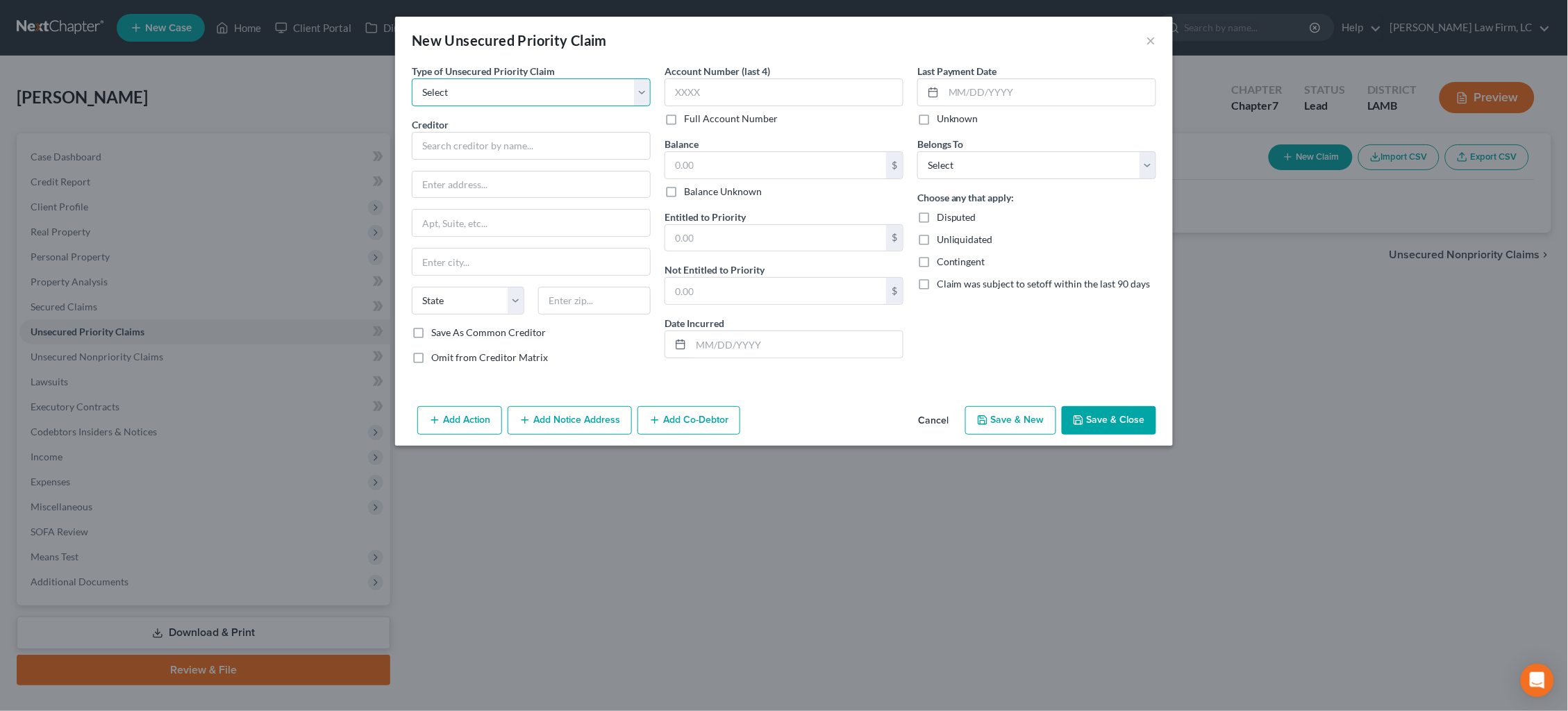
select select "0"
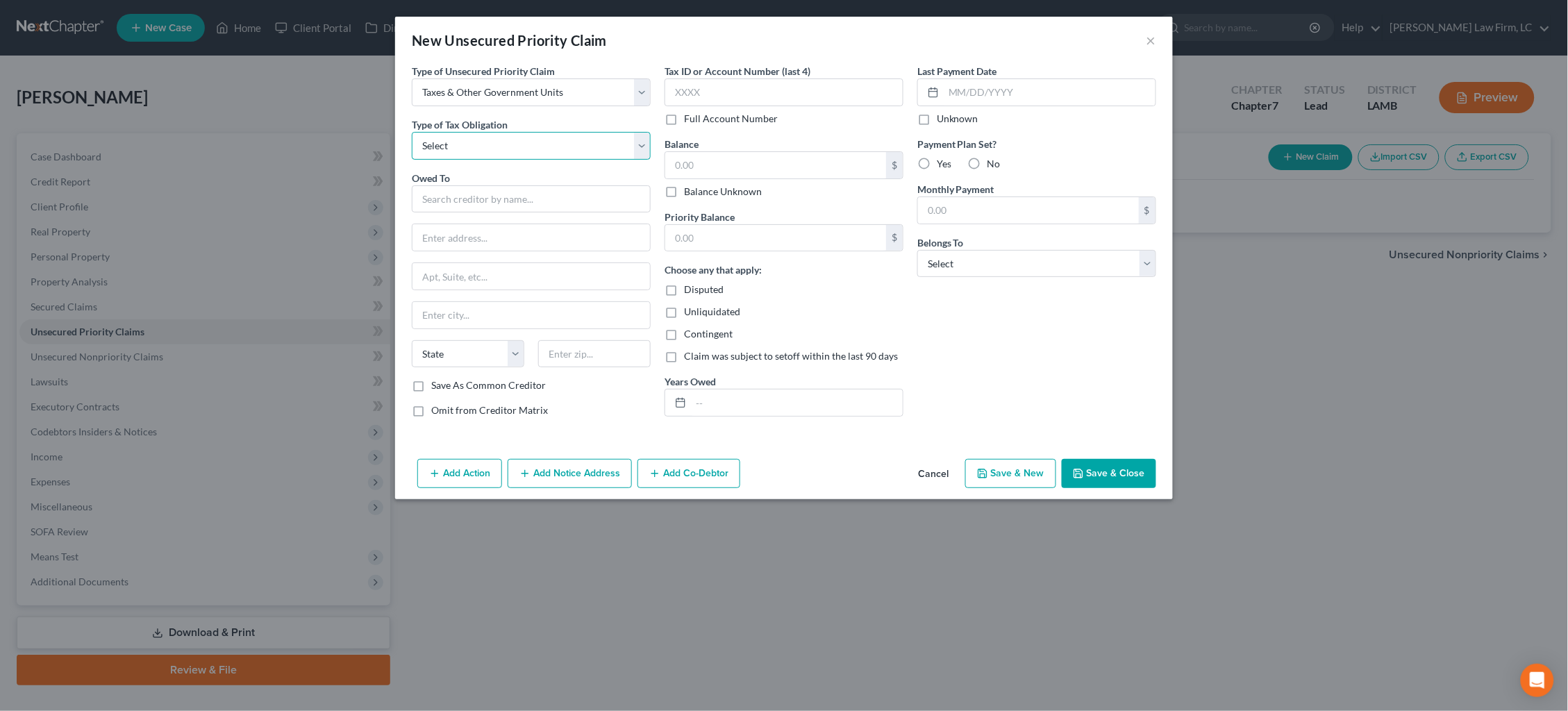
select select "2"
click at [534, 197] on input "text" at bounding box center [530, 199] width 239 height 27
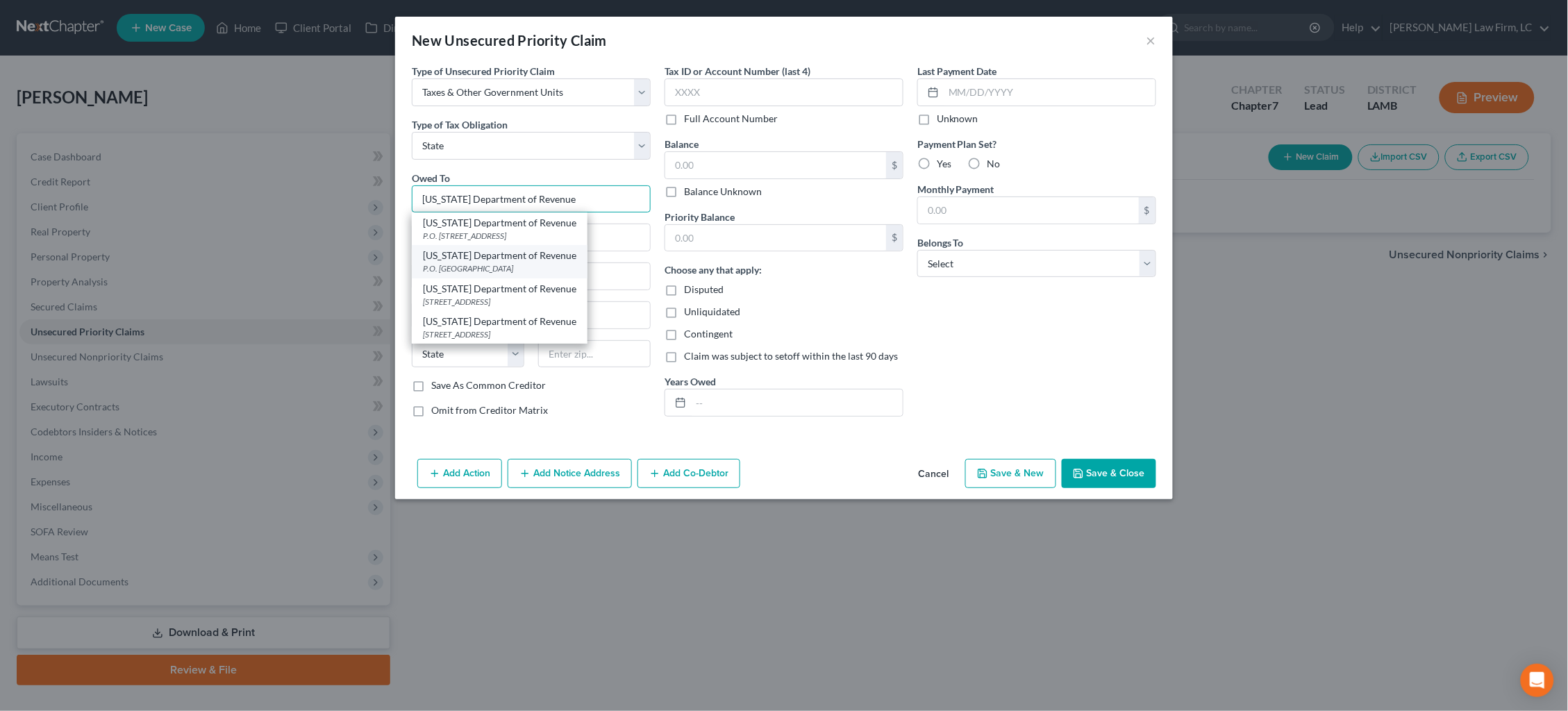
type input "[US_STATE] Department of Revenue"
click at [525, 262] on div "P.O. [GEOGRAPHIC_DATA]" at bounding box center [499, 268] width 153 height 12
type input "P.O. Box 66658"
type input "Baton Rouge"
select select "19"
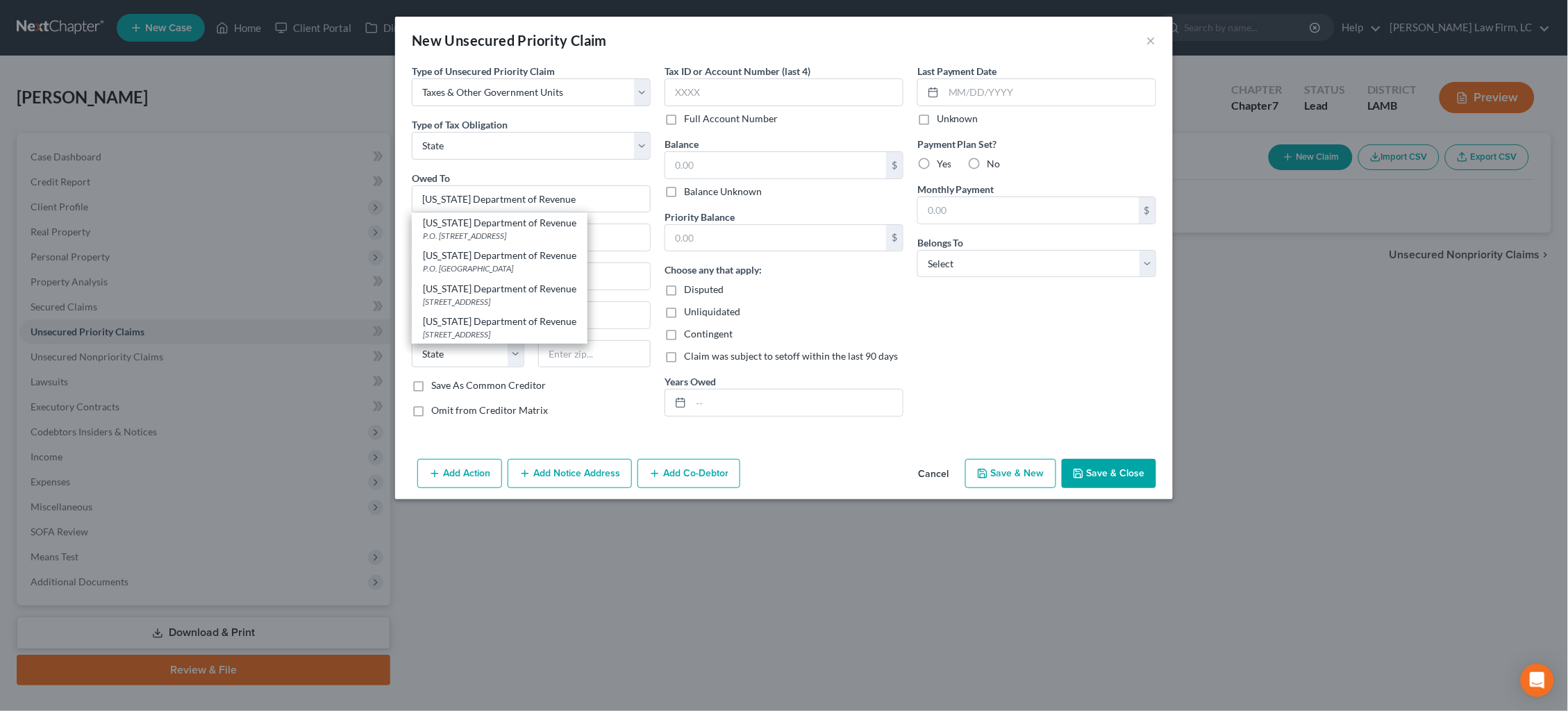
type input "70896"
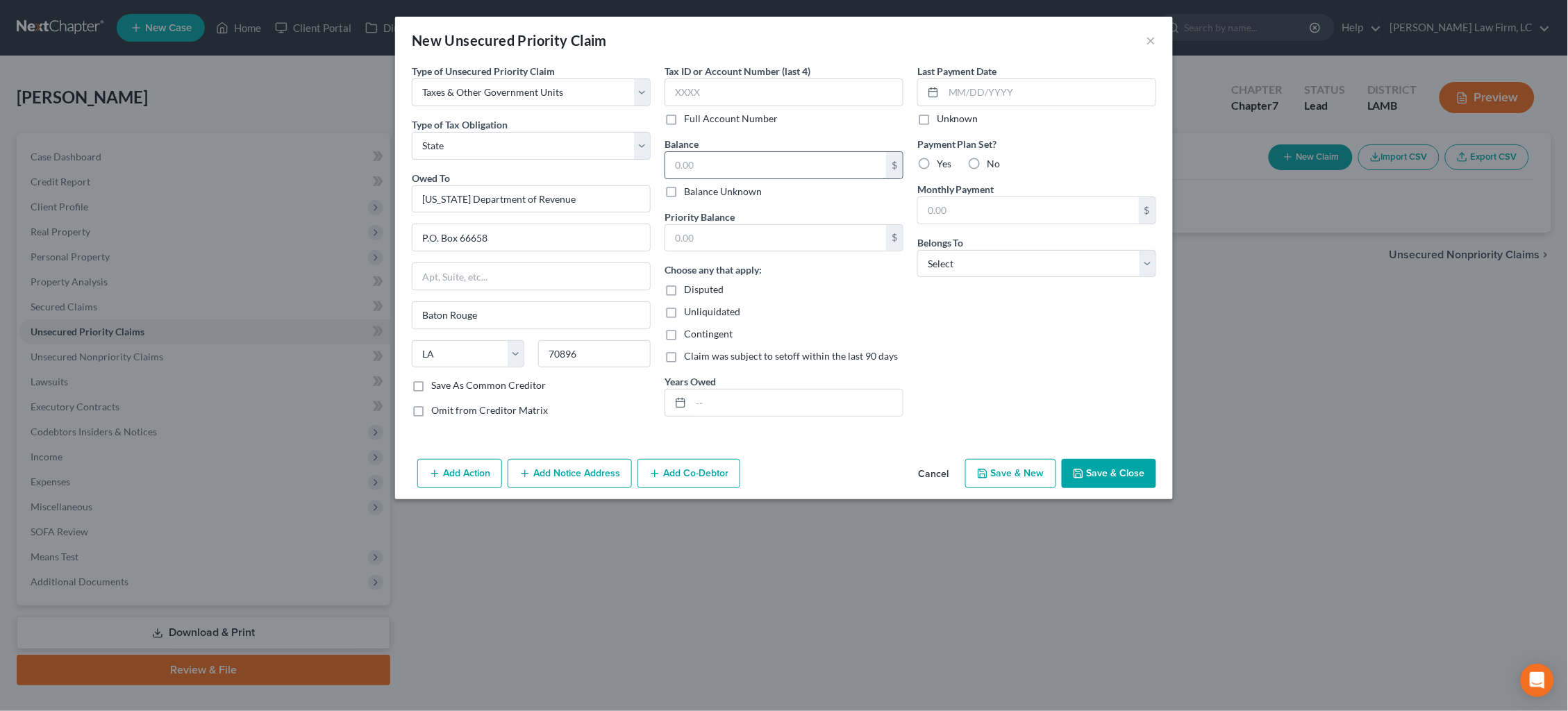
click at [710, 160] on input "text" at bounding box center [775, 165] width 221 height 27
click at [765, 163] on input "text" at bounding box center [775, 165] width 221 height 27
type input "246.00"
click at [732, 400] on input "text" at bounding box center [797, 403] width 212 height 27
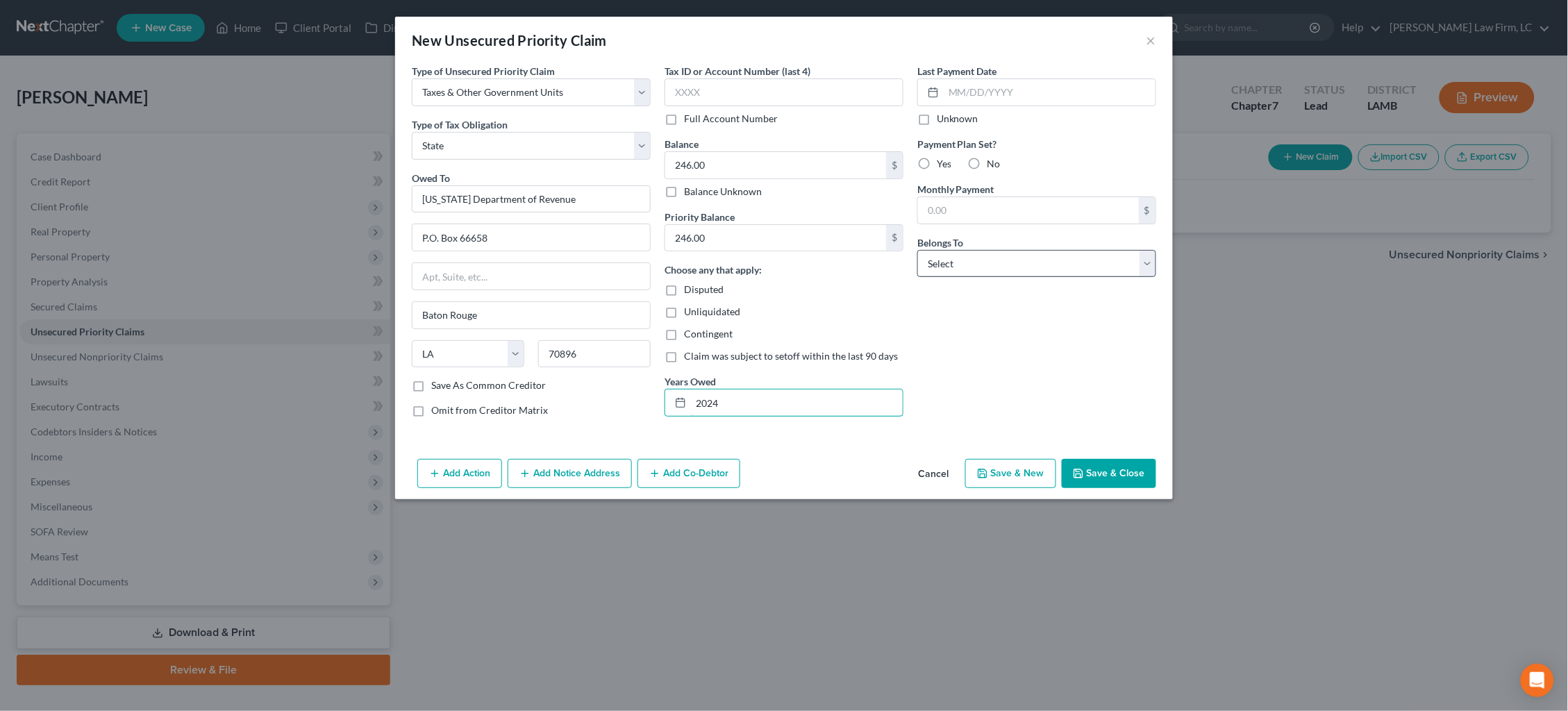
type input "2024"
select select "0"
click at [1118, 485] on button "Save & Close" at bounding box center [1109, 473] width 95 height 29
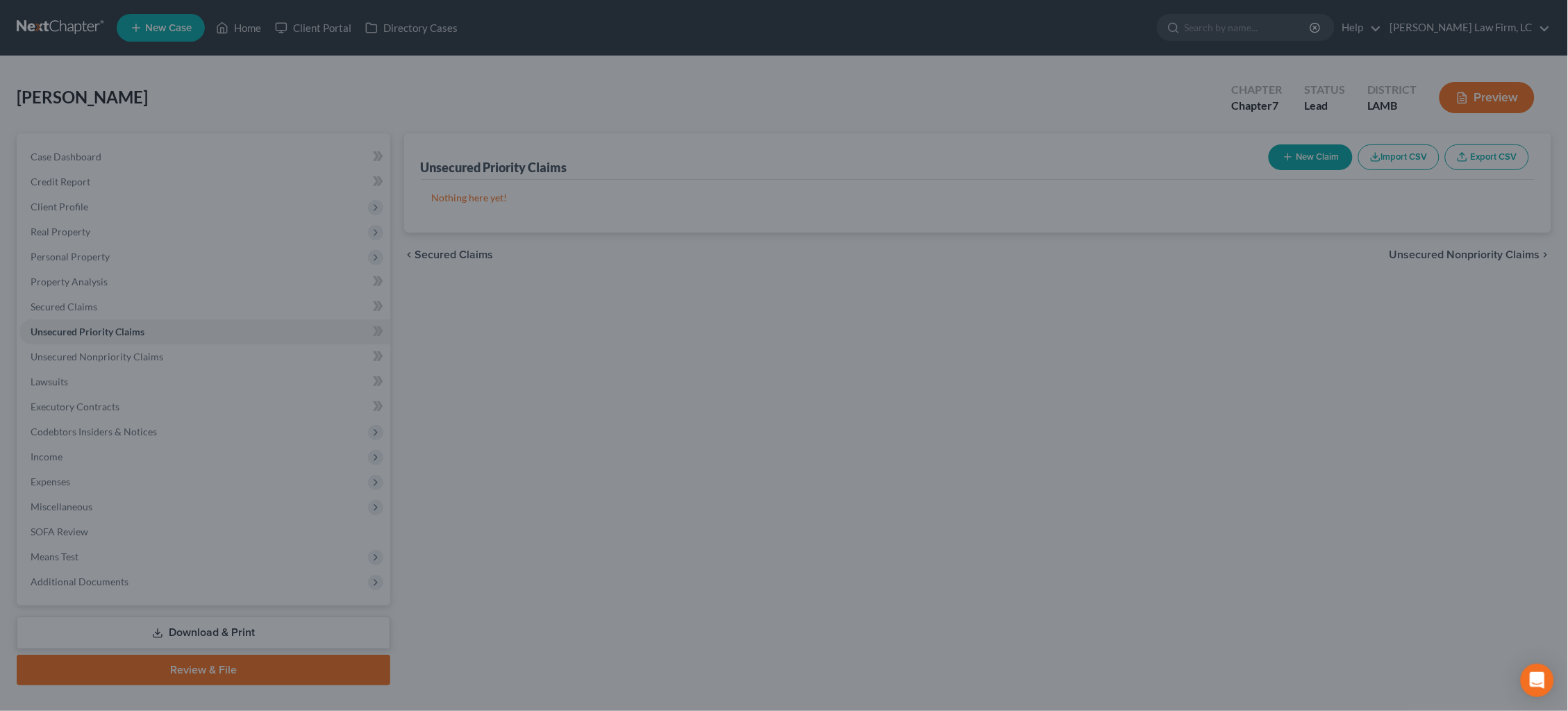
type input "0.00"
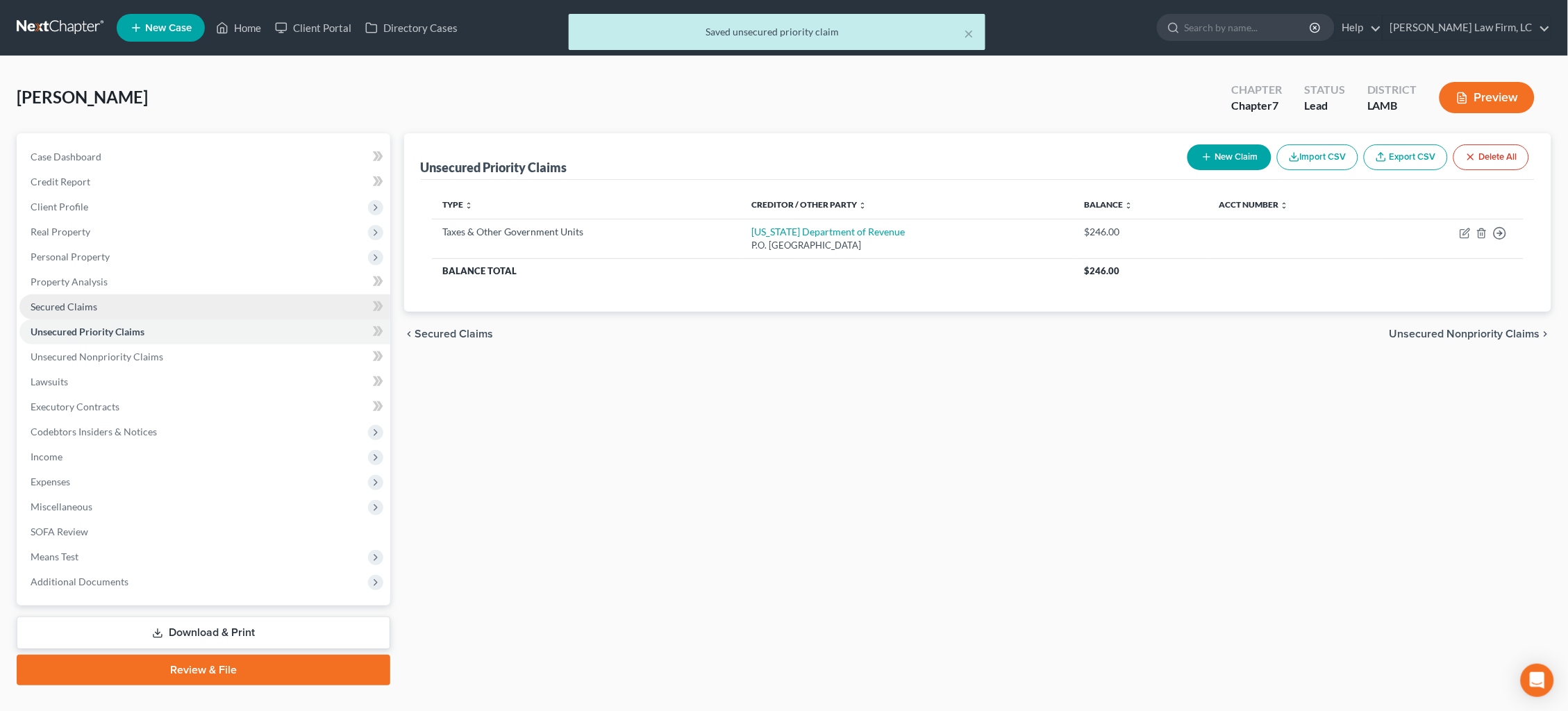
click at [114, 295] on link "Secured Claims" at bounding box center [205, 307] width 371 height 25
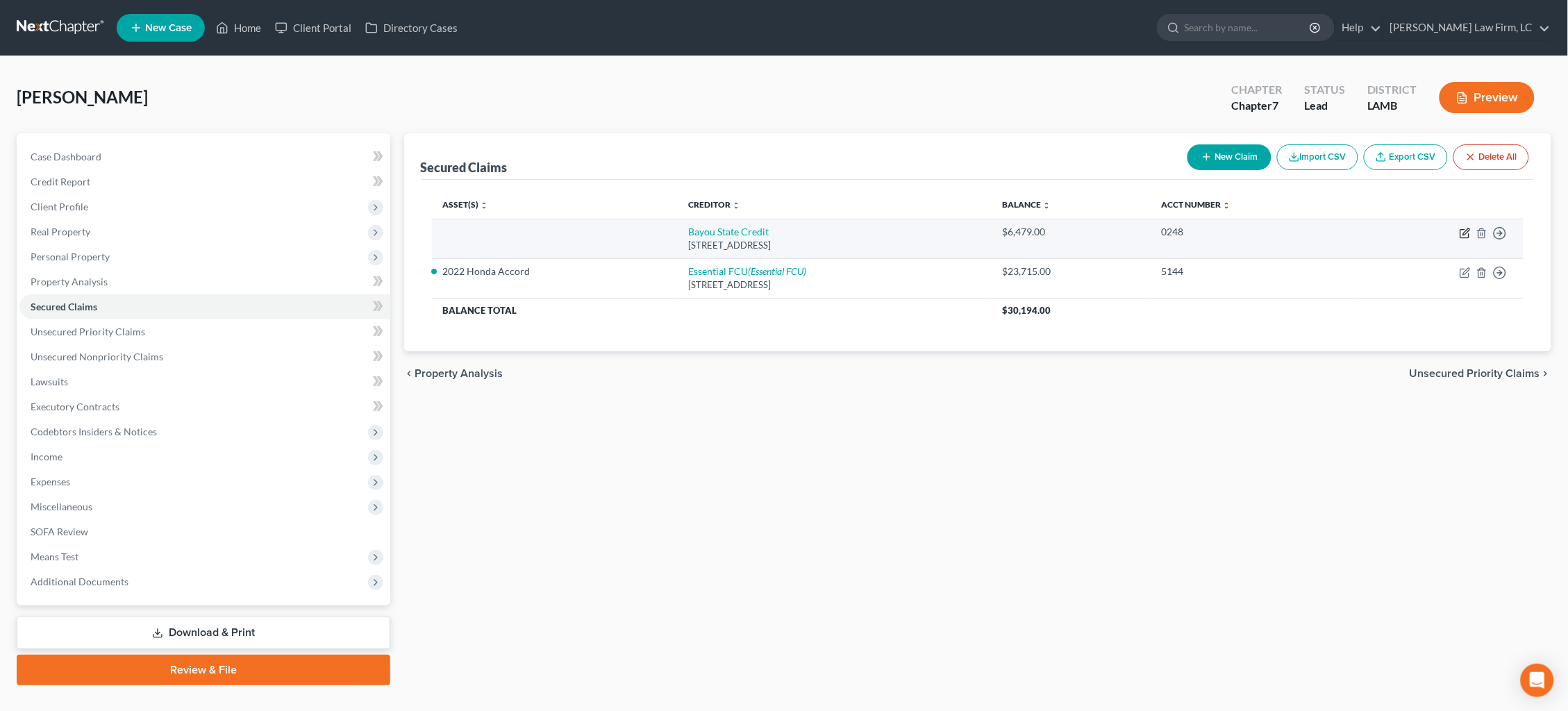
click at [1463, 232] on icon "button" at bounding box center [1465, 233] width 11 height 11
select select "19"
select select "0"
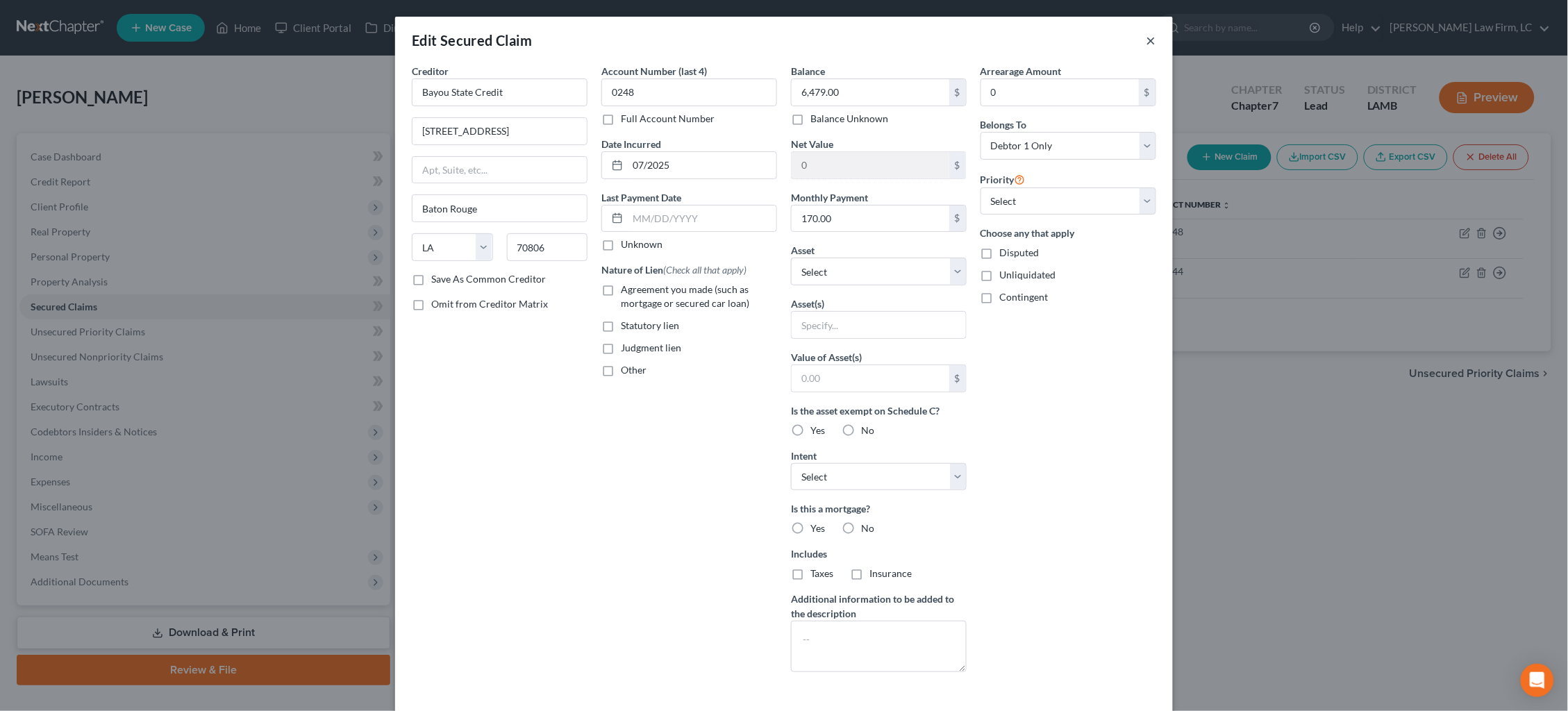
click at [1149, 39] on button "×" at bounding box center [1151, 40] width 9 height 16
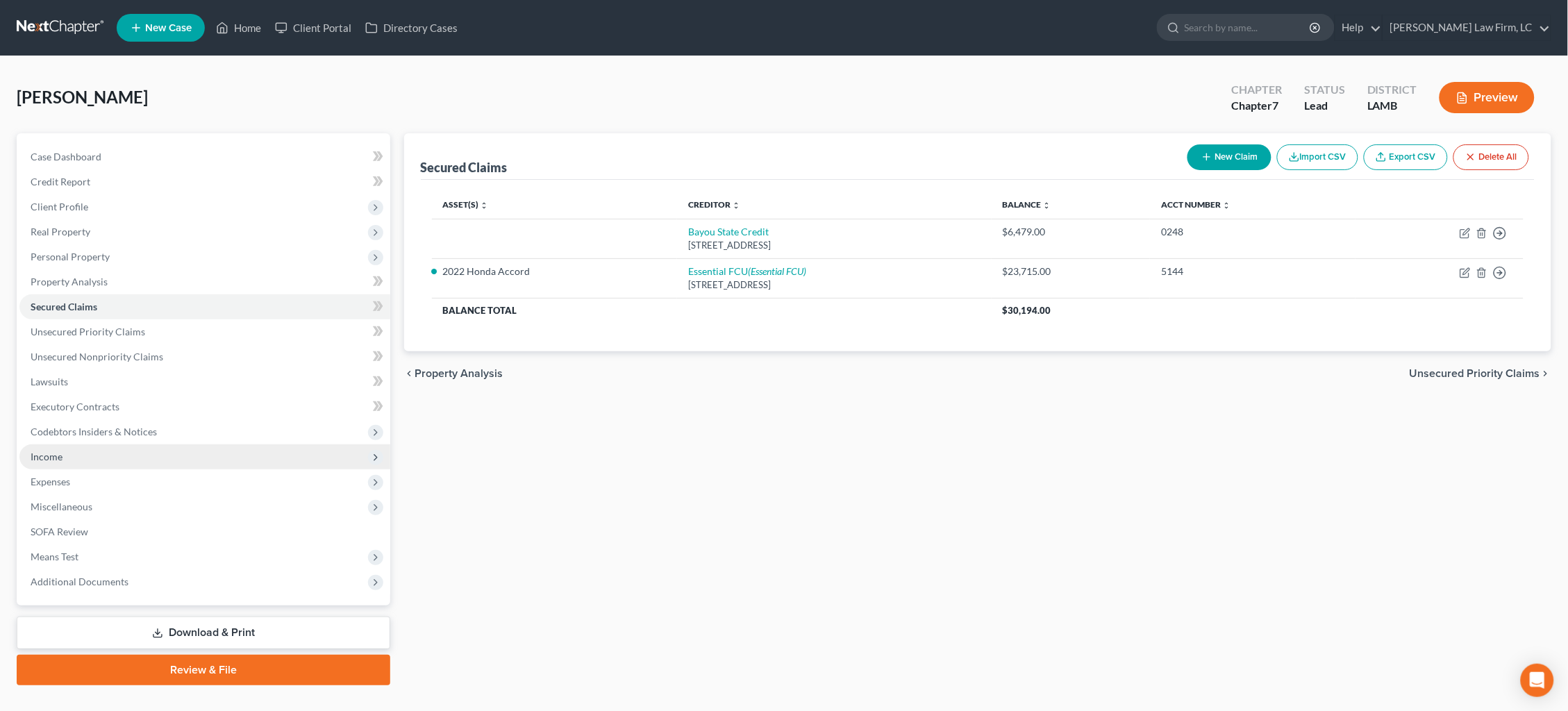
click at [49, 453] on span "Income" at bounding box center [205, 457] width 371 height 25
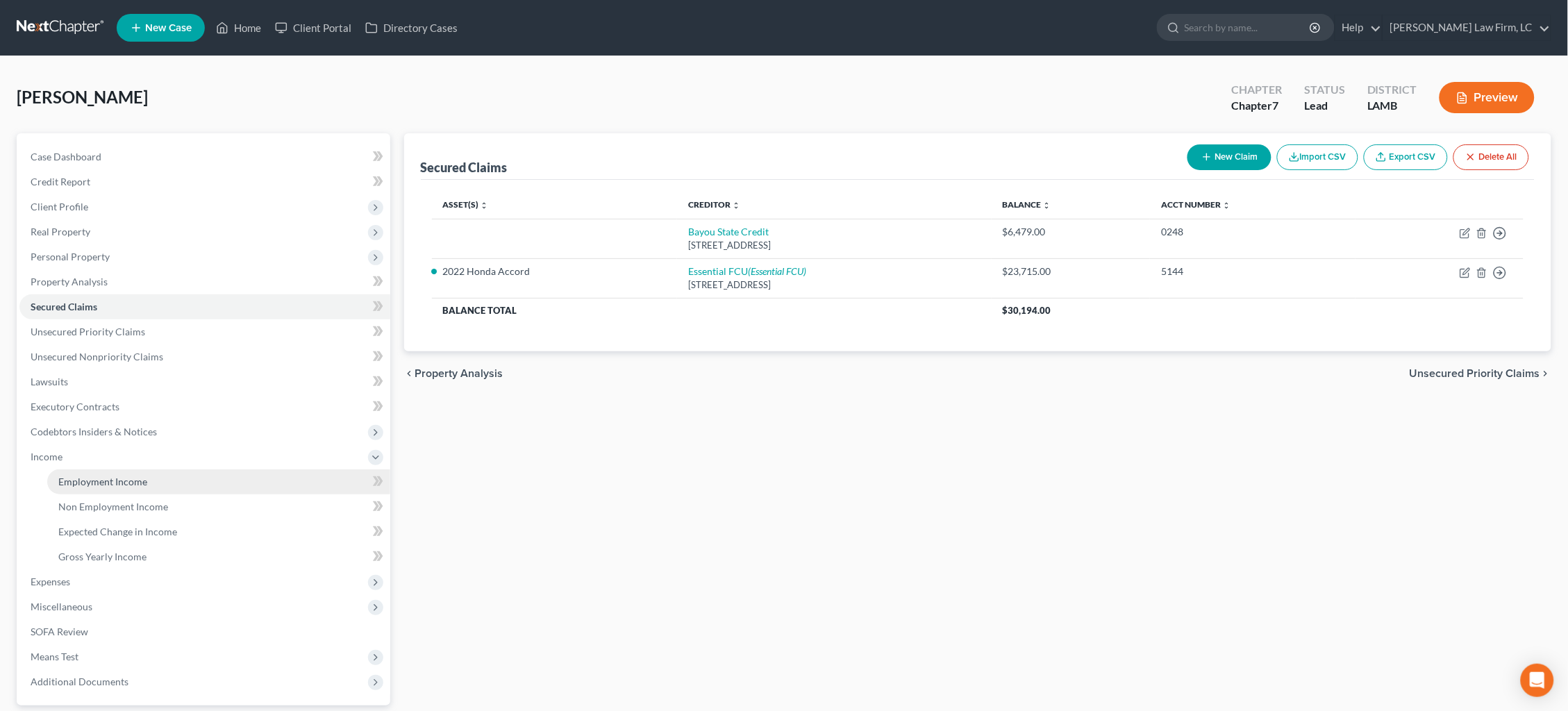
click at [75, 476] on span "Employment Income" at bounding box center [103, 481] width 89 height 12
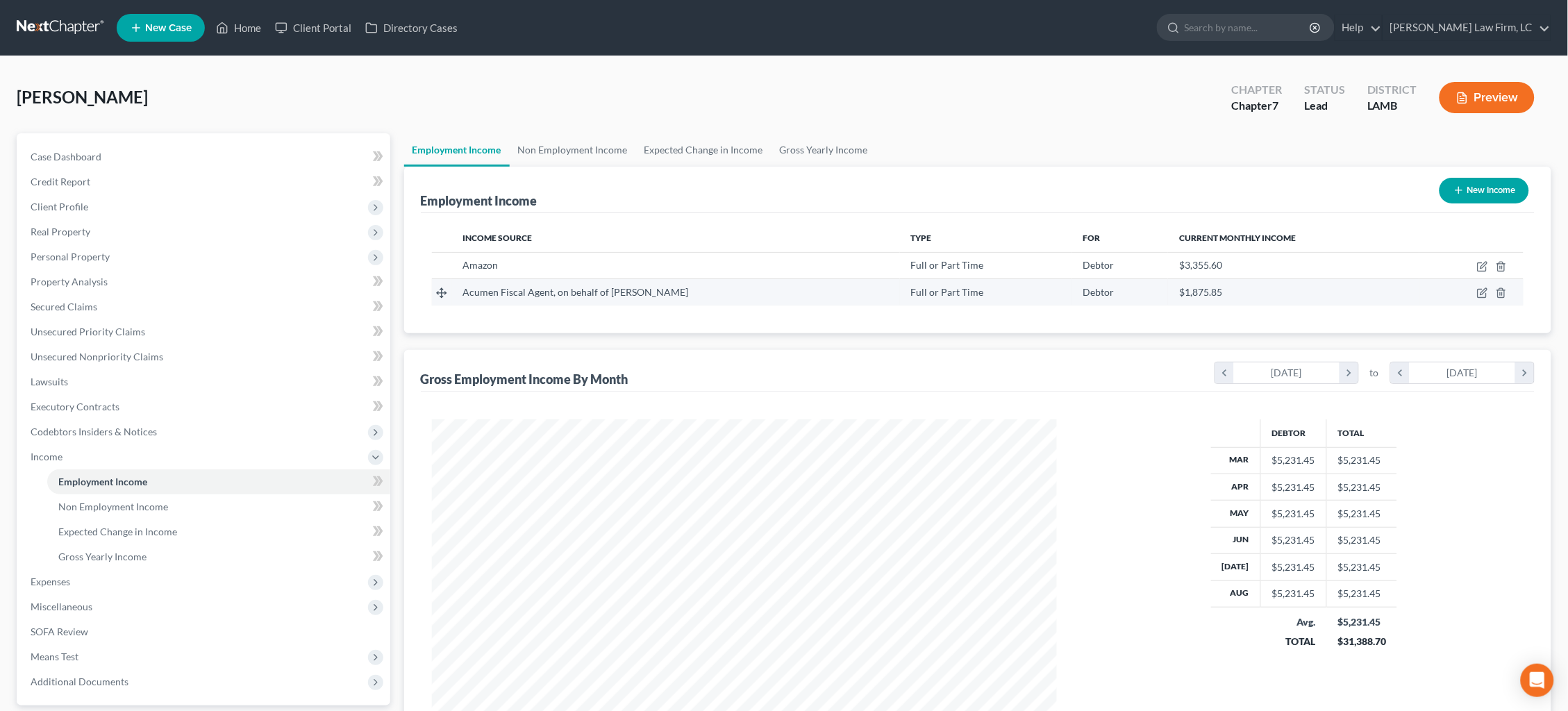
scroll to position [311, 653]
click at [1482, 293] on icon "button" at bounding box center [1483, 292] width 6 height 6
select select "0"
select select "19"
select select "0"
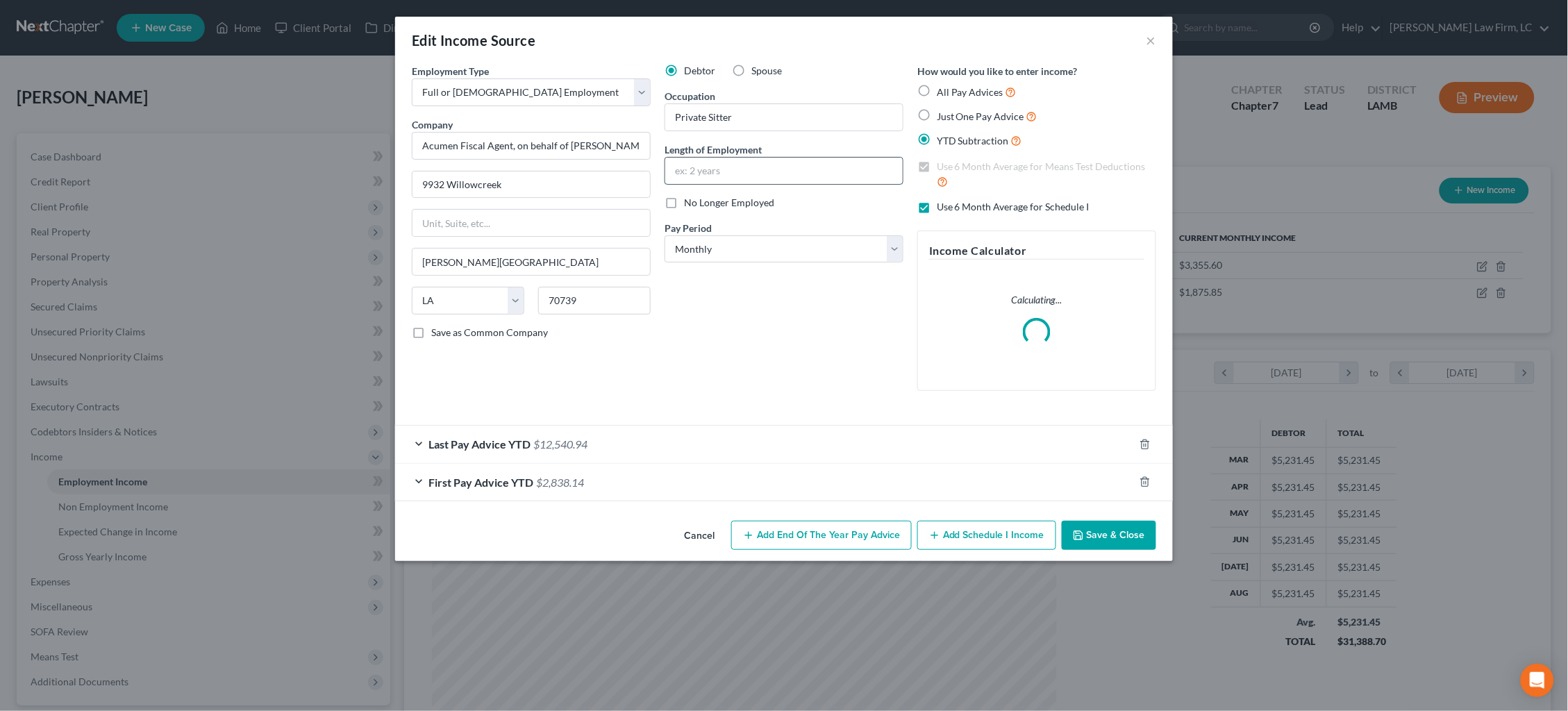
click at [809, 165] on input "text" at bounding box center [783, 171] width 237 height 27
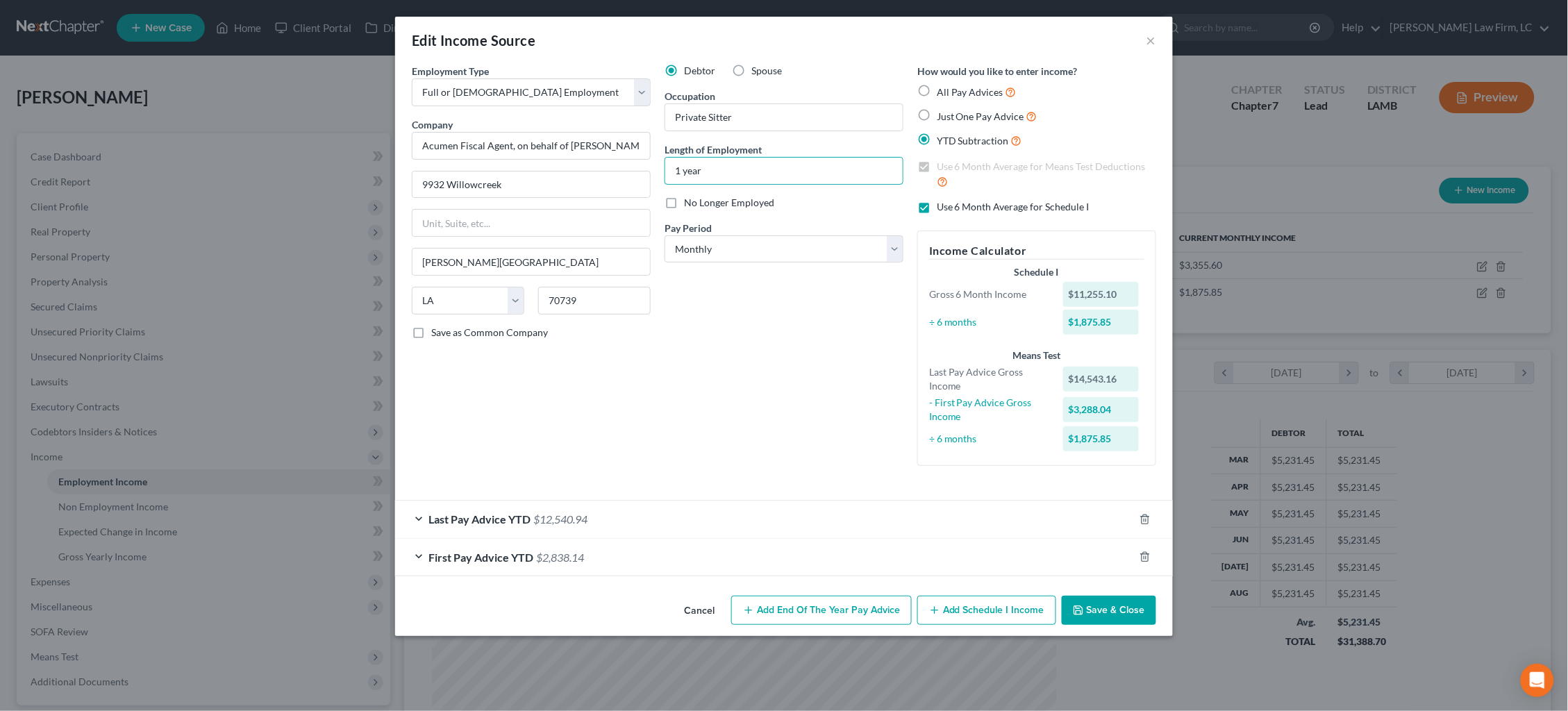
type input "1 year"
click at [1131, 598] on button "Save & Close" at bounding box center [1109, 609] width 95 height 29
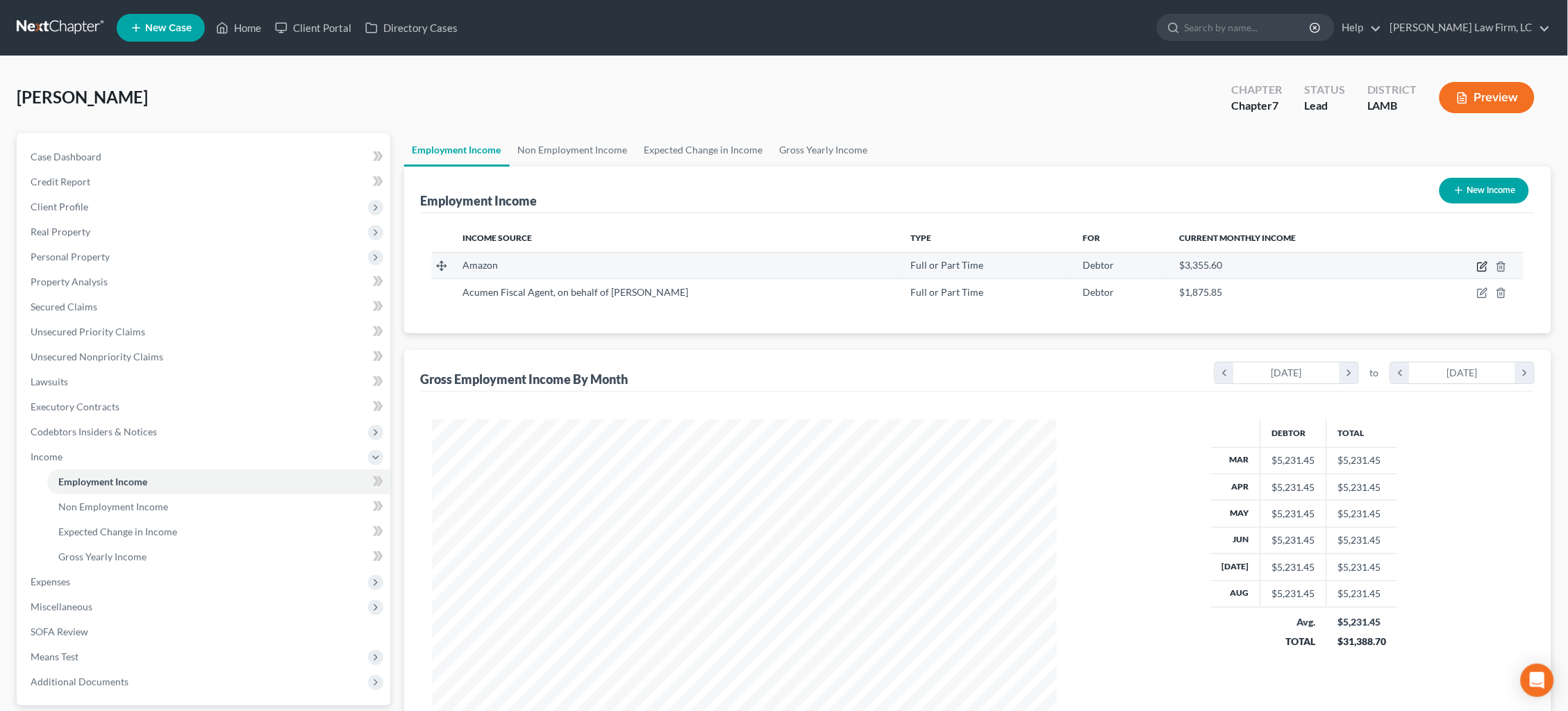
click at [1482, 262] on icon "button" at bounding box center [1482, 267] width 11 height 11
select select "0"
select select "50"
select select "0"
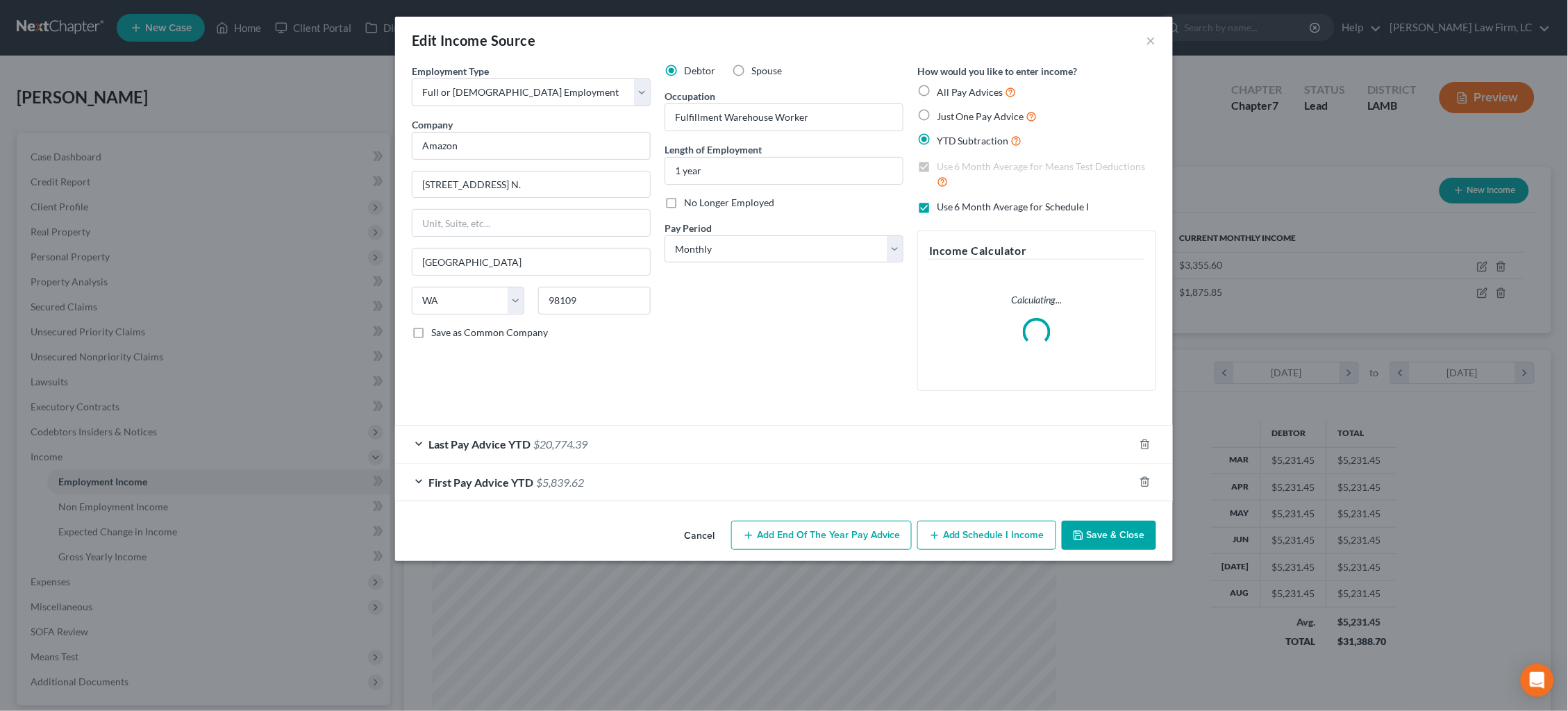
click at [1235, 126] on div "Edit Income Source × Employment Type * Select Full or [DEMOGRAPHIC_DATA] Employ…" at bounding box center [784, 355] width 1568 height 711
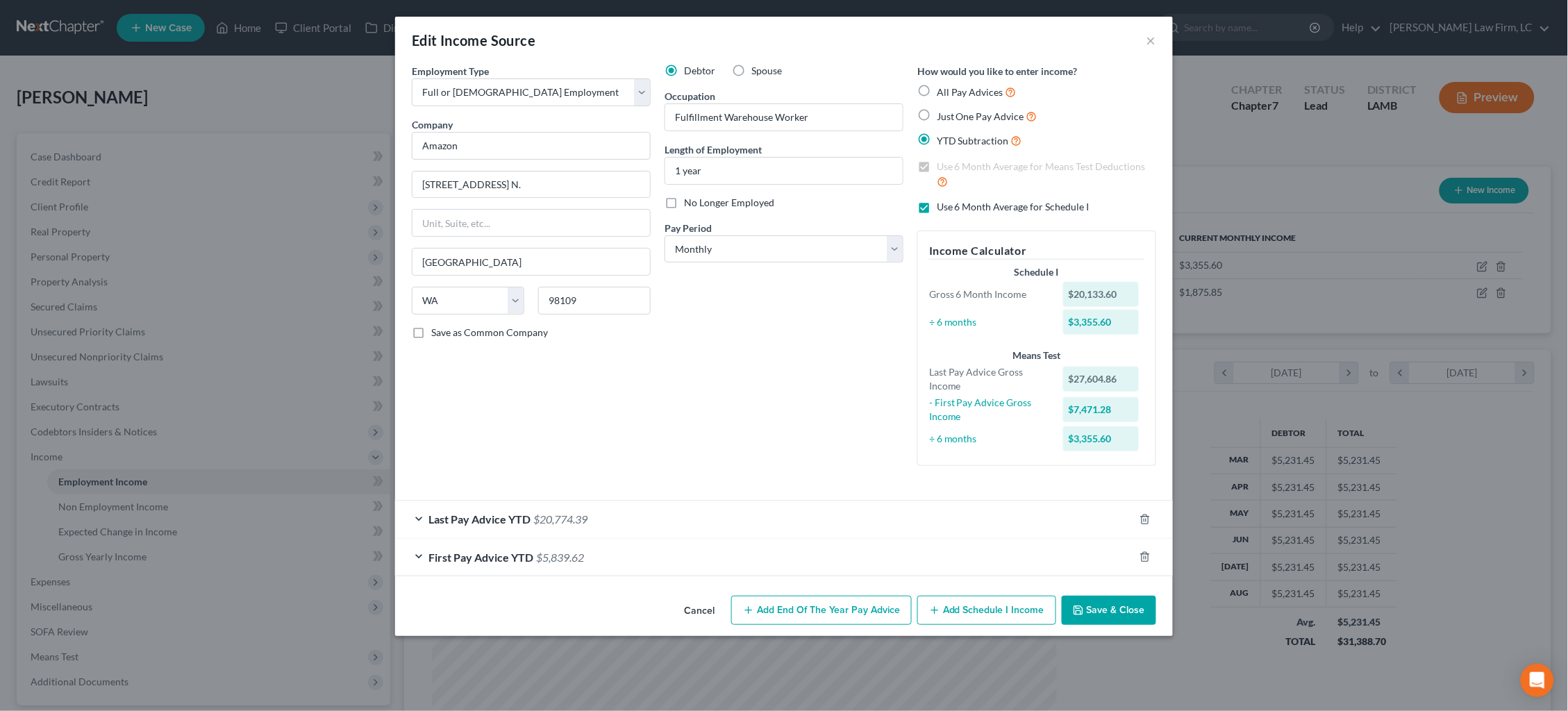
click at [1149, 38] on button "×" at bounding box center [1151, 40] width 9 height 16
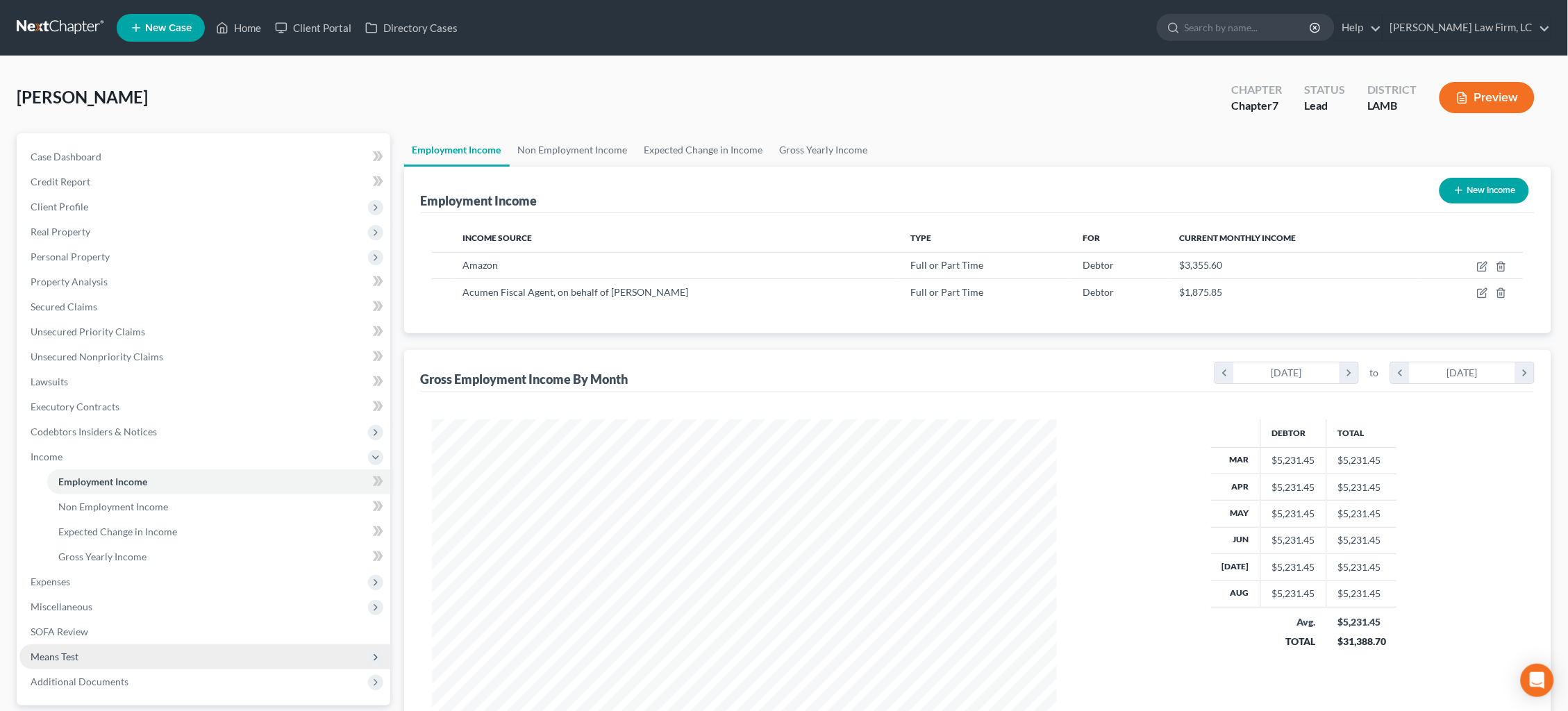
click at [159, 644] on span "Means Test" at bounding box center [205, 656] width 371 height 25
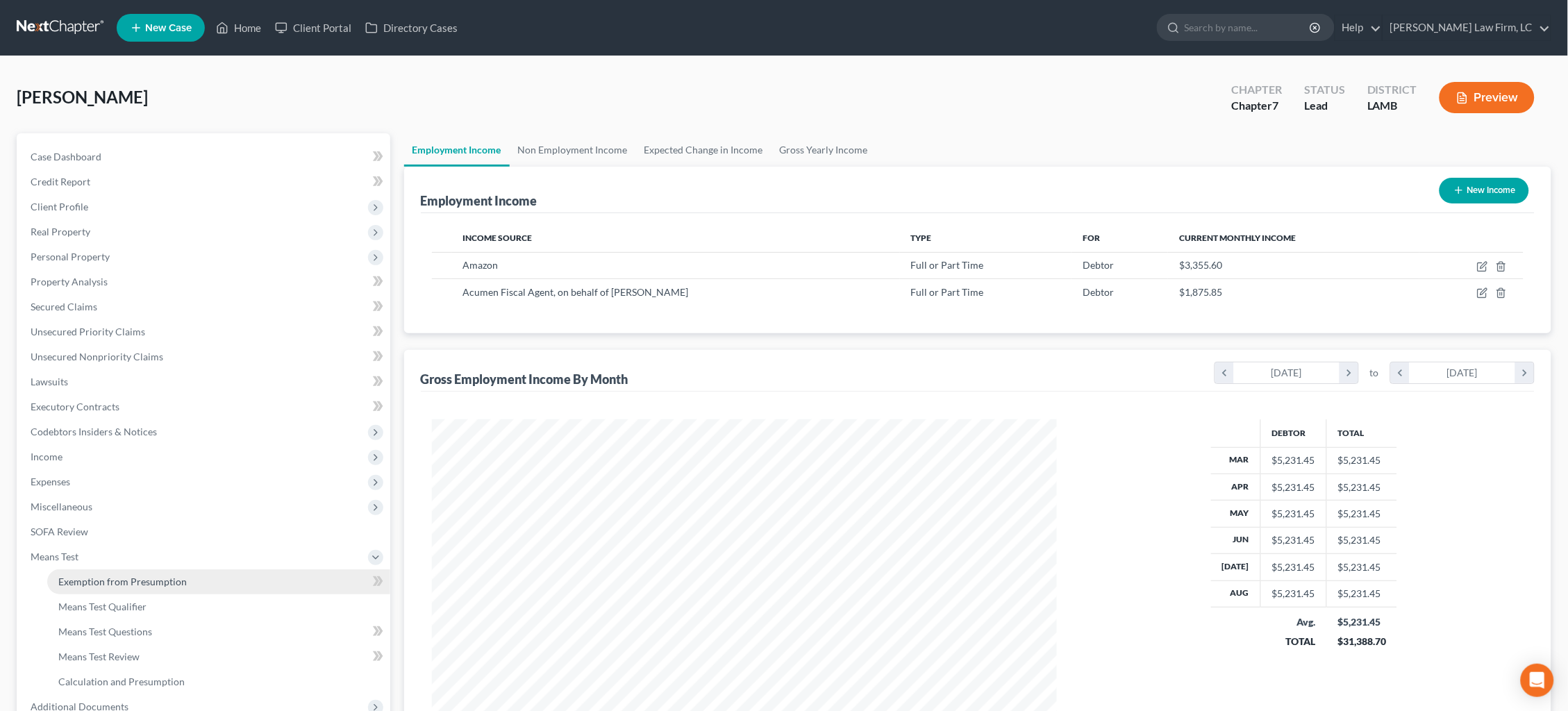
click at [177, 576] on span "Exemption from Presumption" at bounding box center [123, 581] width 128 height 12
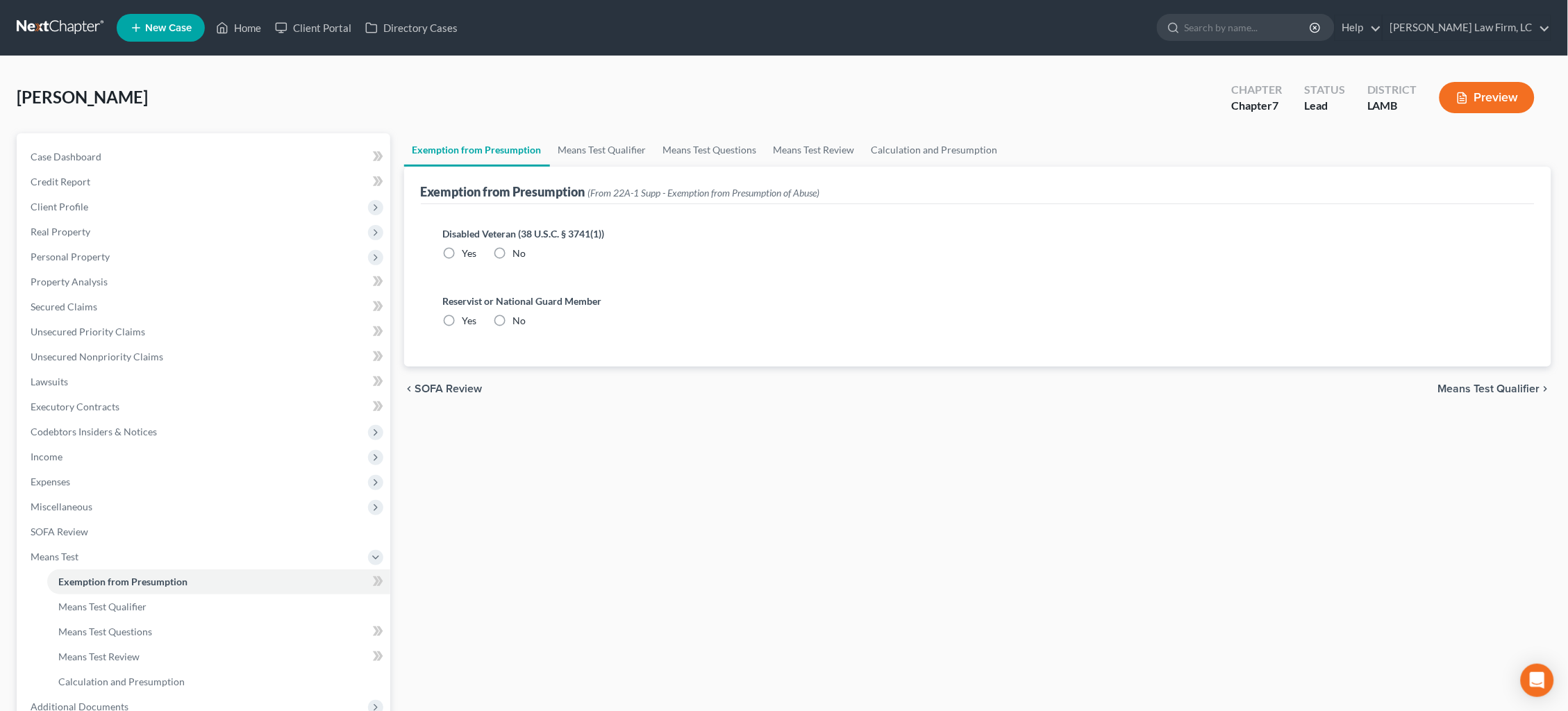
drag, startPoint x: 498, startPoint y: 253, endPoint x: 508, endPoint y: 334, distance: 81.6
click at [513, 253] on label "No" at bounding box center [520, 253] width 13 height 14
click at [519, 253] on input "No" at bounding box center [523, 251] width 9 height 9
radio input "true"
drag, startPoint x: 498, startPoint y: 318, endPoint x: 770, endPoint y: 307, distance: 272.2
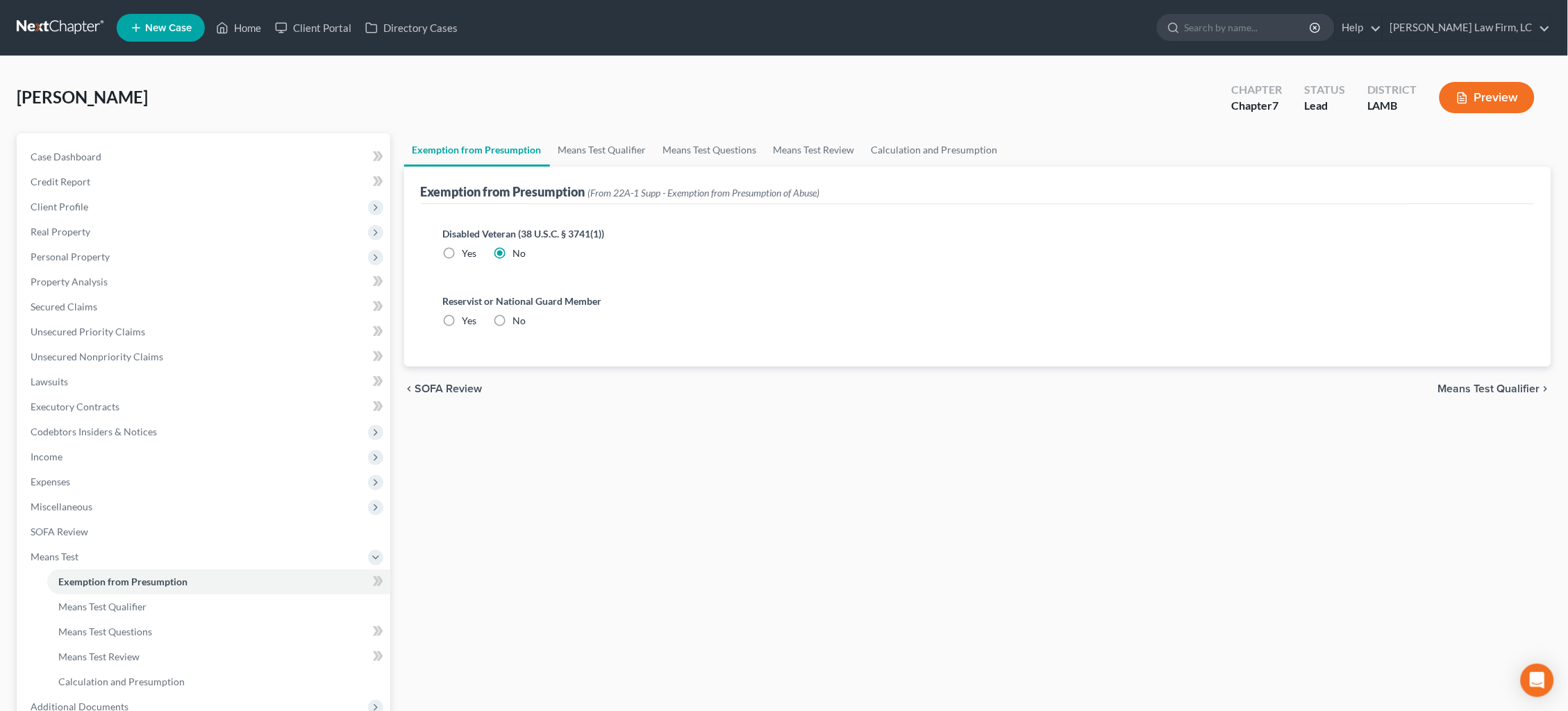
click at [513, 318] on label "No" at bounding box center [520, 321] width 13 height 14
click at [519, 318] on input "No" at bounding box center [523, 318] width 9 height 9
radio input "true"
click at [1478, 387] on span "Means Test Qualifier" at bounding box center [1489, 389] width 102 height 11
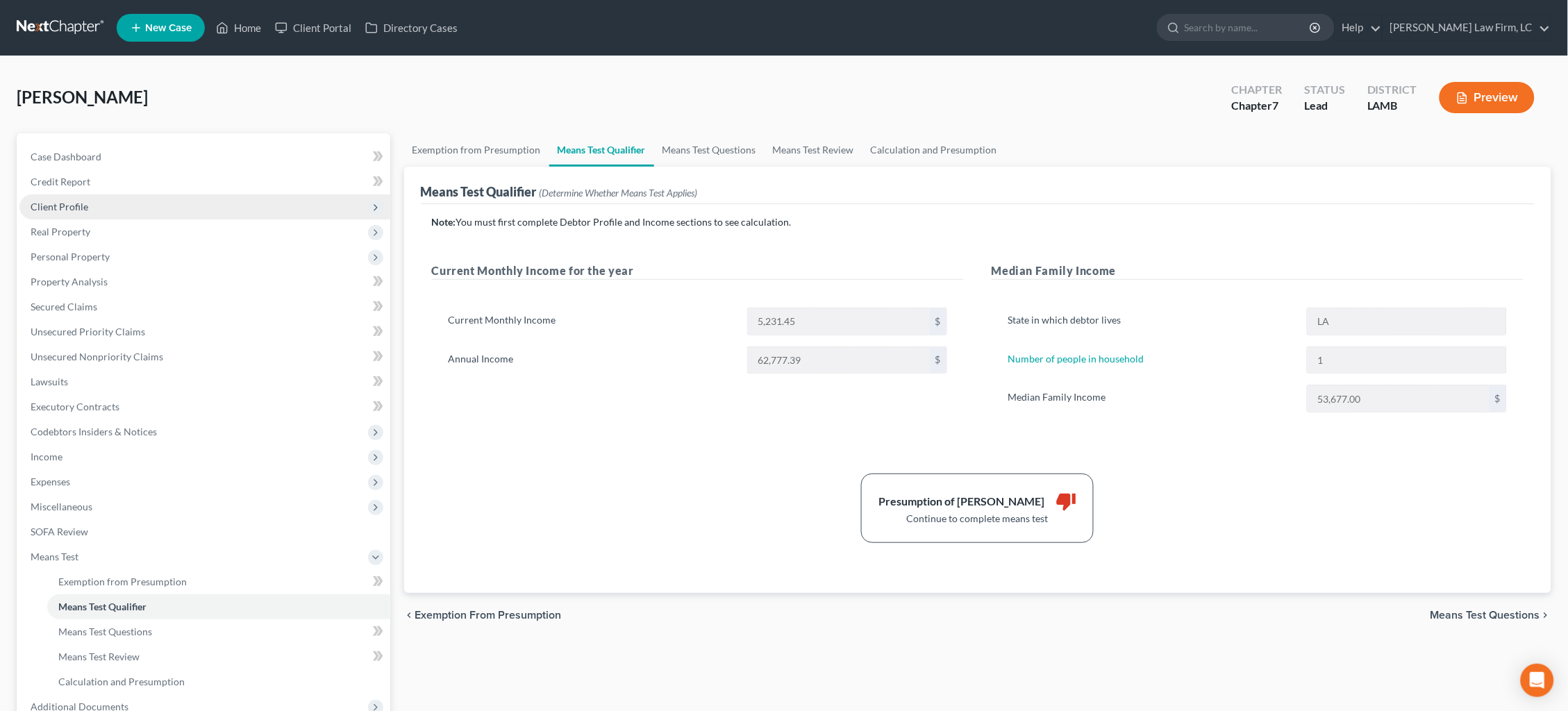
click at [87, 203] on span "Client Profile" at bounding box center [205, 206] width 371 height 25
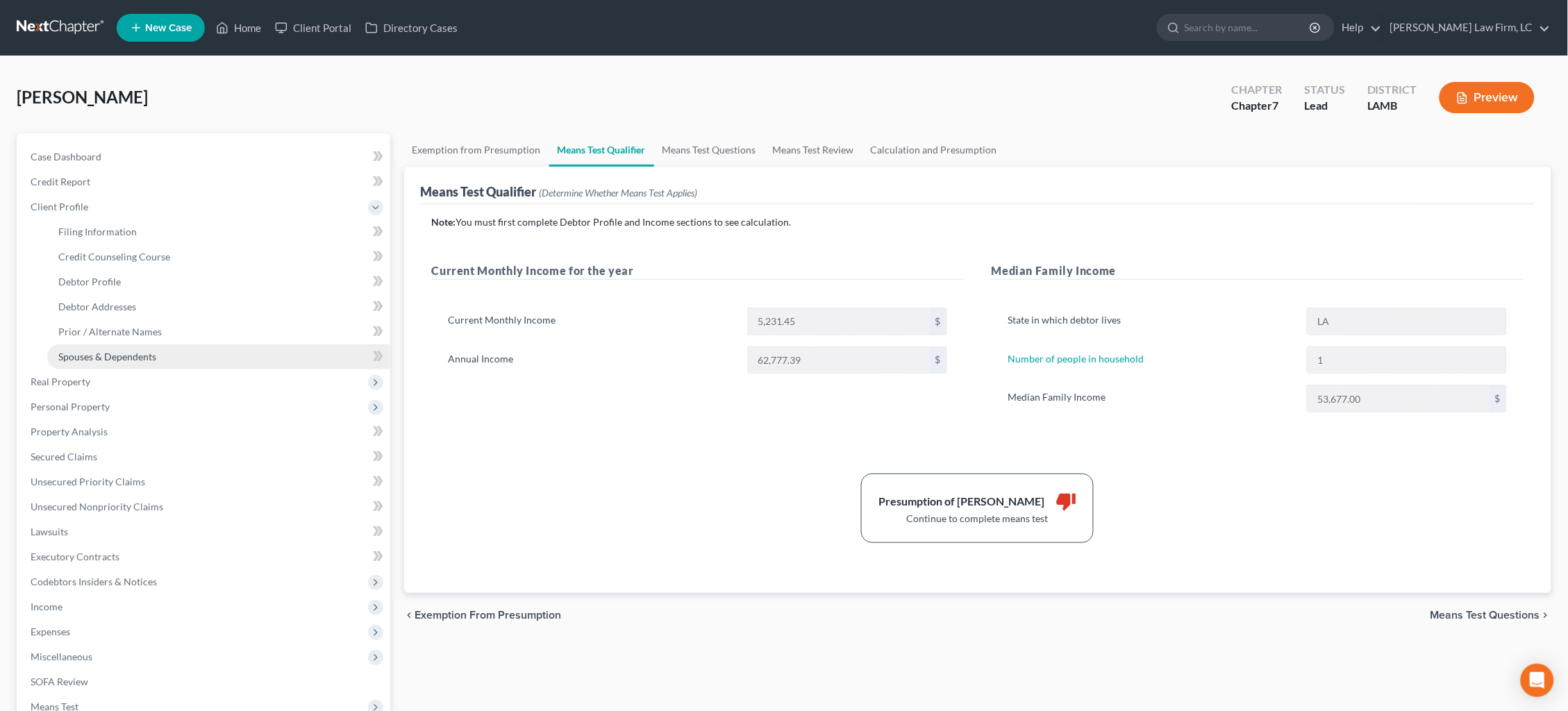
click at [160, 349] on link "Spouses & Dependents" at bounding box center [218, 357] width 343 height 25
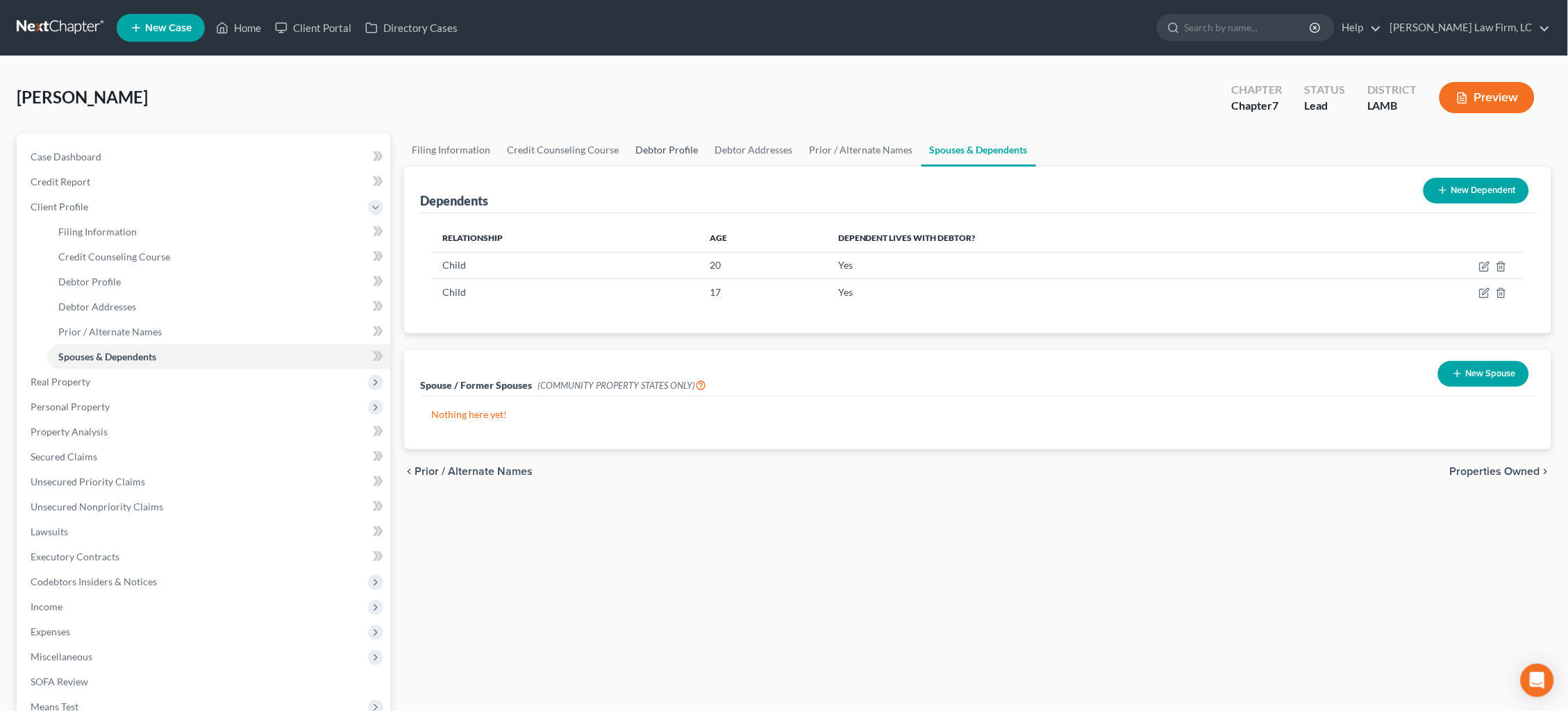
click at [670, 158] on link "Debtor Profile" at bounding box center [667, 149] width 79 height 34
select select "0"
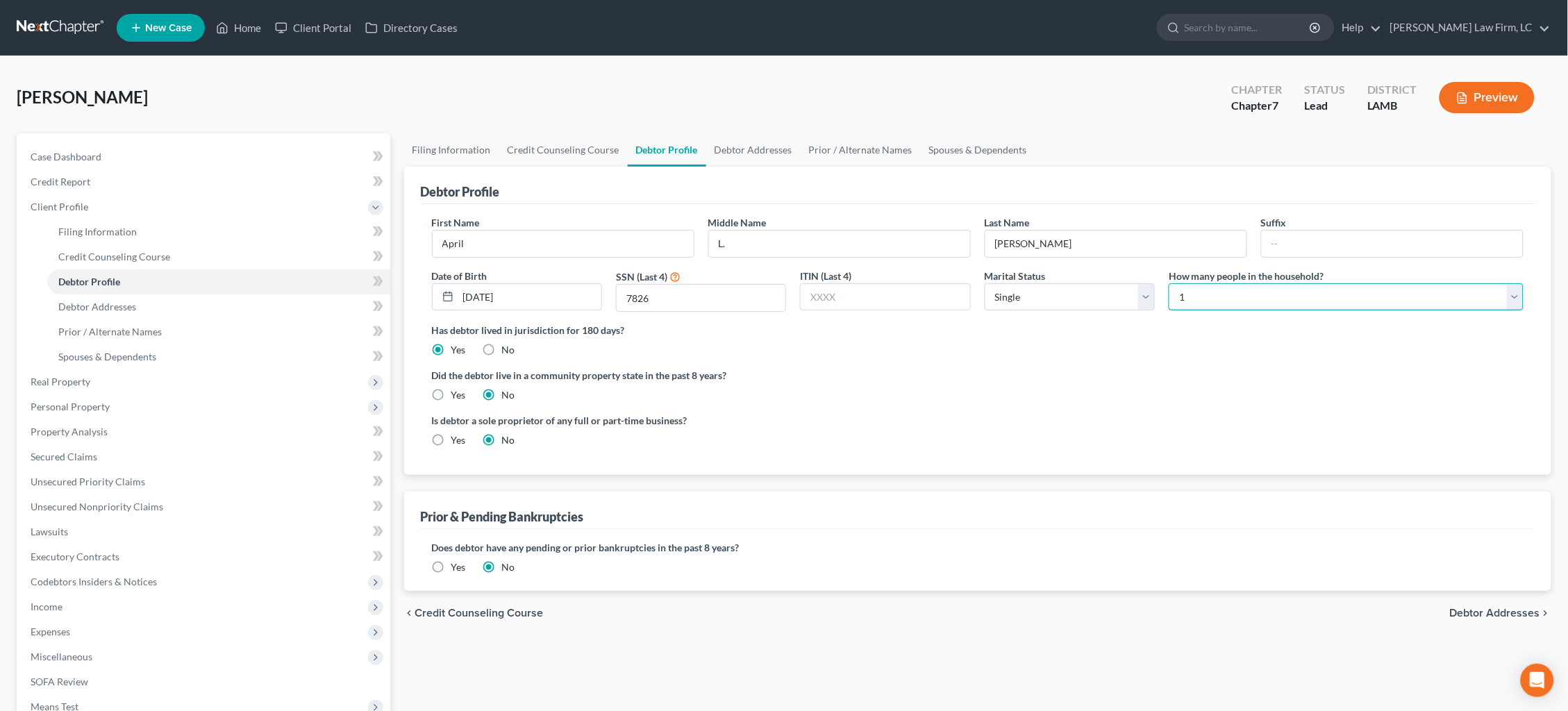
select select "2"
click at [1501, 612] on span "Debtor Addresses" at bounding box center [1494, 612] width 90 height 11
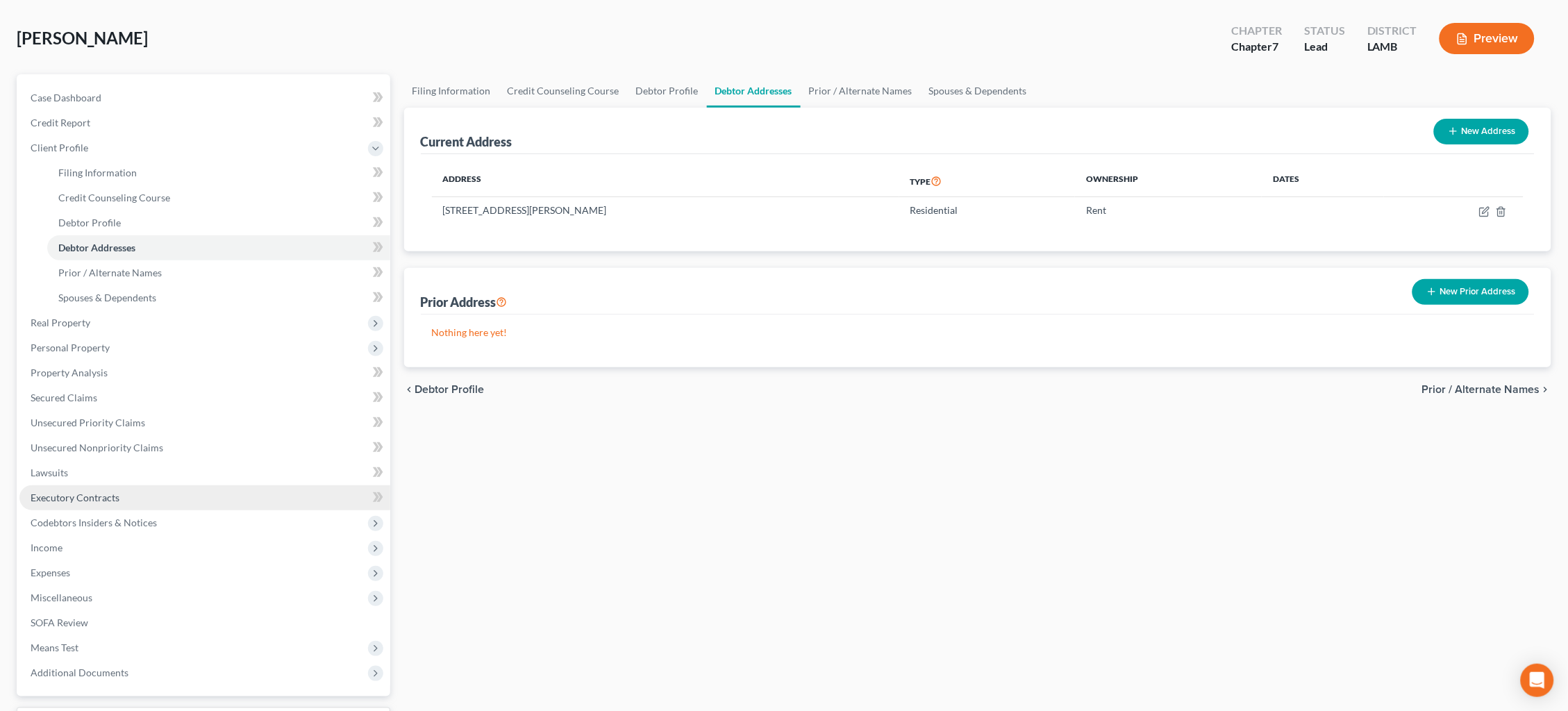
scroll to position [64, 0]
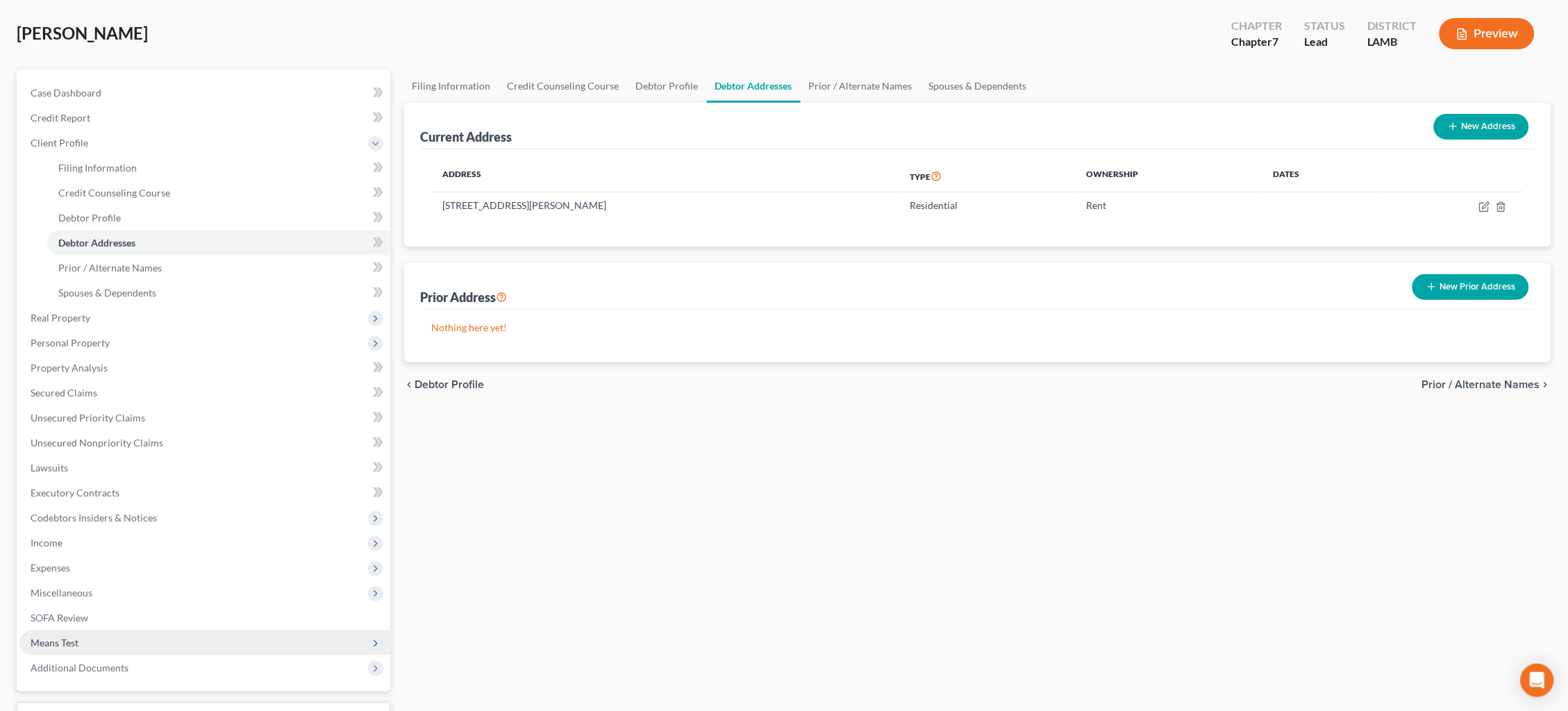
click at [100, 630] on span "Means Test" at bounding box center [205, 643] width 371 height 25
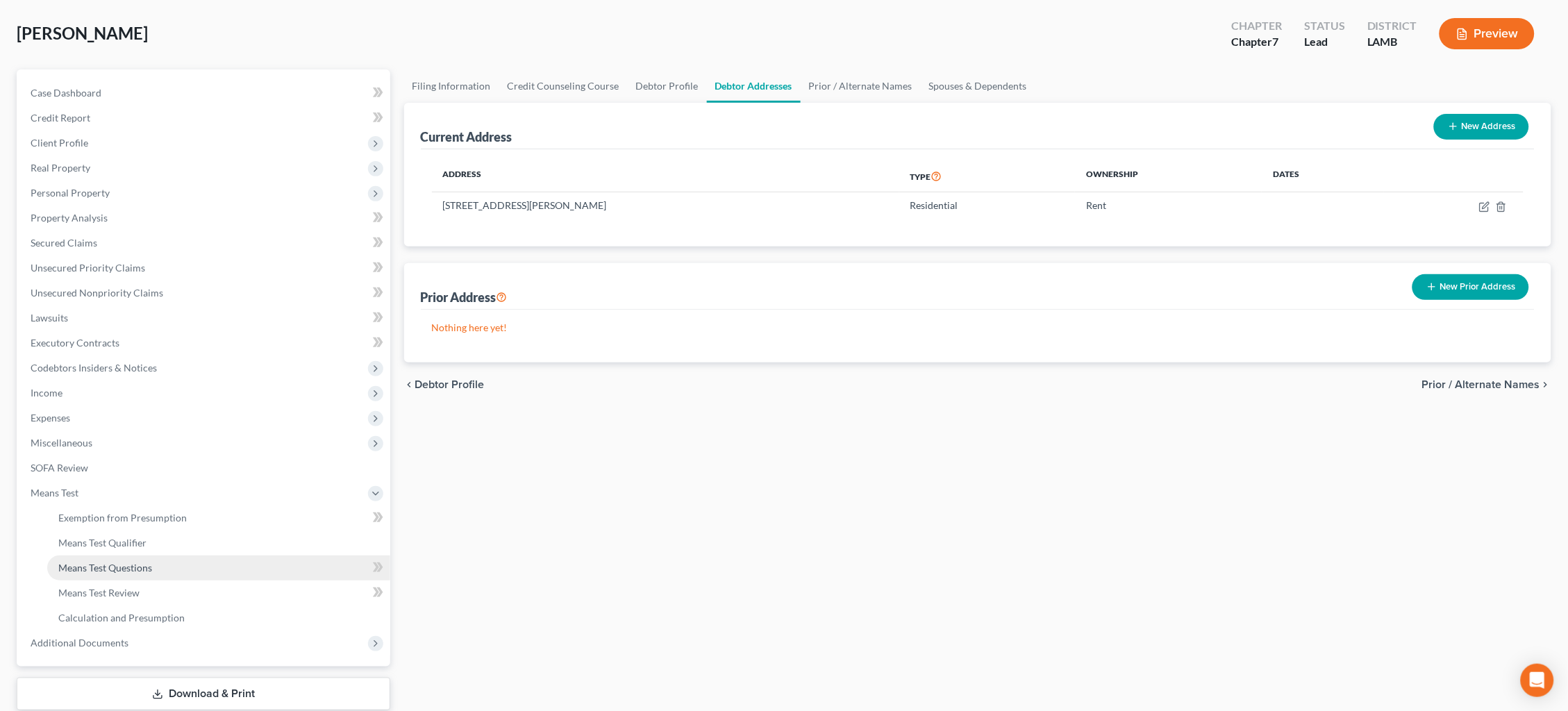
click at [128, 562] on span "Means Test Questions" at bounding box center [106, 567] width 94 height 12
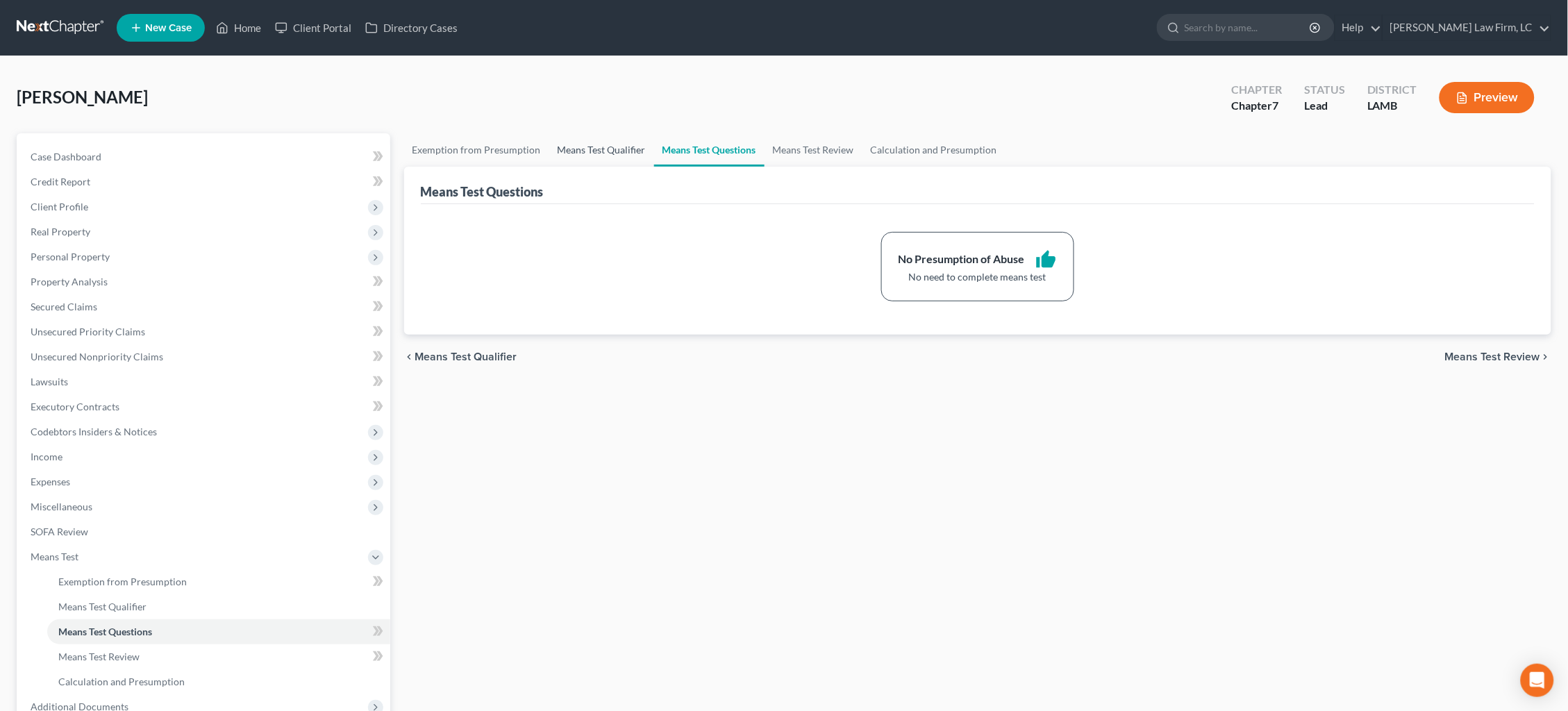
click at [600, 149] on link "Means Test Qualifier" at bounding box center [602, 149] width 105 height 34
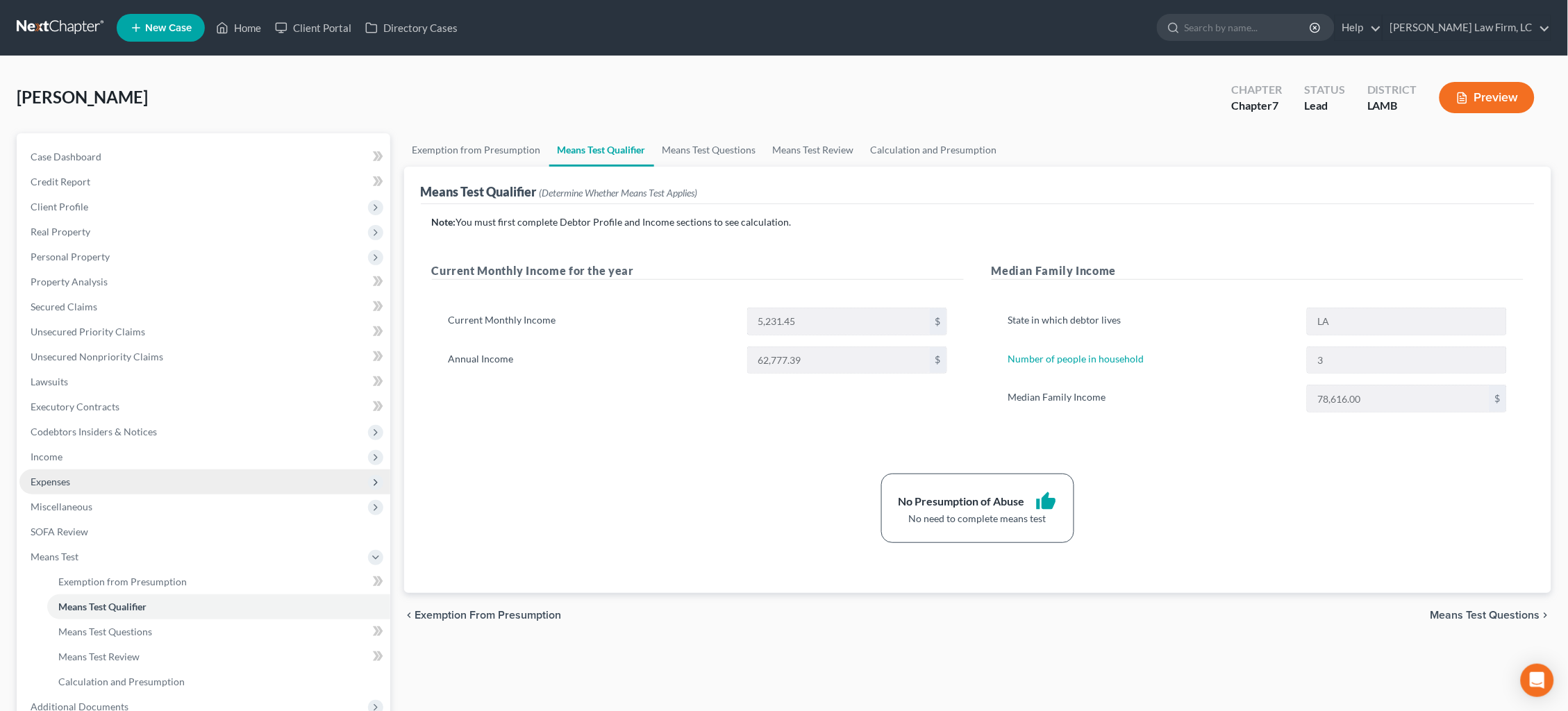
click at [142, 478] on span "Expenses" at bounding box center [205, 482] width 371 height 25
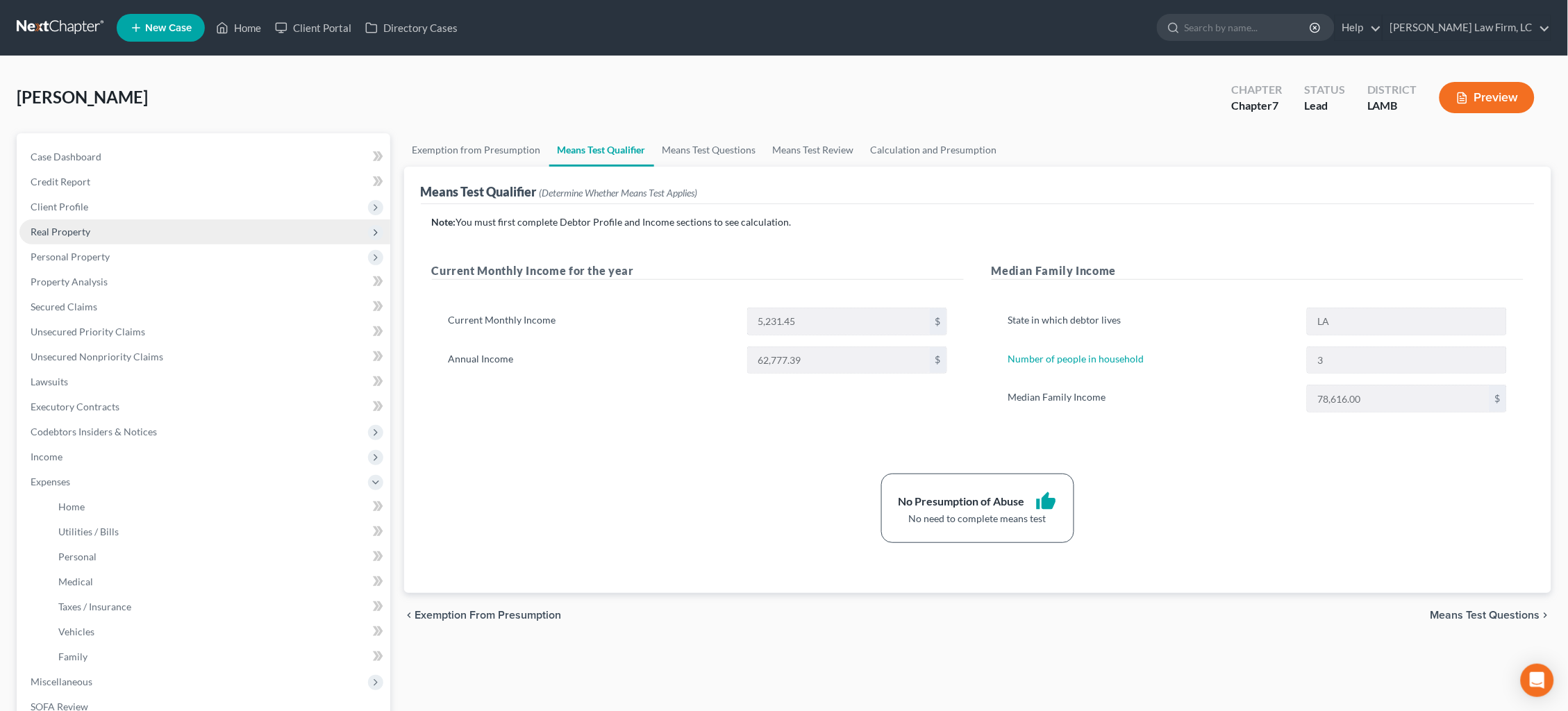
click at [132, 225] on span "Real Property" at bounding box center [205, 232] width 371 height 25
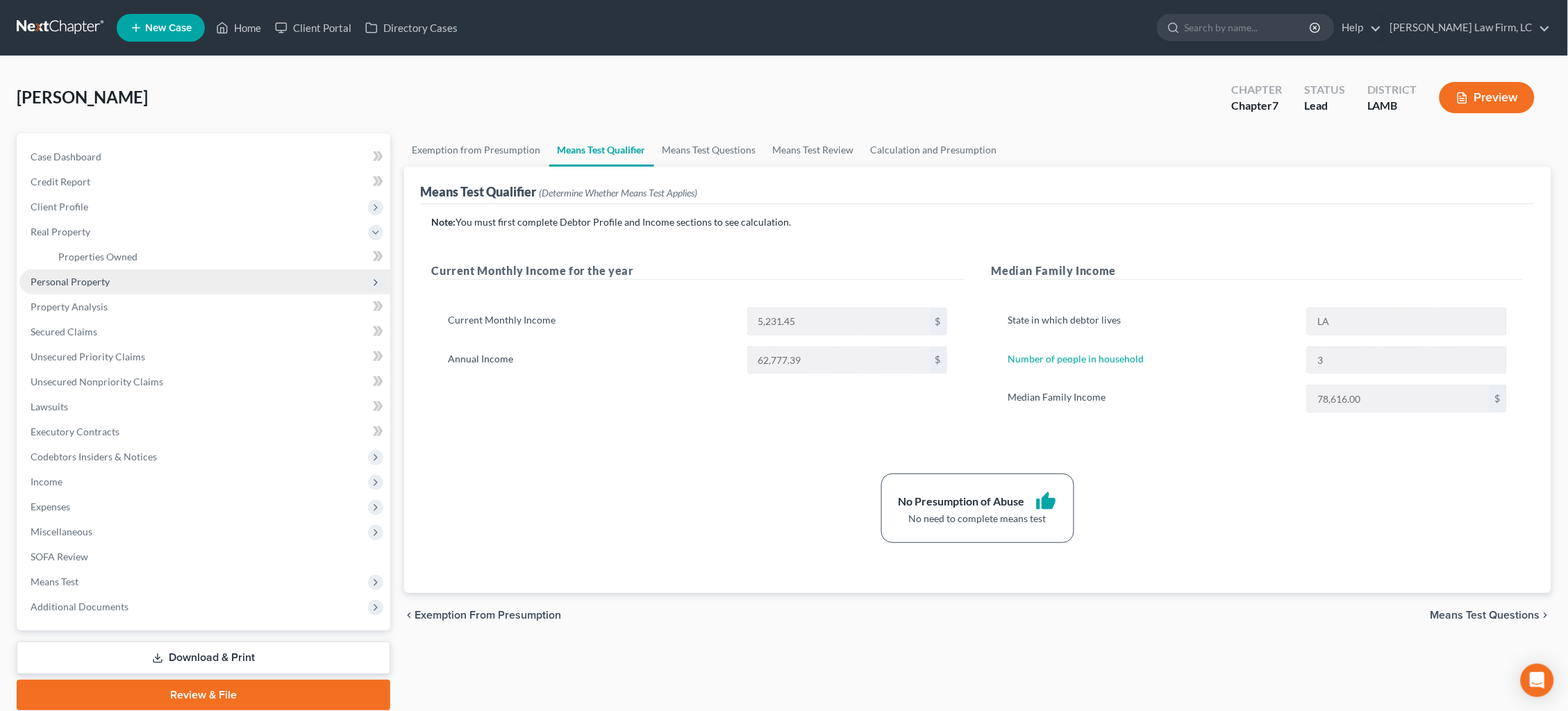
click at [138, 278] on span "Personal Property" at bounding box center [205, 282] width 371 height 25
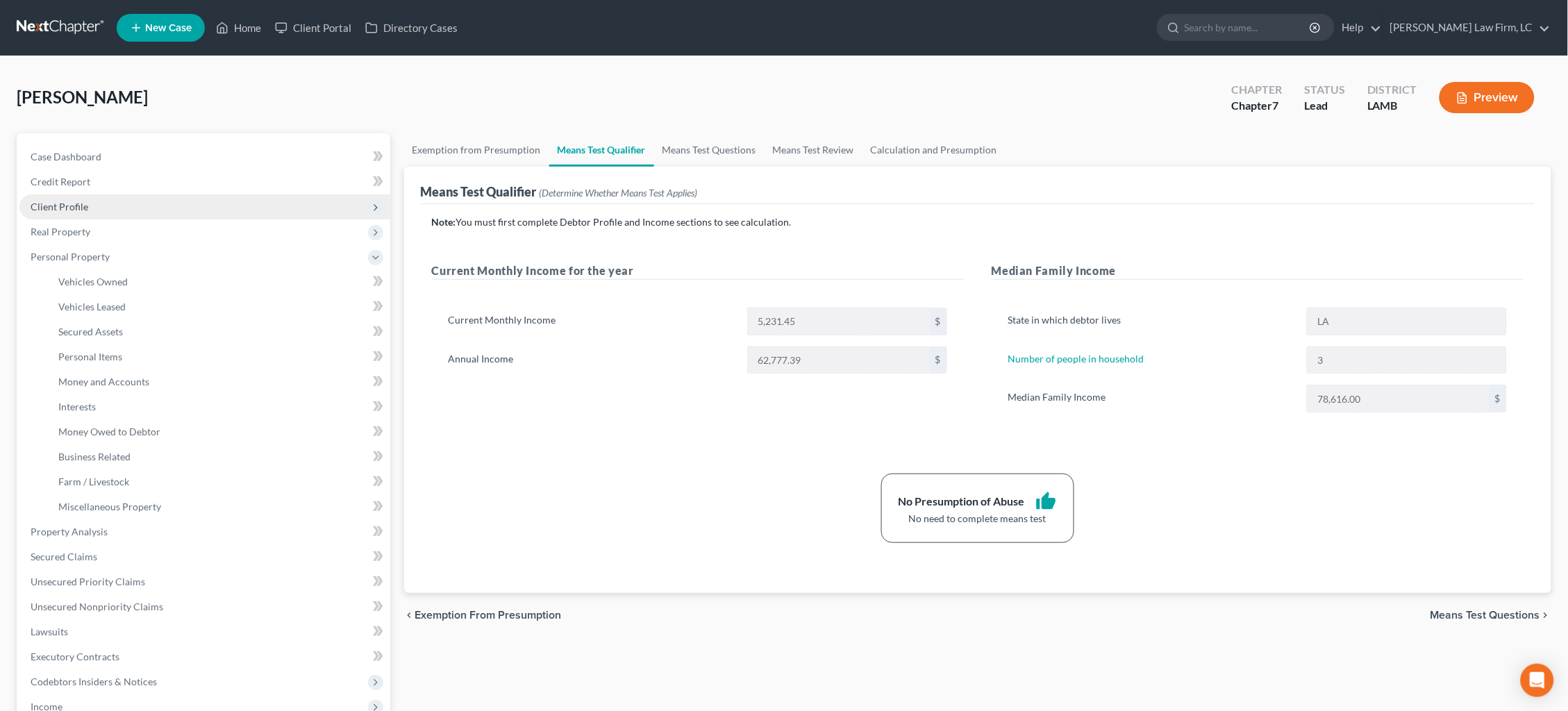
click at [147, 202] on span "Client Profile" at bounding box center [205, 206] width 371 height 25
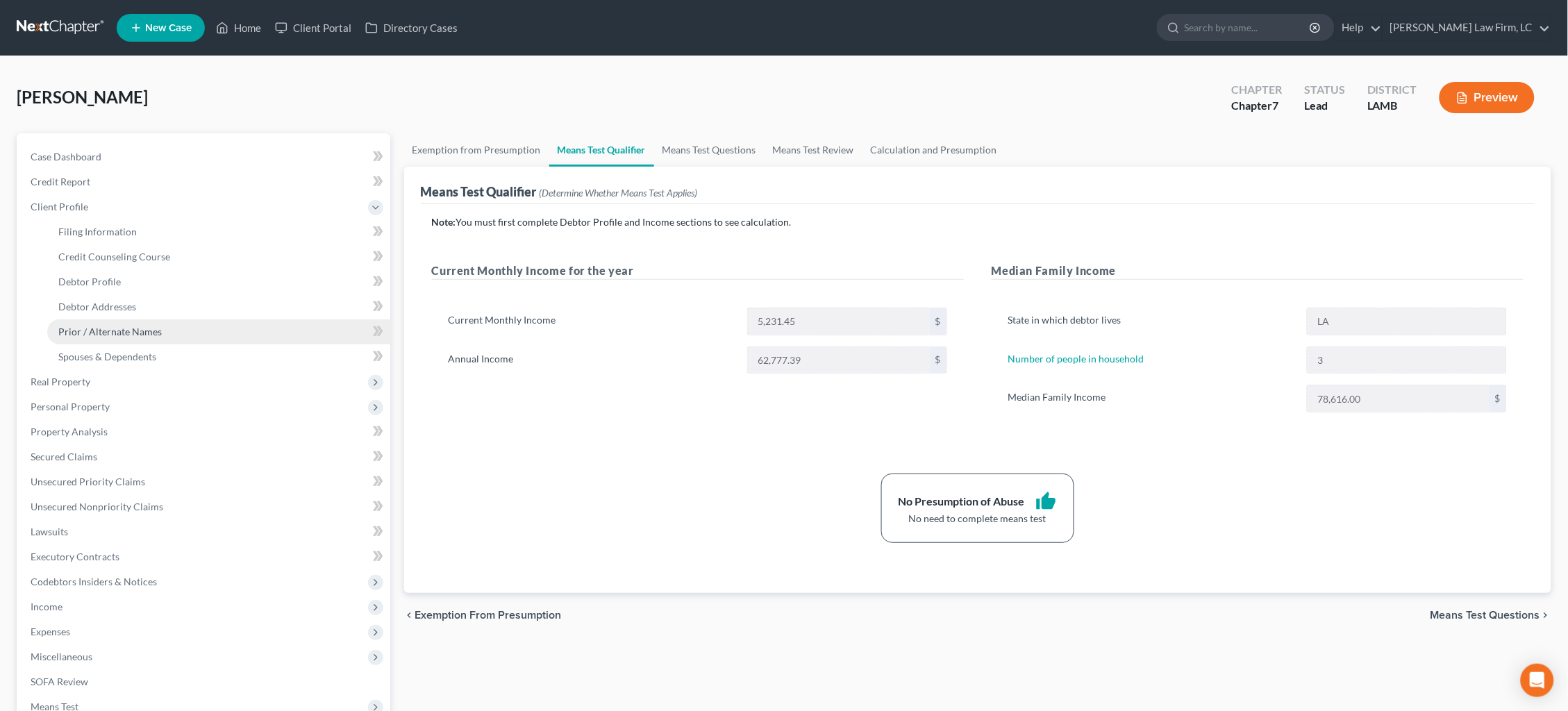
click at [149, 327] on span "Prior / Alternate Names" at bounding box center [110, 331] width 103 height 12
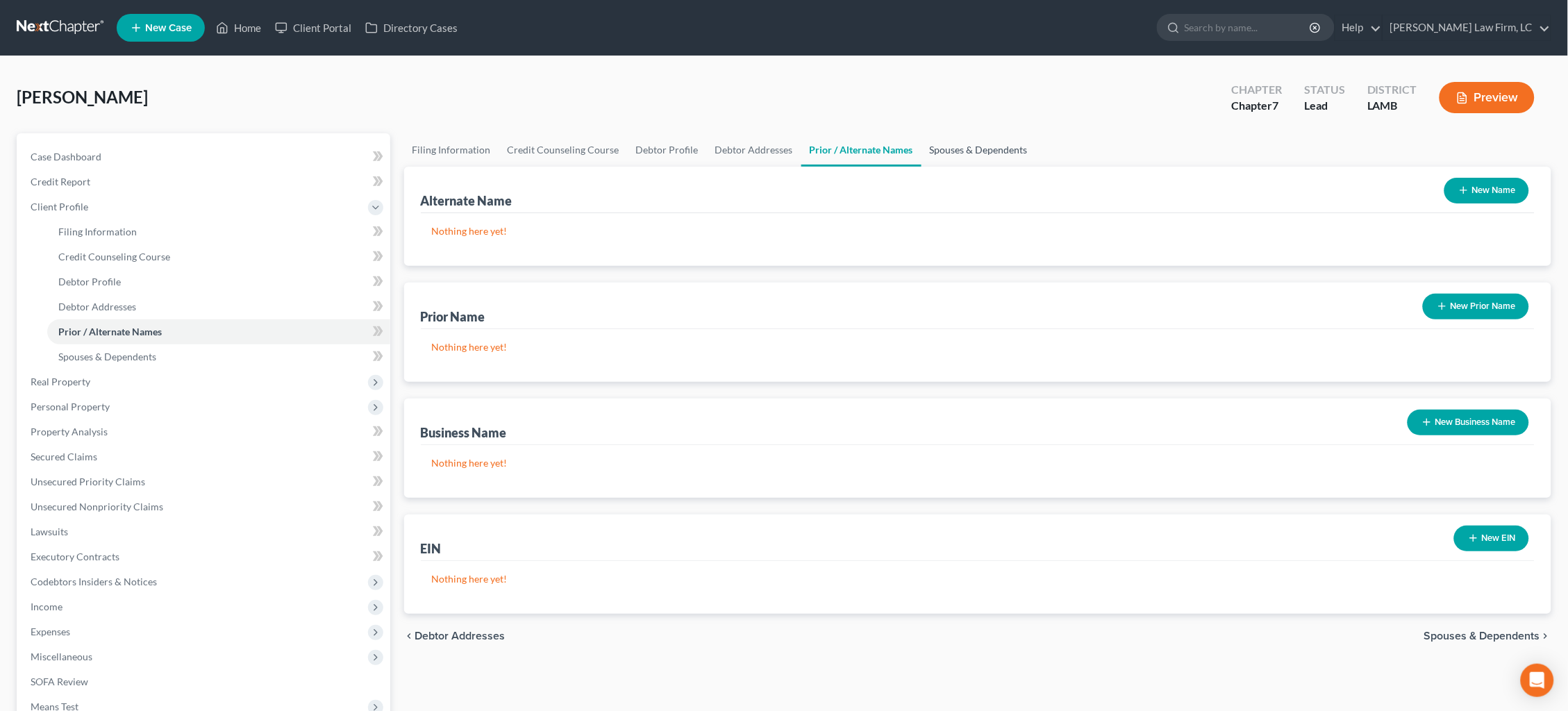
click at [964, 156] on link "Spouses & Dependents" at bounding box center [978, 149] width 114 height 34
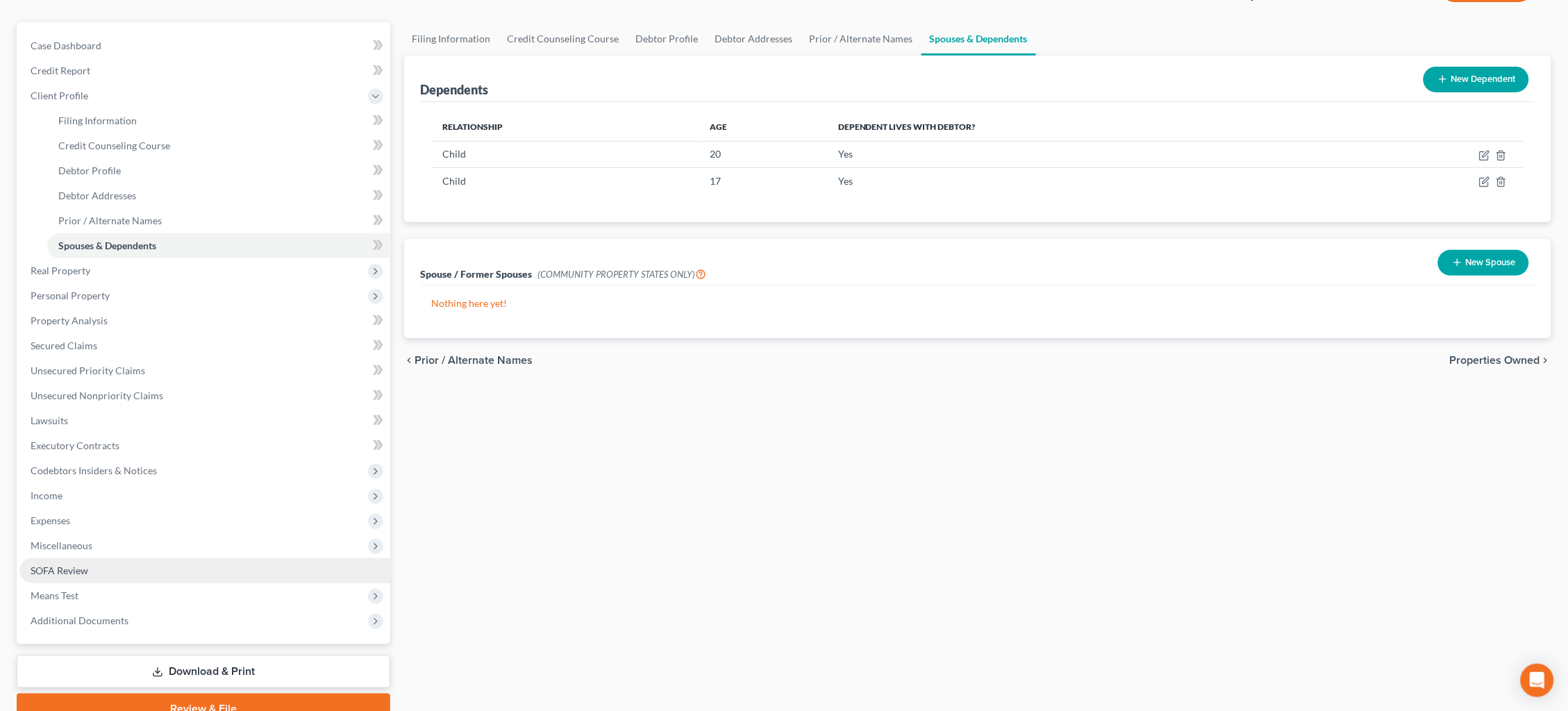
scroll to position [145, 0]
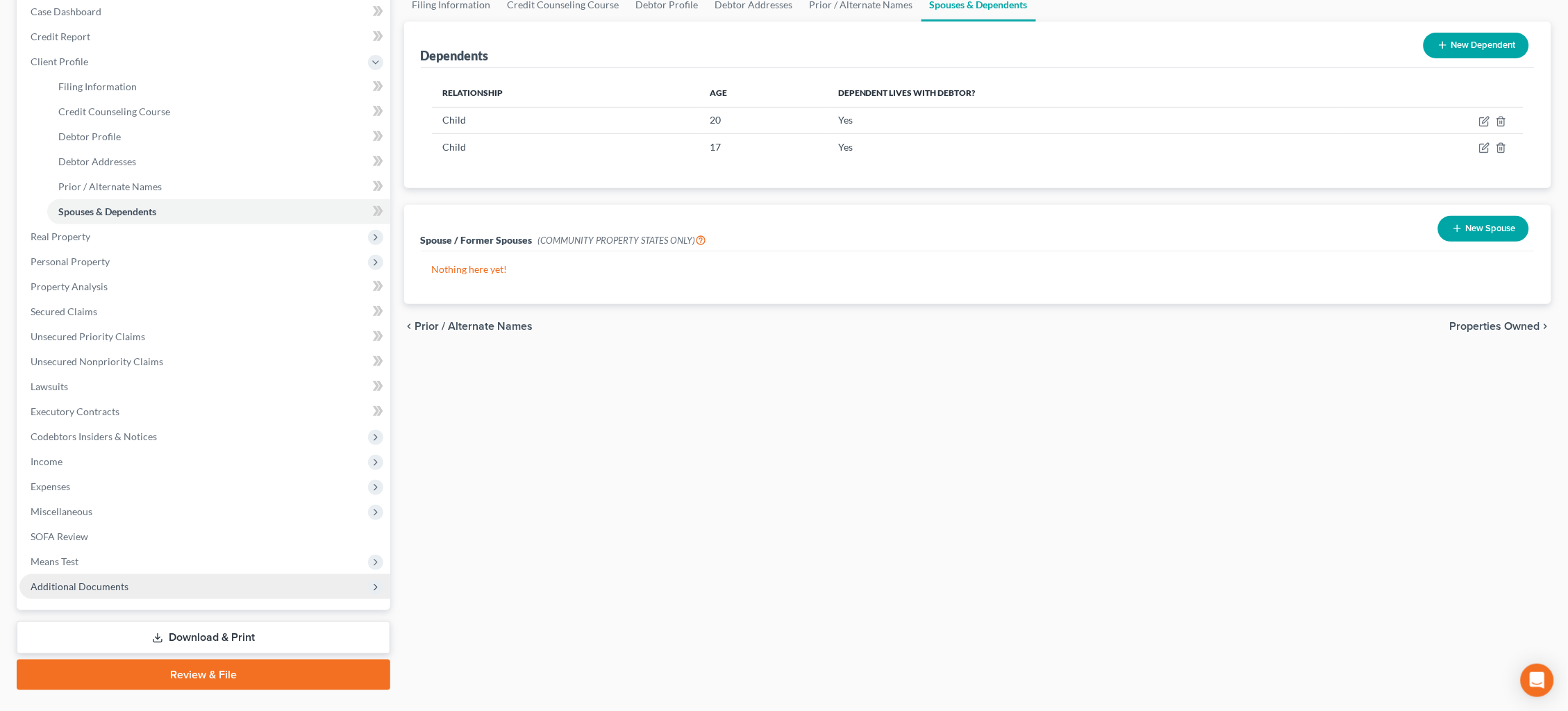
click at [135, 574] on span "Additional Documents" at bounding box center [205, 587] width 371 height 25
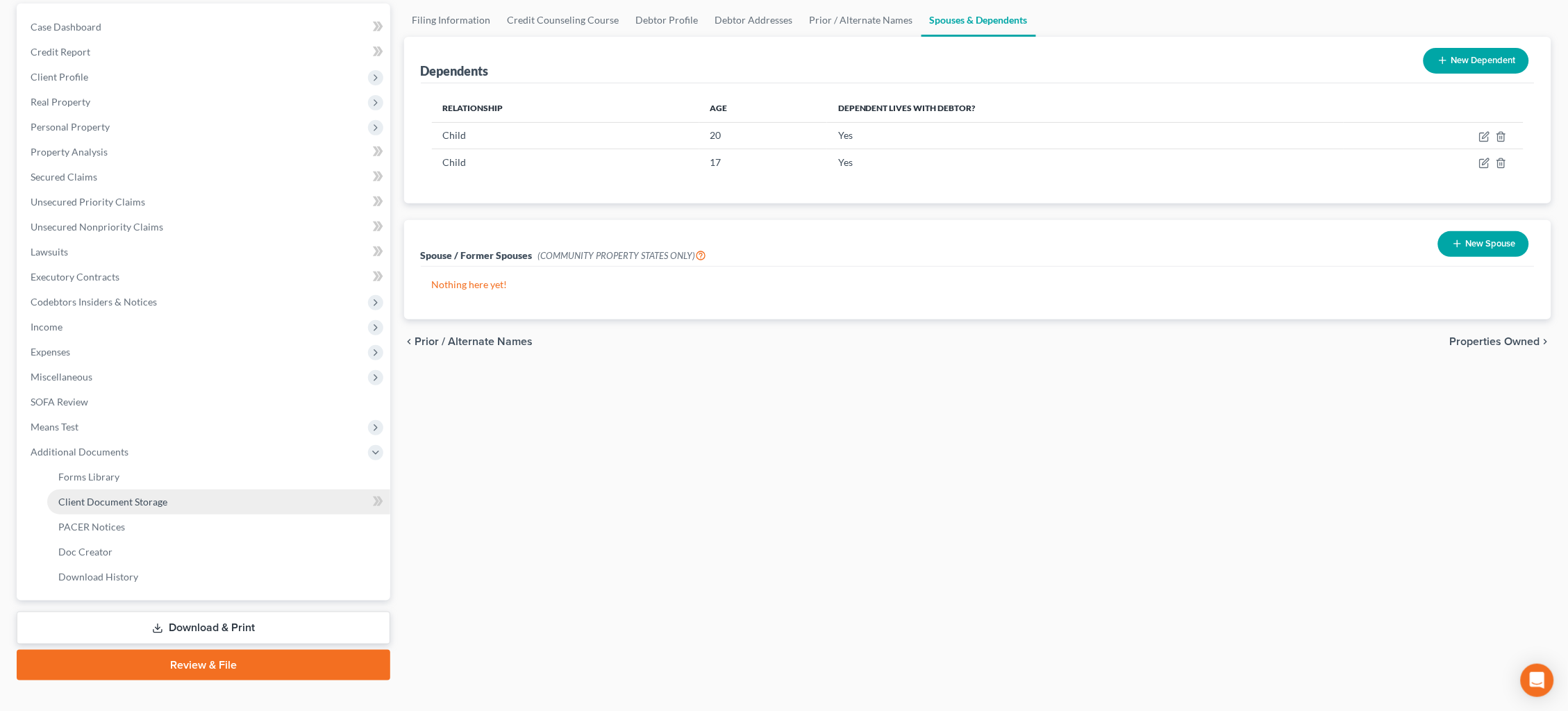
click at [118, 520] on span "PACER Notices" at bounding box center [92, 526] width 67 height 12
